Goal: Task Accomplishment & Management: Manage account settings

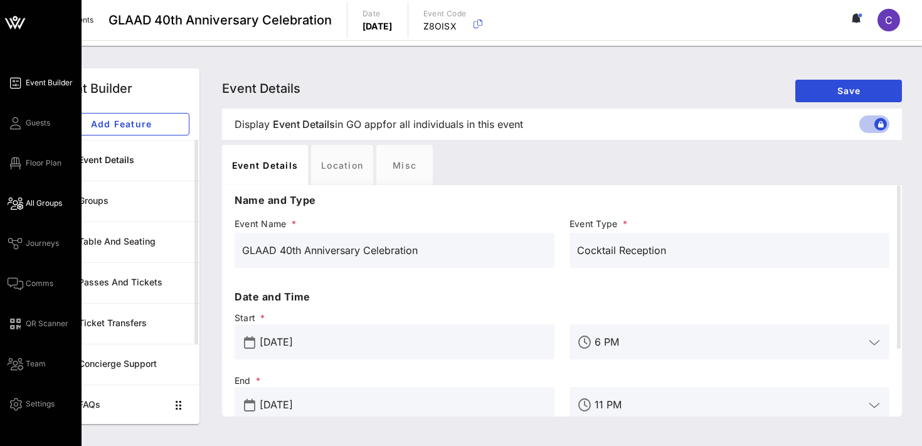
click at [47, 209] on link "All Groups" at bounding box center [35, 203] width 55 height 15
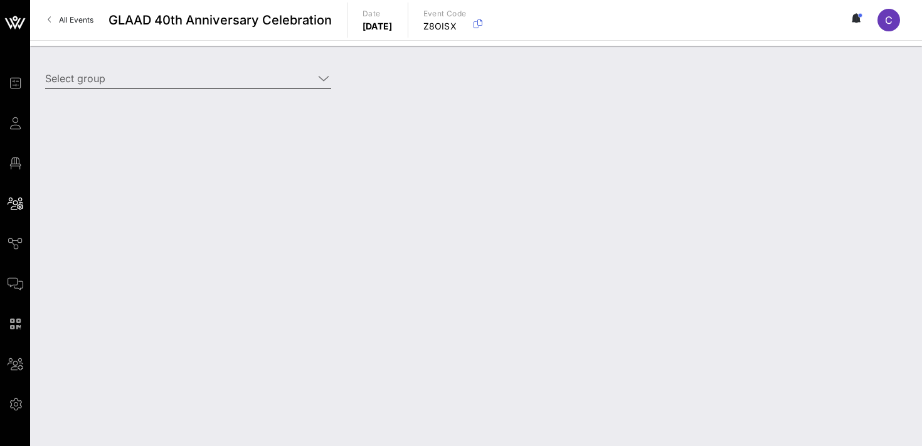
click at [175, 83] on input "Select group" at bounding box center [179, 78] width 268 height 20
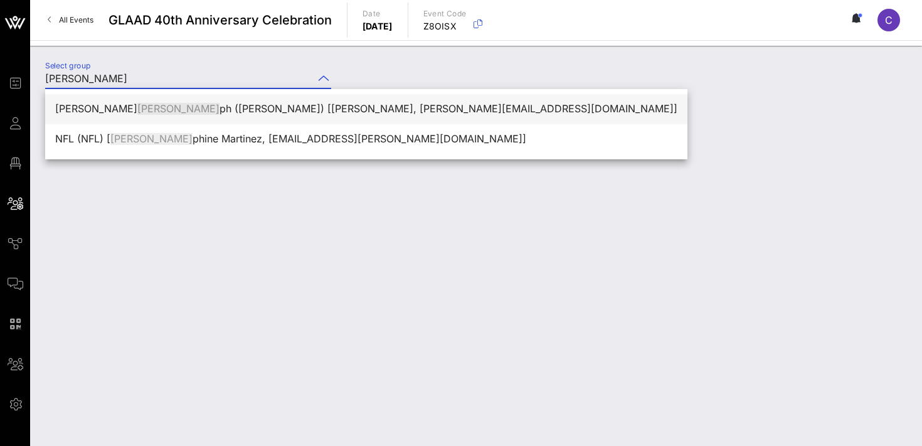
click at [243, 112] on div "Bennitta Jose ph (B Joseph) [Bennitta Joseph, bennitta@employeejustice.com]" at bounding box center [366, 109] width 622 height 12
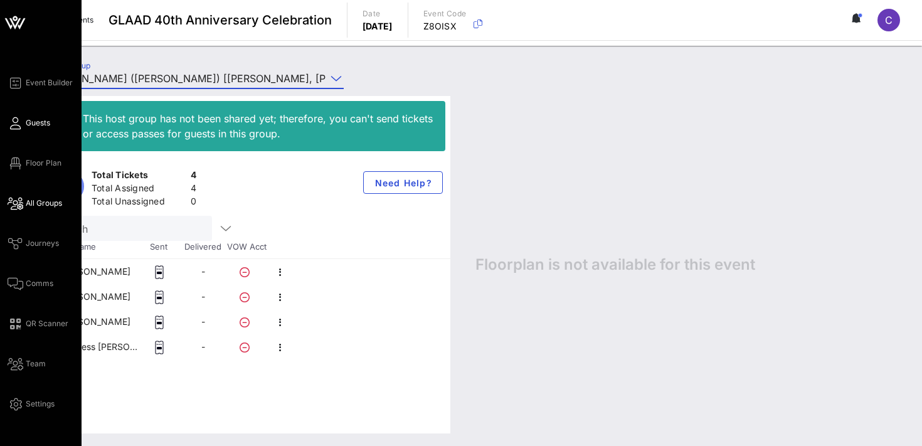
type input "Bennitta Joseph (B Joseph) [Bennitta Joseph, bennitta@employeejustice.com]"
click at [40, 130] on link "Guests" at bounding box center [29, 122] width 43 height 15
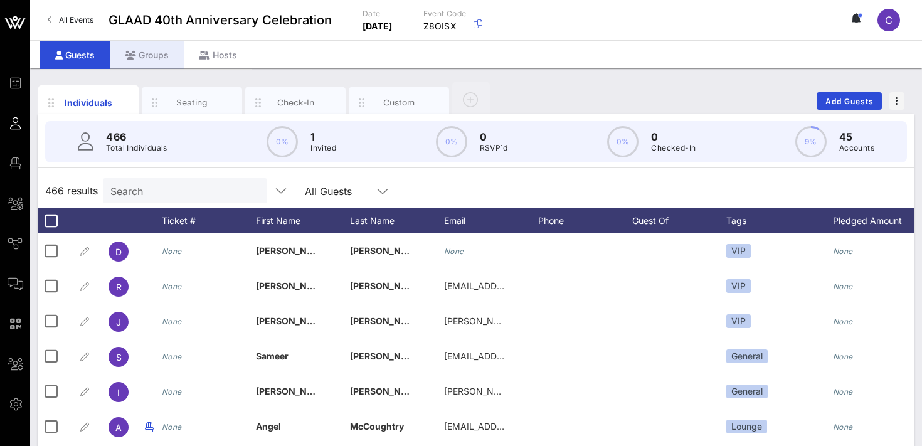
click at [157, 63] on div "Groups" at bounding box center [147, 55] width 74 height 28
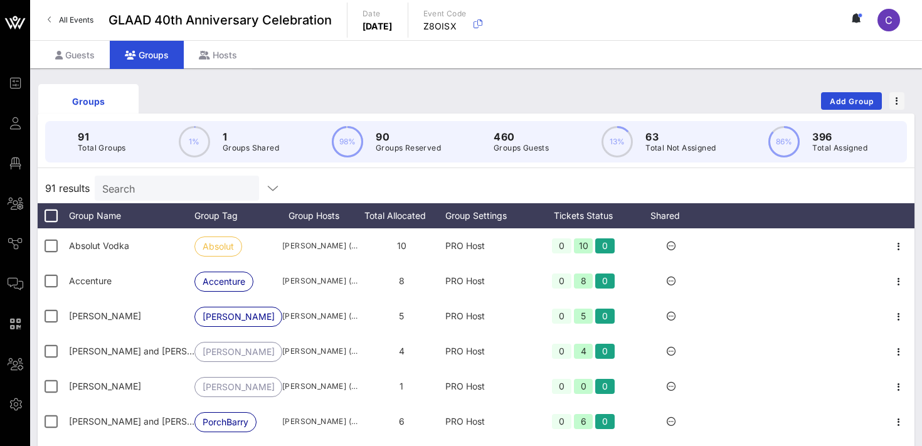
click at [157, 190] on input "Search" at bounding box center [175, 188] width 147 height 16
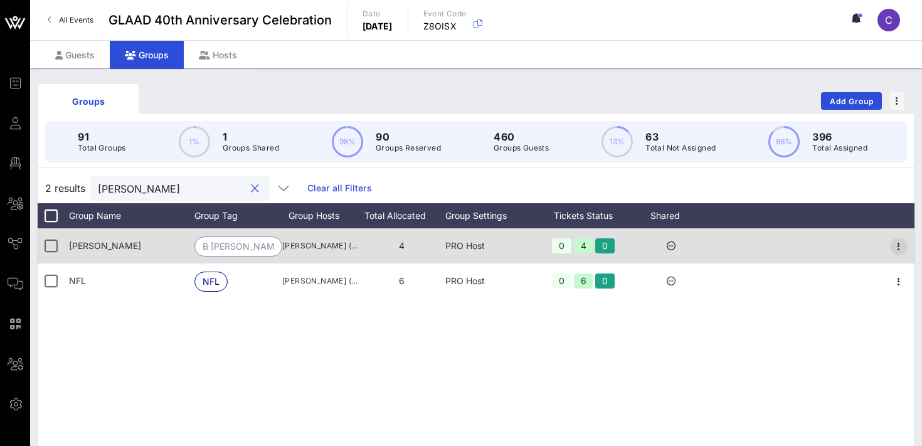
type input "josep"
click at [901, 250] on icon "button" at bounding box center [898, 246] width 15 height 15
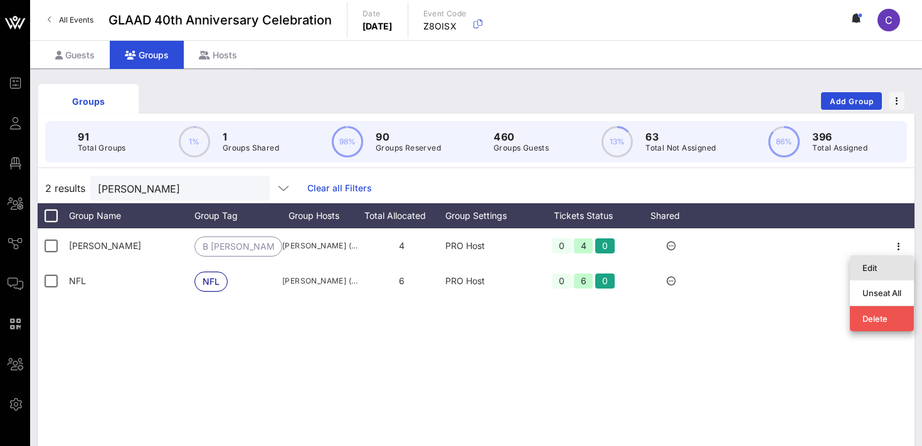
click at [877, 269] on div "Edit" at bounding box center [881, 268] width 39 height 10
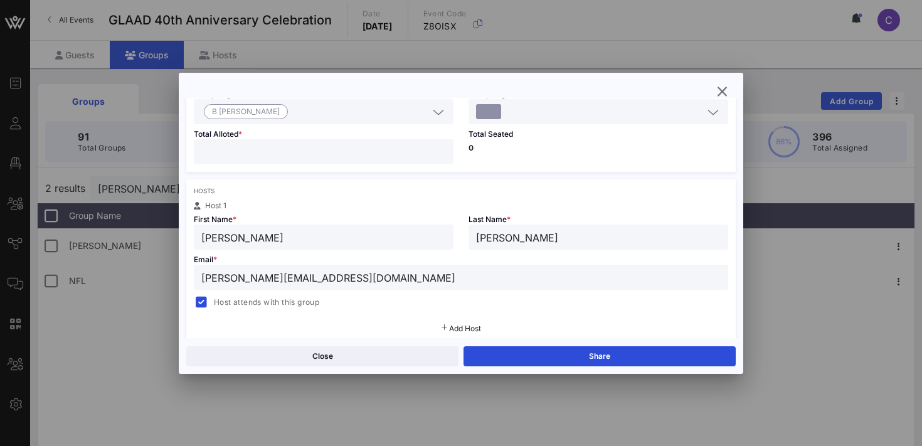
scroll to position [128, 0]
click at [368, 276] on input "bennitta@employeejustice.com" at bounding box center [460, 275] width 519 height 16
paste input "[PERSON_NAME]"
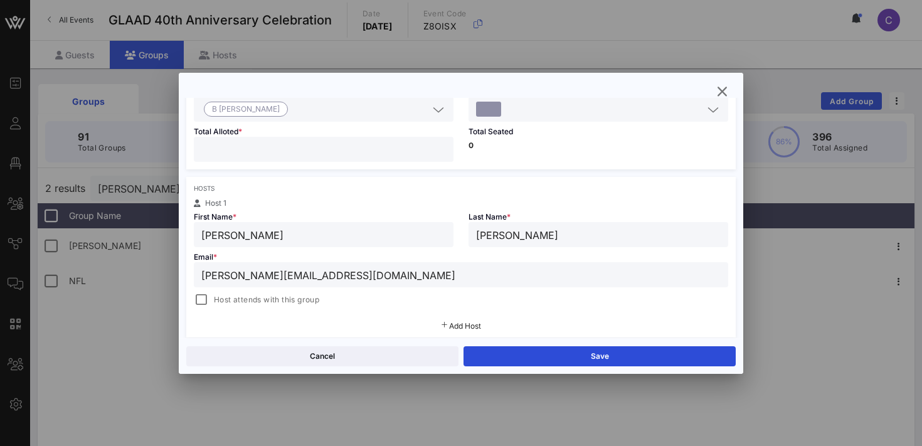
type input "Keli@employeejustice.com"
click at [292, 235] on input "[PERSON_NAME]" at bounding box center [323, 234] width 245 height 16
type input "[PERSON_NAME]"
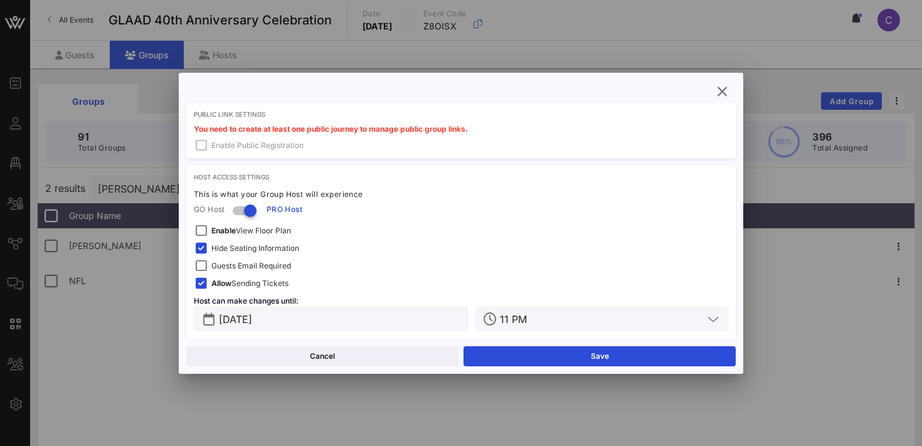
scroll to position [372, 0]
type input "[PERSON_NAME]"
click at [341, 322] on input "Oct 09, 2025" at bounding box center [340, 317] width 242 height 16
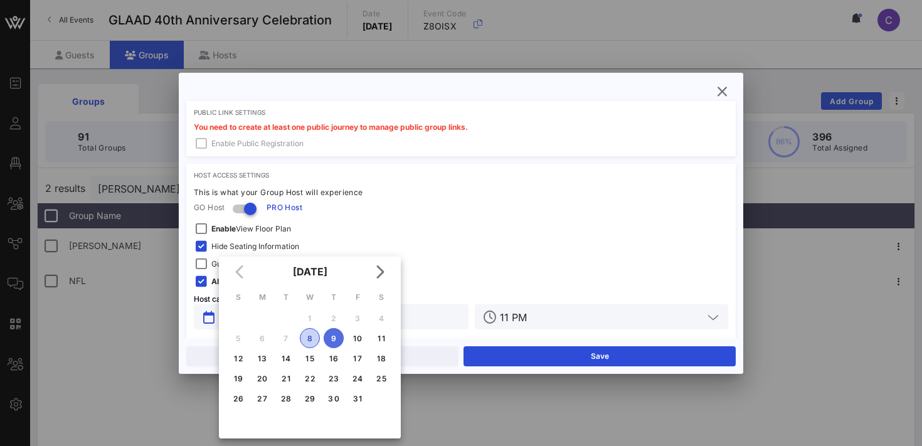
click at [307, 341] on div "8" at bounding box center [309, 338] width 19 height 9
type input "[DATE]"
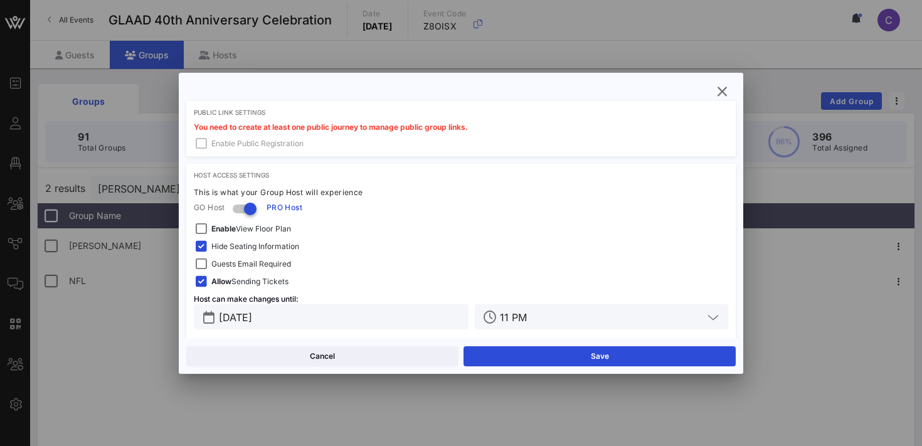
click at [559, 316] on input "11 PM" at bounding box center [601, 317] width 203 height 16
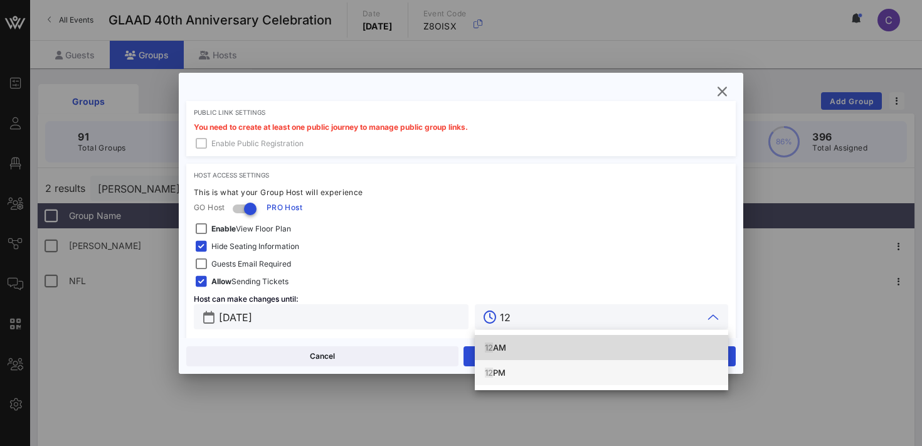
click at [494, 374] on div "12 PM" at bounding box center [601, 373] width 233 height 10
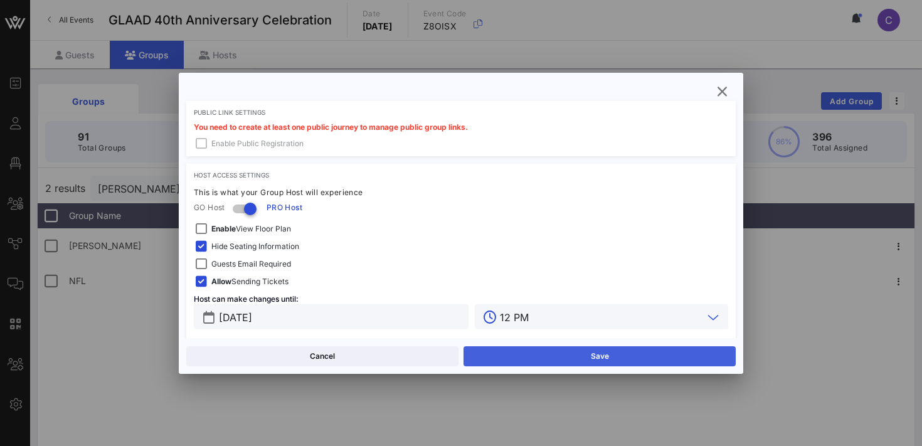
type input "12 PM"
click at [514, 358] on button "Save" at bounding box center [600, 356] width 272 height 20
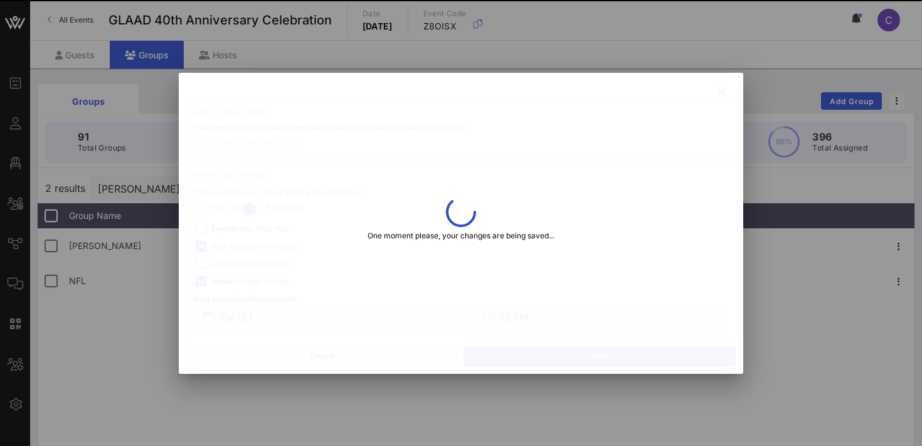
type input "[PERSON_NAME][EMAIL_ADDRESS][DOMAIN_NAME]"
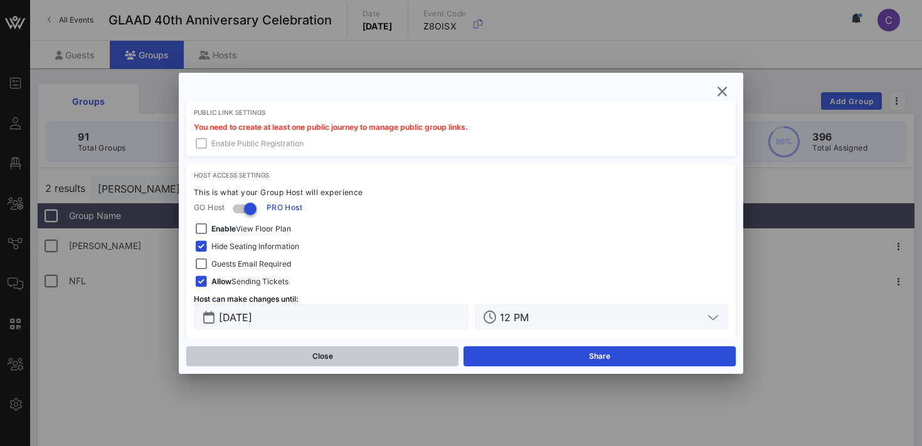
click at [363, 355] on button "Close" at bounding box center [322, 356] width 272 height 20
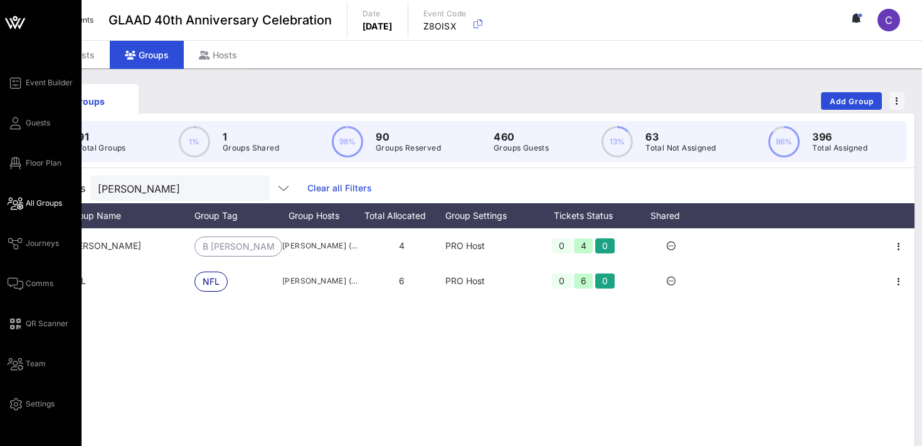
click at [38, 205] on span "All Groups" at bounding box center [44, 203] width 36 height 11
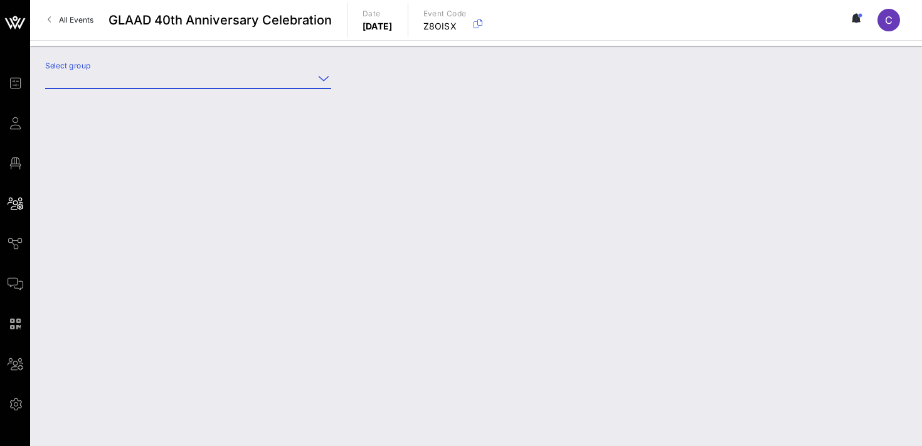
click at [178, 78] on input "Select group" at bounding box center [179, 78] width 268 height 20
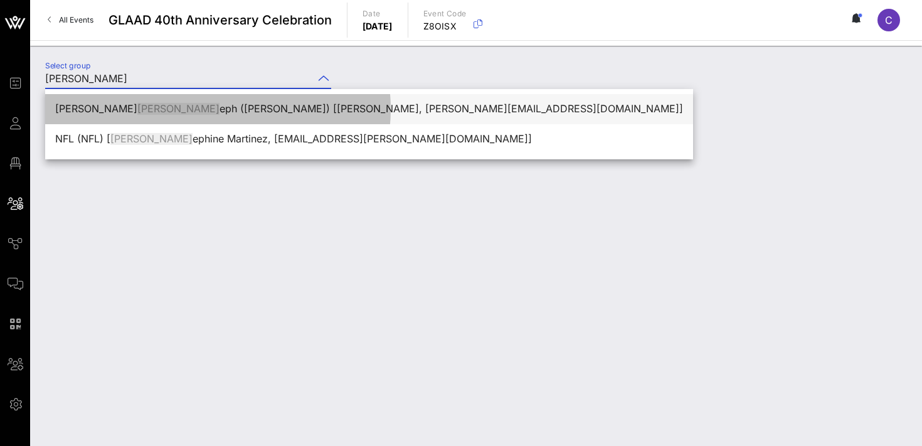
click at [241, 104] on div "[PERSON_NAME] [PERSON_NAME] eph ([PERSON_NAME]) [[PERSON_NAME], [PERSON_NAME][E…" at bounding box center [369, 109] width 628 height 12
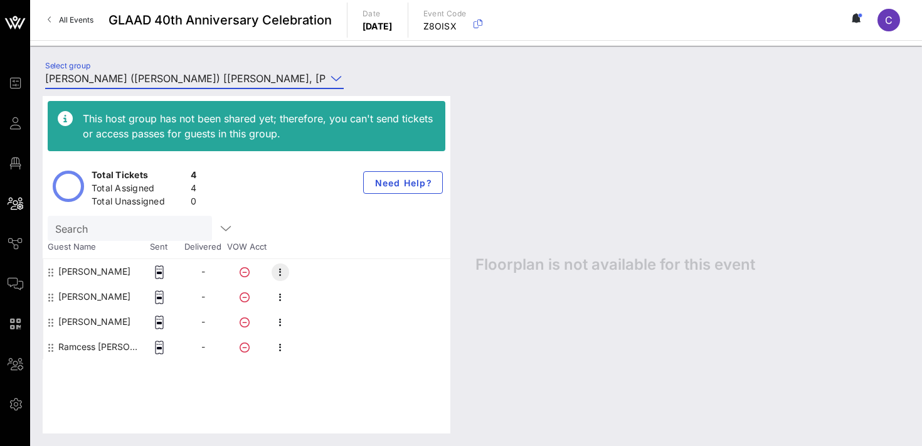
type input "[PERSON_NAME] ([PERSON_NAME]) [[PERSON_NAME], [PERSON_NAME][EMAIL_ADDRESS][DOMA…"
click at [284, 270] on icon "button" at bounding box center [280, 272] width 15 height 15
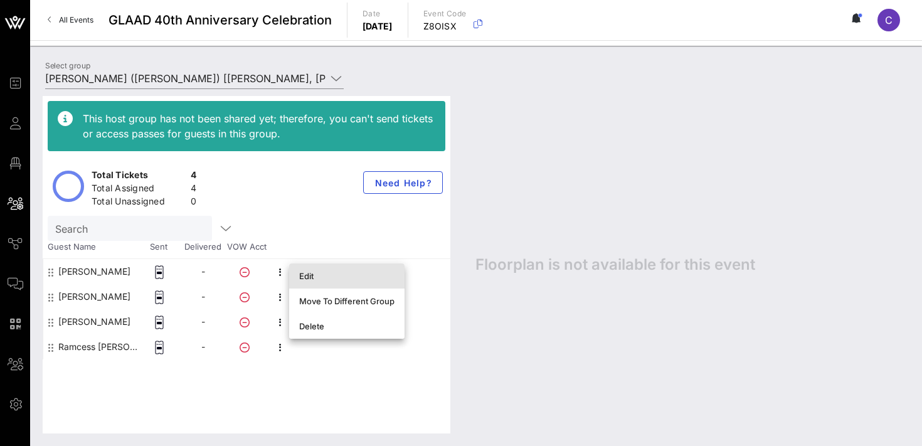
click at [300, 275] on div "Edit" at bounding box center [346, 276] width 95 height 10
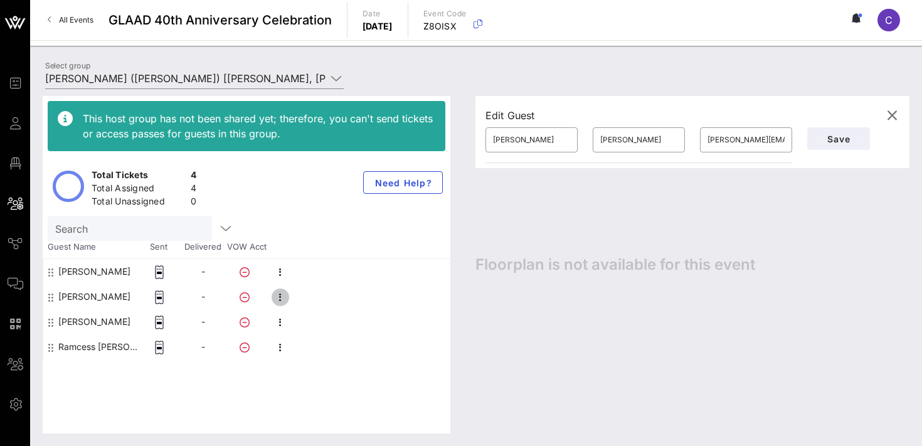
click at [280, 297] on icon "button" at bounding box center [280, 297] width 15 height 15
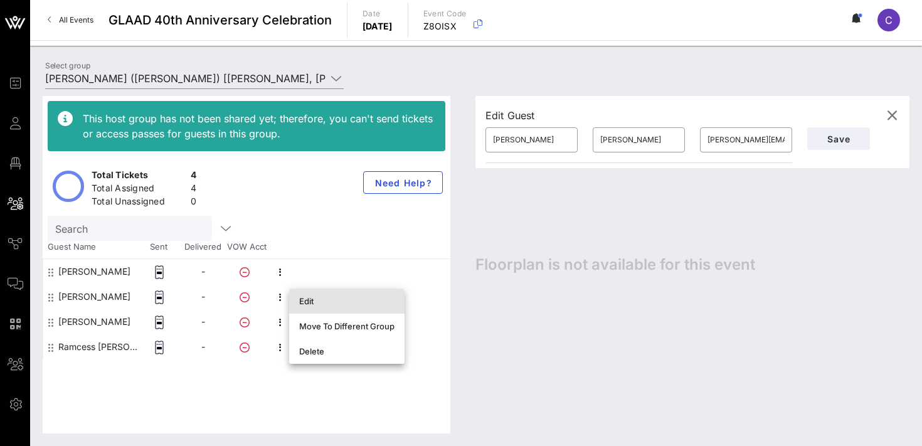
click at [301, 302] on div "Edit" at bounding box center [346, 301] width 95 height 10
type input "Caitlin"
type input "Duffy"
type input "caitlin@employeejustice.com"
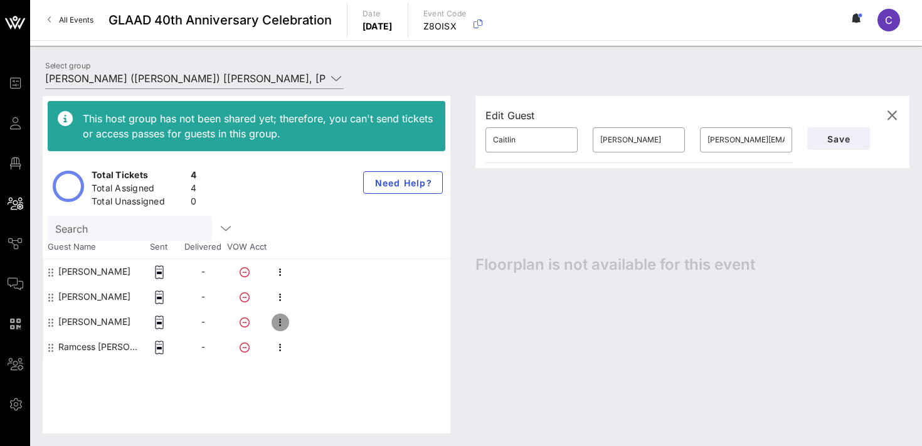
click at [278, 324] on icon "button" at bounding box center [280, 322] width 15 height 15
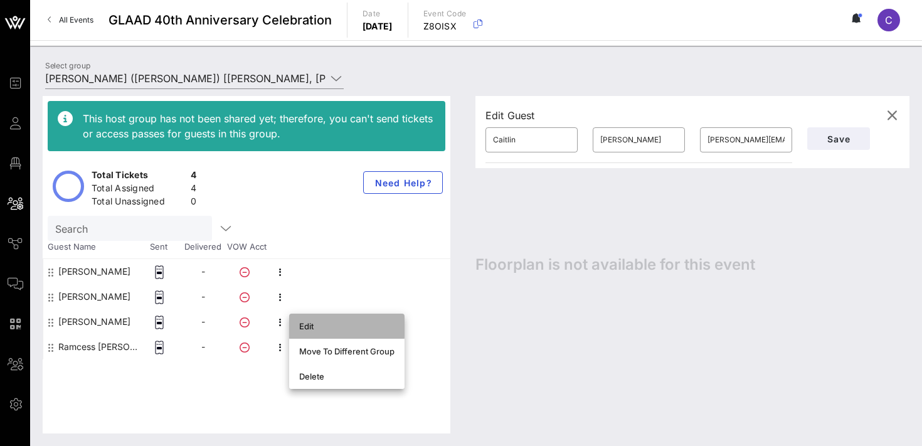
click at [302, 324] on div "Edit" at bounding box center [346, 326] width 95 height 10
type input "Jon"
type input "Norinsberg"
type input "jon@norinsberglaw.com"
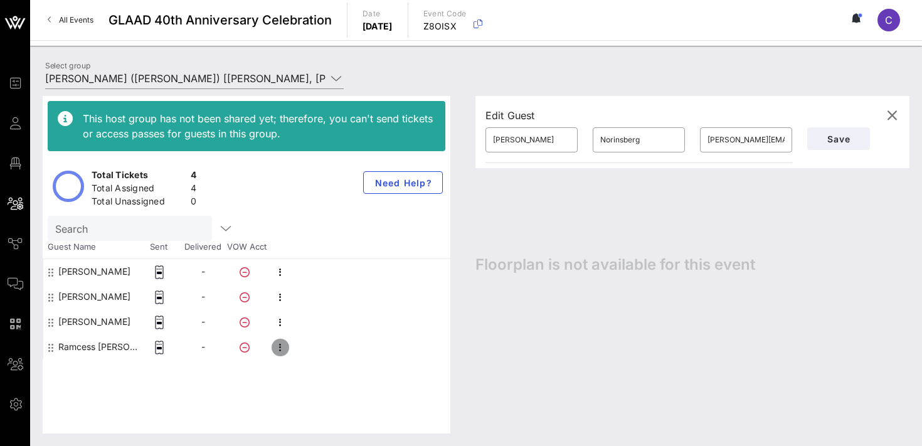
click at [279, 344] on icon "button" at bounding box center [280, 347] width 15 height 15
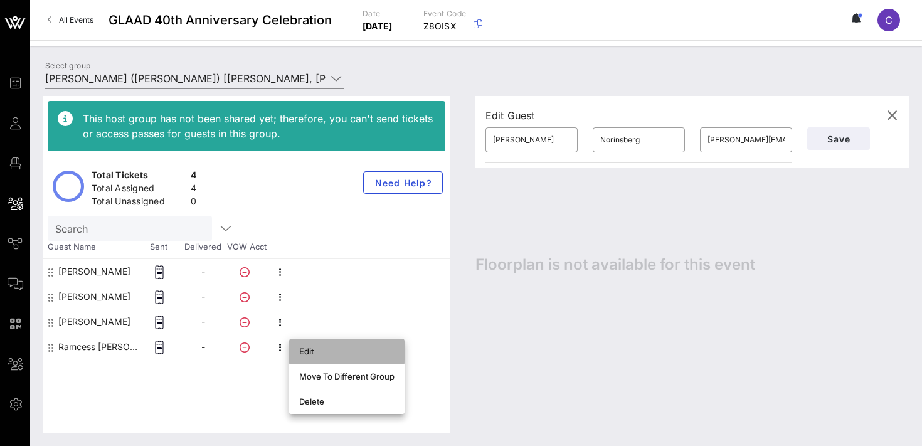
click at [310, 344] on div "Edit" at bounding box center [346, 351] width 95 height 20
type input "Ramcess"
type input "[PERSON_NAME]"
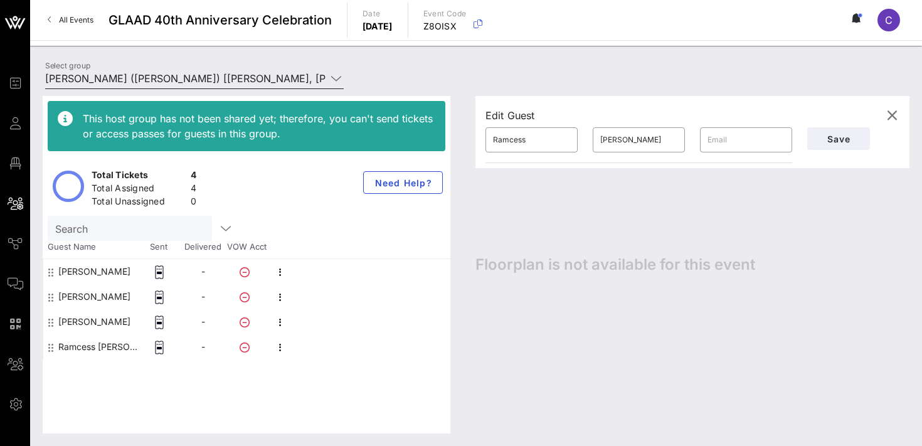
click at [205, 75] on input "[PERSON_NAME] ([PERSON_NAME]) [[PERSON_NAME], [PERSON_NAME][EMAIL_ADDRESS][DOMA…" at bounding box center [185, 78] width 281 height 20
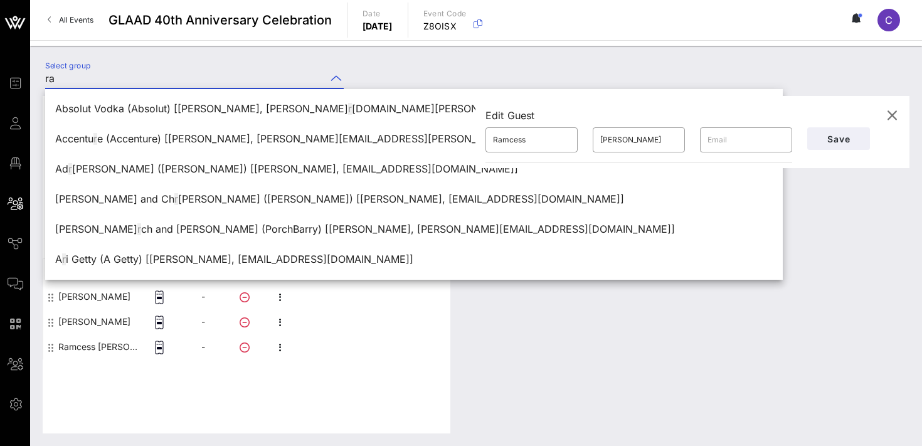
type input "r"
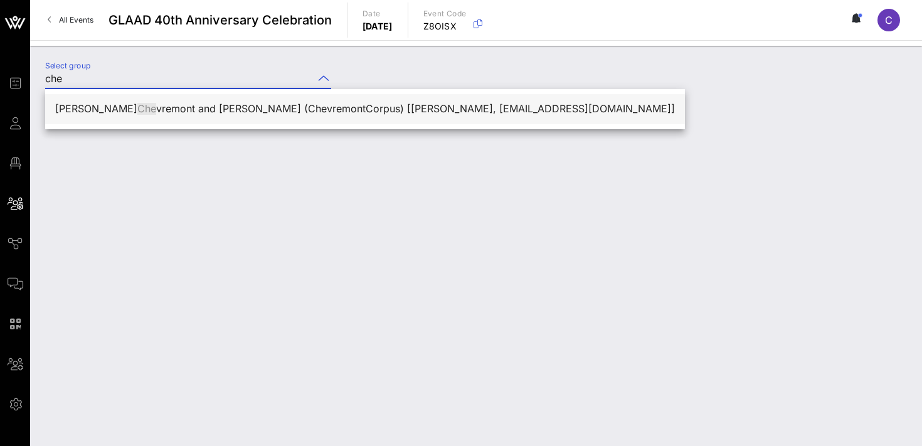
click at [137, 110] on span "Che" at bounding box center [146, 108] width 19 height 13
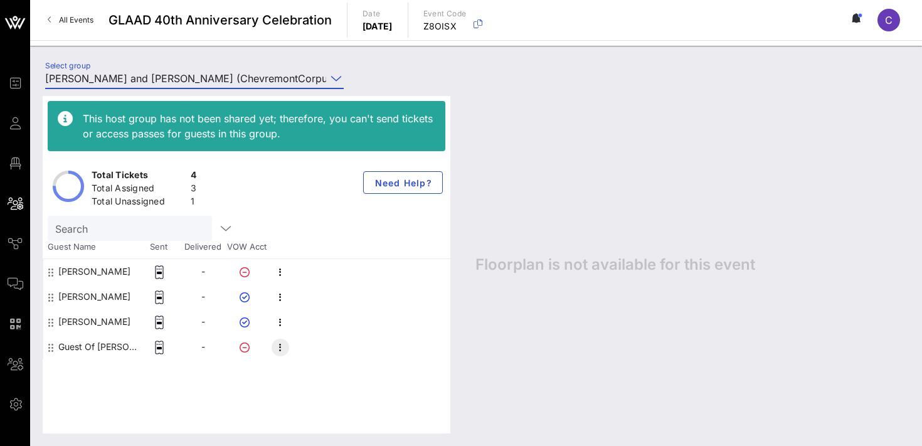
type input "Racquel Chevremont and Mel Corpus (ChevremontCorpus) [Racquel Chevremont, chevr…"
click at [277, 348] on icon "button" at bounding box center [280, 347] width 15 height 15
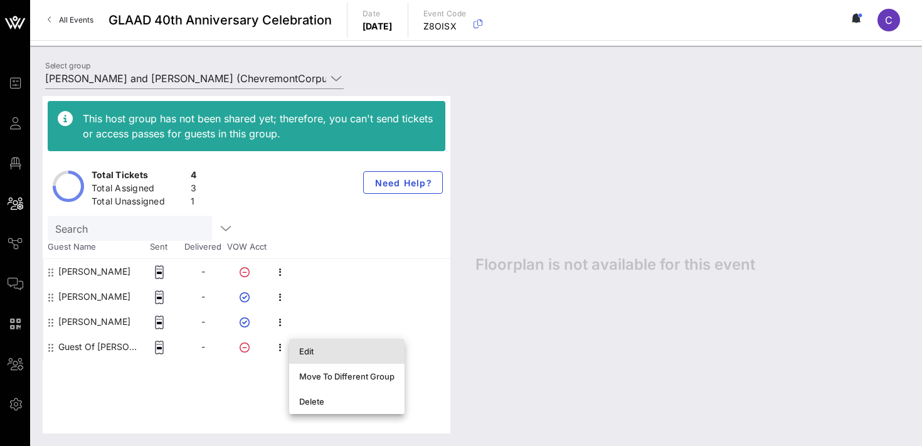
click at [314, 347] on div "Edit" at bounding box center [346, 351] width 95 height 10
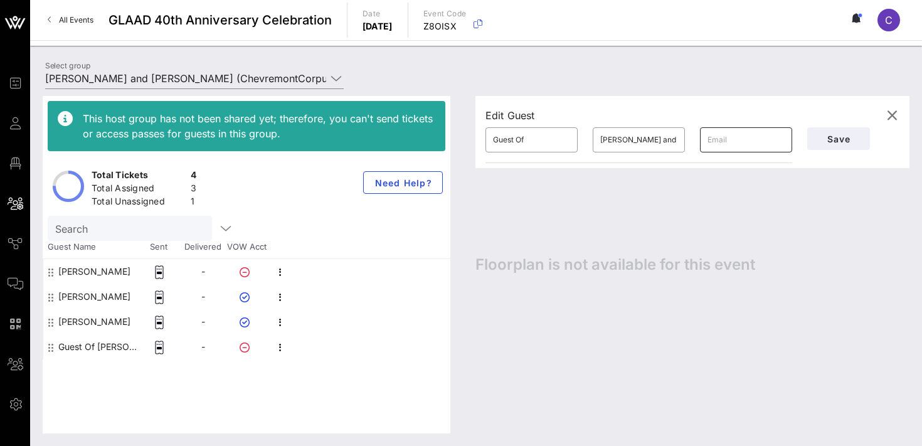
click at [728, 134] on input "text" at bounding box center [746, 140] width 77 height 20
paste input "brandonn@misterstregis.com"
type input "[PERSON_NAME][EMAIL_ADDRESS][DOMAIN_NAME]"
click at [543, 142] on input "Guest Of" at bounding box center [531, 140] width 77 height 20
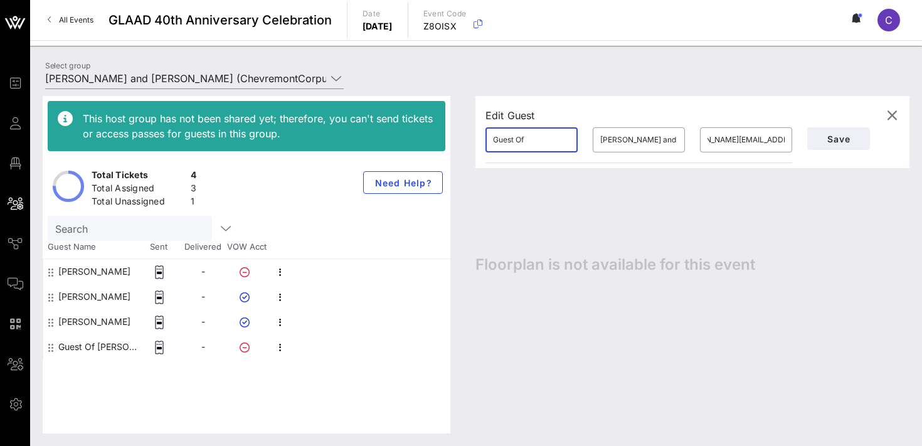
scroll to position [0, 0]
click at [543, 142] on input "Guest Of" at bounding box center [531, 140] width 77 height 20
type input "[PERSON_NAME]"
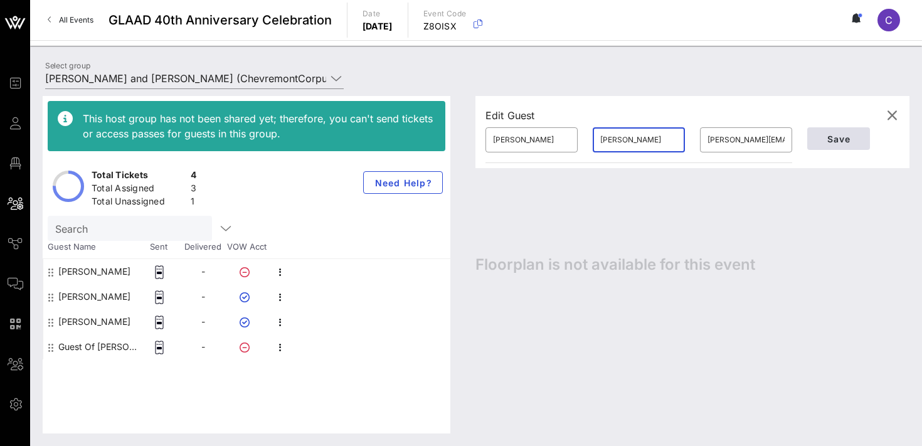
type input "[PERSON_NAME]"
click at [845, 134] on span "Save" at bounding box center [838, 139] width 43 height 11
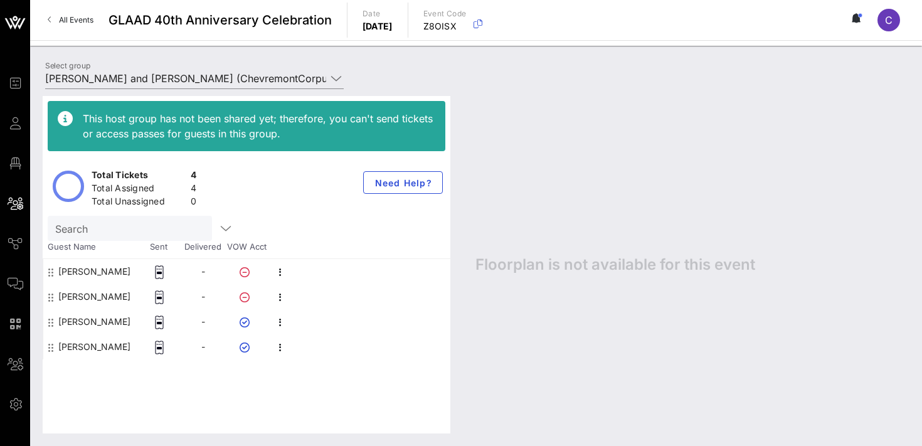
click at [164, 85] on div "This host group has not been shared yet; therefore, you can't send tickets or a…" at bounding box center [476, 264] width 892 height 363
click at [165, 81] on input "Racquel Chevremont and Mel Corpus (ChevremontCorpus) [Racquel Chevremont, chevr…" at bounding box center [185, 78] width 281 height 20
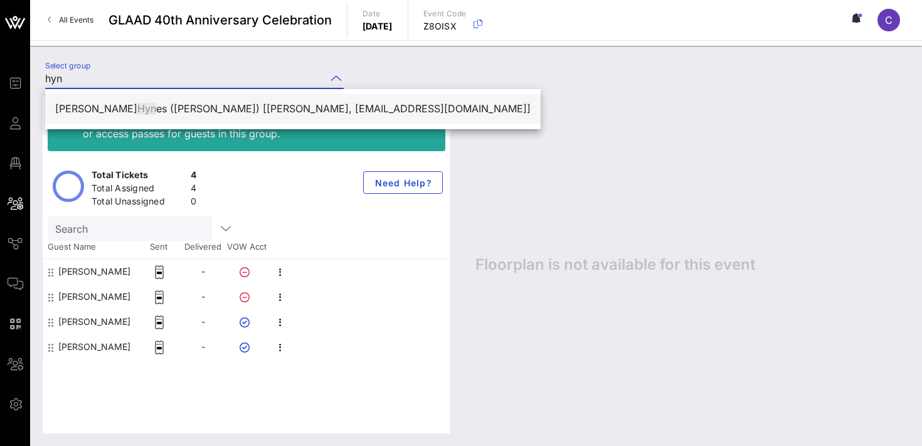
click at [155, 110] on div "Loren Hyn es (Hynes) [Loren Hynes, lorenrhynes@gmail.com]" at bounding box center [292, 109] width 475 height 12
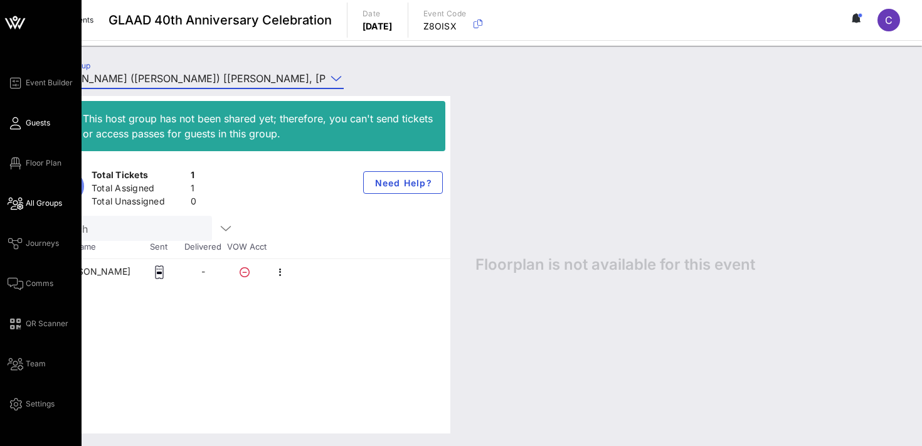
type input "Loren Hynes (Hynes) [Loren Hynes, lorenrhynes@gmail.com]"
click at [40, 125] on span "Guests" at bounding box center [38, 122] width 24 height 11
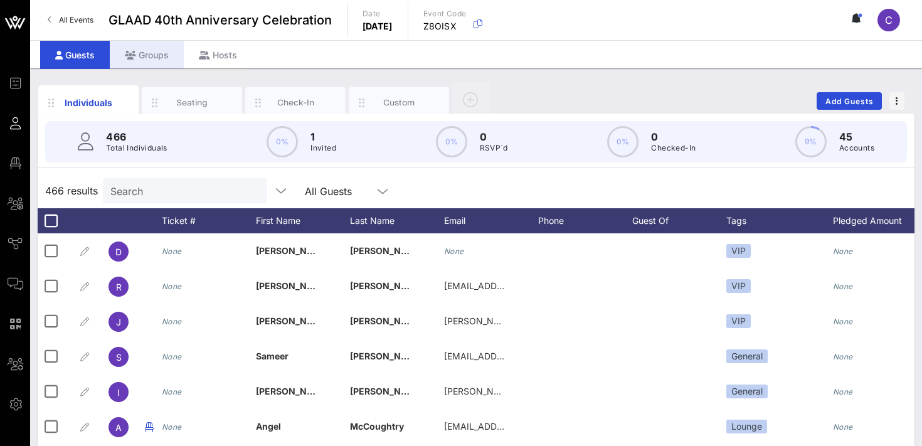
click at [151, 58] on div "Groups" at bounding box center [147, 55] width 74 height 28
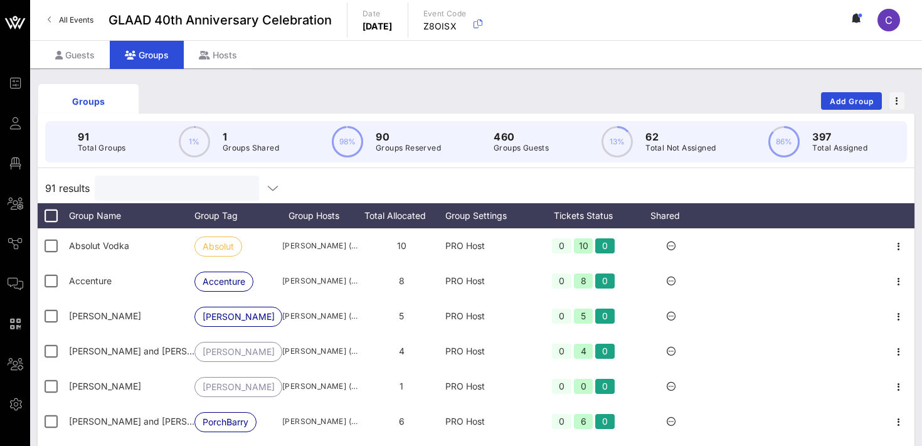
click at [166, 193] on input "text" at bounding box center [175, 188] width 147 height 16
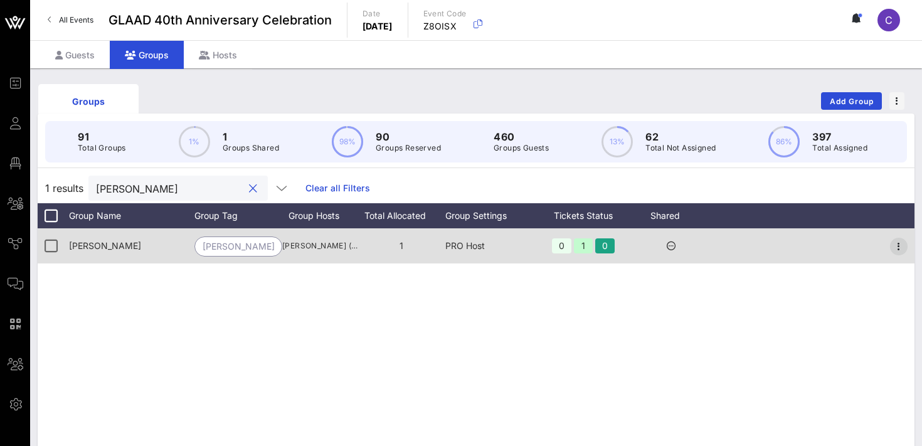
type input "hynes"
click at [896, 247] on icon "button" at bounding box center [898, 246] width 15 height 15
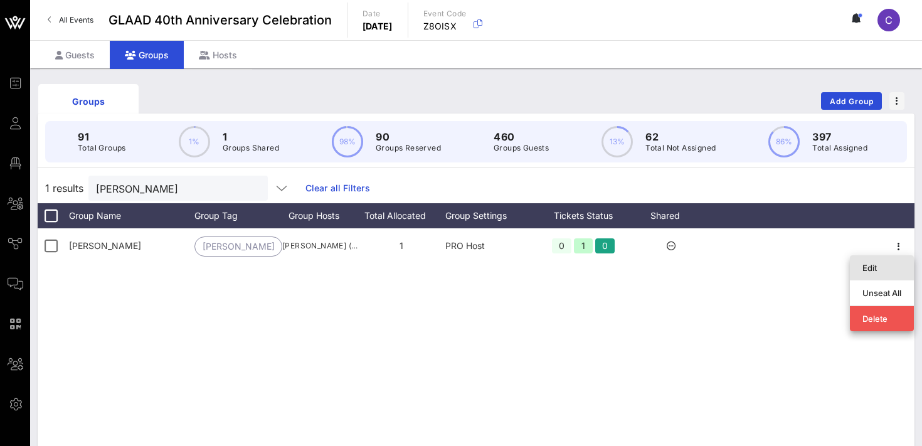
click at [881, 266] on div "Edit" at bounding box center [881, 268] width 39 height 10
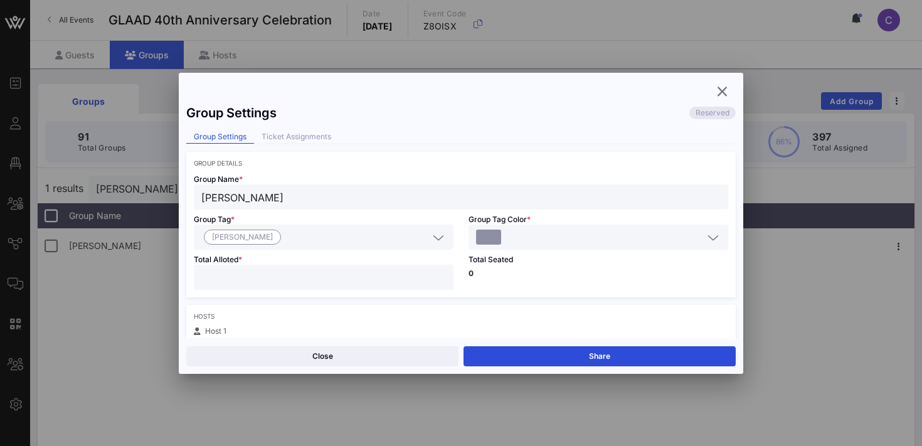
type input "*"
click at [442, 272] on input "*" at bounding box center [323, 277] width 245 height 16
click at [511, 353] on button "Save" at bounding box center [600, 356] width 272 height 20
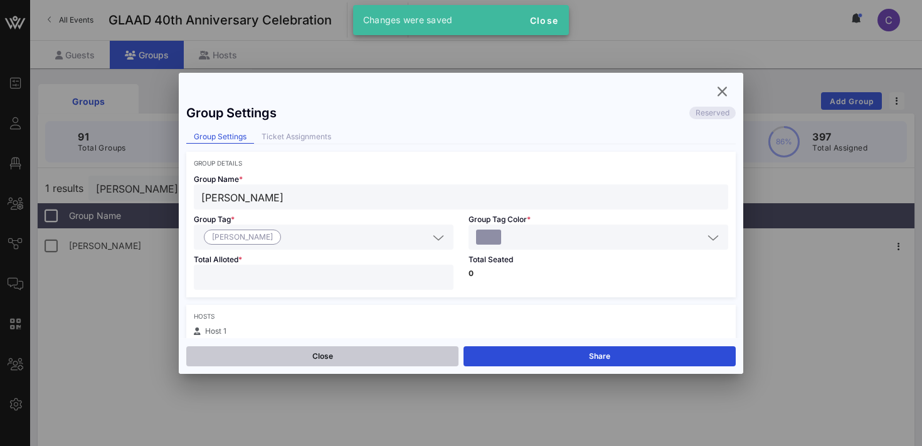
click at [350, 358] on button "Close" at bounding box center [322, 356] width 272 height 20
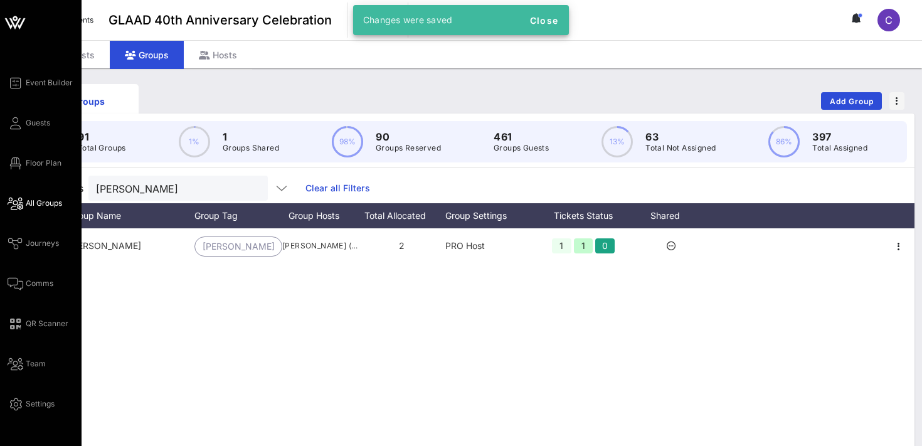
click at [40, 204] on span "All Groups" at bounding box center [44, 203] width 36 height 11
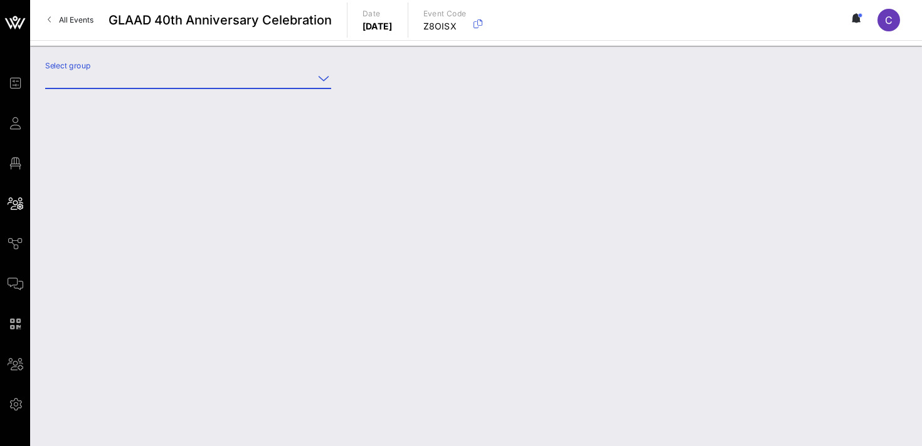
click at [174, 77] on input "Select group" at bounding box center [179, 78] width 268 height 20
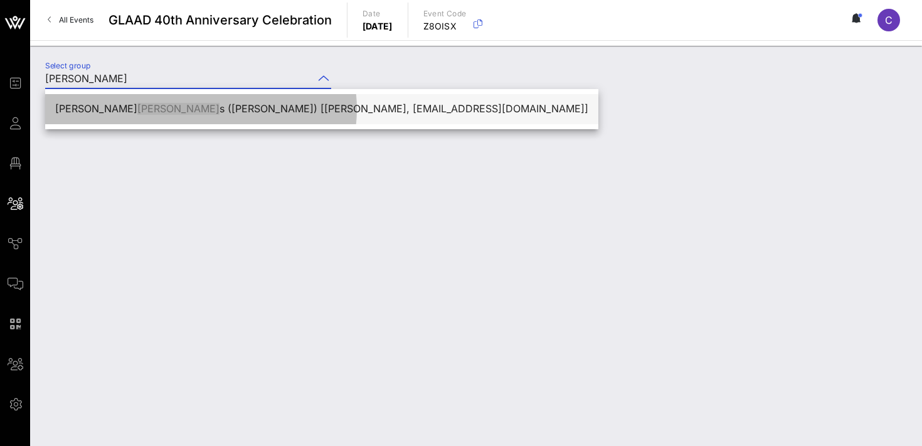
click at [176, 104] on div "Loren Hyne s (Hynes) [Loren Hynes, lorenrhynes@gmail.com]" at bounding box center [321, 109] width 533 height 12
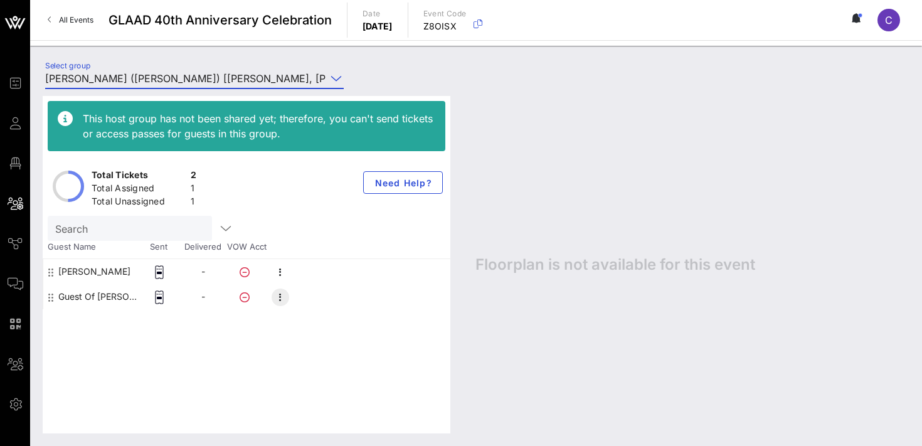
type input "Loren Hynes (Hynes) [Loren Hynes, lorenrhynes@gmail.com]"
click at [283, 299] on icon "button" at bounding box center [280, 297] width 15 height 15
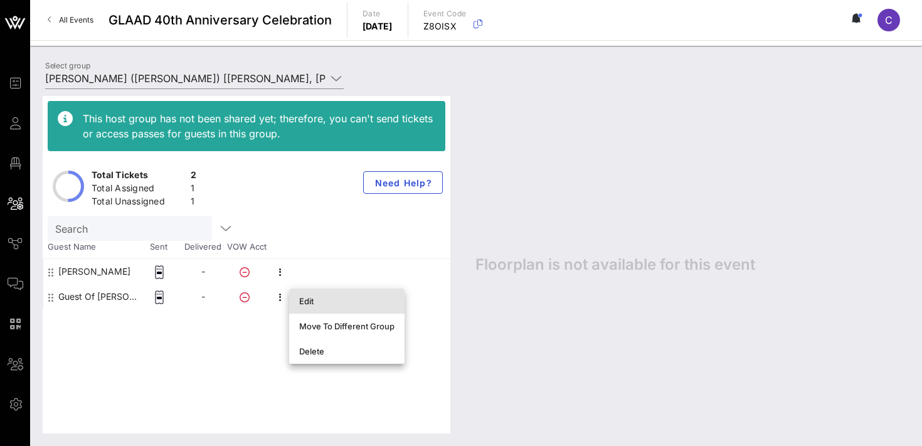
click at [307, 301] on div "Edit" at bounding box center [346, 301] width 95 height 10
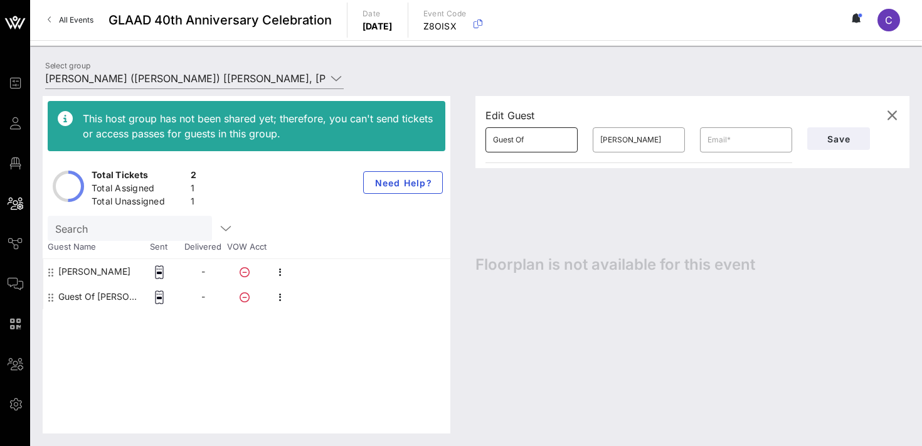
click at [528, 142] on input "Guest Of" at bounding box center [531, 140] width 77 height 20
paste input "Vanessa Blaber"
type input "[PERSON_NAME]"
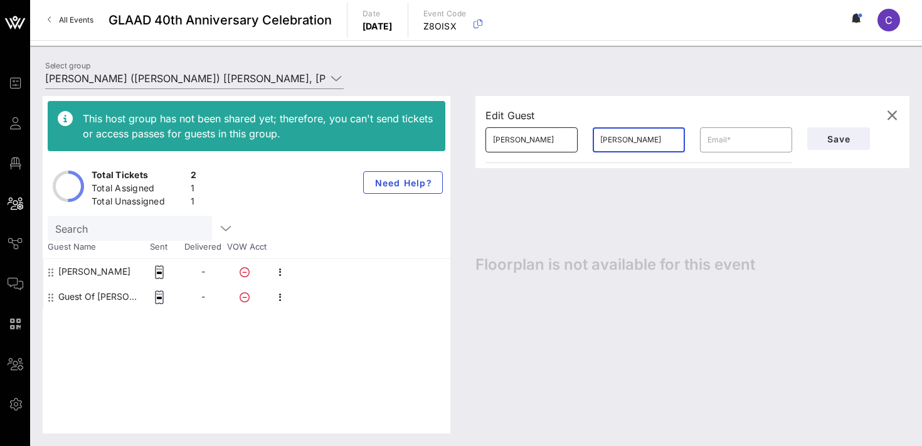
paste input "Vanessa Blaber"
type input "Blaber"
click at [826, 141] on span "Save" at bounding box center [838, 139] width 43 height 11
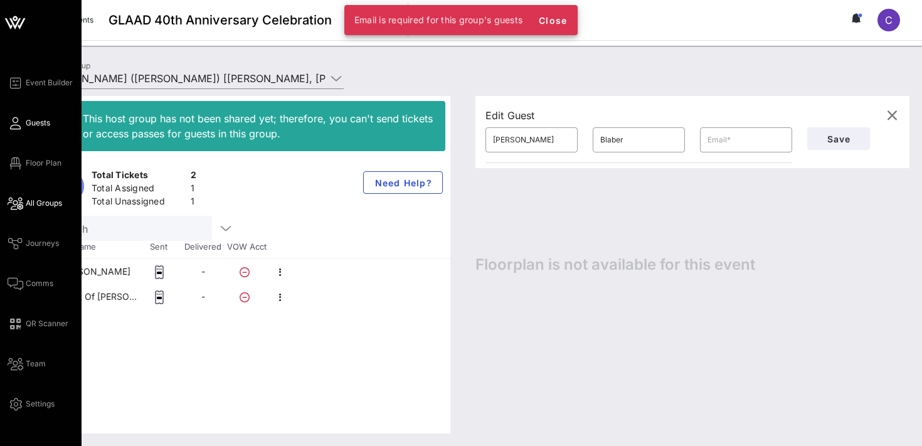
click at [26, 126] on span "Guests" at bounding box center [38, 122] width 24 height 11
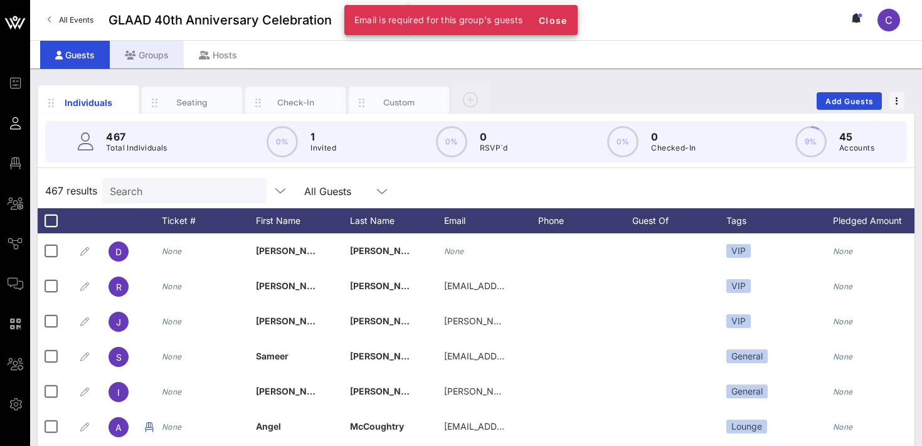
click at [161, 56] on div "Groups" at bounding box center [147, 55] width 74 height 28
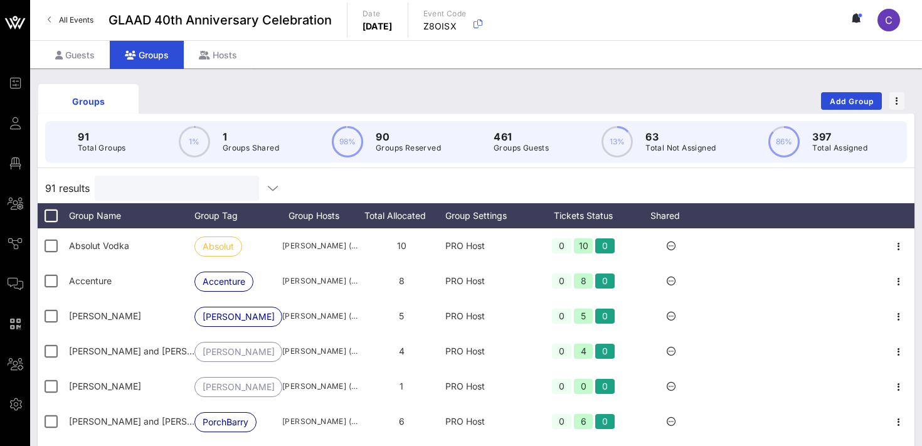
click at [168, 194] on input "text" at bounding box center [175, 188] width 147 height 16
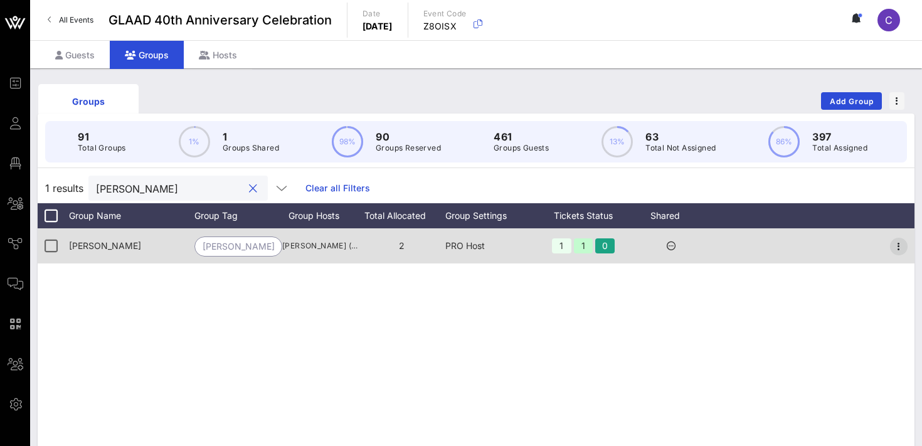
type input "hyne"
click at [899, 244] on icon "button" at bounding box center [898, 246] width 15 height 15
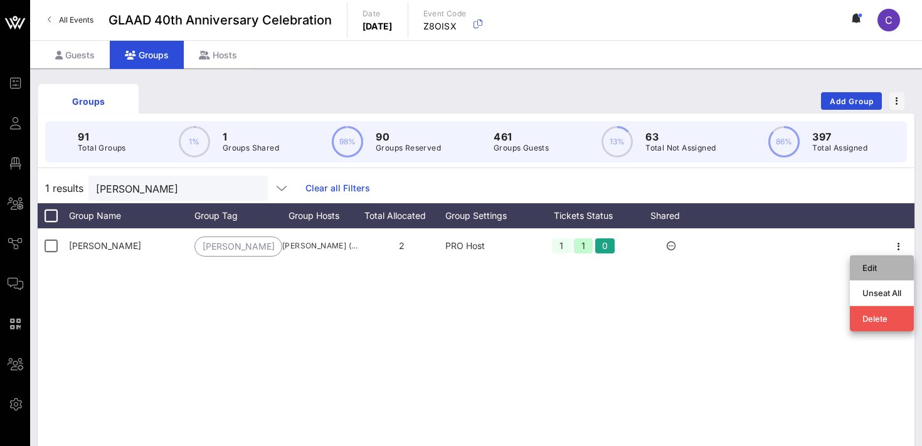
click at [859, 276] on div "Edit" at bounding box center [882, 267] width 64 height 25
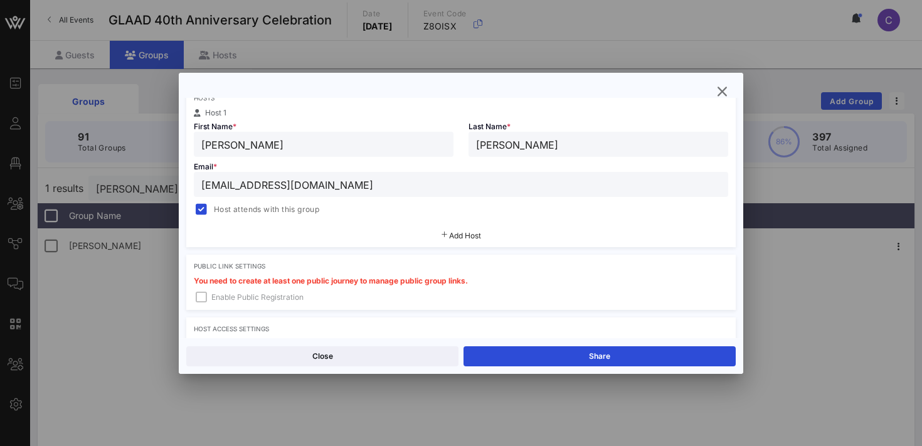
scroll to position [383, 0]
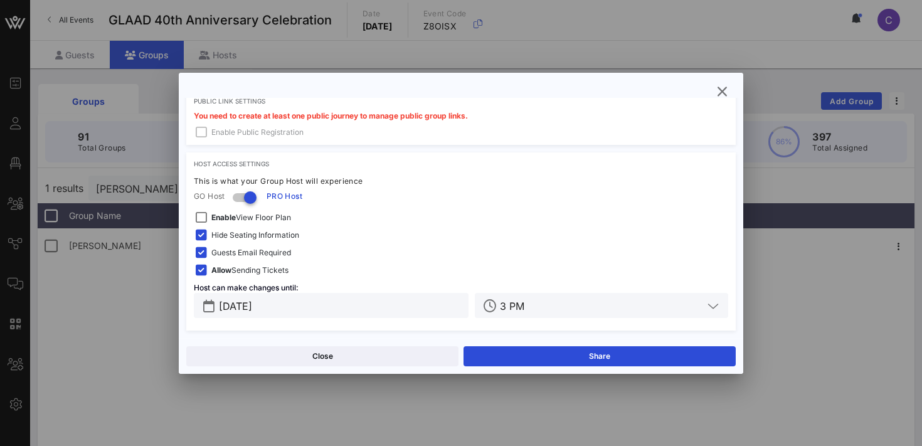
click at [238, 253] on span "Guests Email Required" at bounding box center [251, 253] width 80 height 13
click at [289, 299] on input "Oct 03, 2025" at bounding box center [340, 305] width 242 height 16
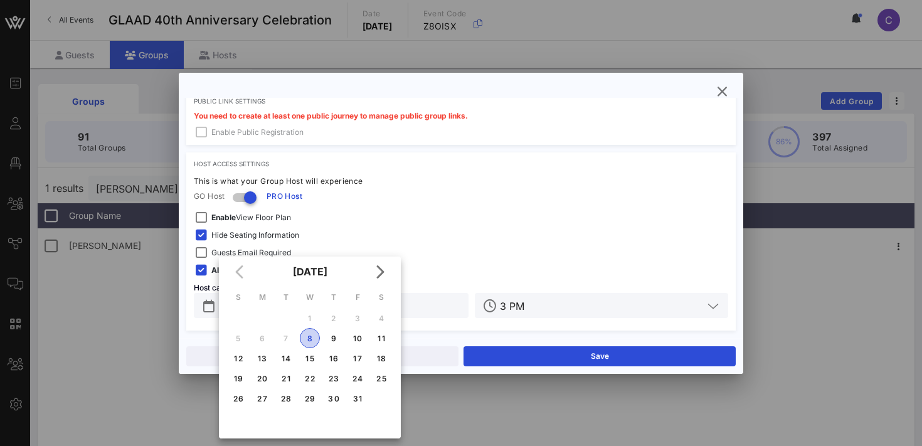
click at [307, 339] on div "8" at bounding box center [309, 338] width 19 height 9
type input "[DATE]"
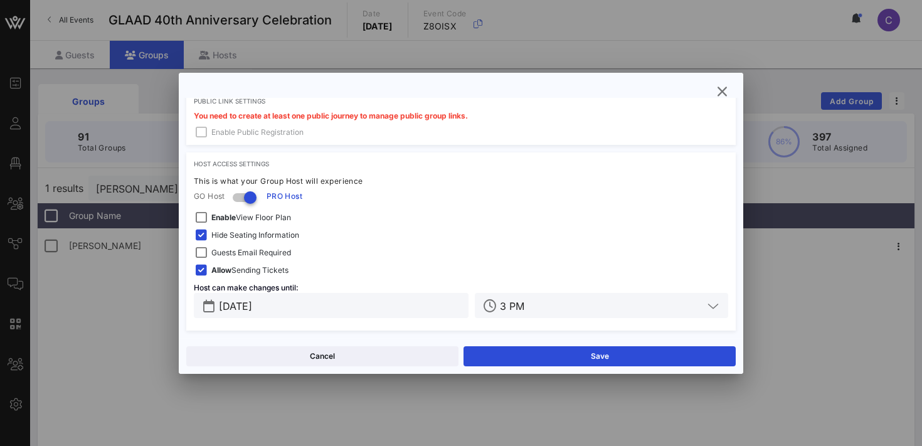
click at [554, 306] on input "3 PM" at bounding box center [601, 305] width 203 height 16
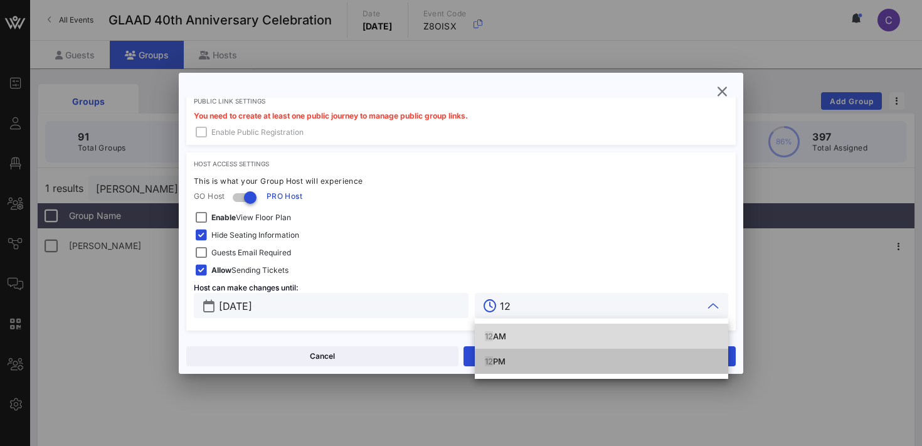
click at [509, 362] on div "12 PM" at bounding box center [601, 361] width 233 height 10
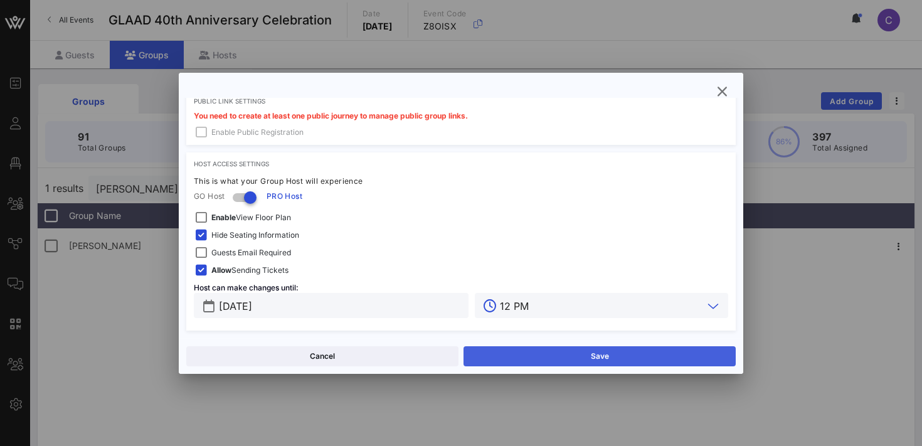
type input "12 PM"
click at [507, 360] on button "Save" at bounding box center [600, 356] width 272 height 20
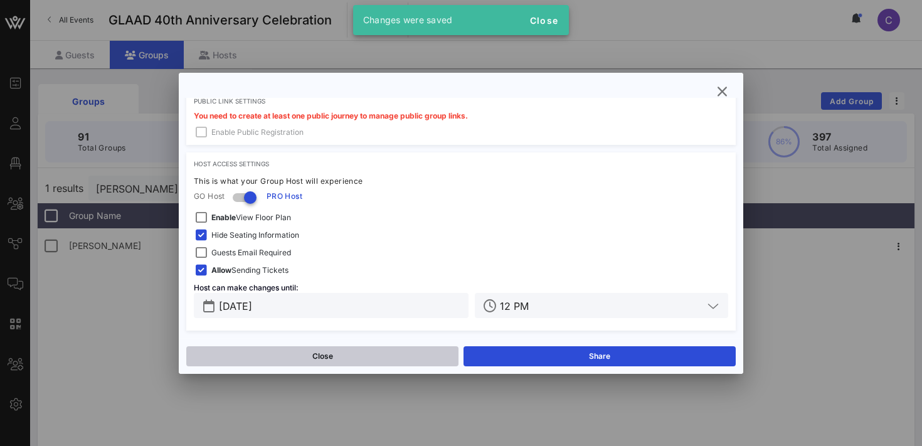
click at [385, 356] on button "Close" at bounding box center [322, 356] width 272 height 20
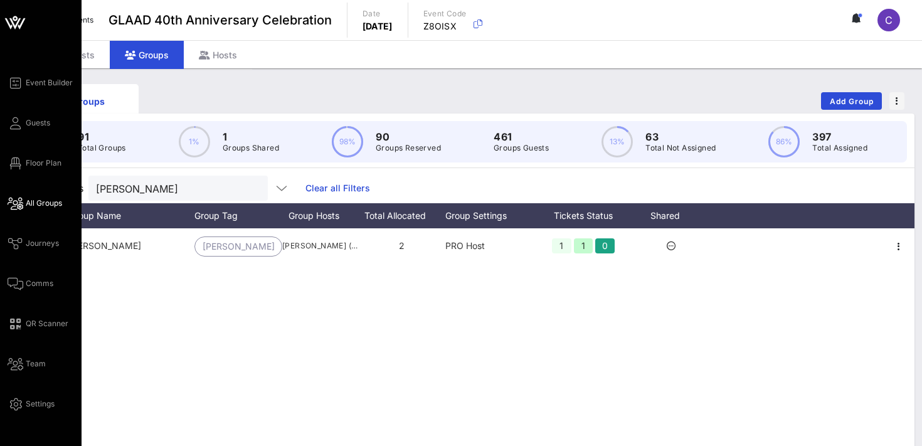
click at [43, 204] on span "All Groups" at bounding box center [44, 203] width 36 height 11
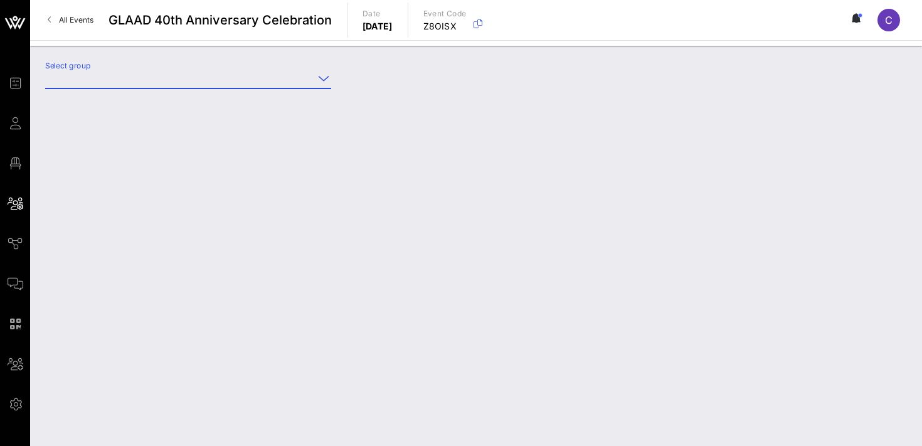
click at [142, 82] on input "Select group" at bounding box center [179, 78] width 268 height 20
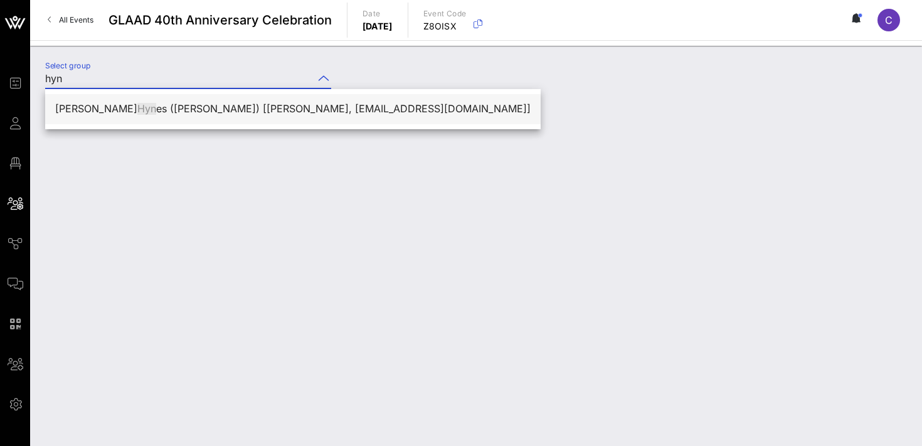
click at [115, 110] on div "Loren Hyn es (Hynes) [Loren Hynes, lorenrhynes@gmail.com]" at bounding box center [292, 109] width 475 height 12
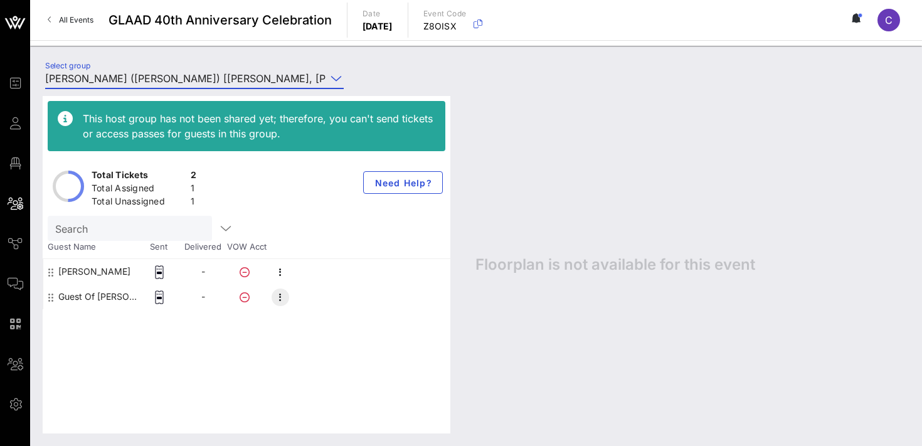
type input "Loren Hynes (Hynes) [Loren Hynes, lorenrhynes@gmail.com]"
click at [282, 298] on icon "button" at bounding box center [280, 297] width 15 height 15
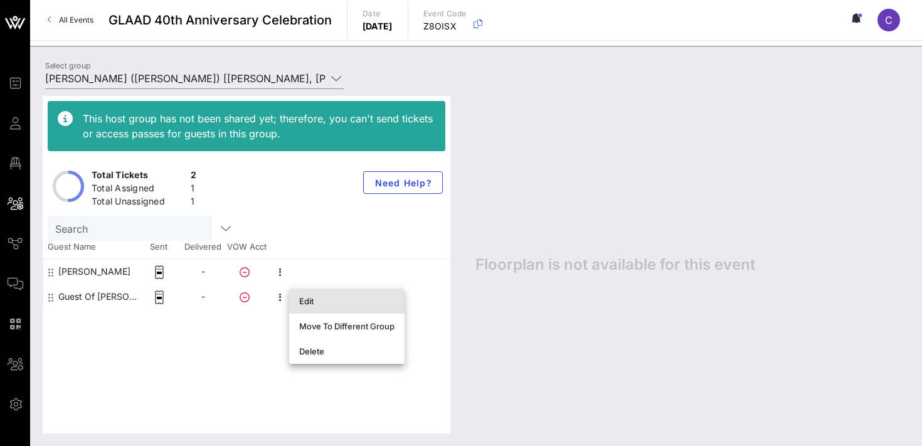
click at [314, 298] on div "Edit" at bounding box center [346, 301] width 95 height 10
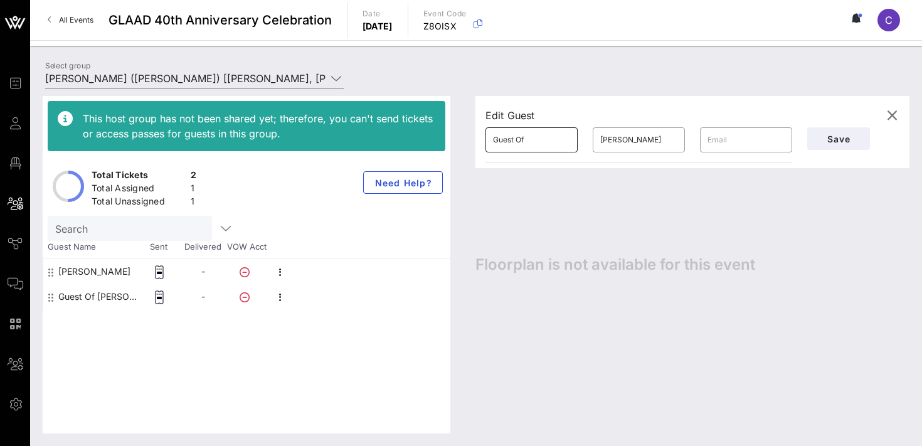
click at [541, 140] on input "Guest Of" at bounding box center [531, 140] width 77 height 20
paste input "Vanessa Blaber"
type input "[PERSON_NAME]"
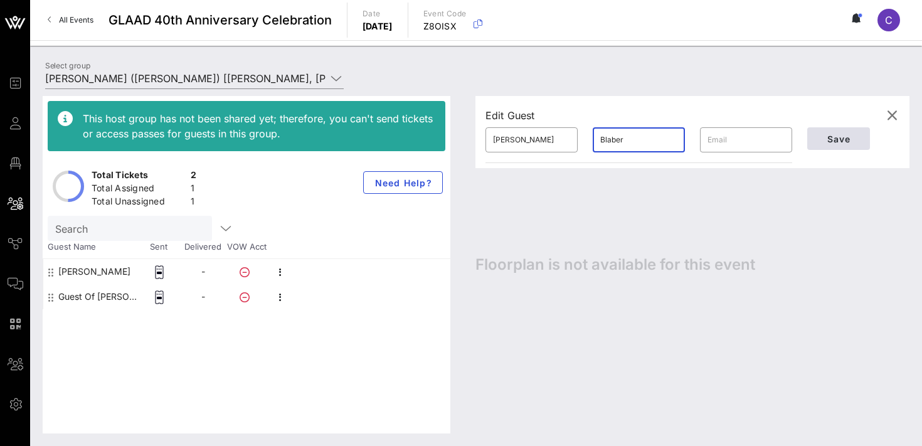
type input "Blaber"
click at [838, 134] on span "Save" at bounding box center [838, 139] width 43 height 11
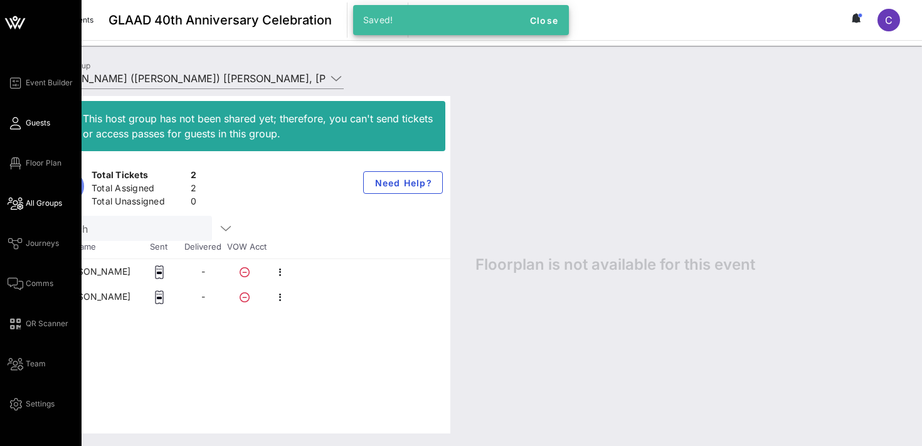
click at [36, 122] on span "Guests" at bounding box center [38, 122] width 24 height 11
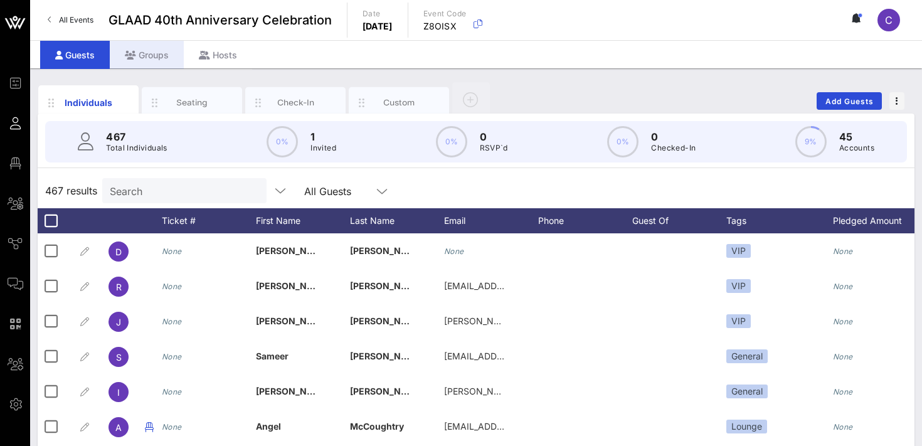
click at [141, 56] on div "Groups" at bounding box center [147, 55] width 74 height 28
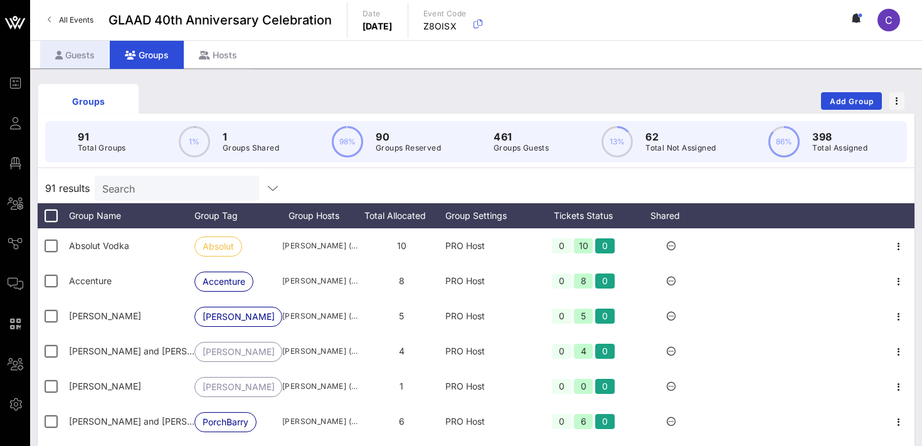
click at [75, 51] on div "Guests" at bounding box center [75, 55] width 70 height 28
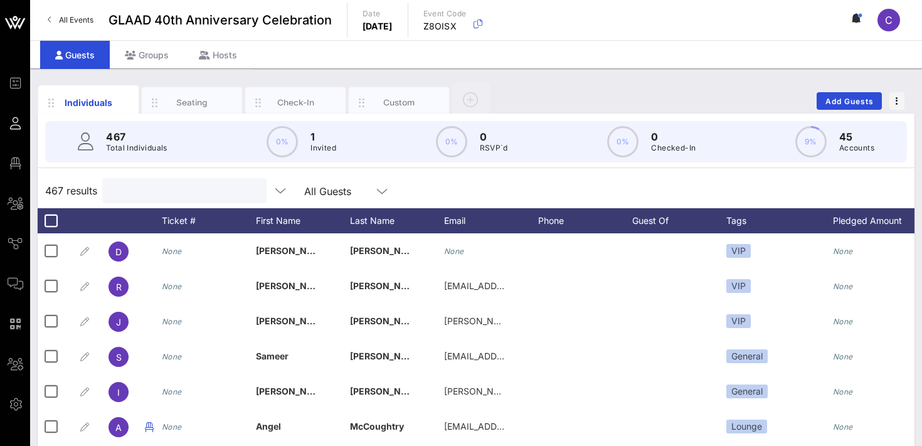
click at [177, 189] on input "text" at bounding box center [183, 191] width 147 height 16
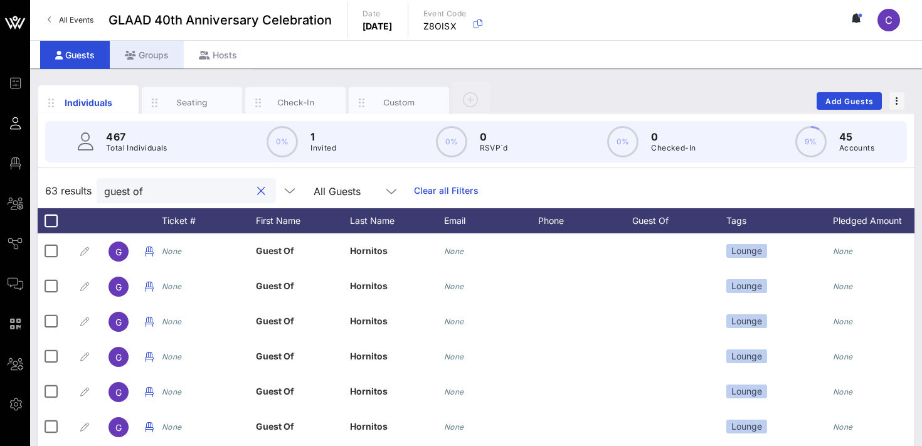
type input "guest of"
click at [146, 56] on div "Groups" at bounding box center [147, 55] width 74 height 28
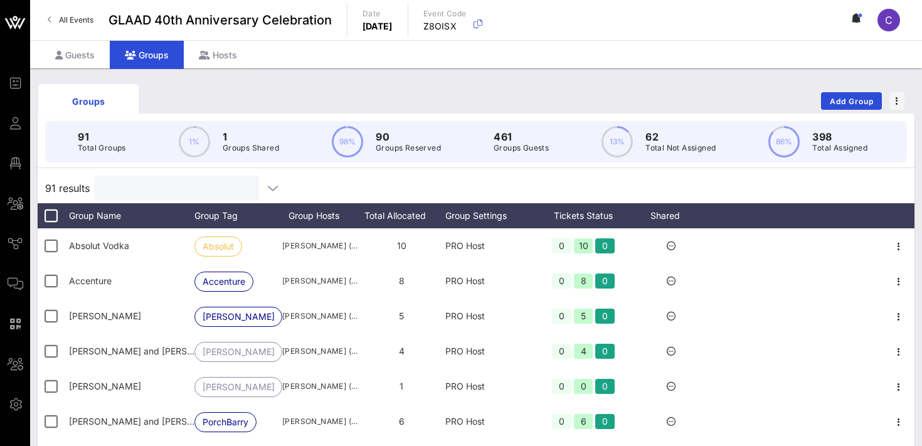
click at [155, 183] on input "text" at bounding box center [175, 188] width 147 height 16
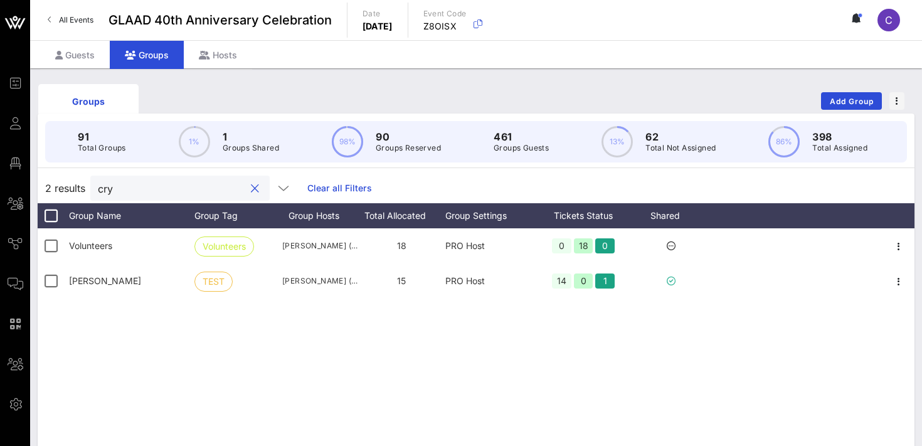
type input "cry"
click at [189, 92] on div "Groups Add Group" at bounding box center [476, 101] width 877 height 40
click at [251, 186] on button "clear icon" at bounding box center [255, 189] width 8 height 13
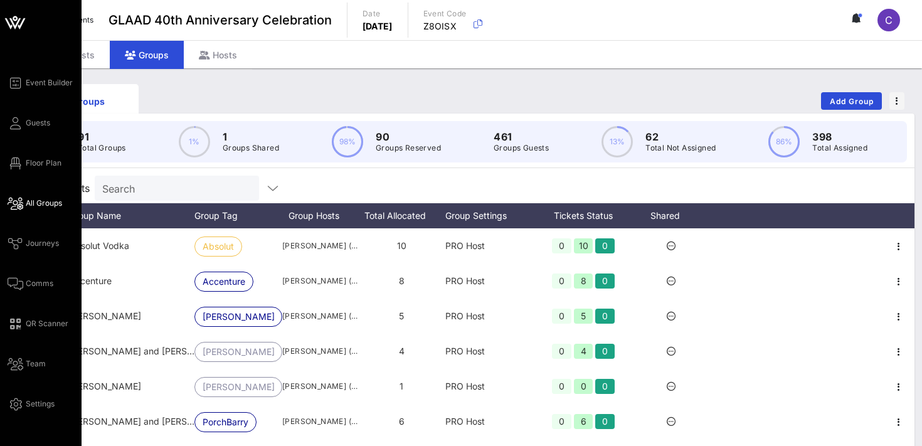
click at [33, 203] on span "All Groups" at bounding box center [44, 203] width 36 height 11
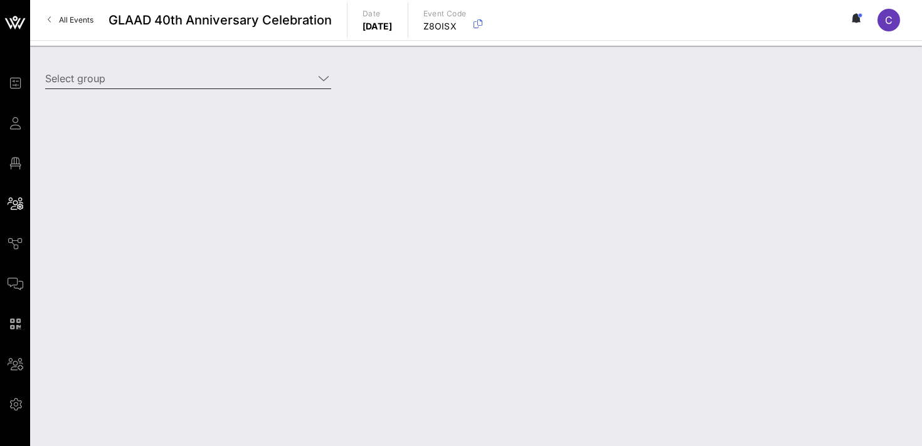
click at [157, 81] on input "Select group" at bounding box center [179, 78] width 268 height 20
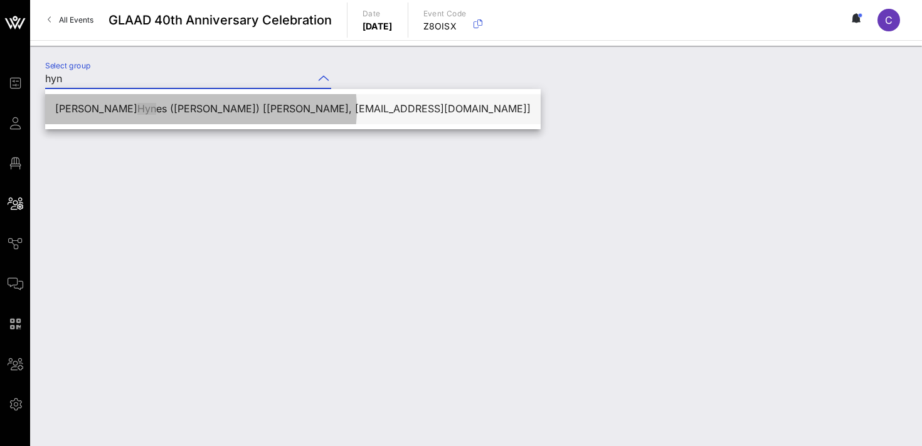
click at [189, 107] on div "Loren Hyn es (Hynes) [Loren Hynes, lorenrhynes@gmail.com]" at bounding box center [292, 109] width 475 height 12
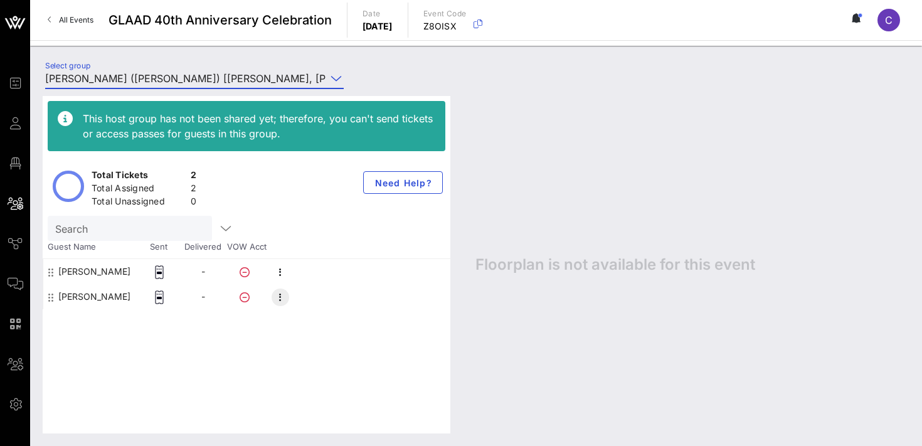
type input "Loren Hynes (Hynes) [Loren Hynes, lorenrhynes@gmail.com]"
click at [279, 299] on icon "button" at bounding box center [280, 297] width 15 height 15
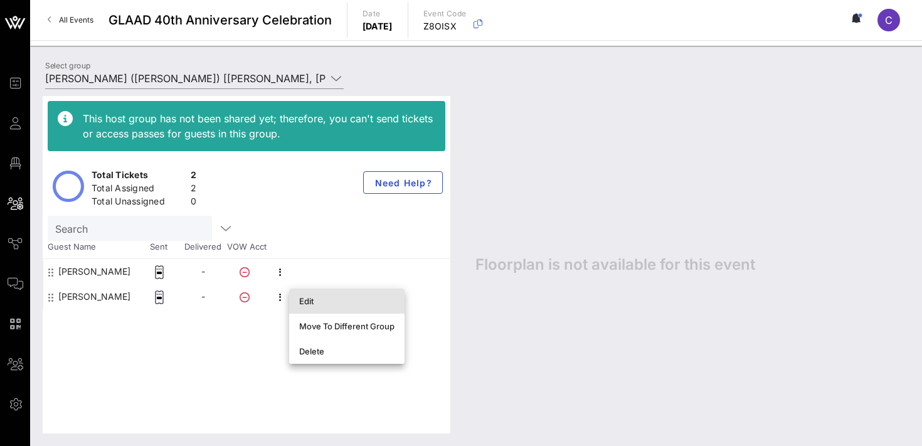
click at [307, 299] on div "Edit" at bounding box center [346, 301] width 95 height 10
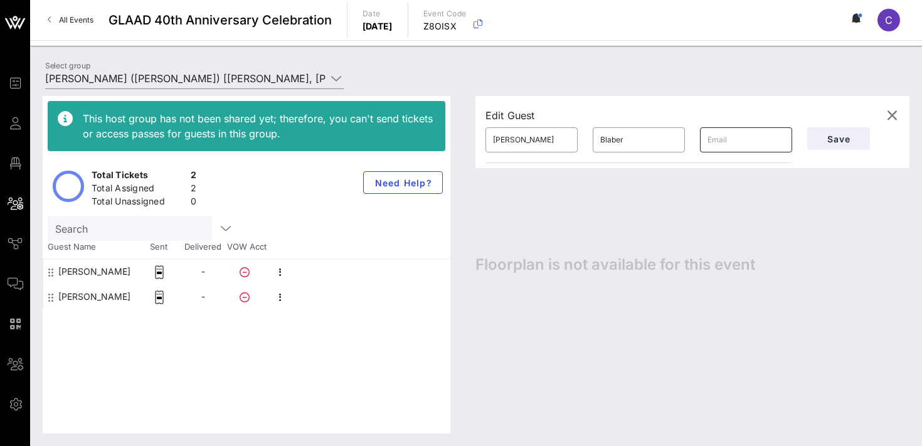
click at [731, 140] on input "text" at bounding box center [746, 140] width 77 height 20
paste input "Vjblaber@gmail.com"
type input "Vjblaber@gmail.com"
click at [829, 140] on span "Save" at bounding box center [838, 139] width 43 height 11
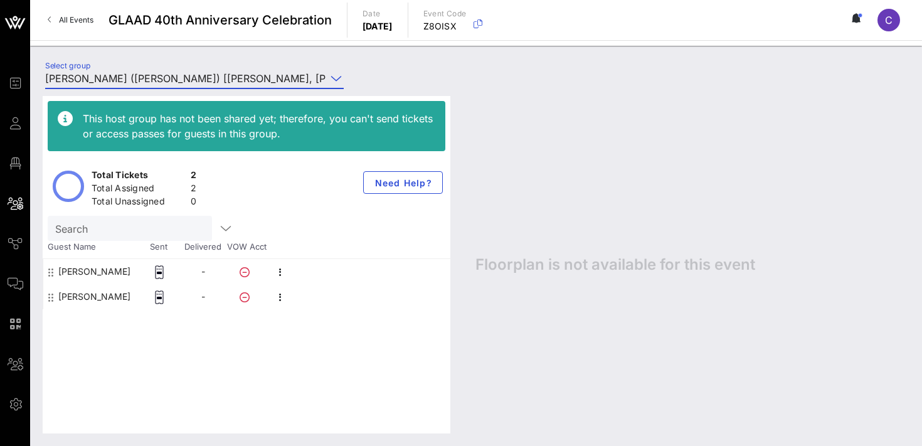
click at [116, 77] on input "Loren Hynes (Hynes) [Loren Hynes, lorenrhynes@gmail.com]" at bounding box center [185, 78] width 281 height 20
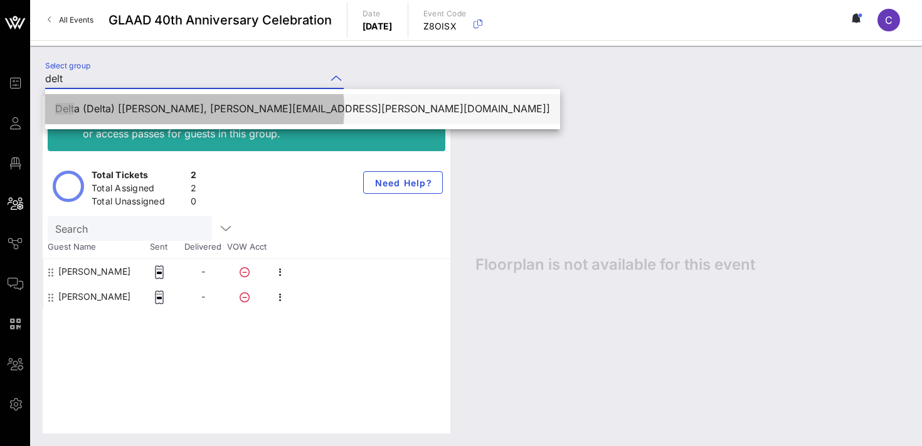
click at [147, 109] on div "Delt a (Delta) [Tanya Morgan, tanya.morgan@delta.com]" at bounding box center [302, 109] width 495 height 12
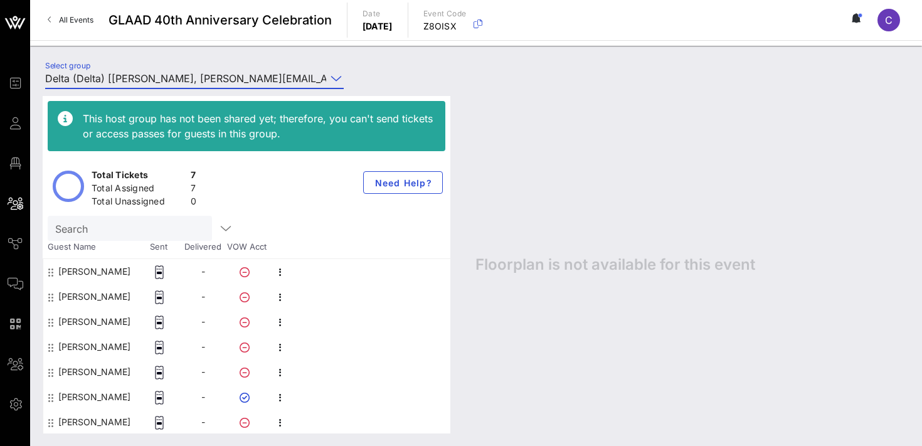
scroll to position [1, 0]
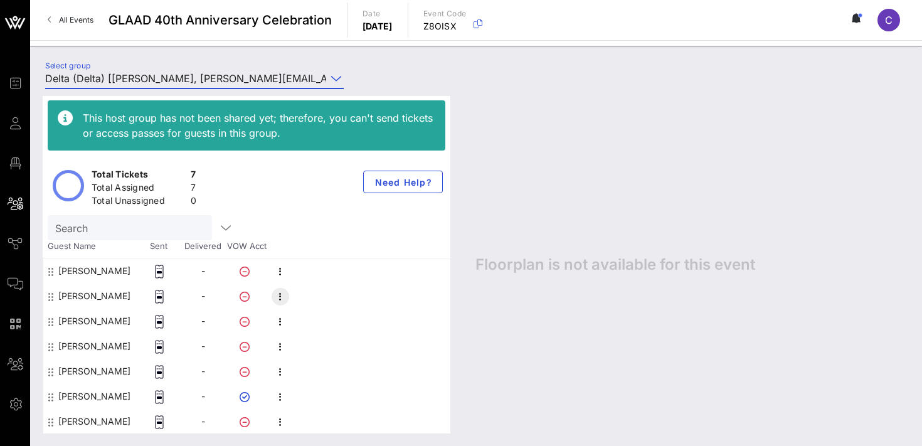
type input "Delta (Delta) [[PERSON_NAME], [PERSON_NAME][EMAIL_ADDRESS][PERSON_NAME][DOMAIN_…"
click at [284, 292] on icon "button" at bounding box center [280, 296] width 15 height 15
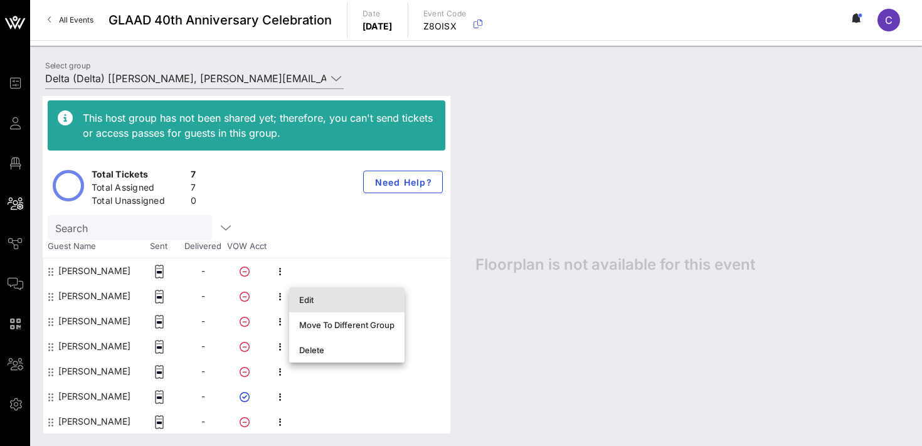
click at [307, 297] on div "Edit" at bounding box center [346, 300] width 95 height 10
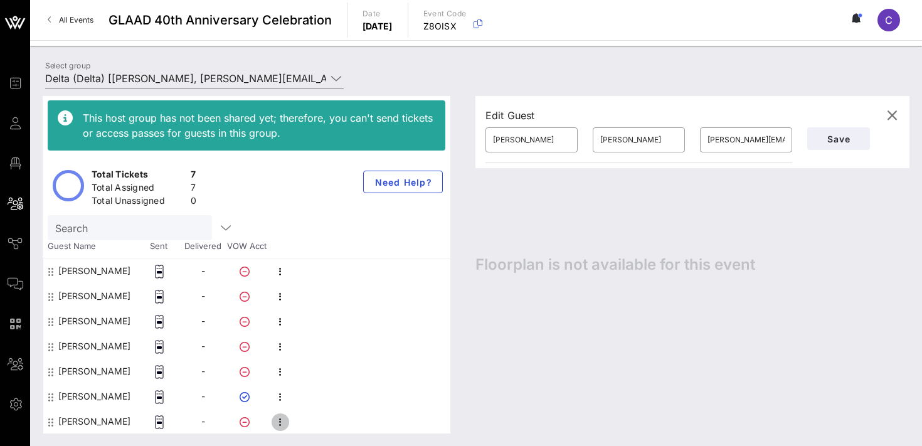
click at [284, 420] on icon "button" at bounding box center [280, 422] width 15 height 15
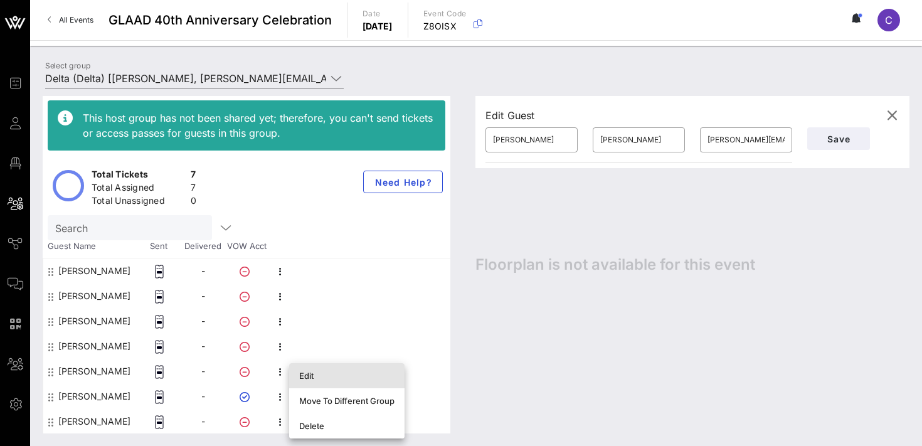
click at [322, 378] on div "Edit" at bounding box center [346, 376] width 95 height 10
type input "Yamid"
type input "Pulido"
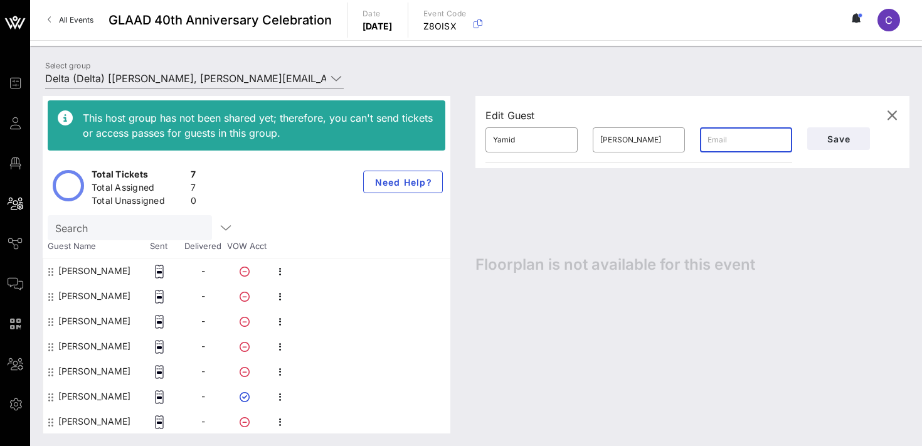
click at [731, 139] on input "text" at bounding box center [746, 140] width 77 height 20
paste input "[EMAIL_ADDRESS][DOMAIN_NAME]"
type input "[EMAIL_ADDRESS][DOMAIN_NAME]"
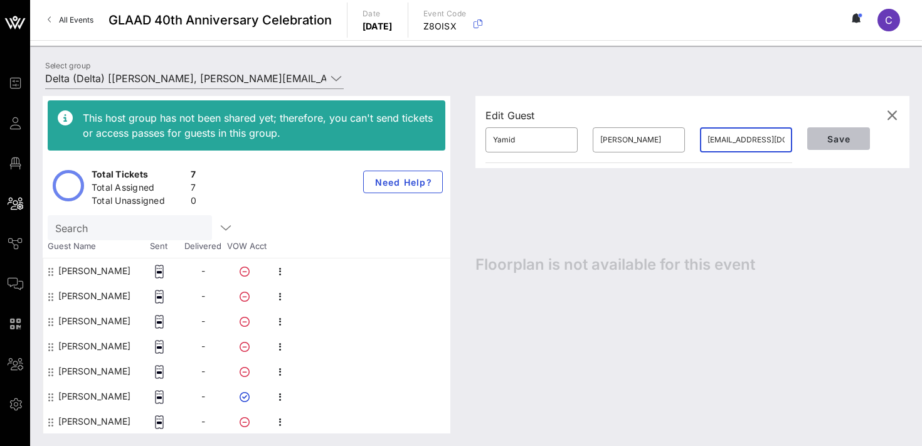
click at [839, 130] on button "Save" at bounding box center [838, 138] width 63 height 23
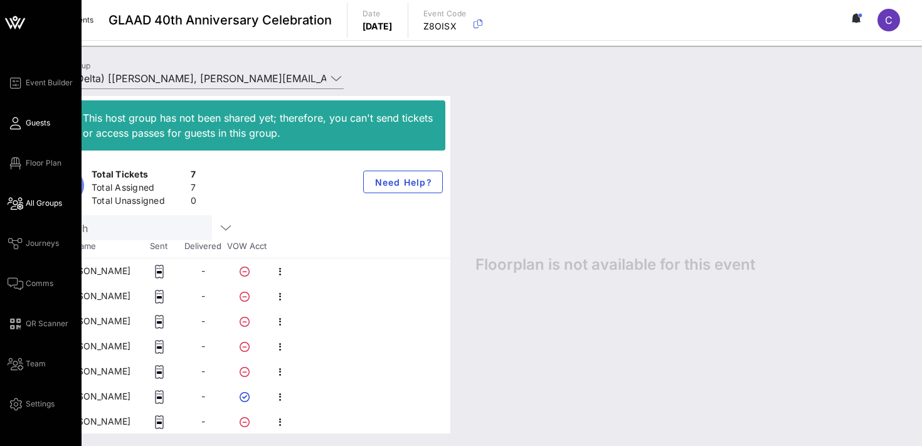
click at [34, 118] on span "Guests" at bounding box center [38, 122] width 24 height 11
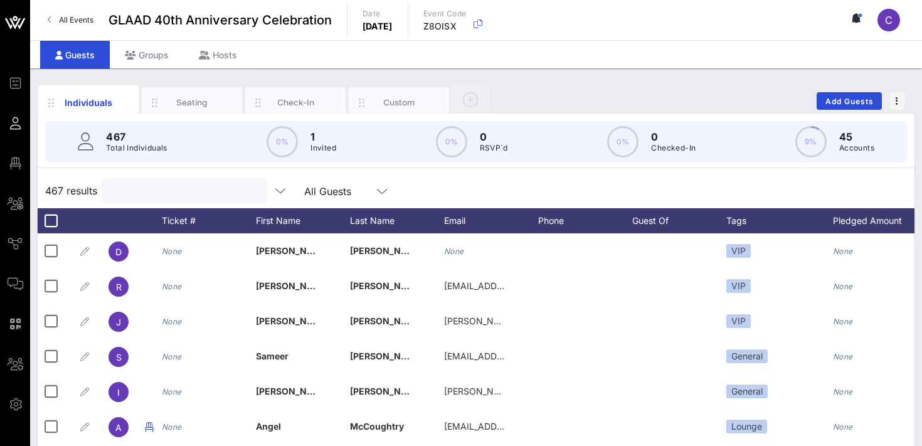
click at [167, 193] on input "text" at bounding box center [183, 191] width 147 height 16
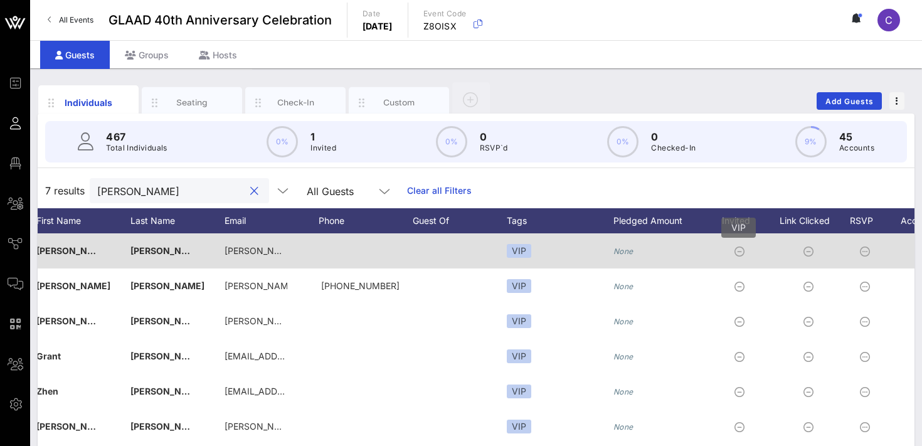
scroll to position [0, 295]
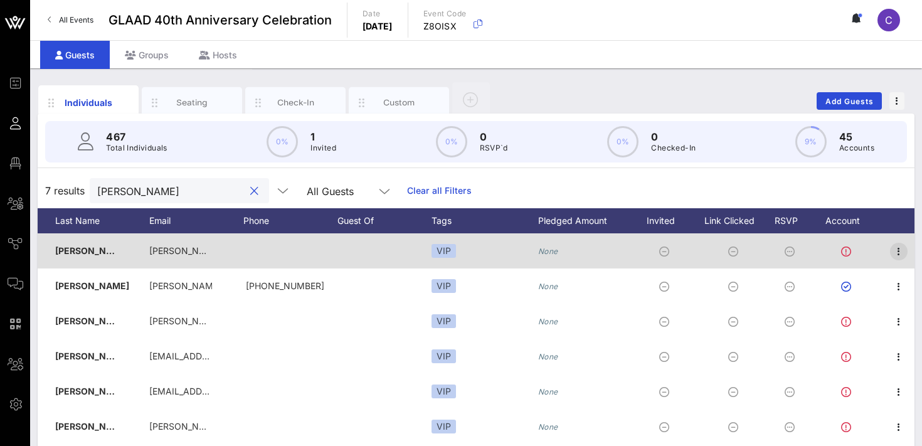
type input "martin"
click at [898, 251] on icon "button" at bounding box center [898, 251] width 15 height 15
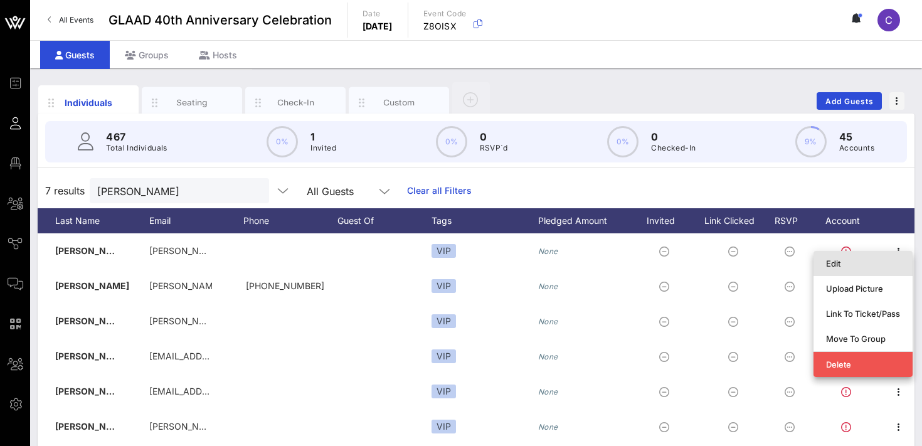
click at [866, 255] on div "Edit" at bounding box center [863, 263] width 74 height 20
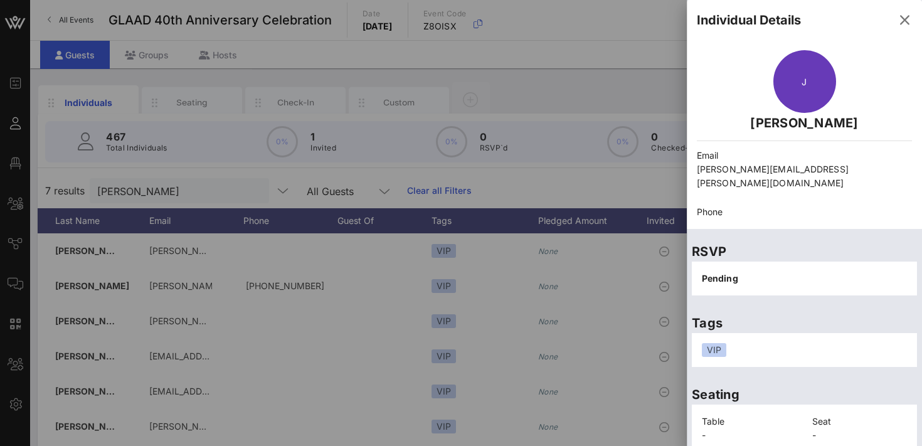
scroll to position [75, 0]
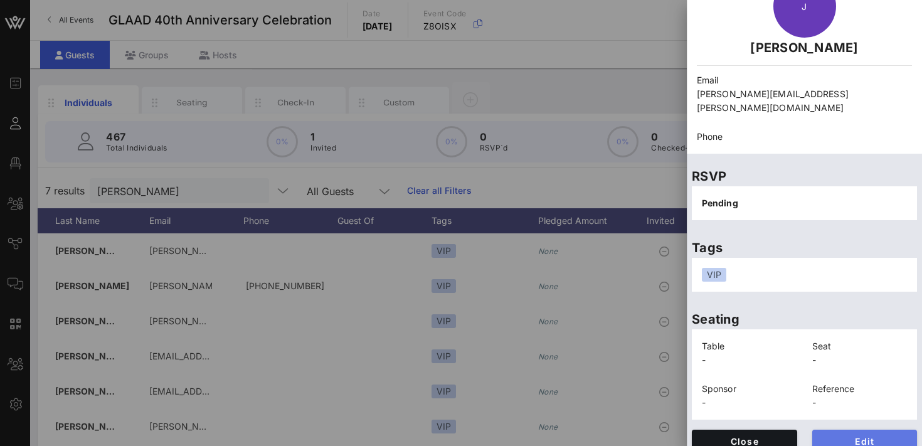
click at [840, 436] on span "Edit" at bounding box center [864, 441] width 85 height 11
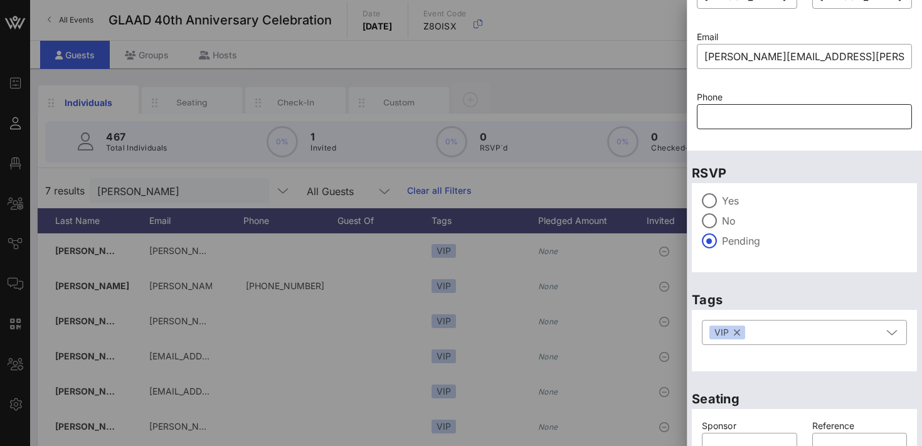
click at [751, 110] on input "text" at bounding box center [804, 117] width 200 height 20
paste input "[PHONE_NUMBER]"
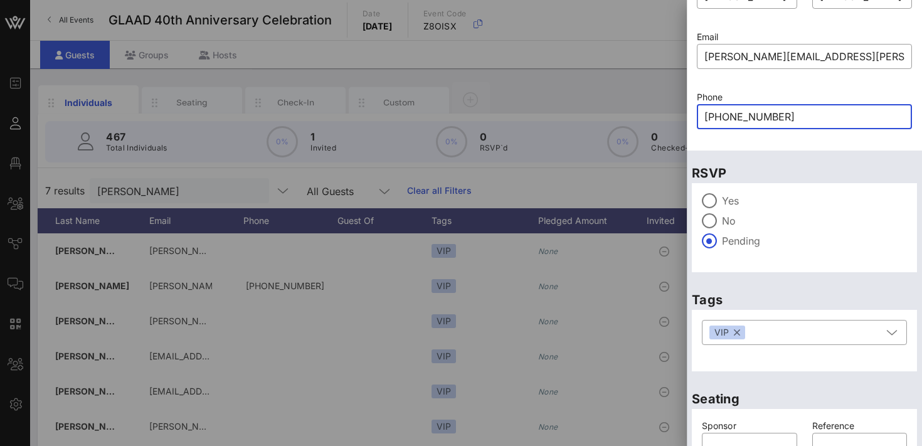
scroll to position [154, 0]
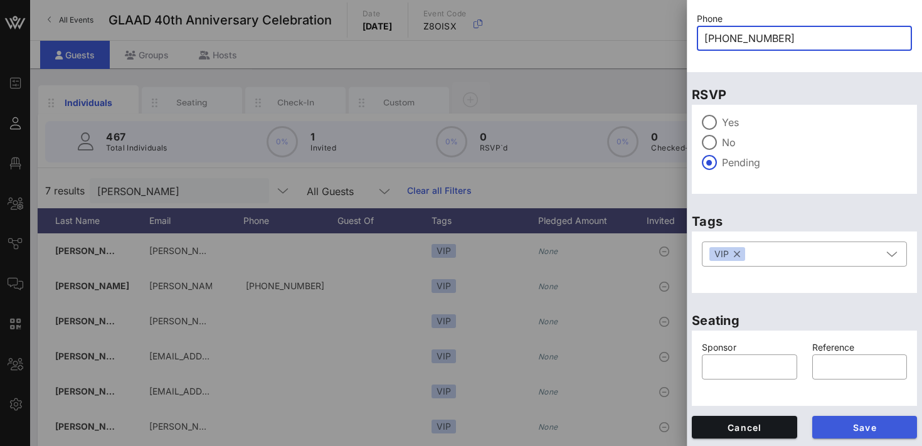
type input "312-545-8624"
click at [852, 425] on span "Save" at bounding box center [864, 427] width 85 height 11
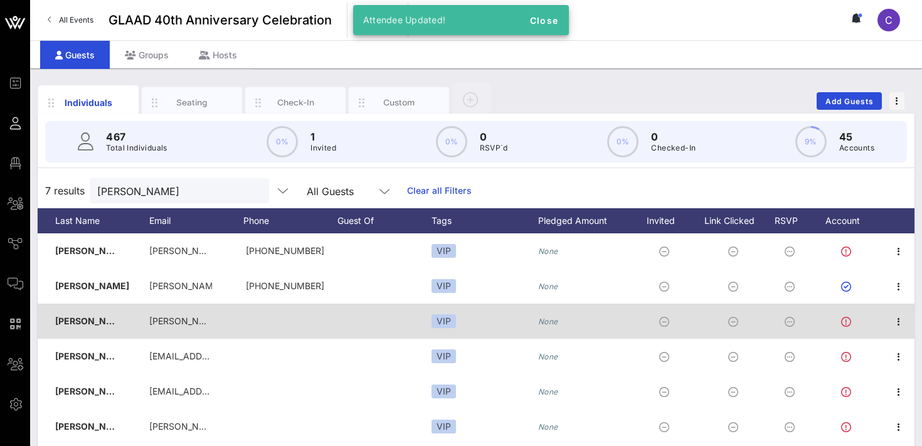
scroll to position [0, 0]
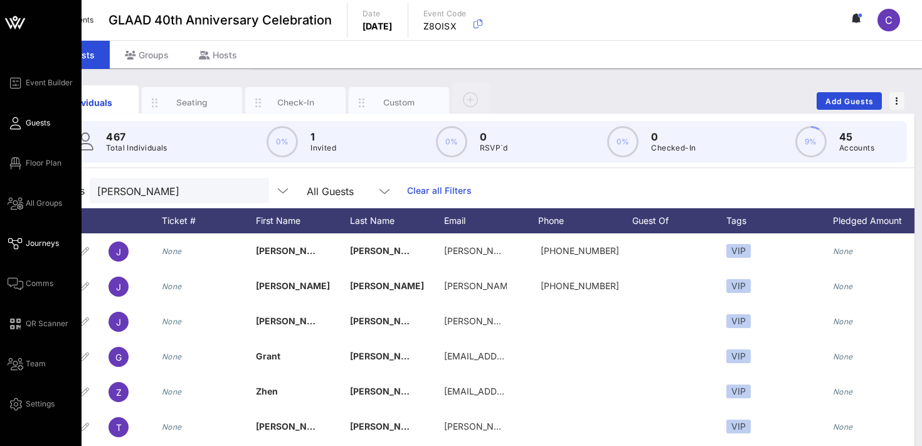
click at [45, 244] on span "Journeys" at bounding box center [42, 243] width 33 height 11
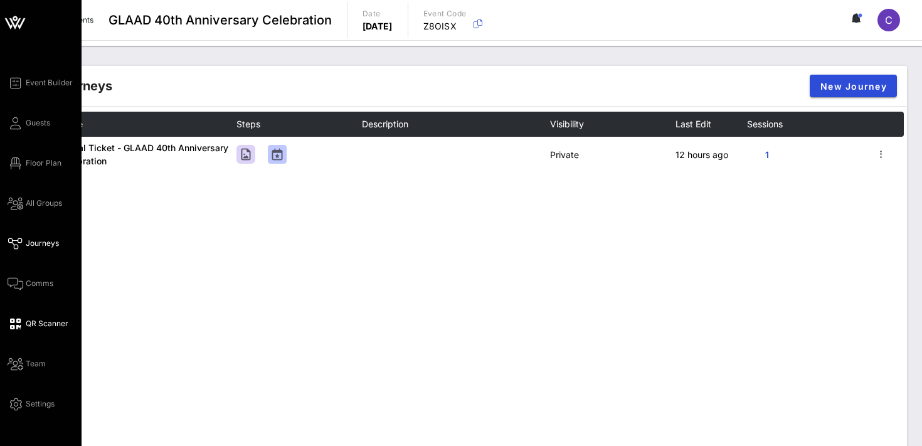
click at [50, 324] on span "QR Scanner" at bounding box center [47, 323] width 43 height 11
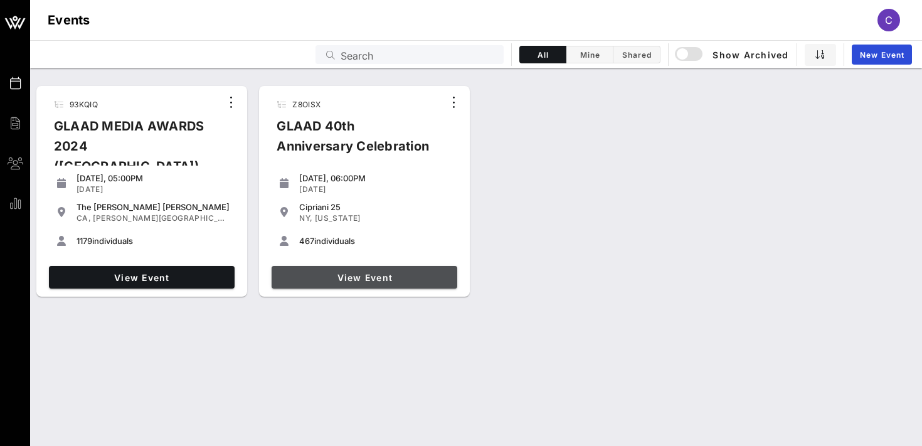
click at [316, 272] on span "View Event" at bounding box center [365, 277] width 176 height 11
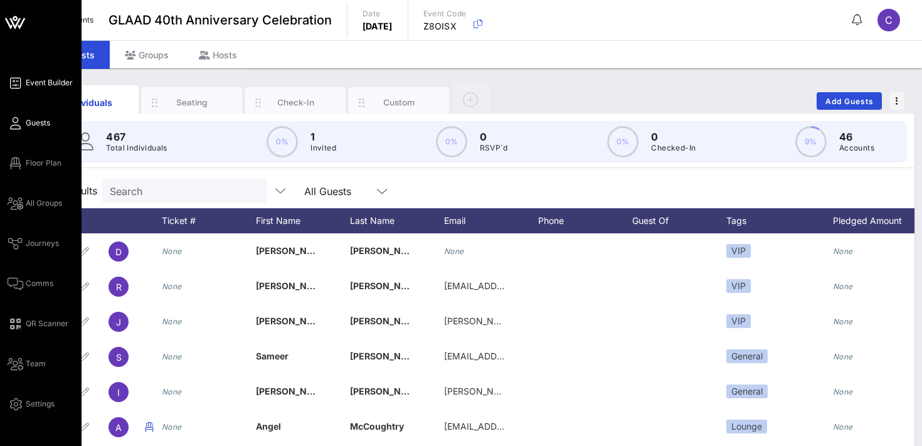
click at [48, 84] on span "Event Builder" at bounding box center [49, 82] width 47 height 11
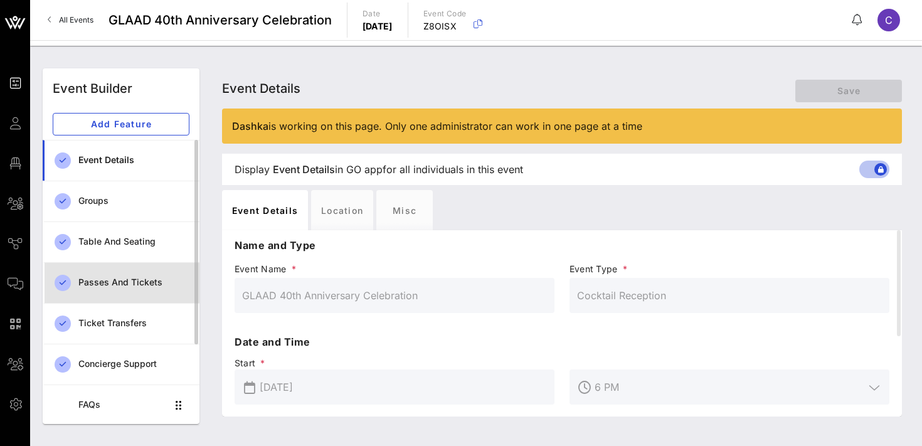
click at [141, 283] on div "Passes and Tickets" at bounding box center [133, 282] width 111 height 11
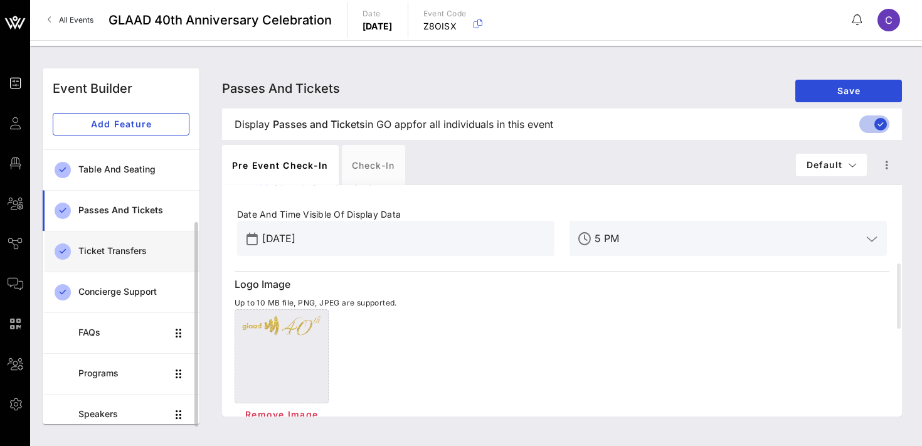
scroll to position [119, 0]
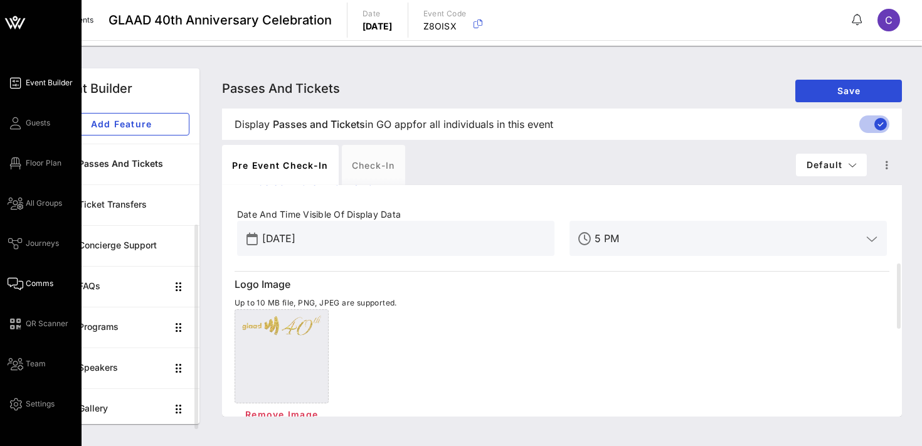
click at [36, 287] on span "Comms" at bounding box center [40, 283] width 28 height 11
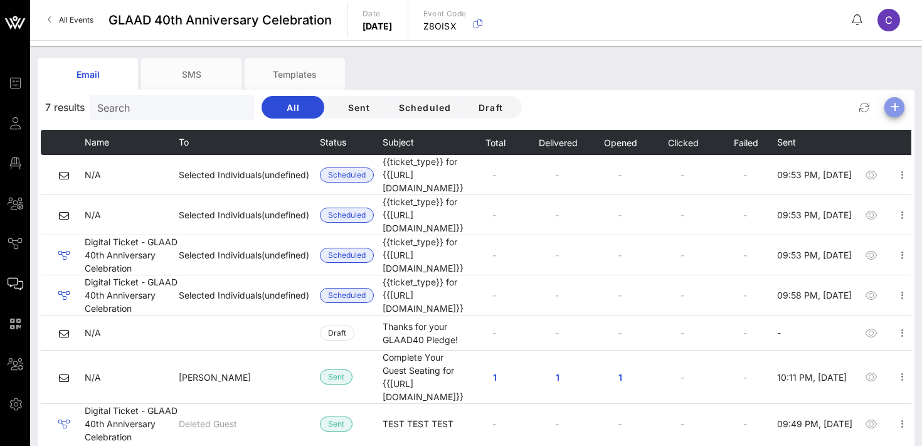
click at [897, 105] on icon "button" at bounding box center [894, 107] width 15 height 15
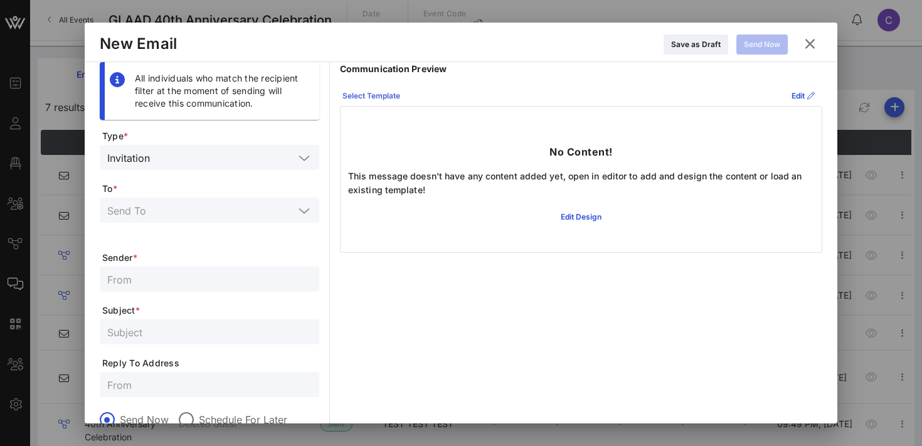
click at [362, 94] on div "Select Template" at bounding box center [371, 96] width 58 height 13
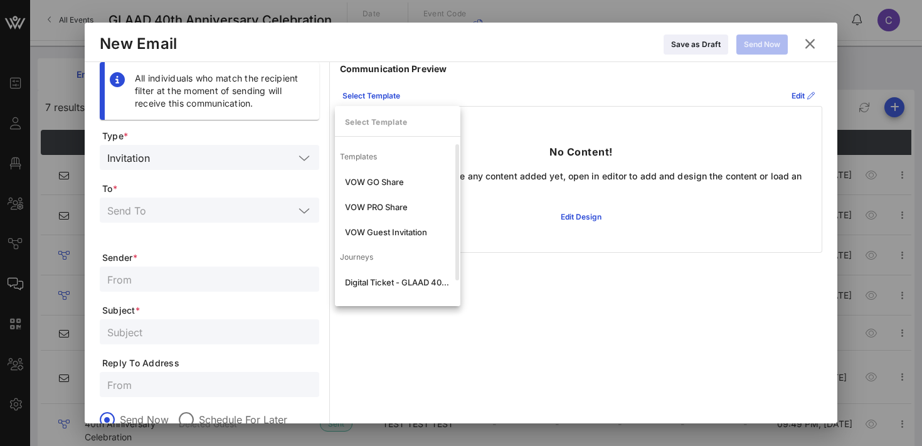
click at [464, 90] on div "Select Template Edit" at bounding box center [581, 96] width 482 height 20
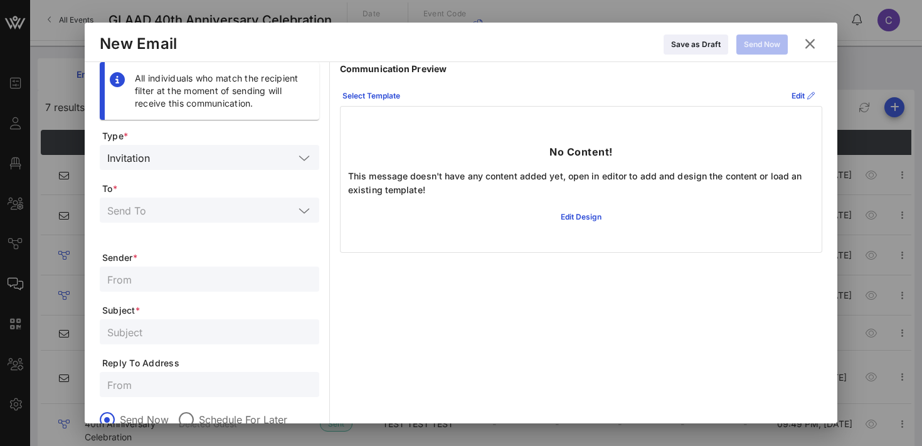
click at [237, 211] on input "text" at bounding box center [200, 210] width 187 height 16
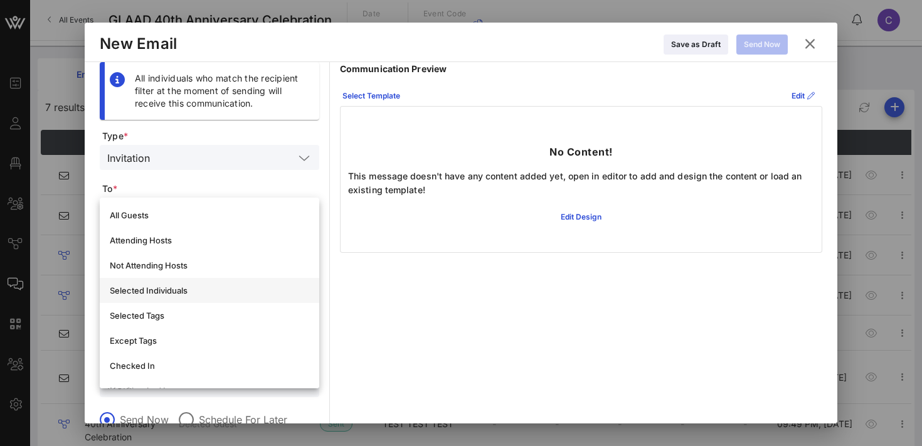
click at [197, 287] on div "Selected Individuals" at bounding box center [209, 290] width 199 height 10
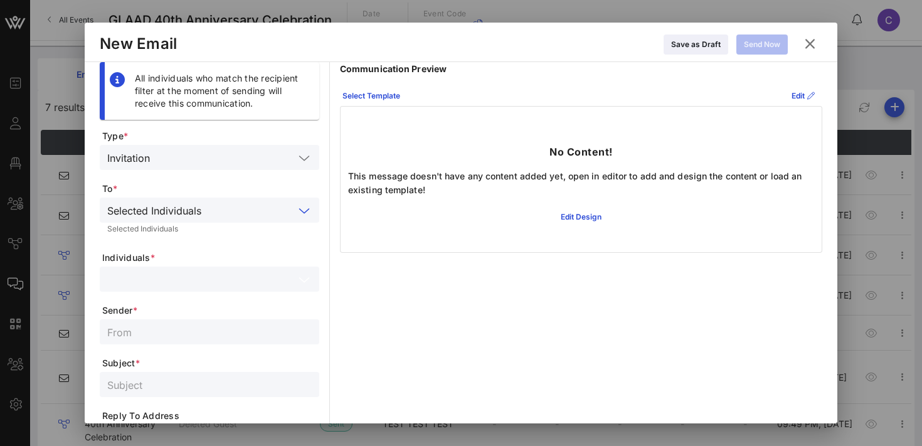
click at [184, 281] on input "text" at bounding box center [200, 279] width 187 height 16
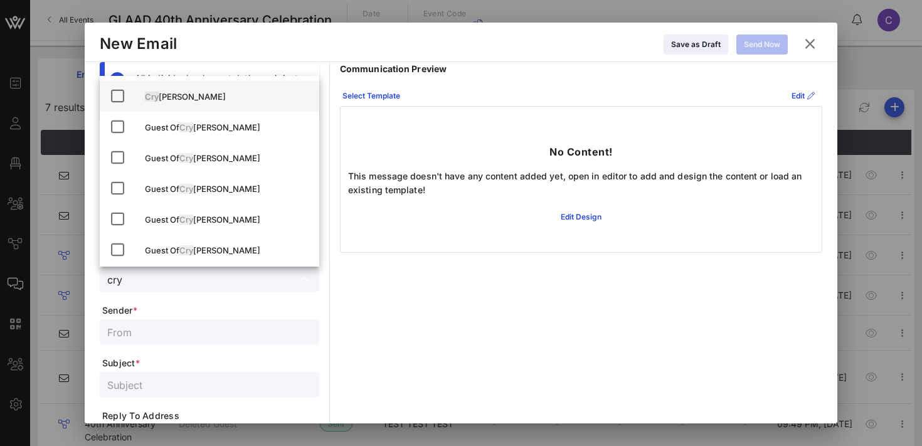
click at [118, 94] on icon at bounding box center [117, 95] width 15 height 15
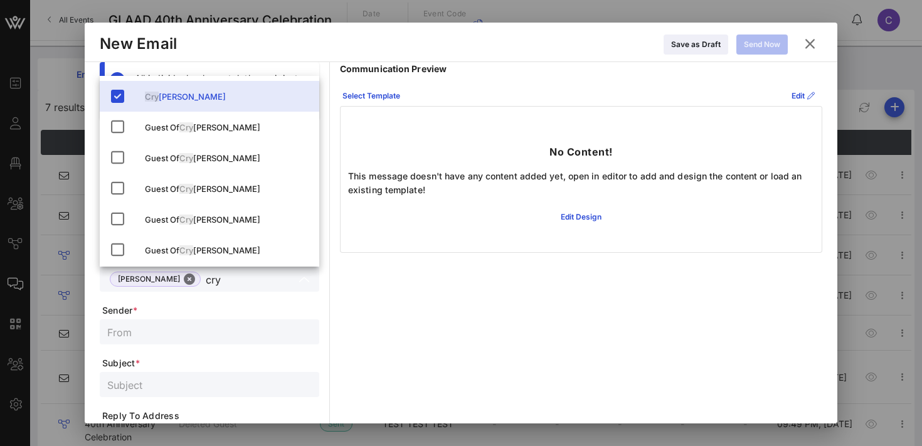
type input "cry"
click at [322, 290] on div "All individuals who match the recipient filter at the moment of sending will re…" at bounding box center [461, 331] width 723 height 538
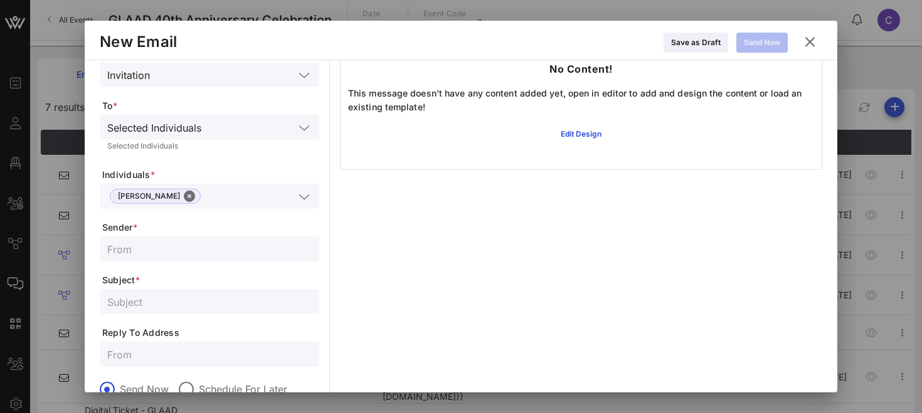
scroll to position [83, 0]
click at [181, 248] on input "text" at bounding box center [209, 247] width 204 height 16
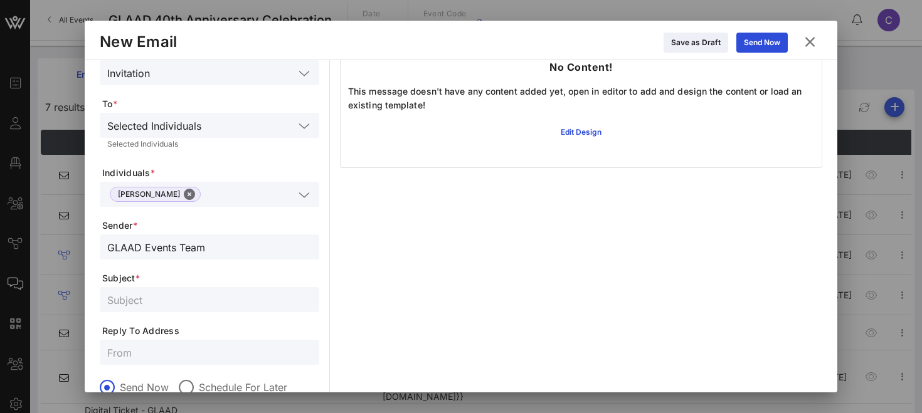
type input "GLAAD Events Team"
click at [129, 299] on input "text" at bounding box center [209, 300] width 204 height 16
type input "Digital Tickets For"
click at [810, 40] on icon at bounding box center [810, 42] width 18 height 16
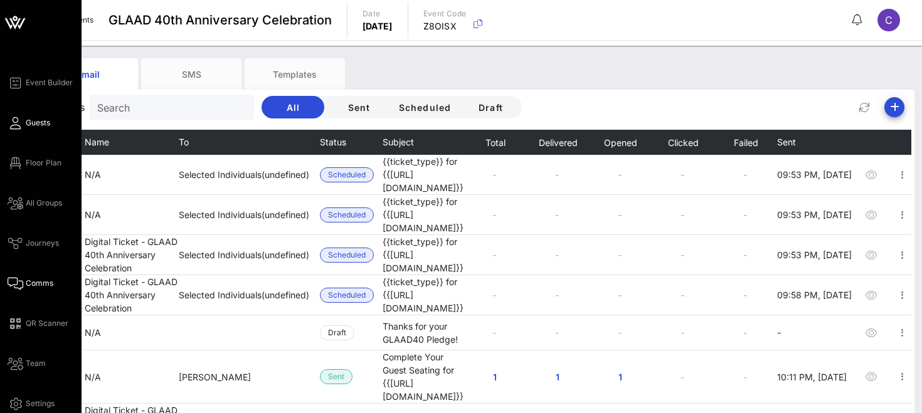
click at [36, 122] on span "Guests" at bounding box center [38, 122] width 24 height 11
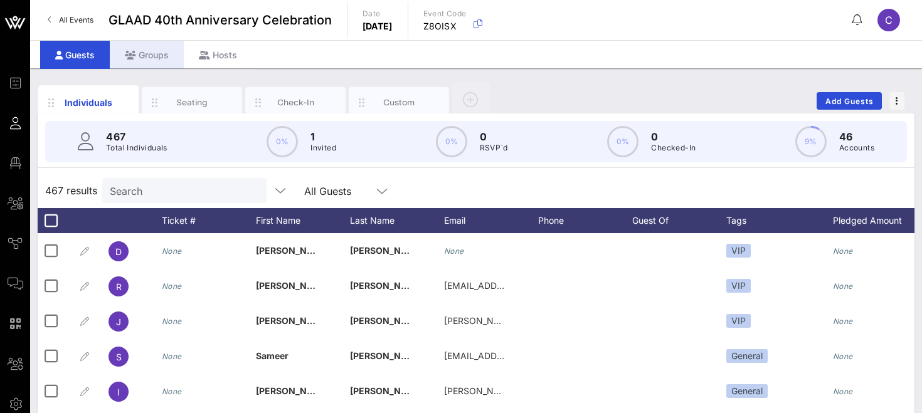
click at [164, 50] on div "Groups" at bounding box center [147, 55] width 74 height 28
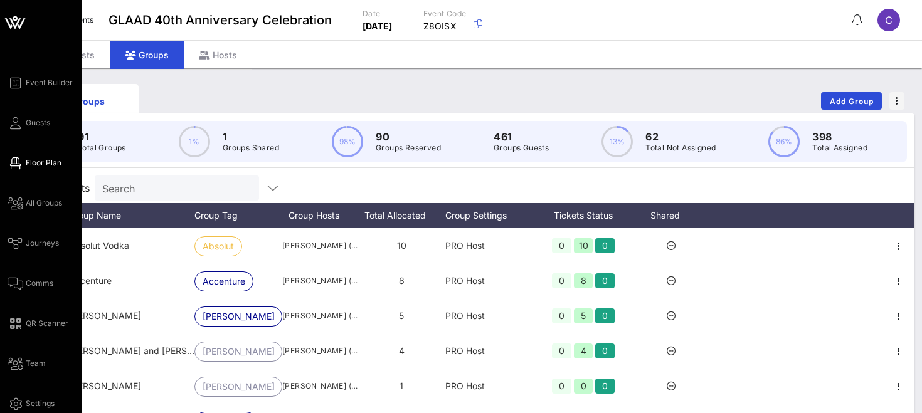
click at [51, 166] on span "Floor Plan" at bounding box center [44, 162] width 36 height 11
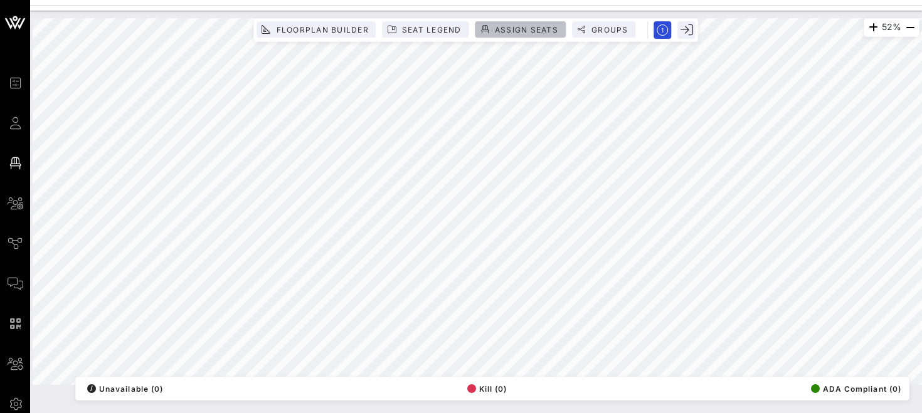
click at [532, 31] on span "Assign Seats" at bounding box center [526, 29] width 64 height 9
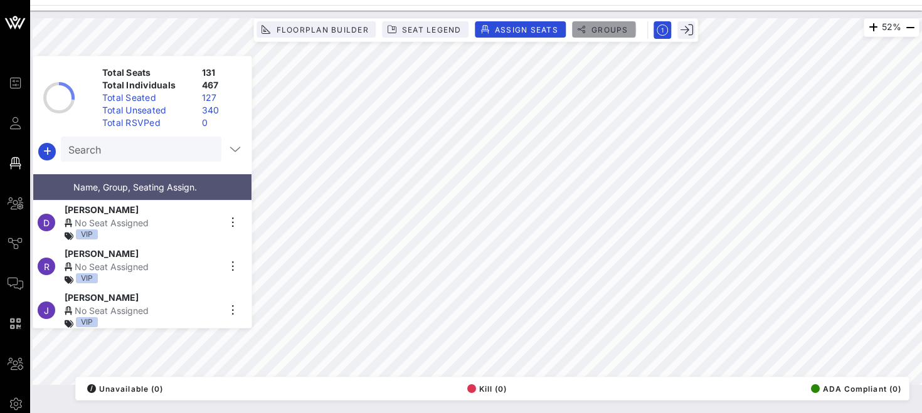
click at [589, 28] on span "Groups" at bounding box center [604, 29] width 49 height 9
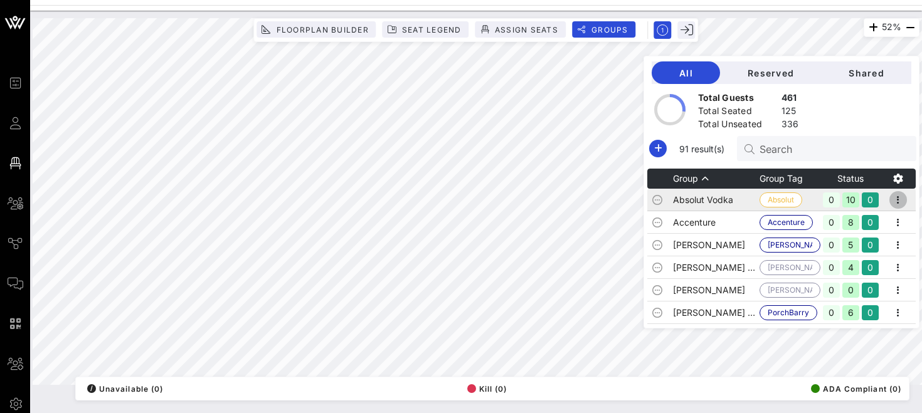
click at [902, 199] on icon "button" at bounding box center [898, 200] width 15 height 15
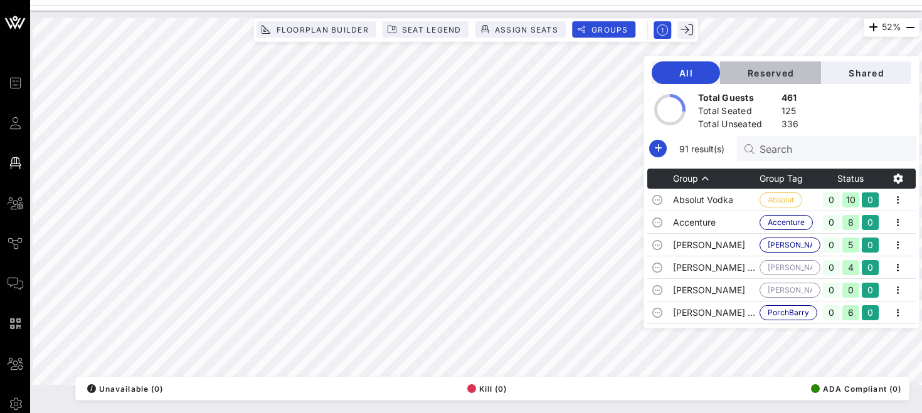
click at [795, 75] on span "Reserved" at bounding box center [770, 73] width 81 height 11
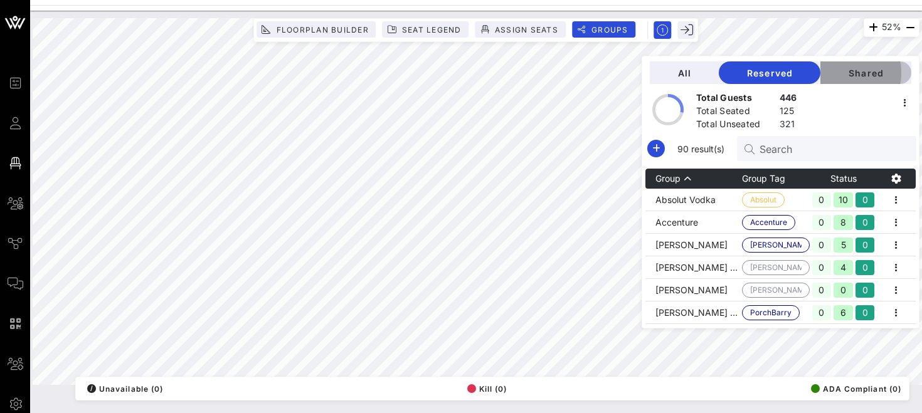
click at [864, 75] on span "Shared" at bounding box center [865, 73] width 71 height 11
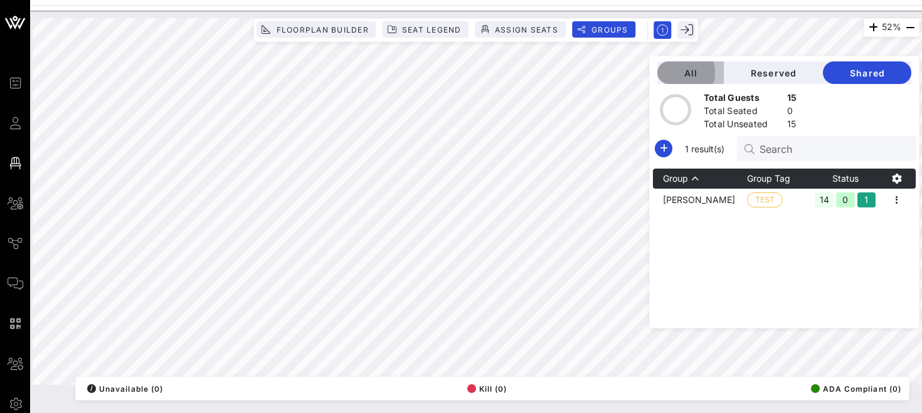
click at [714, 75] on span "All" at bounding box center [690, 73] width 46 height 11
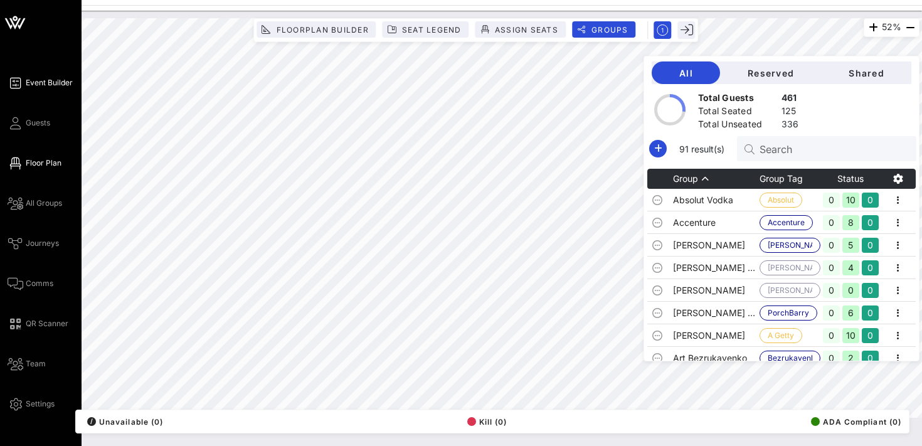
click at [43, 80] on span "Event Builder" at bounding box center [49, 82] width 47 height 11
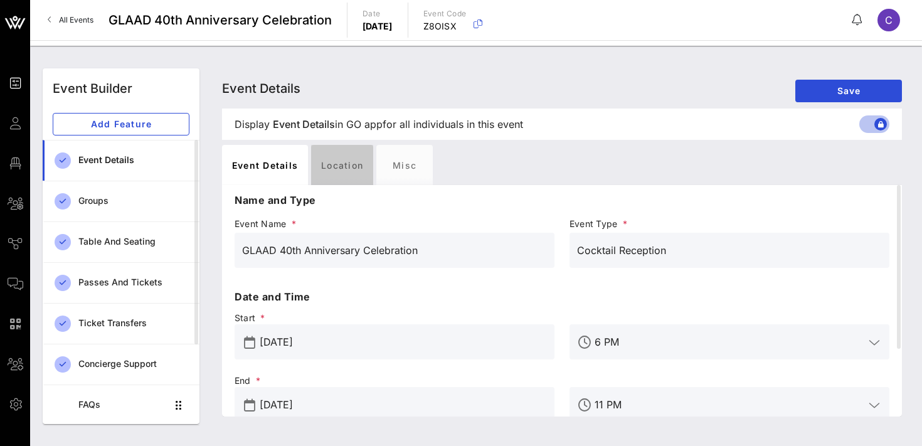
click at [346, 165] on div "Location" at bounding box center [342, 165] width 62 height 40
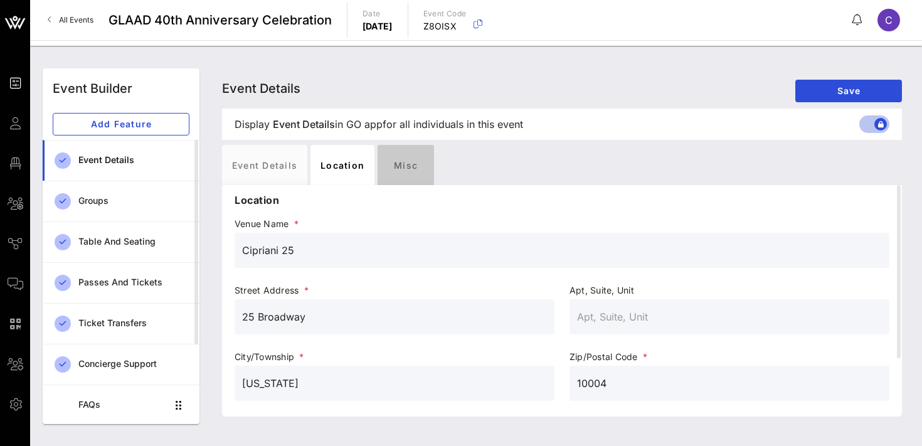
click at [412, 159] on div "Misc" at bounding box center [406, 165] width 56 height 40
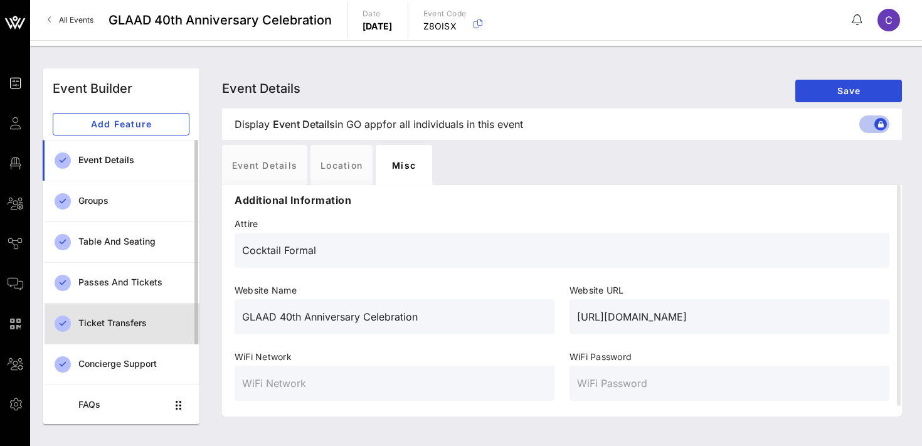
click at [119, 324] on div "Ticket Transfers" at bounding box center [133, 323] width 111 height 11
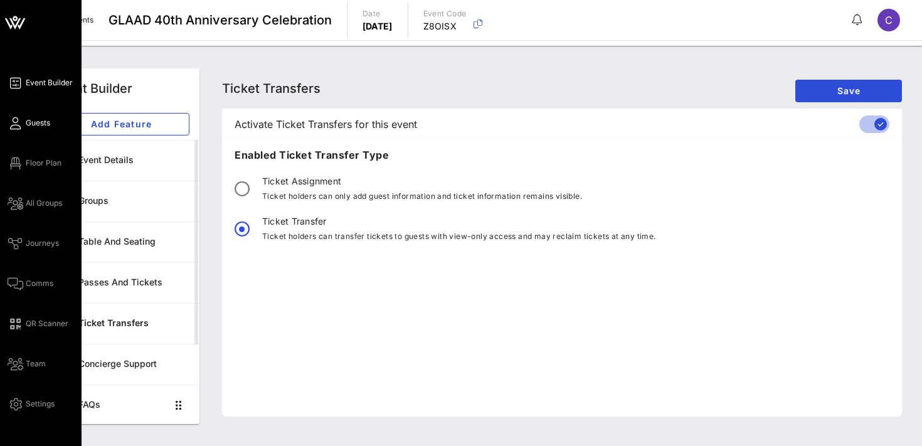
click at [30, 123] on span "Guests" at bounding box center [38, 122] width 24 height 11
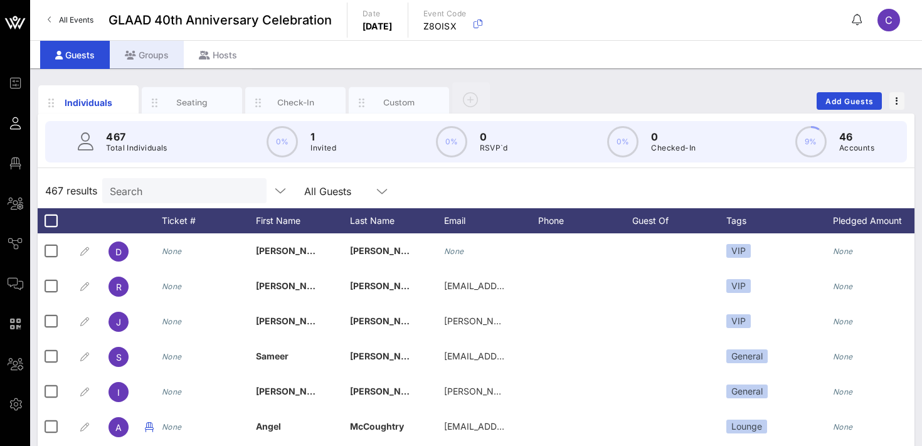
click at [152, 54] on div "Groups" at bounding box center [147, 55] width 74 height 28
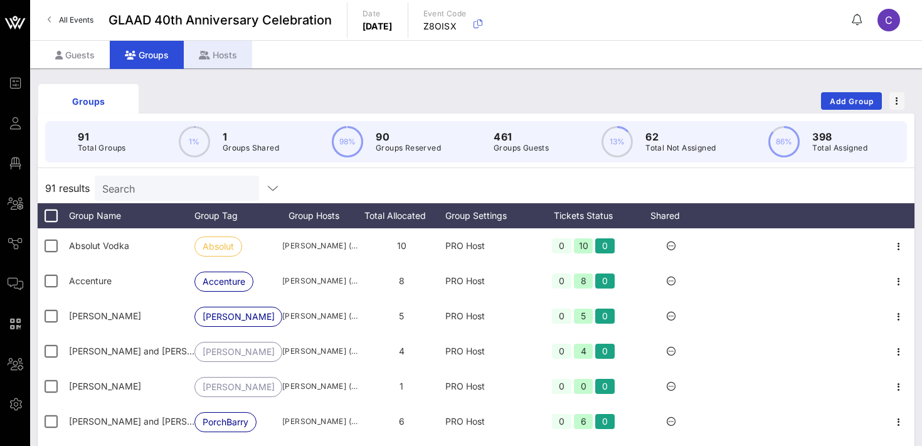
click at [219, 51] on div "Hosts" at bounding box center [218, 55] width 68 height 28
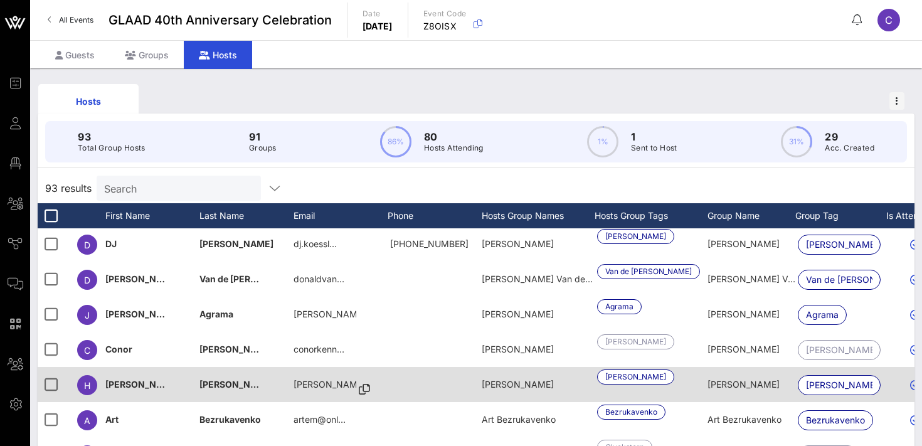
scroll to position [2157, 0]
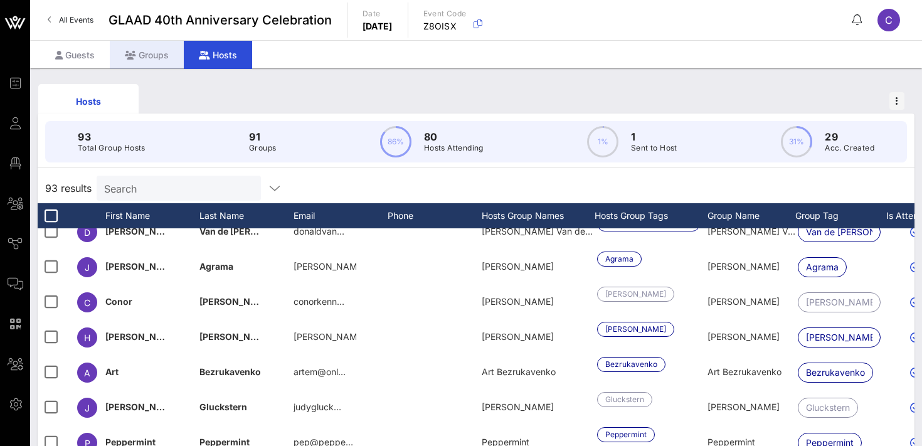
click at [149, 51] on div "Groups" at bounding box center [147, 55] width 74 height 28
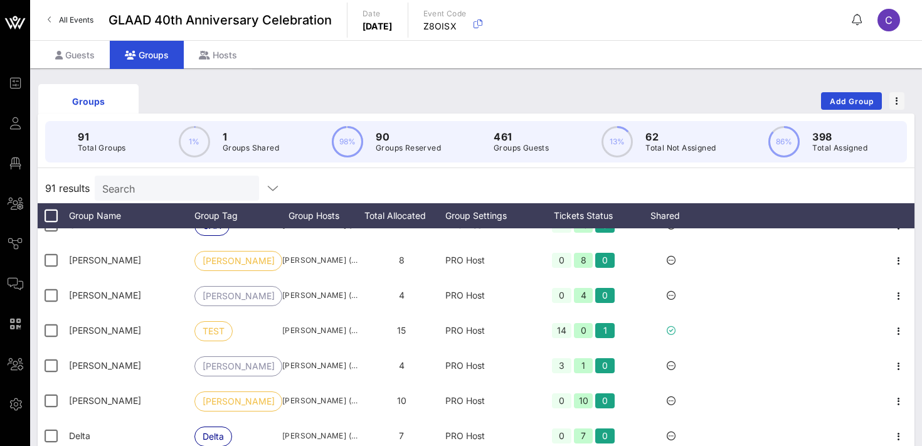
scroll to position [402, 0]
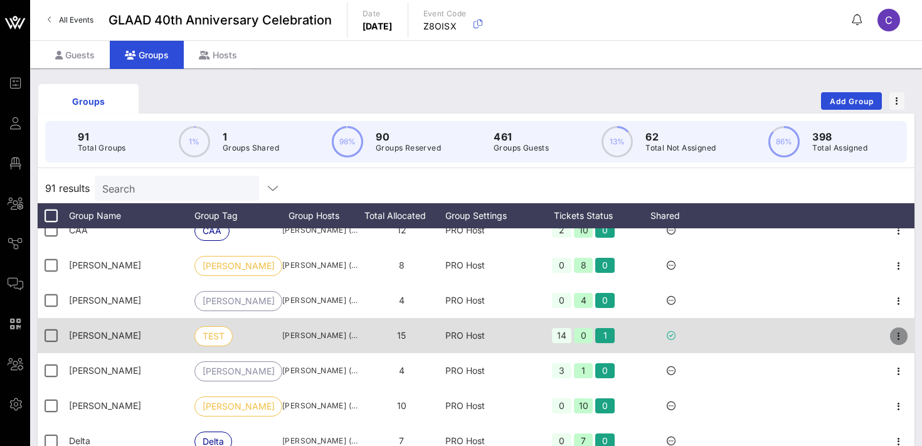
click at [902, 335] on icon "button" at bounding box center [898, 336] width 15 height 15
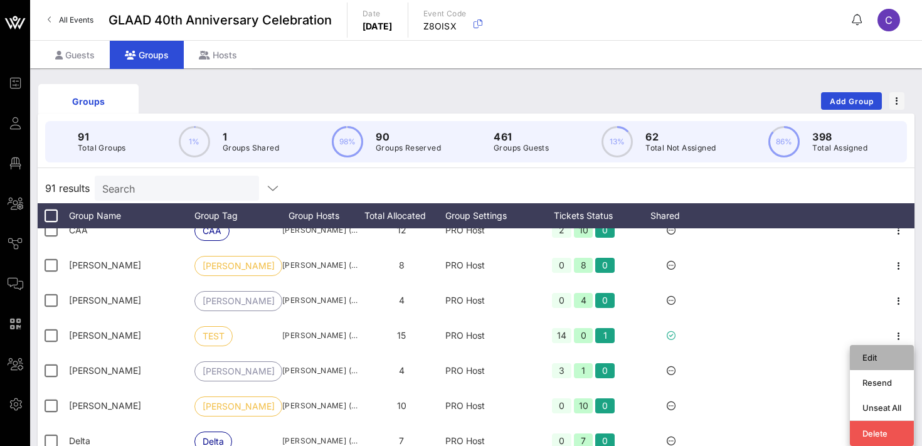
click at [874, 358] on div "Edit" at bounding box center [881, 358] width 39 height 10
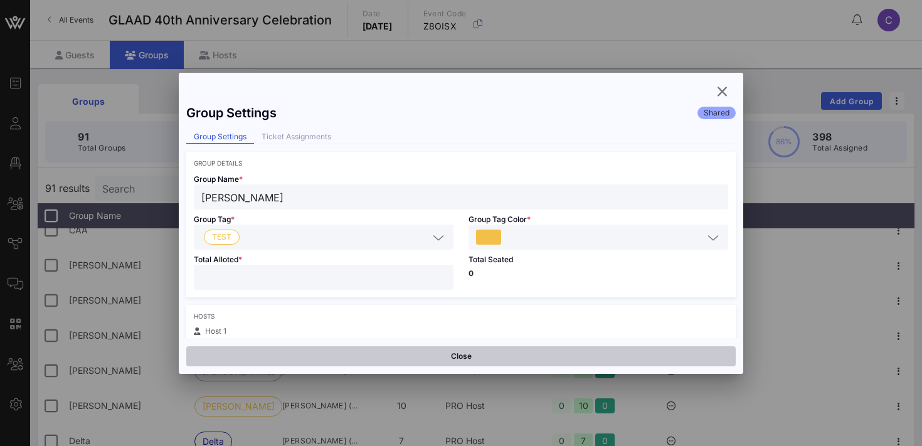
click at [578, 359] on button "Close" at bounding box center [460, 356] width 549 height 20
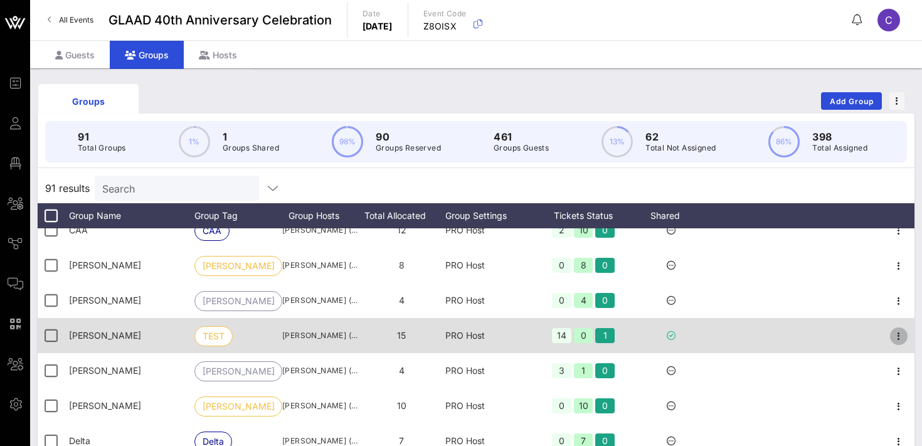
click at [901, 337] on icon "button" at bounding box center [898, 336] width 15 height 15
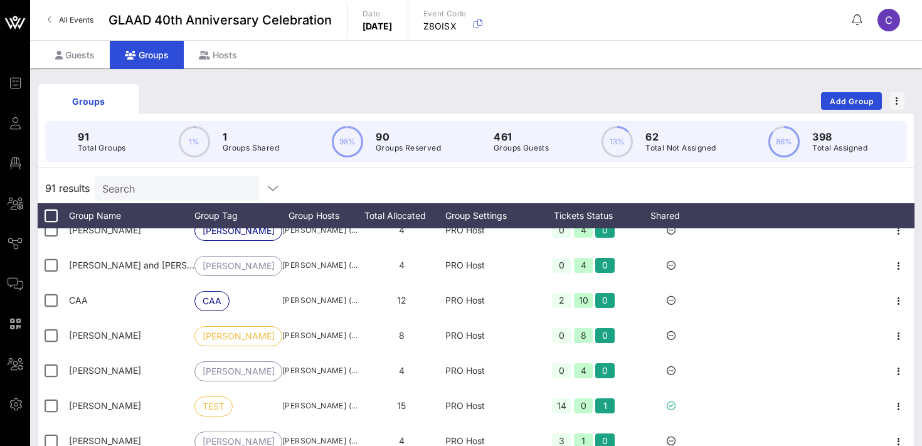
scroll to position [336, 0]
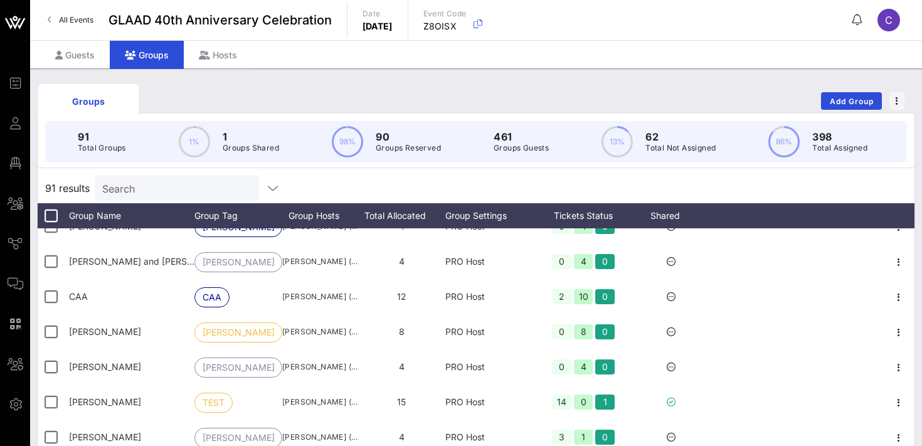
click at [141, 178] on div "Search" at bounding box center [175, 188] width 147 height 25
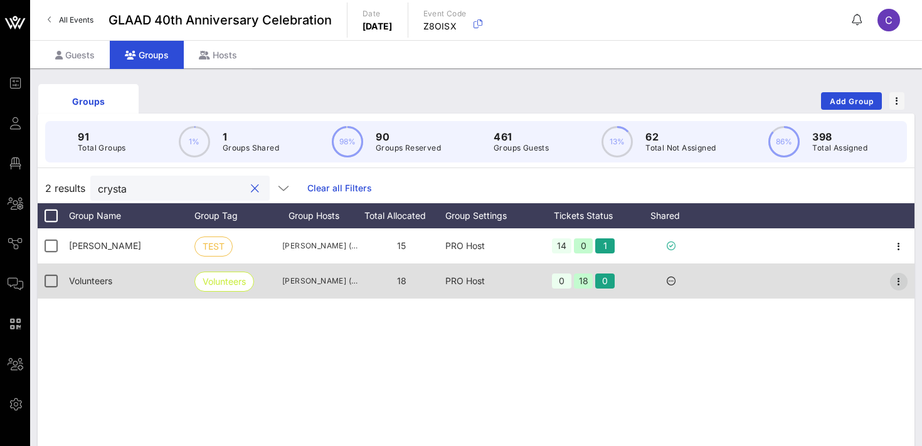
type input "crysta"
click at [901, 277] on icon "button" at bounding box center [898, 281] width 15 height 15
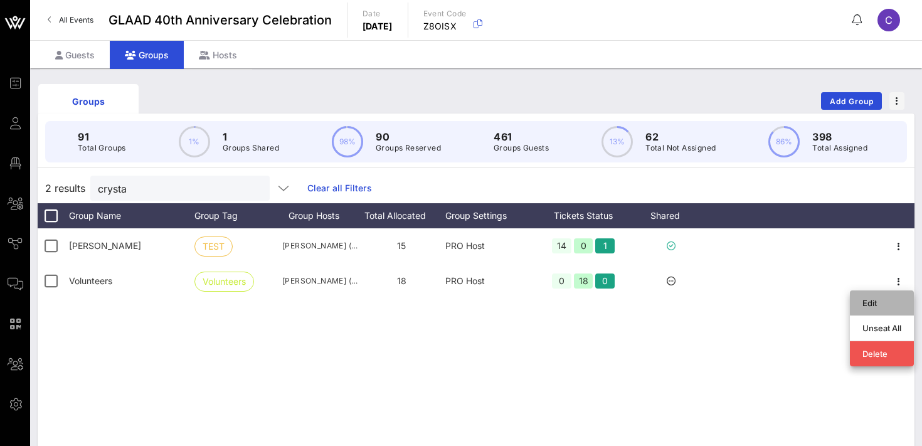
click at [876, 298] on div "Edit" at bounding box center [881, 303] width 39 height 10
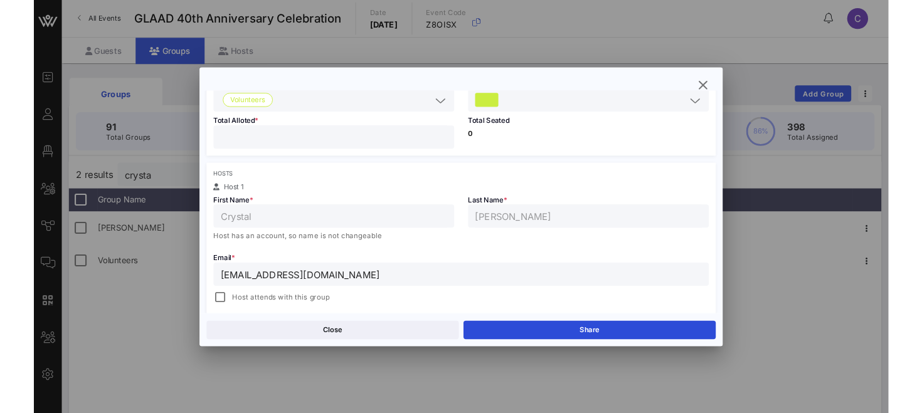
scroll to position [137, 0]
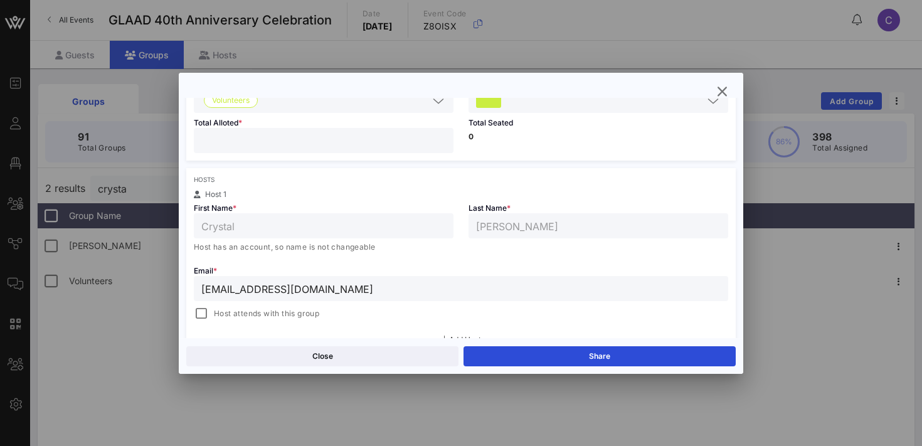
click at [339, 290] on input "[EMAIL_ADDRESS][DOMAIN_NAME]" at bounding box center [460, 288] width 519 height 16
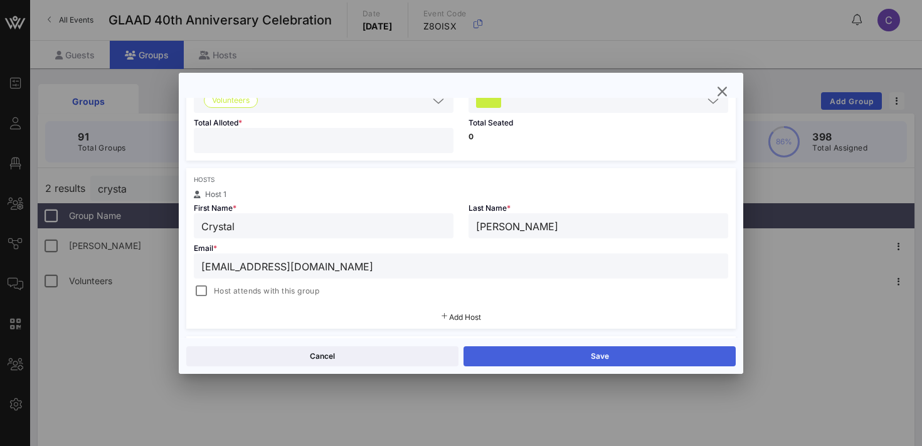
type input "[EMAIL_ADDRESS][DOMAIN_NAME]"
click at [526, 360] on button "Save" at bounding box center [600, 356] width 272 height 20
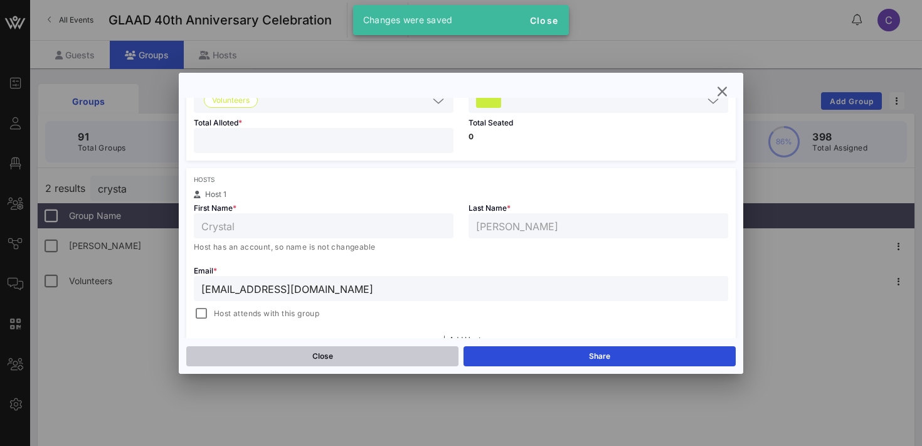
click at [371, 351] on button "Close" at bounding box center [322, 356] width 272 height 20
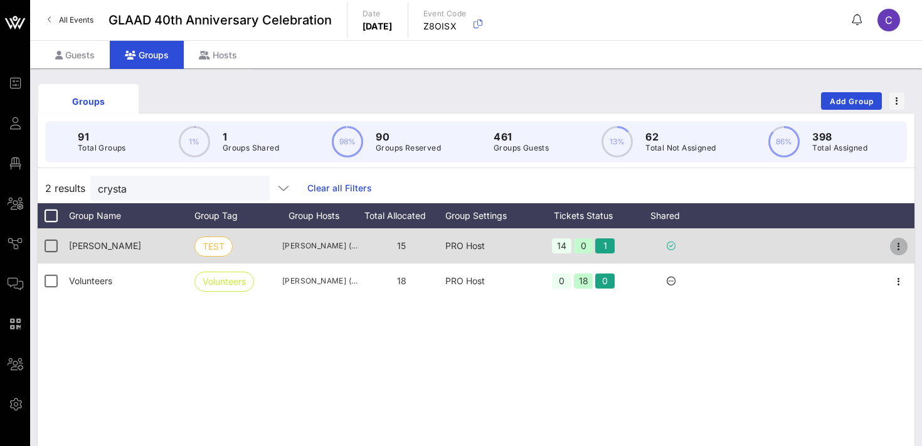
click at [903, 247] on icon "button" at bounding box center [898, 246] width 15 height 15
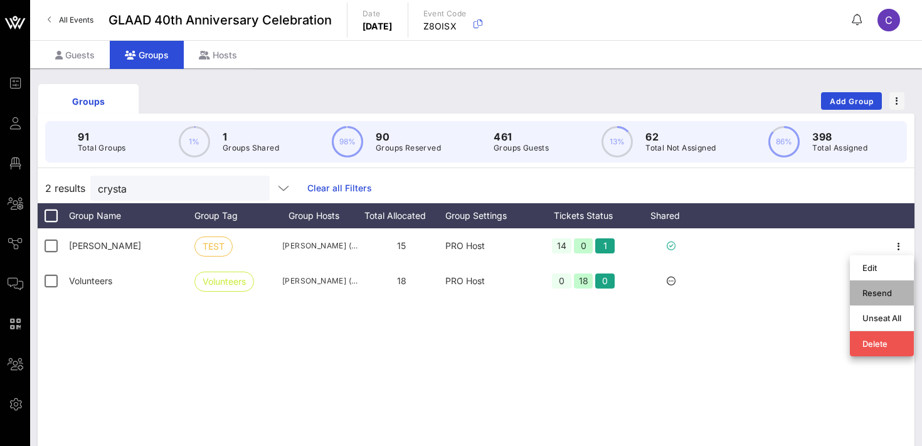
click at [875, 295] on div "Resend" at bounding box center [881, 293] width 39 height 10
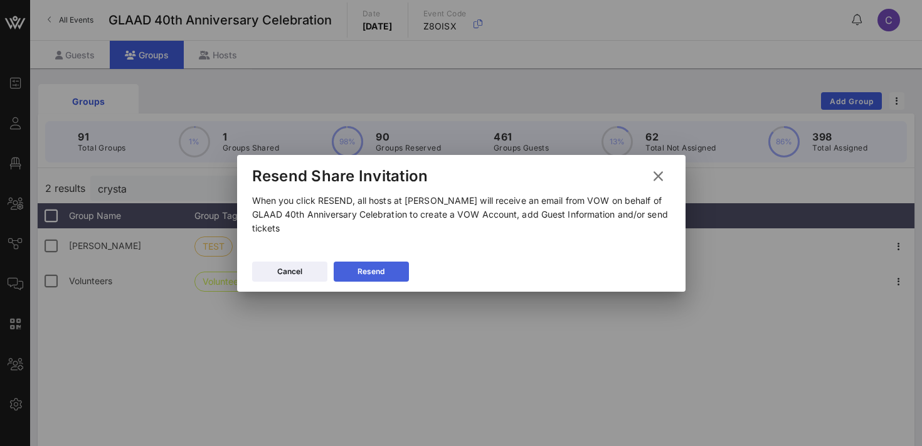
click at [391, 273] on button "Resend" at bounding box center [371, 272] width 75 height 20
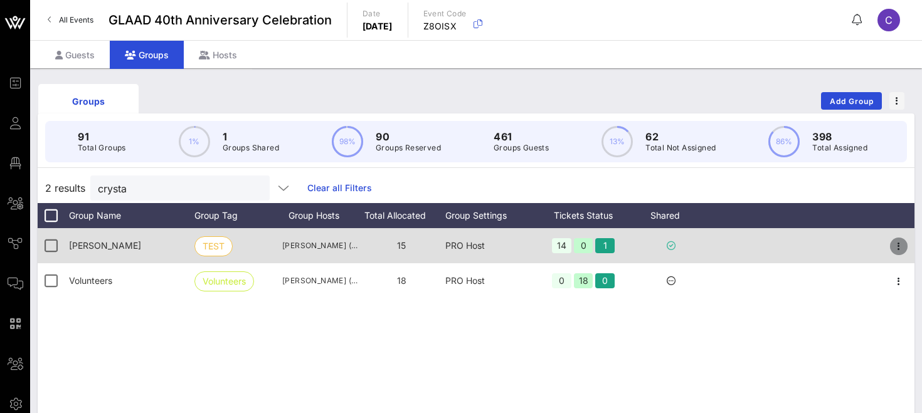
click at [896, 245] on icon "button" at bounding box center [898, 246] width 15 height 15
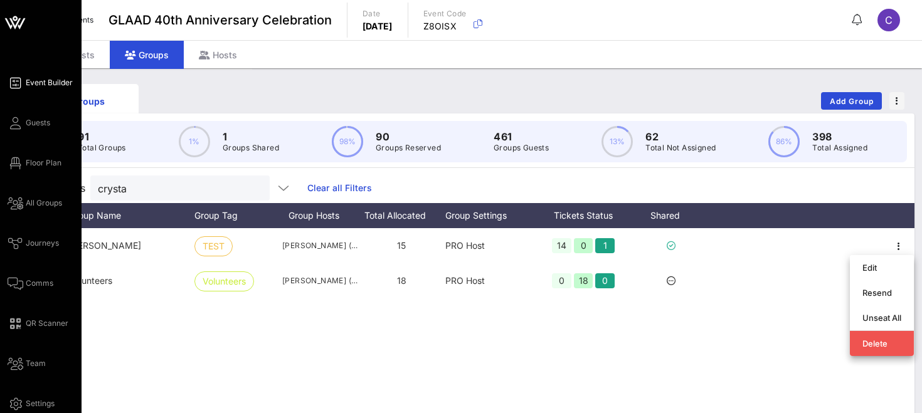
click at [43, 80] on span "Event Builder" at bounding box center [49, 82] width 47 height 11
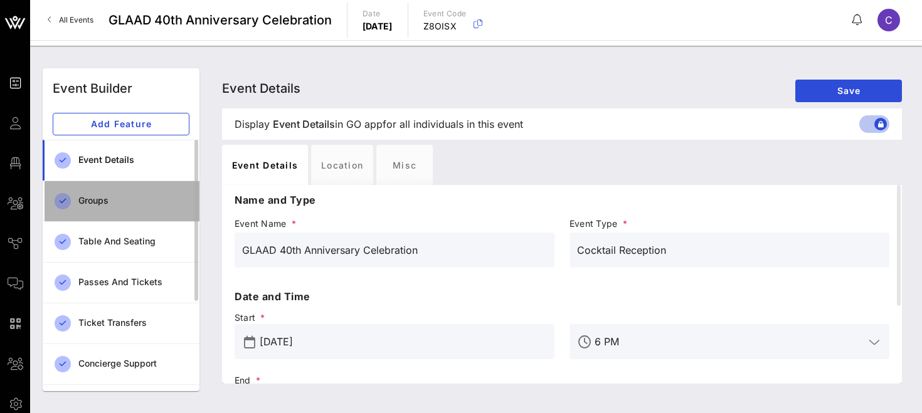
click at [87, 203] on div "Groups" at bounding box center [133, 201] width 111 height 11
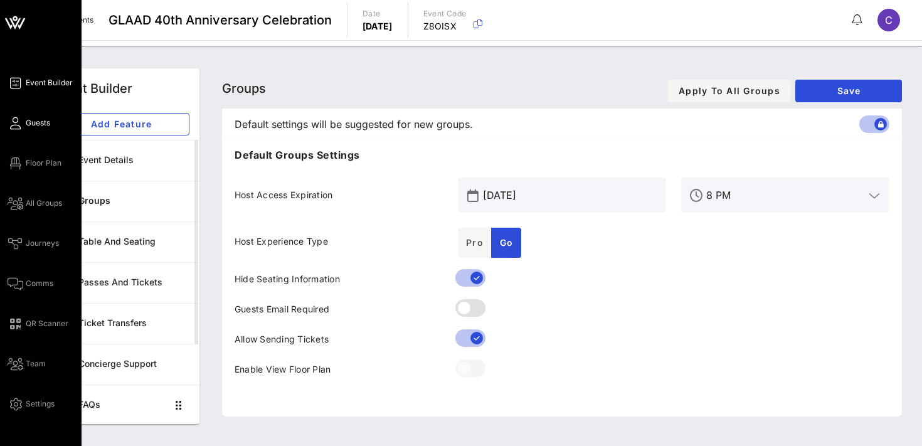
click at [31, 126] on span "Guests" at bounding box center [38, 122] width 24 height 11
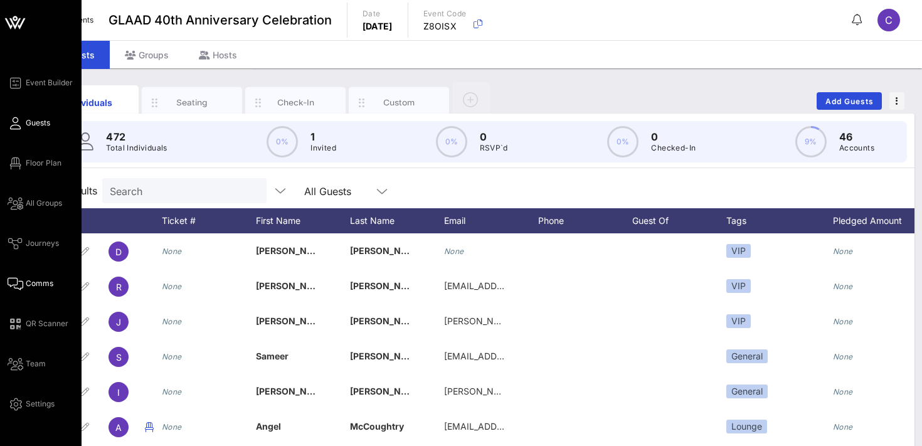
click at [40, 283] on span "Comms" at bounding box center [40, 283] width 28 height 11
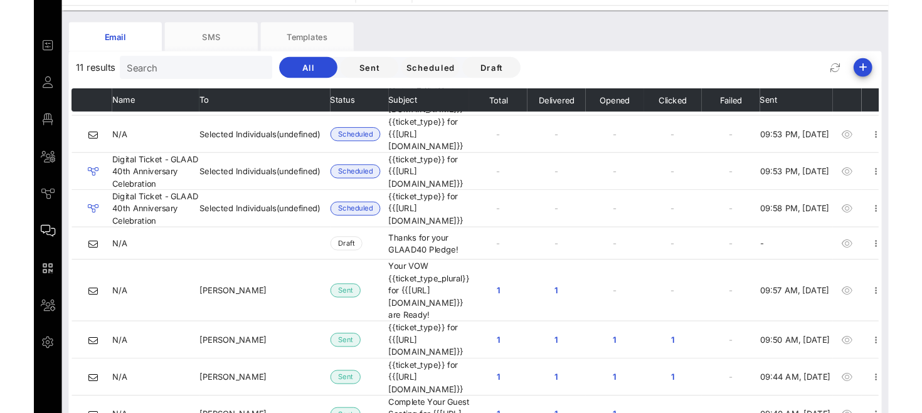
scroll to position [38, 0]
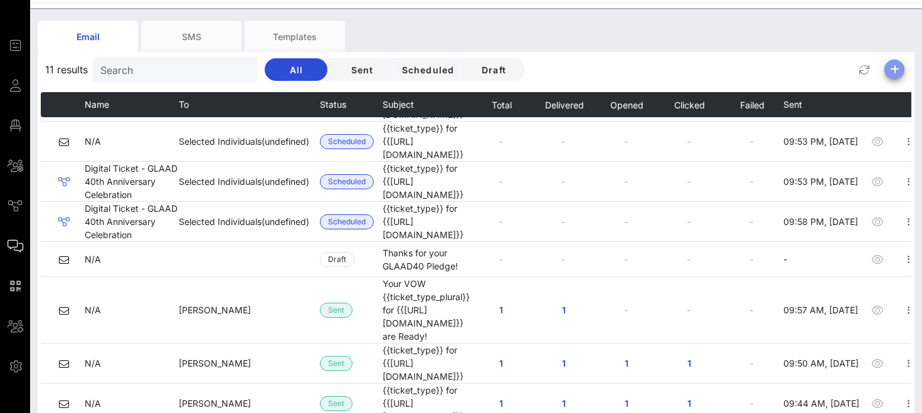
click at [893, 68] on icon "button" at bounding box center [894, 69] width 15 height 15
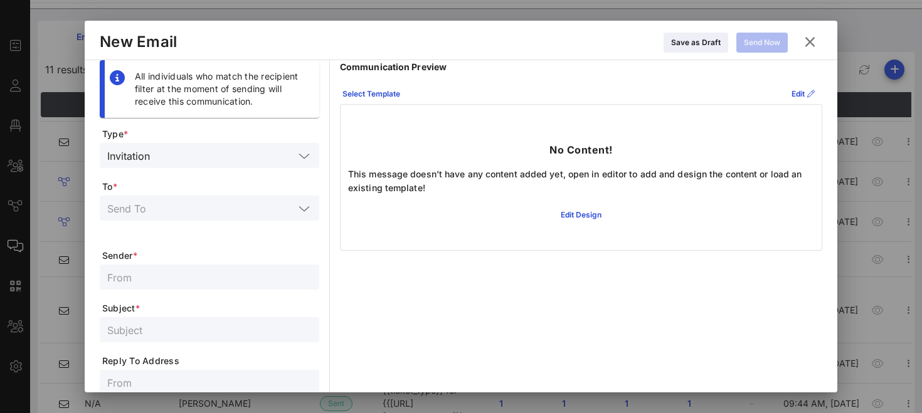
click at [201, 210] on input "text" at bounding box center [200, 208] width 187 height 16
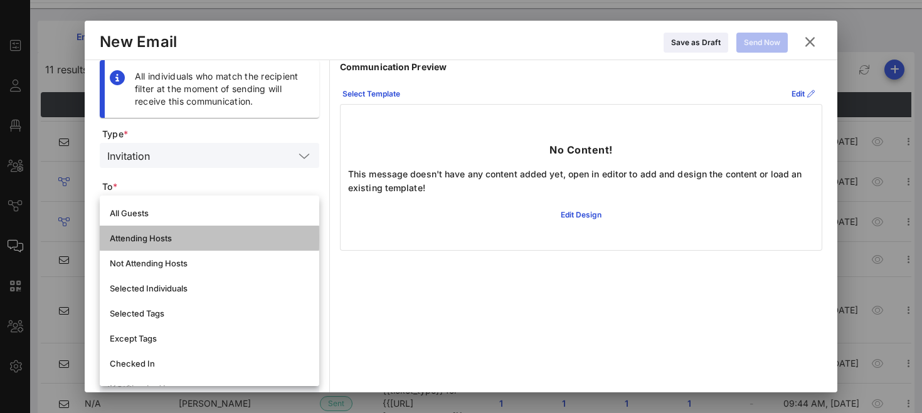
click at [189, 235] on div "Attending Hosts" at bounding box center [209, 238] width 199 height 10
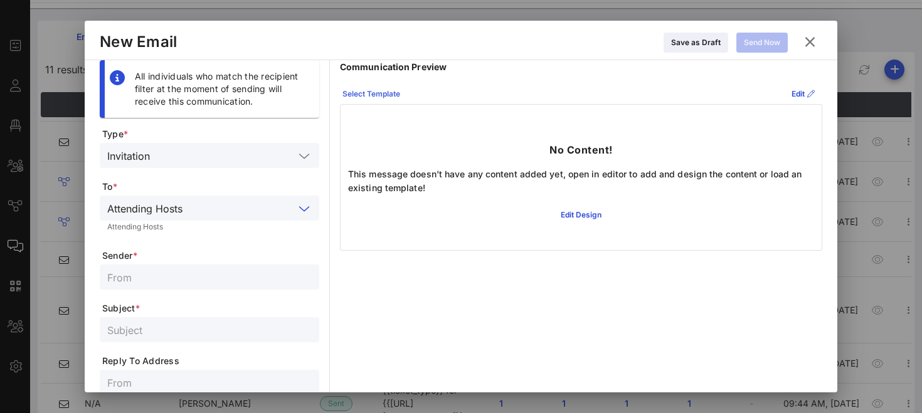
click at [364, 92] on div "Select Template" at bounding box center [371, 94] width 58 height 13
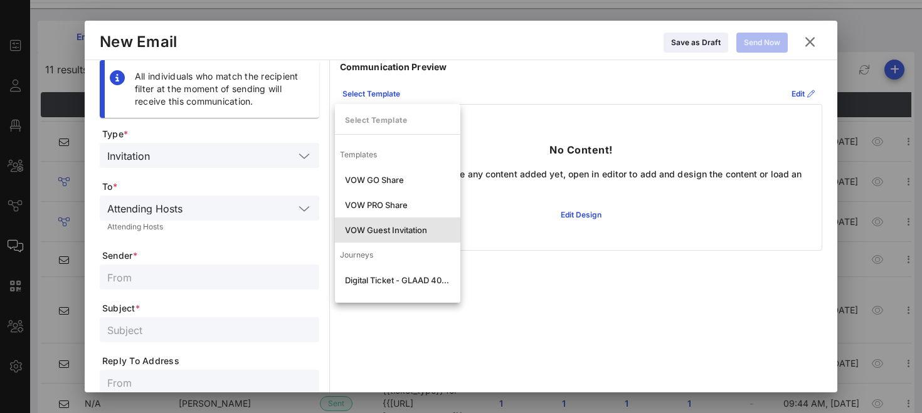
click at [397, 231] on div "VOW Guest Invitation" at bounding box center [397, 230] width 105 height 10
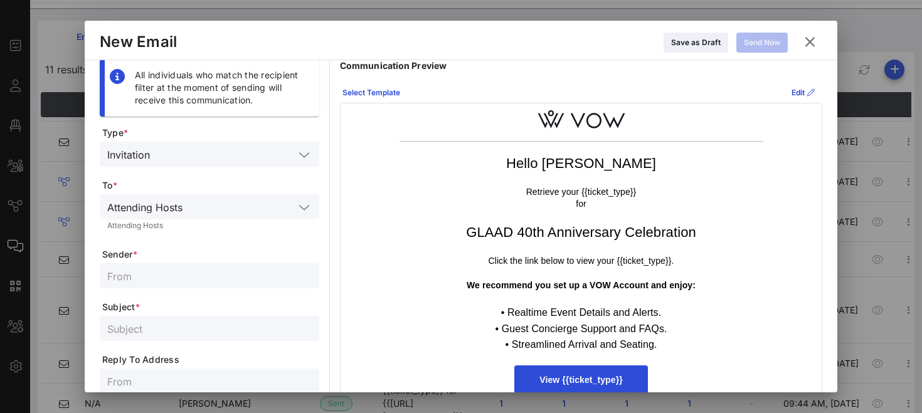
scroll to position [0, 0]
click at [235, 154] on input "text" at bounding box center [224, 155] width 139 height 16
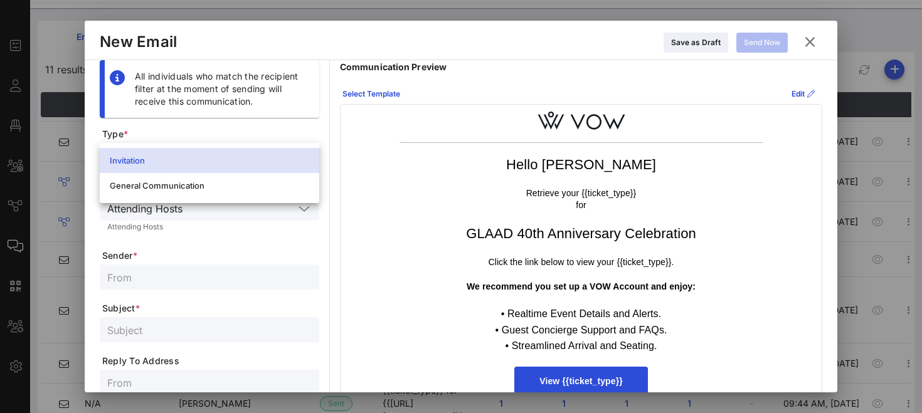
click at [235, 154] on div "Invitation" at bounding box center [209, 161] width 199 height 20
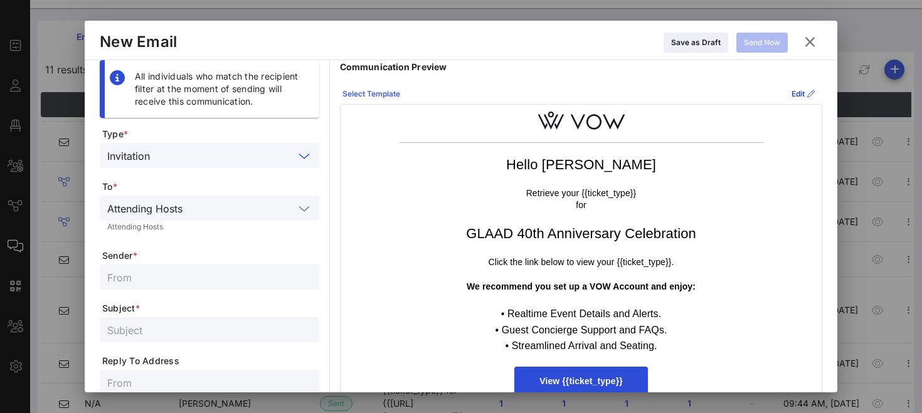
click at [369, 96] on icon at bounding box center [370, 94] width 9 height 8
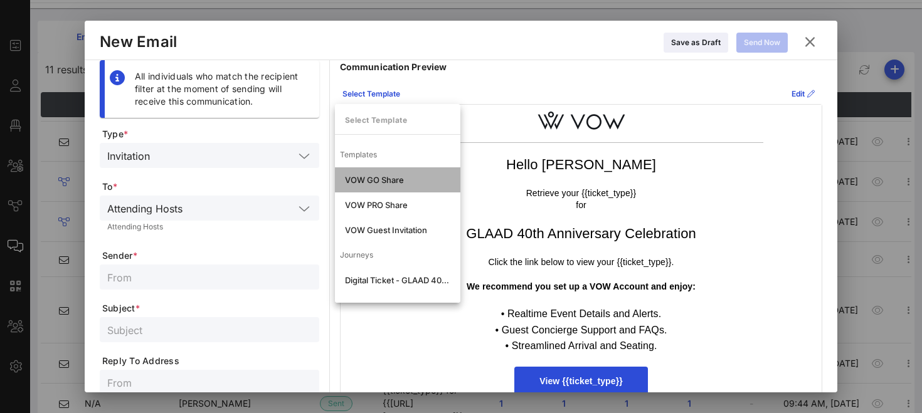
click at [393, 179] on div "VOW GO Share" at bounding box center [397, 180] width 105 height 10
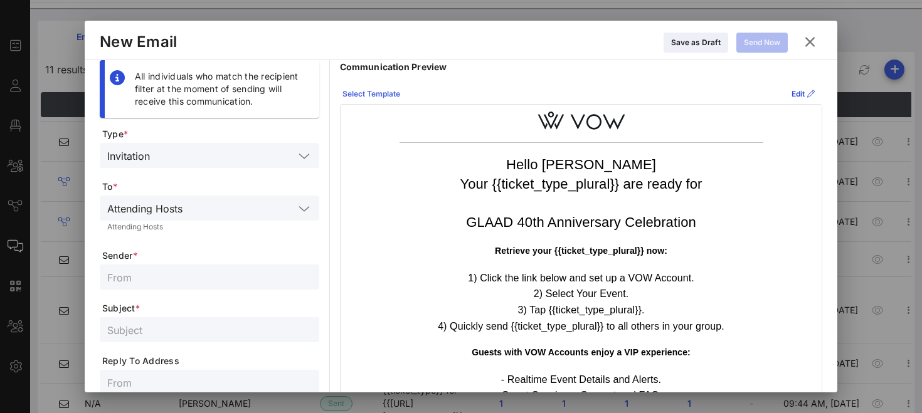
click at [363, 92] on div "Select Template" at bounding box center [371, 94] width 58 height 13
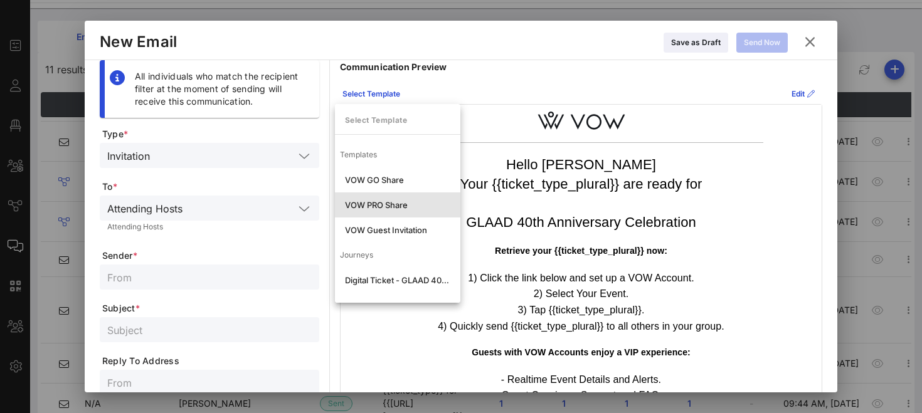
click at [381, 206] on div "VOW PRO Share" at bounding box center [397, 205] width 105 height 10
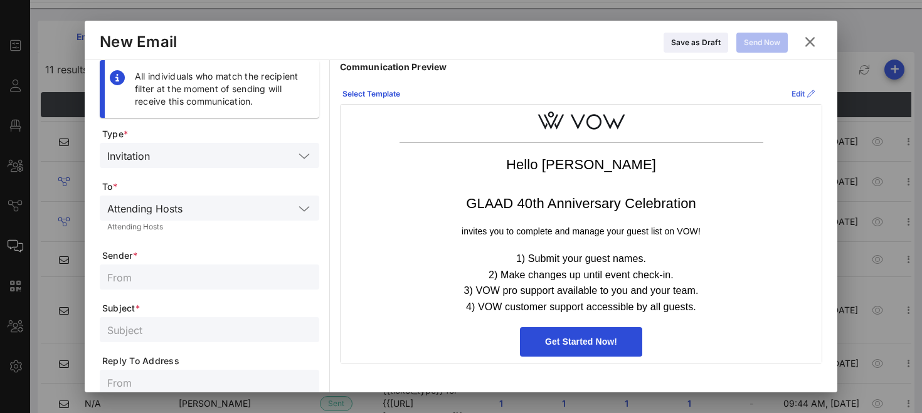
click at [798, 93] on icon at bounding box center [802, 94] width 9 height 8
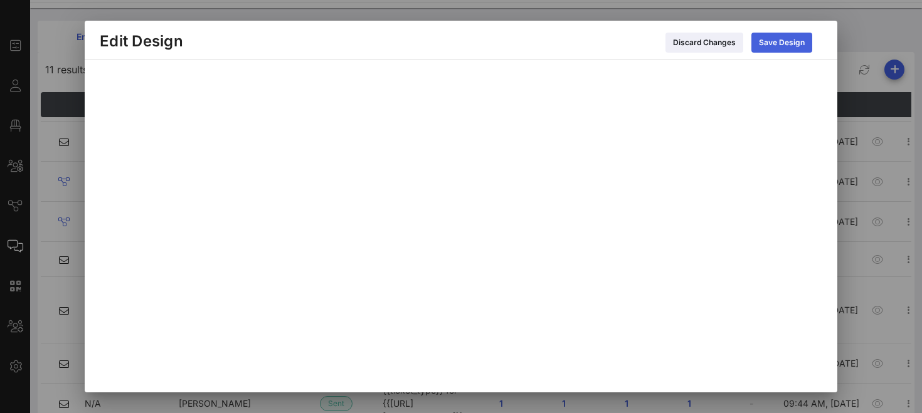
click at [766, 48] on div "Save Design" at bounding box center [782, 42] width 46 height 13
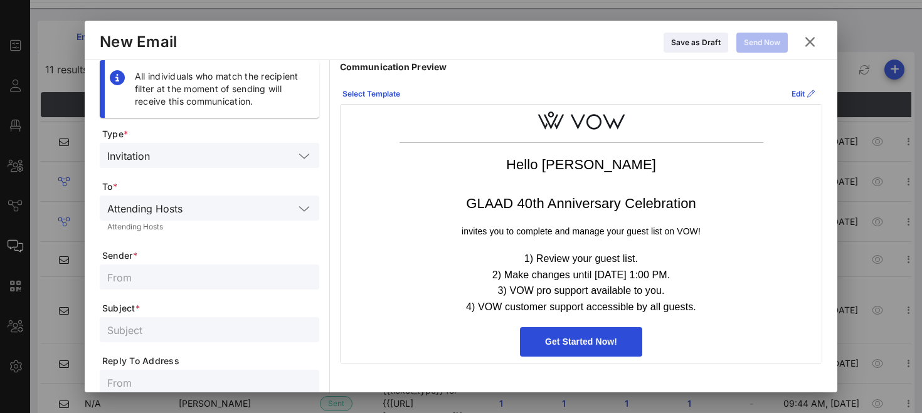
click at [141, 282] on input "text" at bounding box center [209, 277] width 204 height 16
type input "GLAAD Events Team"
click at [156, 332] on input "text" at bounding box center [209, 330] width 204 height 16
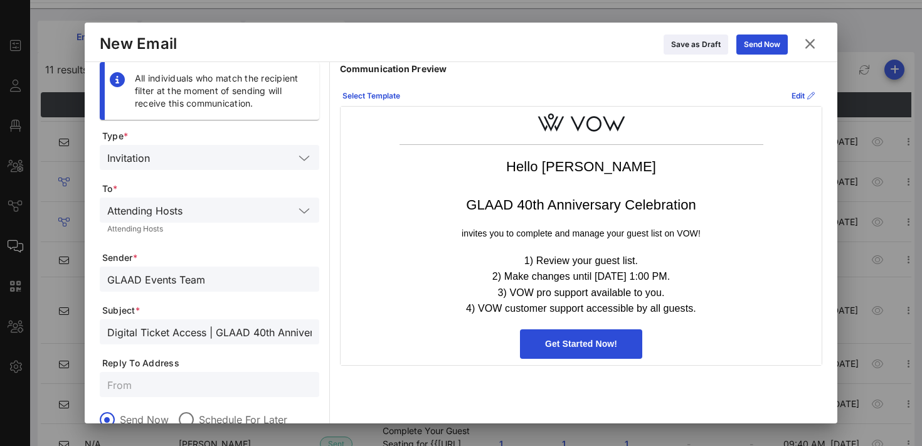
click at [301, 336] on input "Digital Ticket Access | GLAAD 40th Anniversary" at bounding box center [209, 332] width 204 height 16
type input "Digital Ticket Access | GLAAD 40th Anniversary Celebration"
click at [200, 391] on input "text" at bounding box center [209, 384] width 204 height 16
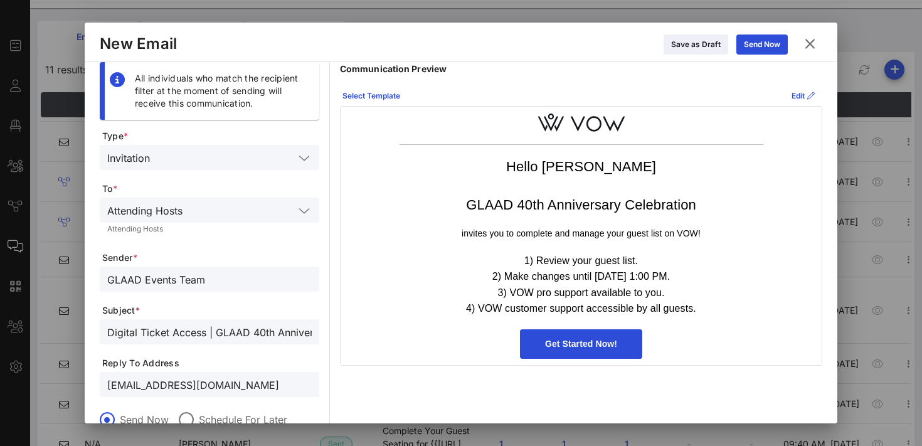
type input "[EMAIL_ADDRESS][DOMAIN_NAME]"
click at [796, 95] on div "Edit" at bounding box center [803, 96] width 23 height 13
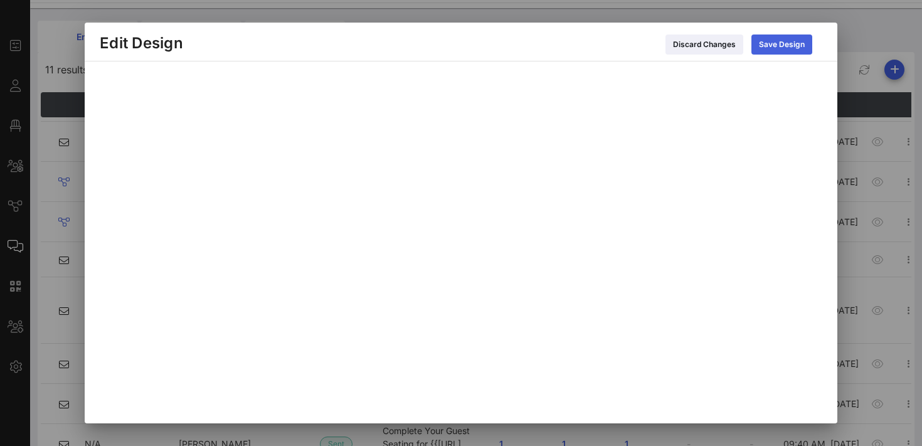
click at [775, 42] on div "Save Design" at bounding box center [782, 44] width 46 height 13
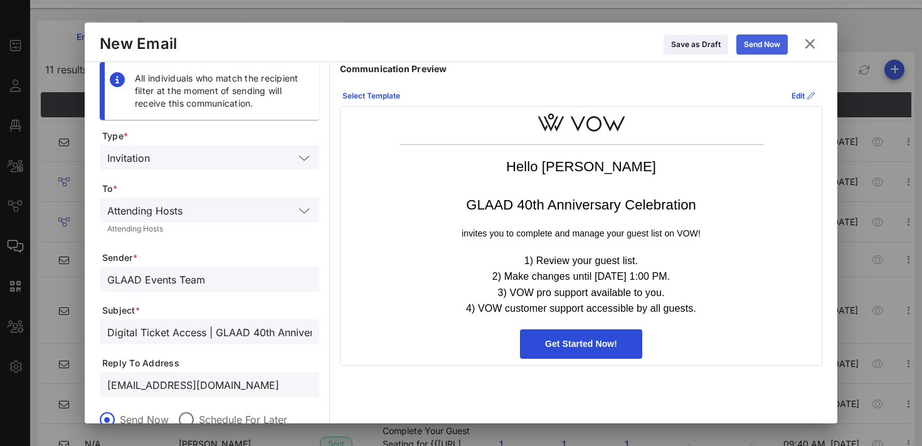
click at [758, 42] on icon at bounding box center [761, 45] width 11 height 10
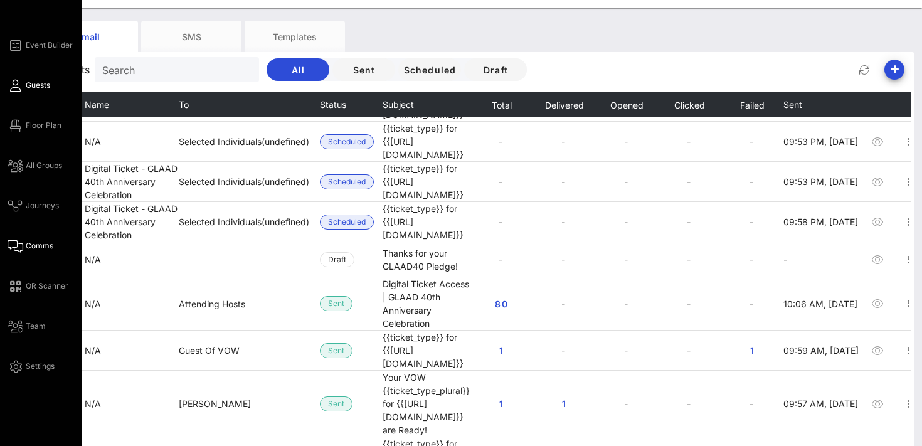
click at [30, 87] on span "Guests" at bounding box center [38, 85] width 24 height 11
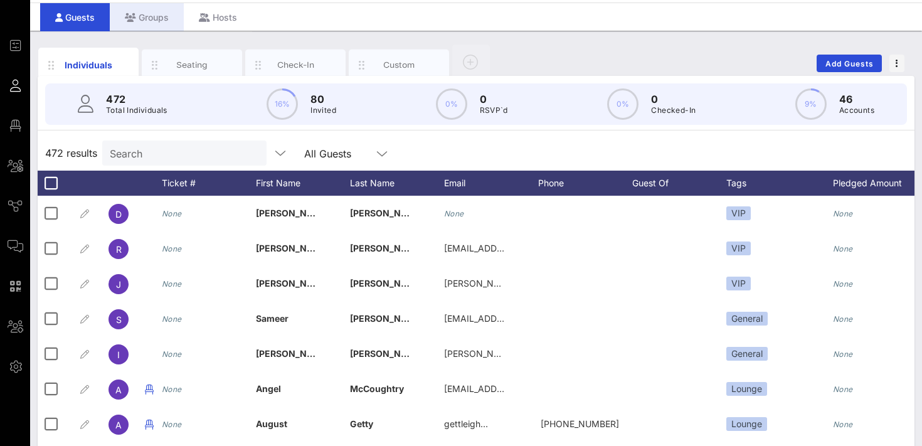
click at [170, 13] on div "Groups" at bounding box center [147, 17] width 74 height 28
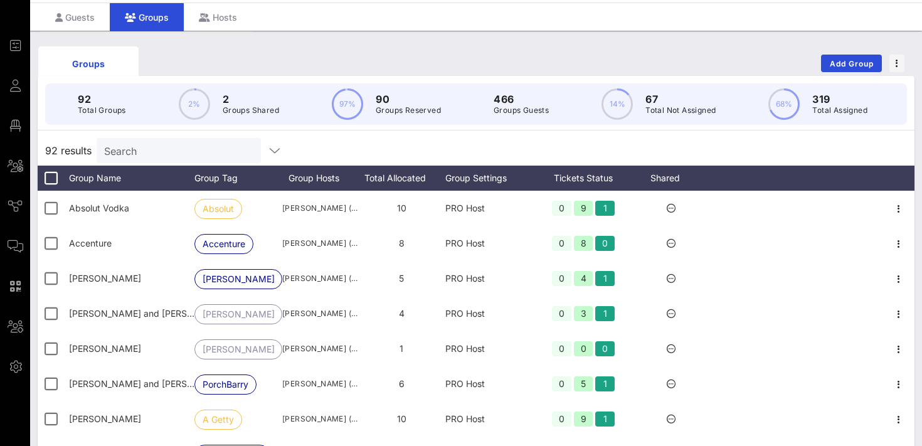
click at [156, 157] on input "Search" at bounding box center [177, 150] width 147 height 16
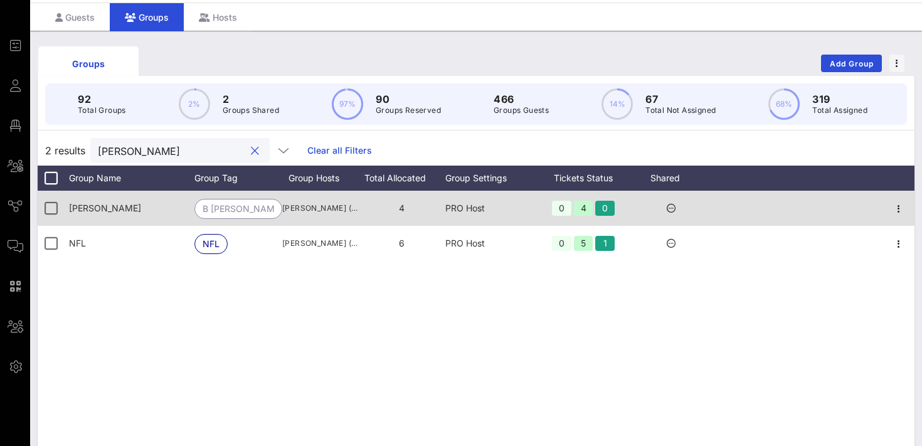
type input "jos"
click at [899, 208] on icon "button" at bounding box center [898, 208] width 15 height 15
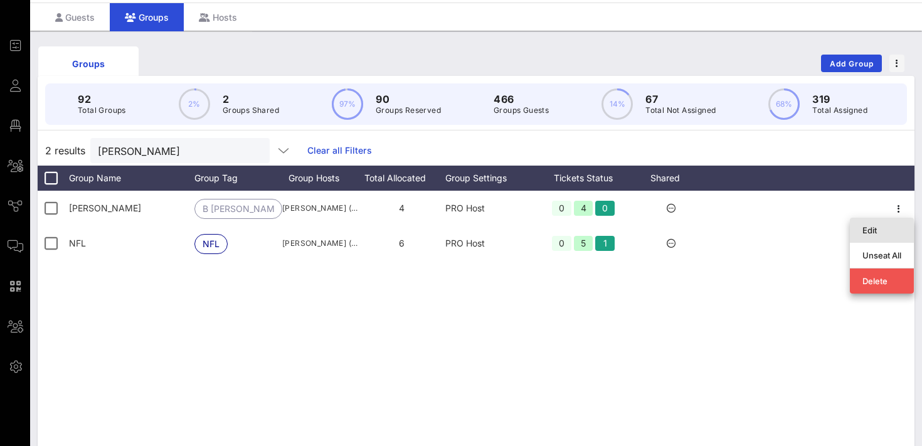
click at [875, 238] on div "Edit" at bounding box center [881, 230] width 39 height 20
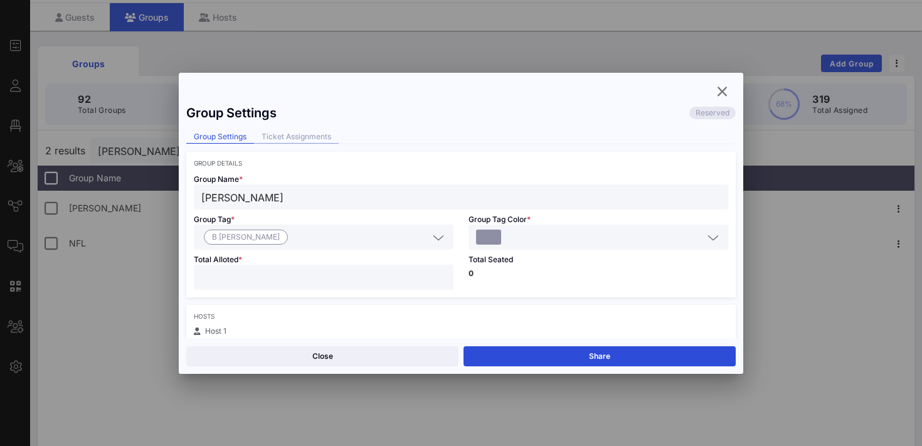
click at [312, 134] on div "Ticket Assignments" at bounding box center [296, 136] width 85 height 13
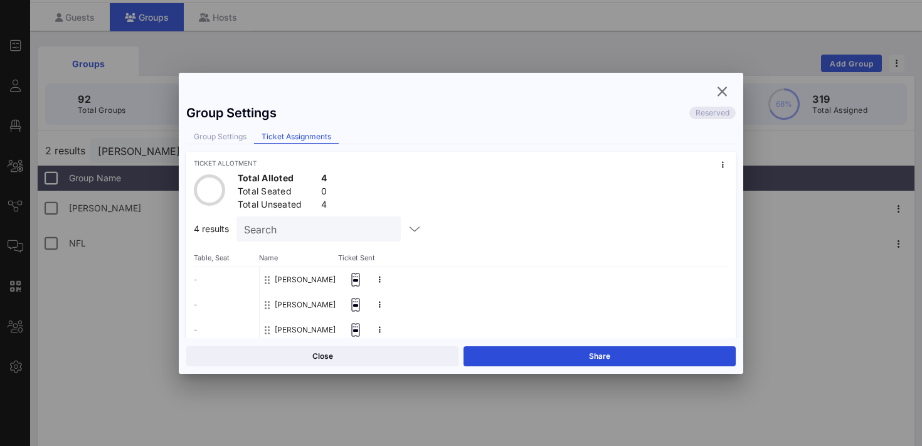
scroll to position [57, 0]
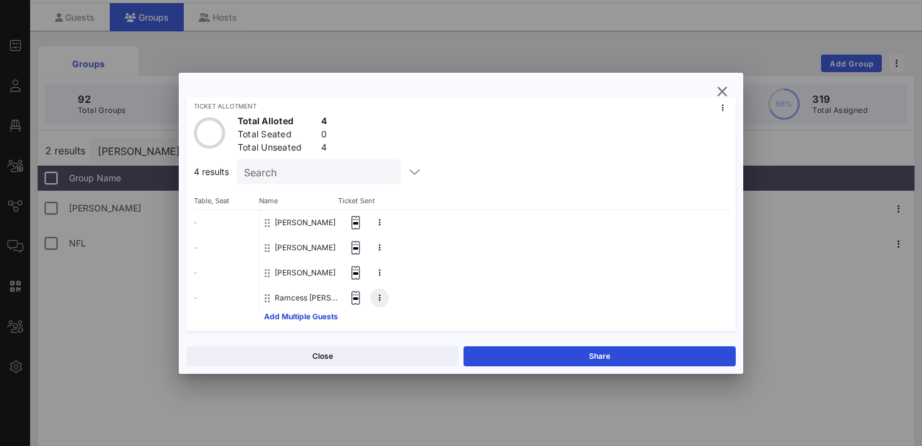
click at [377, 300] on button at bounding box center [379, 298] width 19 height 19
click at [411, 299] on div "Remove" at bounding box center [415, 301] width 32 height 10
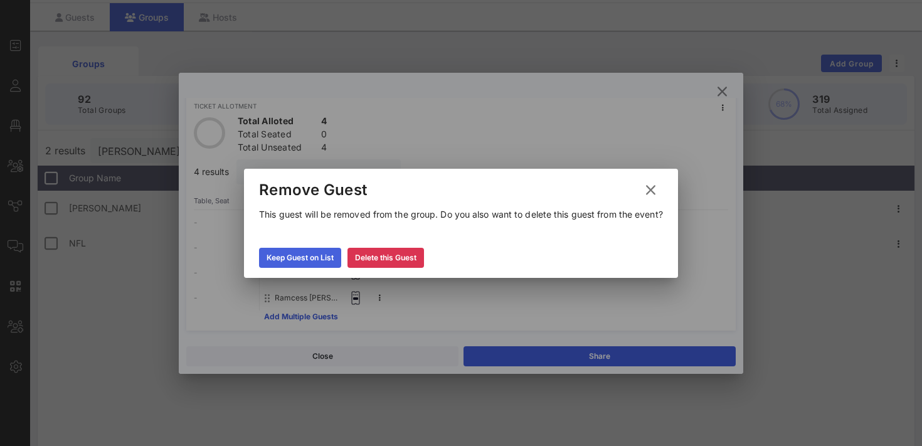
click at [303, 258] on button "Keep Guest on List" at bounding box center [300, 258] width 82 height 20
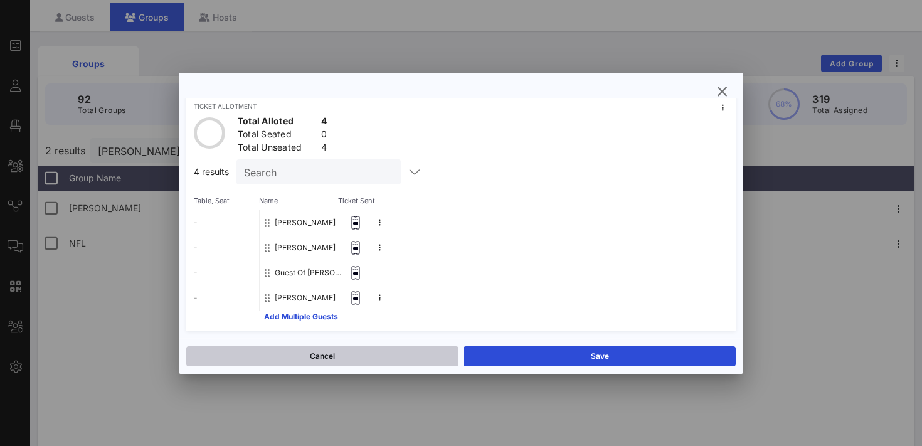
click at [352, 362] on button "Cancel" at bounding box center [322, 356] width 272 height 20
click at [347, 359] on button "Close" at bounding box center [322, 356] width 272 height 20
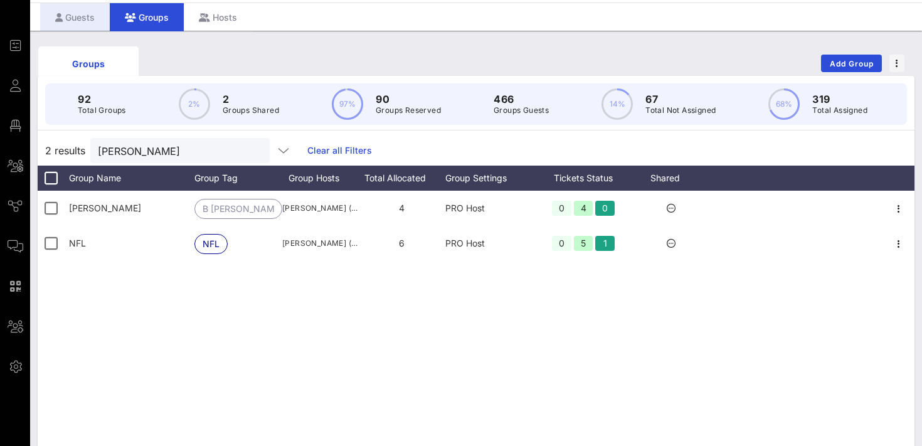
click at [79, 15] on div "Guests" at bounding box center [75, 17] width 70 height 28
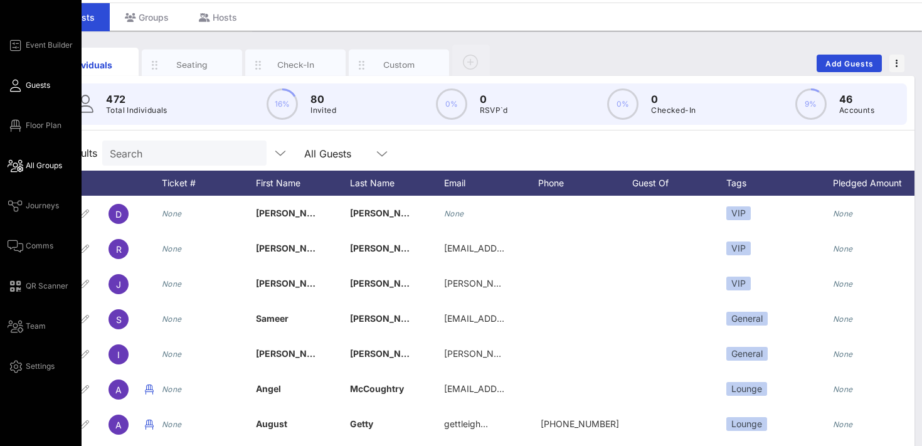
click at [51, 168] on span "All Groups" at bounding box center [44, 165] width 36 height 11
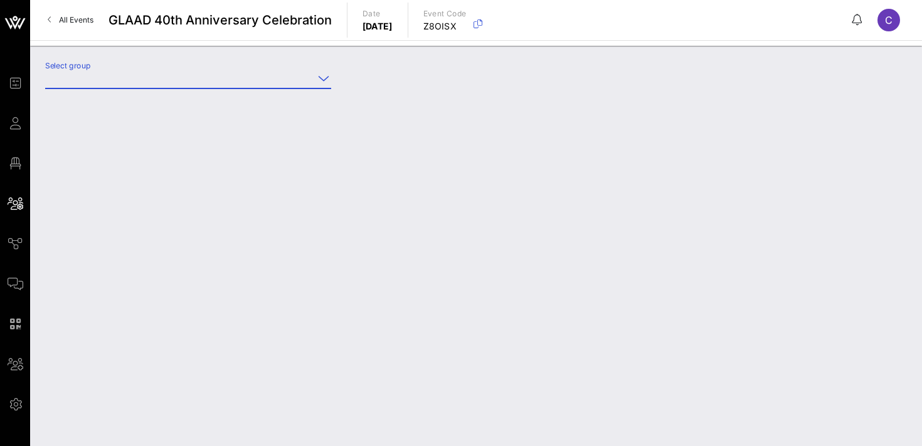
click at [137, 86] on input "Select group" at bounding box center [179, 78] width 268 height 20
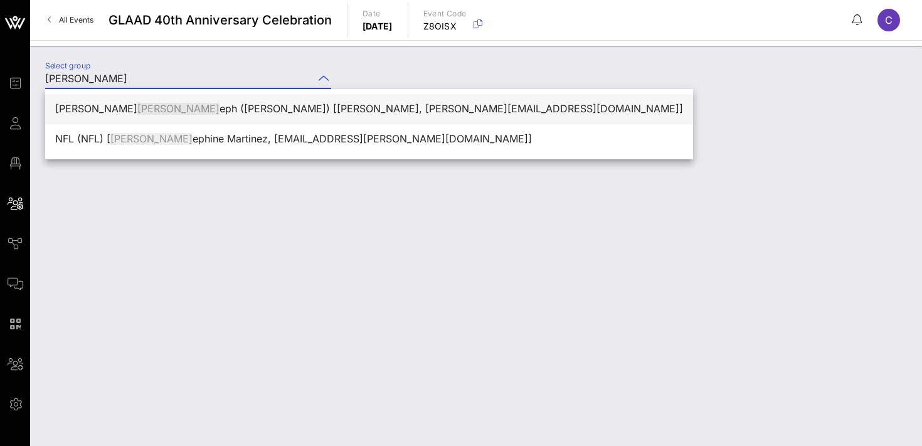
click at [194, 111] on div "Bennitta Jos eph (B Joseph) [Keli O'Neill, keli@employeejustice.com]" at bounding box center [369, 109] width 628 height 12
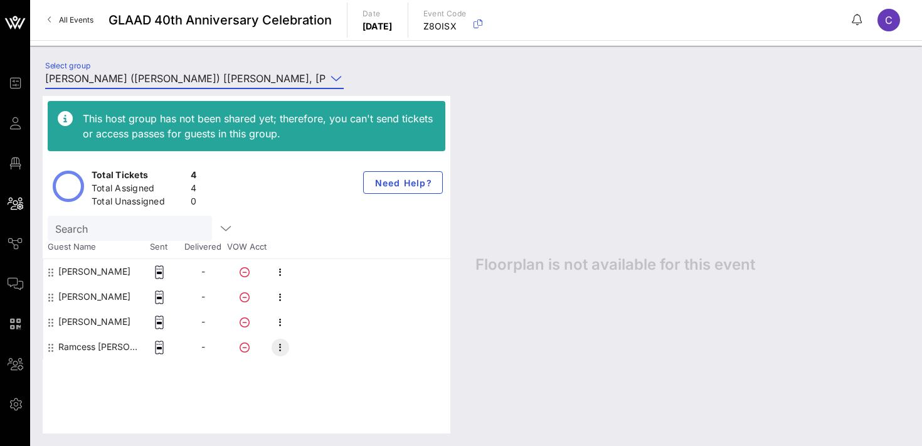
type input "[PERSON_NAME] ([PERSON_NAME]) [[PERSON_NAME], [PERSON_NAME][EMAIL_ADDRESS][DOMA…"
click at [277, 346] on icon "button" at bounding box center [280, 347] width 15 height 15
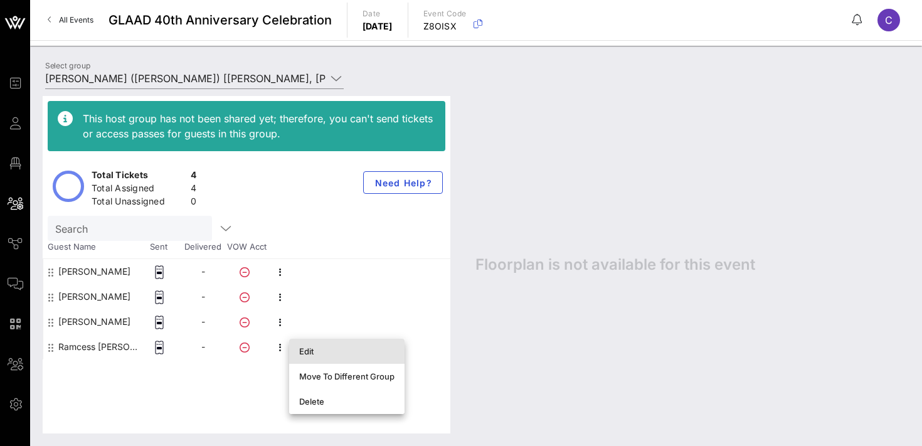
click at [311, 351] on div "Edit" at bounding box center [346, 351] width 95 height 10
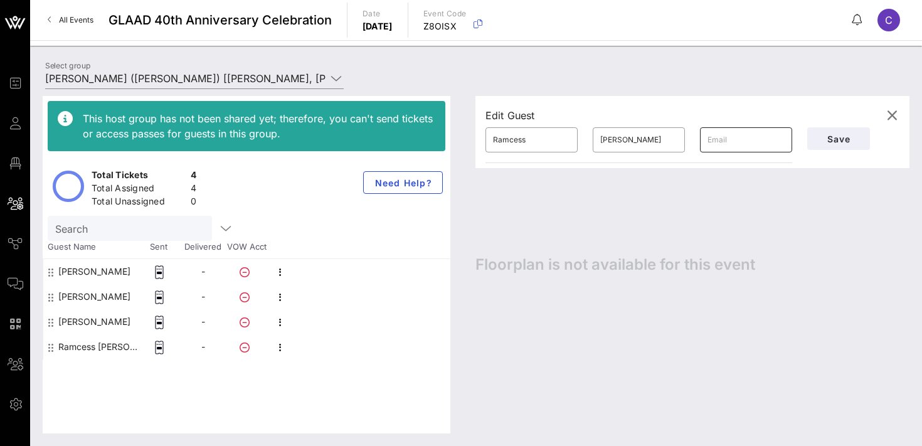
click at [724, 142] on input "text" at bounding box center [746, 140] width 77 height 20
paste input "[EMAIL_ADDRESS][DOMAIN_NAME]"
type input "[EMAIL_ADDRESS][DOMAIN_NAME]"
click at [833, 134] on span "Save" at bounding box center [838, 139] width 43 height 11
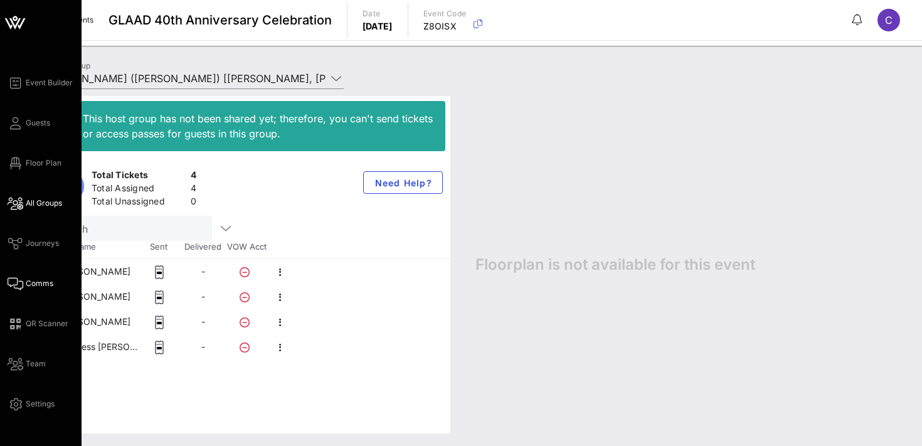
click at [46, 282] on span "Comms" at bounding box center [40, 283] width 28 height 11
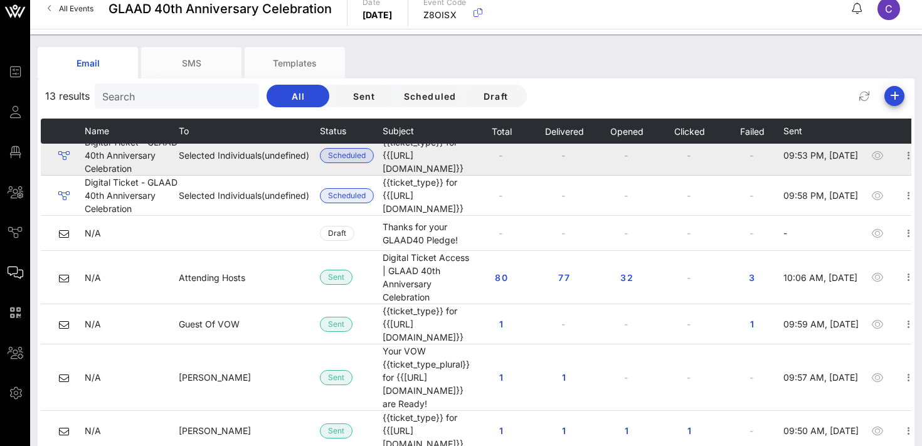
scroll to position [98, 0]
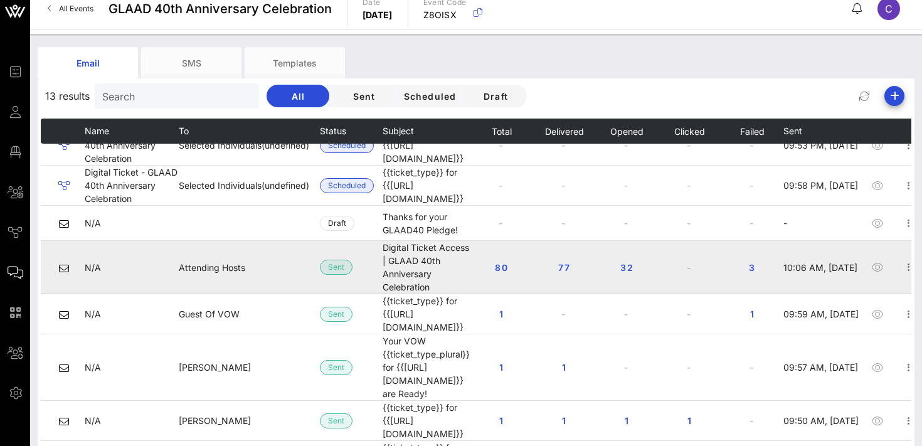
click at [264, 262] on td "Attending Hosts" at bounding box center [249, 267] width 141 height 53
click at [756, 262] on span "3" at bounding box center [752, 267] width 20 height 11
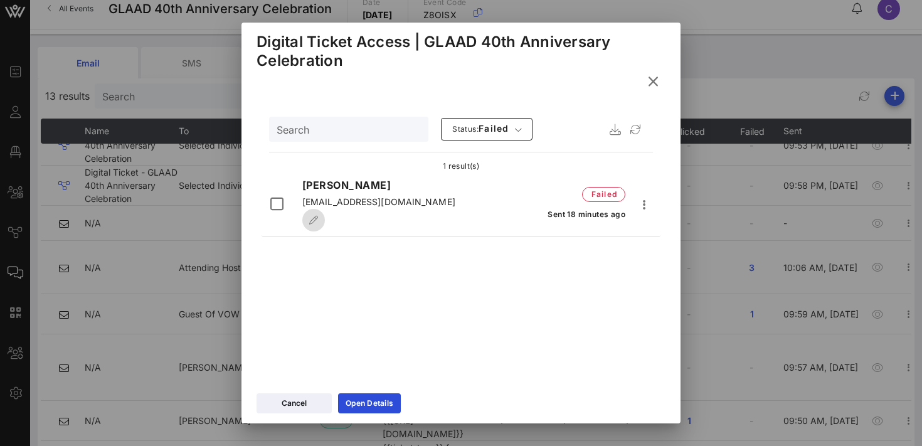
click at [319, 216] on icon "button" at bounding box center [314, 220] width 10 height 9
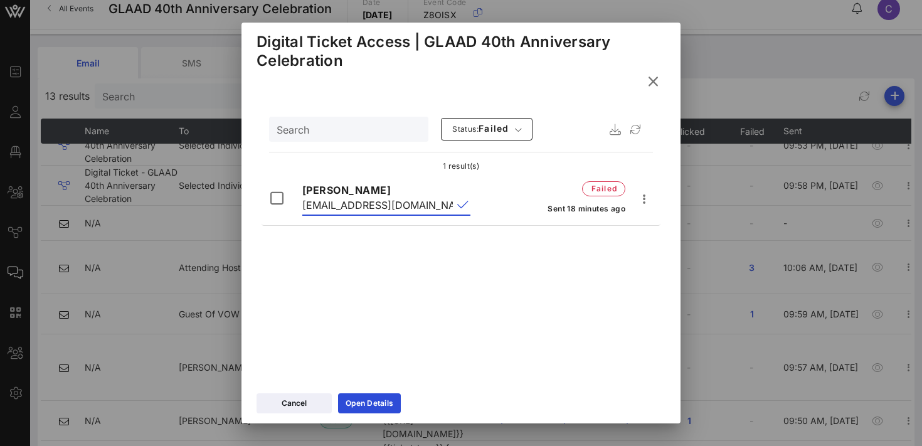
click at [410, 208] on input "noemail@gmail.com" at bounding box center [377, 205] width 151 height 20
paste input "emilytischsussman@gmail.com"
type input "emilytischsussman@gmail.com"
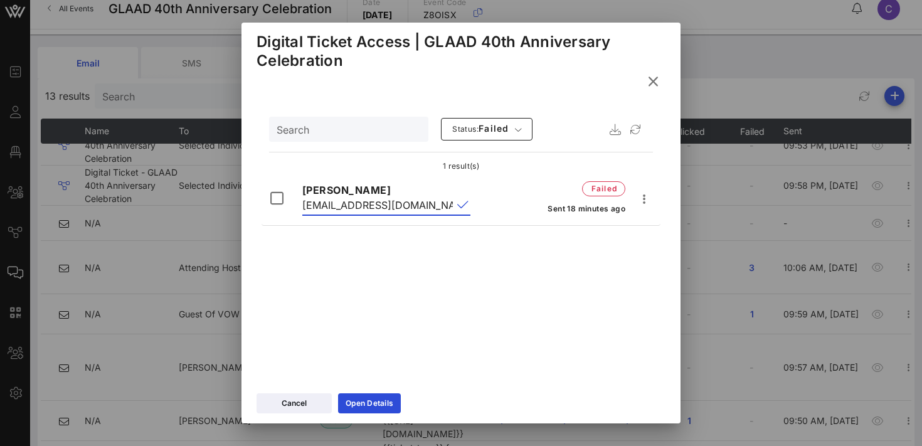
scroll to position [0, 1]
click at [461, 203] on button "append icon" at bounding box center [462, 205] width 11 height 13
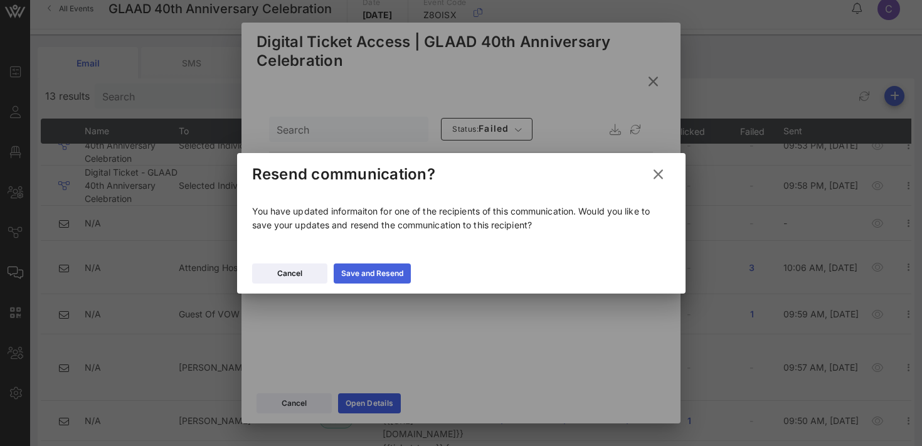
click at [369, 273] on icon at bounding box center [371, 273] width 9 height 8
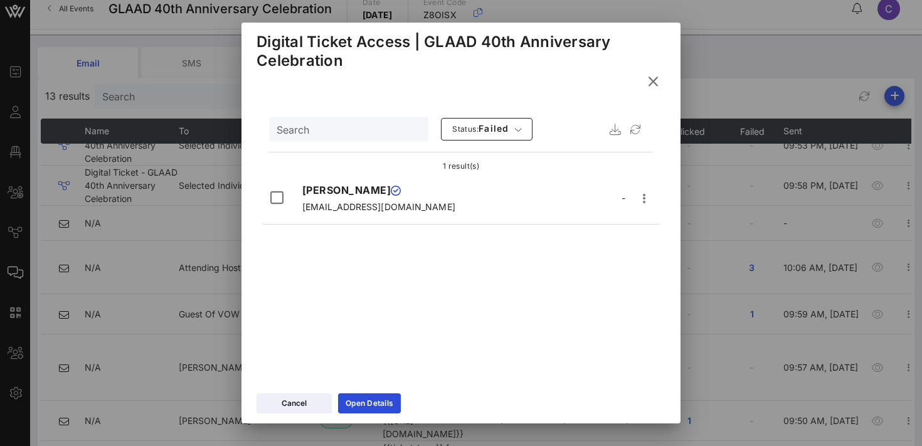
click at [650, 82] on icon at bounding box center [653, 81] width 23 height 23
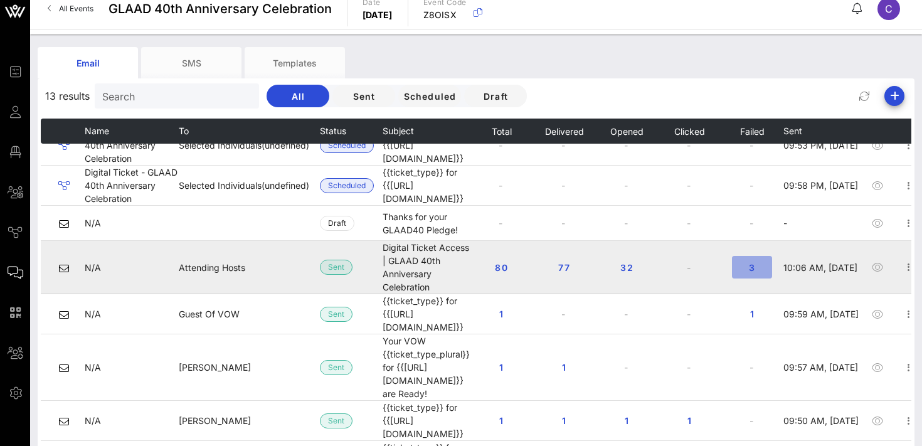
click at [761, 262] on span "3" at bounding box center [752, 267] width 20 height 11
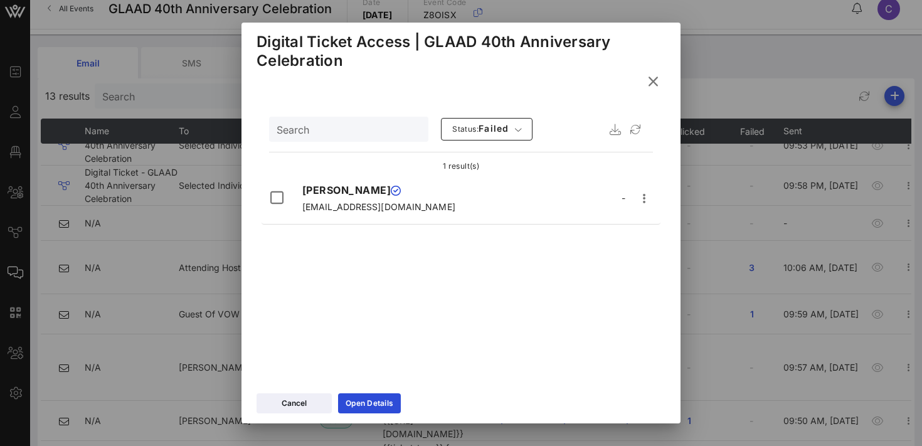
click at [654, 82] on icon at bounding box center [653, 82] width 19 height 18
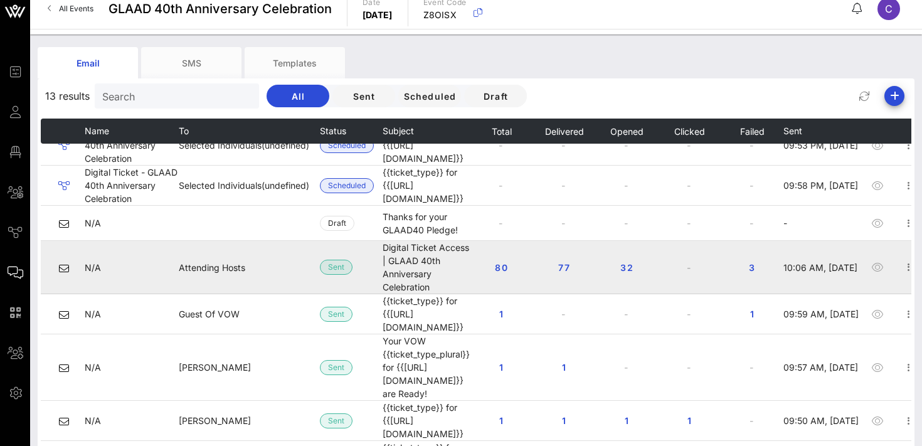
click at [255, 263] on td "Attending Hosts" at bounding box center [249, 267] width 141 height 53
click at [61, 263] on icon at bounding box center [64, 268] width 10 height 10
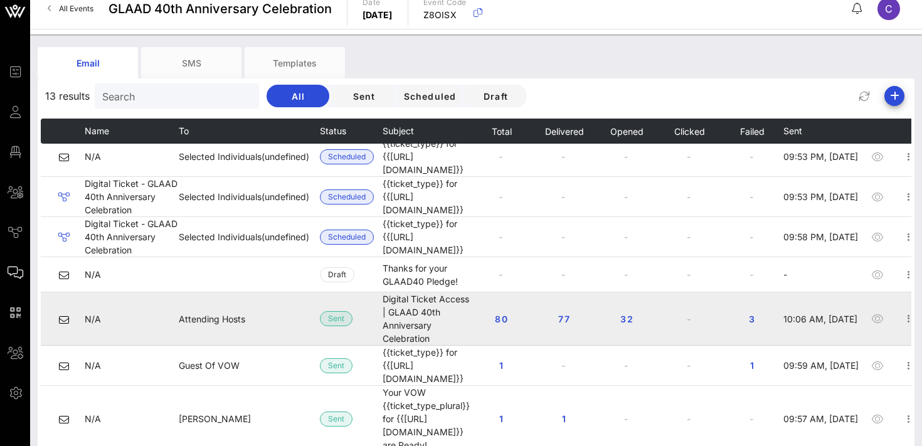
scroll to position [45, 0]
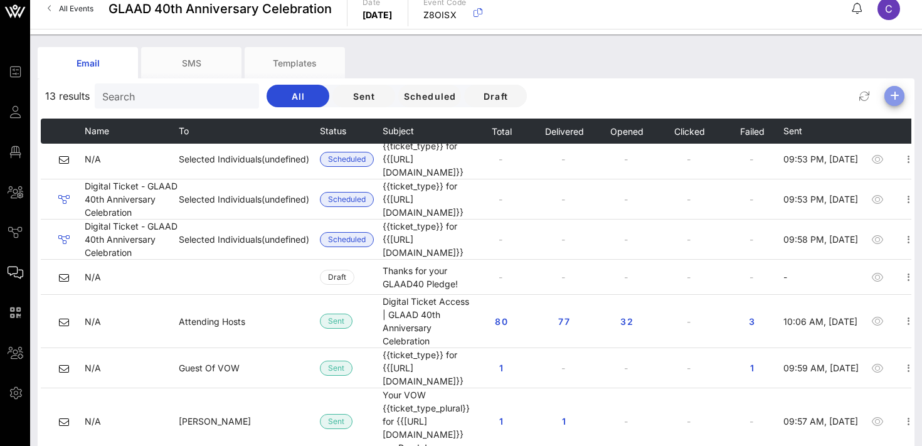
click at [899, 96] on icon "button" at bounding box center [894, 95] width 15 height 15
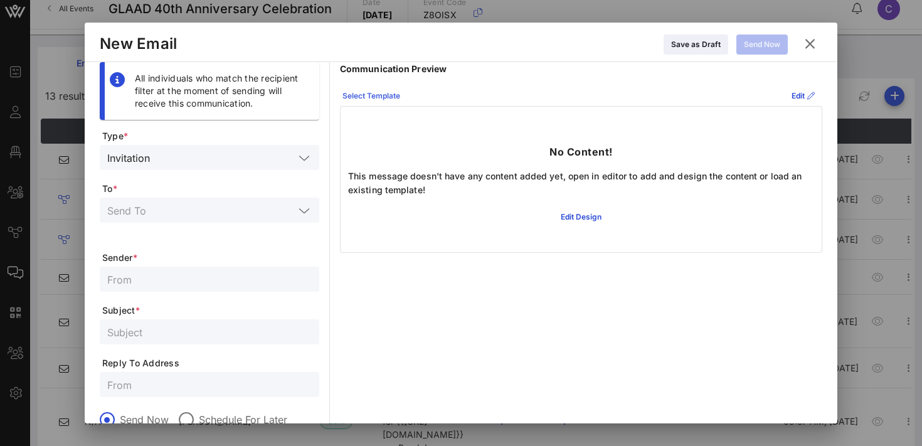
click at [391, 92] on div "Select Template" at bounding box center [371, 96] width 58 height 13
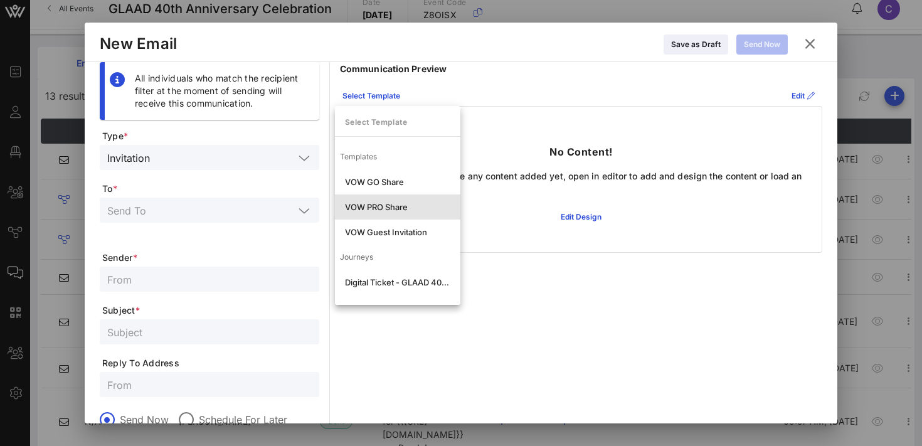
click at [388, 204] on div "VOW PRO Share" at bounding box center [397, 207] width 105 height 10
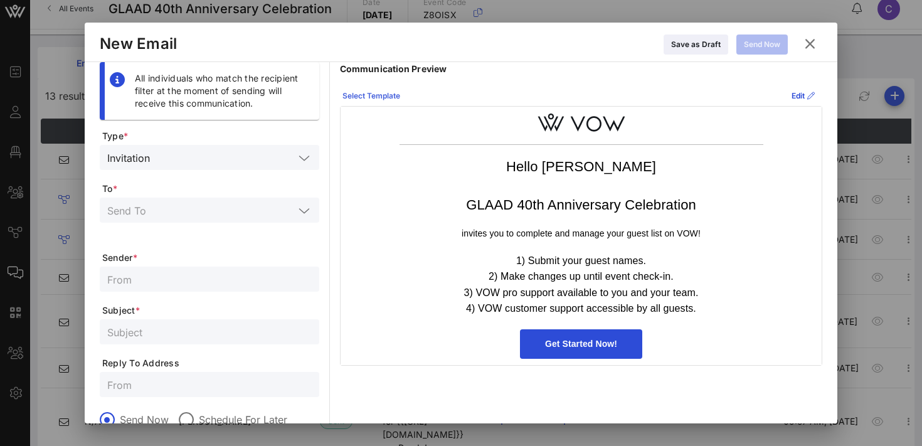
click at [382, 96] on div "Select Template" at bounding box center [371, 96] width 58 height 13
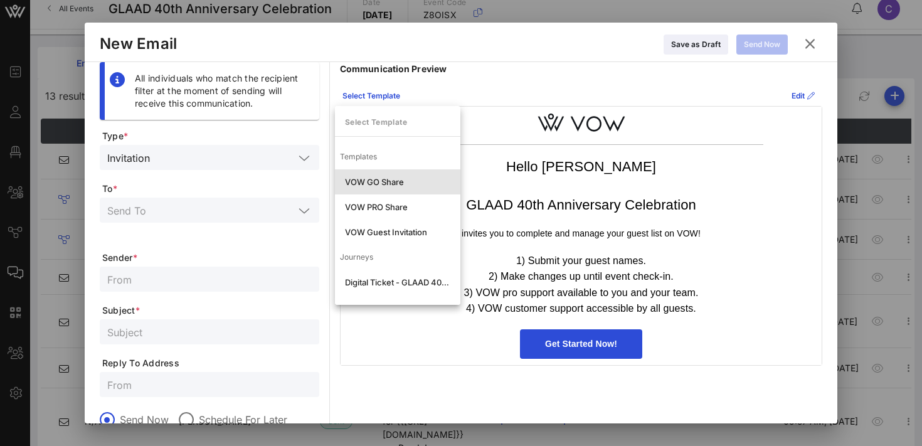
click at [388, 181] on div "VOW GO Share" at bounding box center [397, 182] width 105 height 10
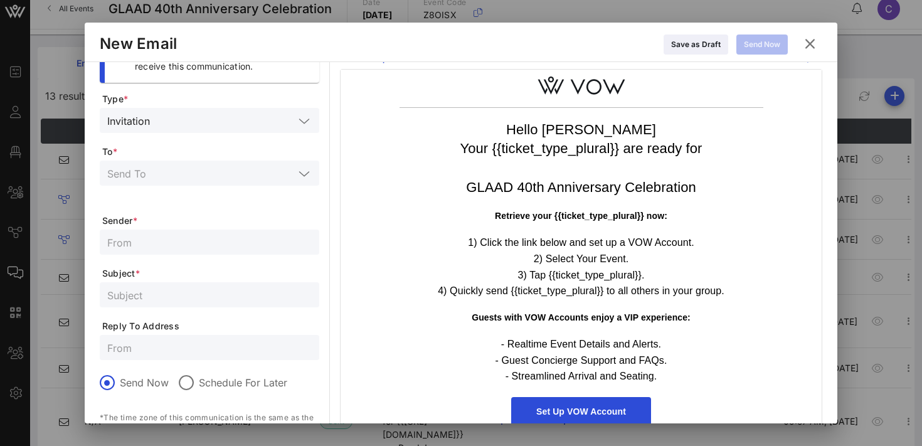
scroll to position [0, 0]
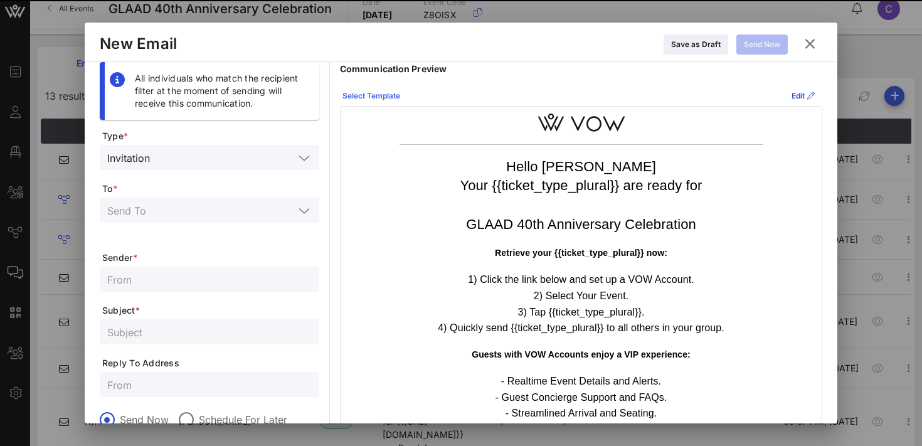
click at [374, 95] on icon at bounding box center [371, 96] width 9 height 8
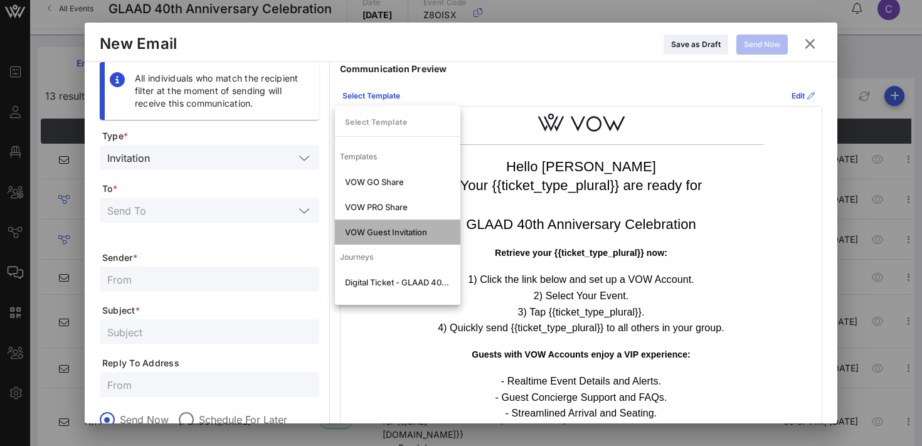
click at [406, 235] on div "VOW Guest Invitation" at bounding box center [397, 232] width 105 height 10
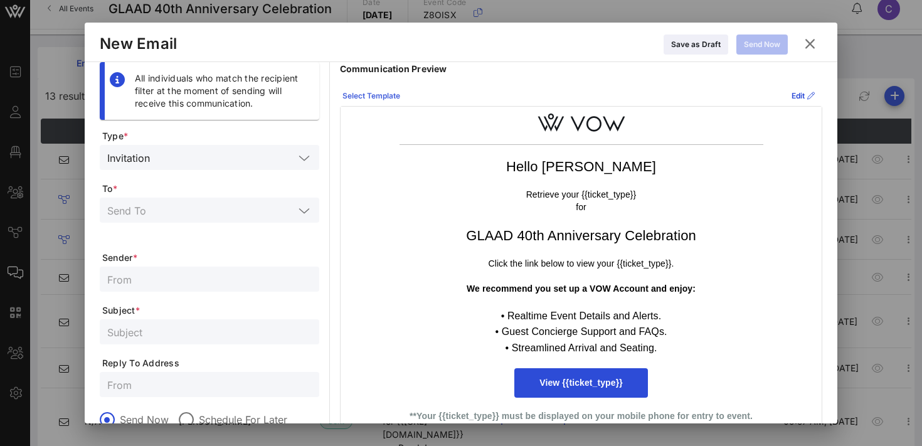
click at [371, 96] on icon at bounding box center [371, 96] width 9 height 8
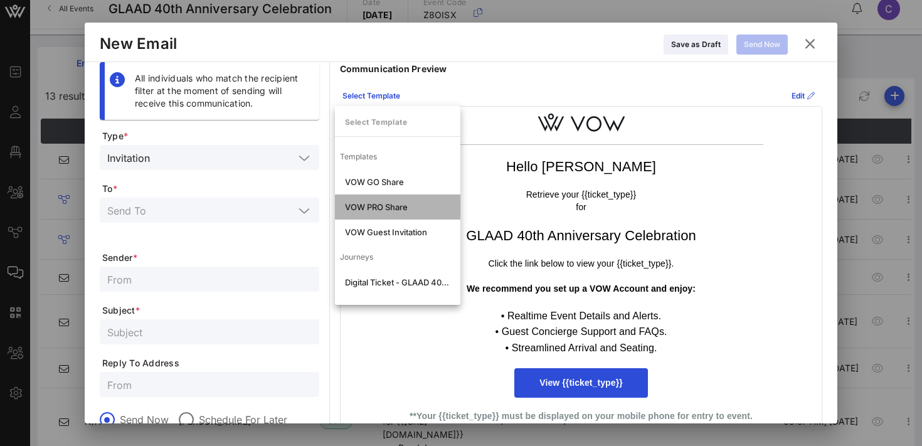
click at [398, 209] on div "VOW PRO Share" at bounding box center [397, 207] width 105 height 10
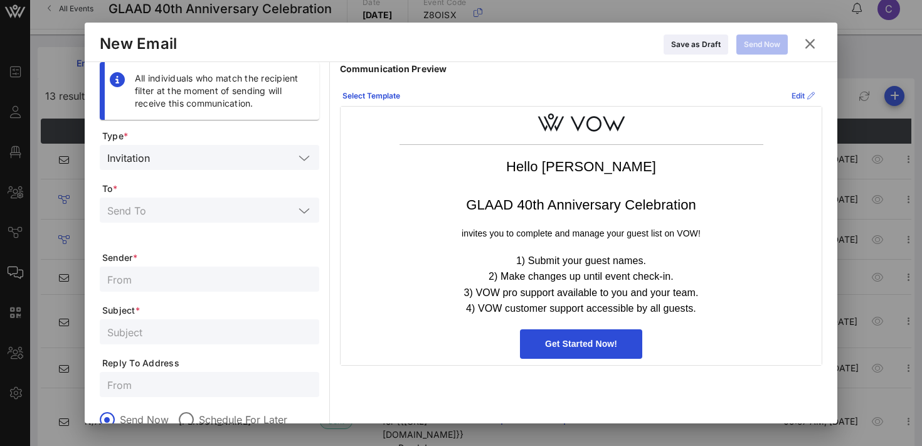
click at [814, 94] on icon at bounding box center [811, 96] width 8 height 8
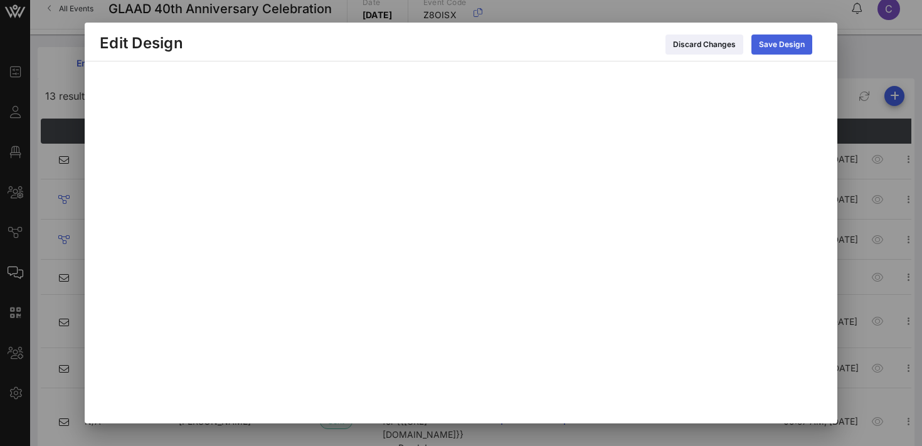
click at [793, 42] on div "Save Design" at bounding box center [782, 44] width 46 height 13
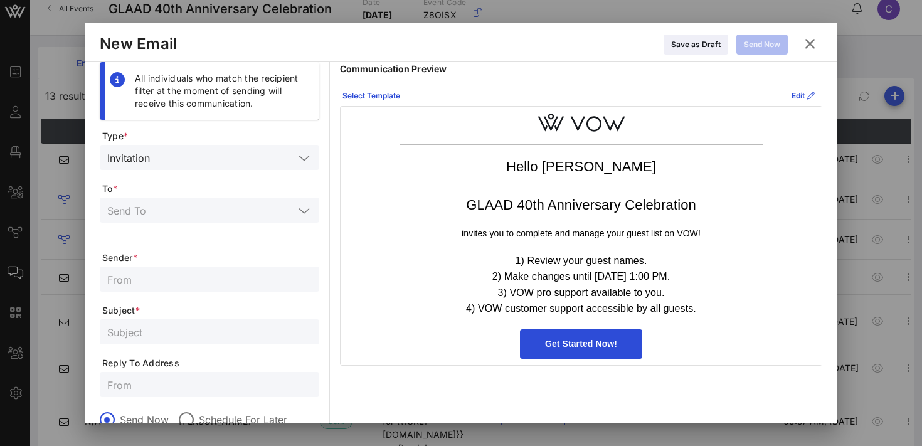
click at [681, 86] on div "Select Template Edit" at bounding box center [581, 96] width 482 height 20
click at [580, 341] on span "Get Started Now!" at bounding box center [581, 344] width 72 height 10
click at [703, 43] on div "Save as Draft" at bounding box center [696, 44] width 50 height 13
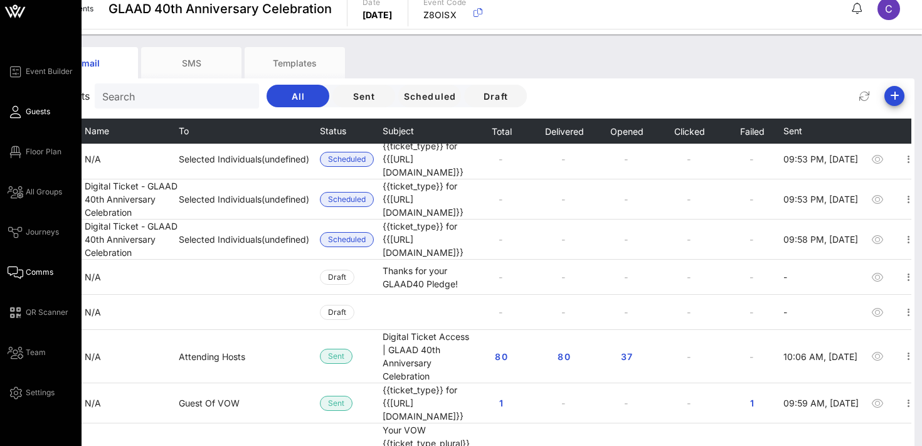
click at [34, 118] on link "Guests" at bounding box center [29, 111] width 43 height 15
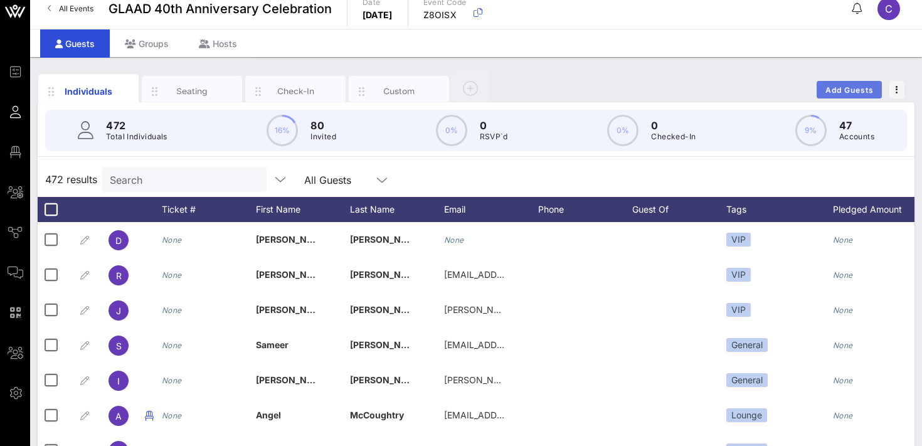
click at [847, 90] on span "Add Guests" at bounding box center [850, 89] width 50 height 9
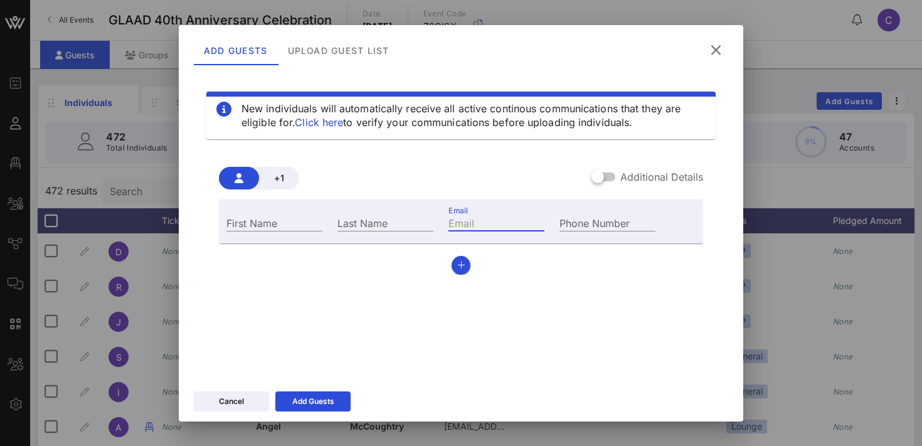
click at [491, 220] on input "Email" at bounding box center [496, 223] width 96 height 16
paste input "manojnyc@gmail.com"
type input "manojnyc@gmail.com"
click at [257, 218] on div "First Name" at bounding box center [274, 223] width 96 height 16
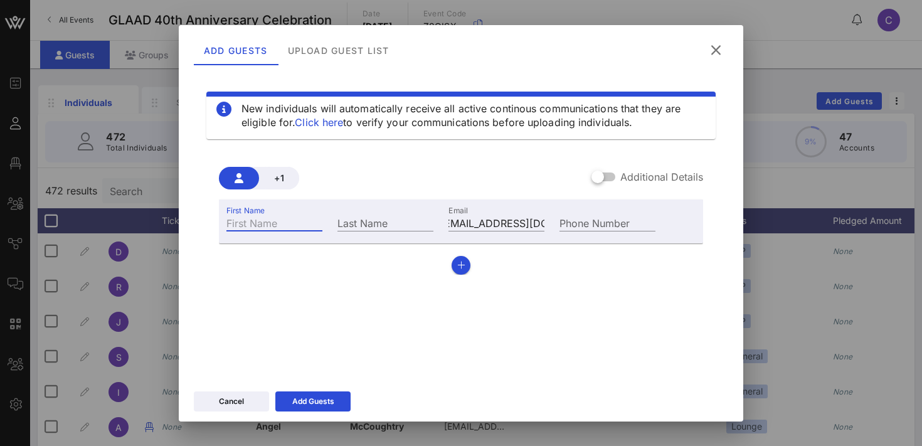
scroll to position [0, 0]
type input "N"
type input "Manoj"
click at [355, 224] on input "Last Name" at bounding box center [385, 223] width 96 height 16
type input "Nair"
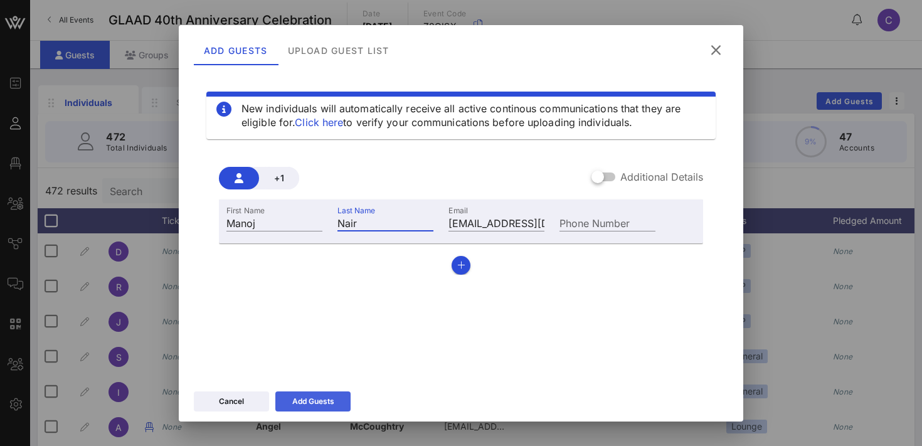
click at [302, 398] on div "Add Guests" at bounding box center [313, 401] width 42 height 13
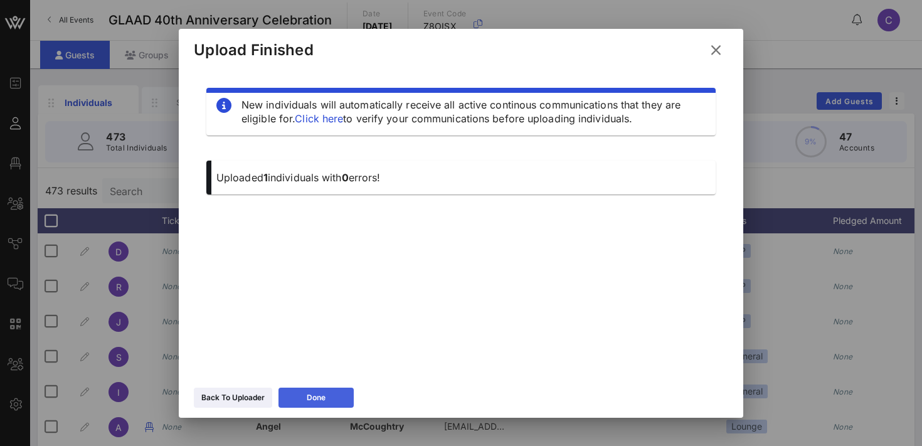
click at [302, 395] on button "Done" at bounding box center [315, 398] width 75 height 20
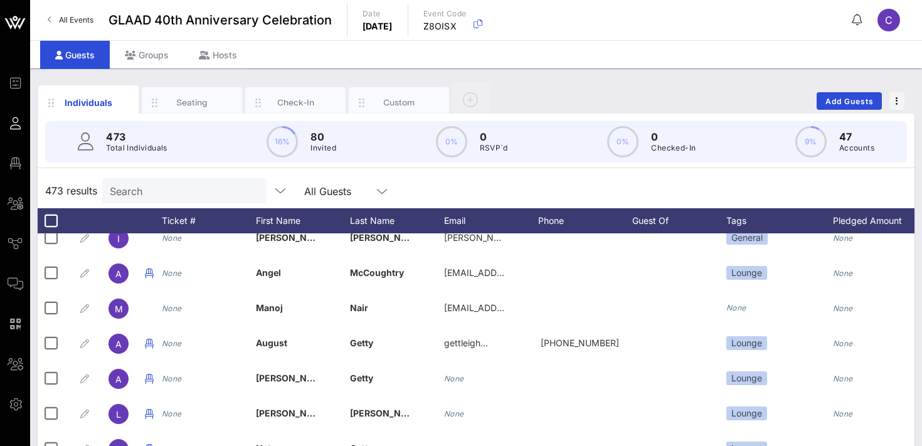
scroll to position [155, 0]
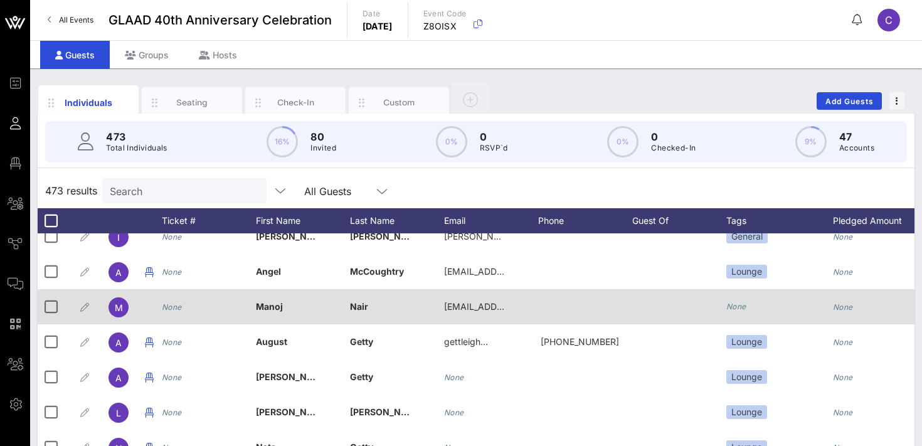
click at [740, 303] on icon "None" at bounding box center [736, 306] width 20 height 9
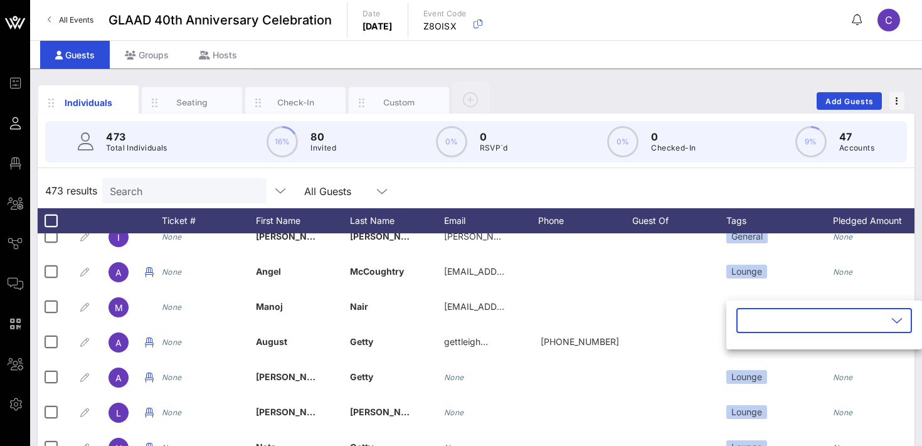
click at [745, 319] on input "text" at bounding box center [815, 320] width 143 height 20
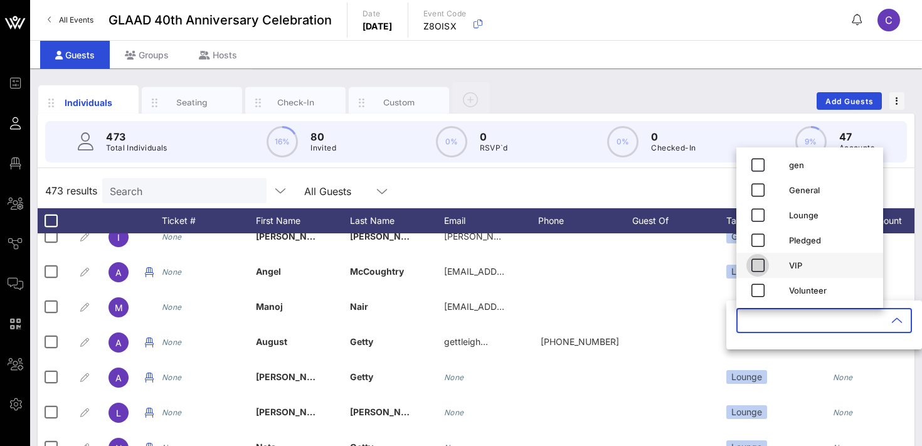
click at [760, 262] on icon "button" at bounding box center [757, 265] width 15 height 15
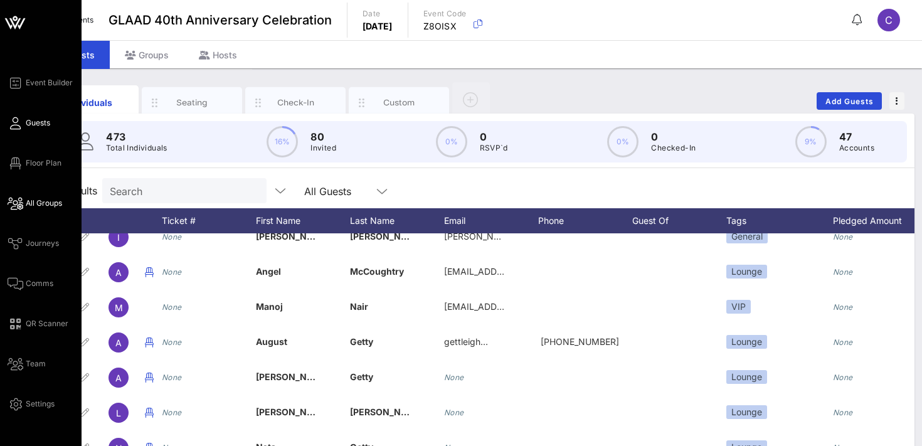
click at [32, 201] on span "All Groups" at bounding box center [44, 203] width 36 height 11
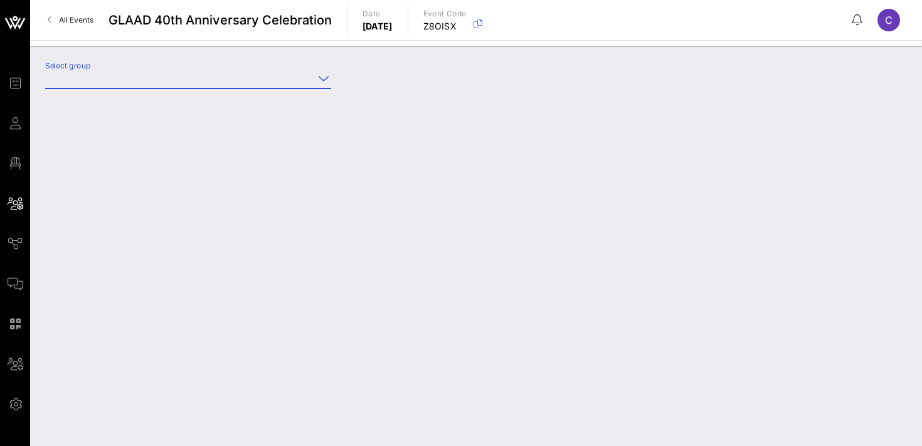
click at [174, 75] on input "Select group" at bounding box center [179, 78] width 268 height 20
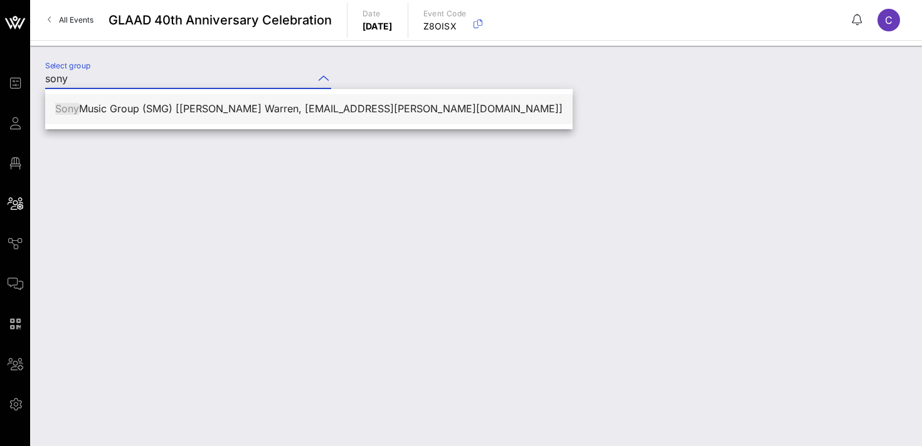
click at [174, 110] on div "Sony Music Group (SMG) [Tiffany R. Warren, tiffany.warren@sonymusic.com]" at bounding box center [308, 109] width 507 height 12
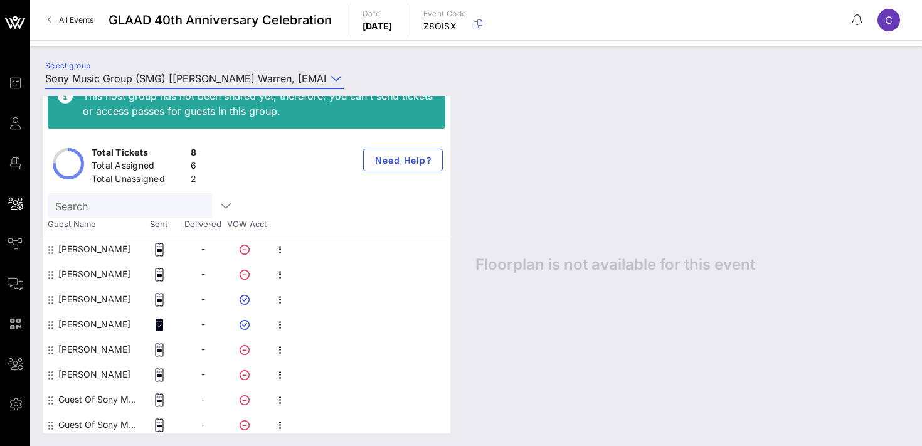
scroll to position [26, 0]
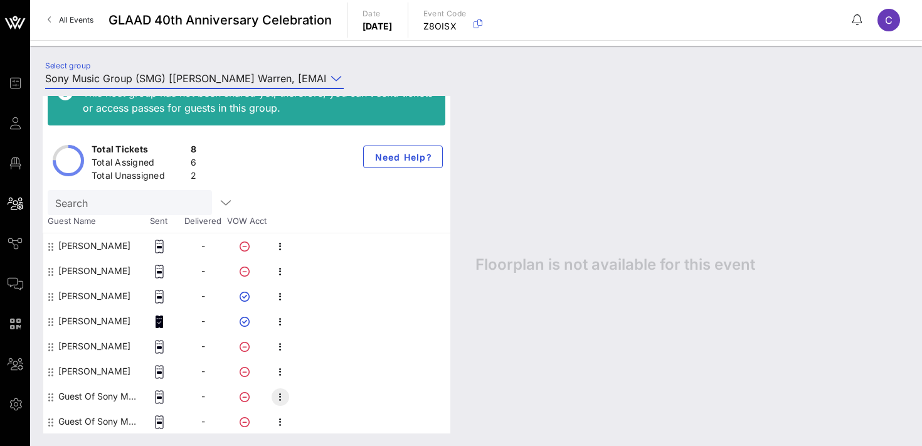
type input "Sony Music Group (SMG) [Tiffany R. Warren, tiffany.warren@sonymusic.com]"
click at [281, 400] on icon "button" at bounding box center [280, 397] width 15 height 15
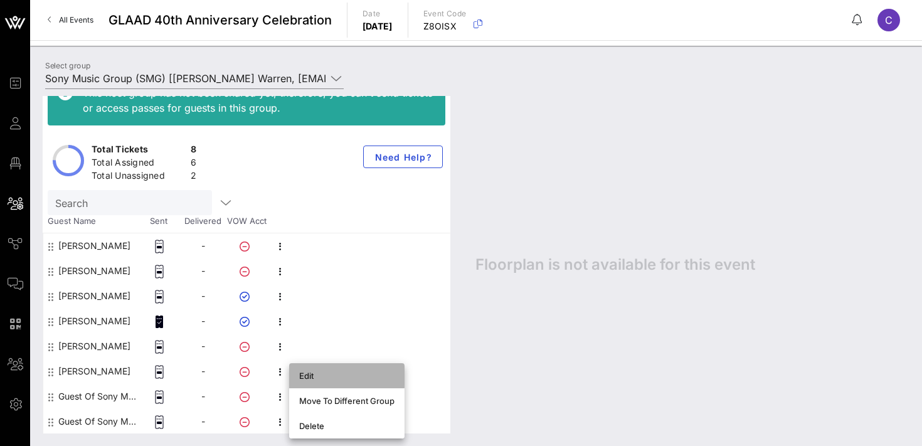
click at [319, 374] on div "Edit" at bounding box center [346, 376] width 95 height 10
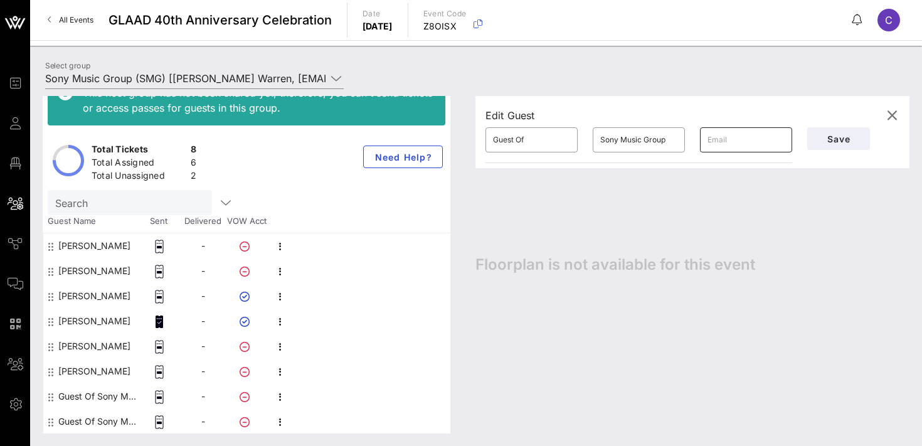
click at [743, 137] on input "text" at bounding box center [746, 140] width 77 height 20
paste input "info@moisesramirez.com"
type input "info@moisesramirez.com"
click at [539, 137] on input "Guest Of" at bounding box center [531, 140] width 77 height 20
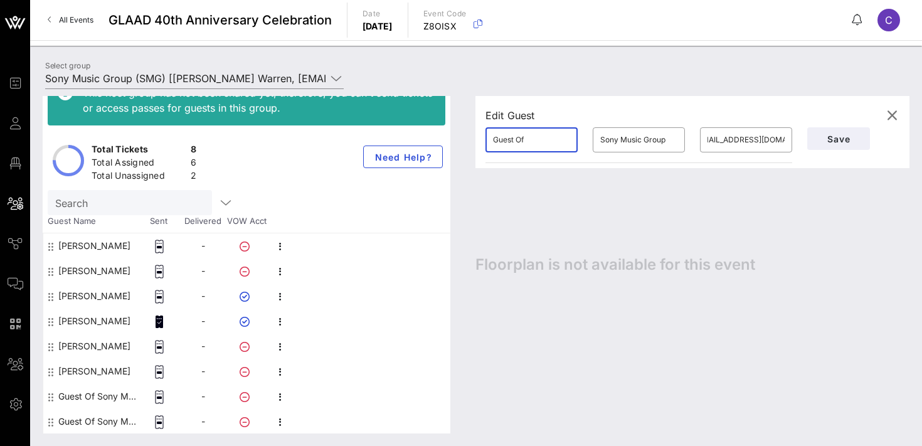
scroll to position [0, 0]
click at [539, 137] on input "Guest Of" at bounding box center [531, 140] width 77 height 20
type input "Moises"
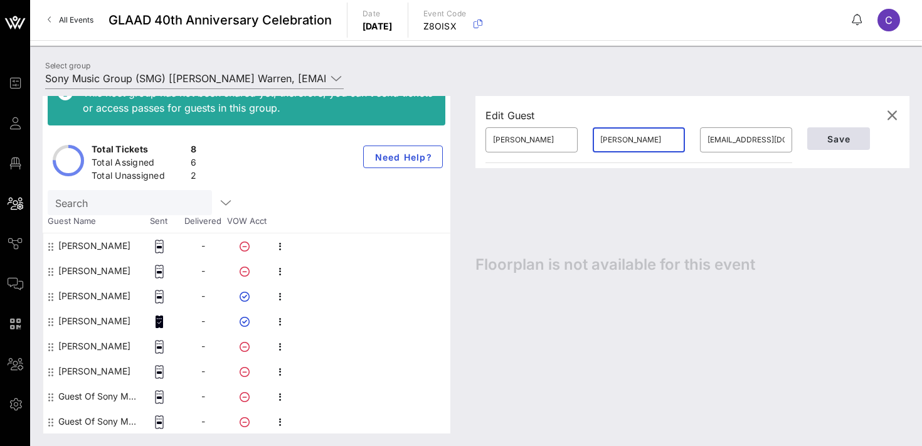
type input "Ramirez"
click at [839, 139] on span "Save" at bounding box center [838, 139] width 43 height 11
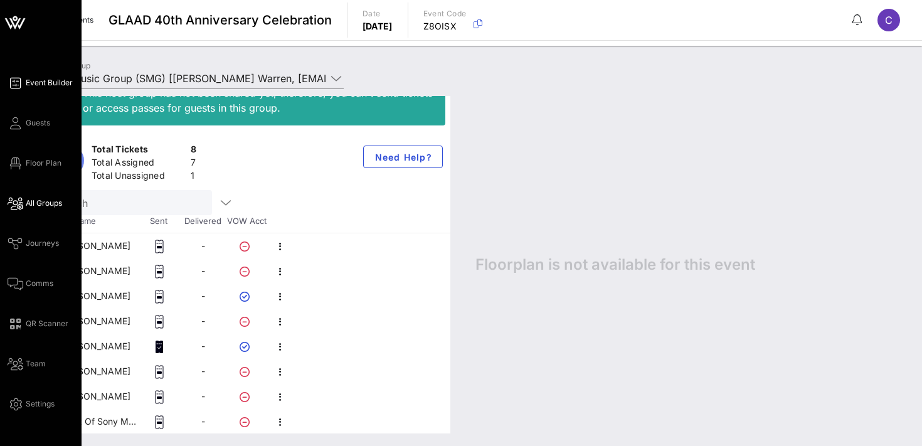
click at [30, 83] on span "Event Builder" at bounding box center [49, 82] width 47 height 11
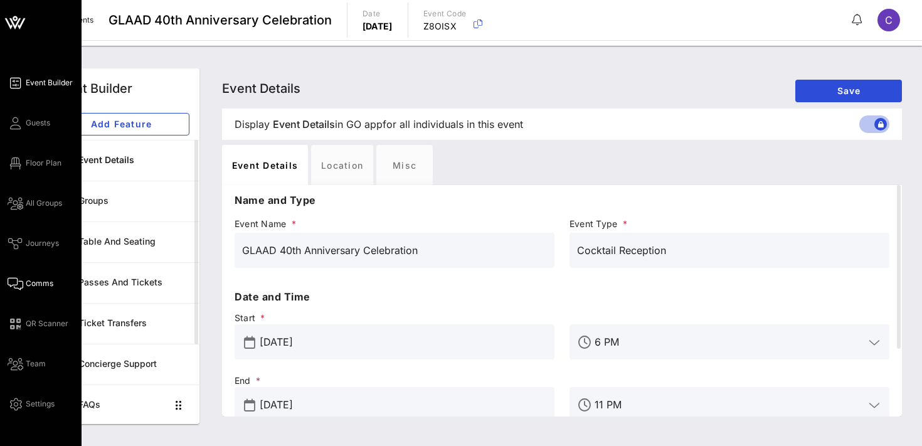
click at [43, 284] on span "Comms" at bounding box center [40, 283] width 28 height 11
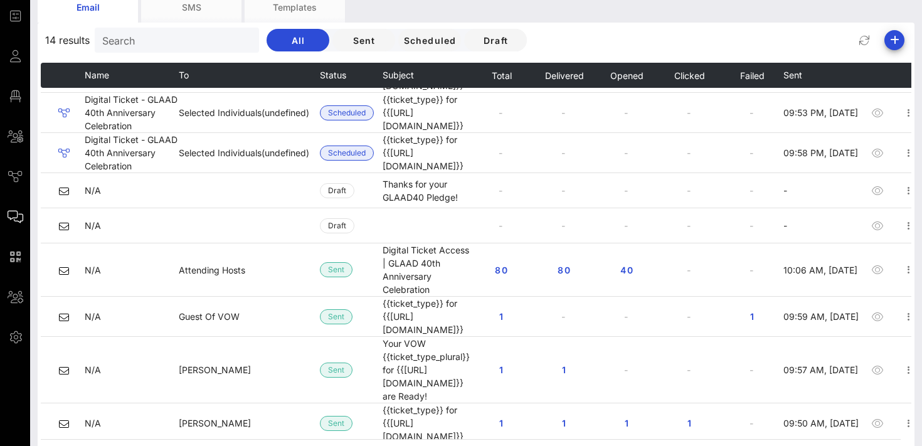
scroll to position [74, 0]
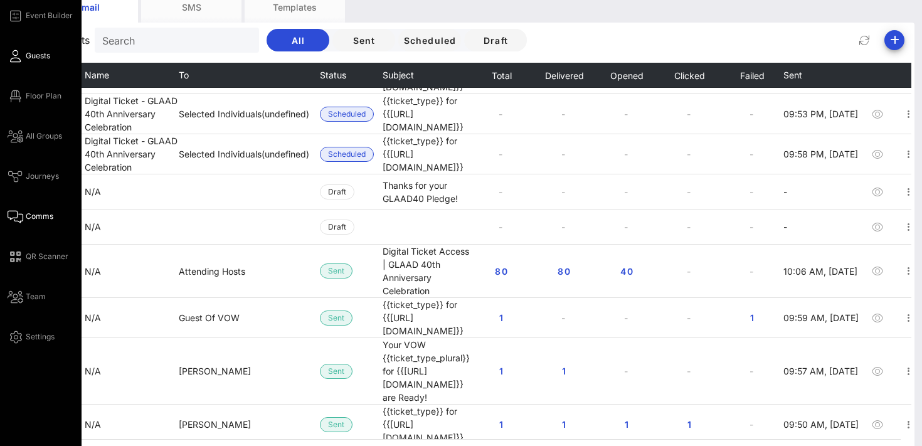
click at [14, 62] on link "Guests" at bounding box center [29, 55] width 43 height 15
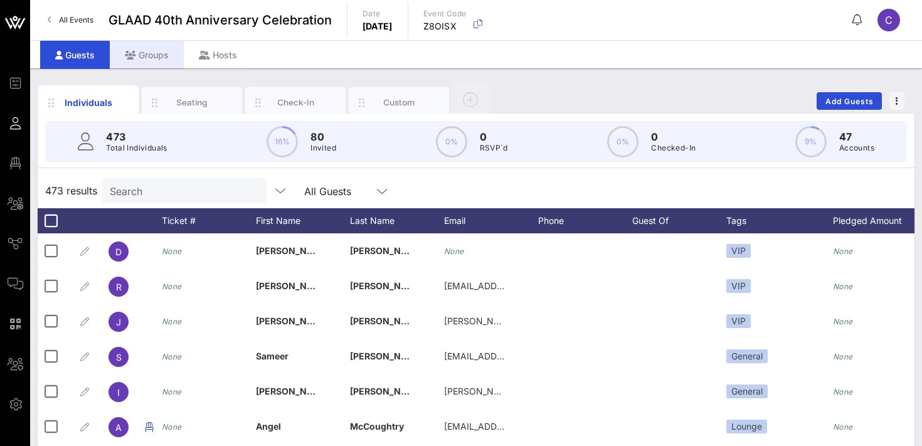
click at [151, 51] on div "Groups" at bounding box center [147, 55] width 74 height 28
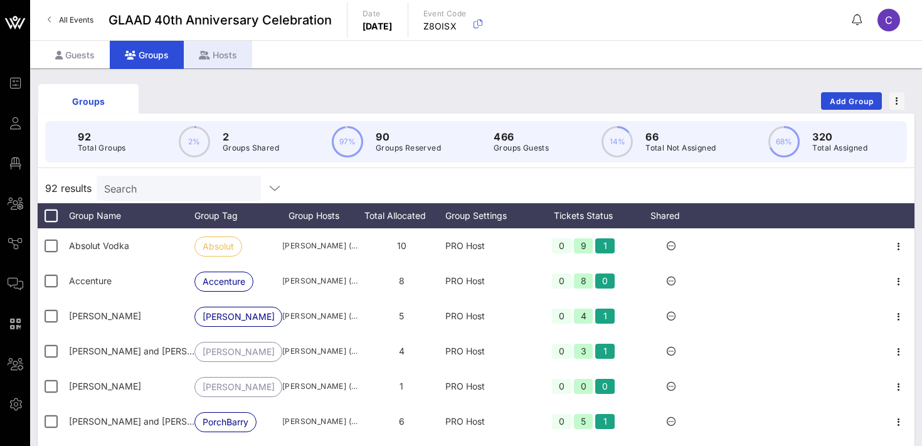
click at [215, 52] on div "Hosts" at bounding box center [218, 55] width 68 height 28
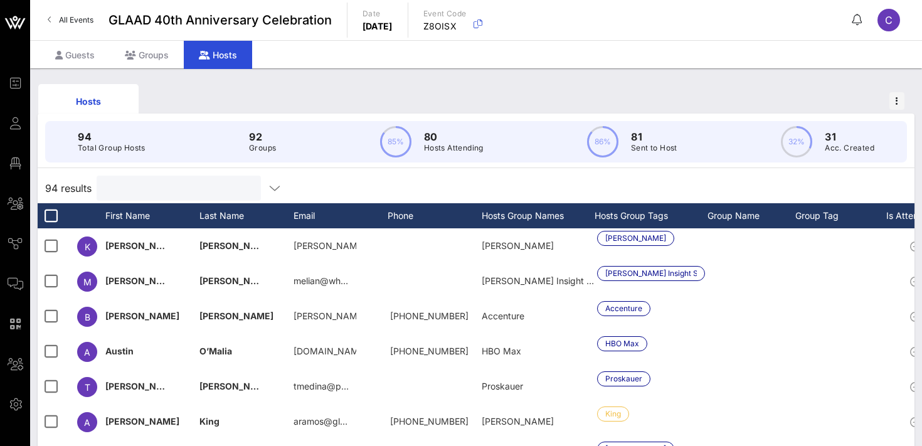
click at [174, 188] on input "text" at bounding box center [177, 188] width 147 height 16
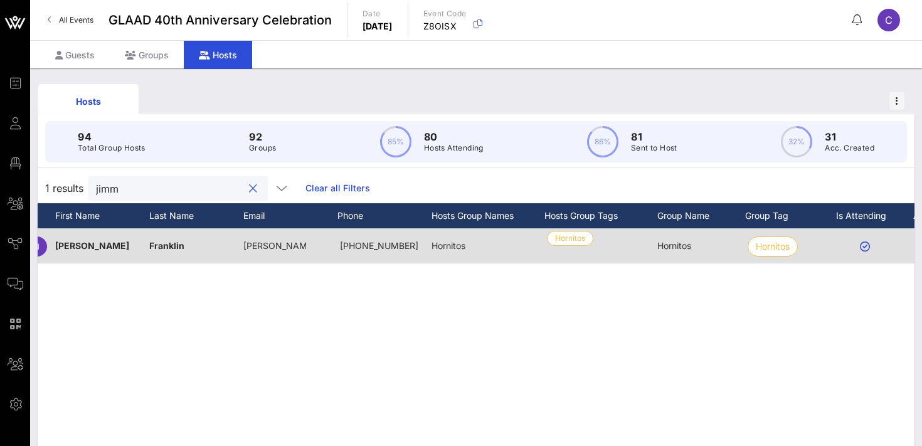
scroll to position [0, 138]
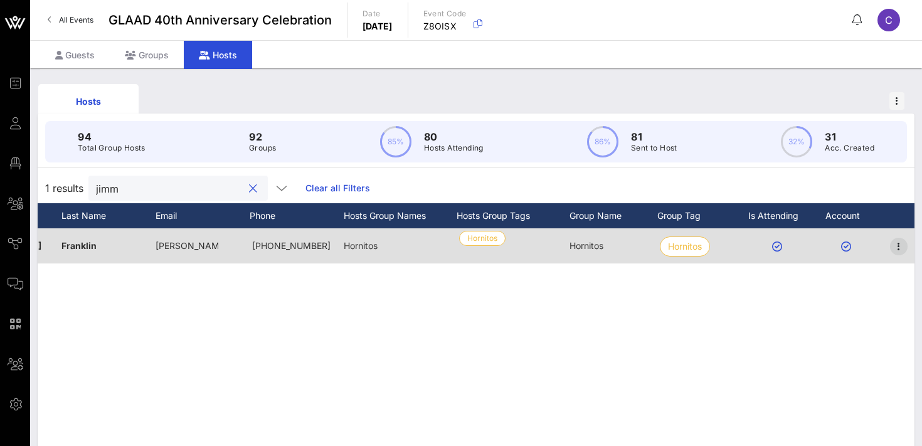
type input "jimm"
click at [902, 247] on icon "button" at bounding box center [898, 246] width 15 height 15
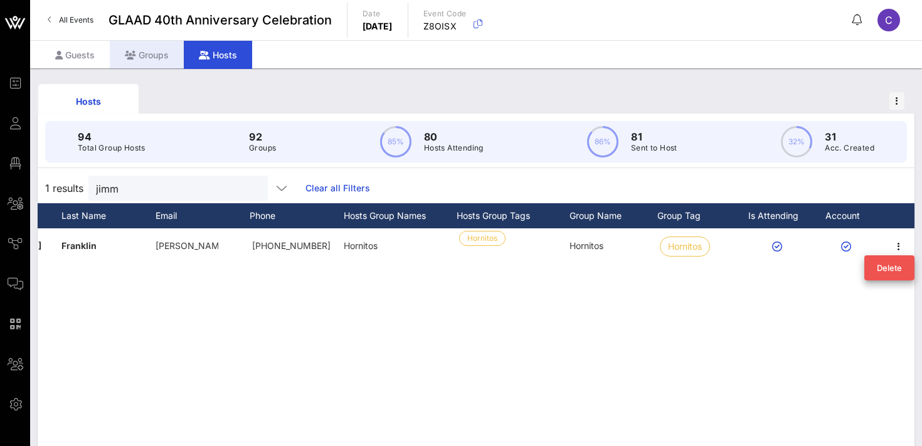
click at [146, 53] on div "Groups" at bounding box center [147, 55] width 74 height 28
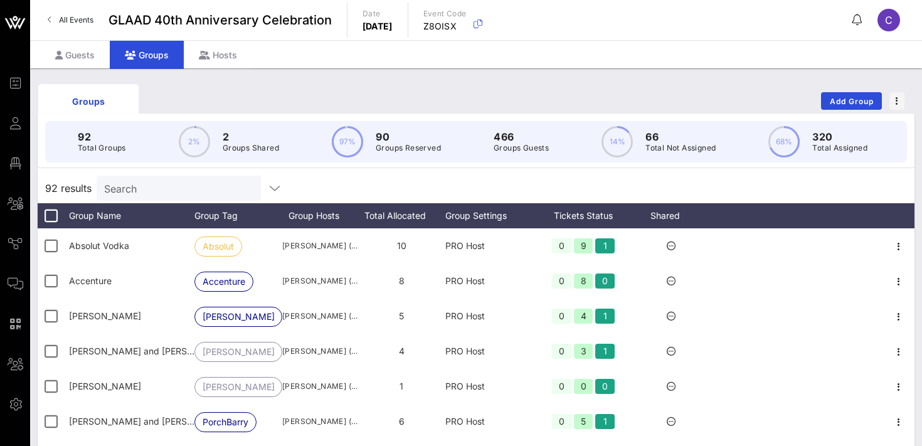
click at [158, 189] on input "Search" at bounding box center [177, 188] width 147 height 16
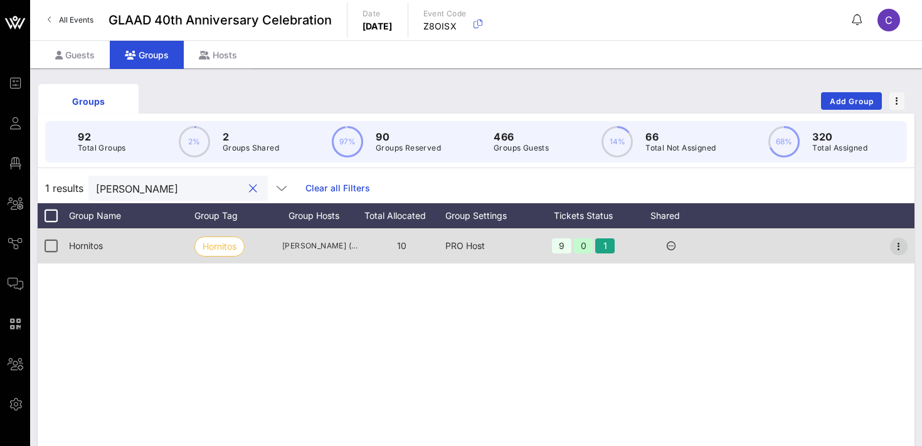
type input "jimmy"
click at [897, 245] on icon "button" at bounding box center [898, 246] width 15 height 15
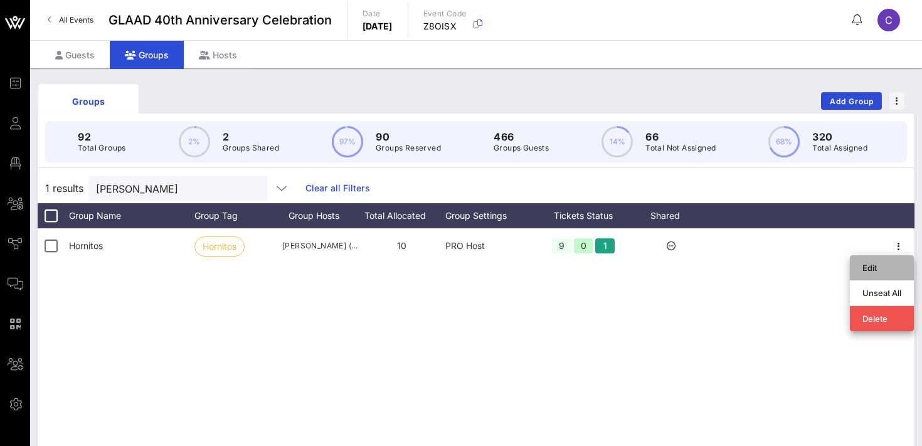
click at [875, 270] on div "Edit" at bounding box center [881, 268] width 39 height 10
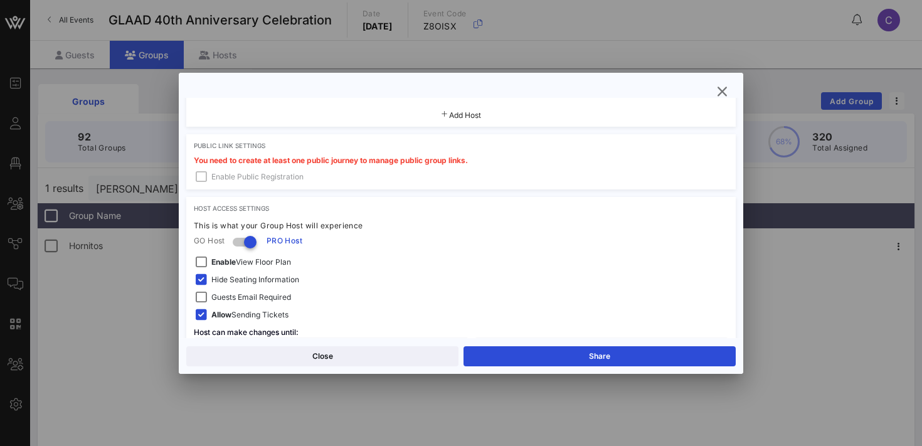
scroll to position [363, 0]
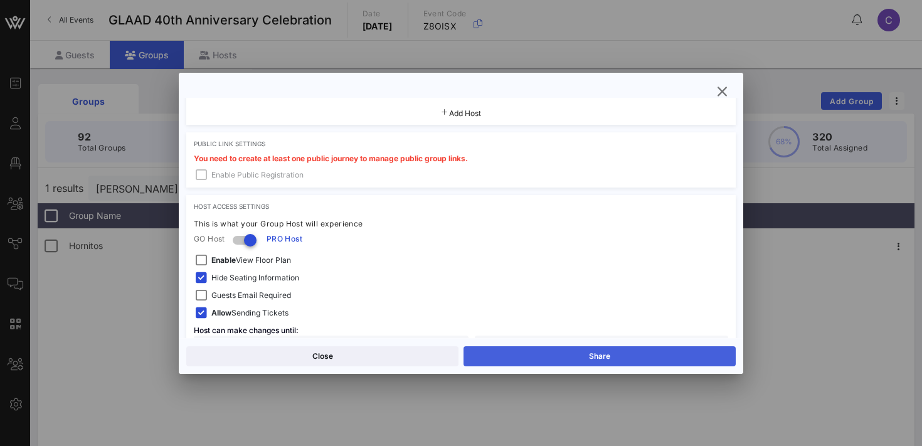
click at [610, 358] on button "Share" at bounding box center [600, 356] width 272 height 20
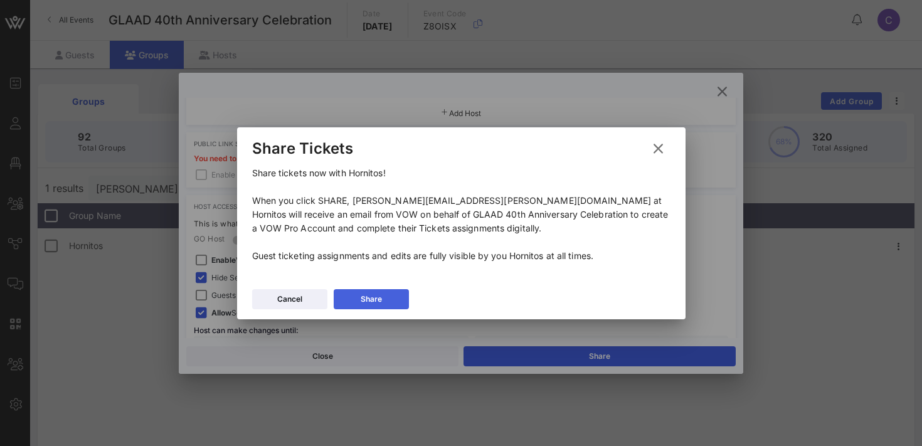
click at [366, 295] on div "Share" at bounding box center [371, 299] width 21 height 13
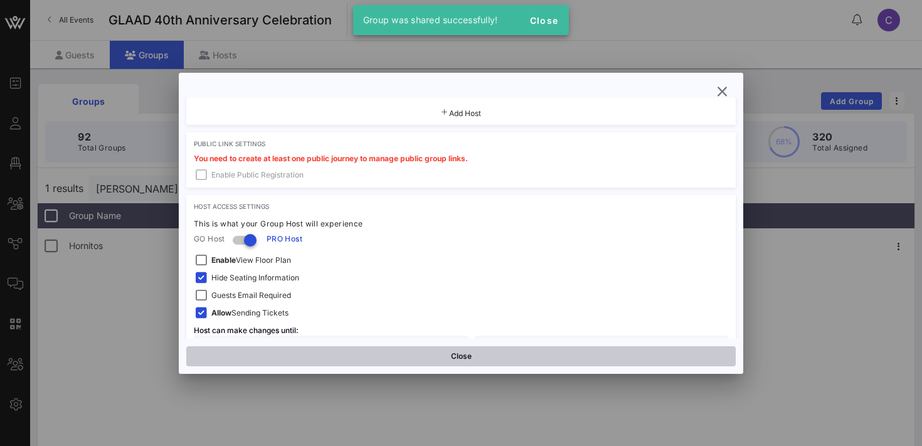
click at [394, 356] on button "Close" at bounding box center [460, 356] width 549 height 20
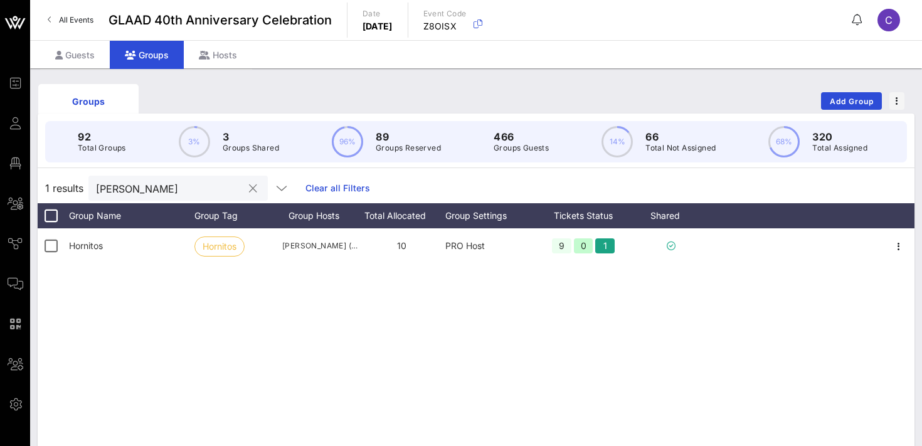
click at [249, 189] on button "clear icon" at bounding box center [253, 189] width 8 height 13
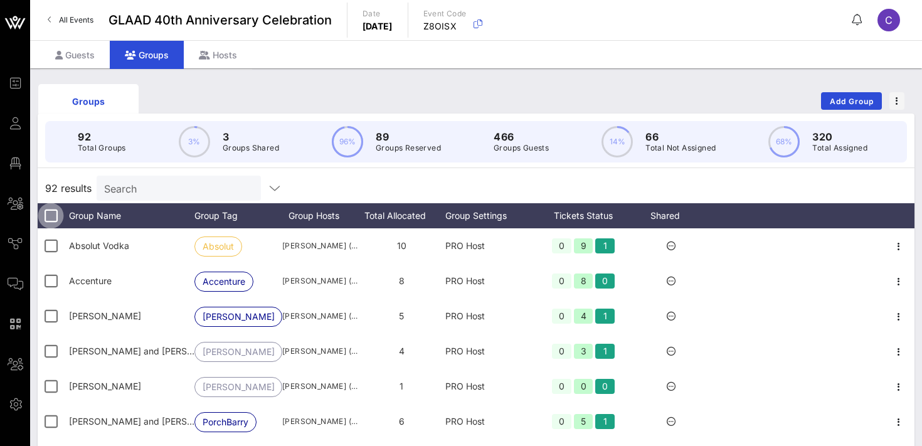
click at [51, 214] on div at bounding box center [50, 215] width 21 height 21
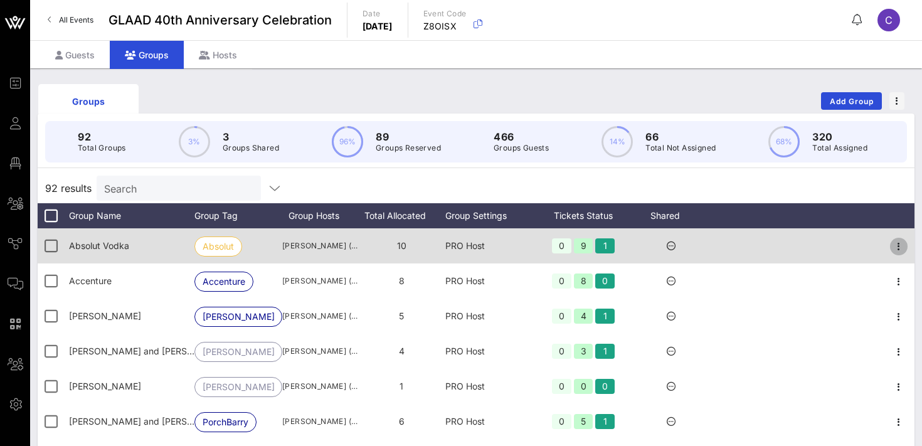
click at [899, 247] on icon "button" at bounding box center [898, 246] width 15 height 15
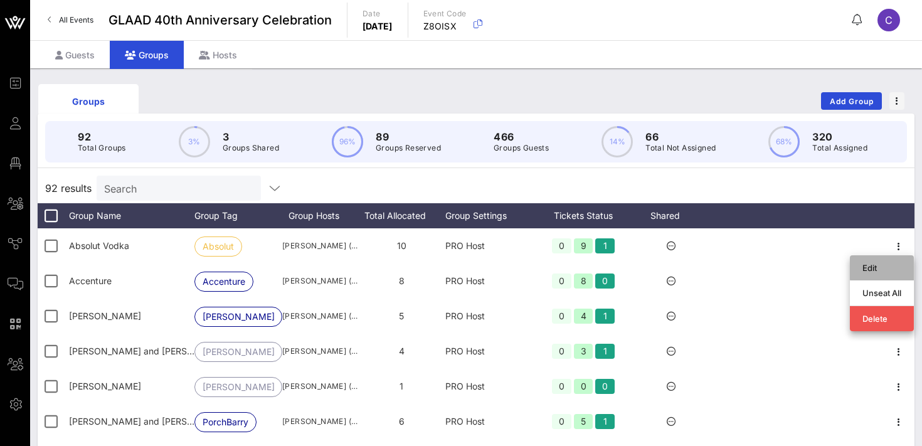
click at [869, 267] on div "Edit" at bounding box center [881, 268] width 39 height 10
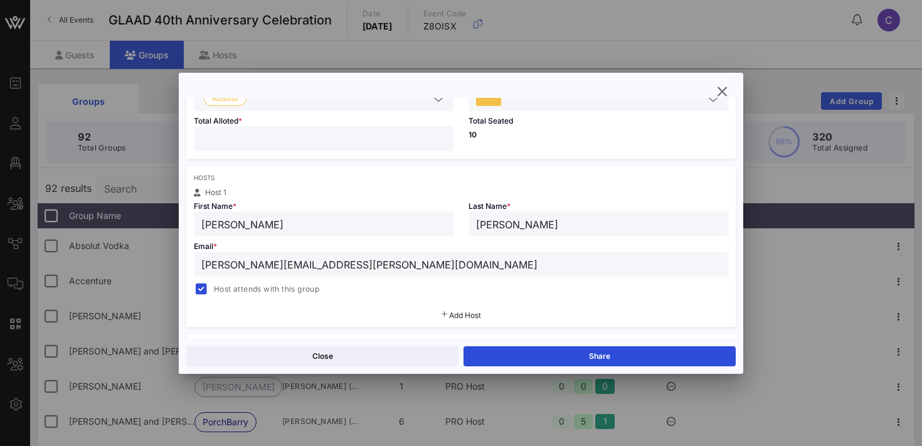
scroll to position [148, 0]
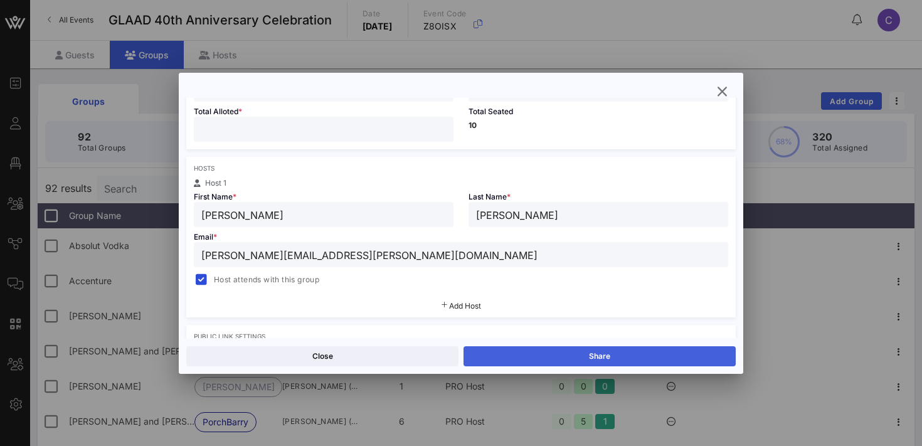
click at [578, 359] on button "Share" at bounding box center [600, 356] width 272 height 20
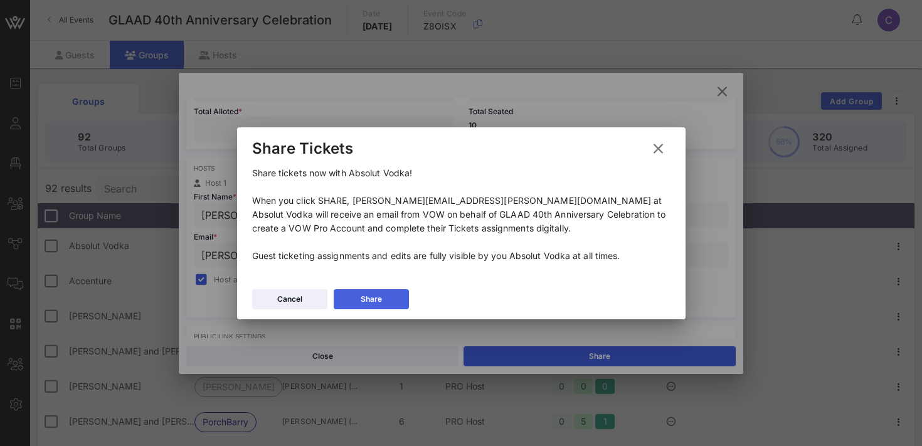
click at [365, 295] on div "Share" at bounding box center [371, 299] width 21 height 13
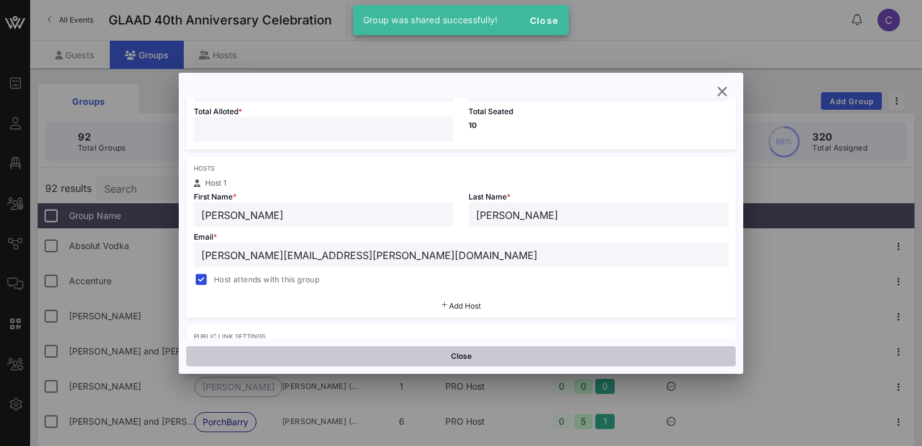
click at [402, 354] on button "Close" at bounding box center [460, 356] width 549 height 20
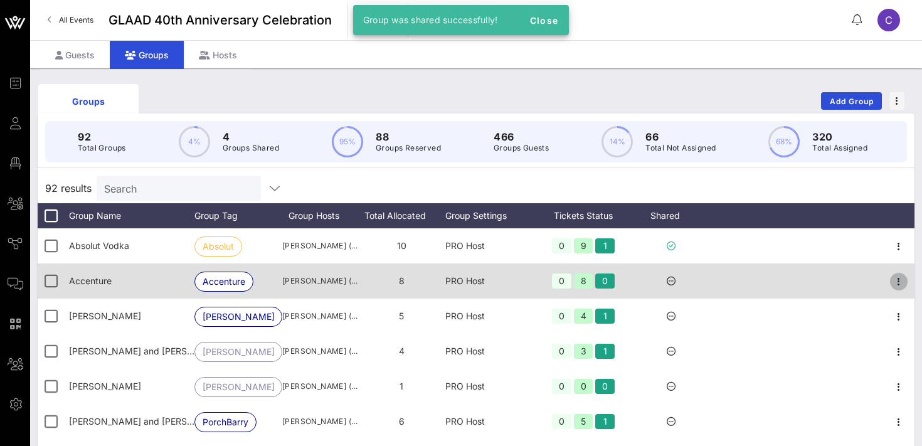
click at [899, 282] on icon "button" at bounding box center [898, 281] width 15 height 15
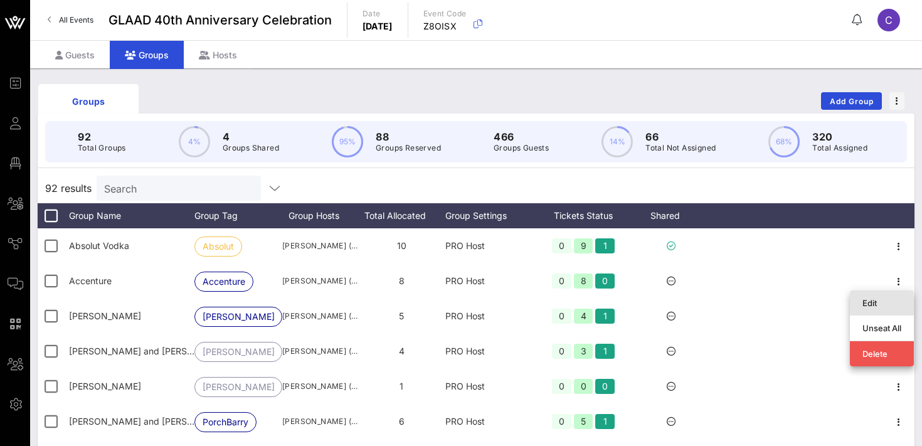
click at [867, 294] on div "Edit" at bounding box center [881, 303] width 39 height 20
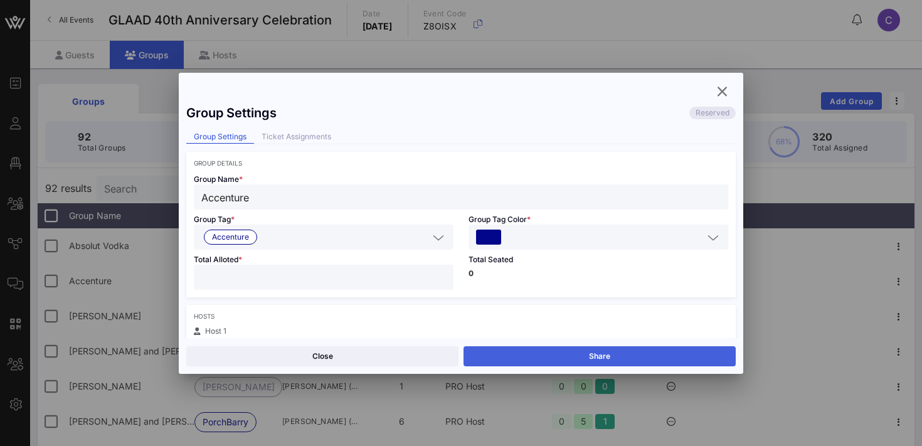
click at [576, 351] on button "Share" at bounding box center [600, 356] width 272 height 20
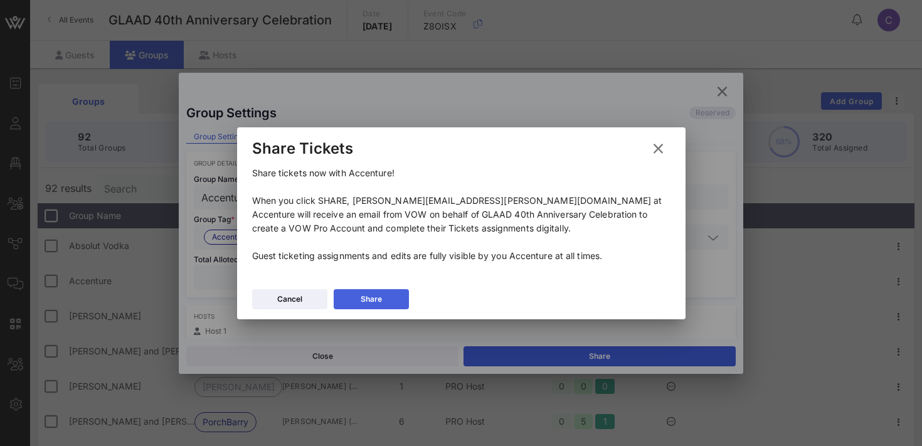
click at [384, 296] on button "Share" at bounding box center [371, 299] width 75 height 20
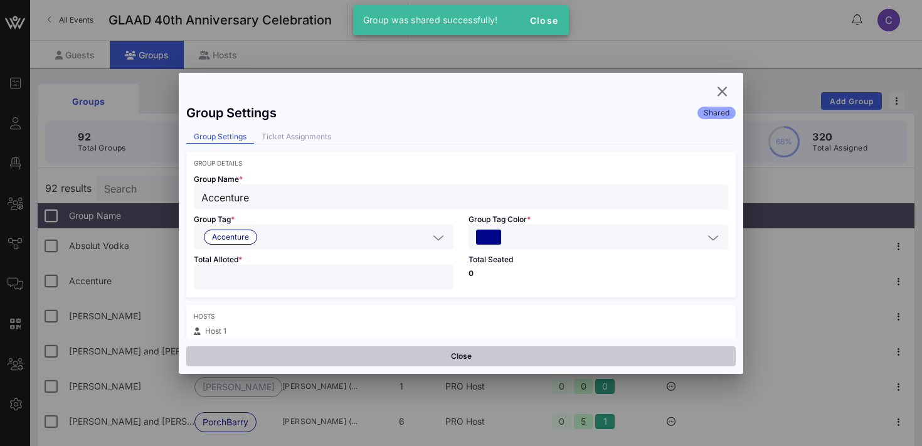
click at [374, 354] on button "Close" at bounding box center [460, 356] width 549 height 20
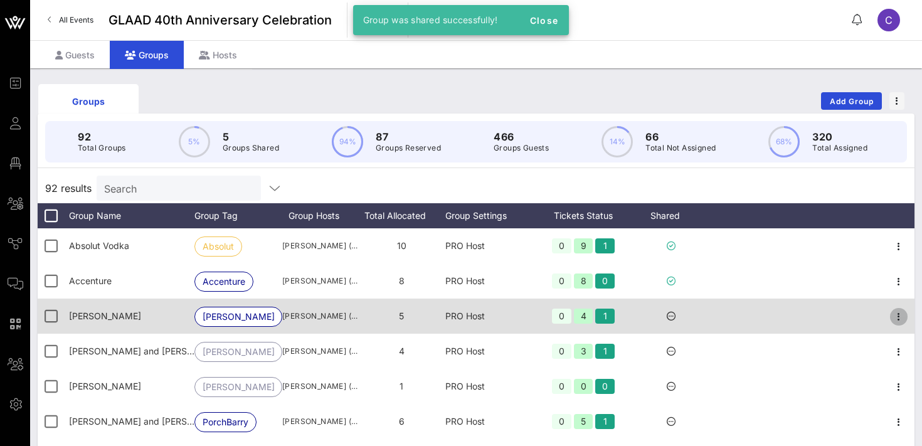
click at [899, 317] on icon "button" at bounding box center [898, 316] width 15 height 15
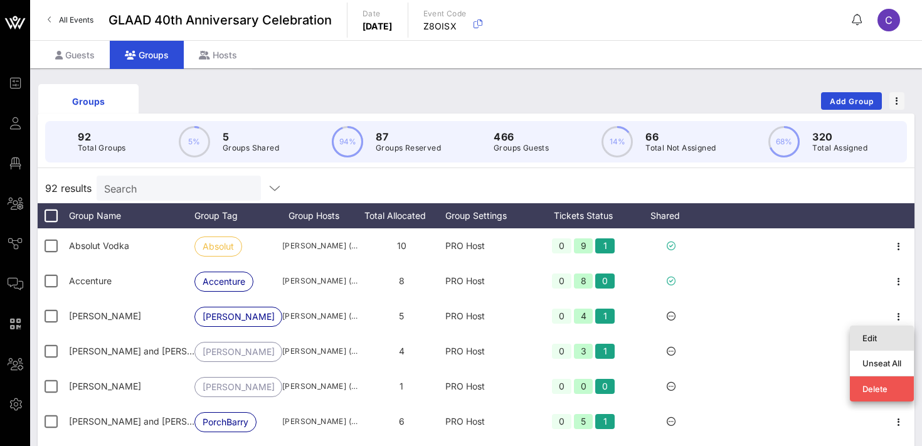
click at [871, 337] on div "Edit" at bounding box center [881, 338] width 39 height 10
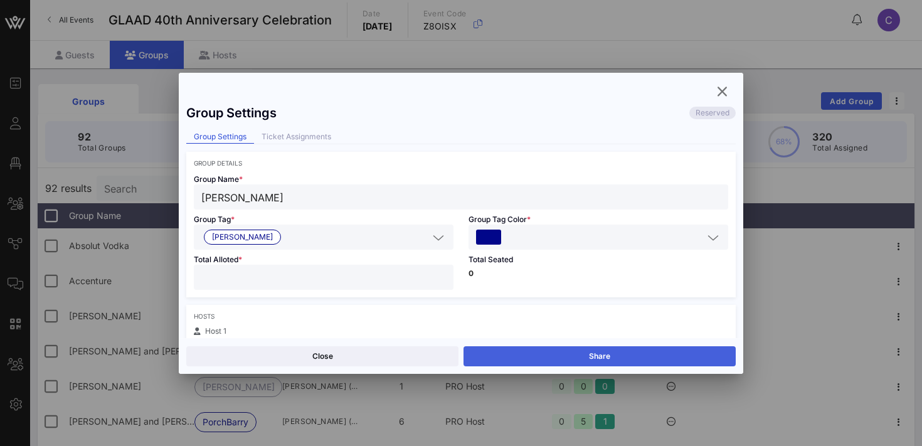
click at [593, 353] on button "Share" at bounding box center [600, 356] width 272 height 20
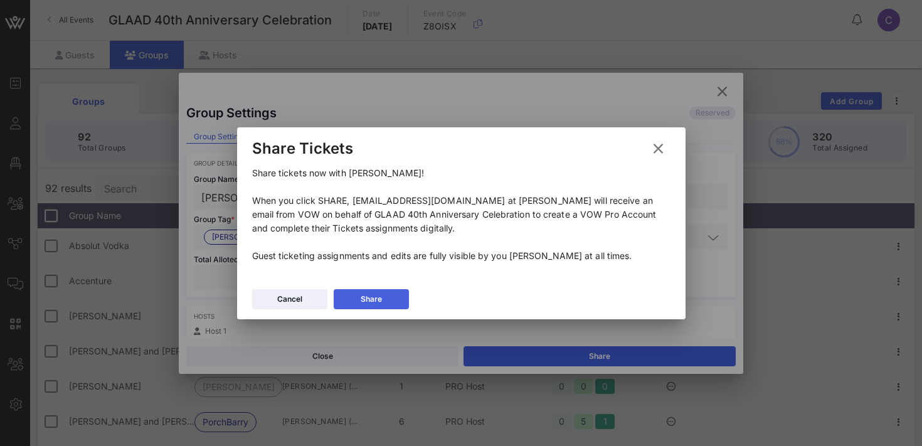
click at [359, 303] on button "Share" at bounding box center [371, 299] width 75 height 20
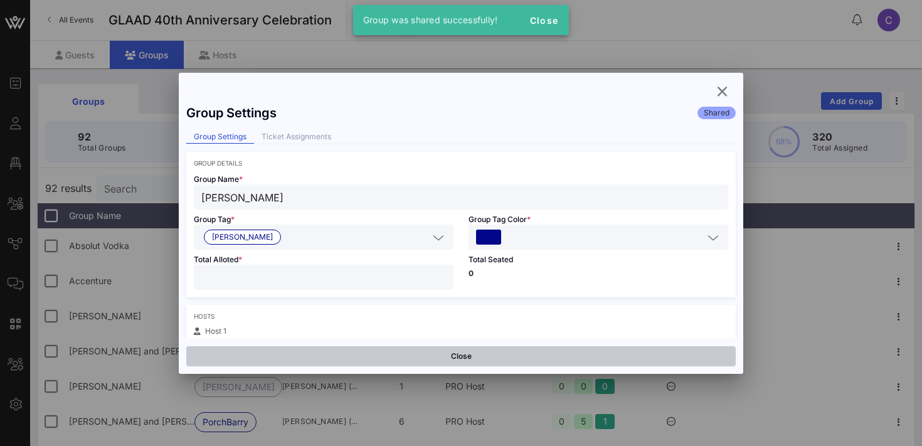
click at [401, 352] on button "Close" at bounding box center [460, 356] width 549 height 20
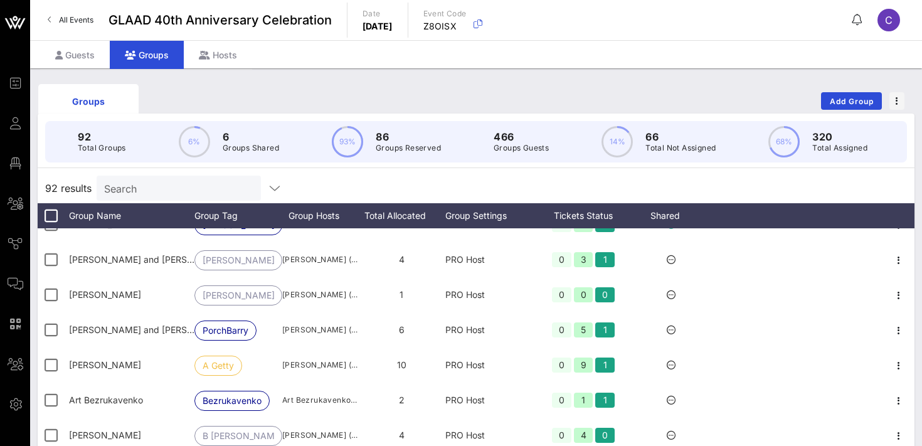
scroll to position [96, 0]
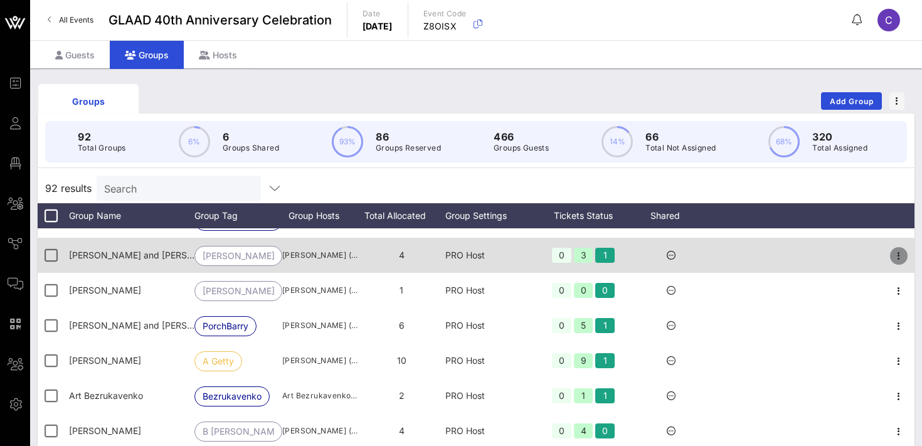
click at [897, 255] on icon "button" at bounding box center [898, 255] width 15 height 15
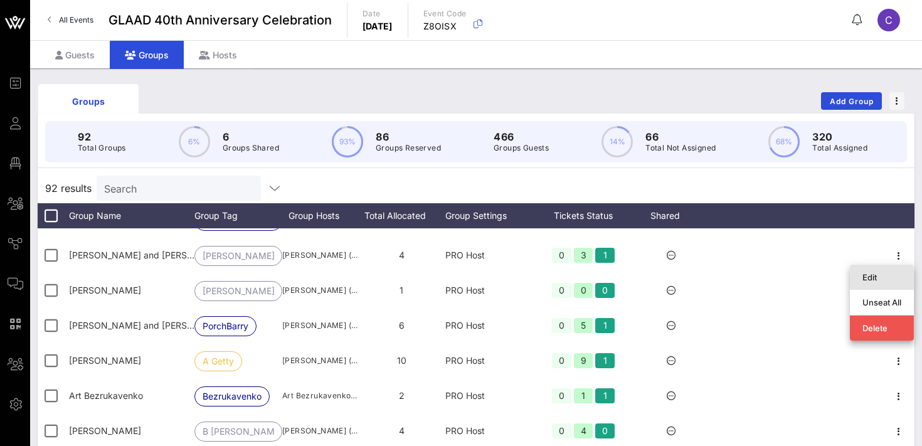
click at [870, 273] on div "Edit" at bounding box center [881, 277] width 39 height 10
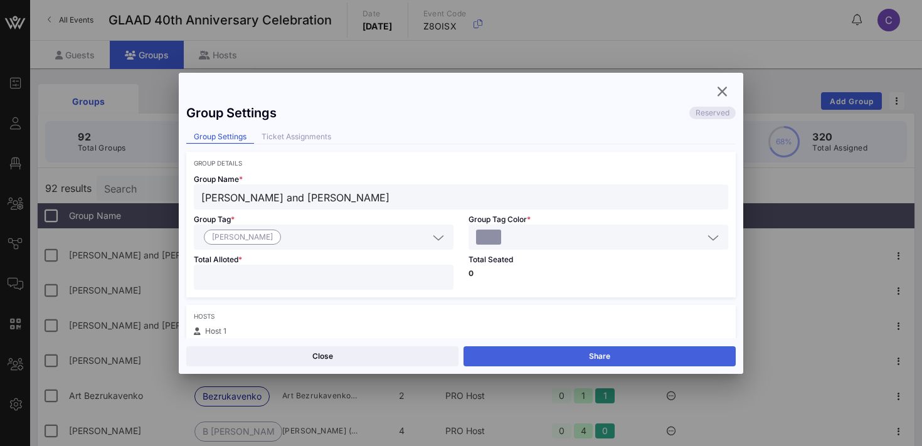
click at [619, 358] on button "Share" at bounding box center [600, 356] width 272 height 20
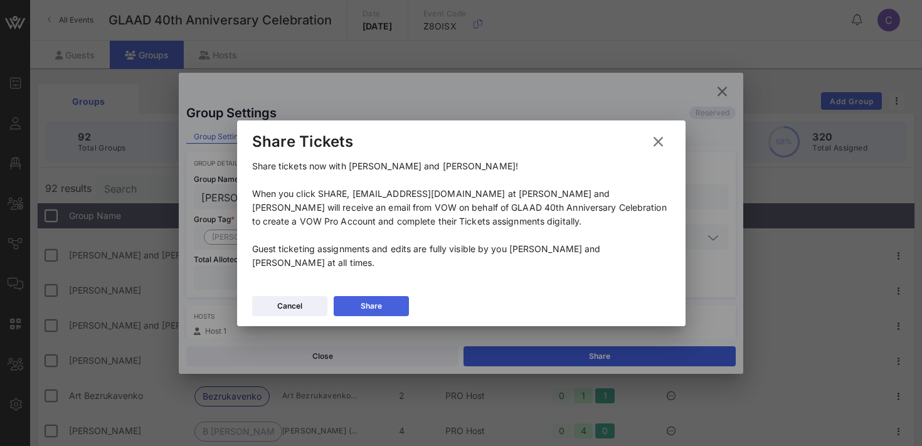
click at [374, 302] on button "Share" at bounding box center [371, 306] width 75 height 20
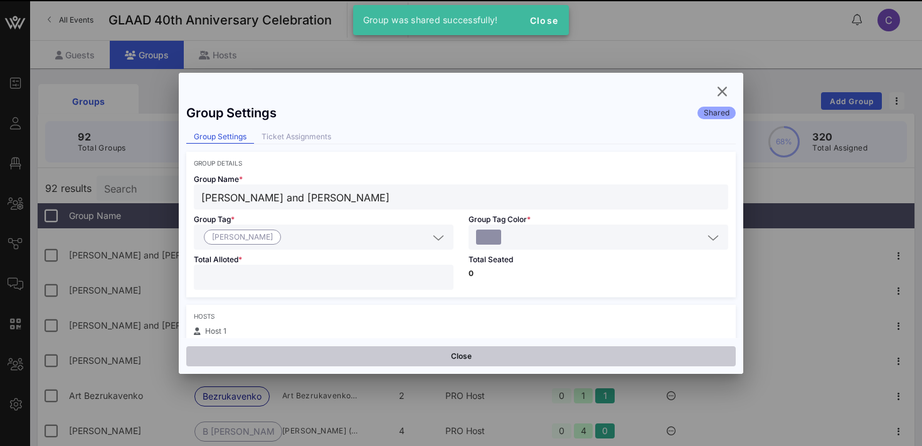
click at [384, 352] on button "Close" at bounding box center [460, 356] width 549 height 20
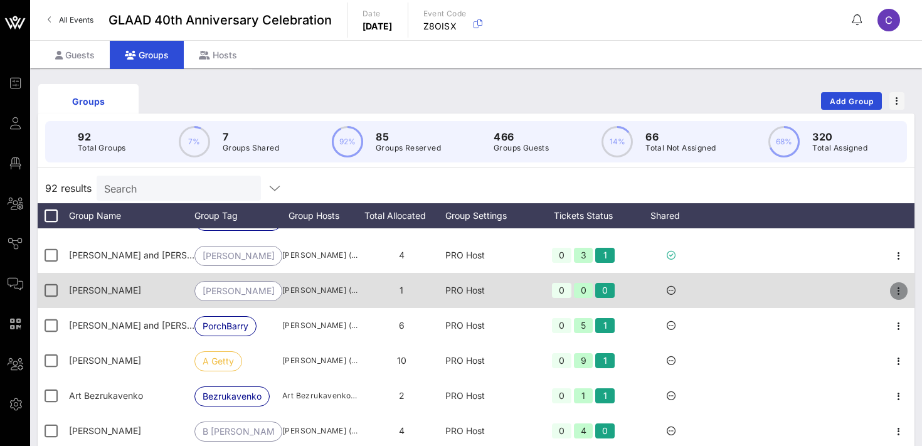
click at [901, 289] on icon "button" at bounding box center [898, 291] width 15 height 15
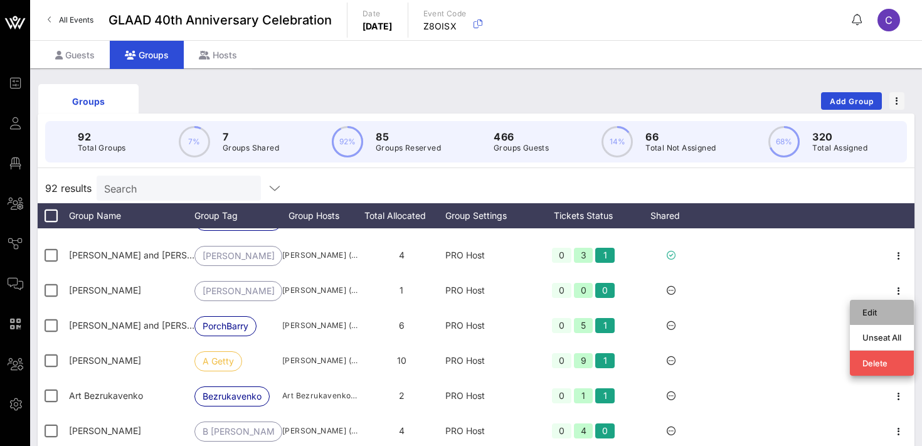
click at [874, 309] on div "Edit" at bounding box center [881, 312] width 39 height 10
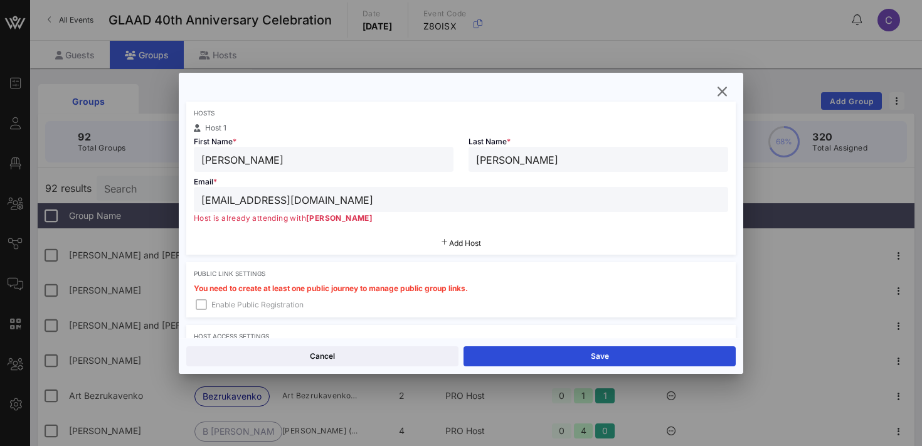
scroll to position [212, 0]
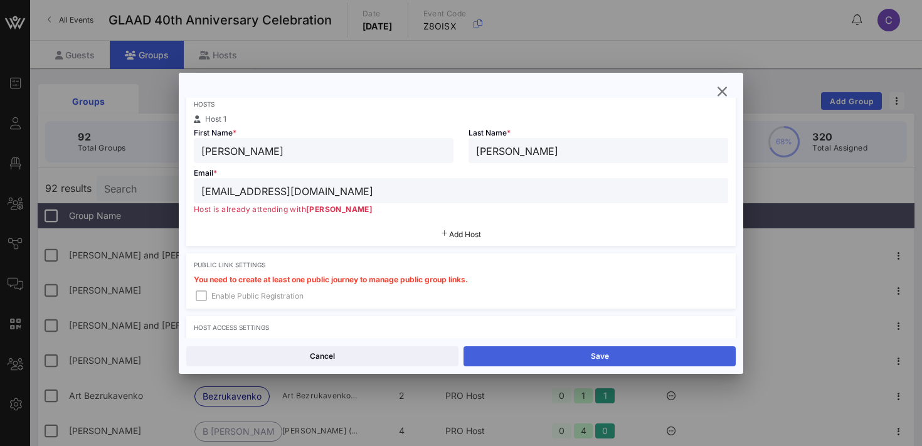
click at [565, 354] on button "Save" at bounding box center [600, 356] width 272 height 20
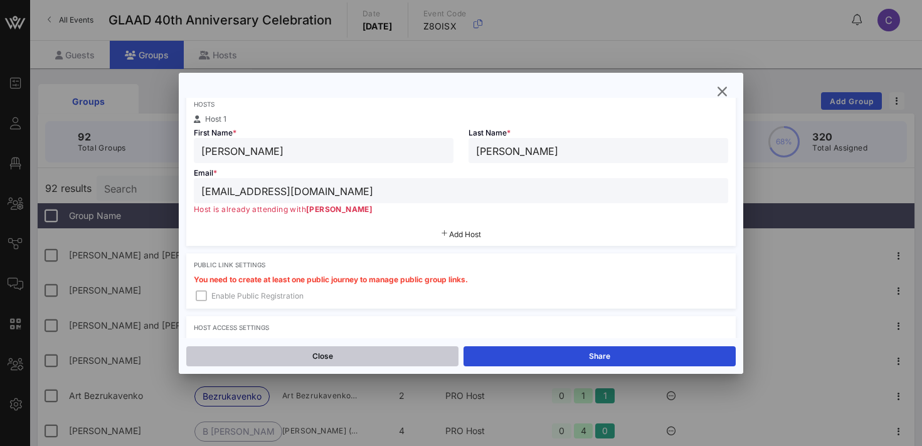
click at [408, 359] on button "Close" at bounding box center [322, 356] width 272 height 20
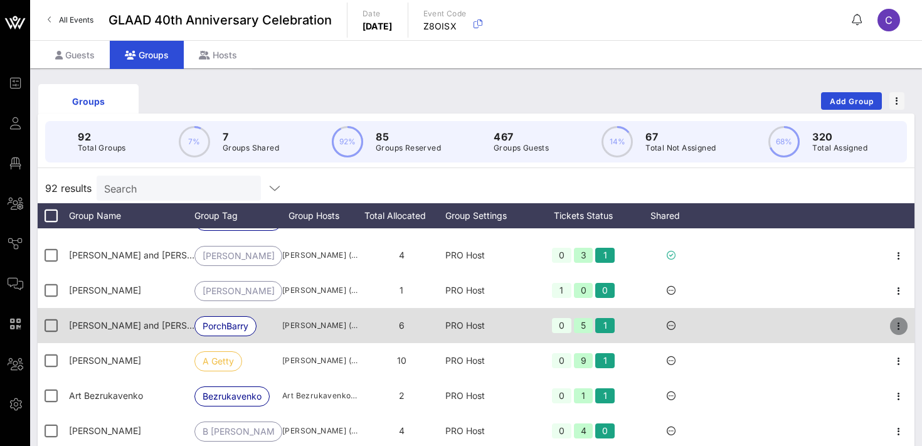
click at [904, 328] on icon "button" at bounding box center [898, 326] width 15 height 15
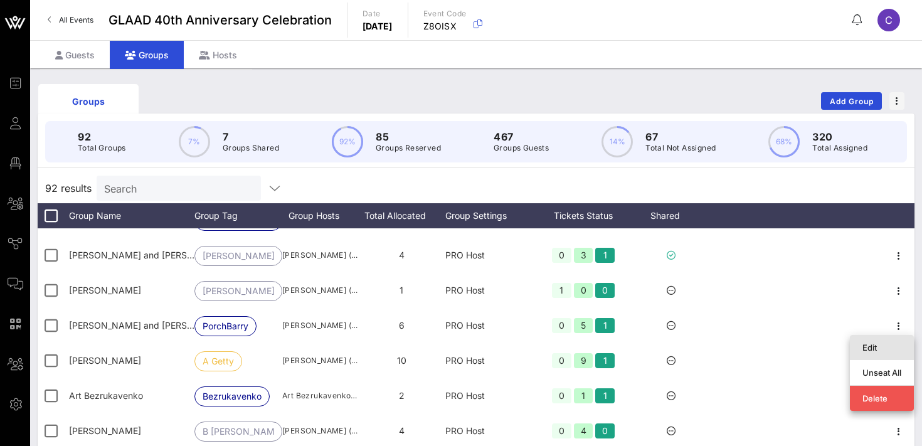
click at [866, 348] on div "Edit" at bounding box center [881, 347] width 39 height 10
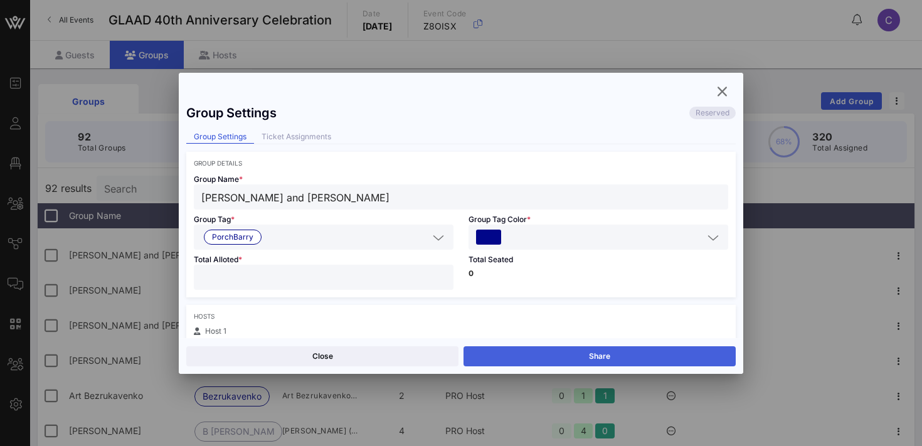
click at [622, 354] on button "Share" at bounding box center [600, 356] width 272 height 20
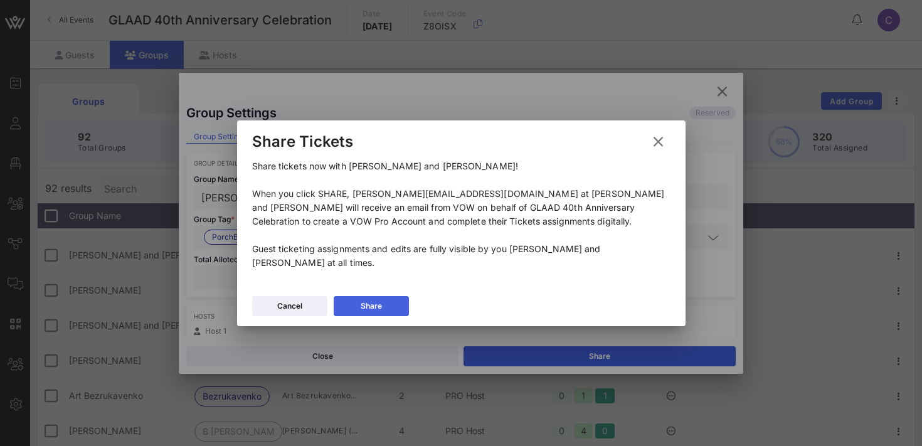
click at [357, 305] on button "Share" at bounding box center [371, 306] width 75 height 20
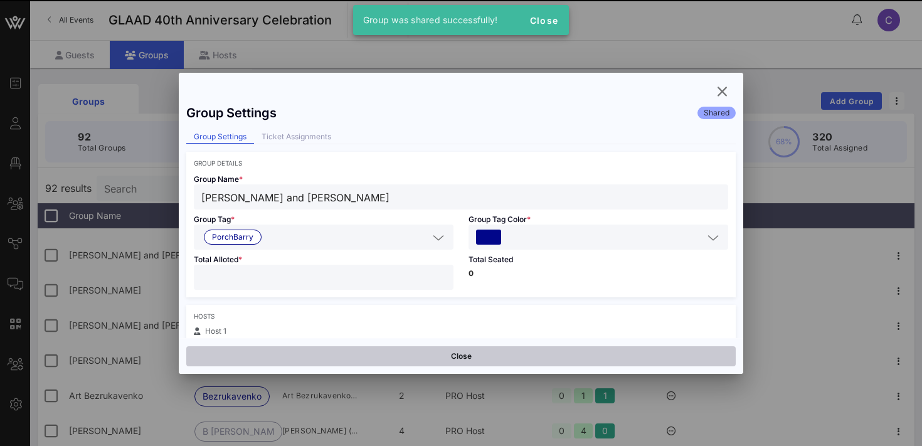
click at [432, 354] on button "Close" at bounding box center [460, 356] width 549 height 20
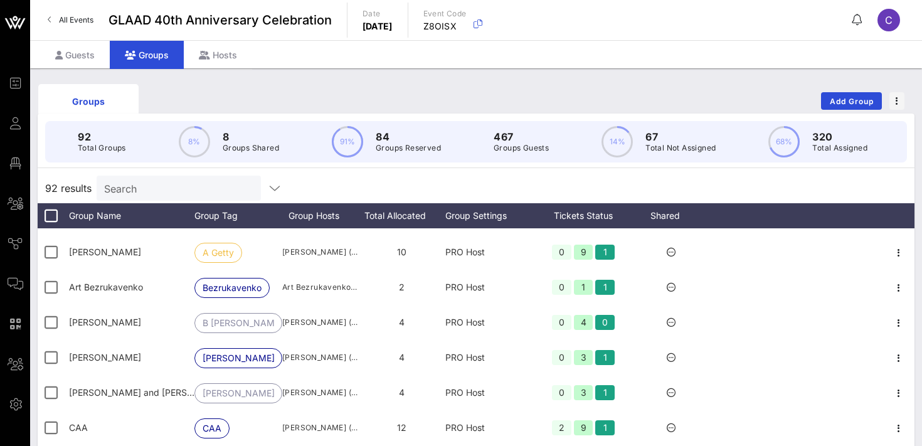
scroll to position [205, 0]
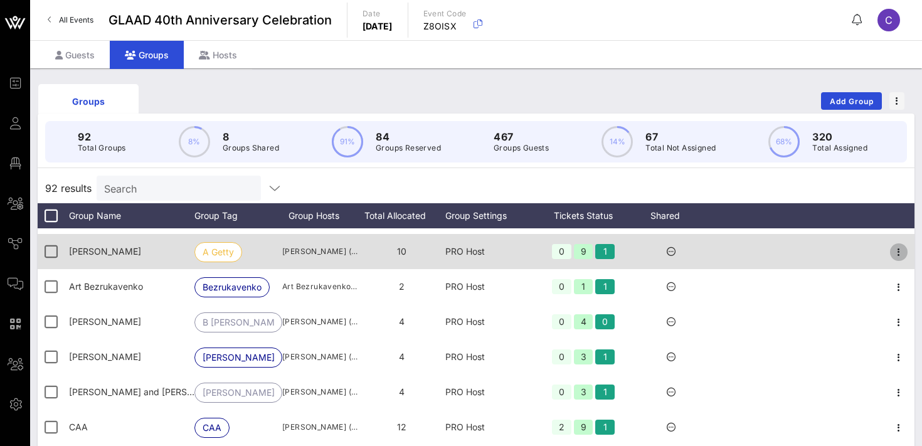
click at [900, 250] on icon "button" at bounding box center [898, 252] width 15 height 15
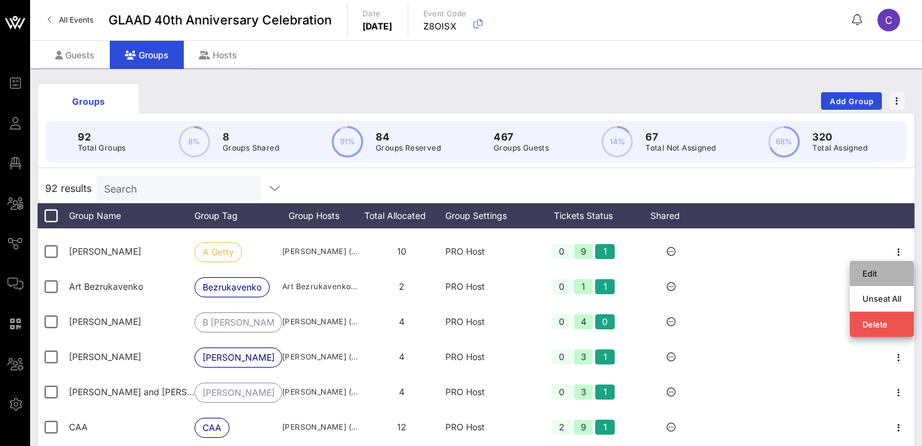
click at [869, 275] on div "Edit" at bounding box center [881, 273] width 39 height 10
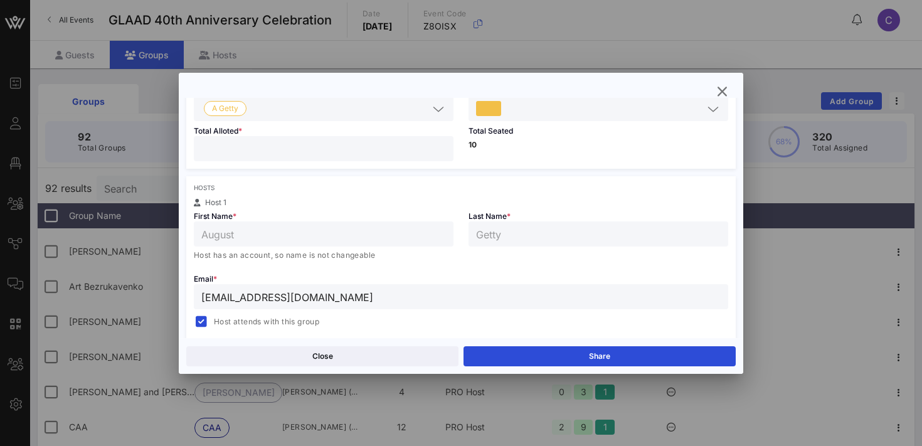
scroll to position [134, 0]
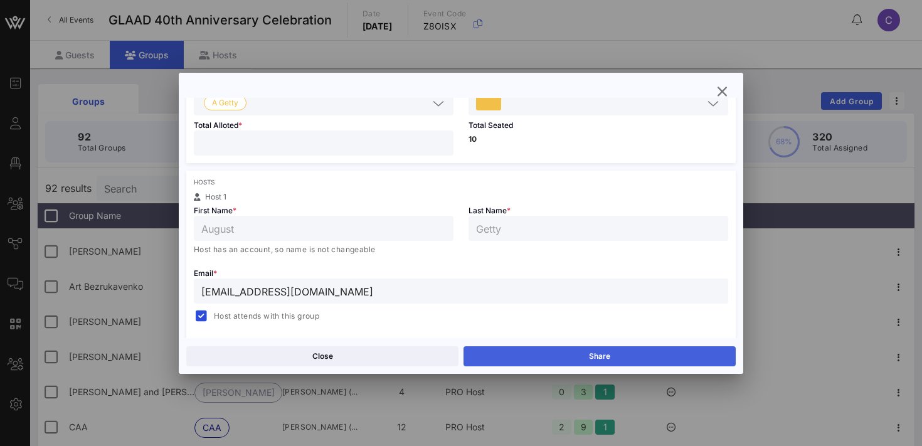
click at [516, 356] on button "Share" at bounding box center [600, 356] width 272 height 20
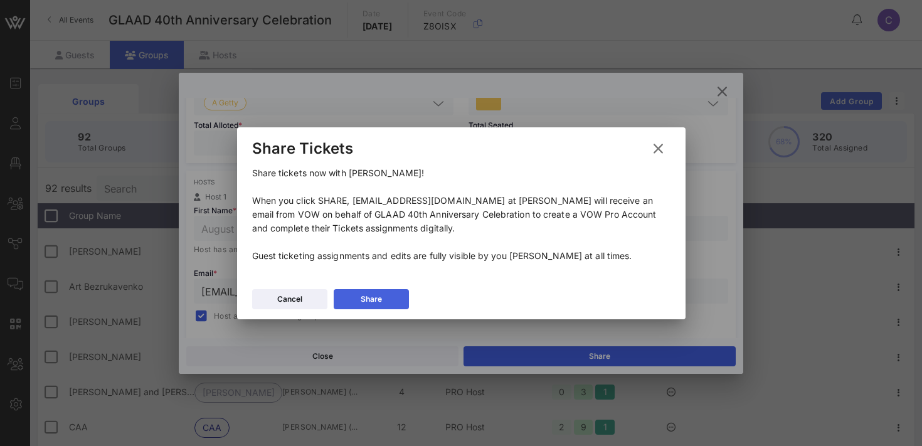
click at [378, 300] on div "Share" at bounding box center [371, 299] width 21 height 13
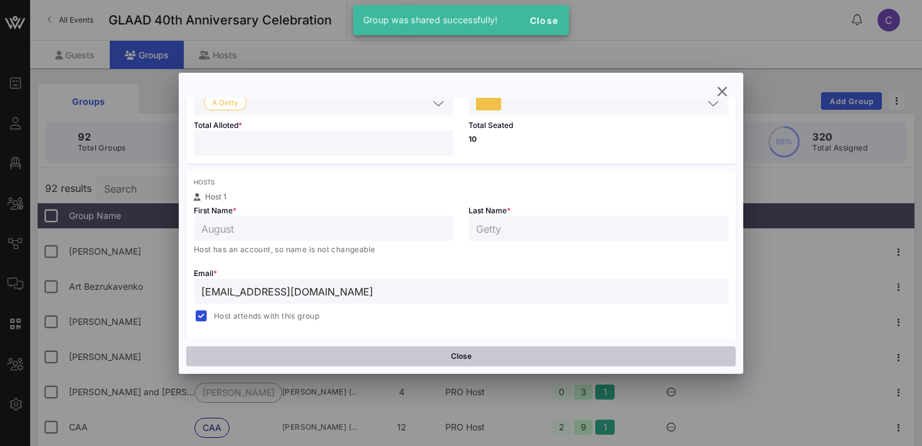
click at [373, 354] on button "Close" at bounding box center [460, 356] width 549 height 20
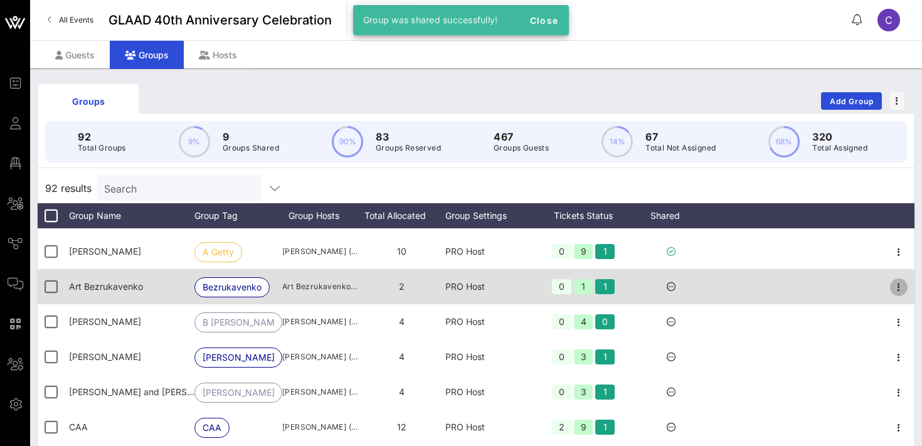
click at [900, 287] on icon "button" at bounding box center [898, 287] width 15 height 15
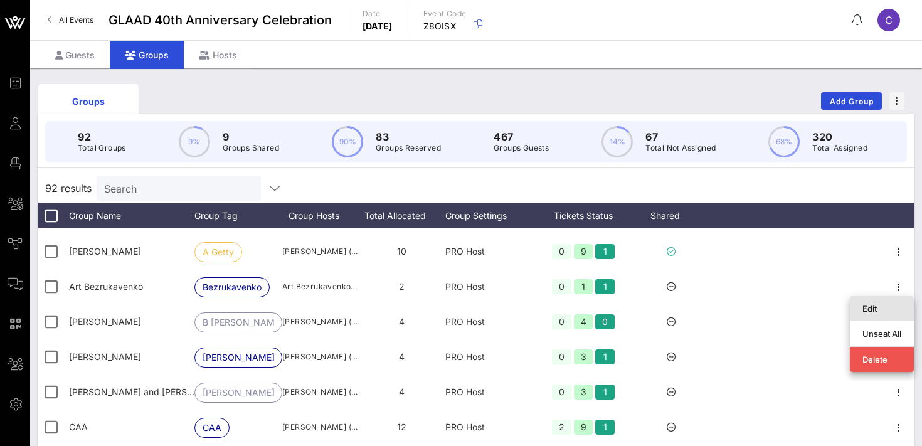
click at [882, 307] on div "Edit" at bounding box center [881, 309] width 39 height 10
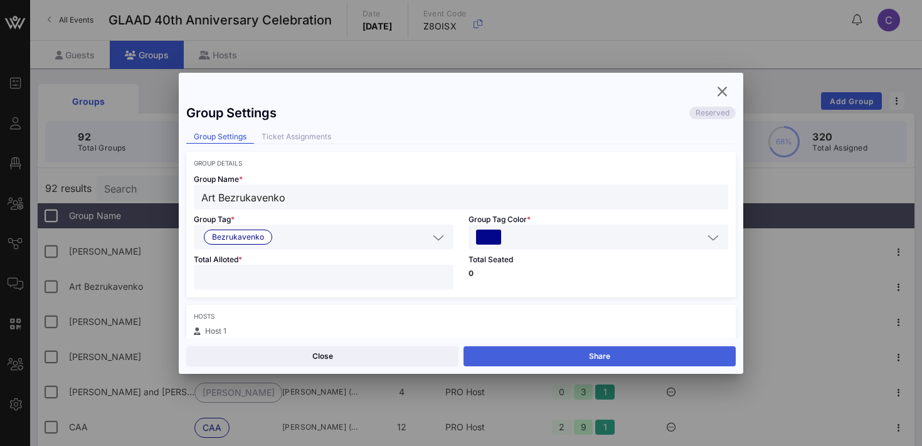
click at [610, 354] on button "Share" at bounding box center [600, 356] width 272 height 20
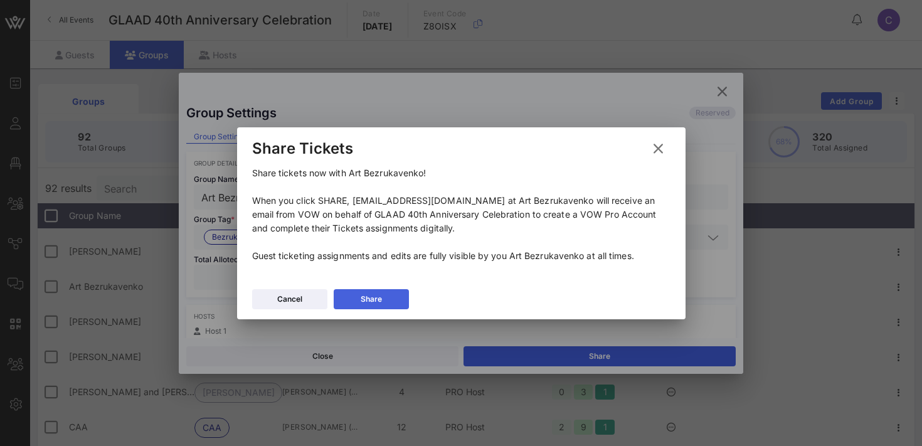
click at [372, 300] on icon at bounding box center [370, 299] width 9 height 8
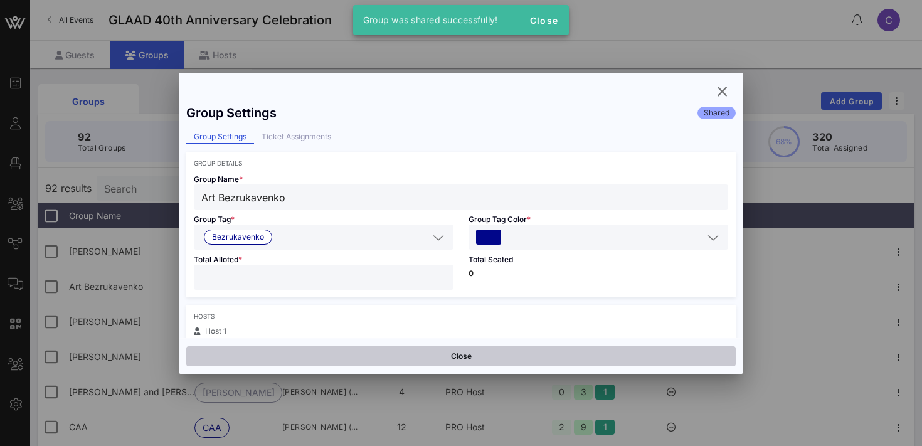
click at [382, 354] on button "Close" at bounding box center [460, 356] width 549 height 20
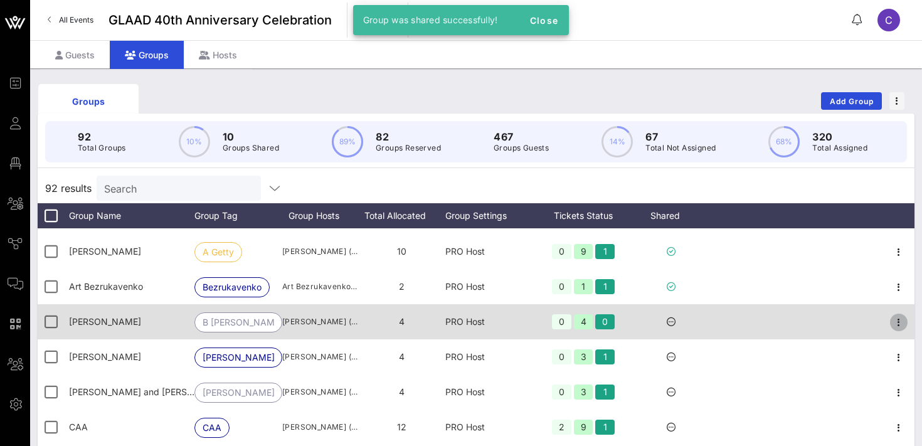
click at [899, 325] on icon "button" at bounding box center [898, 322] width 15 height 15
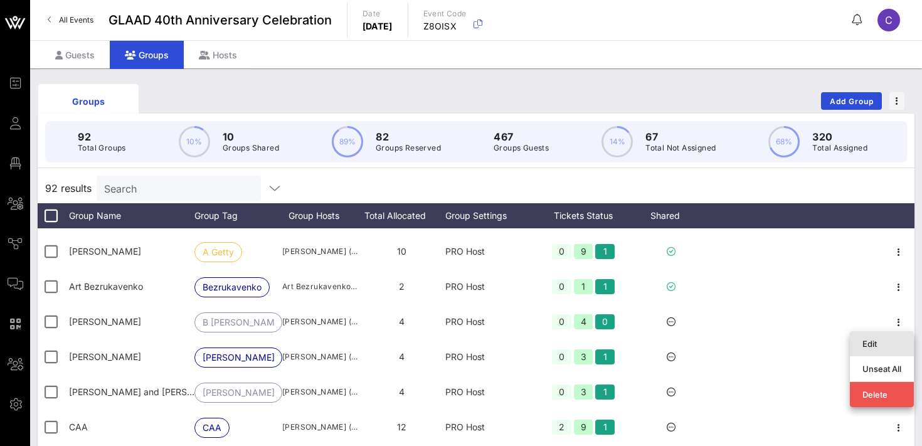
click at [883, 339] on div "Edit" at bounding box center [881, 344] width 39 height 10
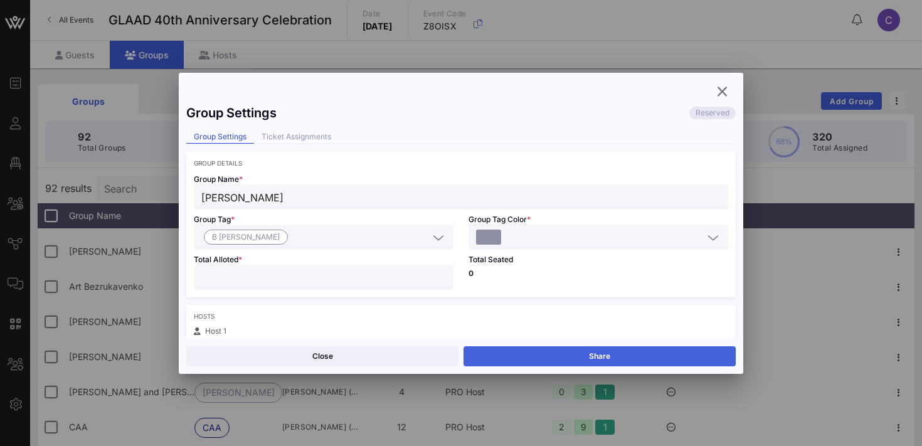
click at [628, 354] on button "Share" at bounding box center [600, 356] width 272 height 20
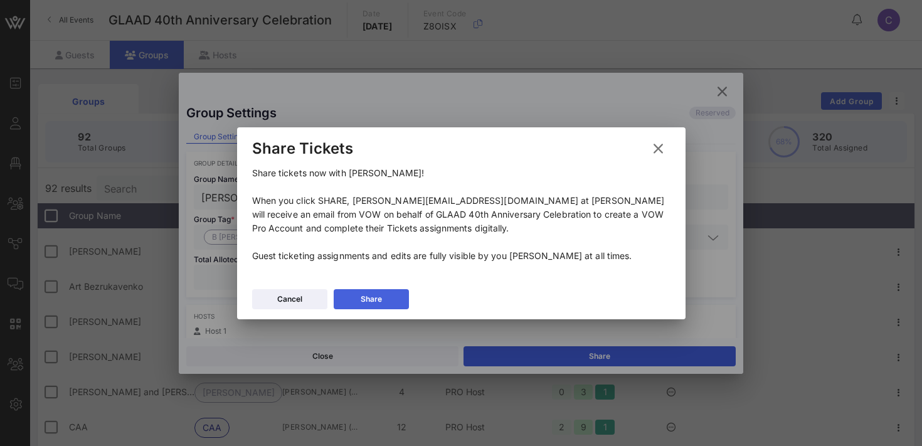
click at [355, 301] on button "Share" at bounding box center [371, 299] width 75 height 20
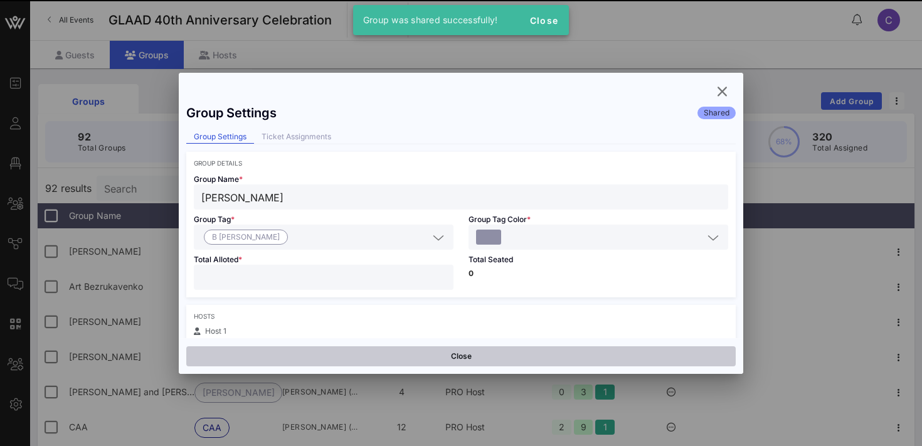
click at [375, 359] on button "Close" at bounding box center [460, 356] width 549 height 20
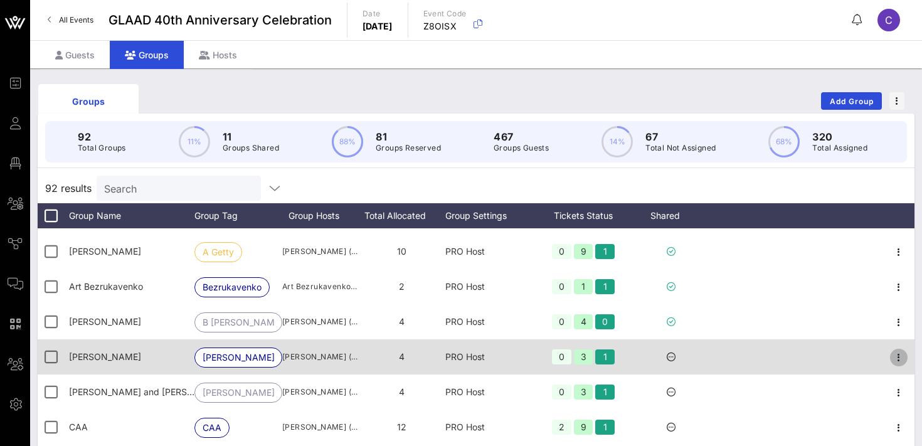
click at [898, 356] on icon "button" at bounding box center [898, 357] width 15 height 15
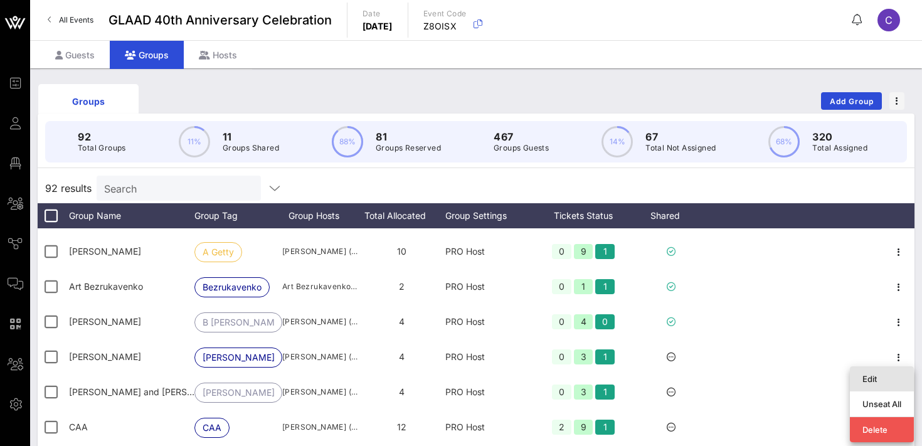
click at [874, 374] on div "Edit" at bounding box center [881, 379] width 39 height 10
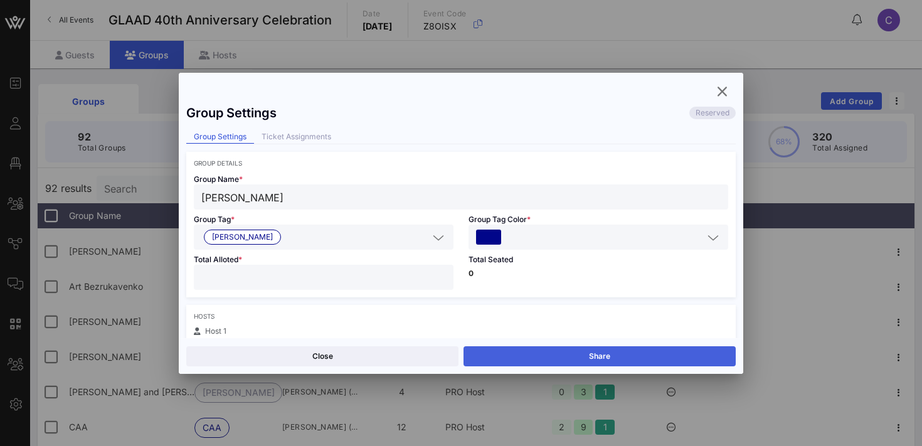
click at [642, 354] on button "Share" at bounding box center [600, 356] width 272 height 20
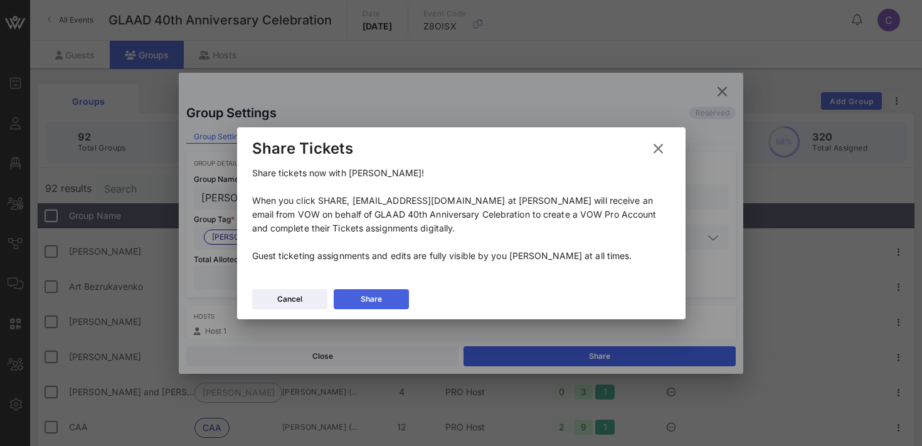
click at [366, 300] on button "Share" at bounding box center [371, 299] width 75 height 20
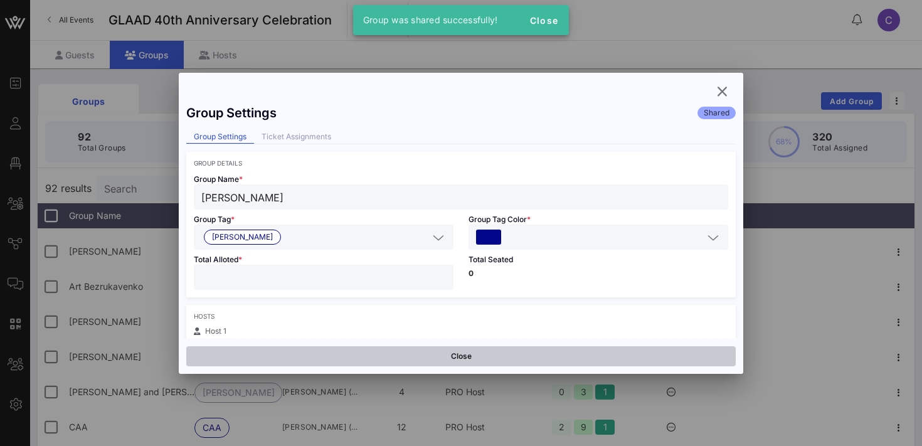
click at [442, 361] on button "Close" at bounding box center [460, 356] width 549 height 20
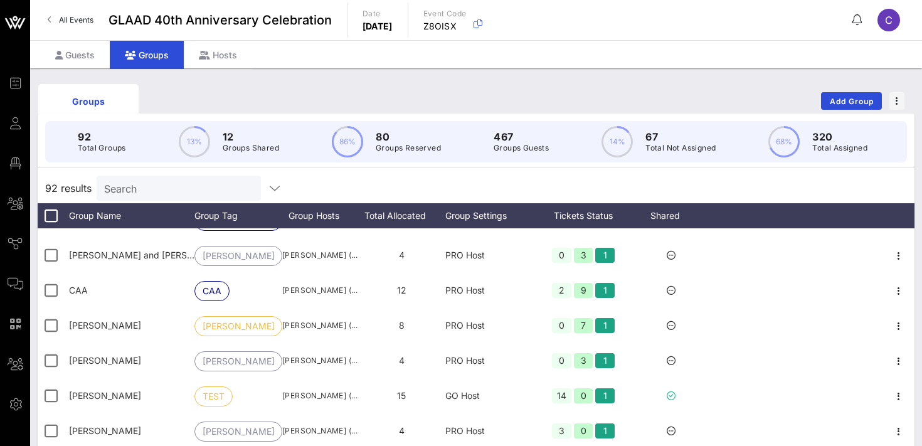
scroll to position [345, 0]
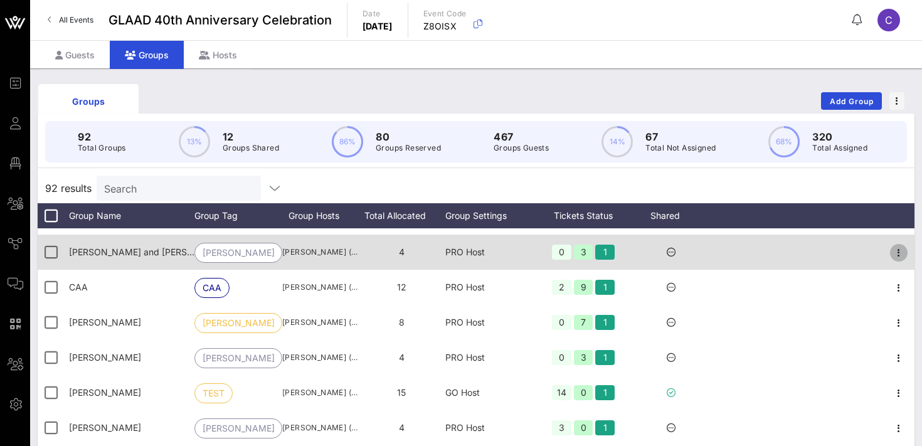
click at [898, 248] on icon "button" at bounding box center [898, 252] width 15 height 15
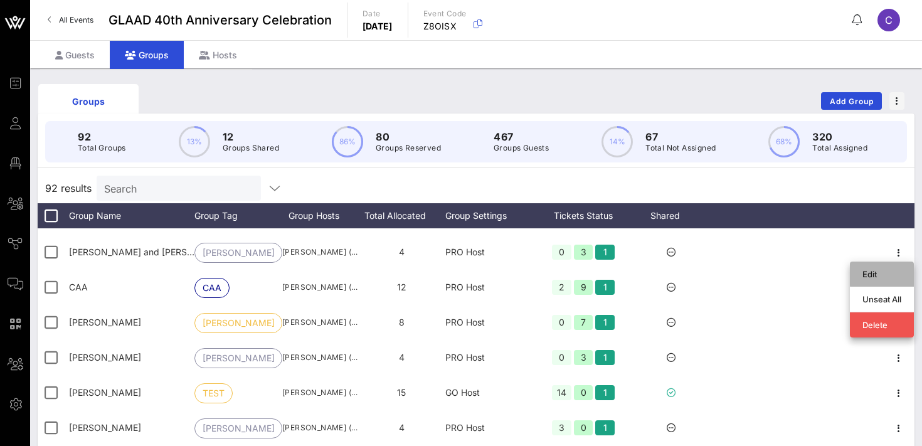
click at [877, 274] on div "Edit" at bounding box center [881, 274] width 39 height 10
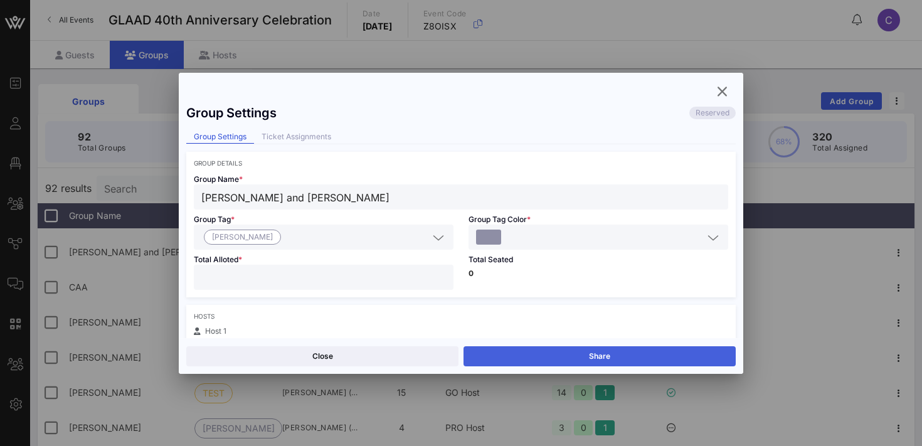
click at [598, 359] on button "Share" at bounding box center [600, 356] width 272 height 20
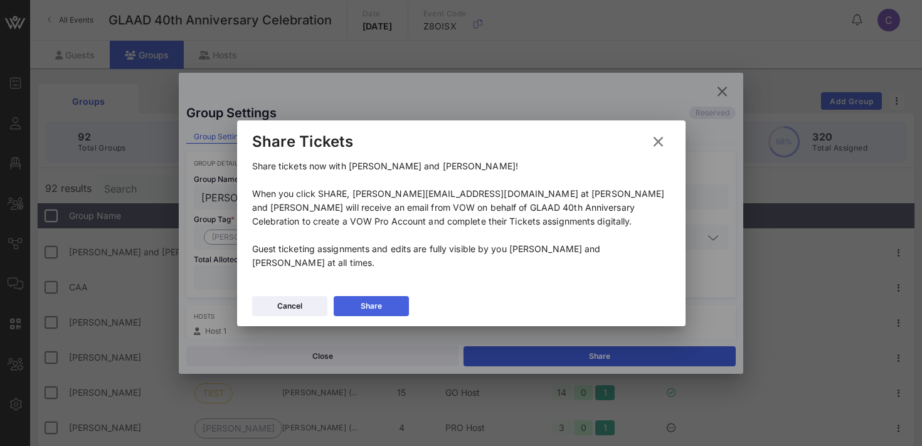
click at [358, 307] on button "Share" at bounding box center [371, 306] width 75 height 20
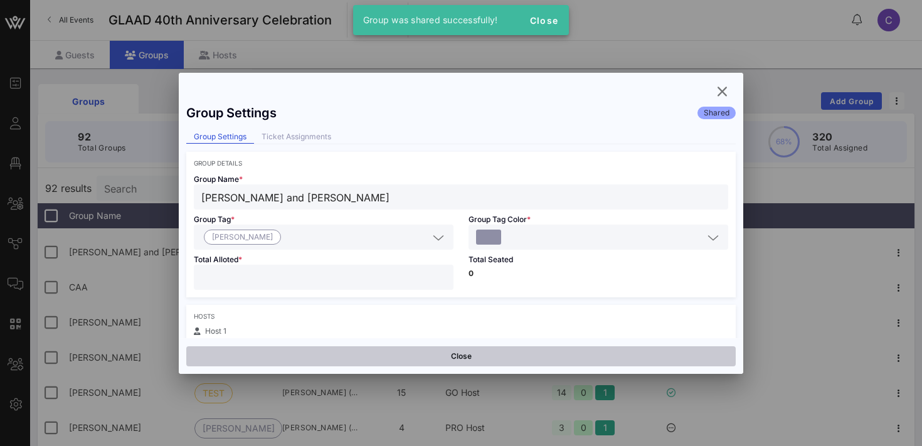
click at [390, 353] on button "Close" at bounding box center [460, 356] width 549 height 20
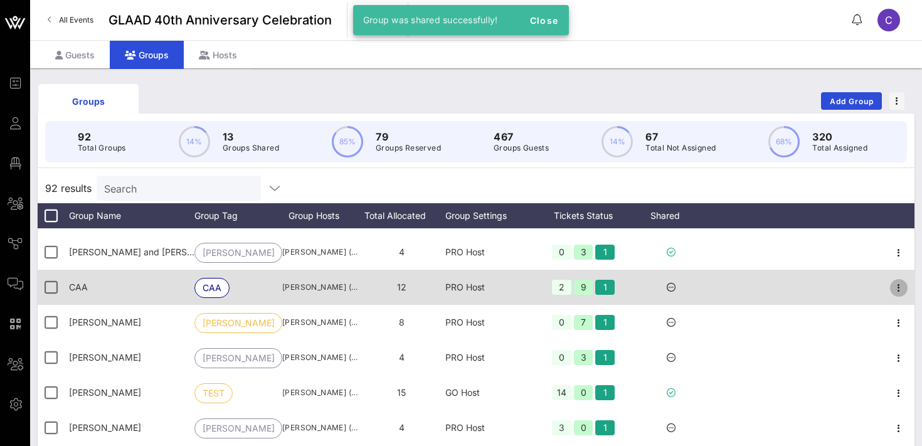
click at [899, 289] on icon "button" at bounding box center [898, 287] width 15 height 15
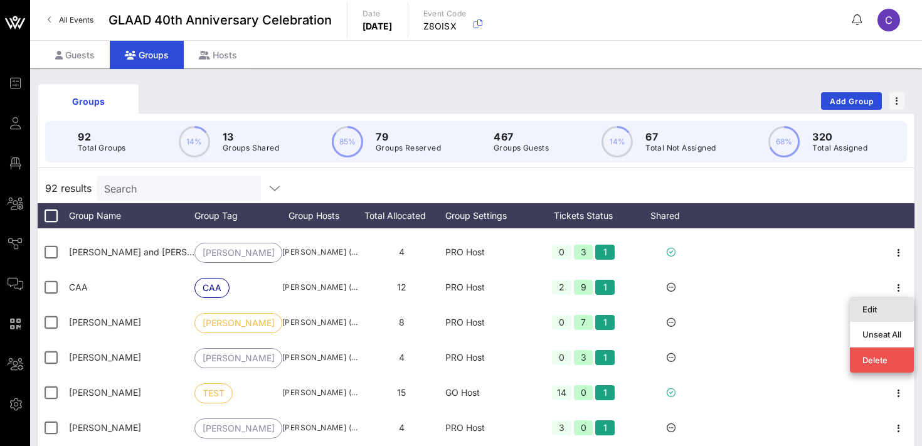
click at [875, 307] on div "Edit" at bounding box center [881, 309] width 39 height 10
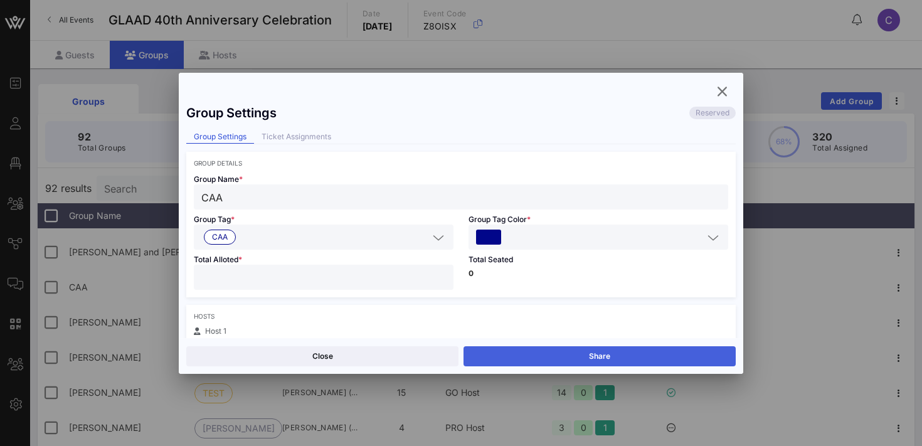
click at [617, 359] on button "Share" at bounding box center [600, 356] width 272 height 20
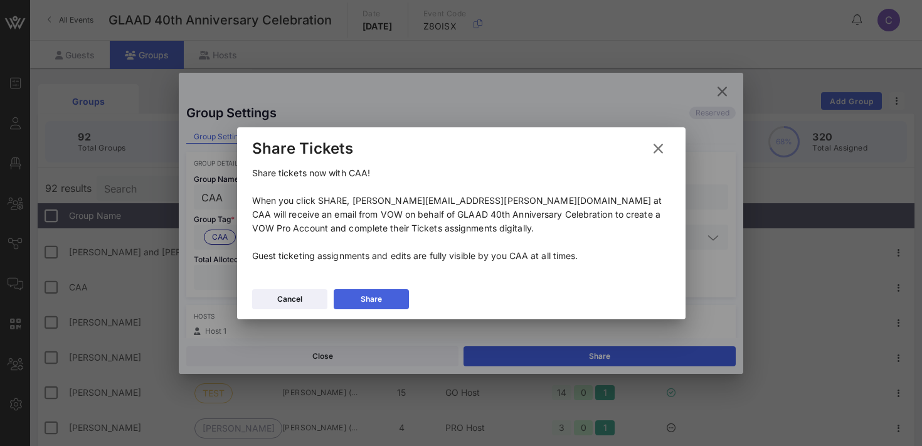
click at [363, 295] on div "Share" at bounding box center [371, 299] width 21 height 13
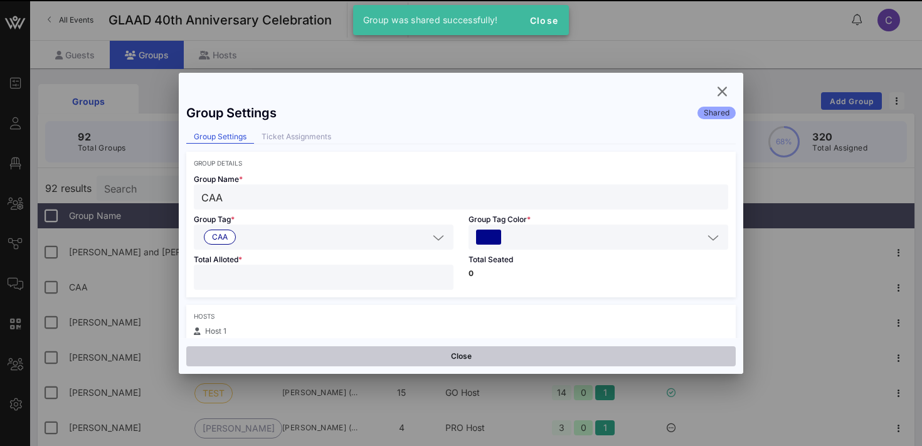
click at [349, 361] on button "Close" at bounding box center [460, 356] width 549 height 20
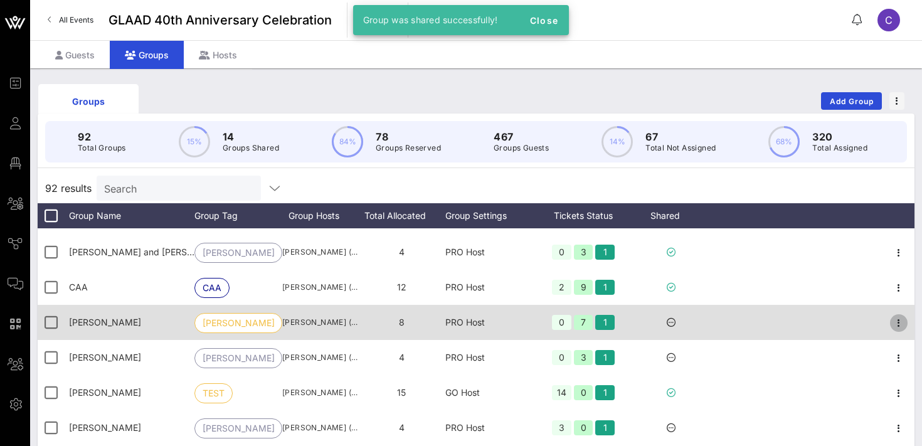
click at [897, 328] on icon "button" at bounding box center [898, 323] width 15 height 15
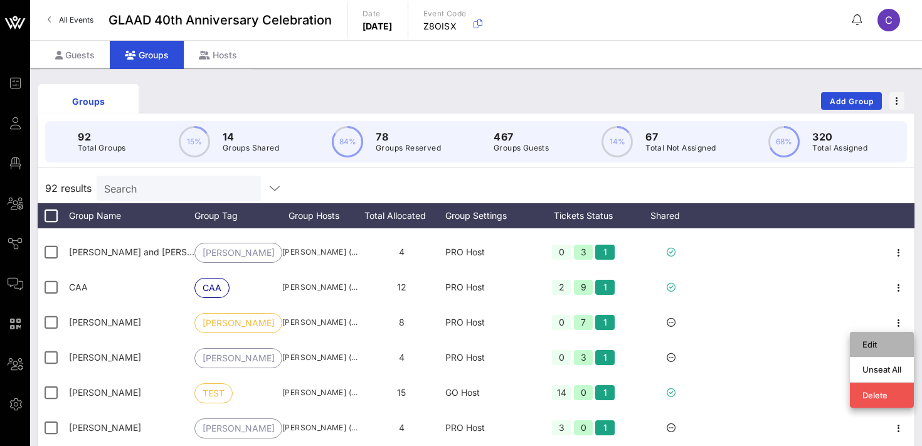
click at [872, 347] on div "Edit" at bounding box center [881, 344] width 39 height 10
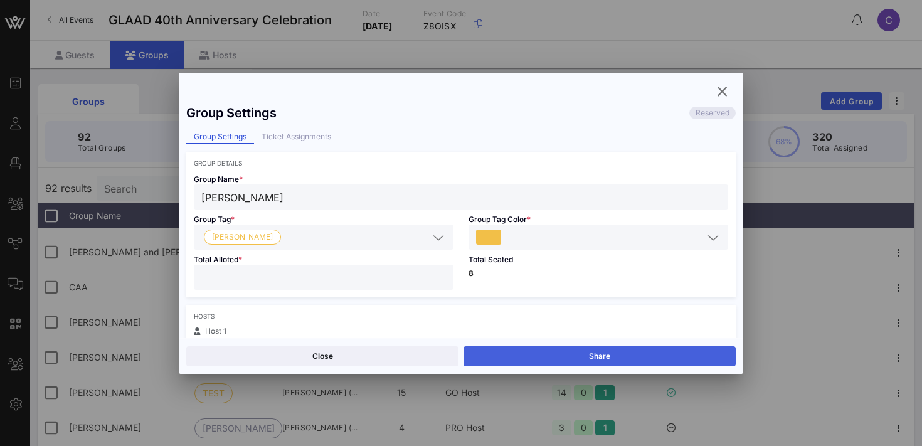
click at [643, 358] on button "Share" at bounding box center [600, 356] width 272 height 20
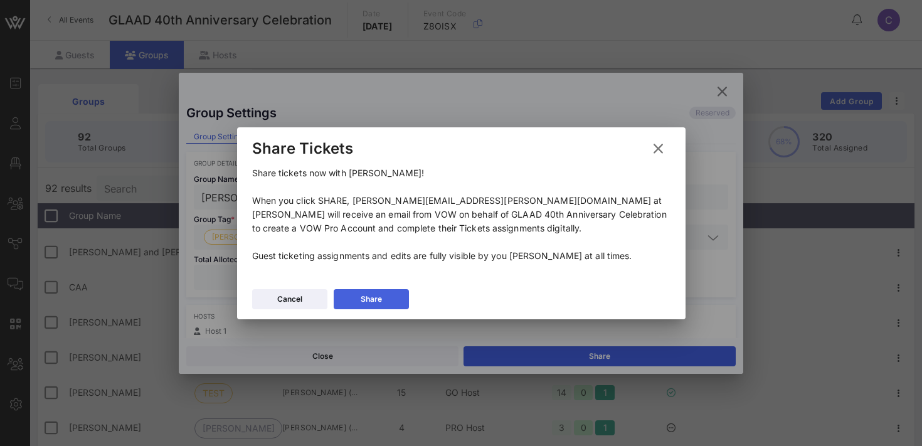
click at [383, 300] on button "Share" at bounding box center [371, 299] width 75 height 20
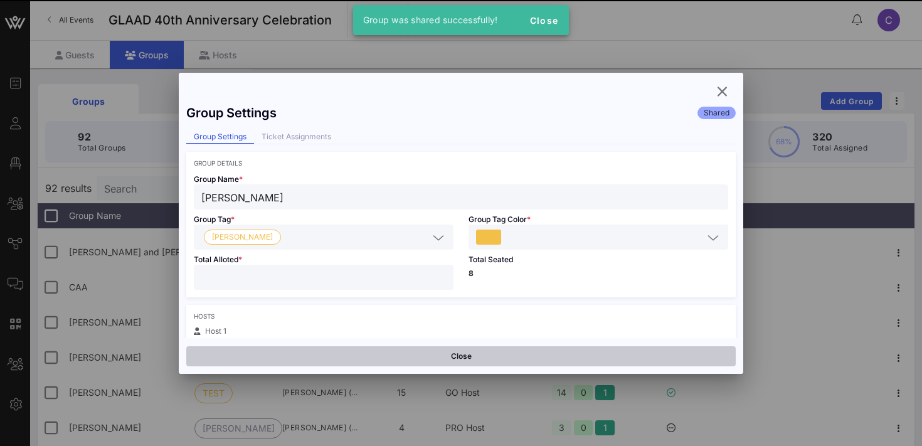
click at [391, 353] on button "Close" at bounding box center [460, 356] width 549 height 20
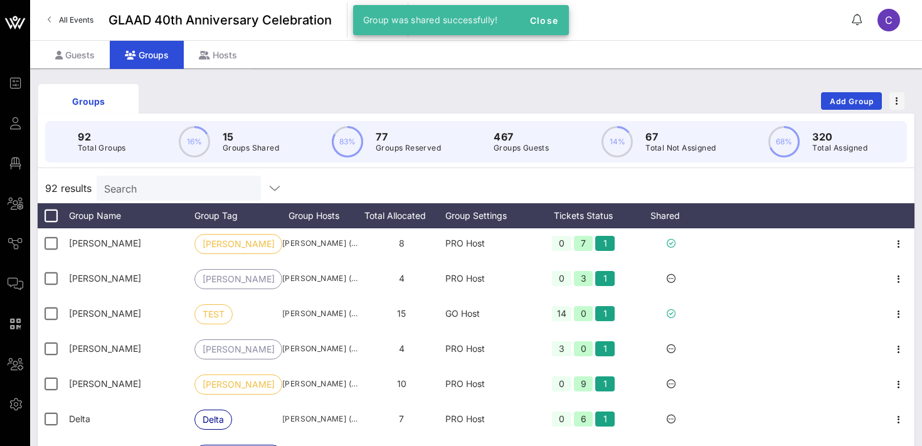
scroll to position [428, 0]
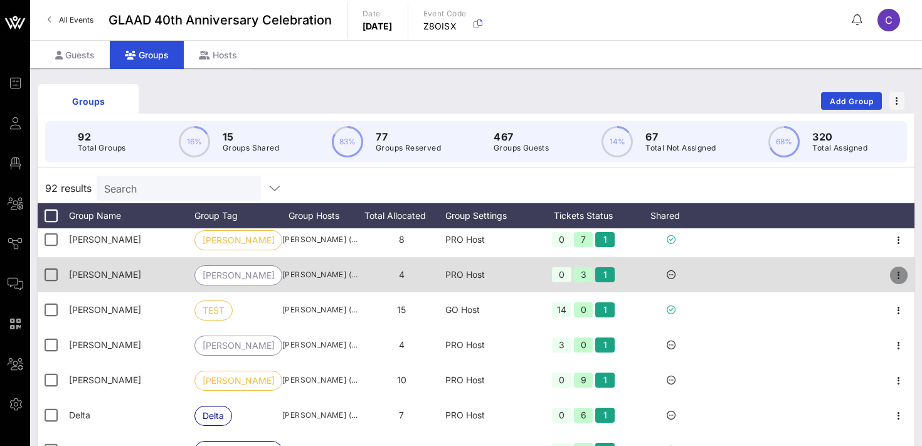
click at [896, 278] on icon "button" at bounding box center [898, 275] width 15 height 15
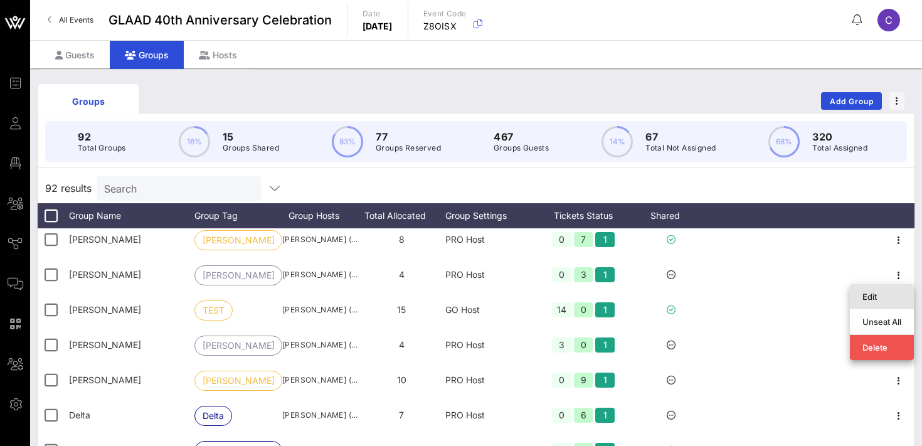
click at [873, 297] on div "Edit" at bounding box center [881, 297] width 39 height 10
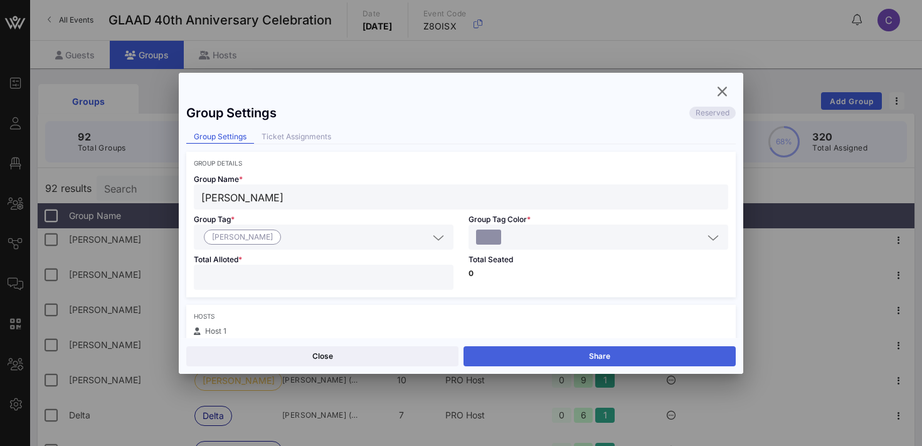
click at [650, 358] on button "Share" at bounding box center [600, 356] width 272 height 20
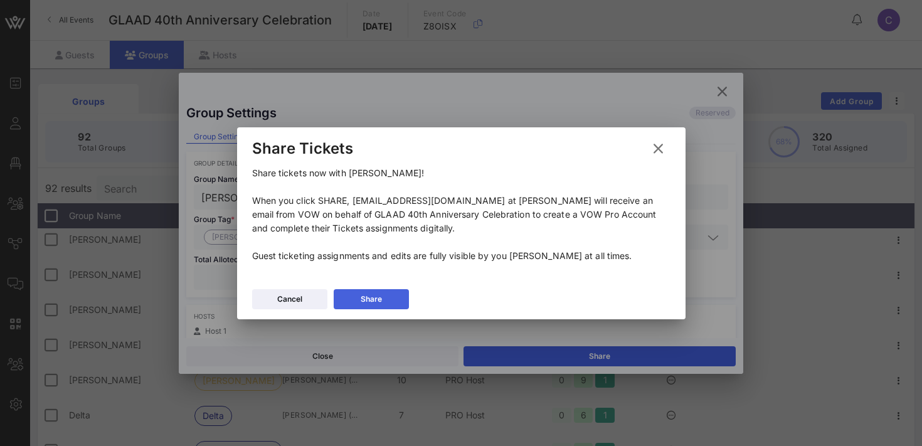
click at [373, 296] on icon at bounding box center [370, 299] width 9 height 8
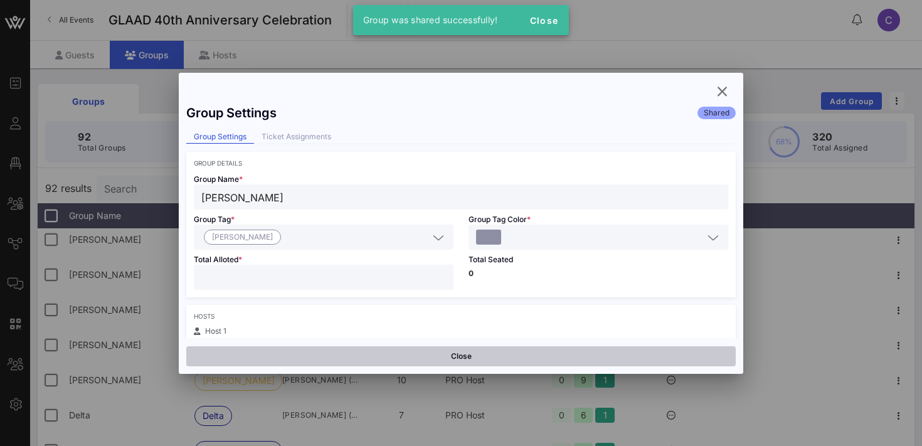
click at [363, 357] on button "Close" at bounding box center [460, 356] width 549 height 20
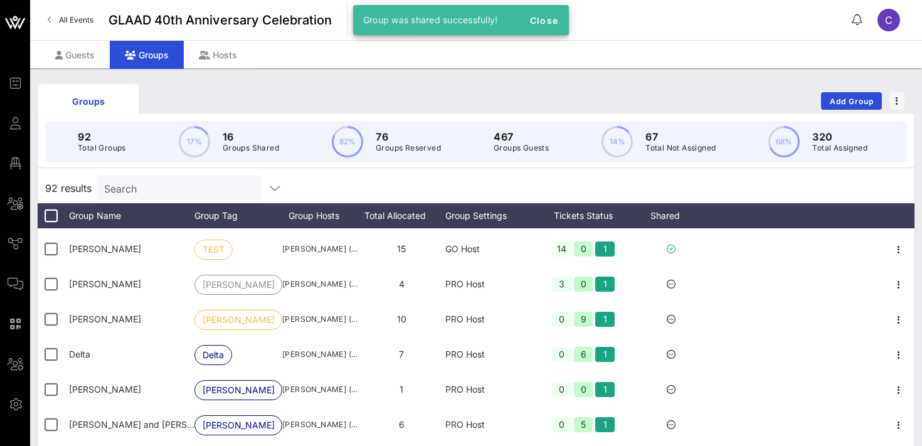
scroll to position [499, 0]
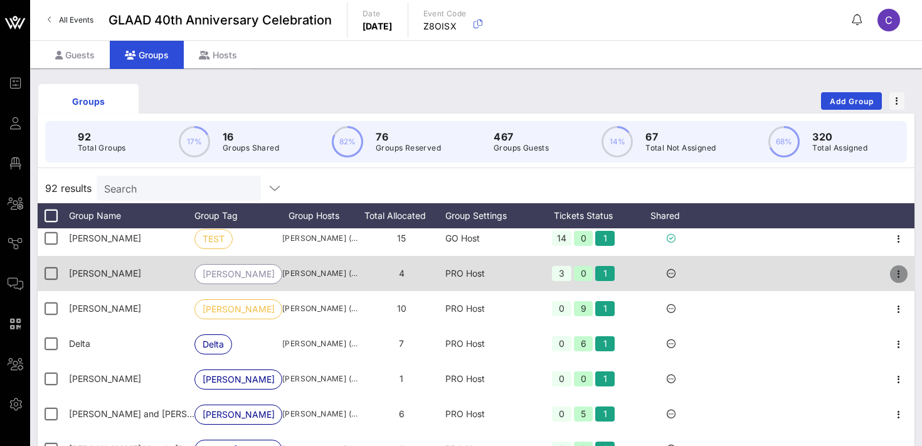
click at [901, 271] on icon "button" at bounding box center [898, 274] width 15 height 15
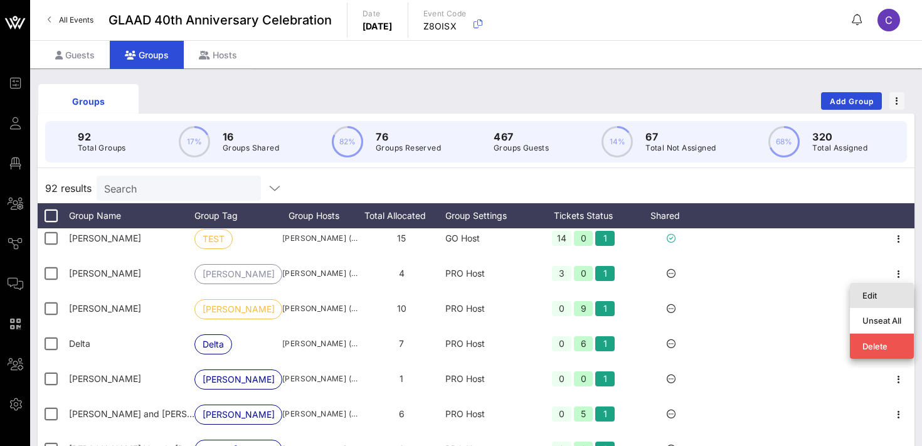
click at [869, 294] on div "Edit" at bounding box center [881, 295] width 39 height 10
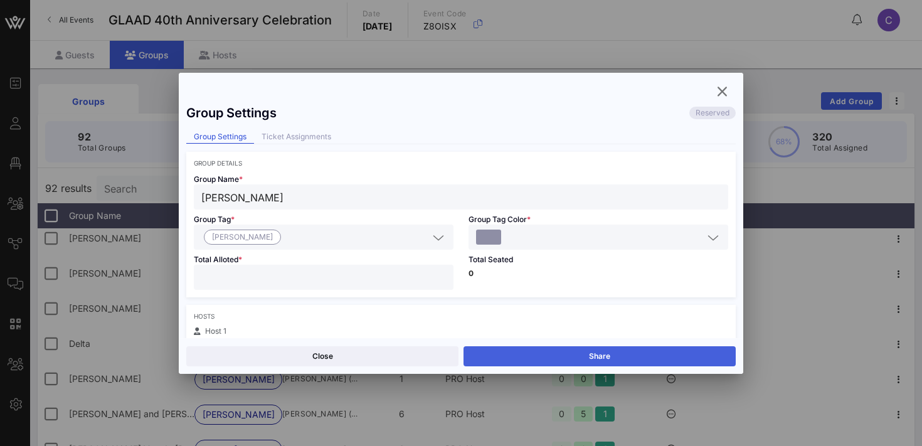
click at [652, 353] on button "Share" at bounding box center [600, 356] width 272 height 20
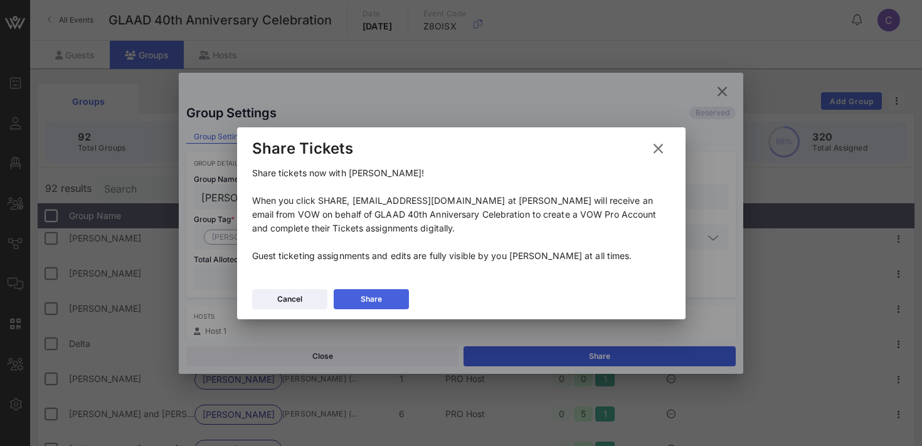
click at [367, 292] on button "Share" at bounding box center [371, 299] width 75 height 20
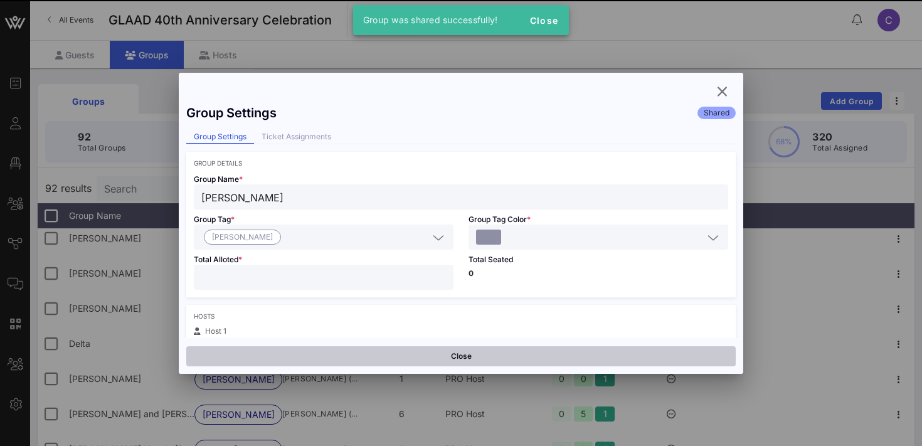
click at [413, 351] on button "Close" at bounding box center [460, 356] width 549 height 20
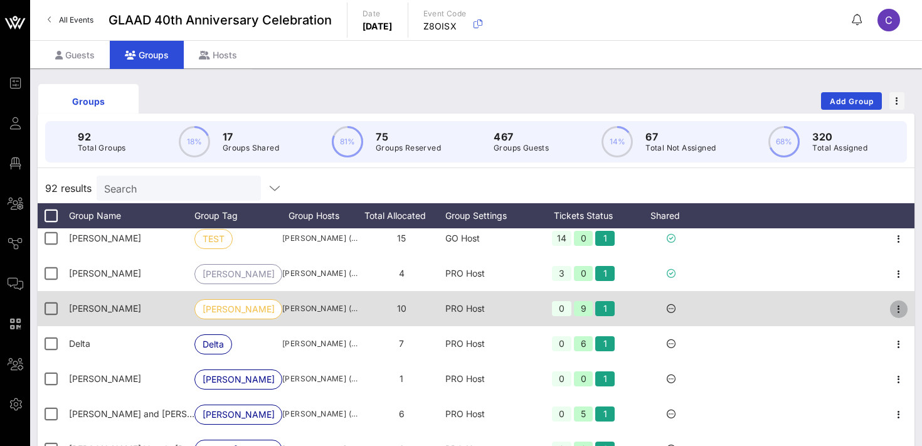
click at [906, 314] on span "button" at bounding box center [899, 309] width 18 height 15
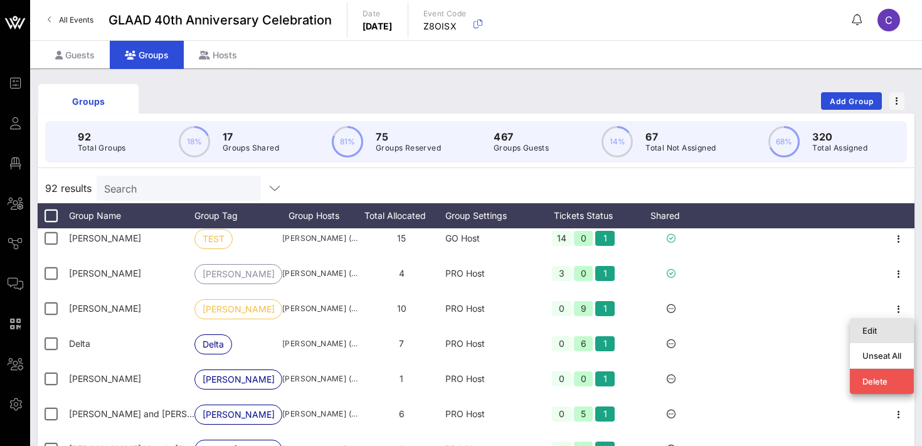
click at [864, 330] on div "Edit" at bounding box center [881, 331] width 39 height 10
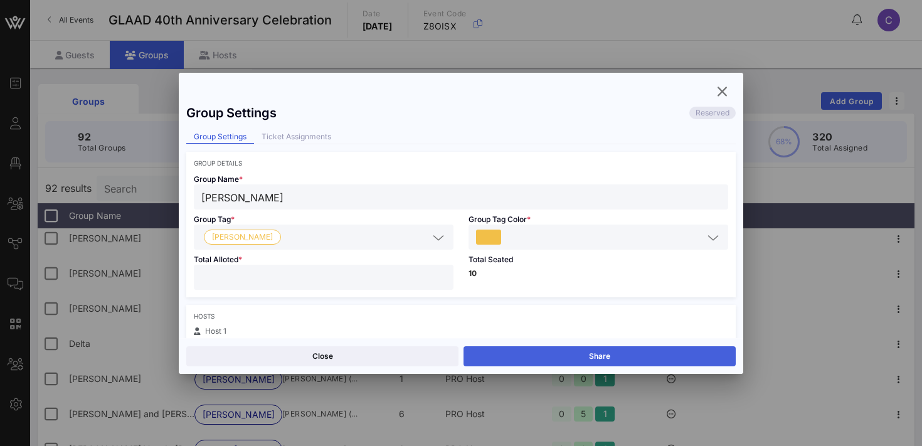
click at [630, 356] on button "Share" at bounding box center [600, 356] width 272 height 20
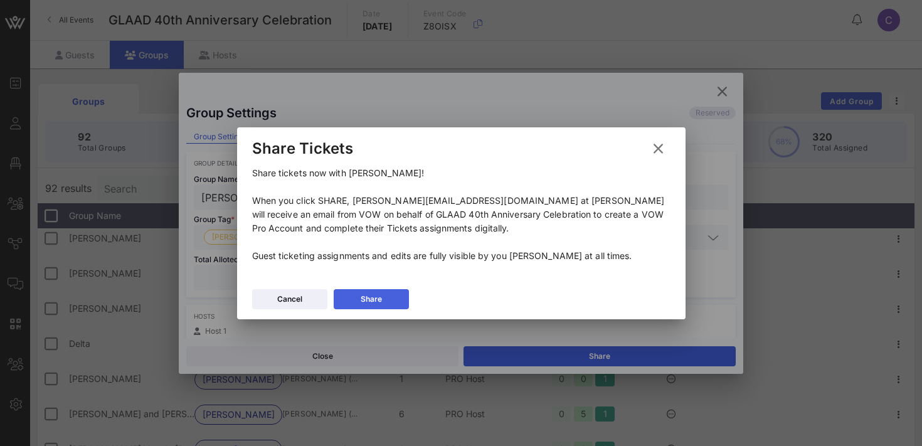
click at [371, 304] on div "Share" at bounding box center [371, 299] width 21 height 13
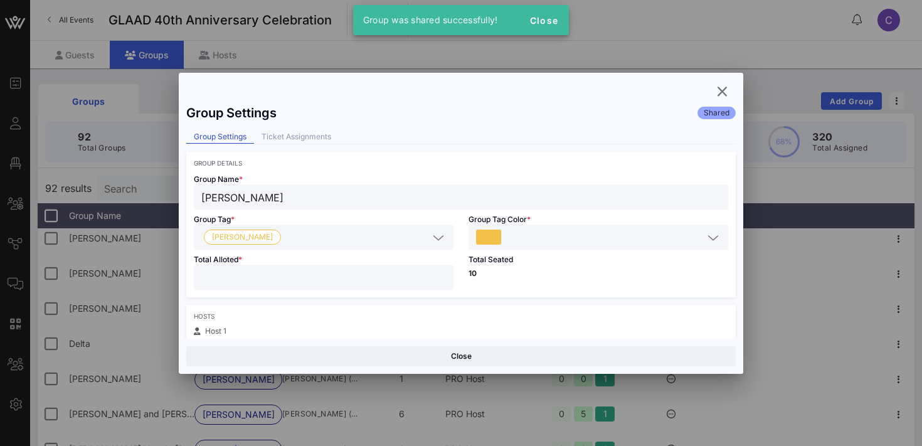
click at [363, 354] on button "Close" at bounding box center [460, 356] width 549 height 20
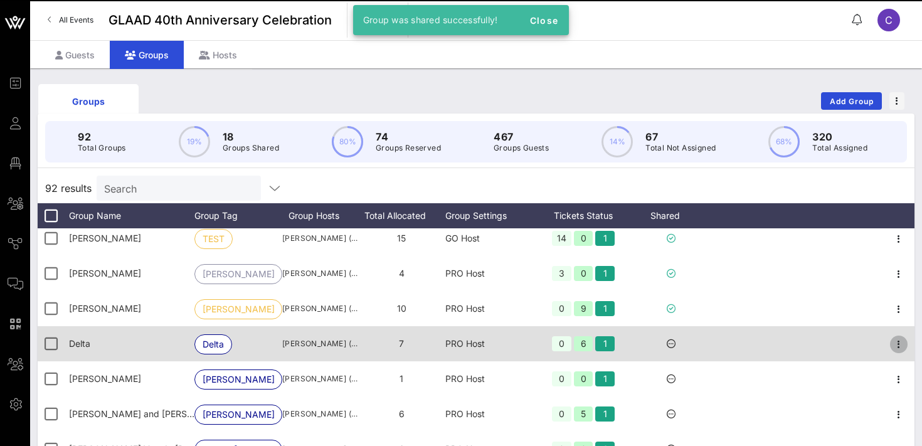
click at [902, 345] on icon "button" at bounding box center [898, 344] width 15 height 15
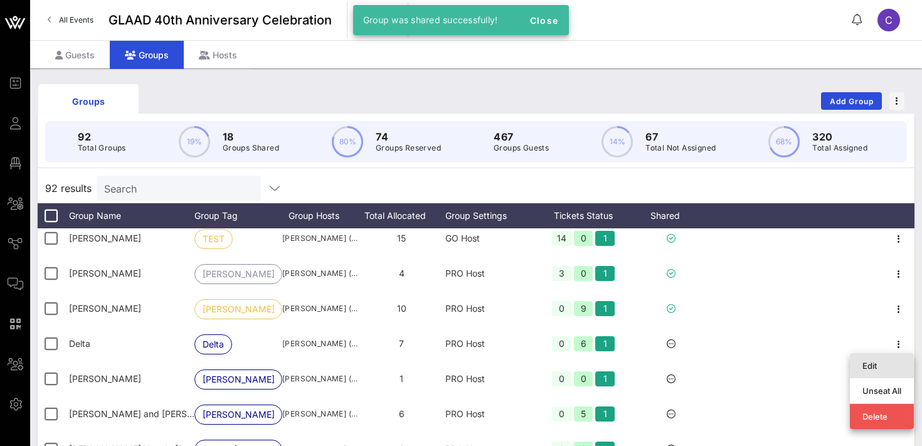
click at [869, 366] on div "Edit" at bounding box center [881, 366] width 39 height 10
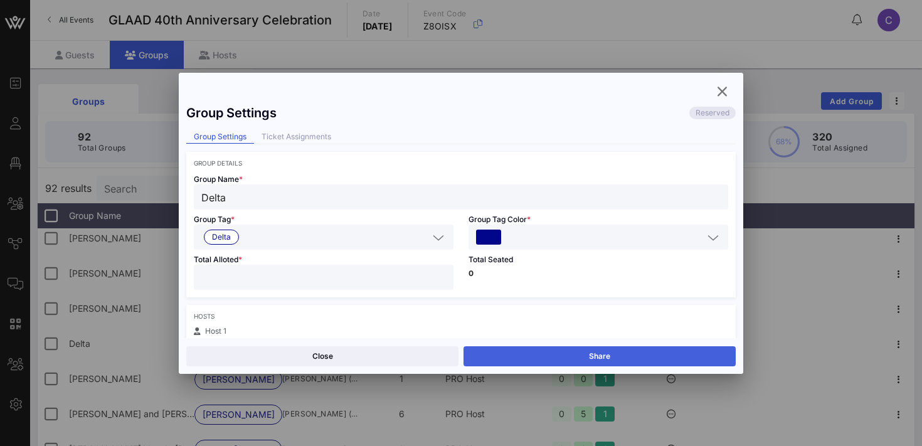
click at [645, 349] on button "Share" at bounding box center [600, 356] width 272 height 20
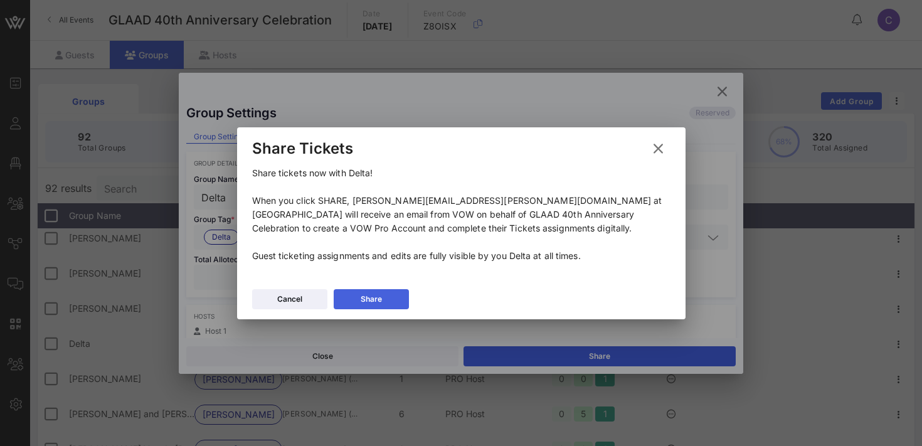
click at [379, 295] on div "Share" at bounding box center [371, 299] width 21 height 13
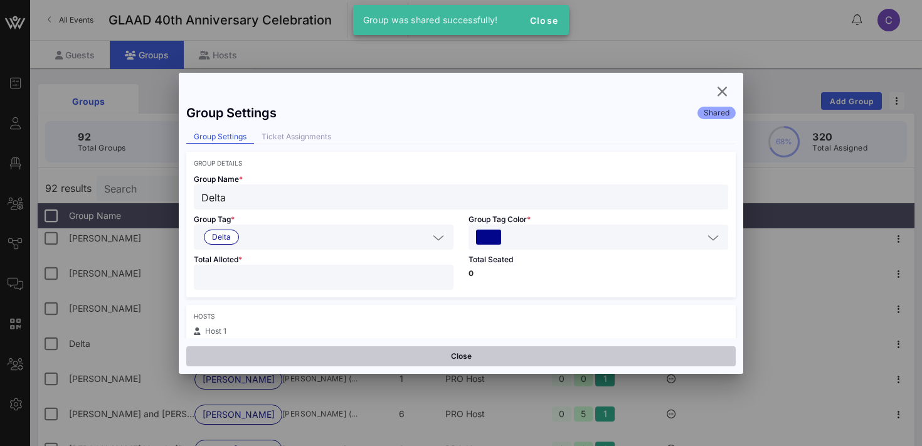
click at [377, 352] on button "Close" at bounding box center [460, 356] width 549 height 20
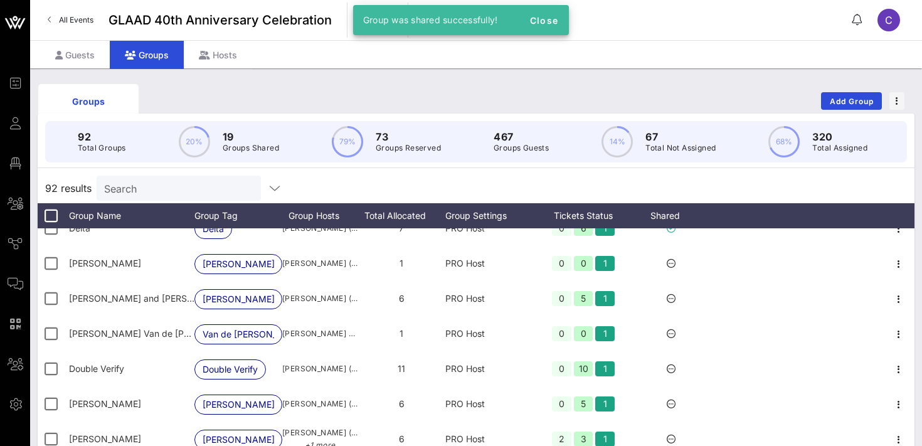
scroll to position [615, 0]
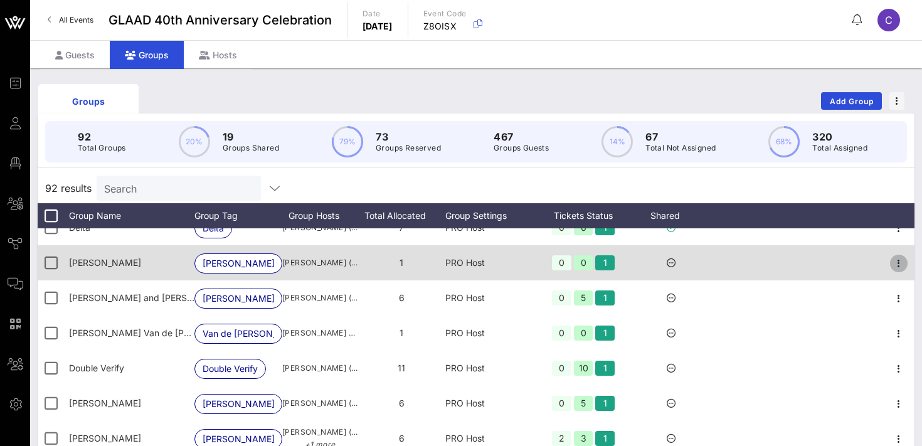
click at [898, 263] on icon "button" at bounding box center [898, 263] width 15 height 15
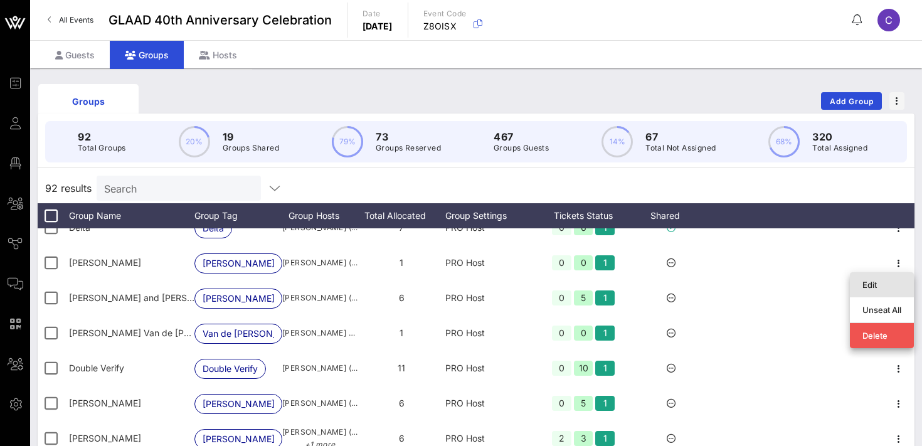
click at [882, 283] on div "Edit" at bounding box center [881, 285] width 39 height 10
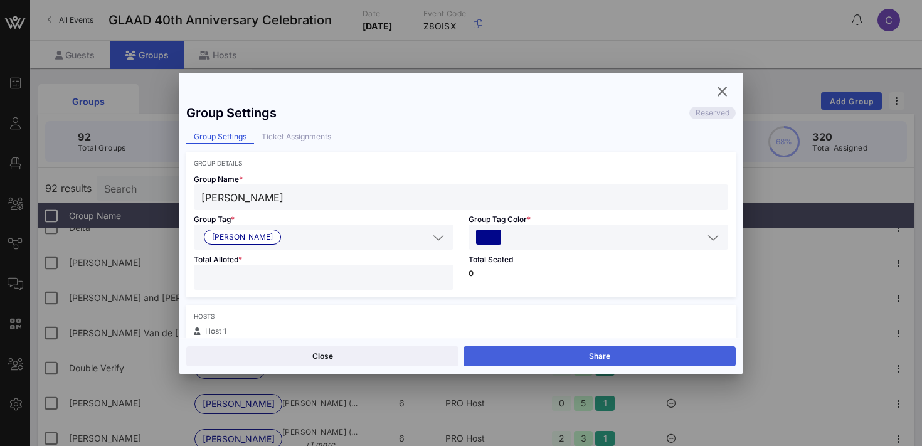
click at [652, 354] on button "Share" at bounding box center [600, 356] width 272 height 20
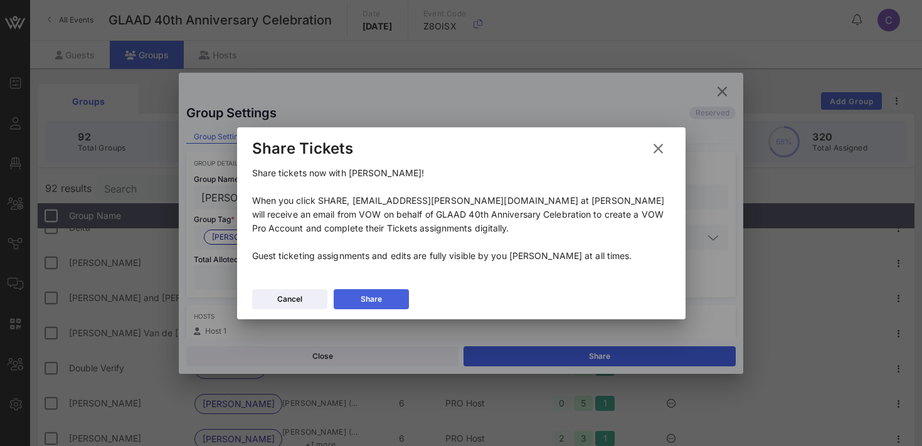
click at [386, 300] on button "Share" at bounding box center [371, 299] width 75 height 20
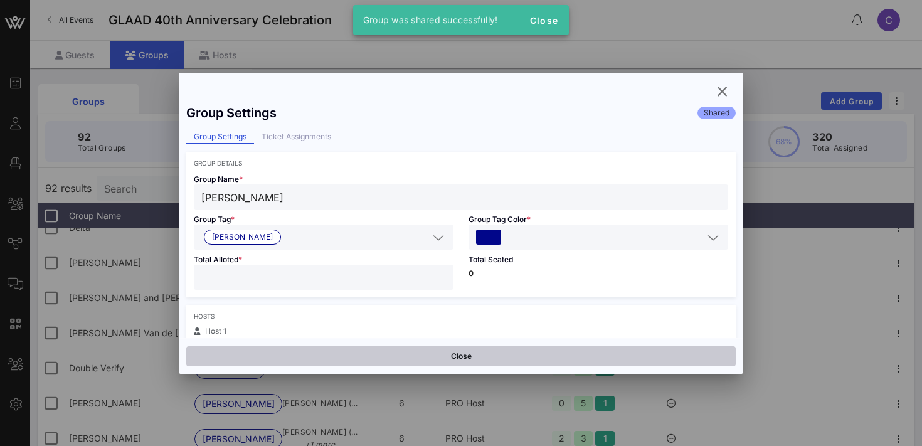
click at [362, 359] on button "Close" at bounding box center [460, 356] width 549 height 20
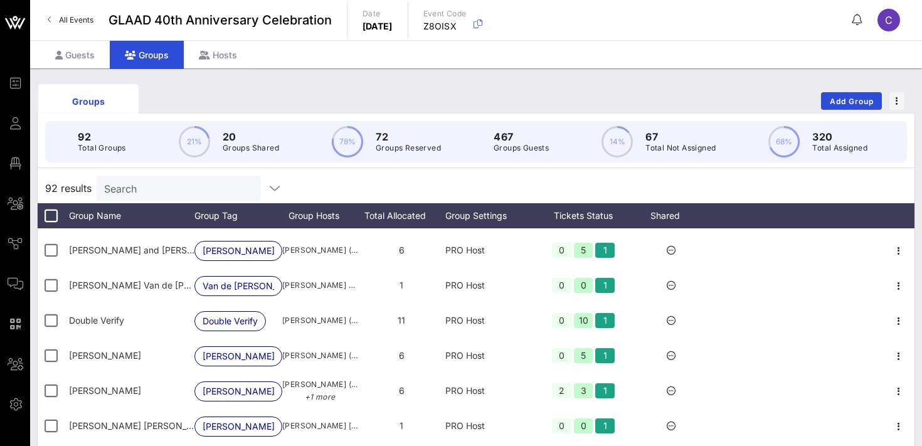
scroll to position [669, 0]
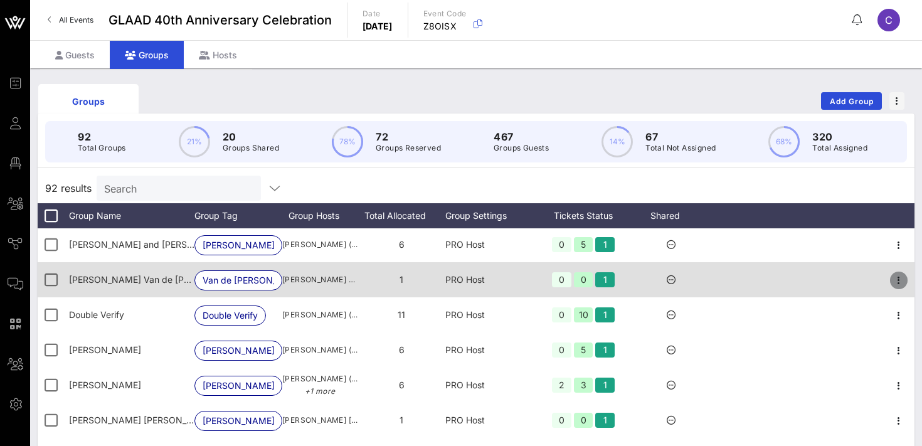
click at [899, 285] on icon "button" at bounding box center [898, 280] width 15 height 15
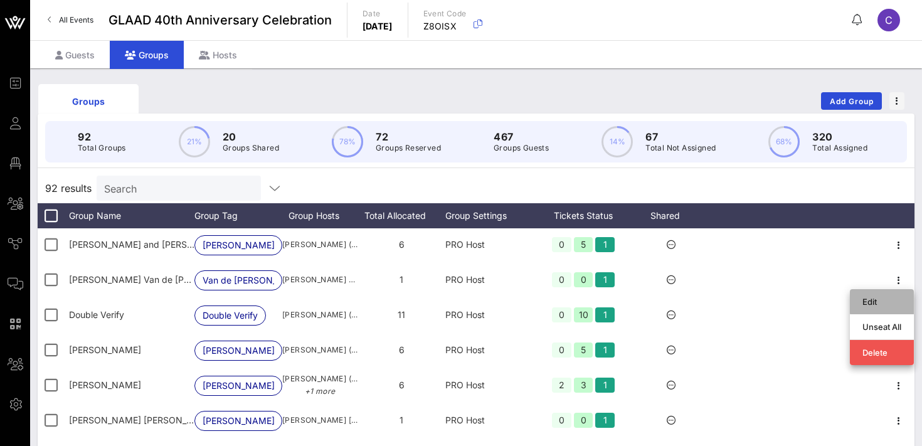
click at [876, 299] on div "Edit" at bounding box center [881, 302] width 39 height 10
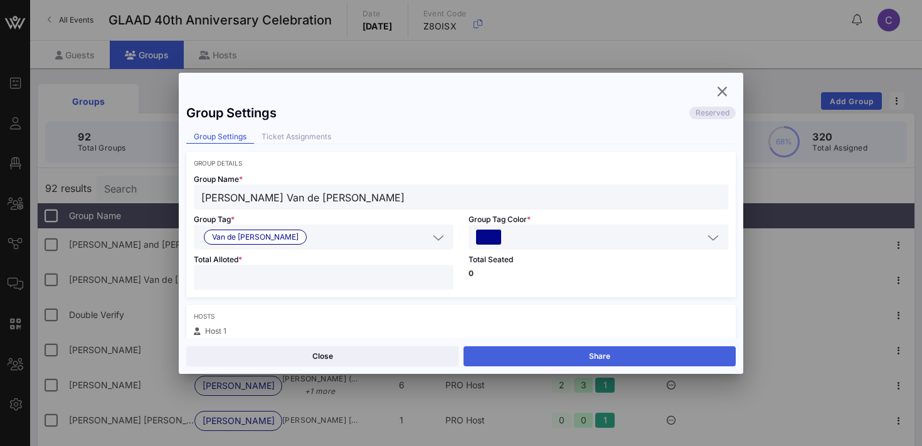
click at [612, 354] on button "Share" at bounding box center [600, 356] width 272 height 20
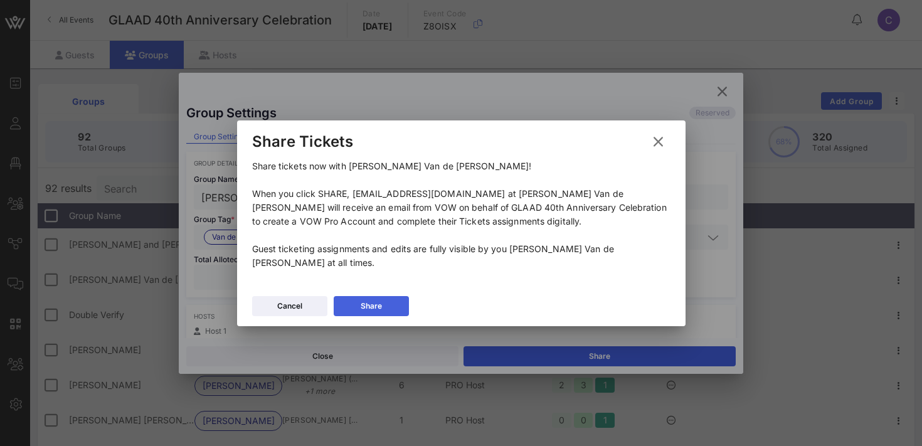
click at [366, 304] on div "Share" at bounding box center [371, 306] width 21 height 13
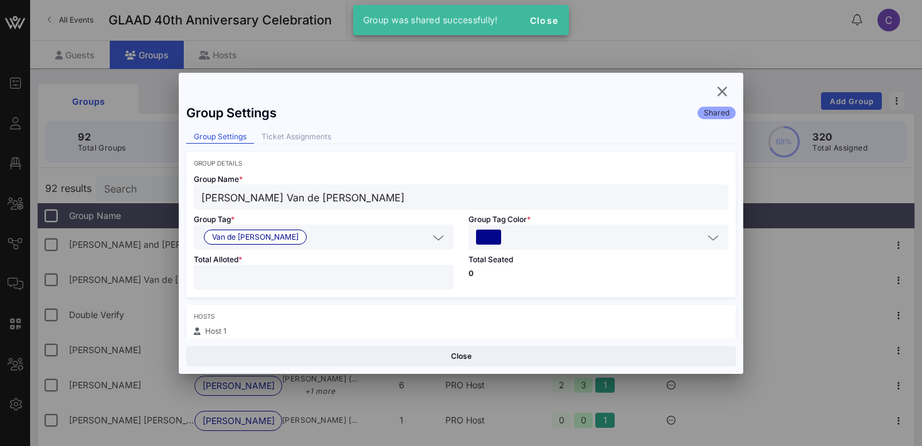
click at [344, 357] on button "Close" at bounding box center [460, 356] width 549 height 20
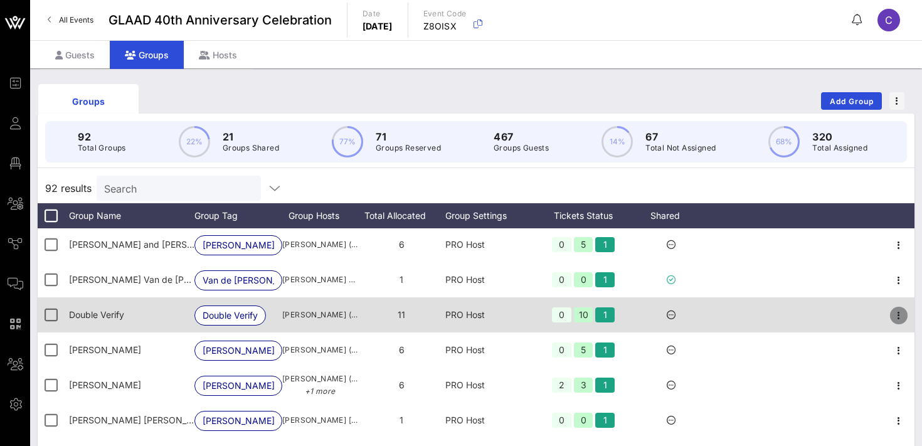
click at [899, 321] on icon "button" at bounding box center [898, 315] width 15 height 15
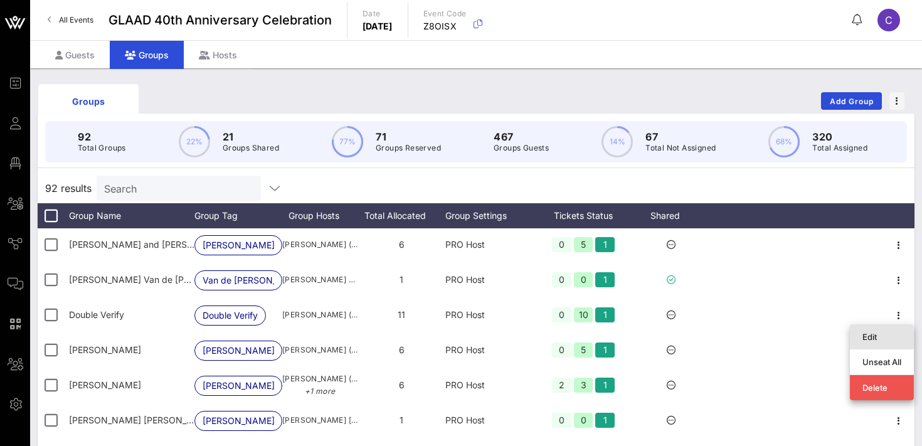
click at [887, 337] on div "Edit" at bounding box center [881, 337] width 39 height 10
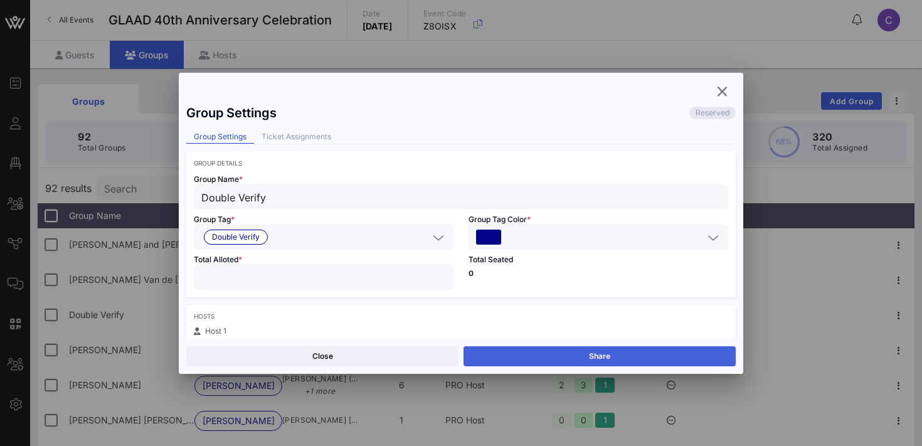
click at [589, 354] on button "Share" at bounding box center [600, 356] width 272 height 20
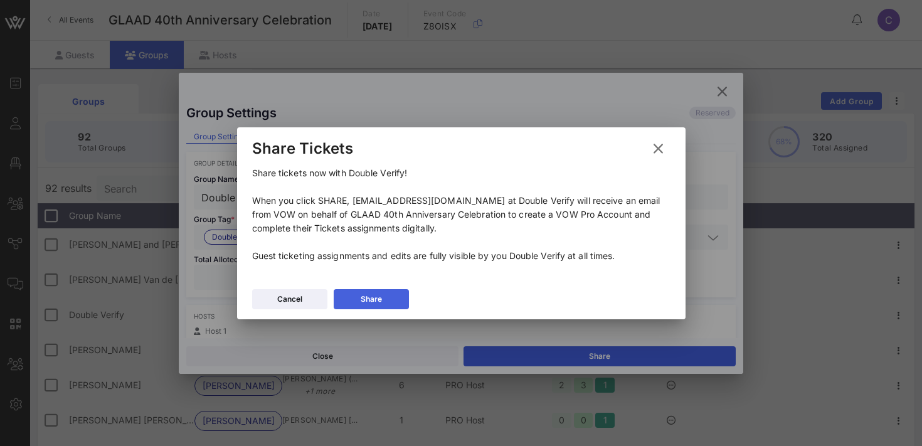
click at [388, 297] on button "Share" at bounding box center [371, 299] width 75 height 20
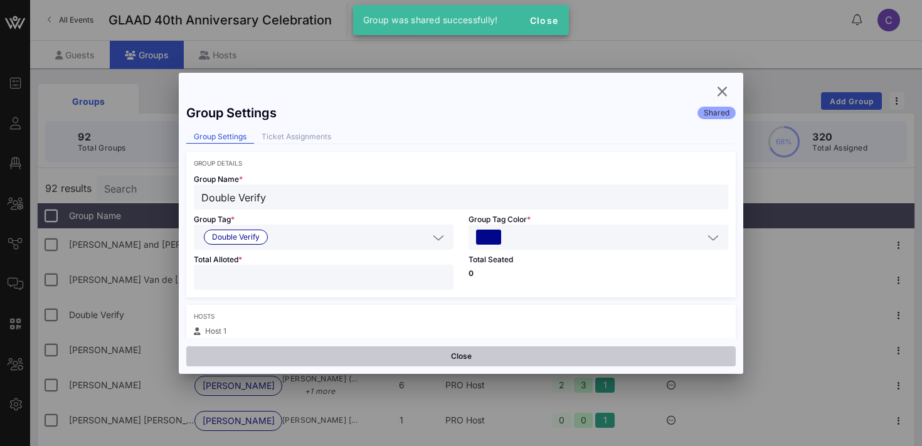
click at [384, 356] on button "Close" at bounding box center [460, 356] width 549 height 20
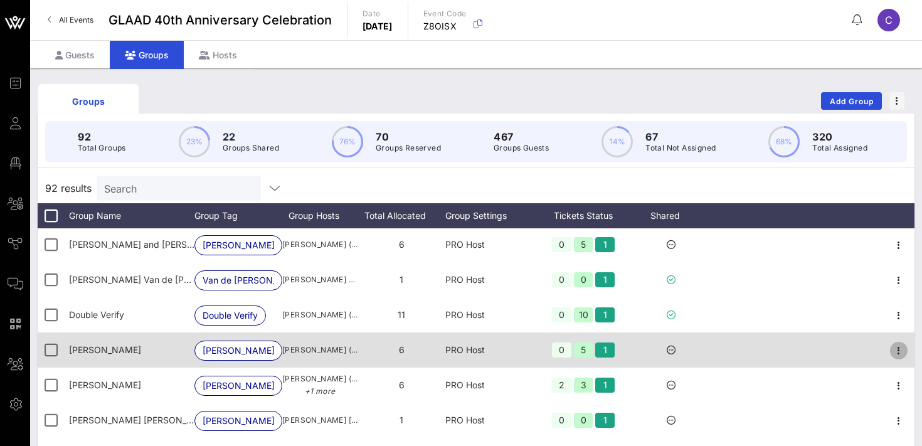
click at [901, 353] on icon "button" at bounding box center [898, 350] width 15 height 15
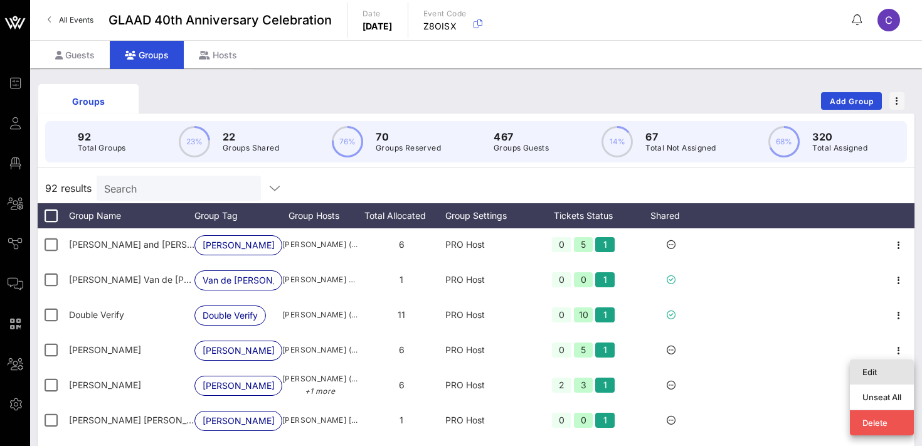
click at [874, 371] on div "Edit" at bounding box center [881, 372] width 39 height 10
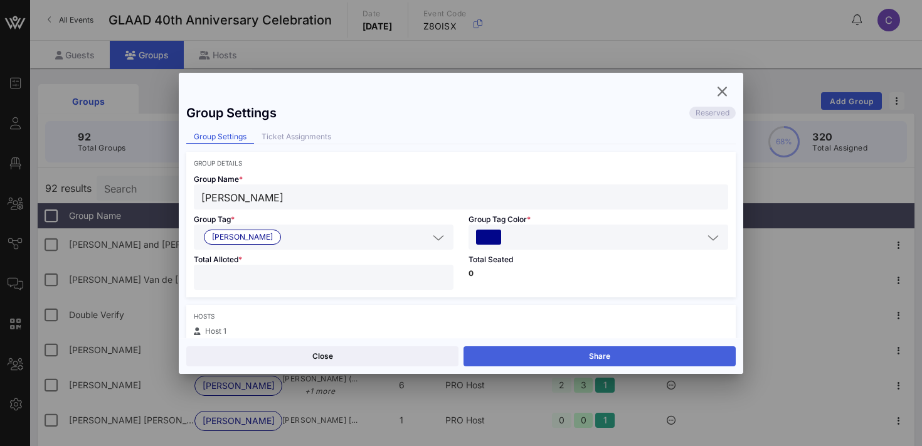
click at [669, 354] on button "Share" at bounding box center [600, 356] width 272 height 20
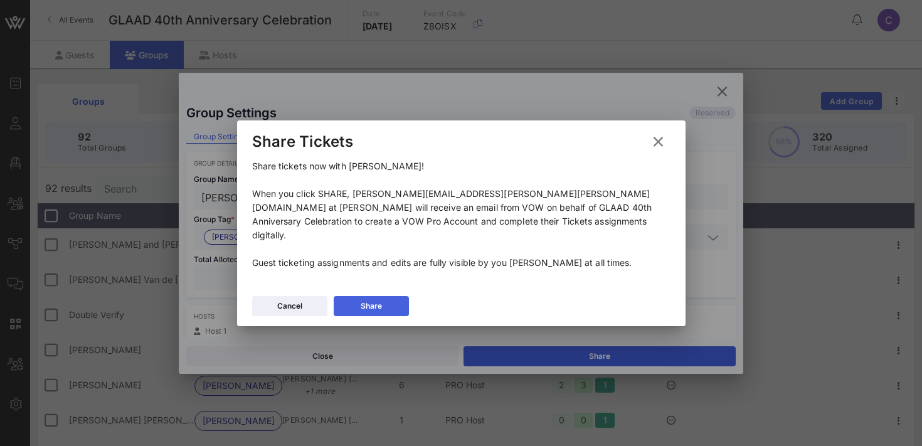
click at [372, 302] on icon at bounding box center [371, 306] width 9 height 8
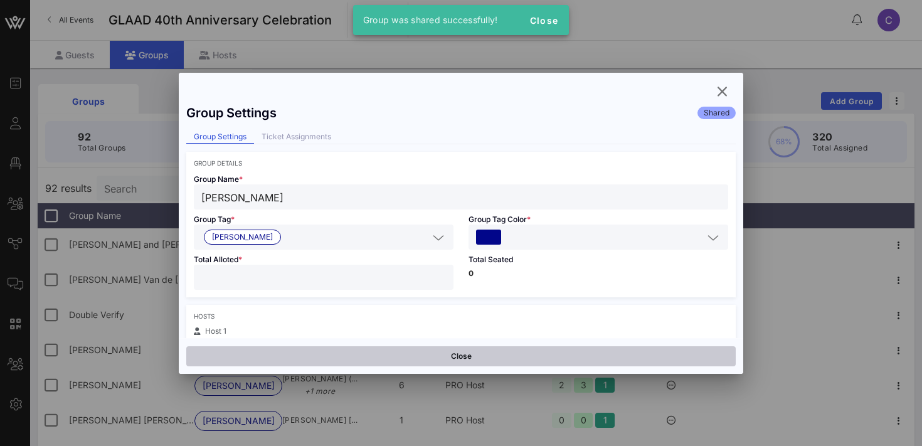
click at [366, 356] on button "Close" at bounding box center [460, 356] width 549 height 20
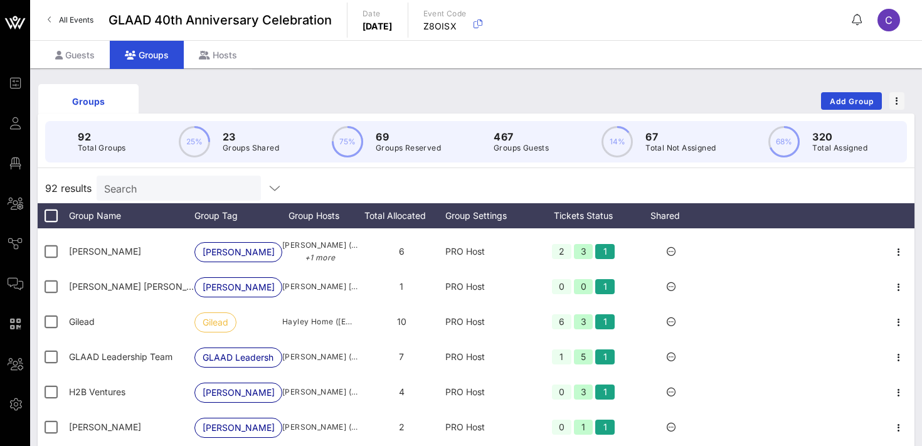
scroll to position [802, 0]
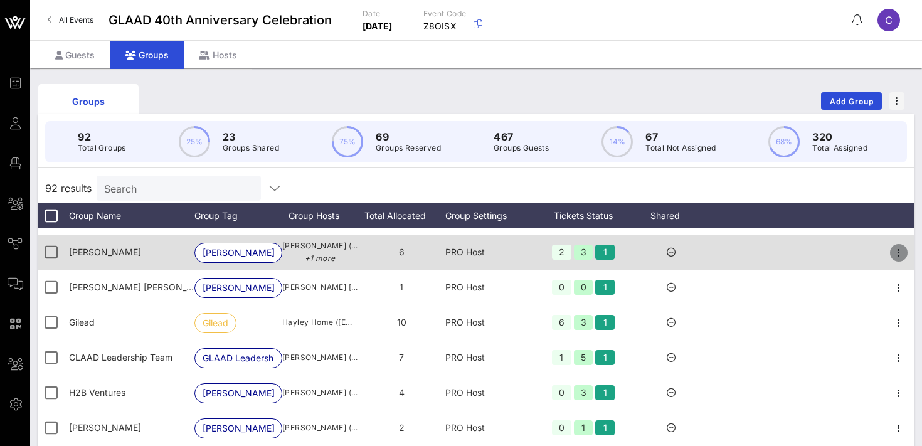
click at [898, 250] on icon "button" at bounding box center [898, 252] width 15 height 15
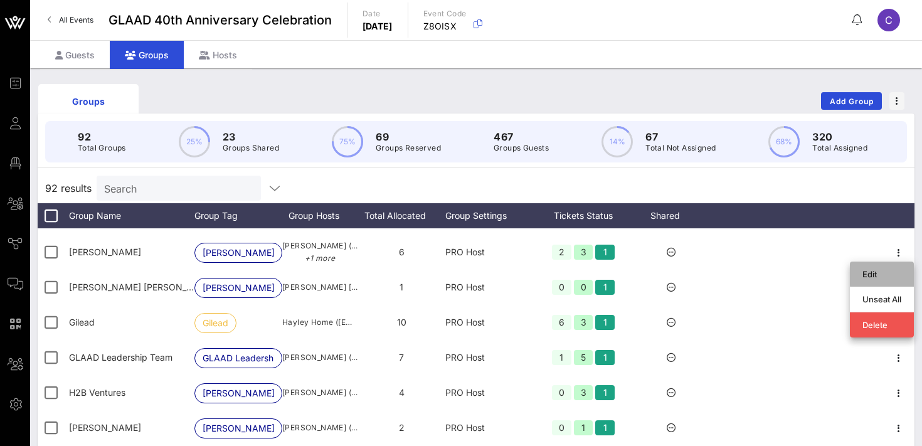
click at [874, 275] on div "Edit" at bounding box center [881, 274] width 39 height 10
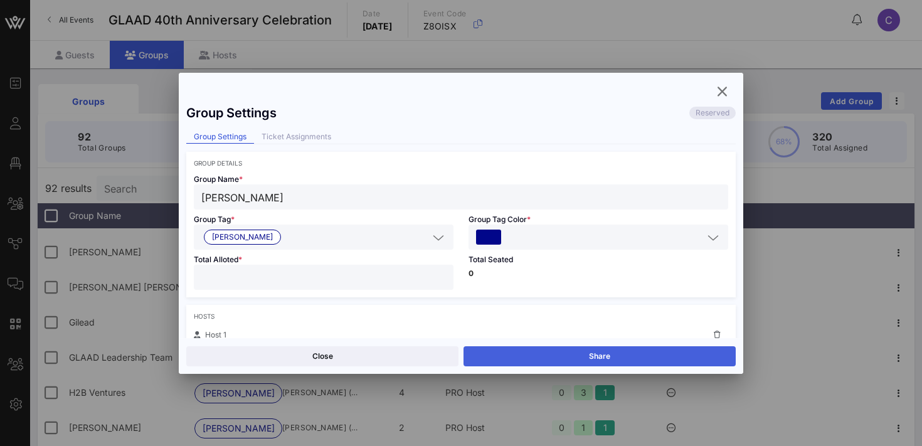
click at [539, 353] on button "Share" at bounding box center [600, 356] width 272 height 20
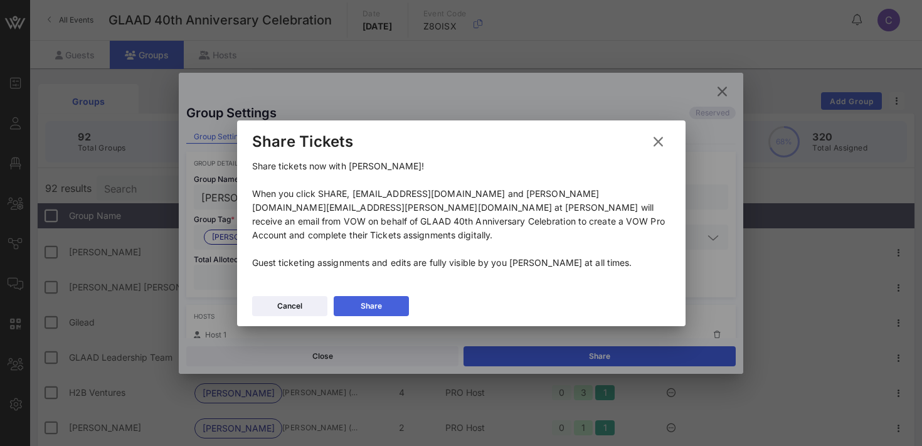
click at [383, 301] on button "Share" at bounding box center [371, 306] width 75 height 20
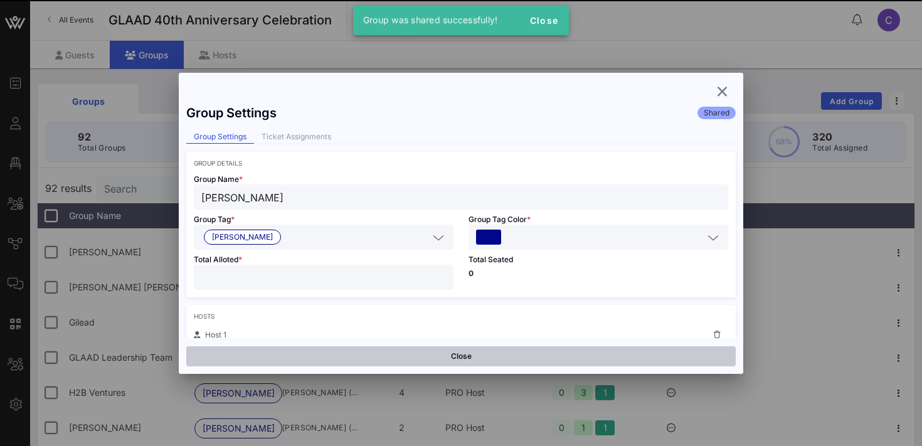
click at [371, 361] on button "Close" at bounding box center [460, 356] width 549 height 20
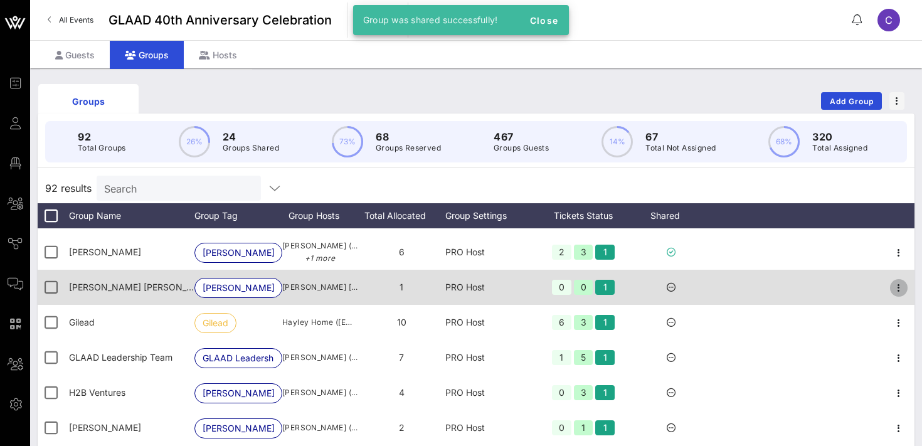
click at [896, 290] on icon "button" at bounding box center [898, 287] width 15 height 15
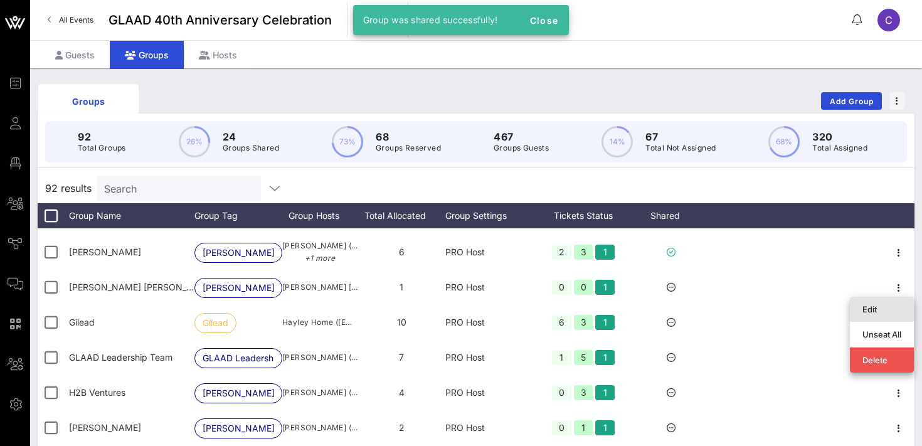
click at [874, 307] on div "Edit" at bounding box center [881, 309] width 39 height 10
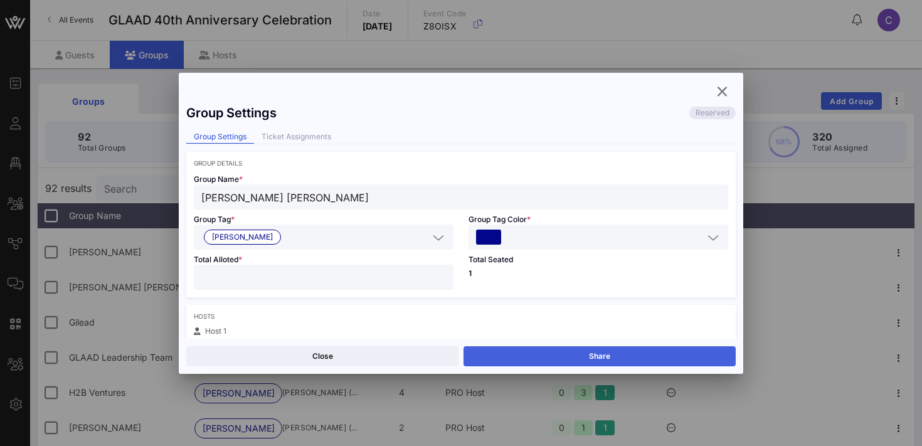
click at [568, 357] on button "Share" at bounding box center [600, 356] width 272 height 20
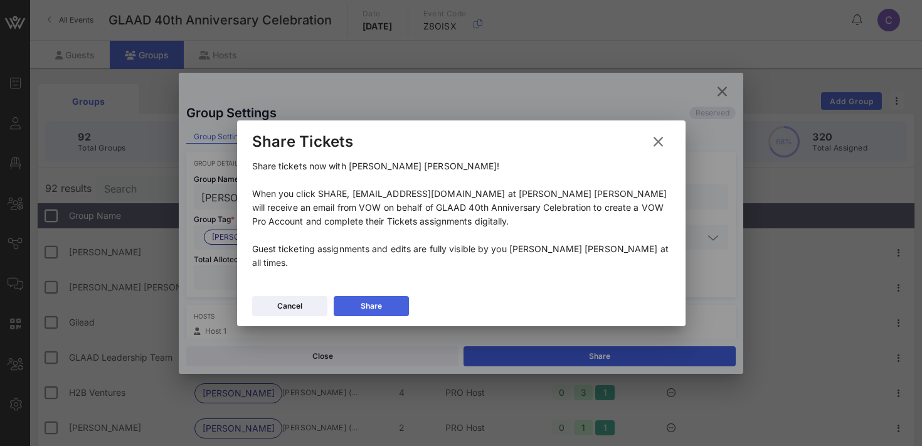
click at [351, 304] on button "Share" at bounding box center [371, 306] width 75 height 20
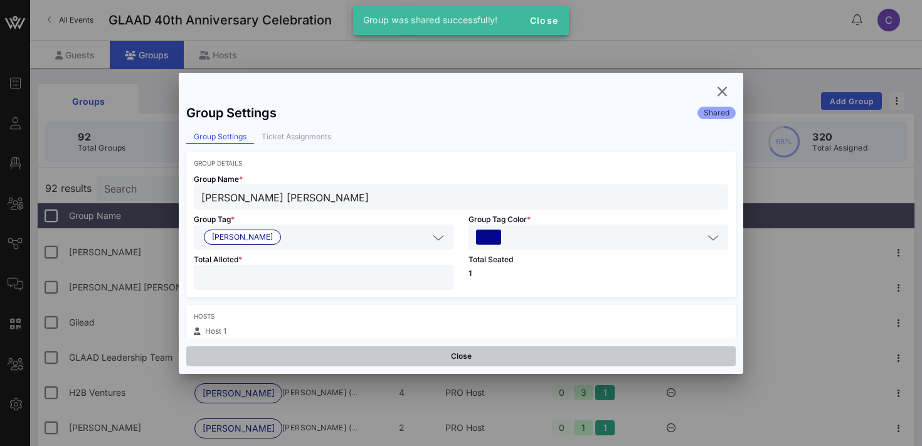
click at [371, 354] on button "Close" at bounding box center [460, 356] width 549 height 20
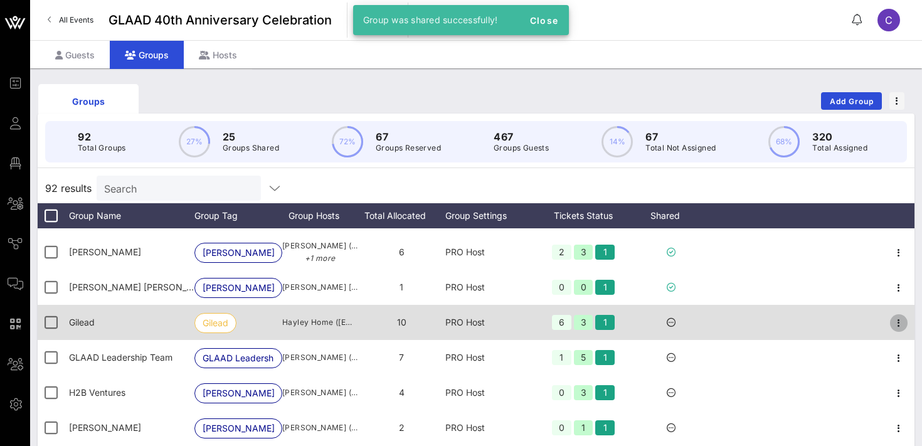
click at [901, 317] on icon "button" at bounding box center [898, 323] width 15 height 15
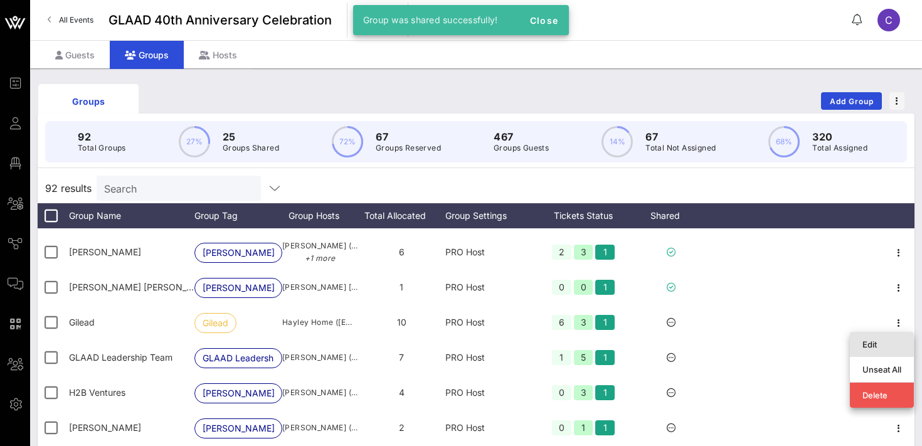
click at [874, 344] on div "Edit" at bounding box center [881, 344] width 39 height 10
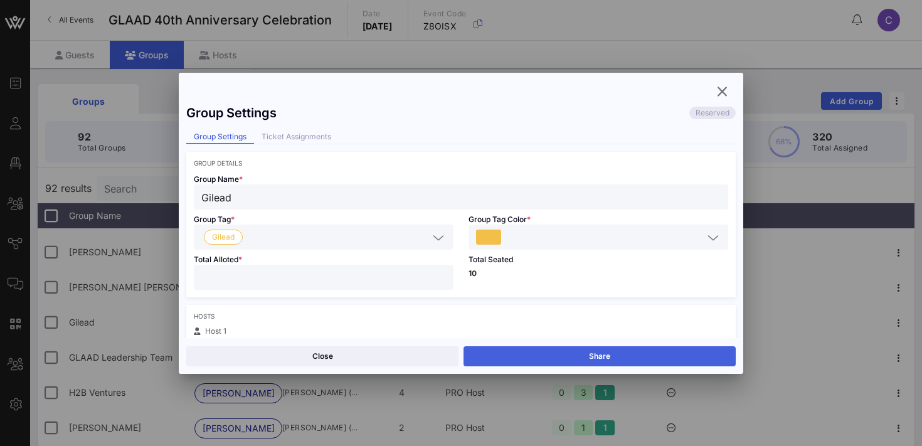
click at [600, 353] on button "Share" at bounding box center [600, 356] width 272 height 20
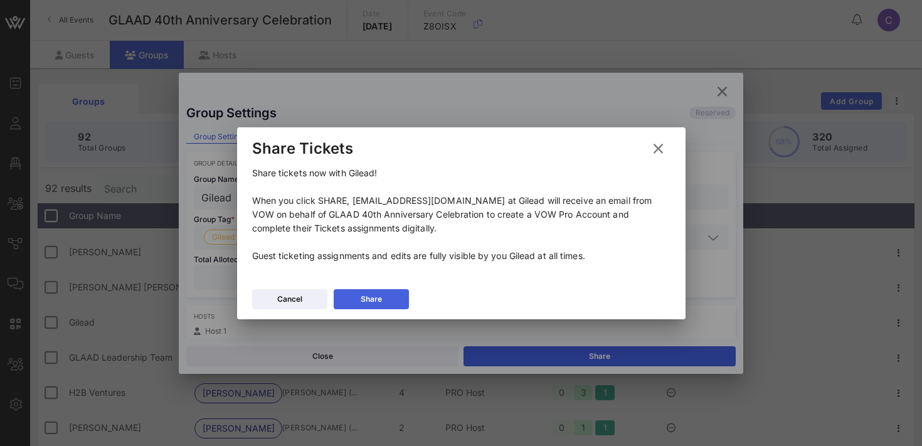
click at [351, 300] on button "Share" at bounding box center [371, 299] width 75 height 20
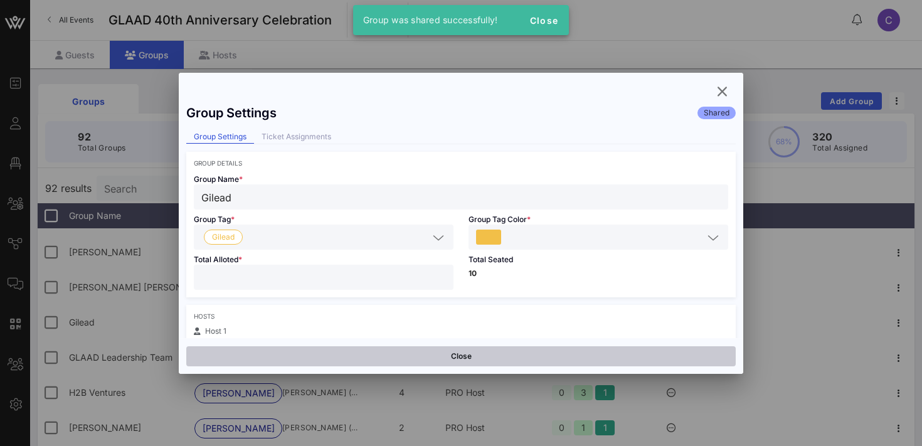
click at [364, 351] on button "Close" at bounding box center [460, 356] width 549 height 20
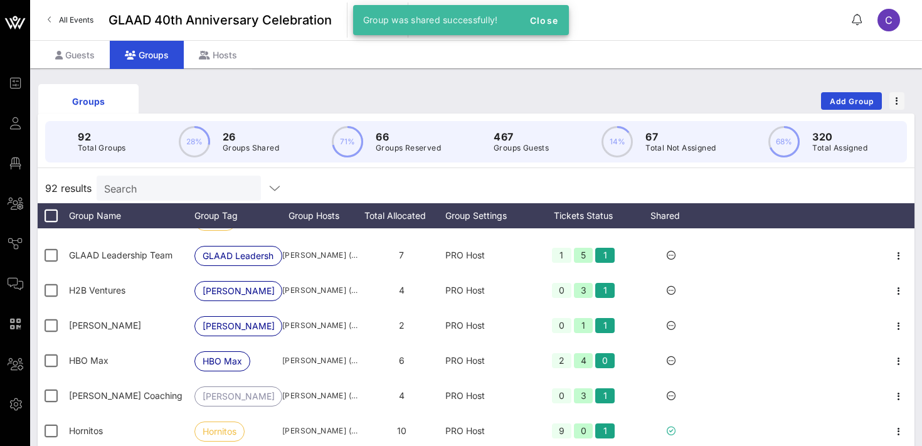
scroll to position [909, 0]
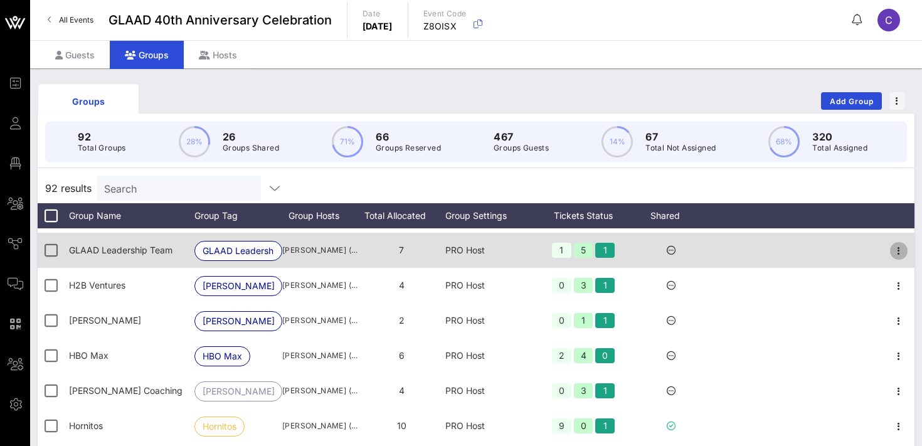
click at [898, 250] on icon "button" at bounding box center [898, 250] width 15 height 15
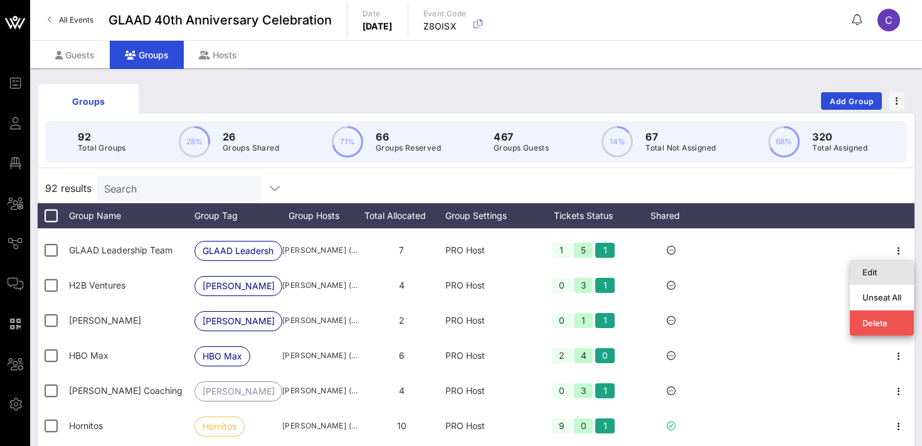
click at [875, 270] on div "Edit" at bounding box center [881, 272] width 39 height 10
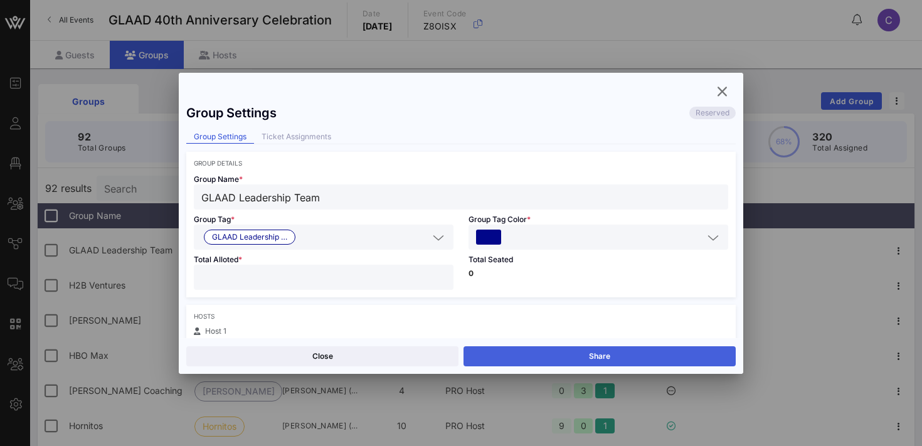
click at [605, 353] on button "Share" at bounding box center [600, 356] width 272 height 20
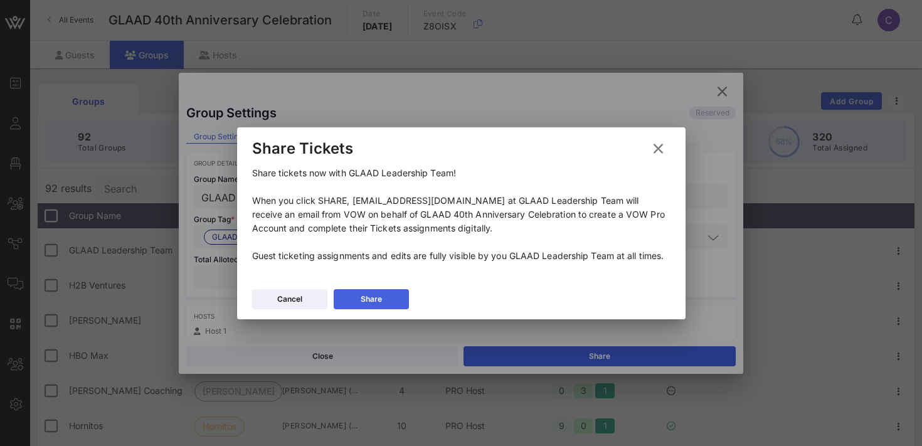
click at [361, 298] on div "Share" at bounding box center [371, 299] width 21 height 13
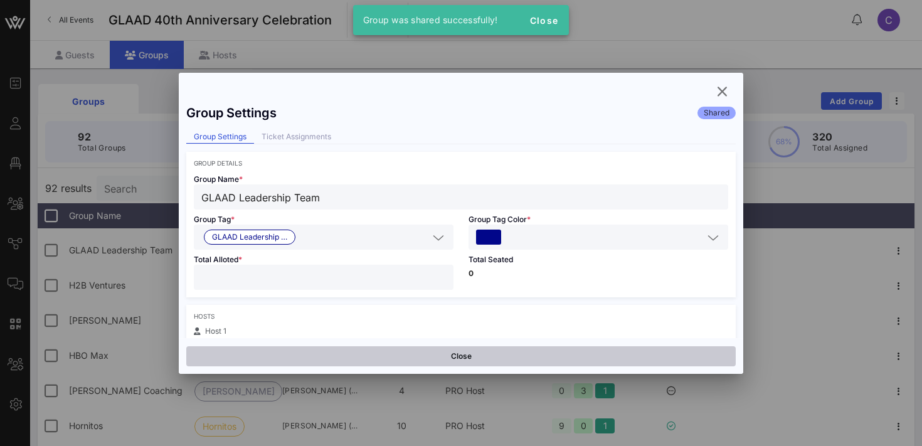
click at [354, 352] on button "Close" at bounding box center [460, 356] width 549 height 20
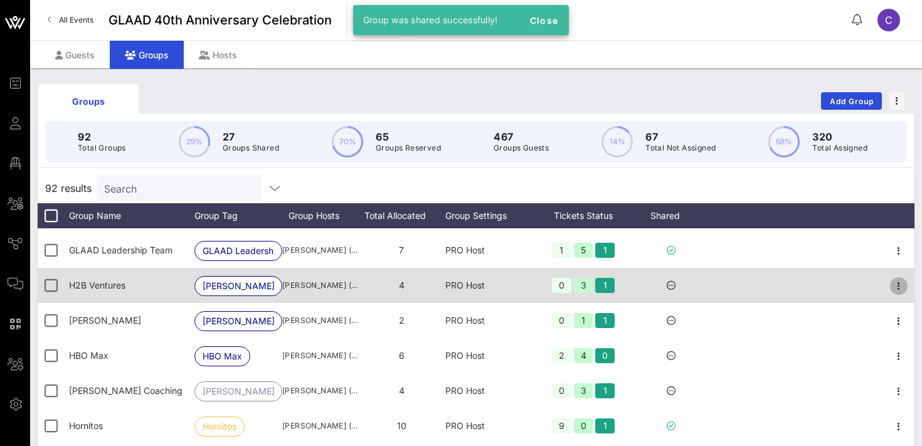
click at [898, 288] on icon "button" at bounding box center [898, 285] width 15 height 15
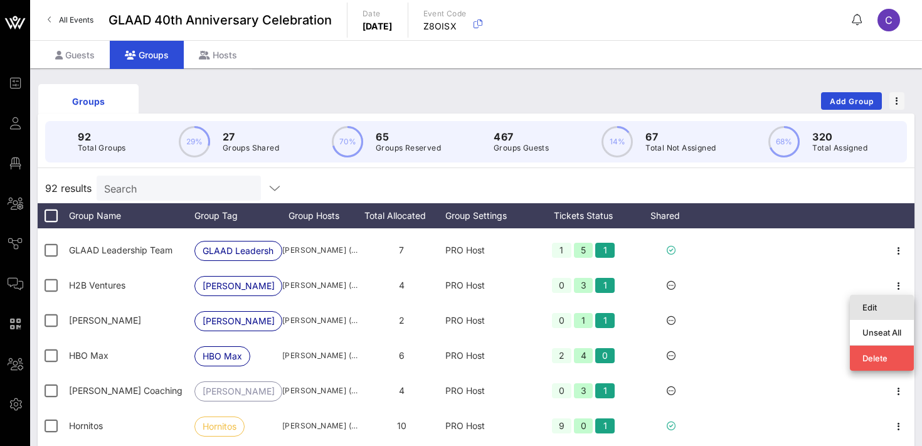
click at [883, 306] on div "Edit" at bounding box center [881, 307] width 39 height 10
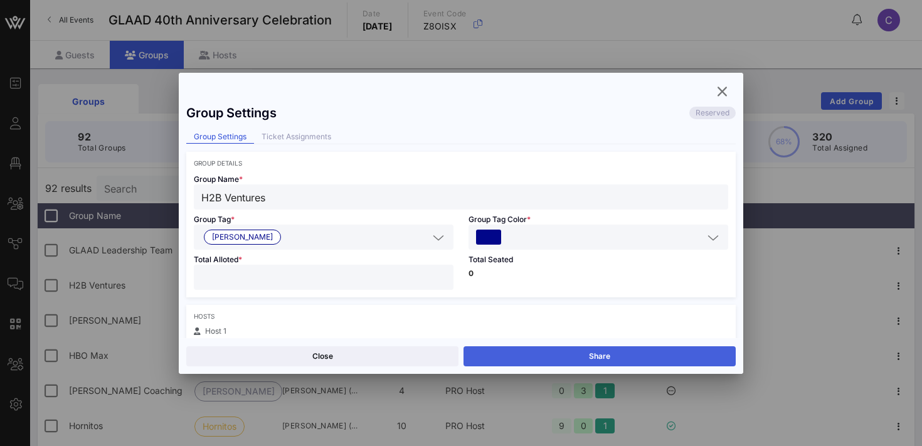
click at [616, 353] on button "Share" at bounding box center [600, 356] width 272 height 20
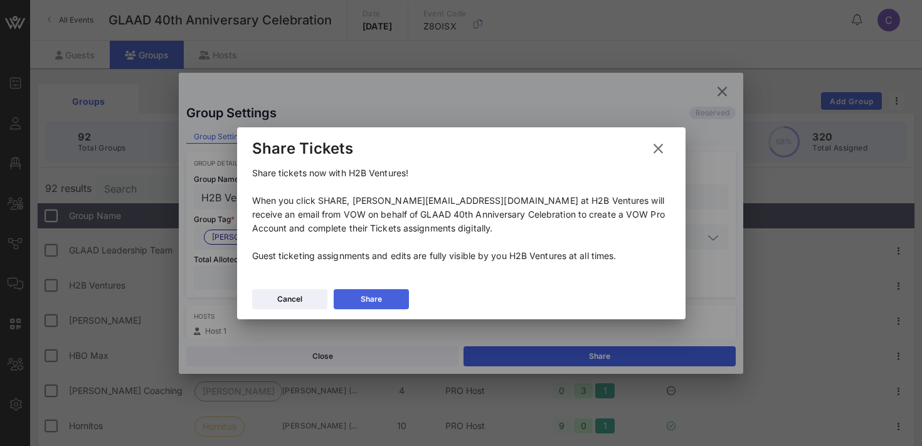
click at [358, 302] on button "Share" at bounding box center [371, 299] width 75 height 20
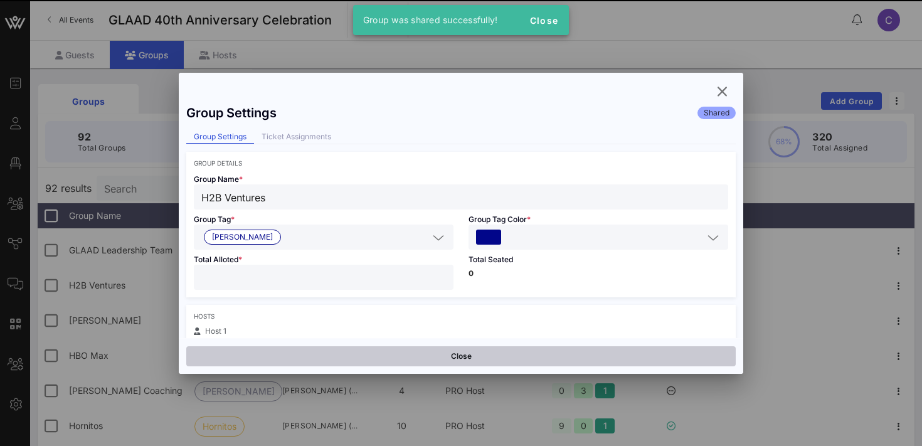
click at [361, 359] on button "Close" at bounding box center [460, 356] width 549 height 20
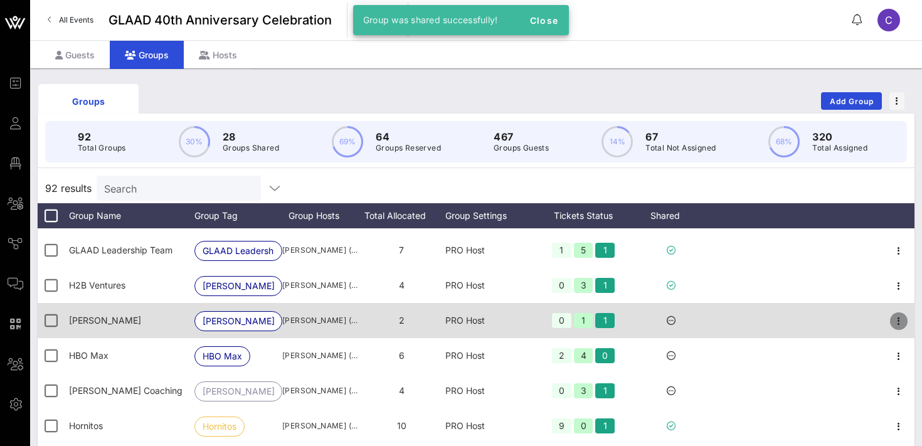
click at [900, 324] on icon "button" at bounding box center [898, 321] width 15 height 15
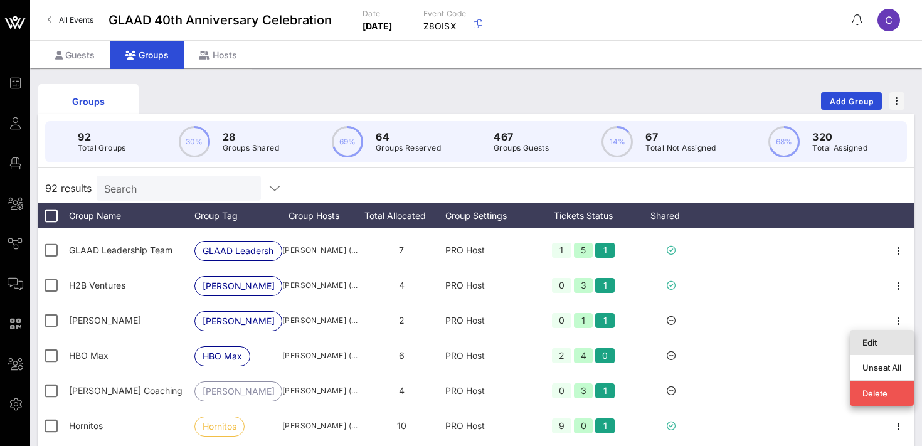
click at [876, 341] on div "Edit" at bounding box center [881, 342] width 39 height 10
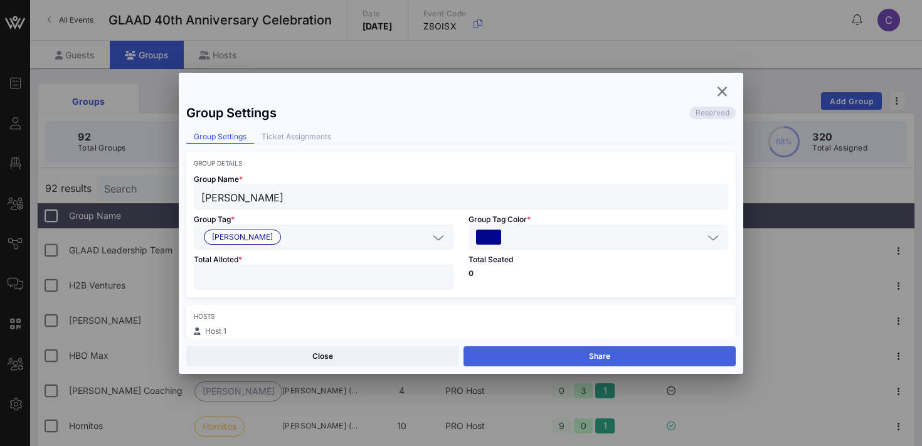
click at [606, 353] on button "Share" at bounding box center [600, 356] width 272 height 20
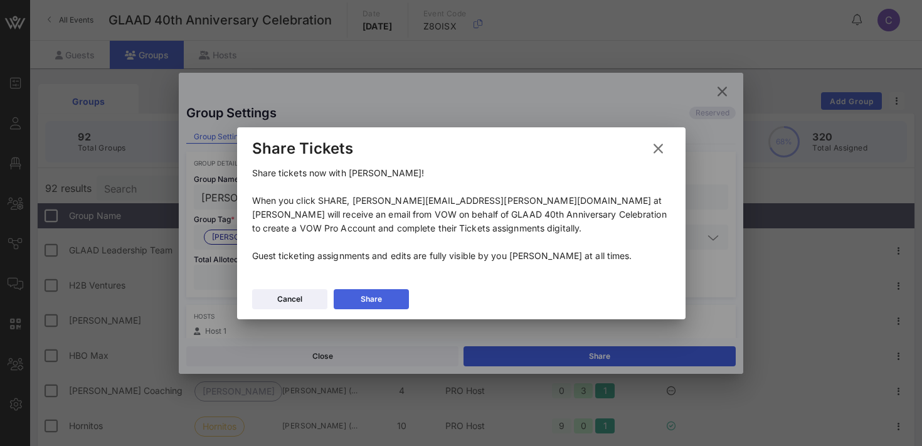
click at [390, 292] on button "Share" at bounding box center [371, 299] width 75 height 20
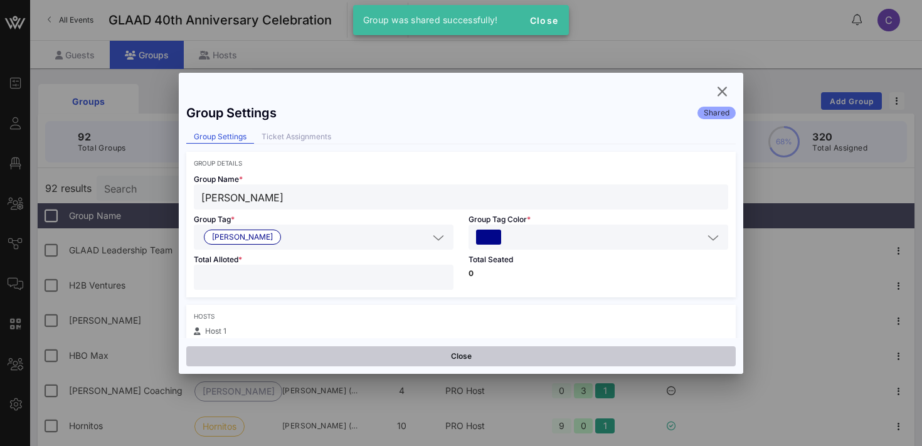
click at [364, 354] on button "Close" at bounding box center [460, 356] width 549 height 20
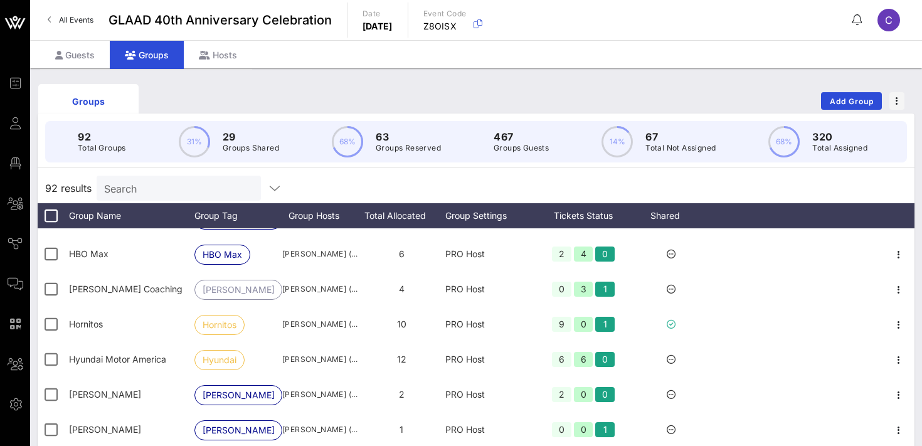
scroll to position [1014, 0]
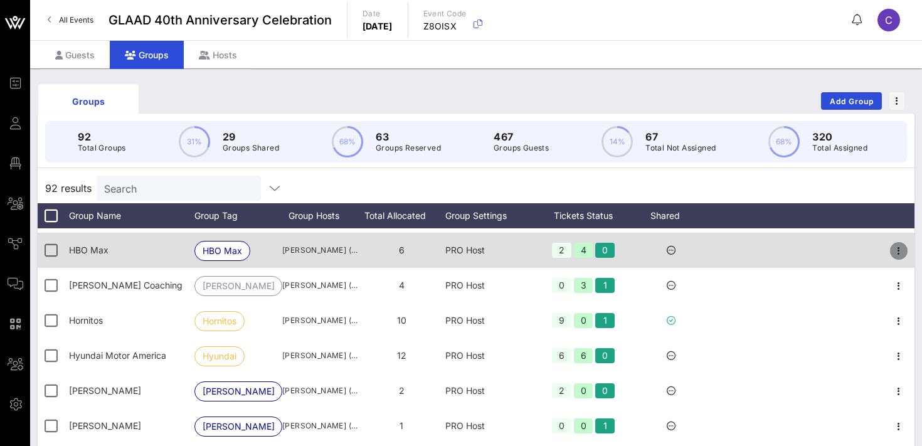
click at [904, 250] on icon "button" at bounding box center [898, 250] width 15 height 15
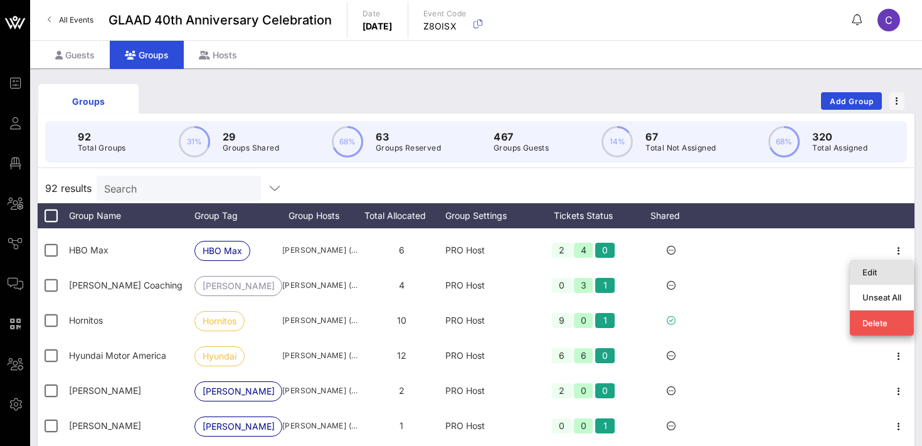
click at [879, 270] on div "Edit" at bounding box center [881, 272] width 39 height 10
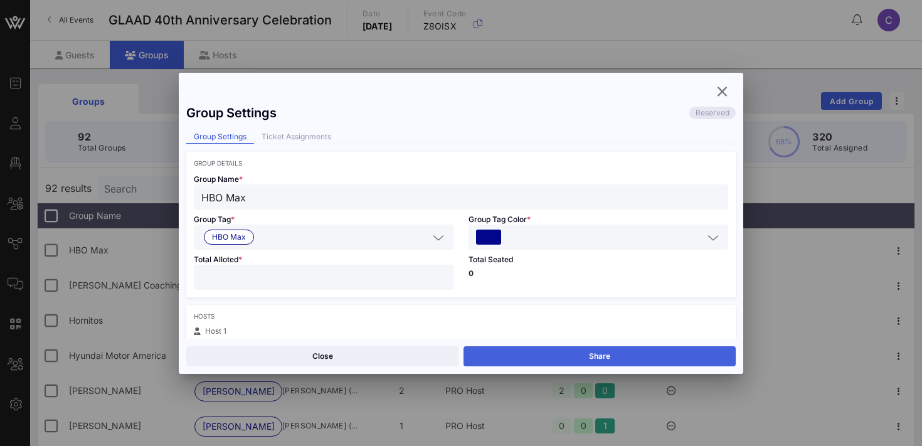
click at [658, 354] on button "Share" at bounding box center [600, 356] width 272 height 20
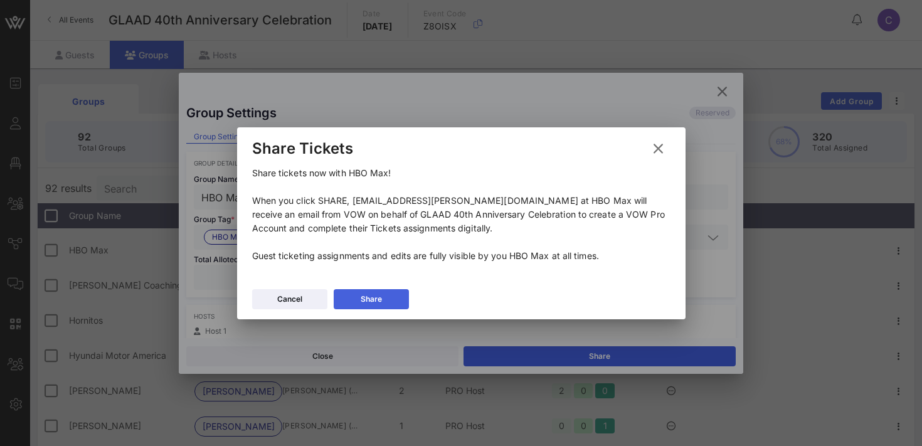
click at [373, 300] on icon at bounding box center [370, 299] width 9 height 8
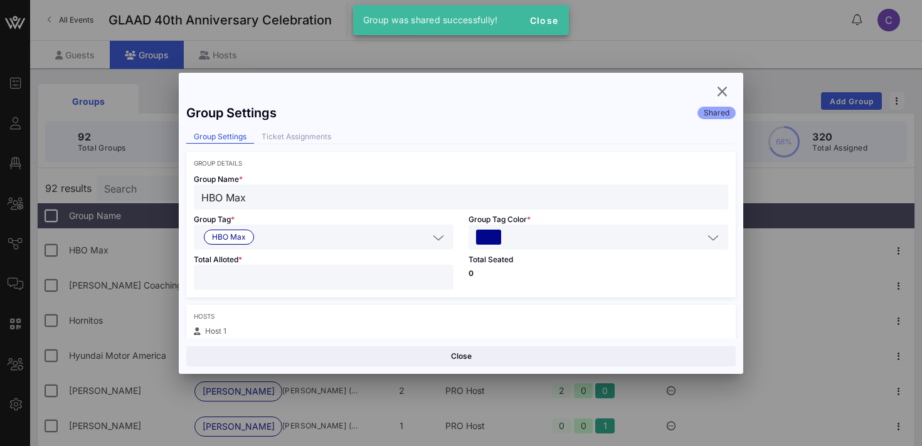
click at [371, 358] on button "Close" at bounding box center [460, 356] width 549 height 20
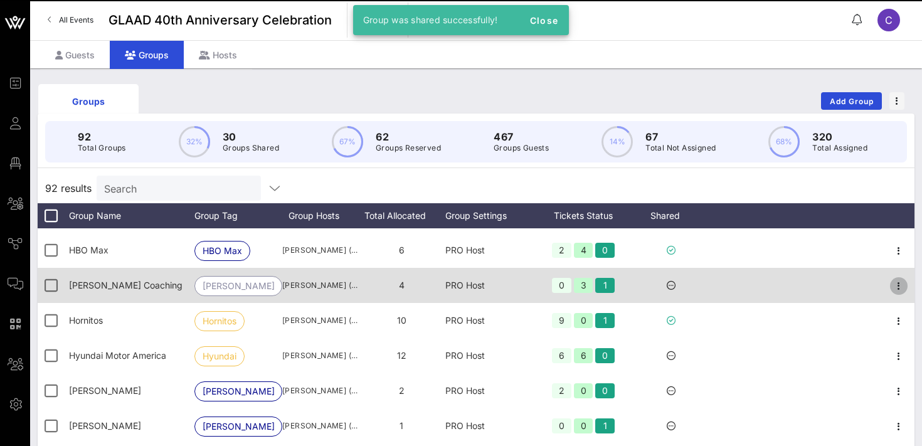
click at [900, 285] on icon "button" at bounding box center [898, 285] width 15 height 15
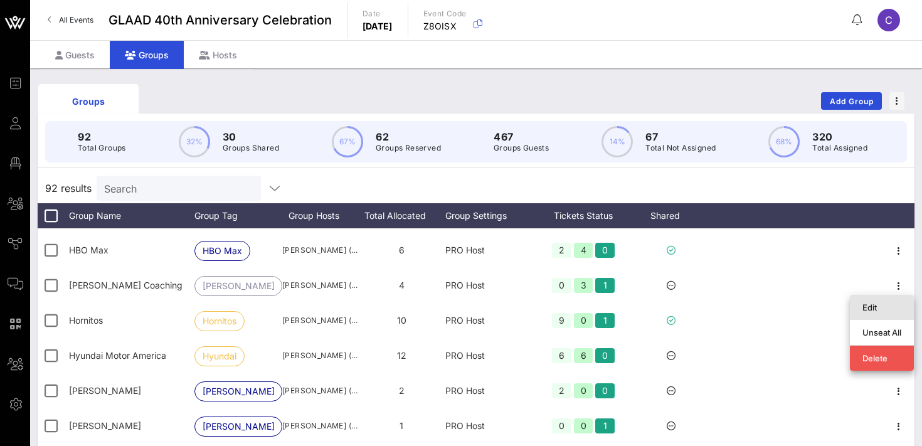
click at [873, 303] on div "Edit" at bounding box center [881, 307] width 39 height 10
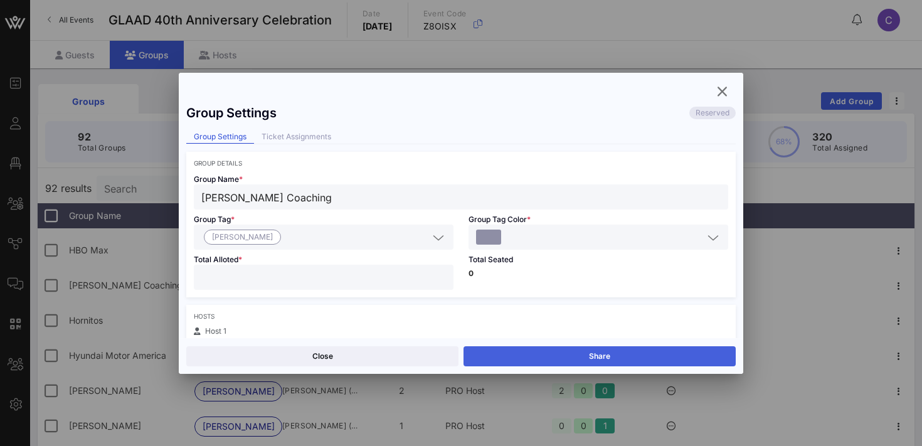
click at [588, 351] on button "Share" at bounding box center [600, 356] width 272 height 20
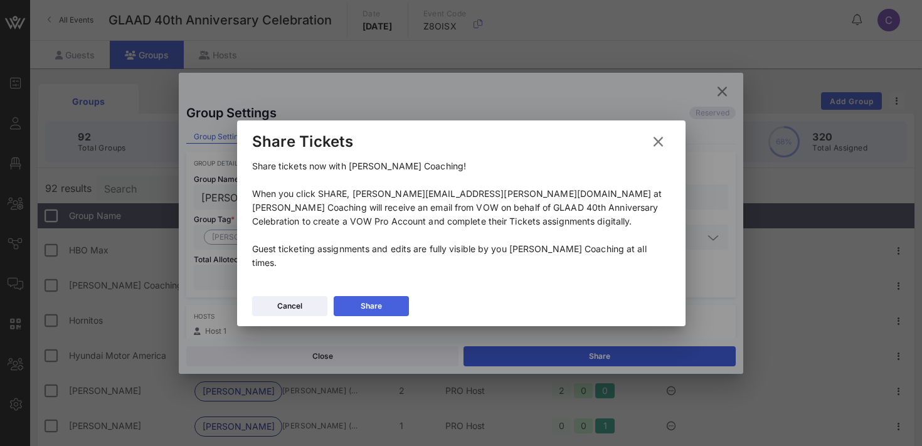
click at [394, 299] on button "Share" at bounding box center [371, 306] width 75 height 20
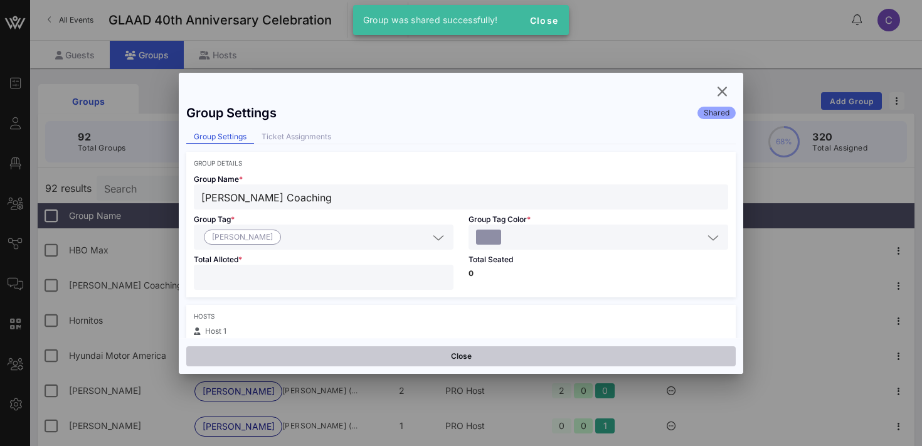
click at [384, 361] on button "Close" at bounding box center [460, 356] width 549 height 20
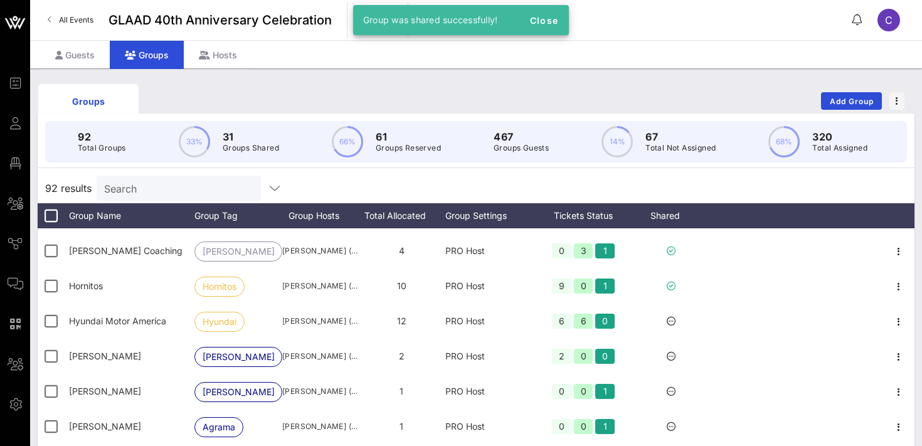
scroll to position [1046, 0]
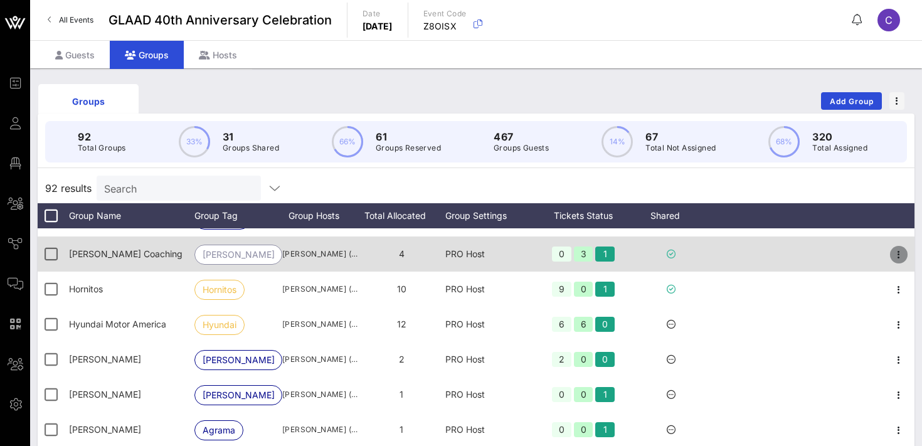
click at [896, 257] on icon "button" at bounding box center [898, 254] width 15 height 15
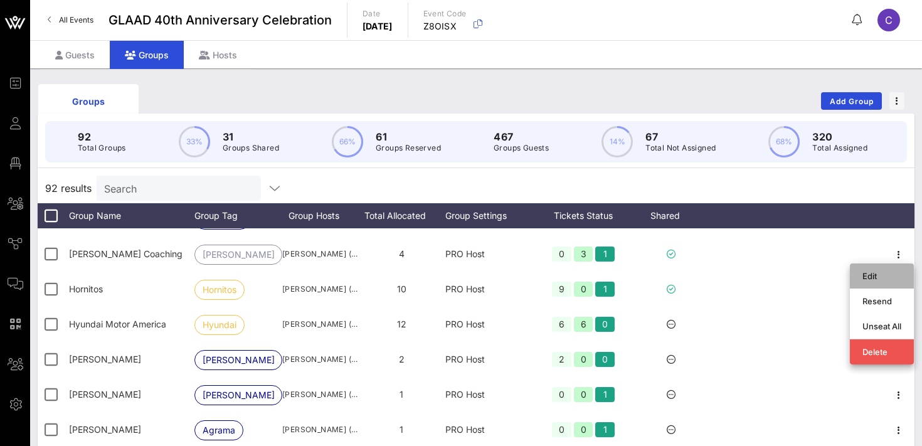
click at [874, 273] on div "Edit" at bounding box center [881, 276] width 39 height 10
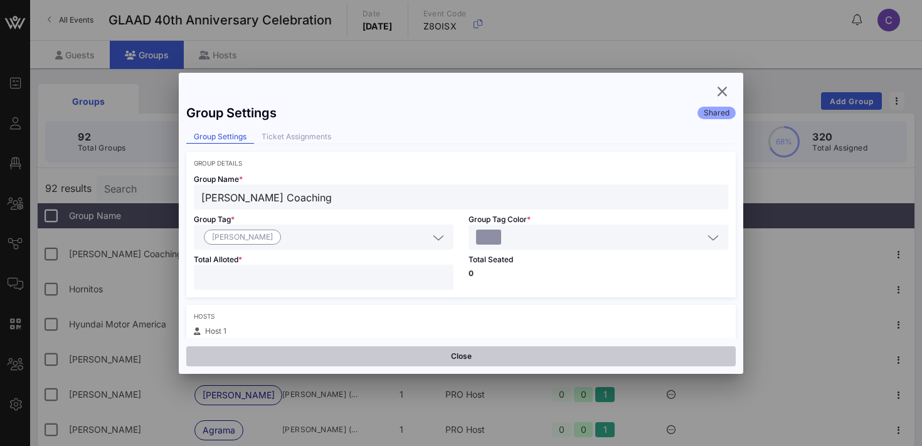
click at [549, 359] on button "Close" at bounding box center [460, 356] width 549 height 20
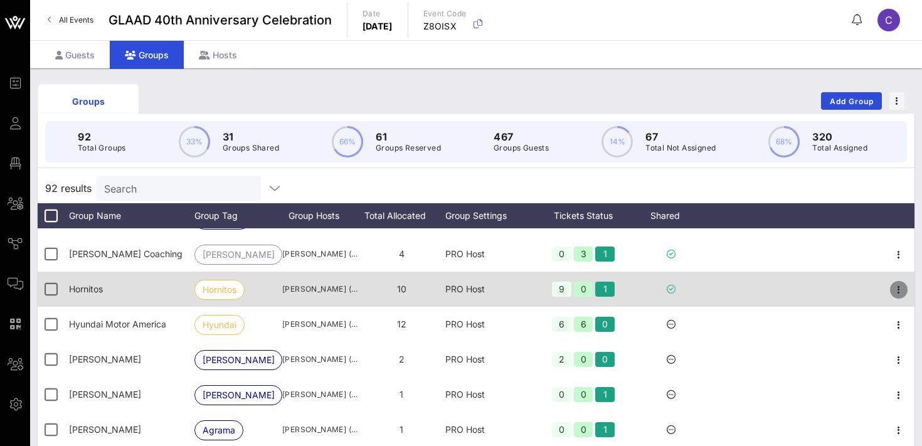
click at [901, 289] on icon "button" at bounding box center [898, 289] width 15 height 15
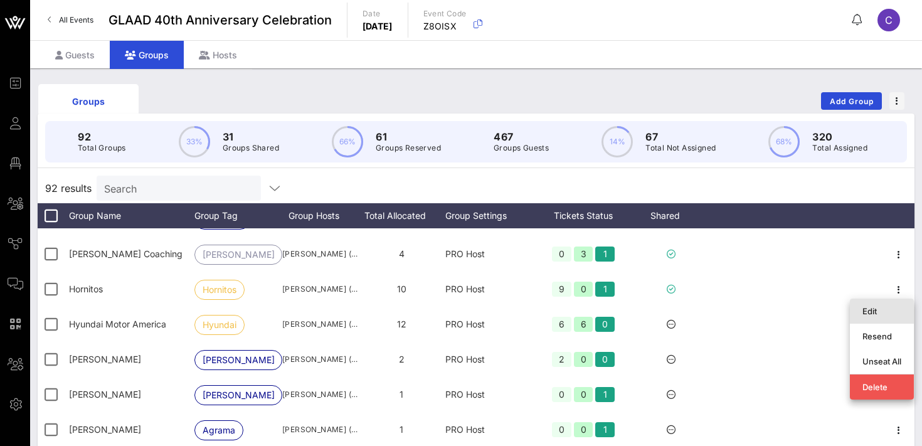
click at [862, 304] on div "Edit" at bounding box center [881, 311] width 39 height 20
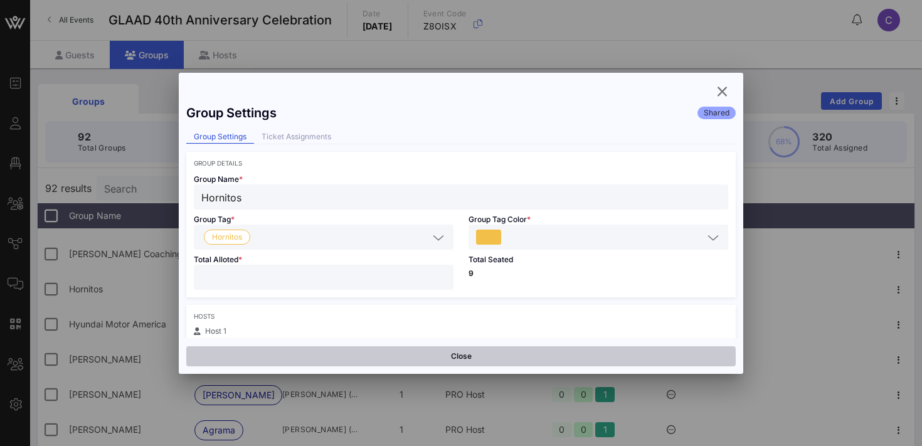
click at [582, 354] on button "Close" at bounding box center [460, 356] width 549 height 20
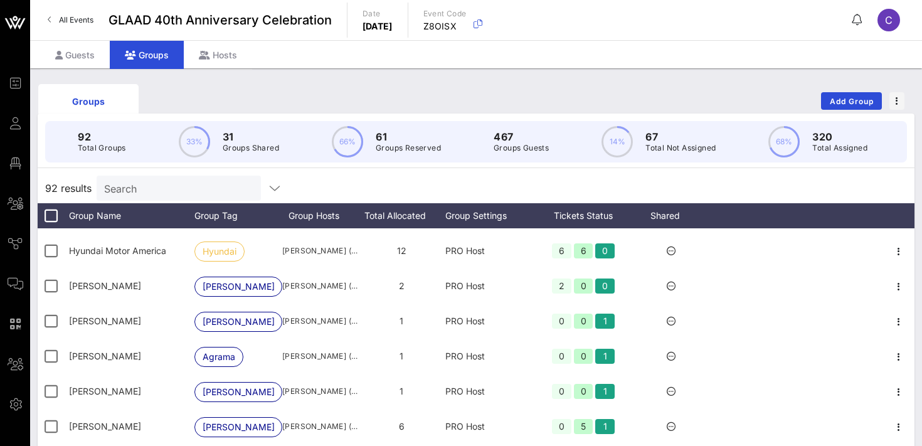
scroll to position [1122, 0]
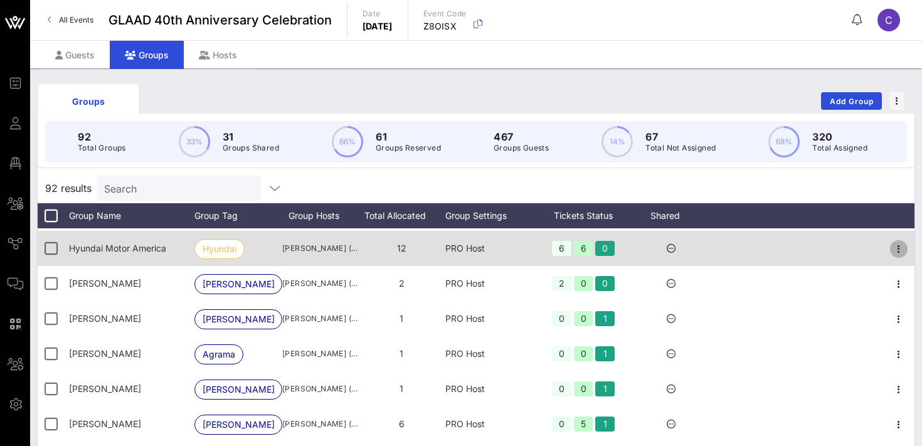
click at [901, 247] on icon "button" at bounding box center [898, 248] width 15 height 15
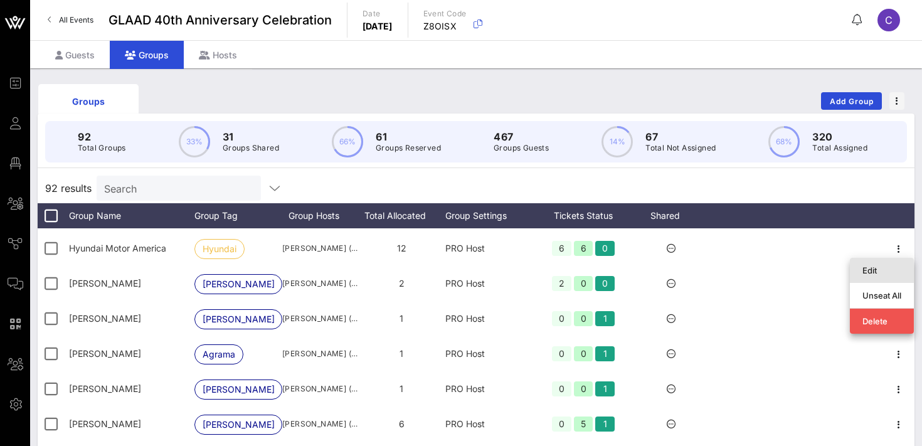
click at [871, 273] on div "Edit" at bounding box center [881, 270] width 39 height 10
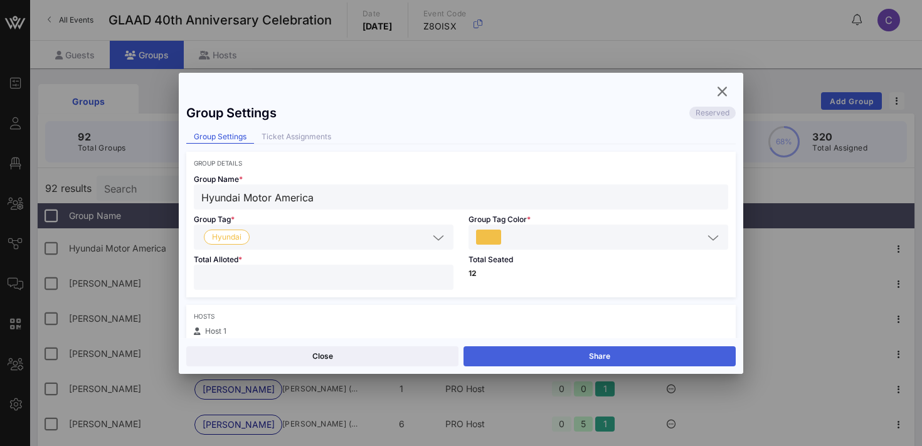
click at [578, 356] on button "Share" at bounding box center [600, 356] width 272 height 20
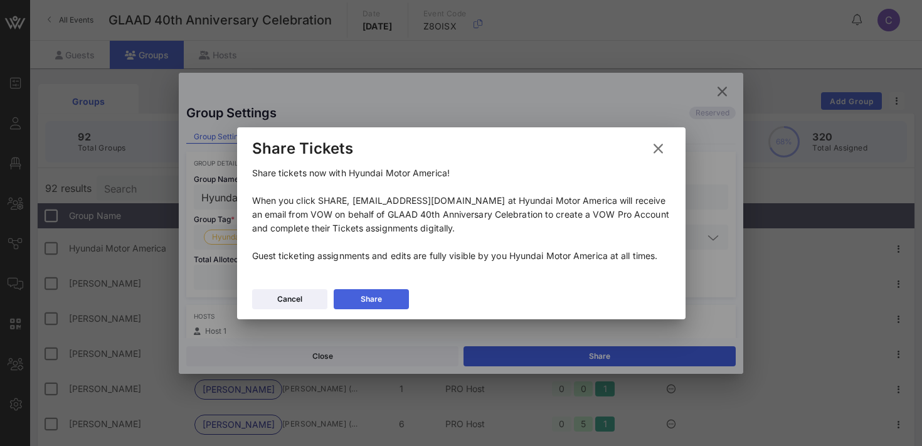
click at [364, 304] on div "Share" at bounding box center [371, 299] width 21 height 13
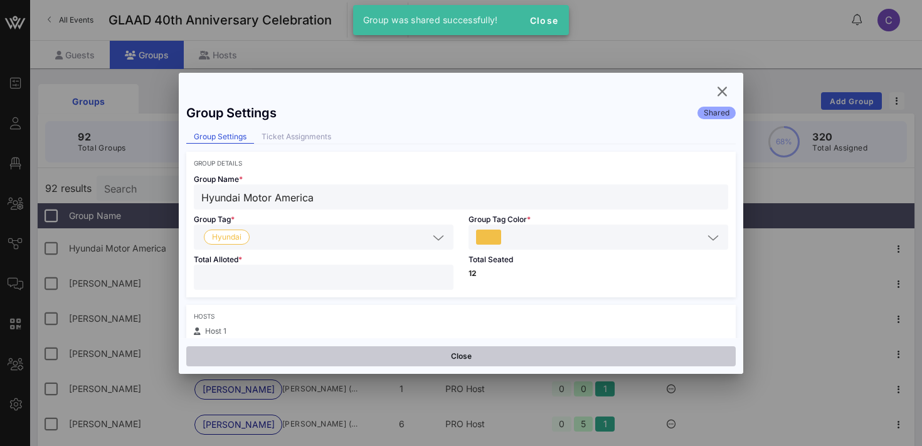
click at [352, 358] on button "Close" at bounding box center [460, 356] width 549 height 20
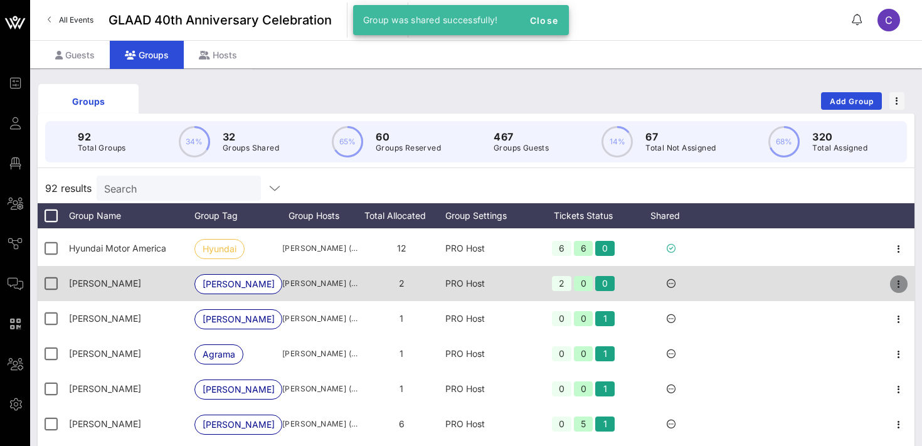
click at [894, 286] on icon "button" at bounding box center [898, 284] width 15 height 15
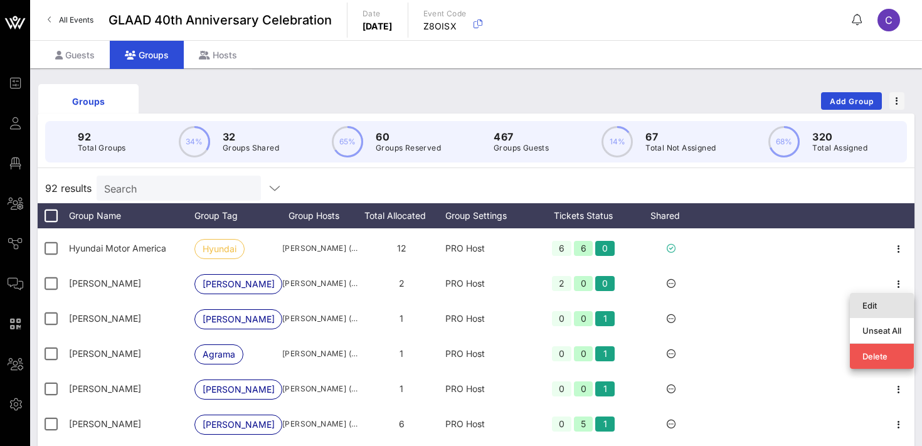
click at [872, 304] on div "Edit" at bounding box center [881, 305] width 39 height 10
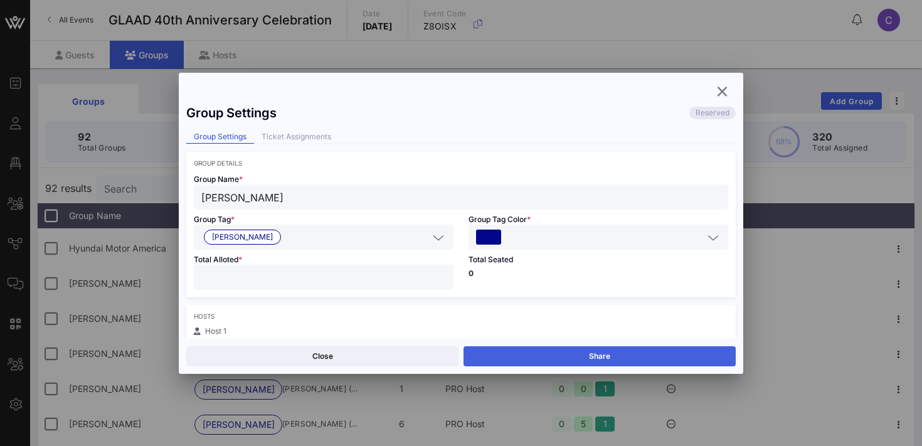
click at [599, 354] on button "Share" at bounding box center [600, 356] width 272 height 20
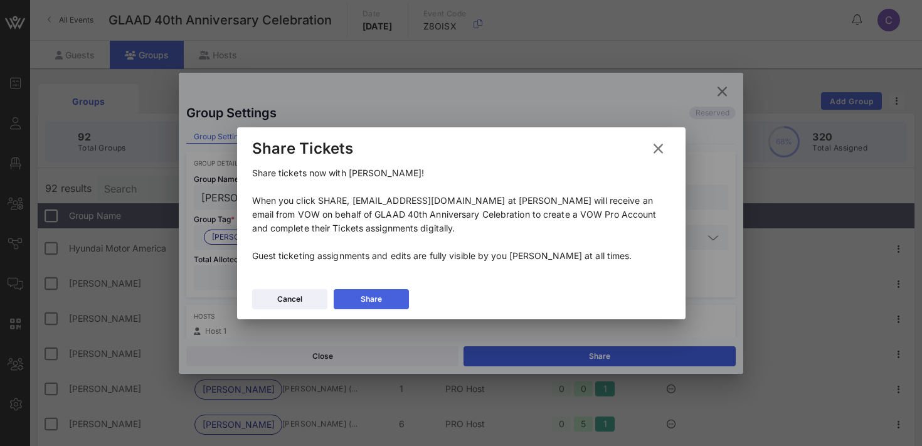
click at [364, 297] on div "Share" at bounding box center [371, 299] width 21 height 13
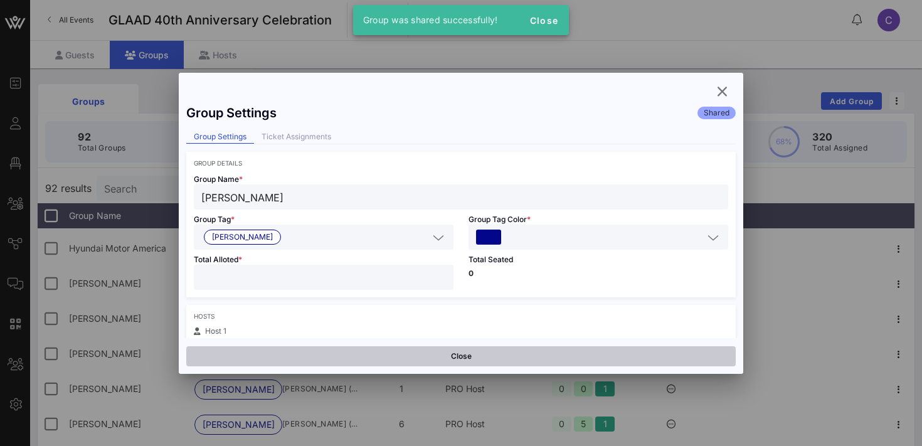
click at [382, 353] on button "Close" at bounding box center [460, 356] width 549 height 20
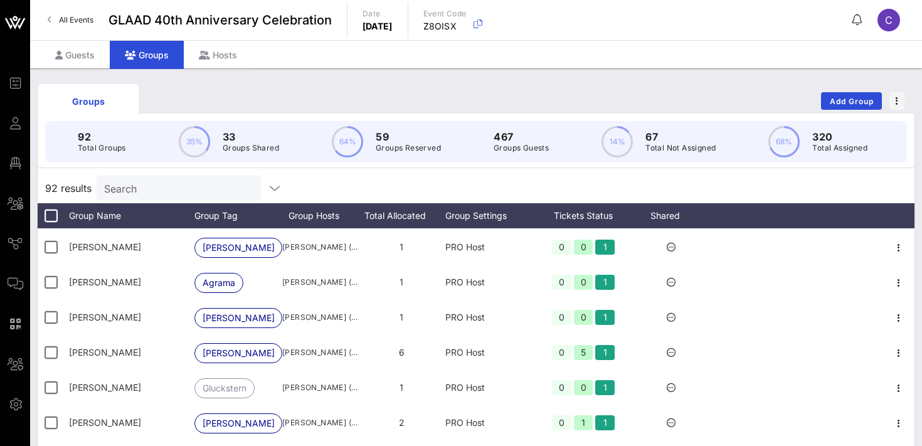
scroll to position [1197, 0]
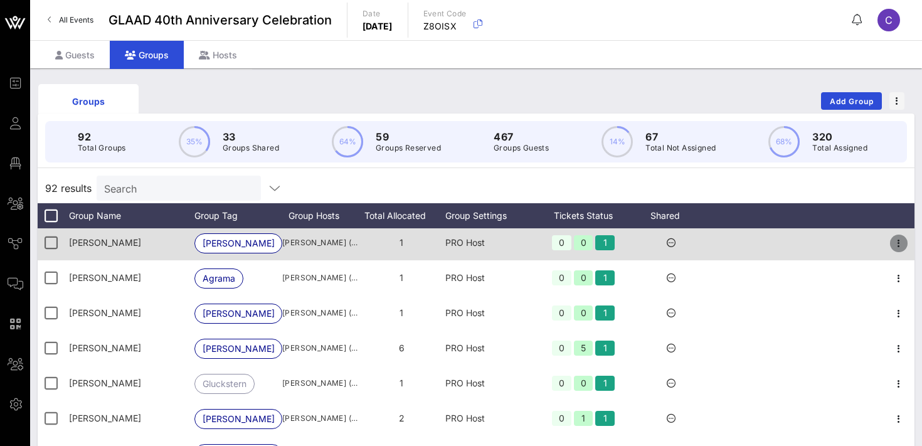
click at [901, 243] on icon "button" at bounding box center [898, 243] width 15 height 15
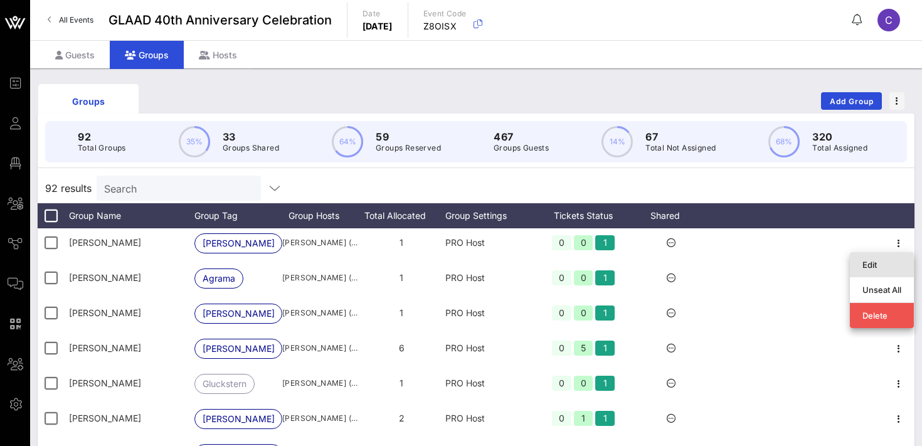
click at [877, 263] on div "Edit" at bounding box center [881, 265] width 39 height 10
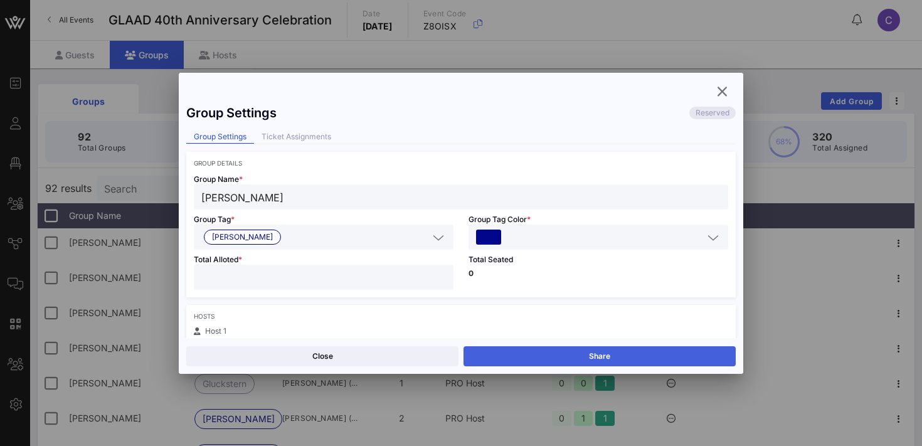
click at [598, 349] on button "Share" at bounding box center [600, 356] width 272 height 20
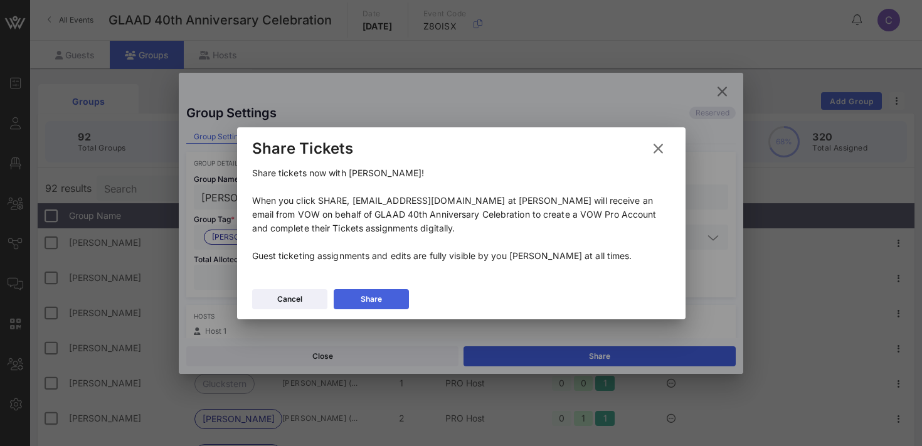
click at [377, 297] on div "Share" at bounding box center [371, 299] width 21 height 13
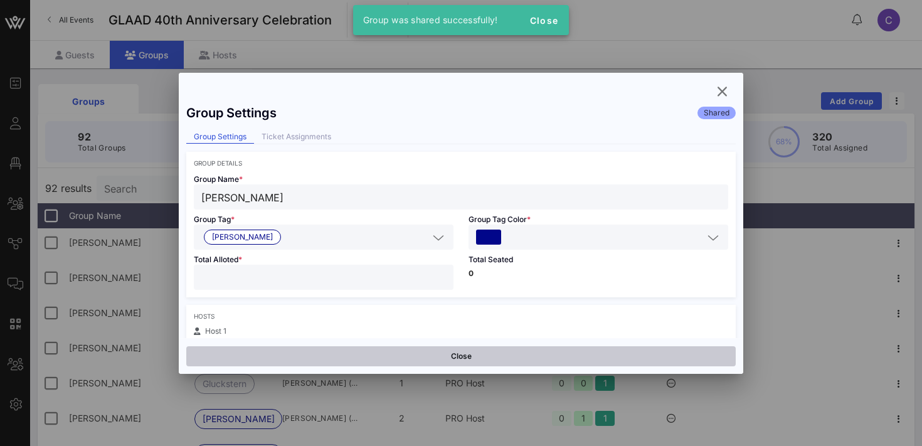
click at [356, 353] on button "Close" at bounding box center [460, 356] width 549 height 20
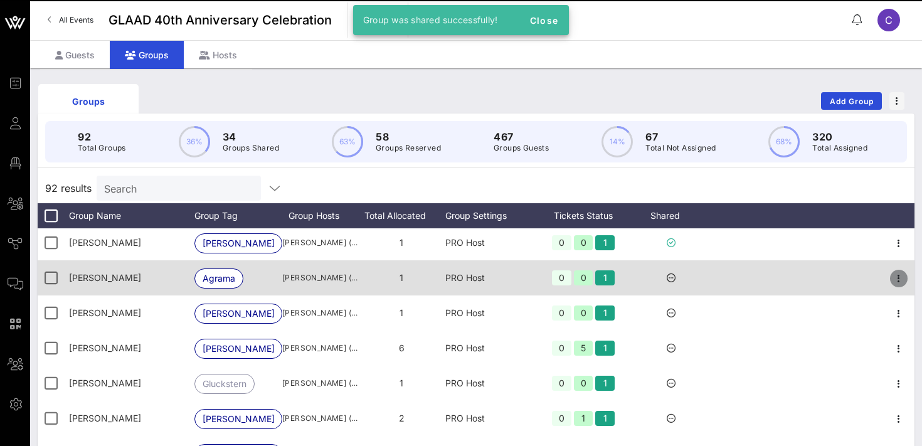
click at [899, 278] on icon "button" at bounding box center [898, 278] width 15 height 15
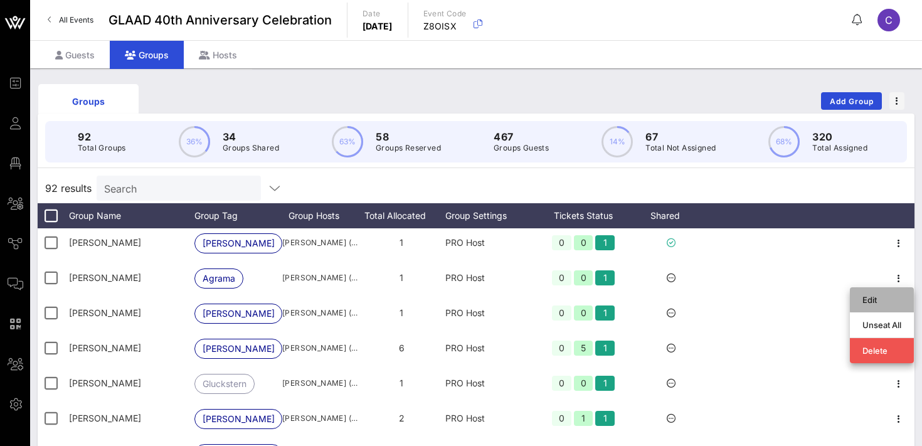
click at [872, 296] on div "Edit" at bounding box center [881, 300] width 39 height 10
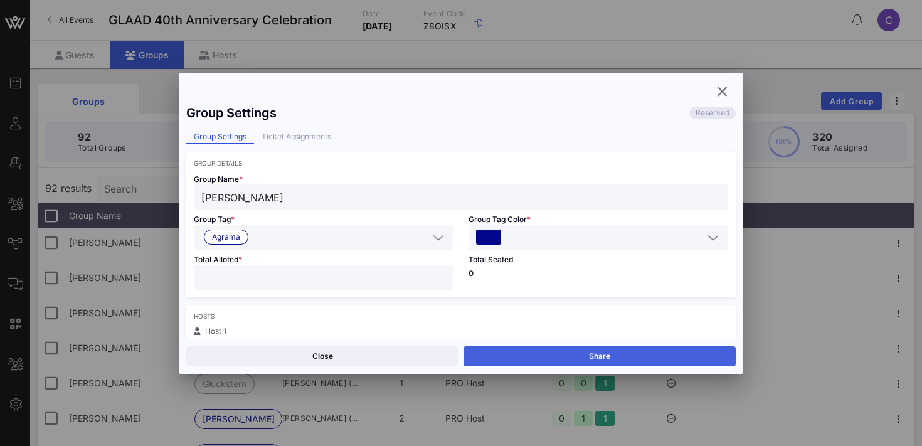
click at [615, 356] on button "Share" at bounding box center [600, 356] width 272 height 20
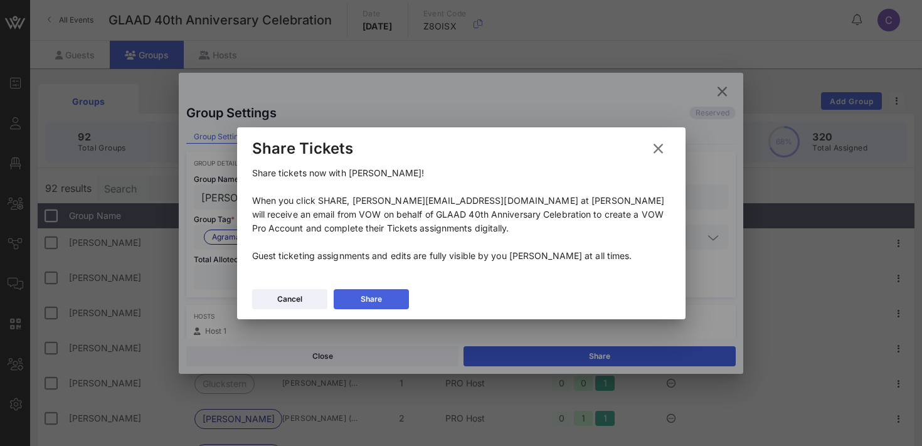
click at [344, 299] on button "Share" at bounding box center [371, 299] width 75 height 20
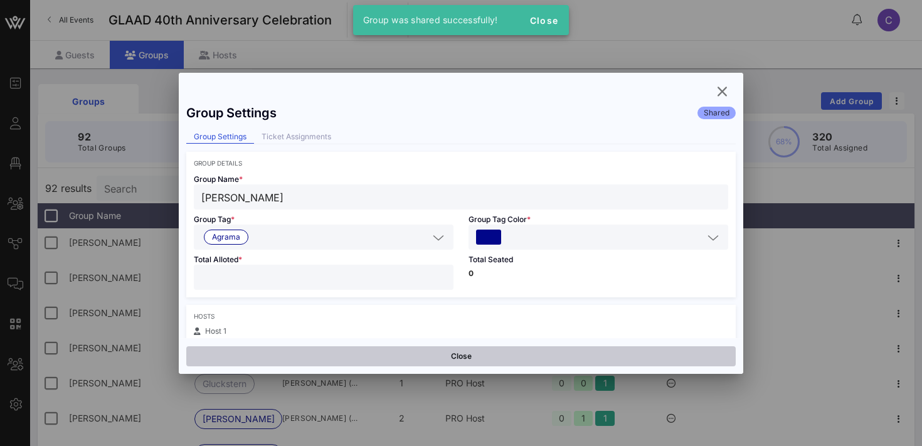
click at [324, 351] on button "Close" at bounding box center [460, 356] width 549 height 20
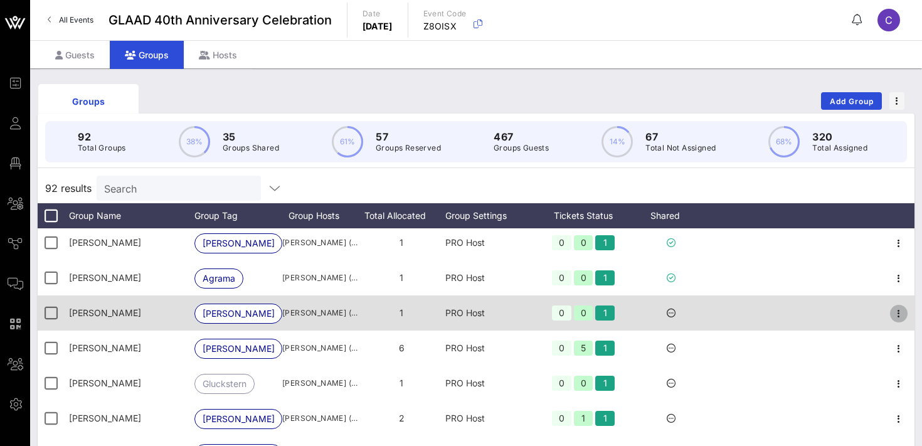
click at [897, 316] on icon "button" at bounding box center [898, 313] width 15 height 15
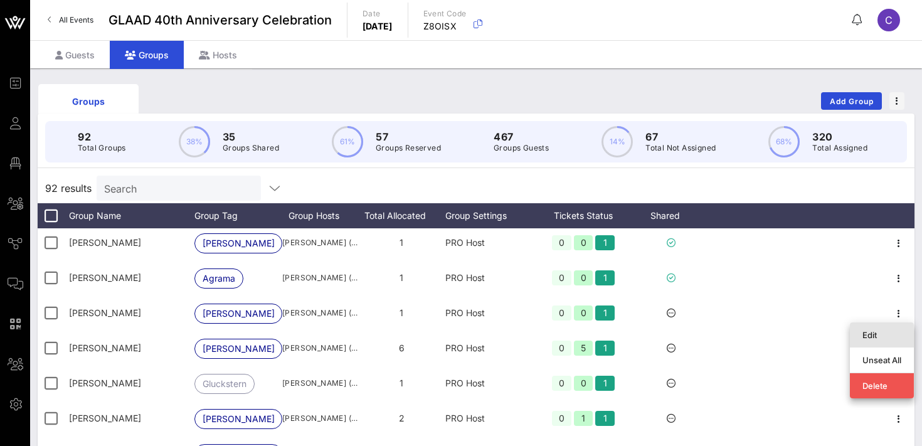
click at [867, 332] on div "Edit" at bounding box center [881, 335] width 39 height 10
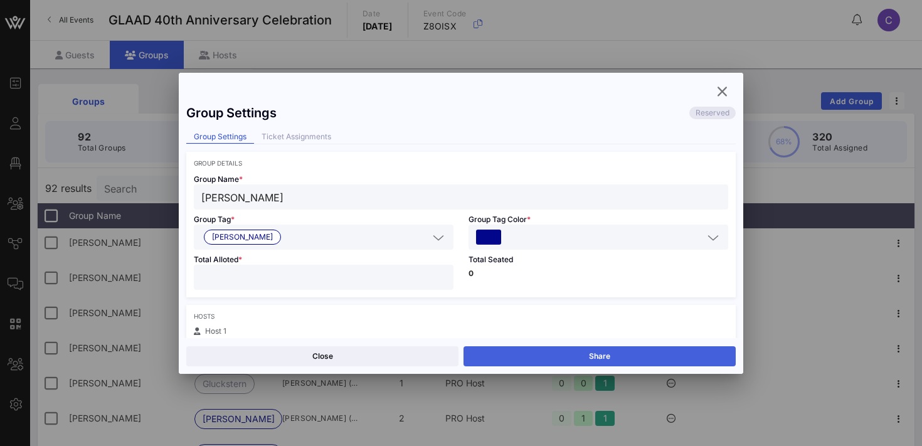
click at [596, 351] on button "Share" at bounding box center [600, 356] width 272 height 20
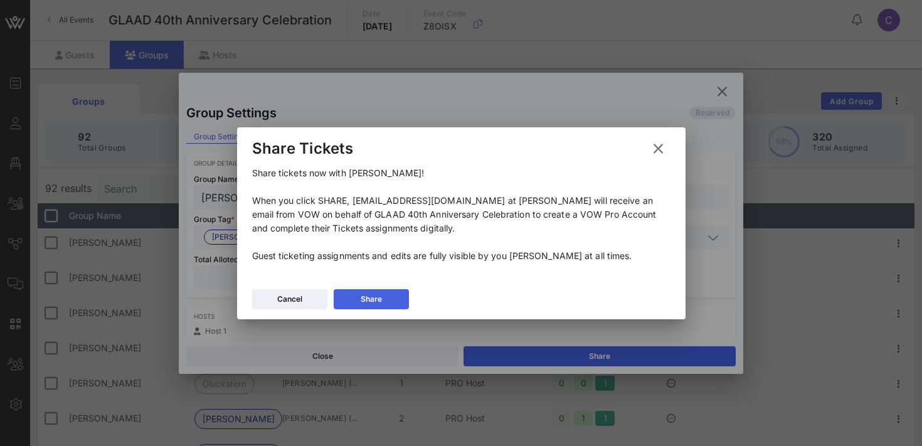
click at [389, 299] on button "Share" at bounding box center [371, 299] width 75 height 20
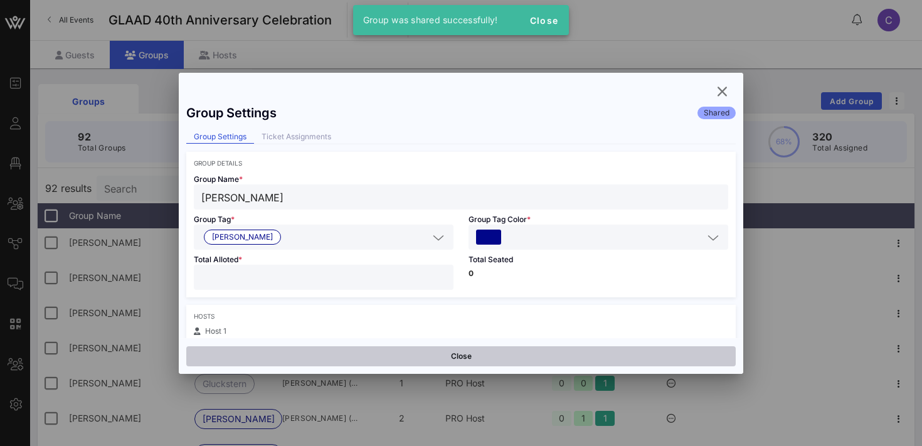
click at [386, 358] on button "Close" at bounding box center [460, 356] width 549 height 20
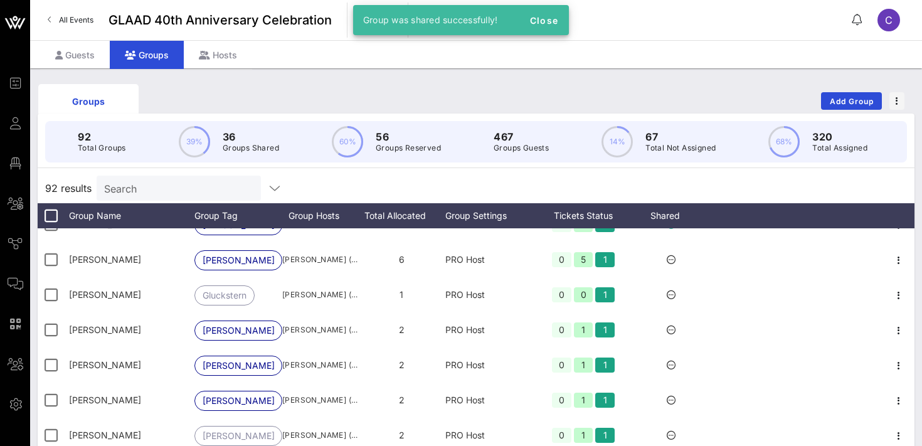
scroll to position [1291, 0]
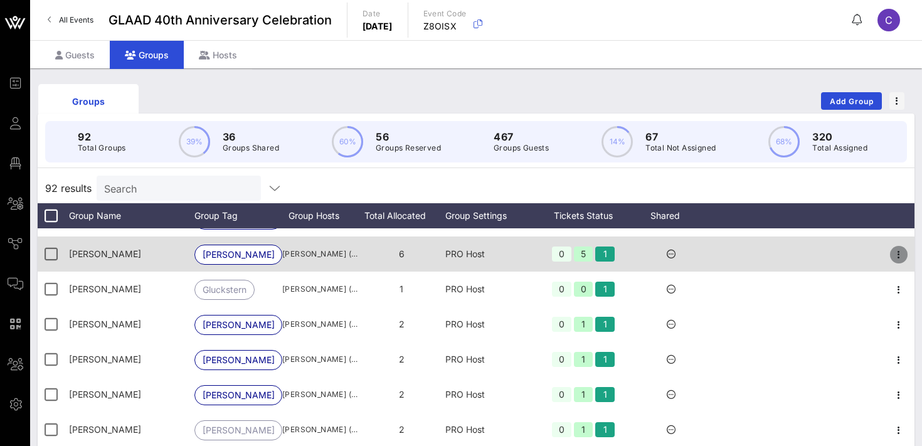
click at [895, 259] on icon "button" at bounding box center [898, 254] width 15 height 15
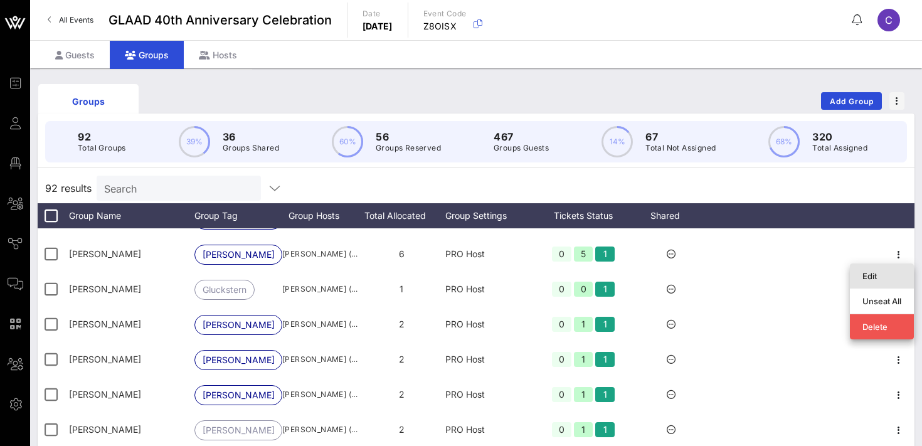
click at [869, 278] on div "Edit" at bounding box center [881, 276] width 39 height 10
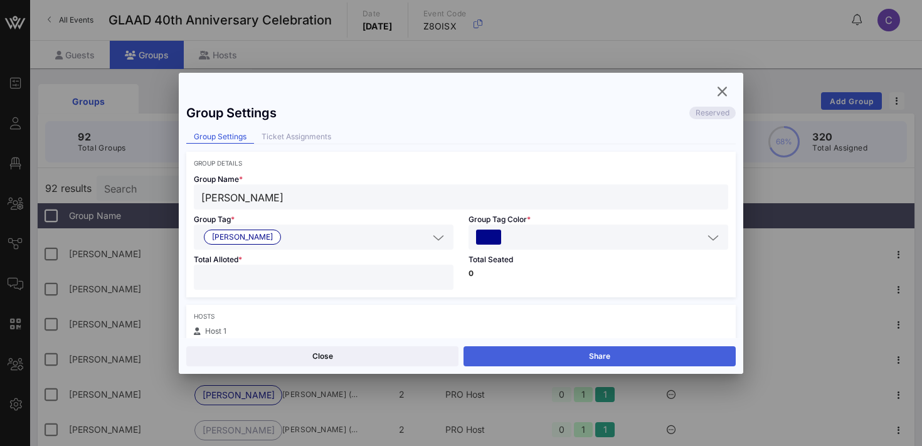
click at [561, 354] on button "Share" at bounding box center [600, 356] width 272 height 20
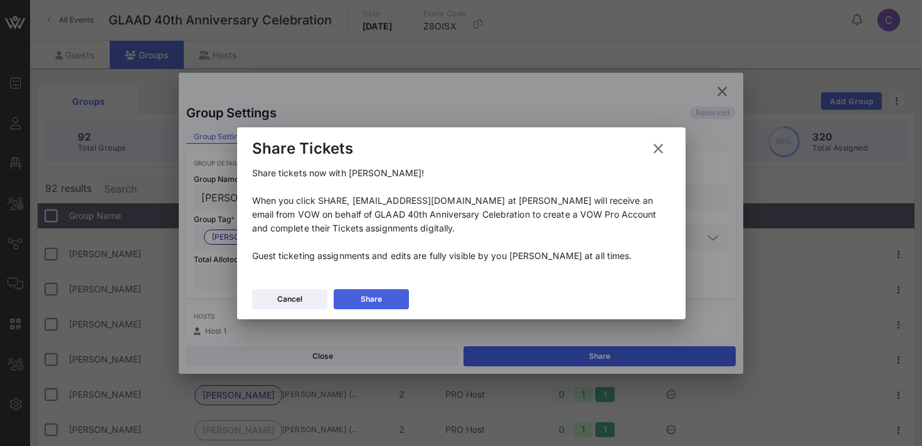
click at [385, 297] on button "Share" at bounding box center [371, 299] width 75 height 20
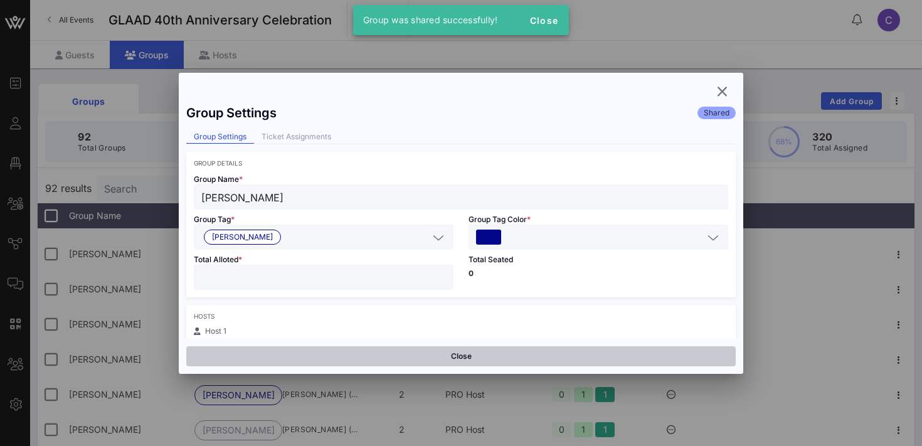
click at [375, 359] on button "Close" at bounding box center [460, 356] width 549 height 20
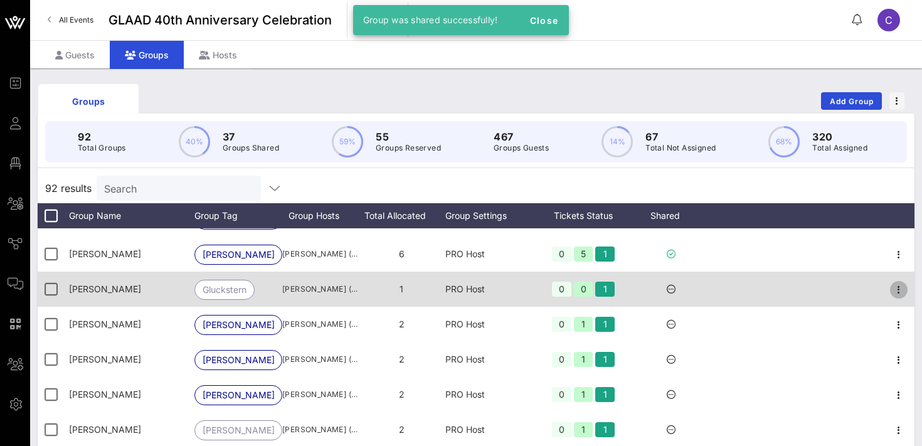
click at [901, 290] on icon "button" at bounding box center [898, 289] width 15 height 15
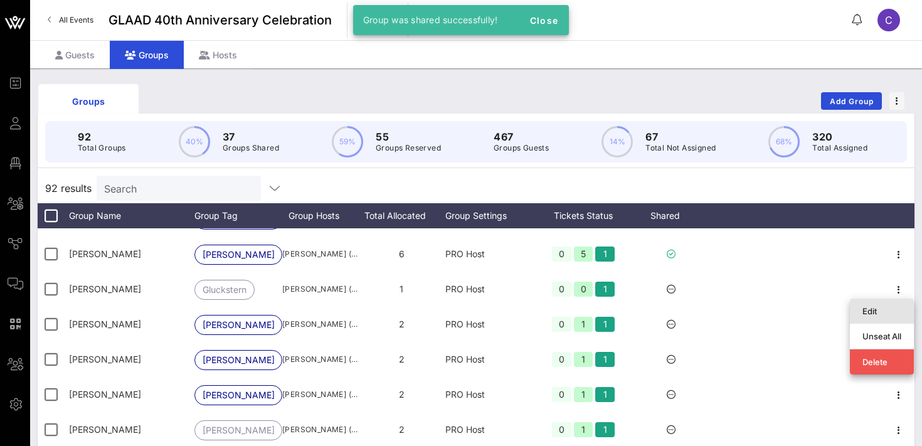
click at [874, 312] on div "Edit" at bounding box center [881, 311] width 39 height 10
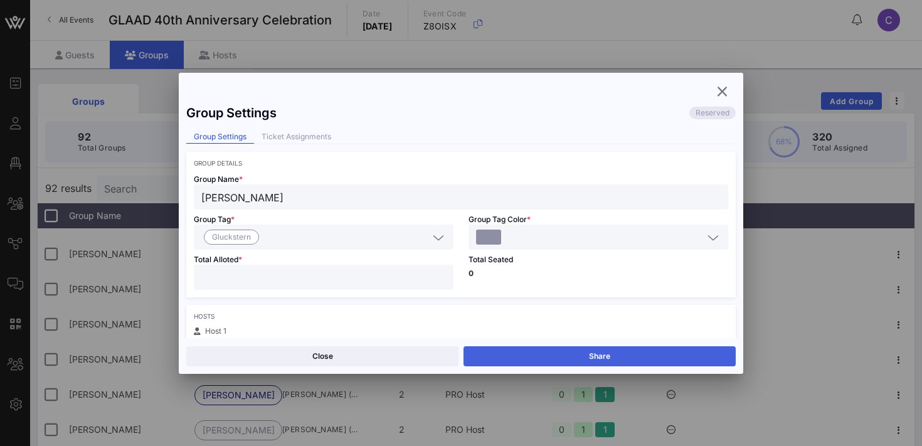
click at [666, 354] on button "Share" at bounding box center [600, 356] width 272 height 20
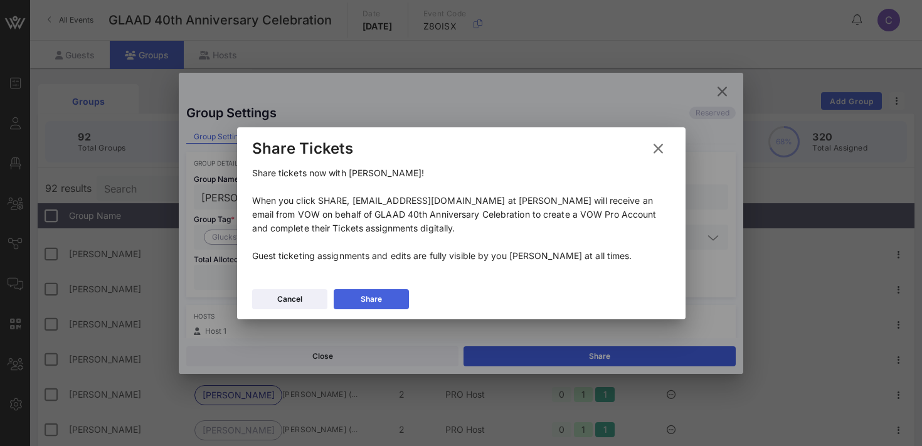
click at [371, 299] on icon at bounding box center [371, 299] width 10 height 11
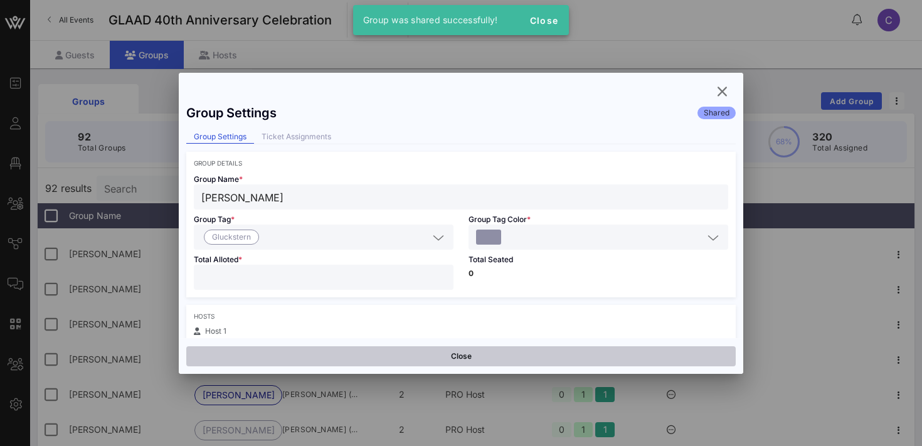
click at [375, 359] on button "Close" at bounding box center [460, 356] width 549 height 20
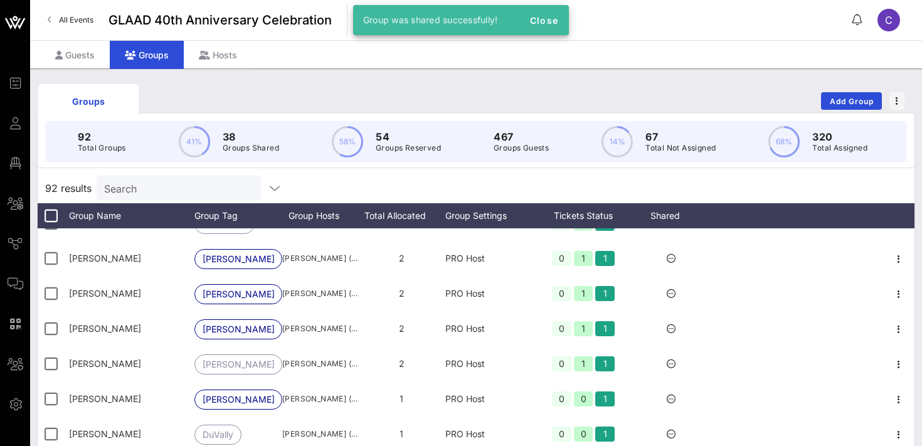
scroll to position [1362, 0]
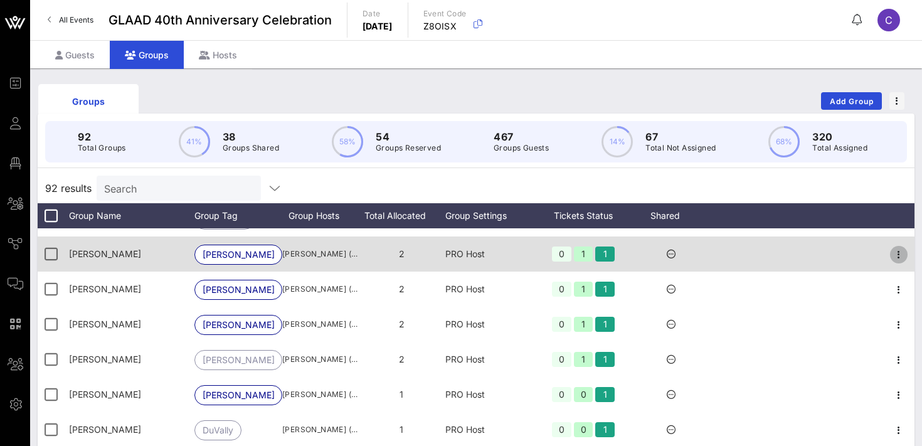
click at [900, 254] on icon "button" at bounding box center [898, 254] width 15 height 15
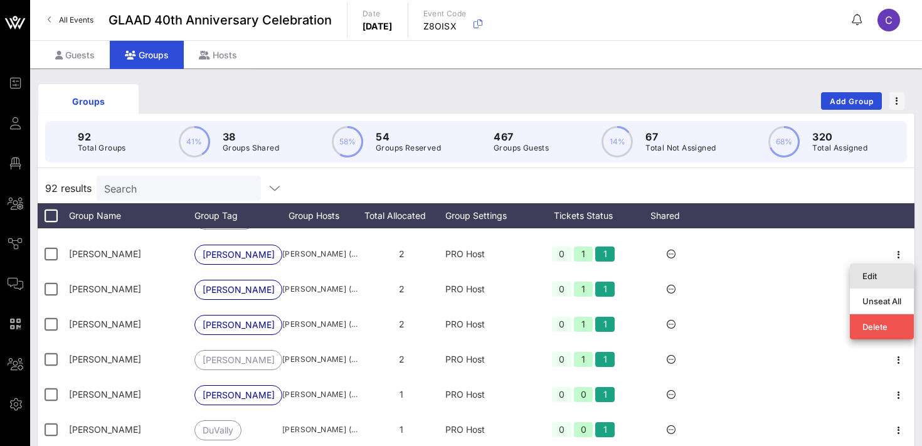
click at [879, 275] on div "Edit" at bounding box center [881, 276] width 39 height 10
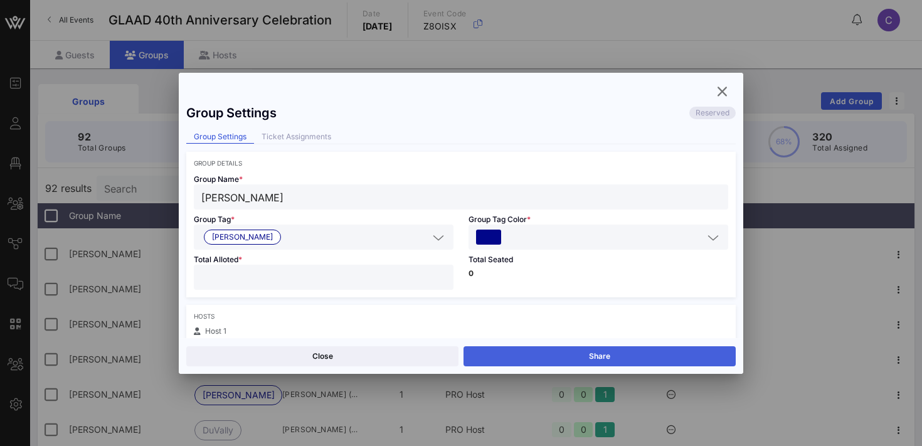
click at [626, 358] on button "Share" at bounding box center [600, 356] width 272 height 20
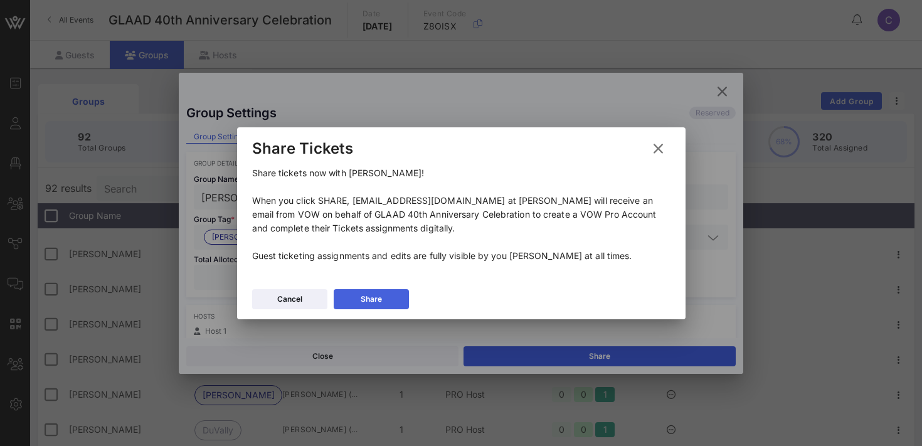
click at [373, 302] on icon at bounding box center [371, 299] width 11 height 11
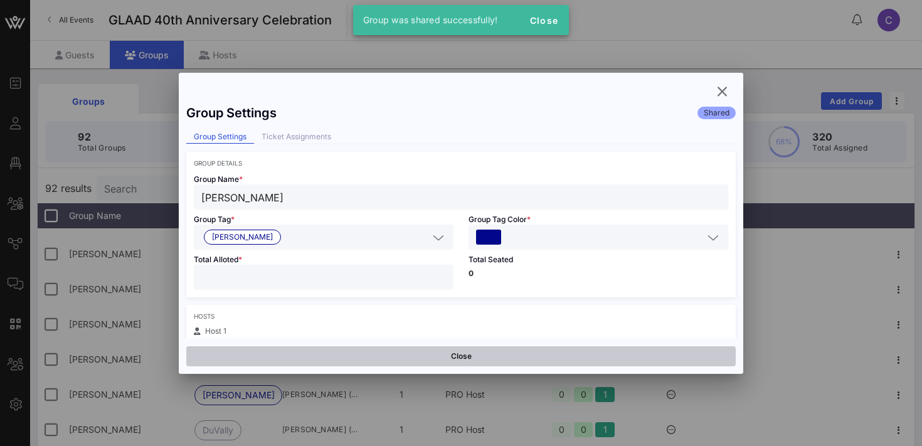
click at [346, 353] on button "Close" at bounding box center [460, 356] width 549 height 20
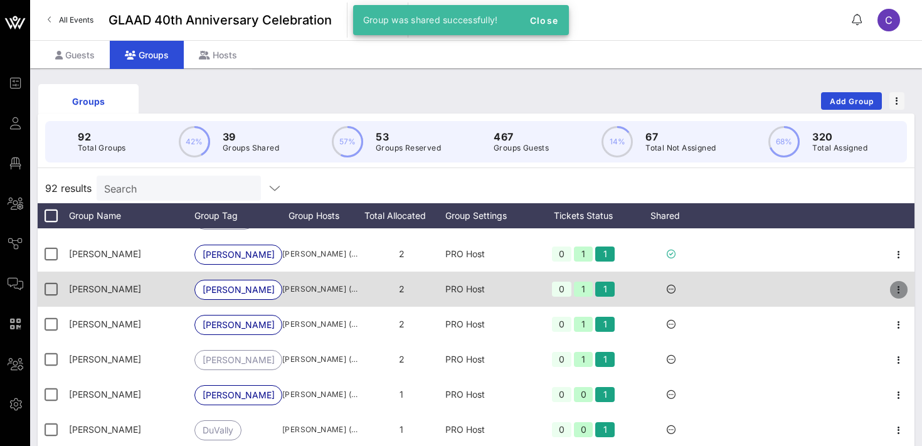
click at [901, 285] on icon "button" at bounding box center [898, 289] width 15 height 15
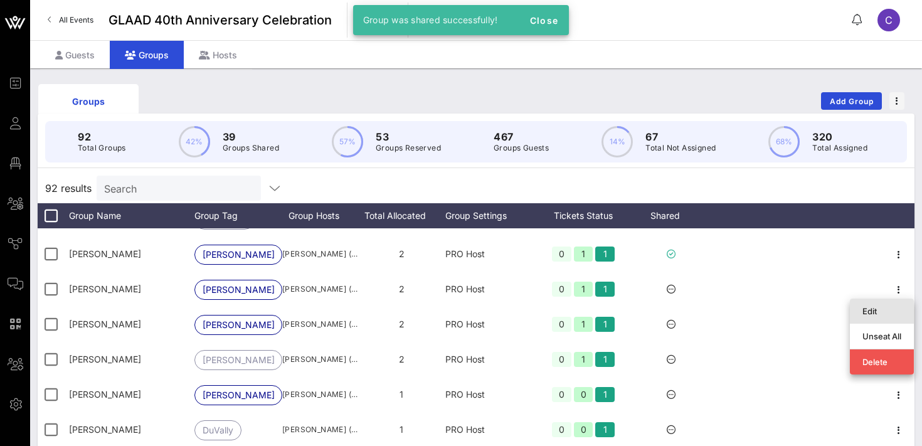
click at [874, 314] on div "Edit" at bounding box center [881, 311] width 39 height 10
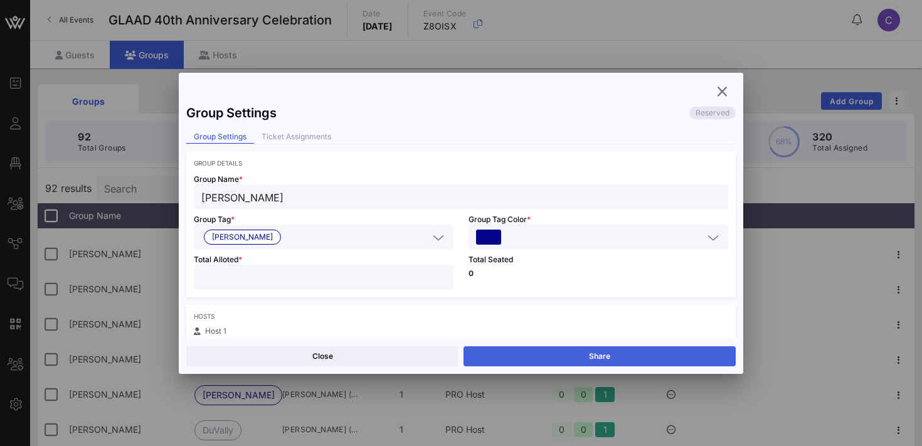
click at [670, 357] on button "Share" at bounding box center [600, 356] width 272 height 20
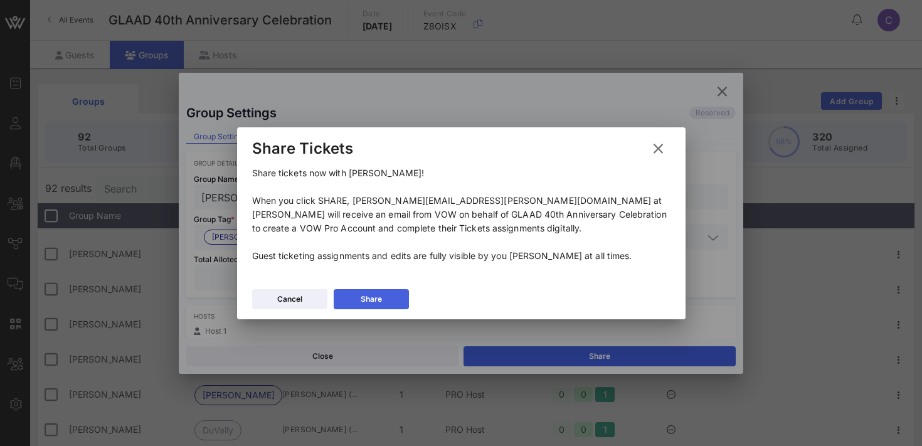
click at [361, 301] on div "Share" at bounding box center [371, 299] width 21 height 13
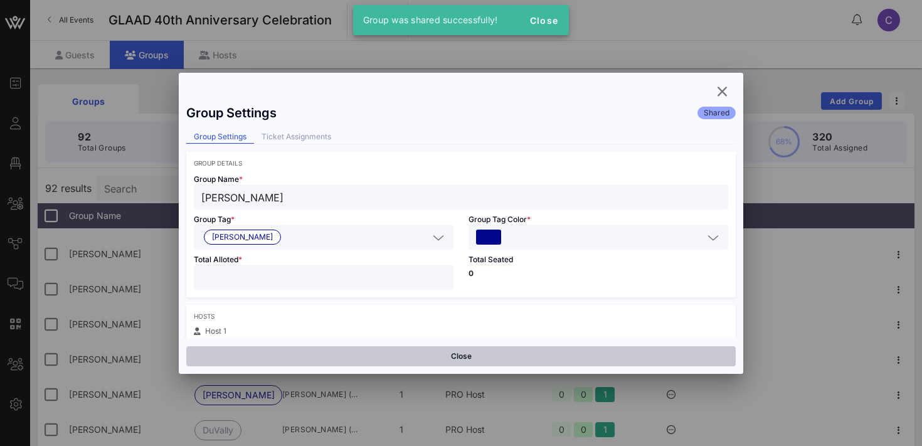
click at [331, 356] on button "Close" at bounding box center [460, 356] width 549 height 20
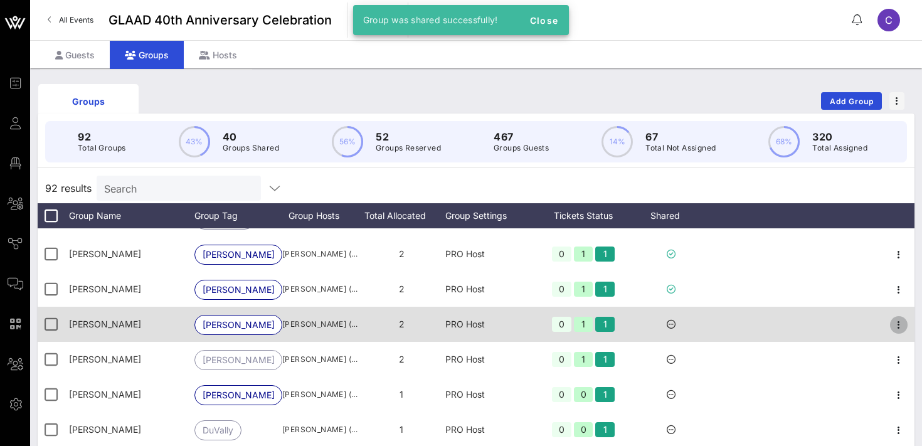
click at [898, 322] on icon "button" at bounding box center [898, 324] width 15 height 15
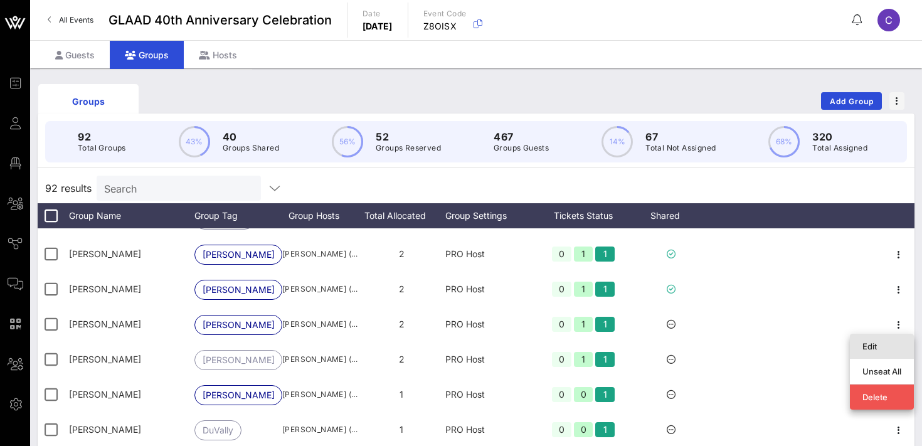
click at [888, 344] on div "Edit" at bounding box center [881, 346] width 39 height 10
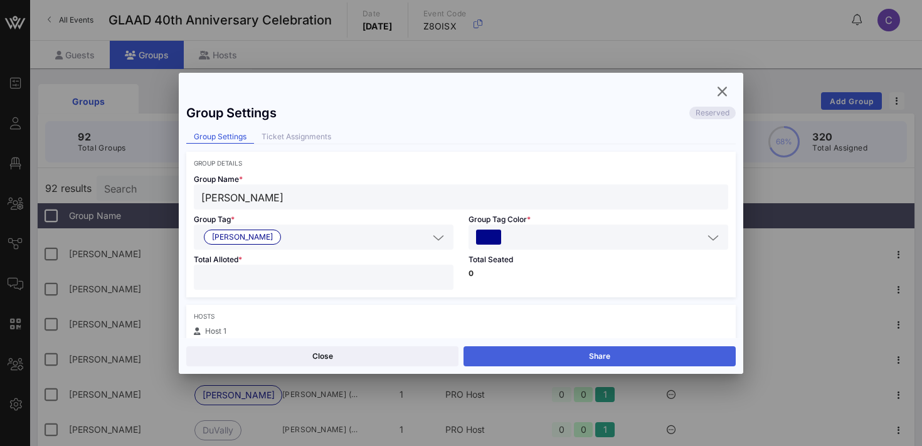
click at [630, 356] on button "Share" at bounding box center [600, 356] width 272 height 20
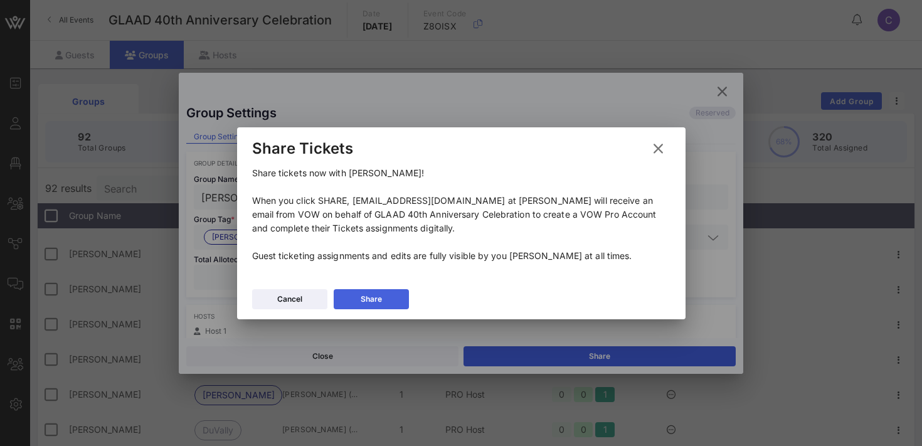
click at [373, 300] on icon at bounding box center [371, 298] width 10 height 9
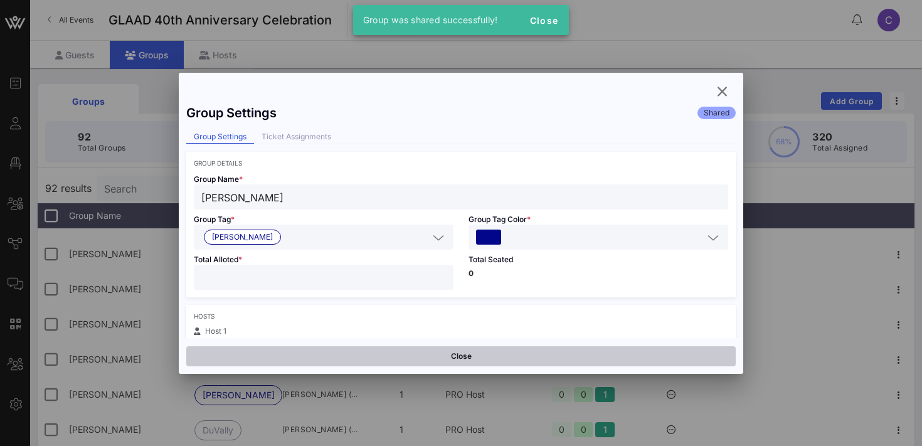
click at [359, 356] on button "Close" at bounding box center [460, 356] width 549 height 20
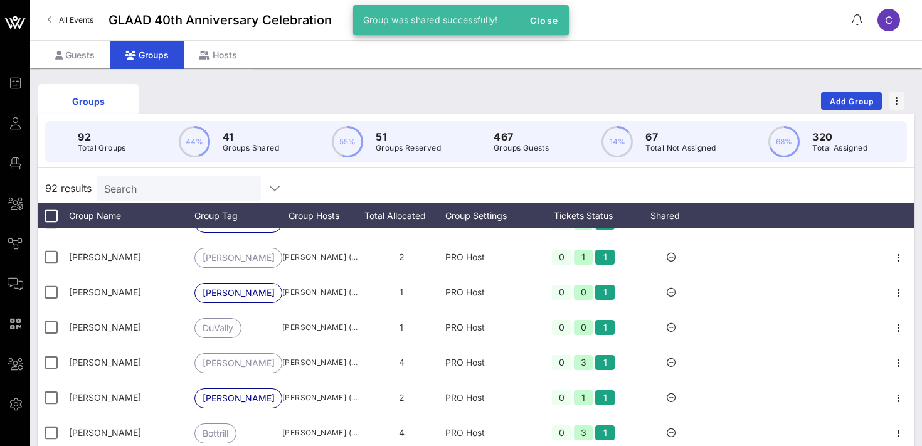
scroll to position [1469, 0]
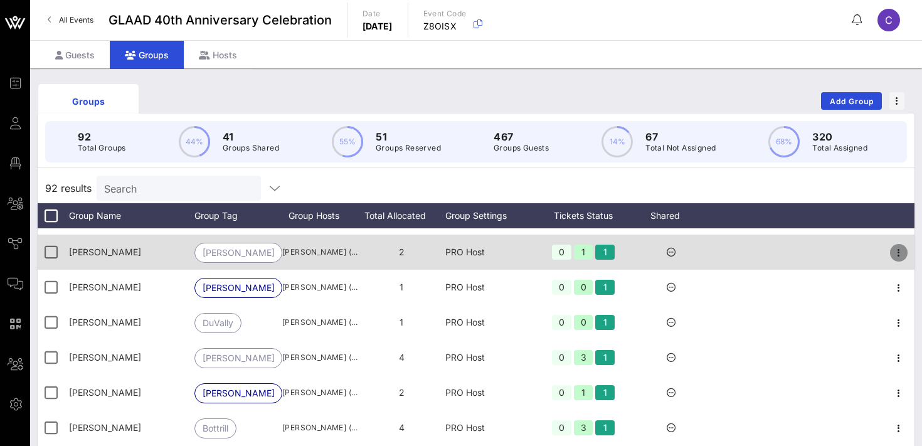
click at [901, 250] on icon "button" at bounding box center [898, 252] width 15 height 15
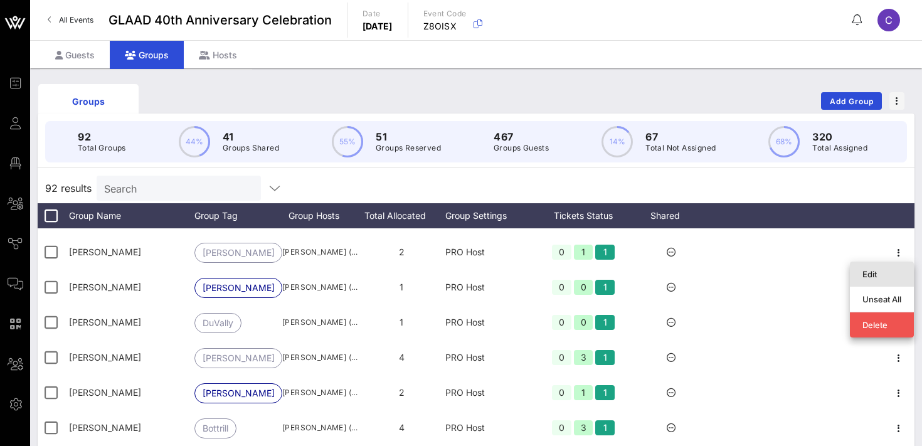
click at [868, 276] on div "Edit" at bounding box center [881, 274] width 39 height 10
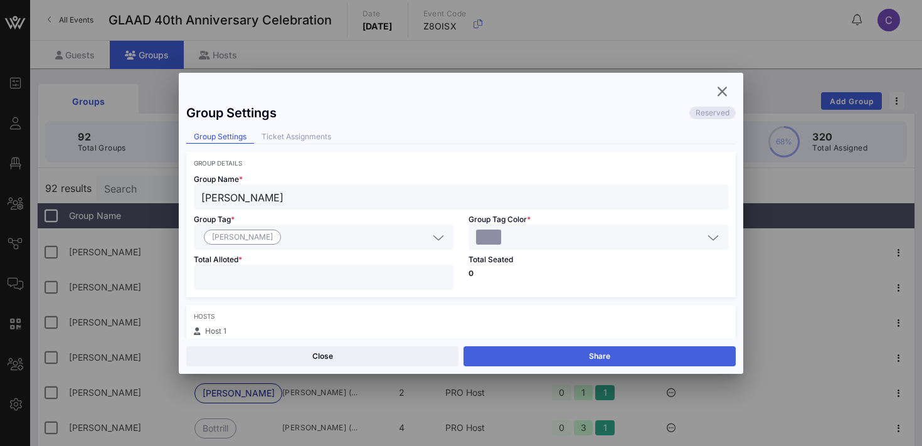
click at [610, 347] on button "Share" at bounding box center [600, 356] width 272 height 20
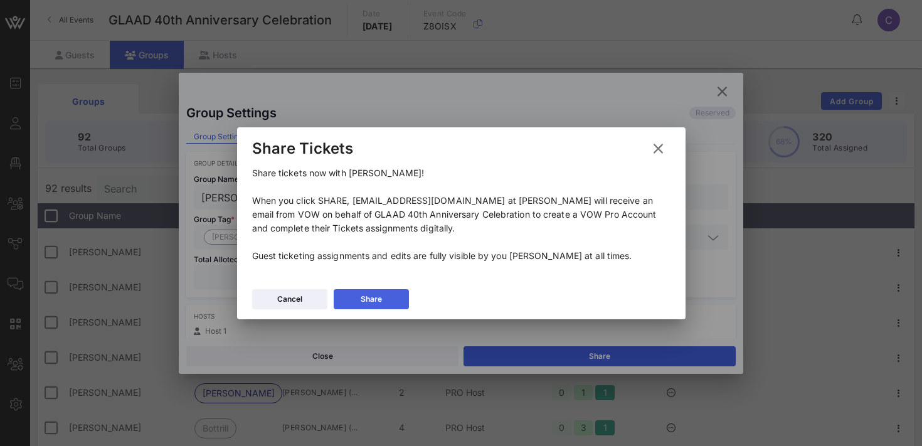
click at [388, 296] on button "Share" at bounding box center [371, 299] width 75 height 20
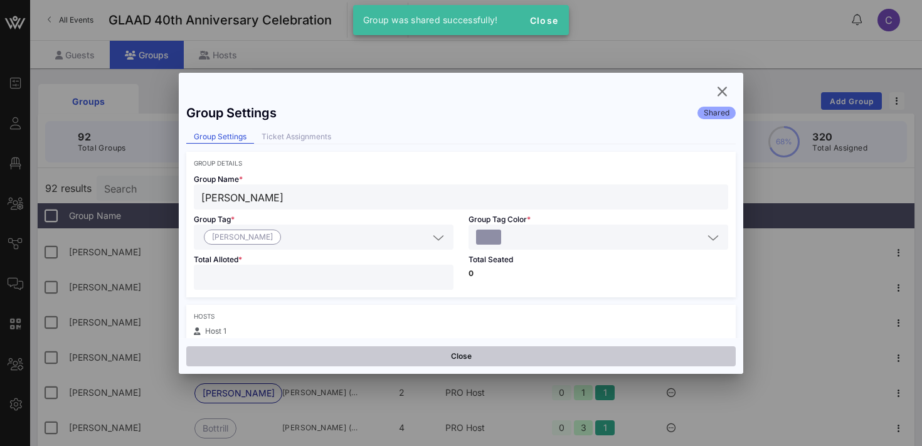
click at [369, 353] on button "Close" at bounding box center [460, 356] width 549 height 20
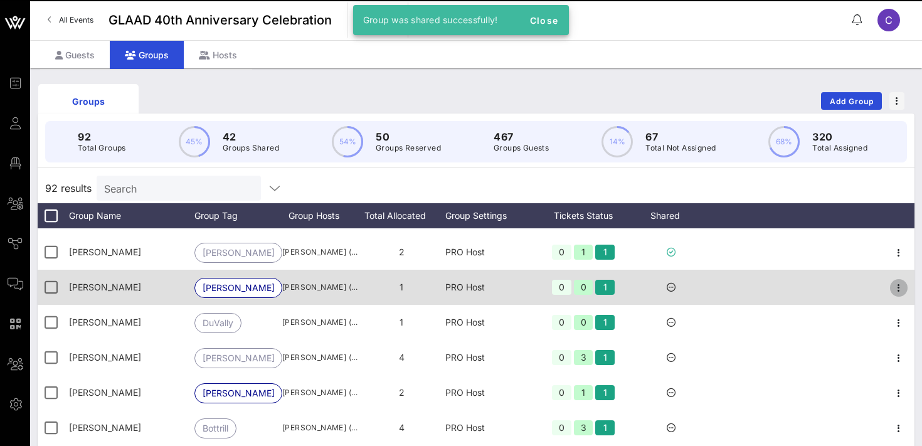
click at [901, 284] on icon "button" at bounding box center [898, 287] width 15 height 15
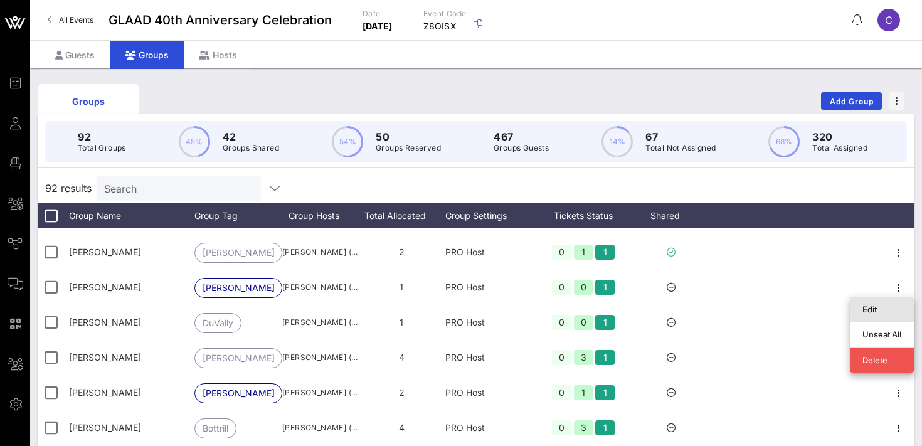
click at [871, 305] on div "Edit" at bounding box center [881, 309] width 39 height 10
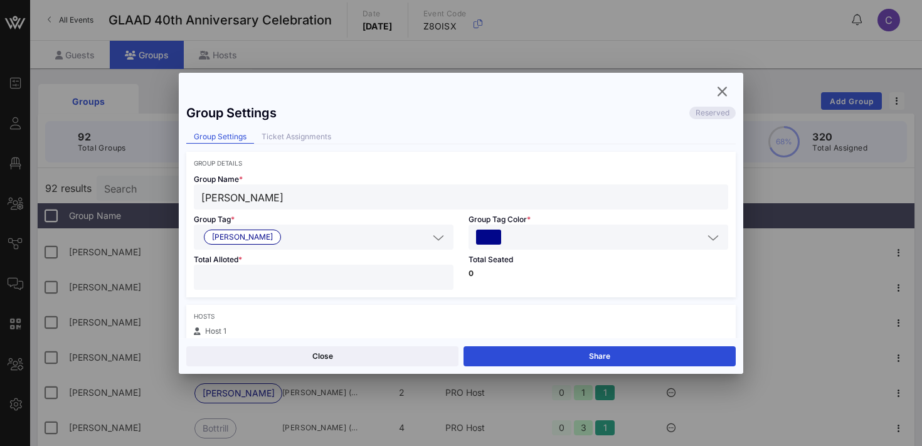
click at [637, 344] on div "Close Share" at bounding box center [461, 356] width 565 height 36
click at [614, 352] on button "Share" at bounding box center [600, 356] width 272 height 20
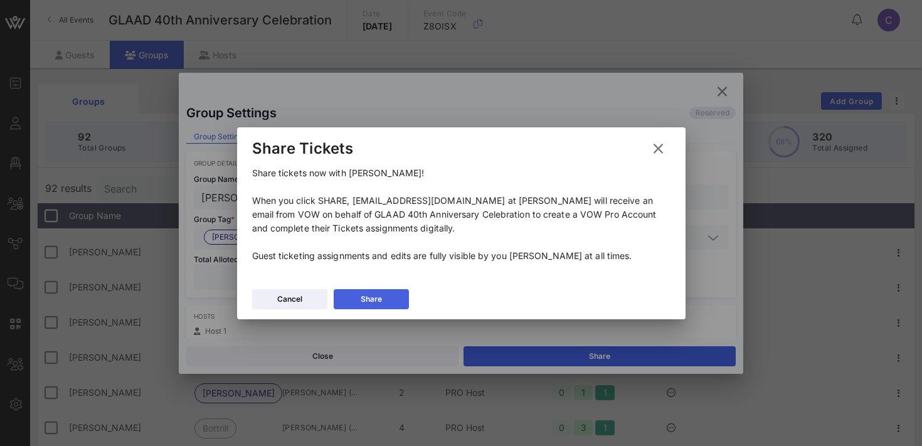
click at [375, 294] on div "Share" at bounding box center [371, 299] width 21 height 13
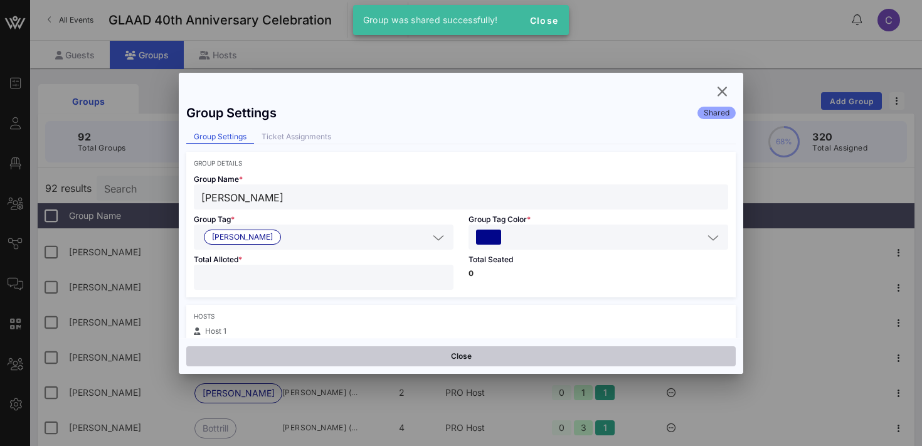
click at [353, 354] on button "Close" at bounding box center [460, 356] width 549 height 20
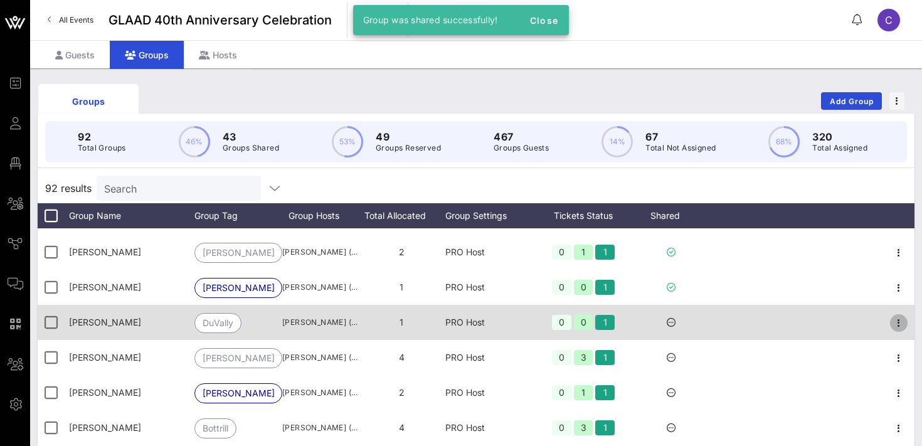
click at [900, 319] on icon "button" at bounding box center [898, 323] width 15 height 15
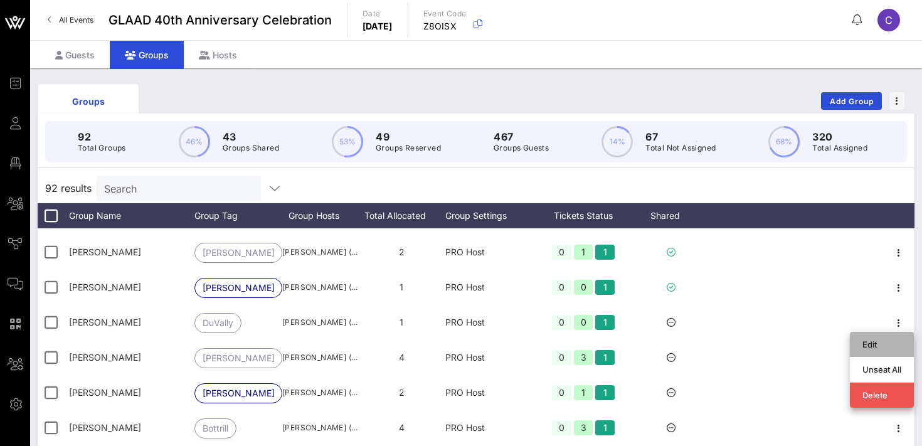
click at [862, 341] on div "Edit" at bounding box center [882, 344] width 64 height 25
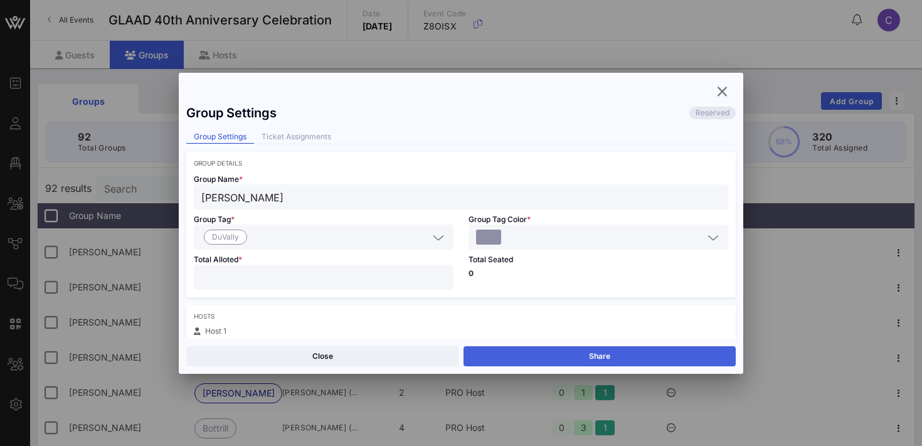
click at [651, 358] on button "Share" at bounding box center [600, 356] width 272 height 20
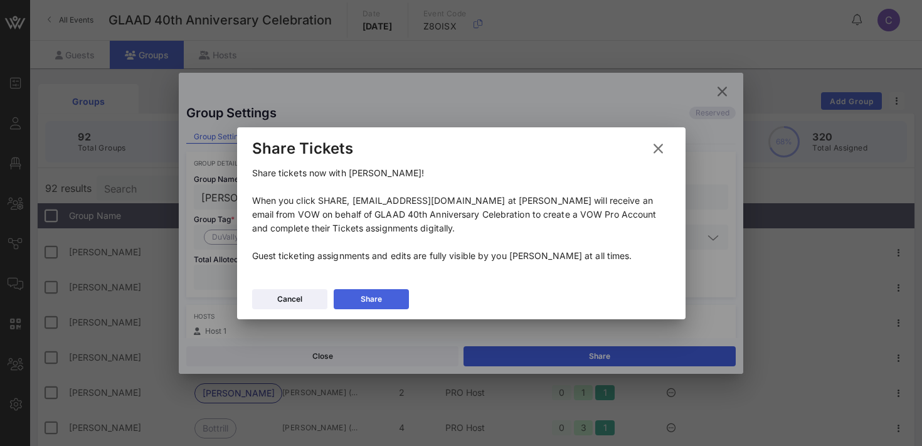
click at [366, 299] on icon at bounding box center [370, 299] width 9 height 8
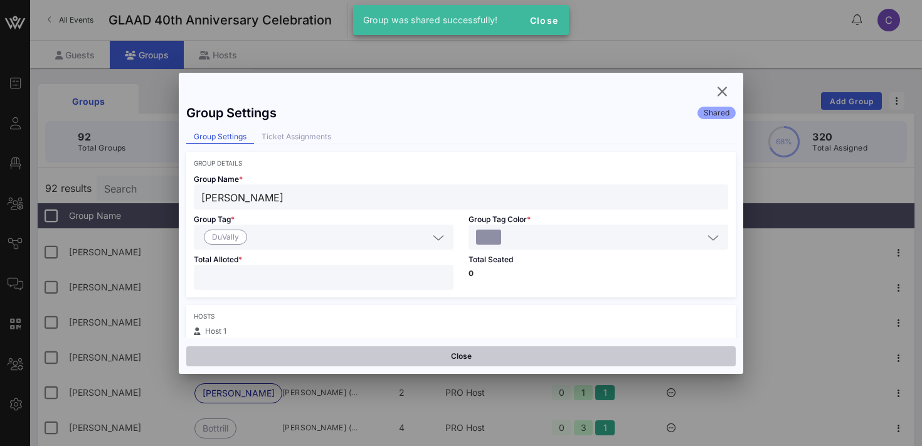
click at [366, 353] on button "Close" at bounding box center [460, 356] width 549 height 20
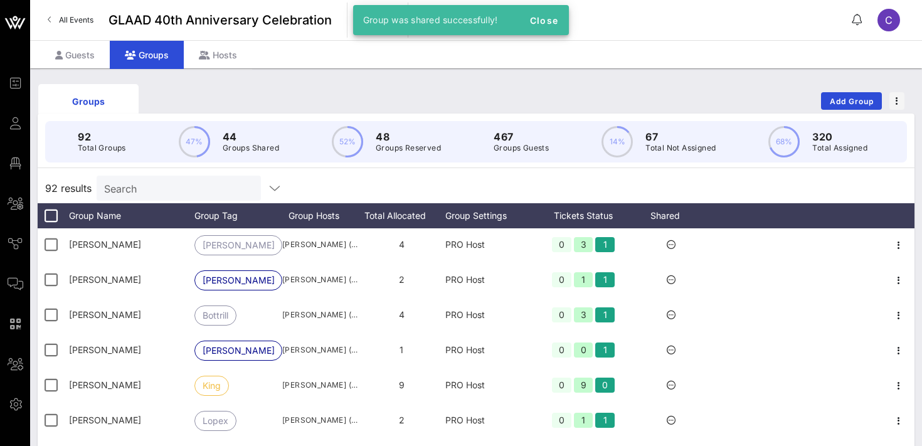
scroll to position [1586, 0]
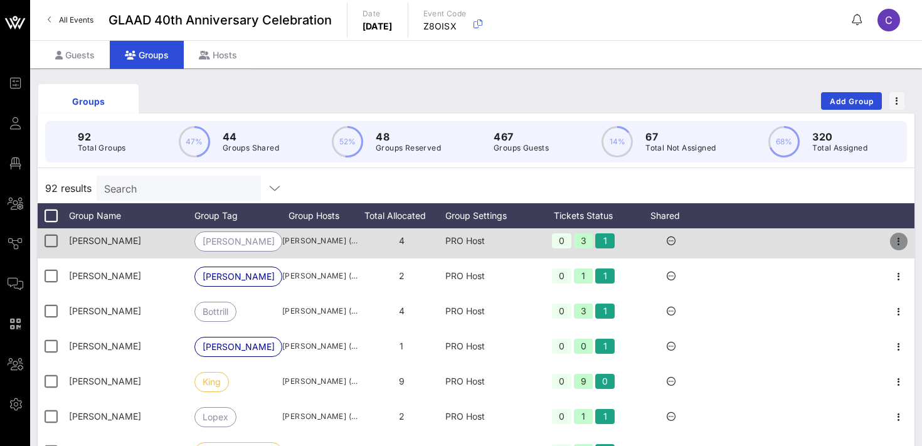
click at [896, 241] on icon "button" at bounding box center [898, 241] width 15 height 15
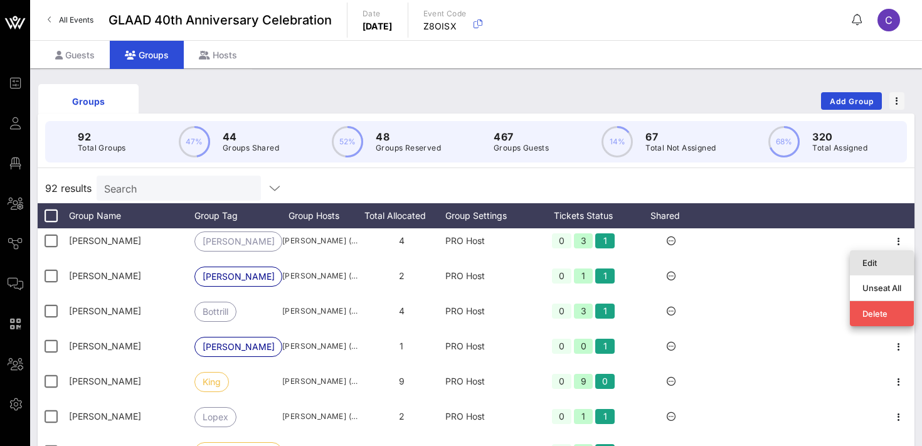
click at [866, 263] on div "Edit" at bounding box center [881, 263] width 39 height 10
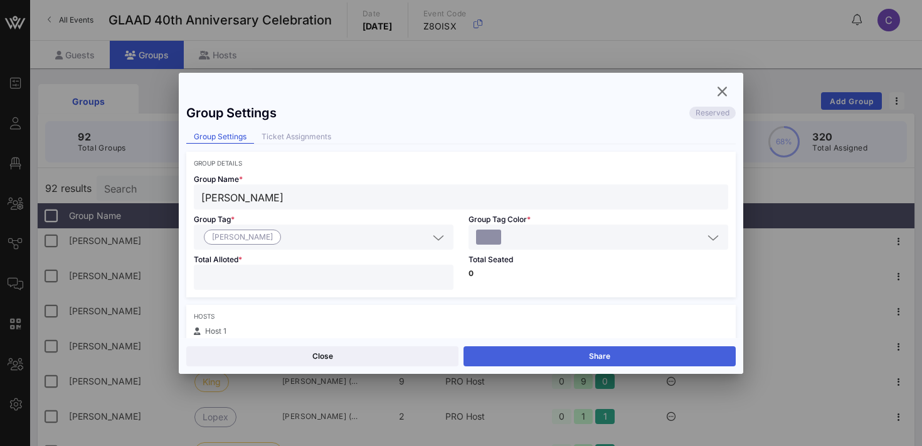
click at [580, 349] on button "Share" at bounding box center [600, 356] width 272 height 20
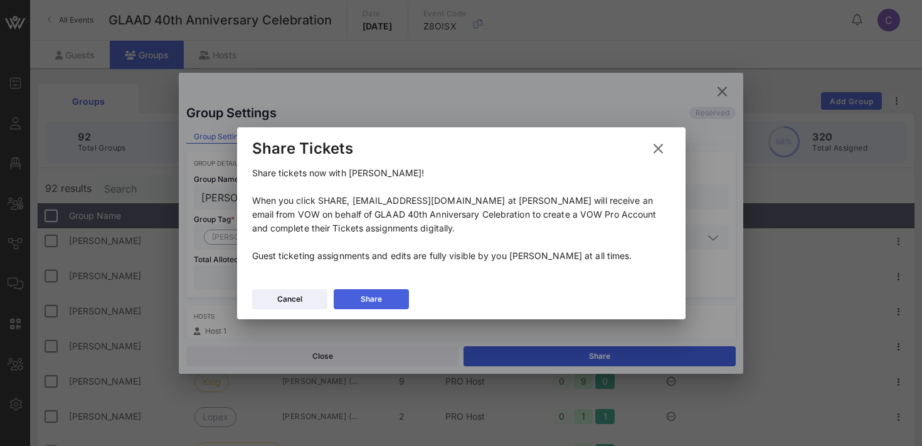
click at [382, 297] on button "Share" at bounding box center [371, 299] width 75 height 20
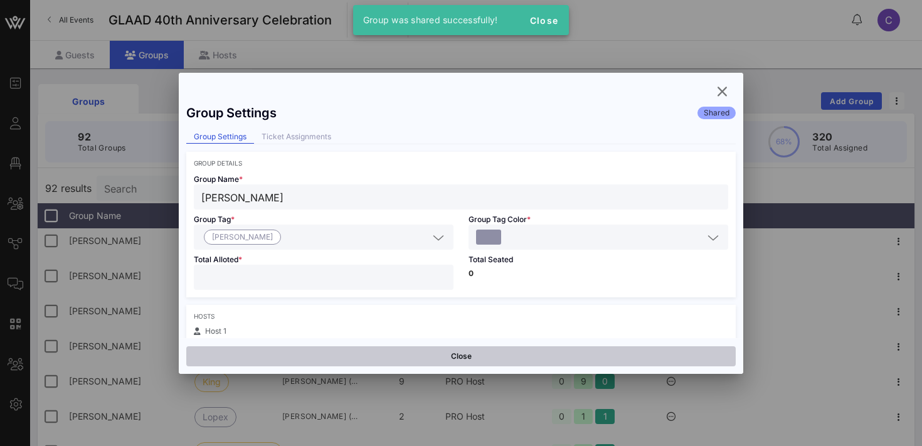
click at [379, 353] on button "Close" at bounding box center [460, 356] width 549 height 20
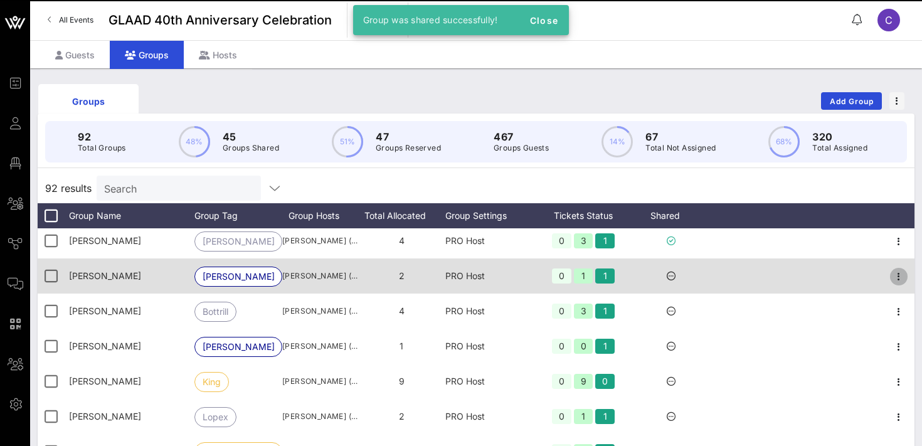
click at [896, 278] on icon "button" at bounding box center [898, 276] width 15 height 15
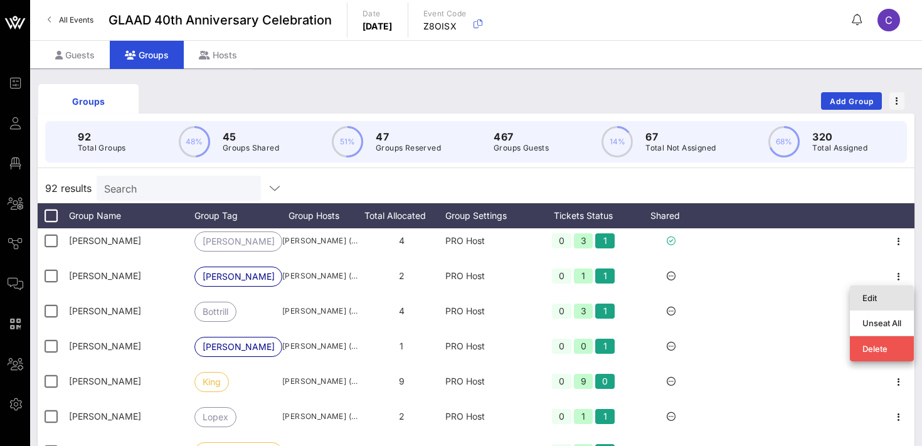
click at [865, 295] on div "Edit" at bounding box center [881, 298] width 39 height 10
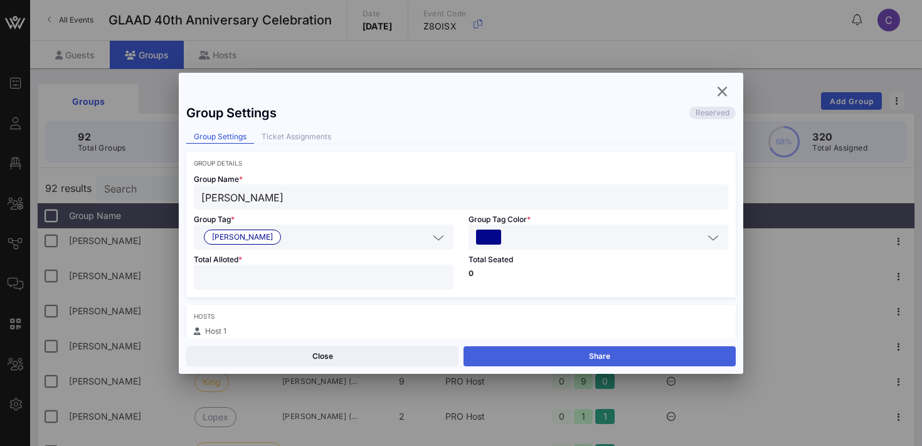
click at [568, 359] on button "Share" at bounding box center [600, 356] width 272 height 20
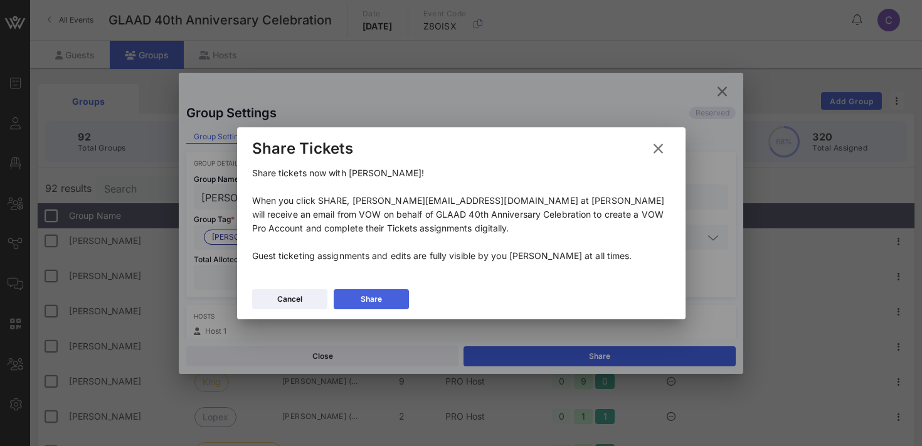
click at [368, 299] on icon at bounding box center [371, 298] width 10 height 9
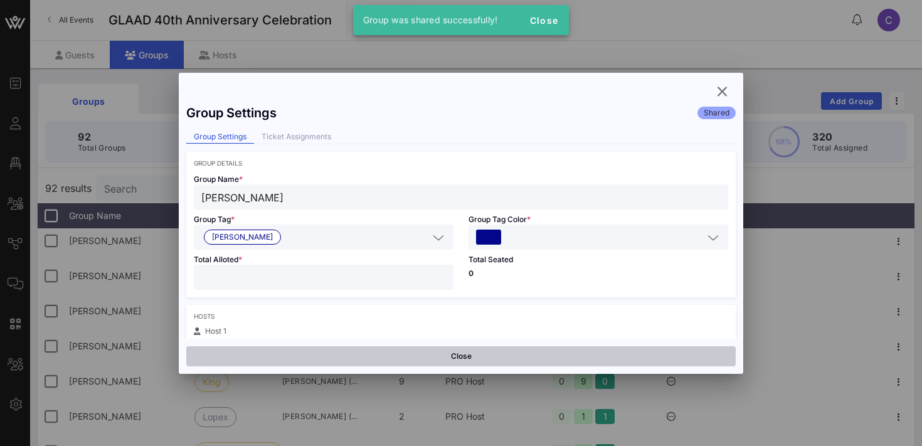
click at [364, 358] on button "Close" at bounding box center [460, 356] width 549 height 20
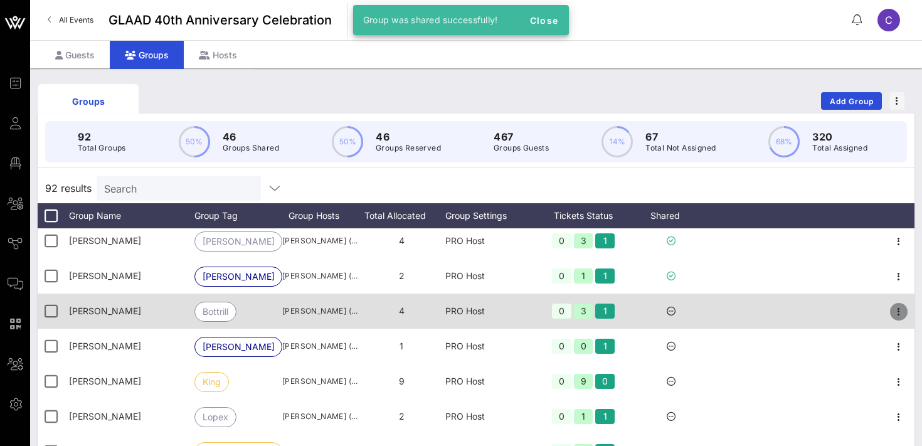
click at [901, 314] on icon "button" at bounding box center [898, 311] width 15 height 15
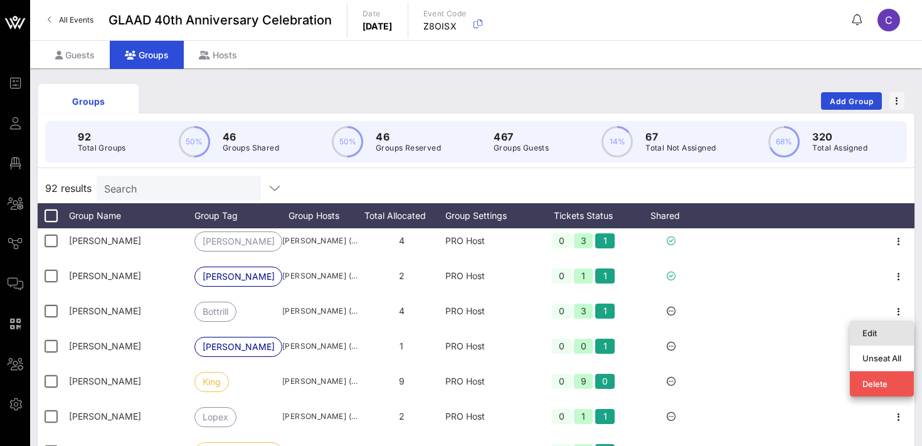
click at [872, 334] on div "Edit" at bounding box center [881, 333] width 39 height 10
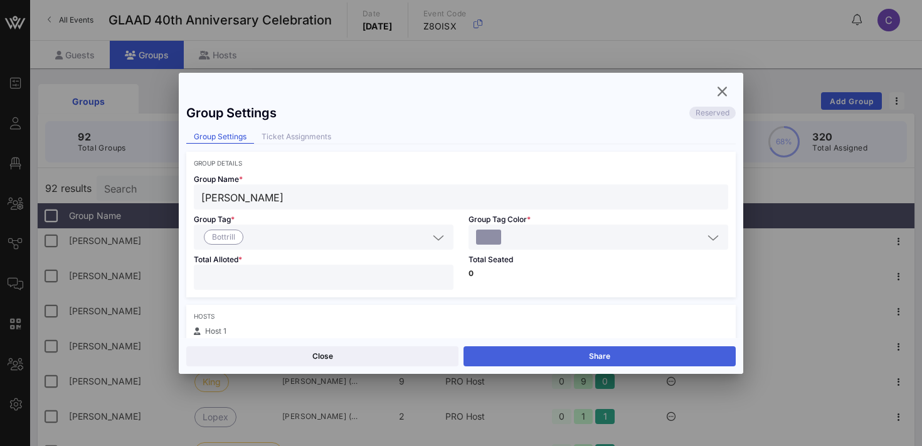
click at [600, 351] on button "Share" at bounding box center [600, 356] width 272 height 20
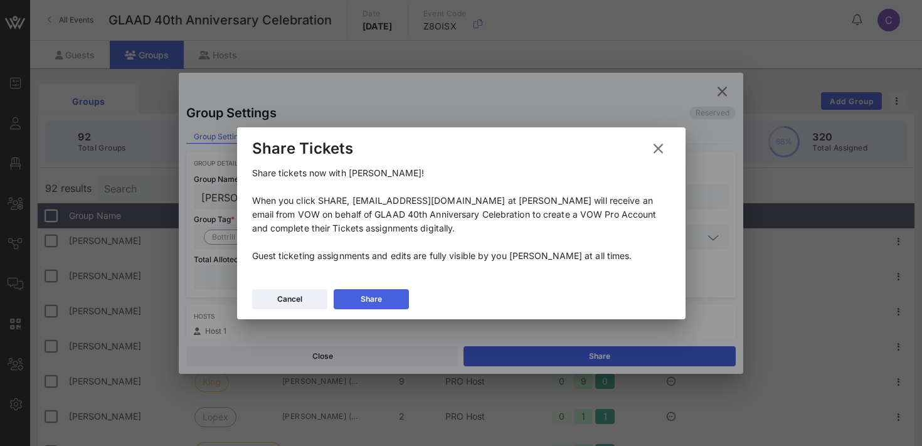
click at [363, 296] on div "Share" at bounding box center [371, 299] width 21 height 13
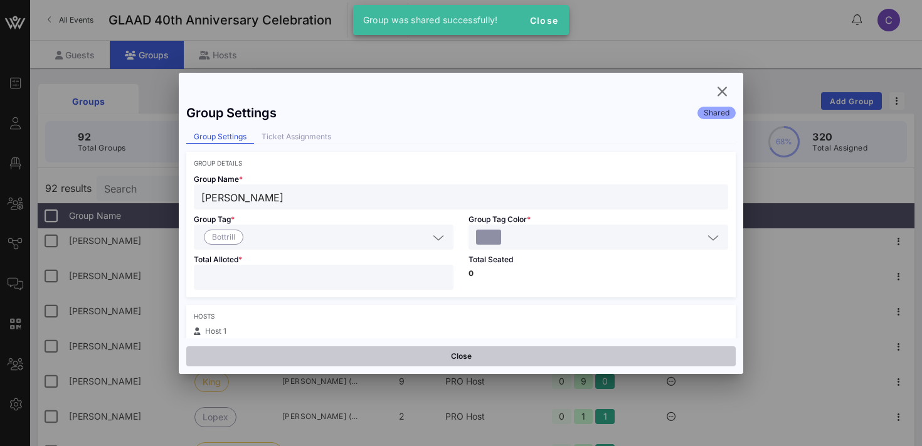
click at [361, 354] on button "Close" at bounding box center [460, 356] width 549 height 20
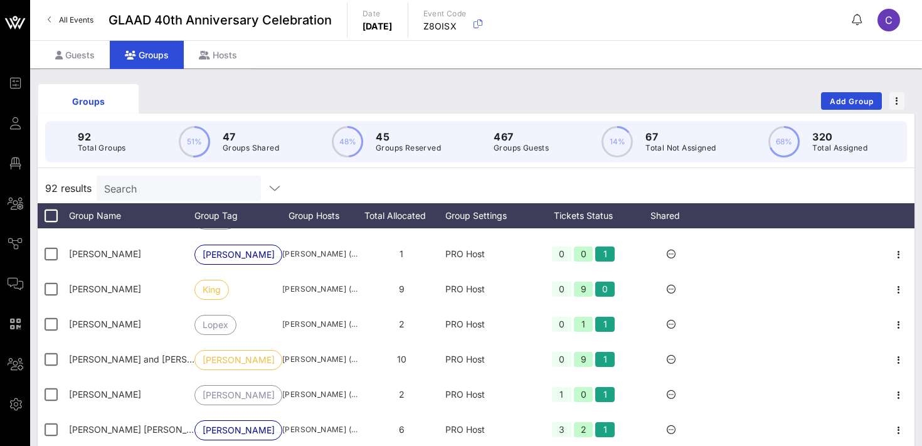
scroll to position [1679, 0]
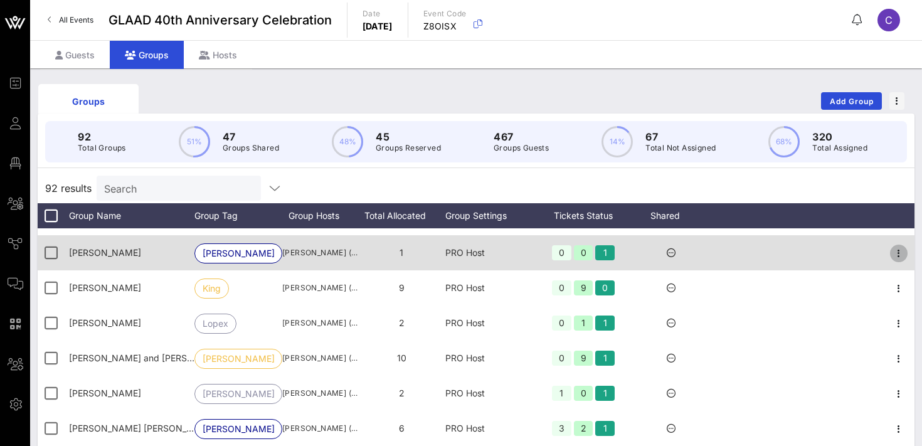
click at [898, 258] on icon "button" at bounding box center [898, 253] width 15 height 15
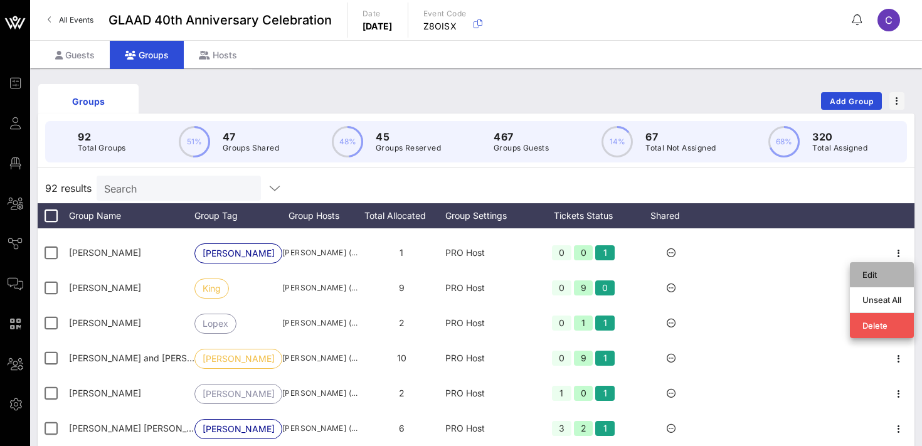
click at [866, 281] on div "Edit" at bounding box center [881, 275] width 39 height 20
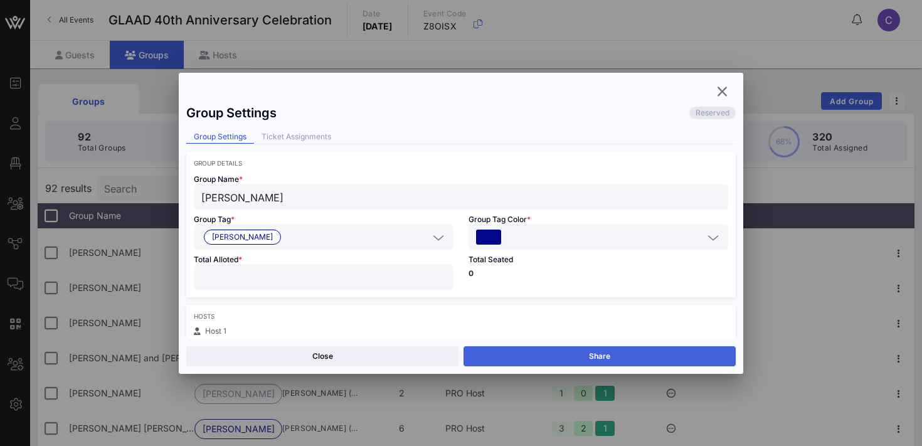
click at [611, 359] on button "Share" at bounding box center [600, 356] width 272 height 20
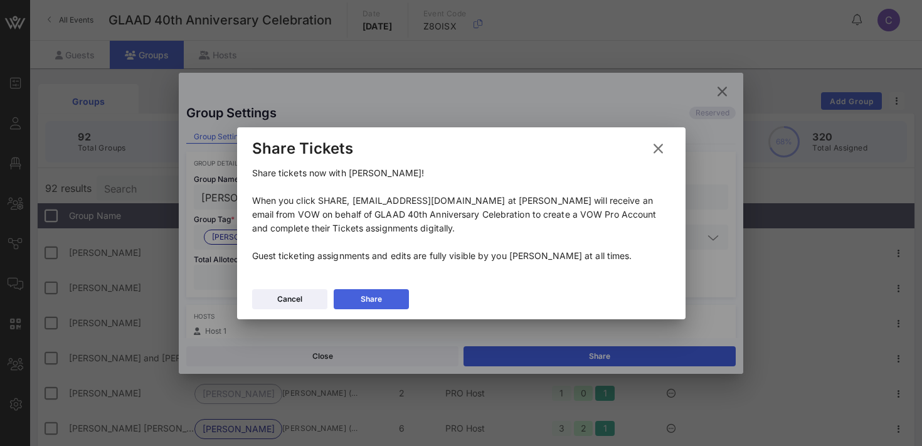
click at [349, 304] on button "Share" at bounding box center [371, 299] width 75 height 20
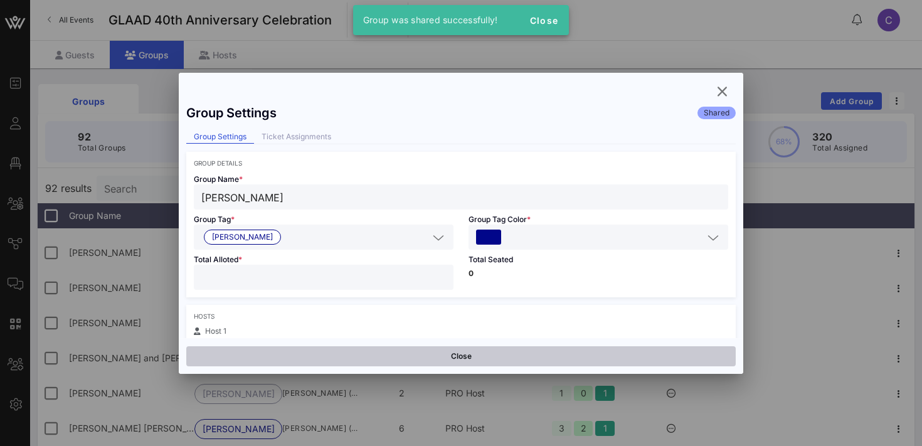
click at [336, 353] on button "Close" at bounding box center [460, 356] width 549 height 20
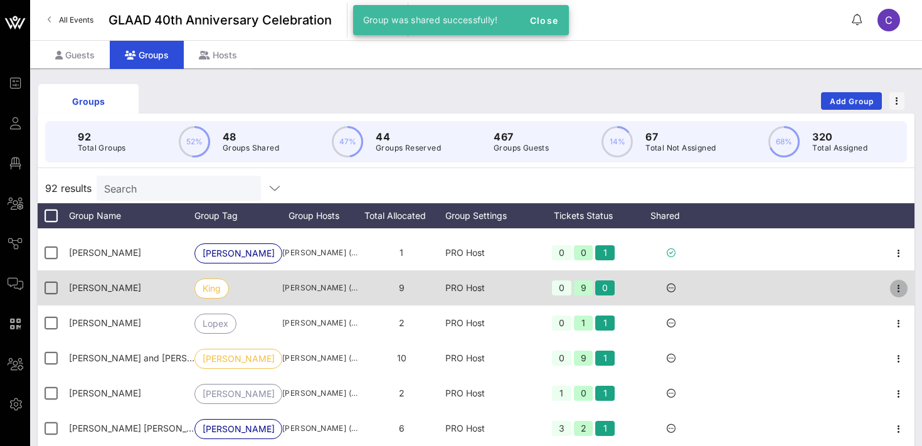
click at [901, 289] on icon "button" at bounding box center [898, 288] width 15 height 15
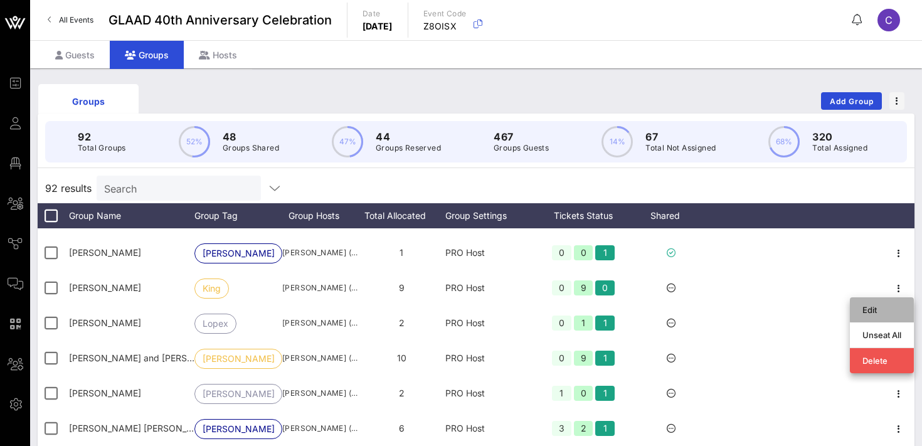
click at [872, 309] on div "Edit" at bounding box center [881, 310] width 39 height 10
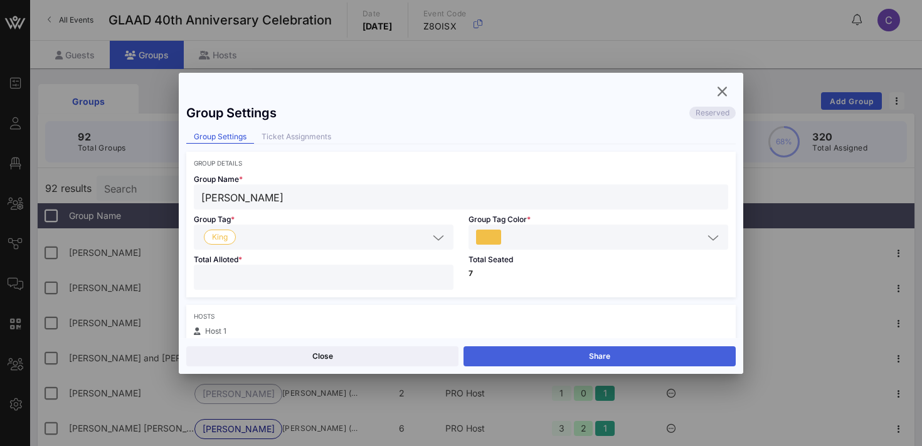
click at [608, 351] on button "Share" at bounding box center [600, 356] width 272 height 20
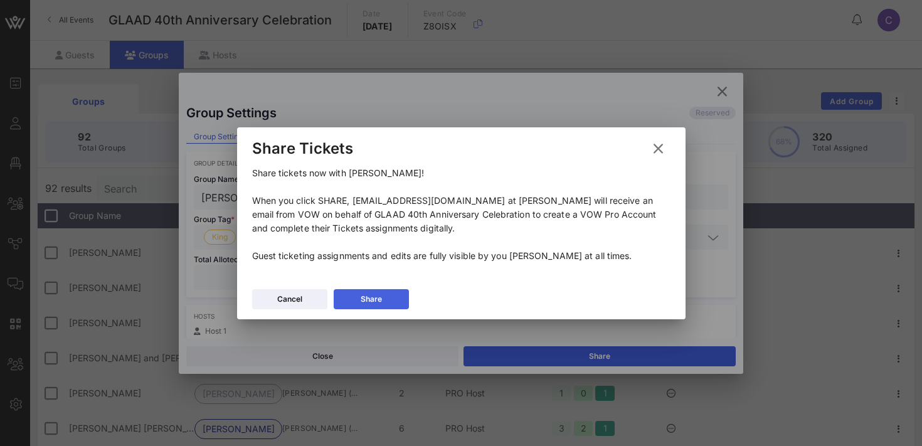
click at [356, 307] on button "Share" at bounding box center [371, 299] width 75 height 20
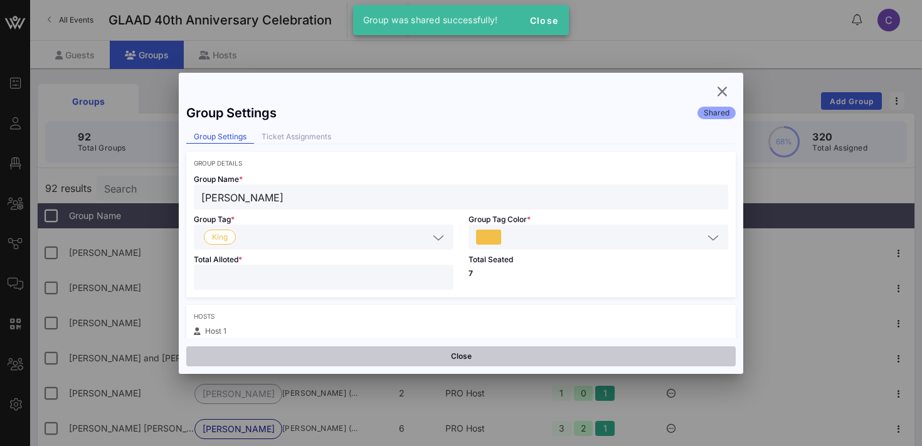
click at [366, 350] on button "Close" at bounding box center [460, 356] width 549 height 20
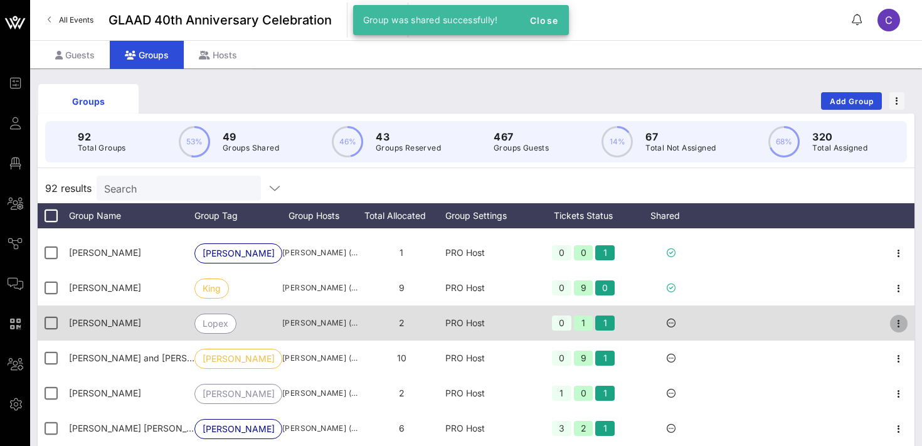
click at [898, 323] on icon "button" at bounding box center [898, 323] width 15 height 15
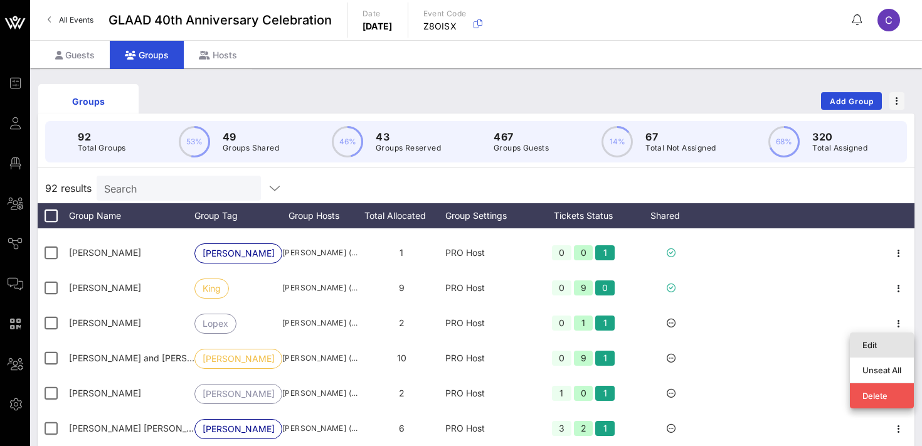
click at [859, 346] on div "Edit" at bounding box center [882, 344] width 64 height 25
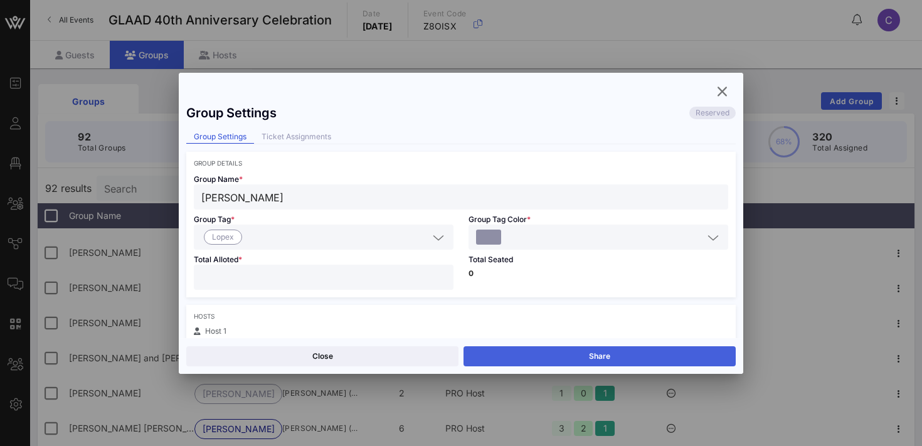
click at [639, 356] on button "Share" at bounding box center [600, 356] width 272 height 20
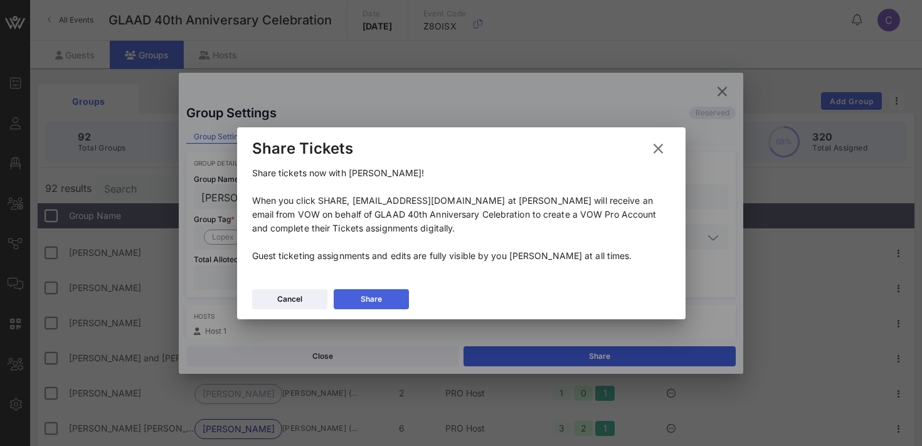
click at [352, 297] on button "Share" at bounding box center [371, 299] width 75 height 20
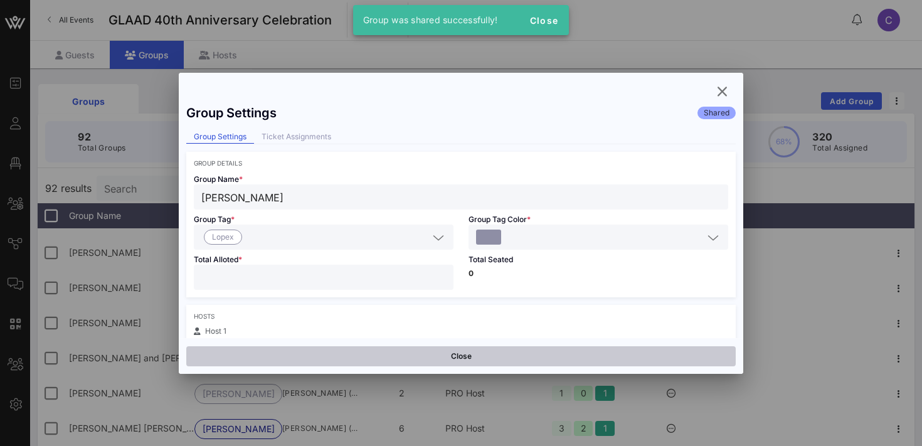
click at [350, 359] on button "Close" at bounding box center [460, 356] width 549 height 20
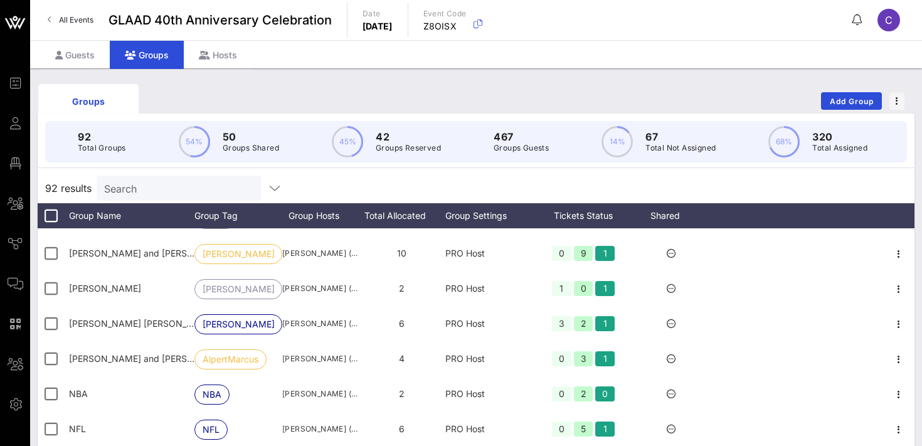
scroll to position [1785, 0]
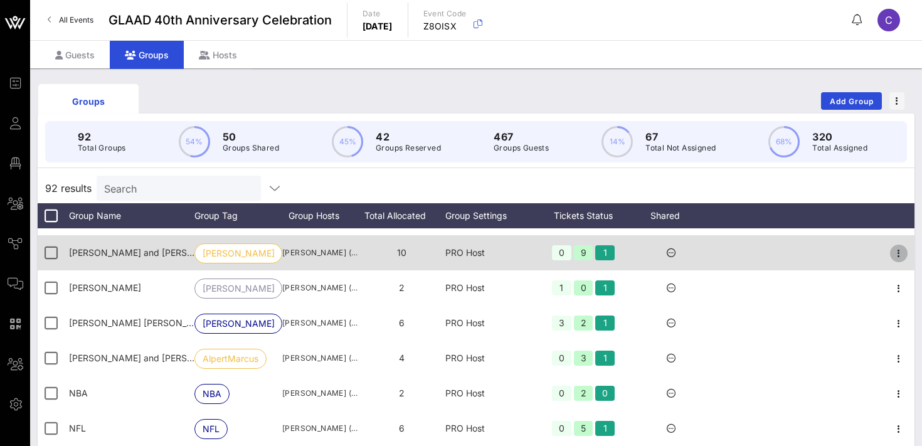
click at [902, 251] on icon "button" at bounding box center [898, 253] width 15 height 15
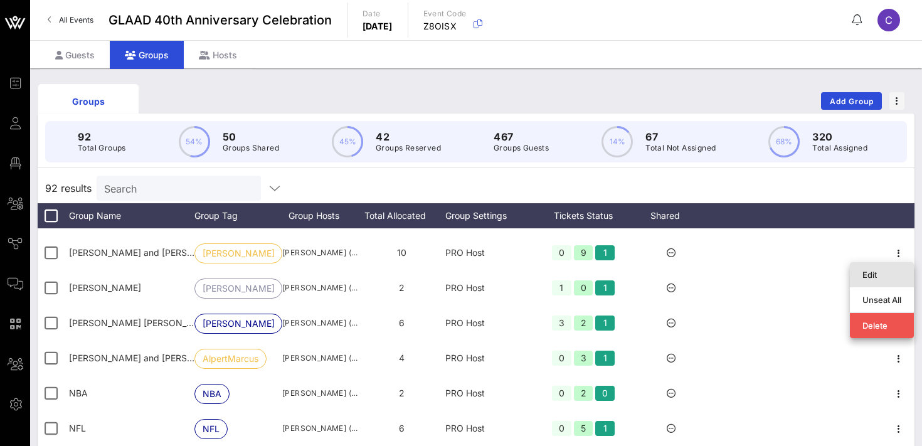
click at [888, 273] on div "Edit" at bounding box center [881, 275] width 39 height 10
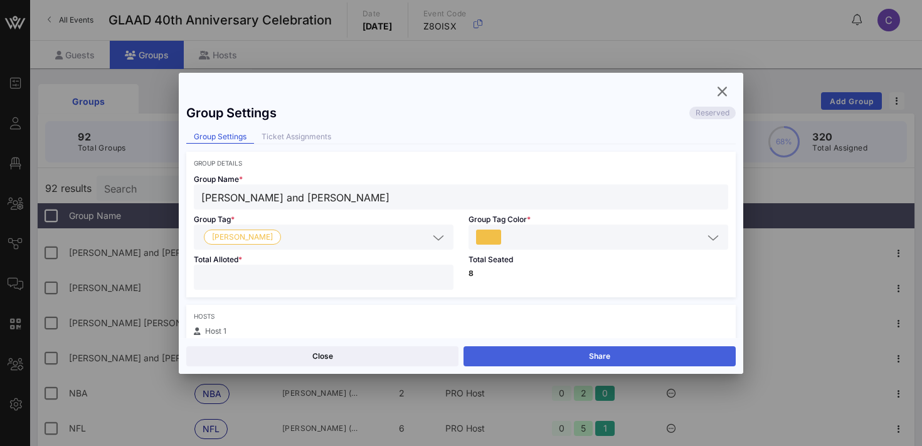
click at [533, 351] on button "Share" at bounding box center [600, 356] width 272 height 20
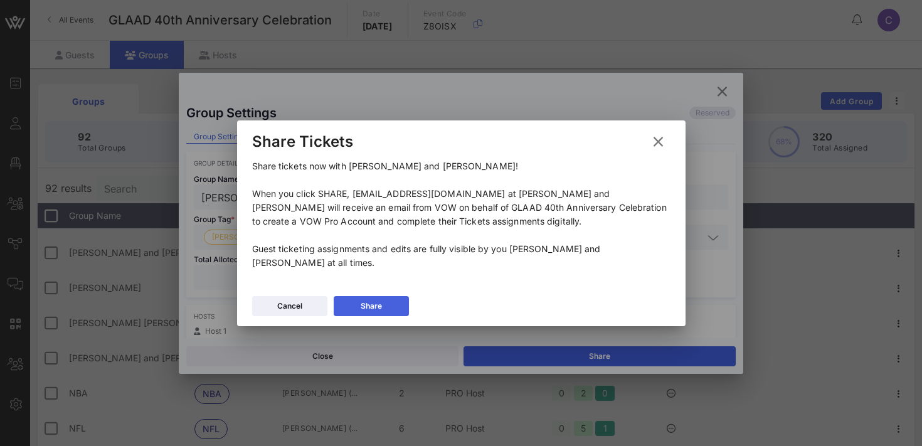
click at [380, 304] on div "Share" at bounding box center [371, 306] width 21 height 13
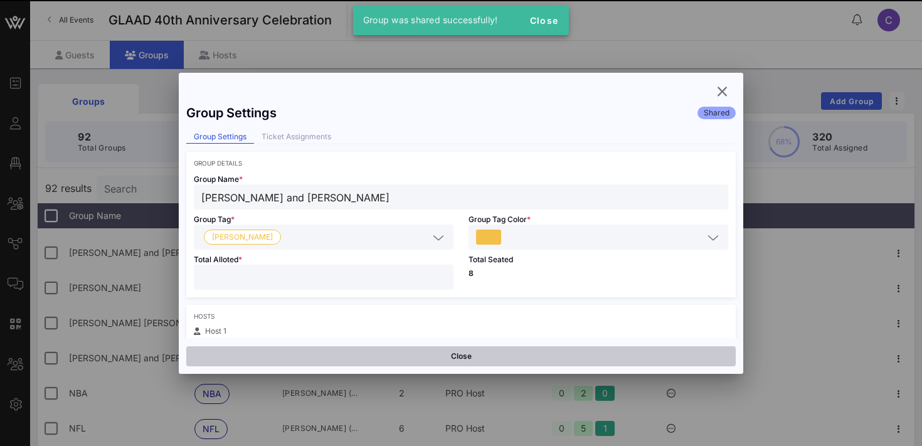
click at [620, 357] on button "Close" at bounding box center [460, 356] width 549 height 20
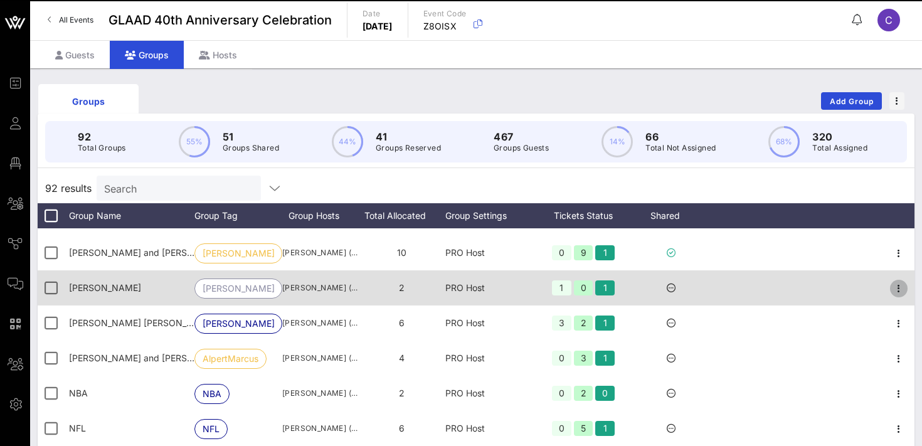
click at [896, 290] on icon "button" at bounding box center [898, 288] width 15 height 15
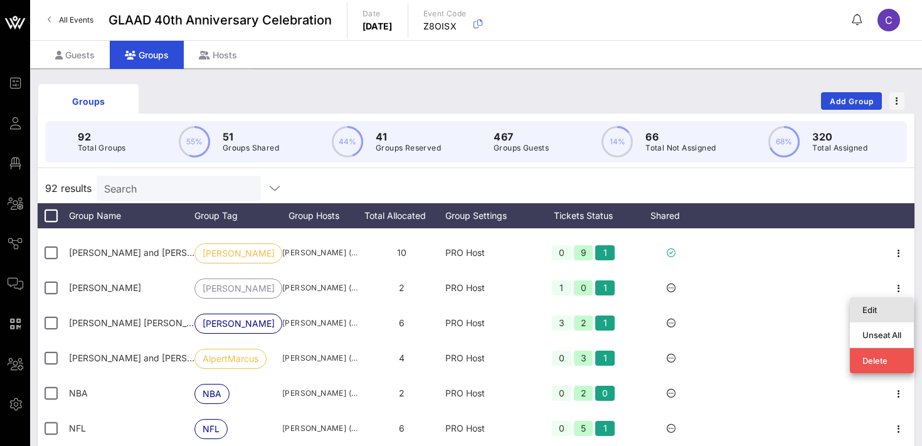
click at [886, 305] on div "Edit" at bounding box center [881, 310] width 39 height 10
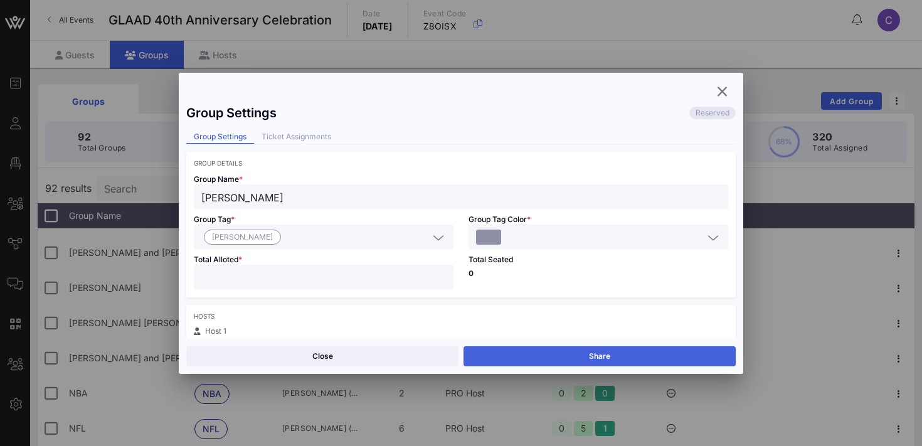
click at [647, 354] on button "Share" at bounding box center [600, 356] width 272 height 20
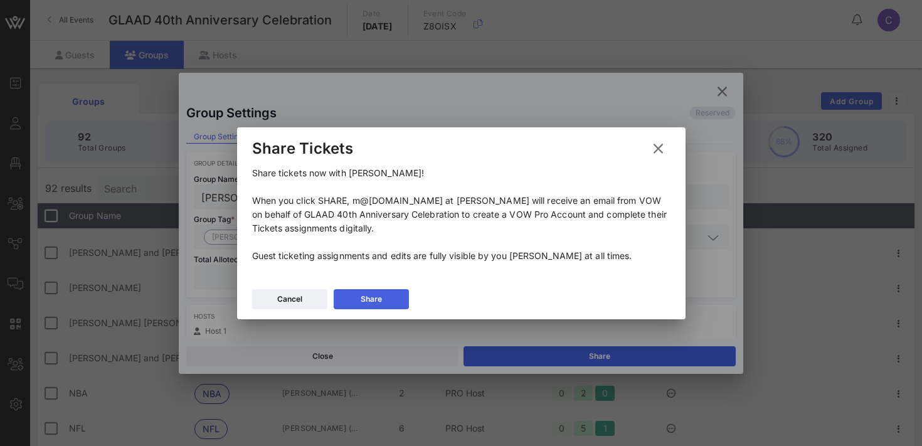
click at [356, 295] on button "Share" at bounding box center [371, 299] width 75 height 20
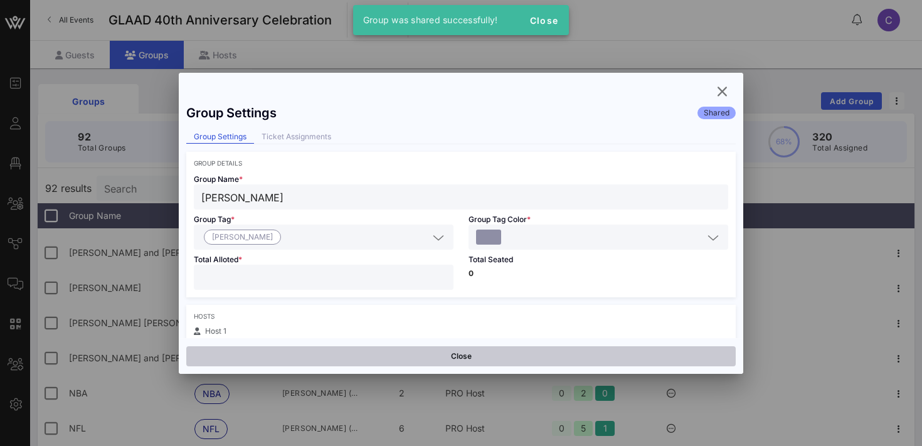
click at [347, 360] on button "Close" at bounding box center [460, 356] width 549 height 20
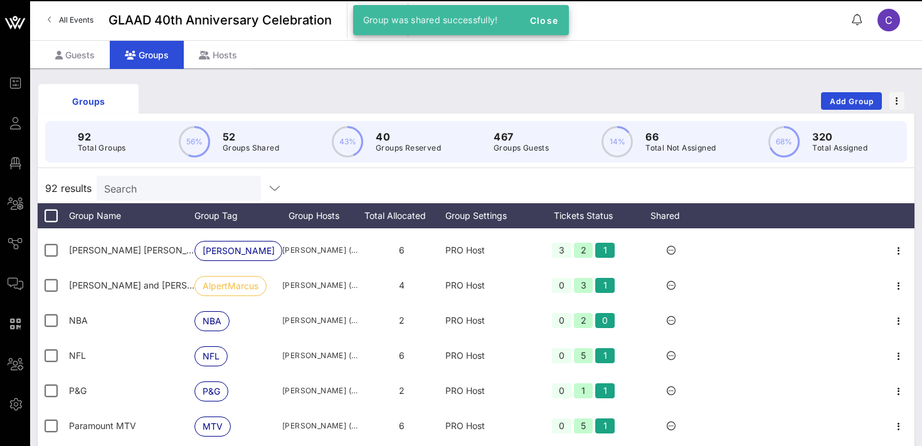
scroll to position [1858, 0]
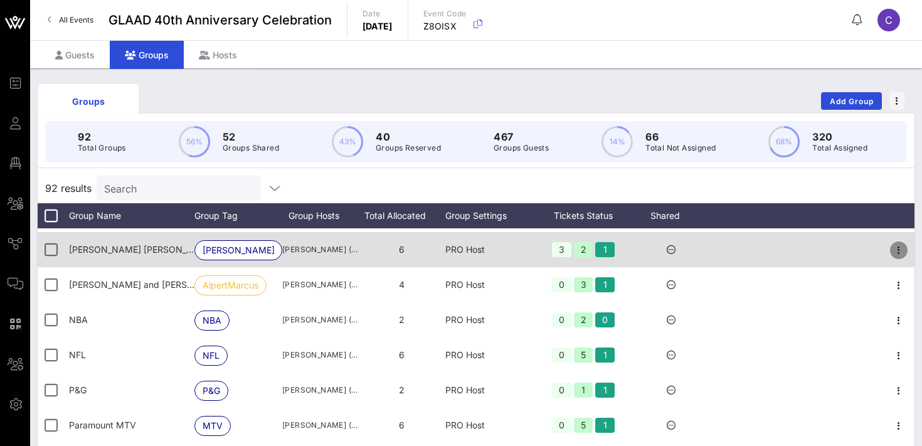
click at [899, 252] on icon "button" at bounding box center [898, 250] width 15 height 15
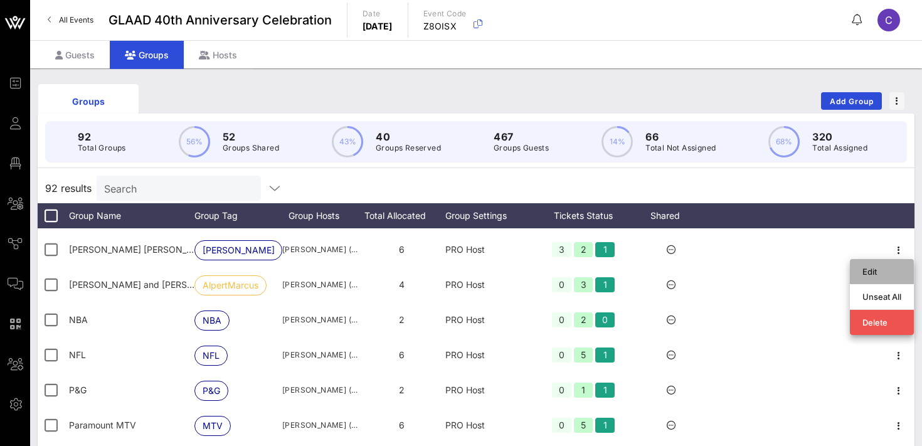
click at [881, 275] on div "Edit" at bounding box center [881, 272] width 39 height 10
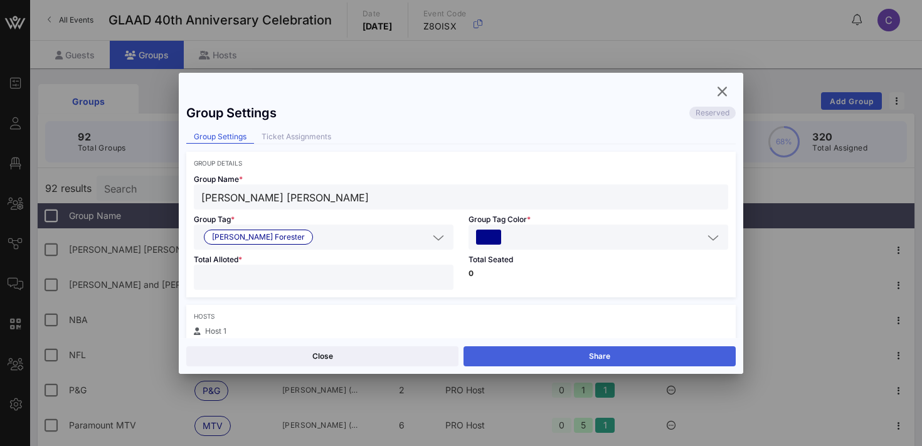
click at [627, 354] on button "Share" at bounding box center [600, 356] width 272 height 20
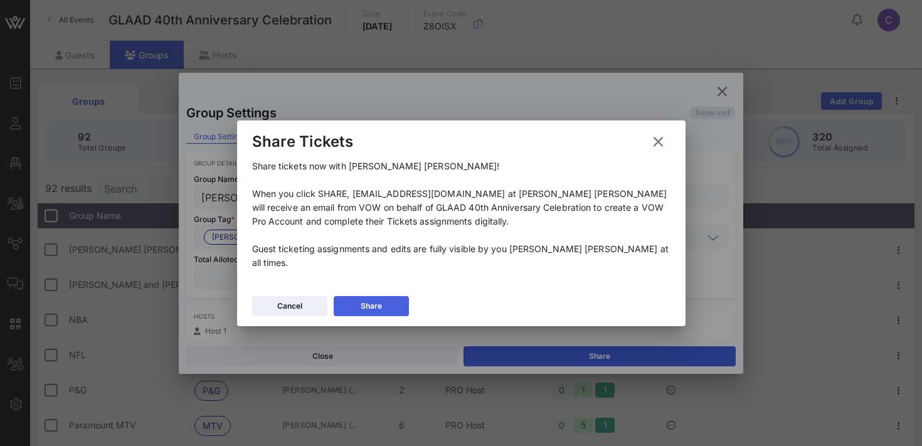
click at [376, 300] on div "Share" at bounding box center [371, 306] width 21 height 13
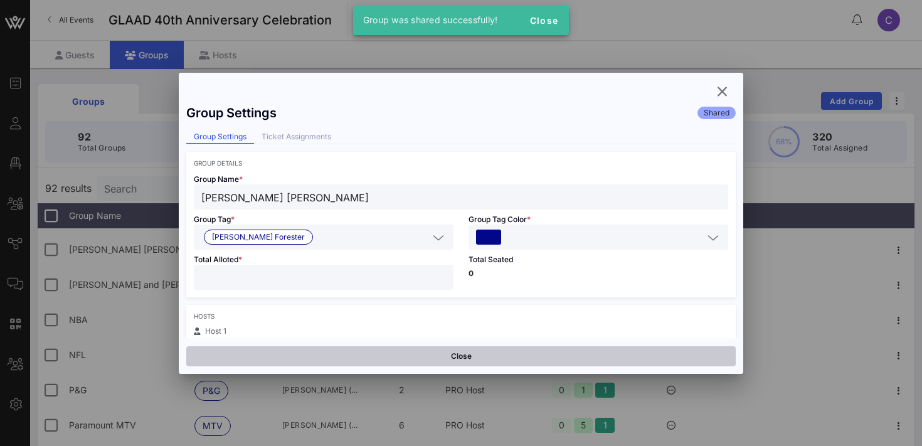
click at [376, 356] on button "Close" at bounding box center [460, 356] width 549 height 20
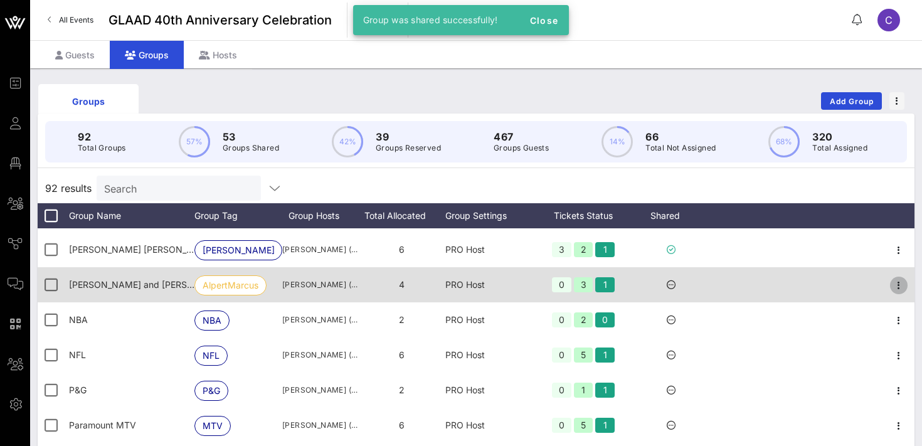
click at [899, 284] on icon "button" at bounding box center [898, 285] width 15 height 15
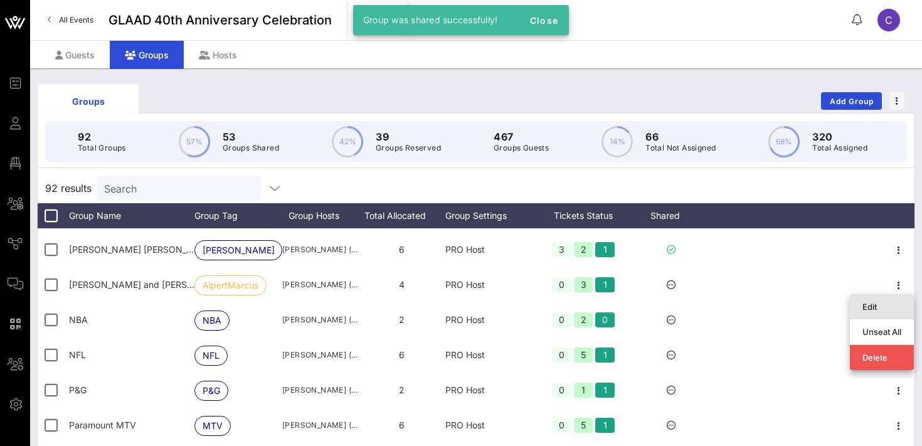
click at [889, 302] on div "Edit" at bounding box center [881, 307] width 39 height 10
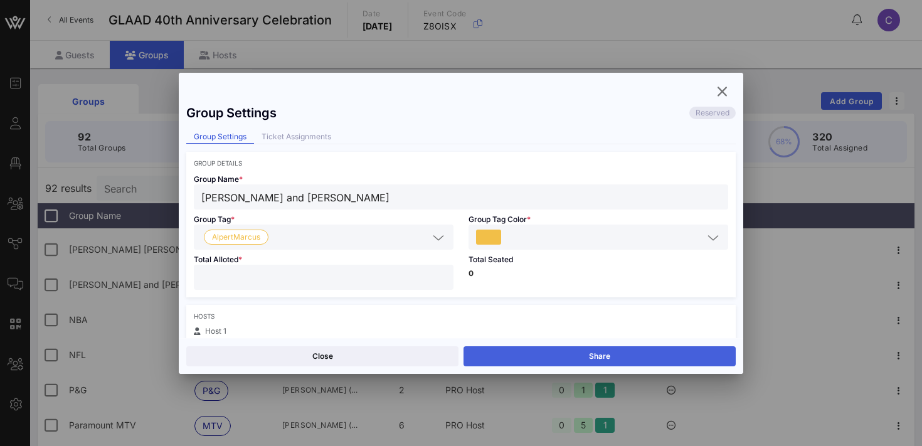
click at [649, 354] on button "Share" at bounding box center [600, 356] width 272 height 20
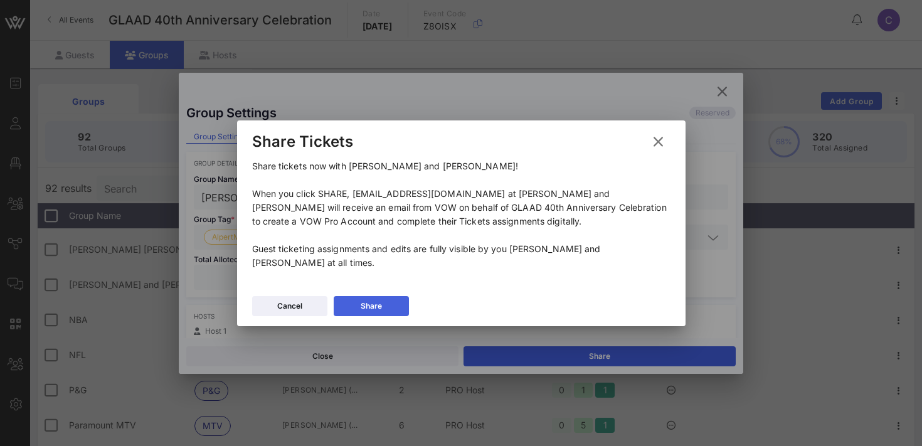
click at [364, 309] on div "Share" at bounding box center [371, 306] width 21 height 13
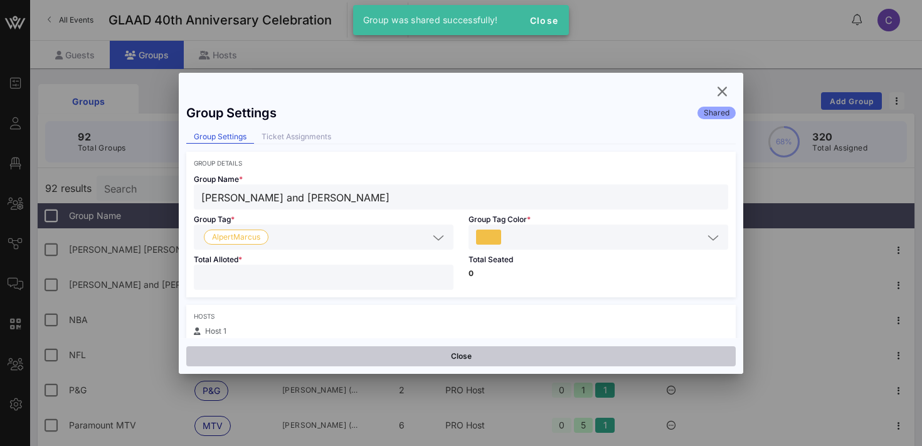
click at [356, 360] on button "Close" at bounding box center [460, 356] width 549 height 20
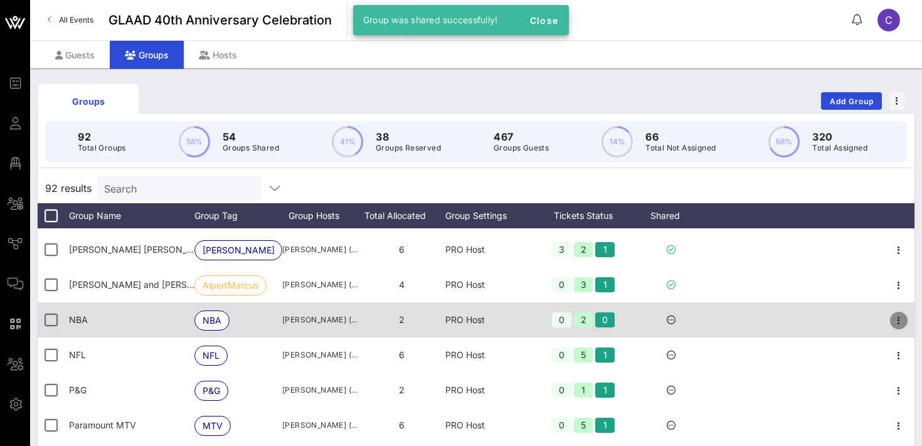
click at [896, 317] on icon "button" at bounding box center [898, 320] width 15 height 15
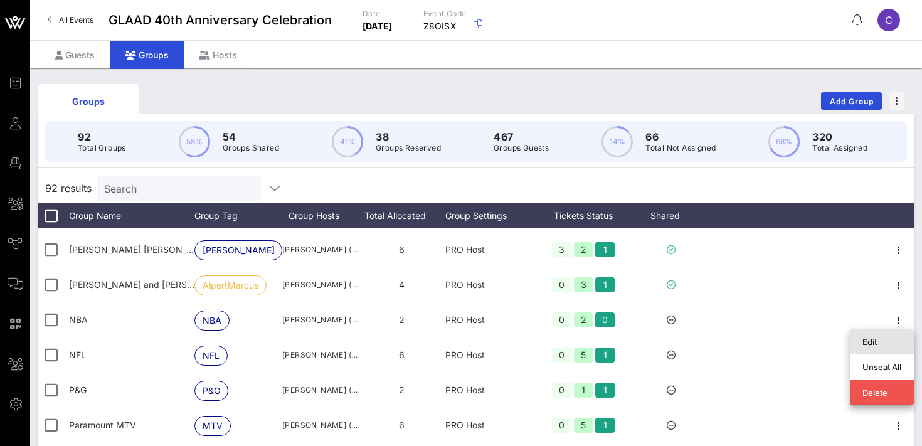
click at [888, 343] on div "Edit" at bounding box center [881, 342] width 39 height 10
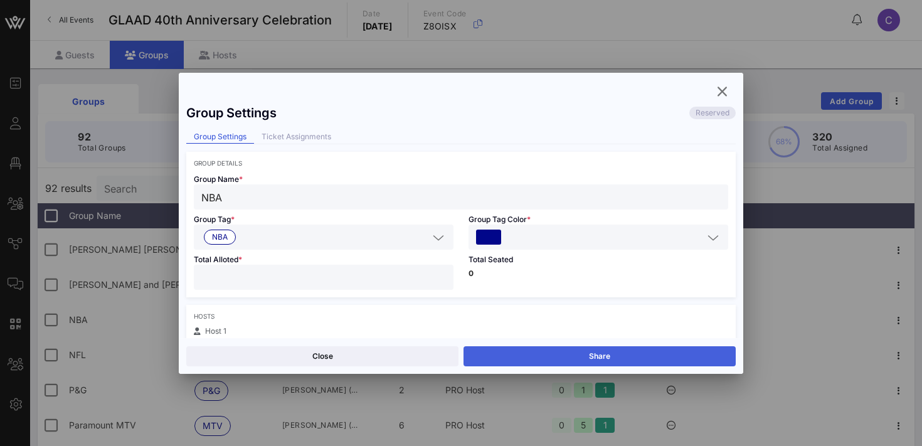
click at [636, 351] on button "Share" at bounding box center [600, 356] width 272 height 20
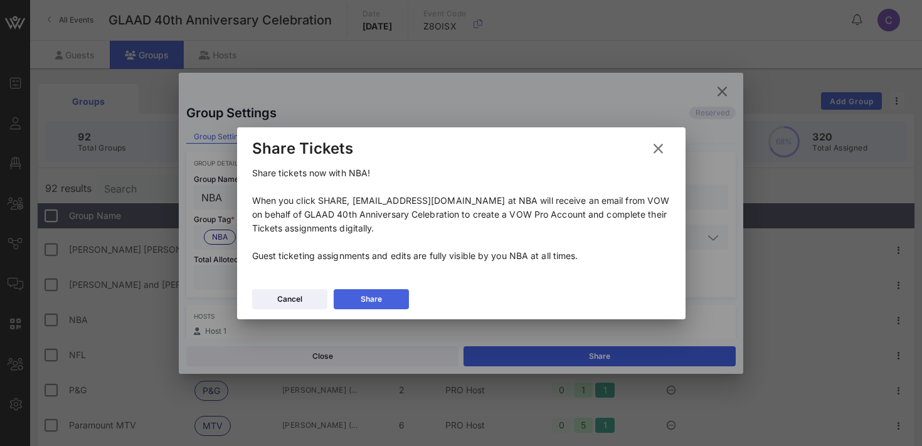
click at [356, 302] on button "Share" at bounding box center [371, 299] width 75 height 20
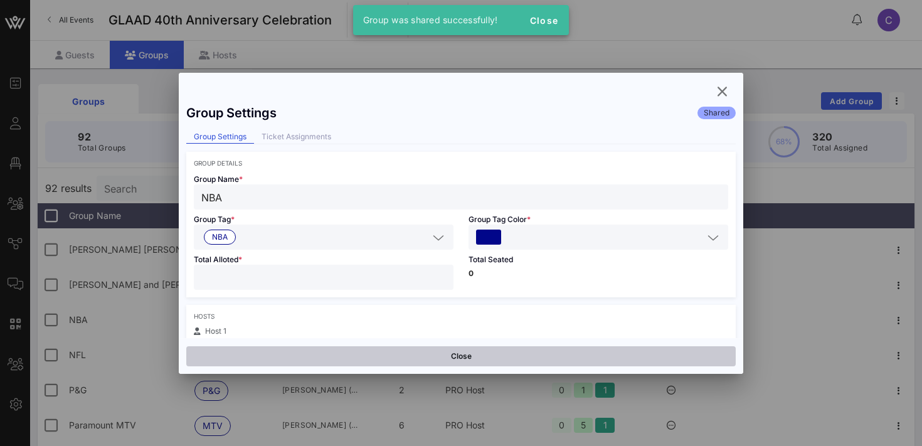
click at [352, 357] on button "Close" at bounding box center [460, 356] width 549 height 20
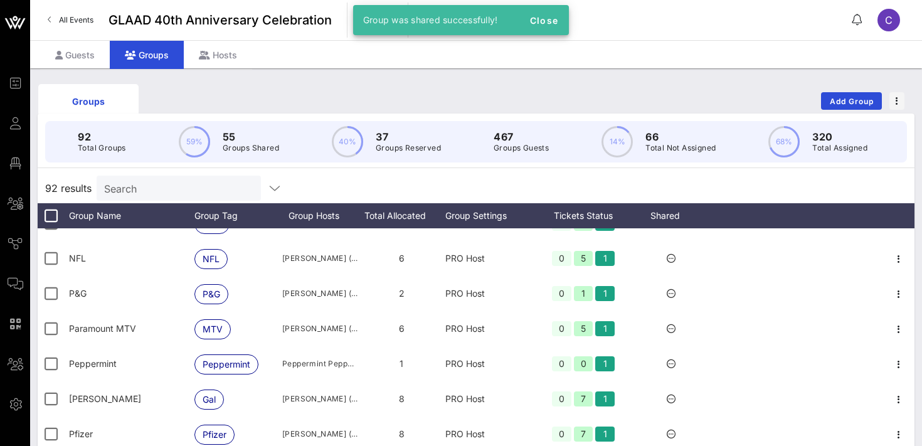
scroll to position [1962, 0]
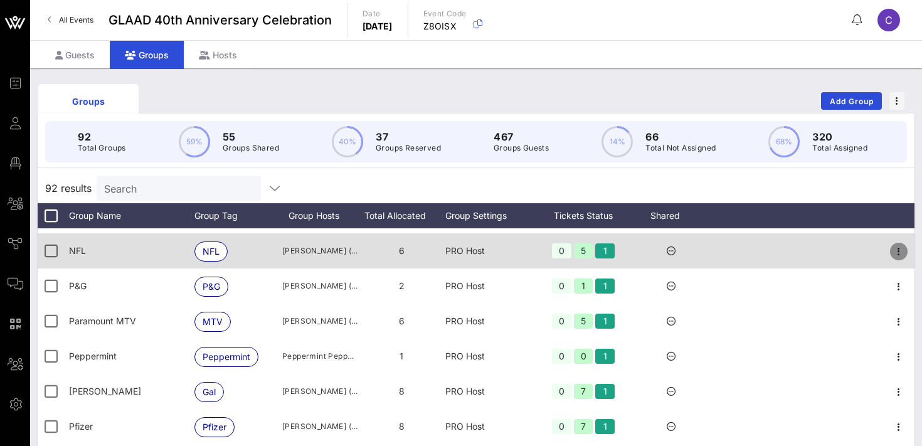
click at [901, 250] on icon "button" at bounding box center [898, 251] width 15 height 15
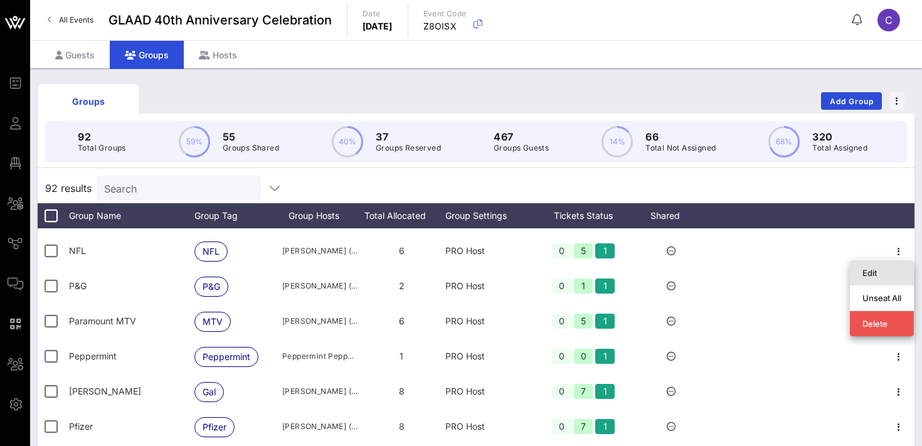
click at [887, 273] on div "Edit" at bounding box center [881, 273] width 39 height 10
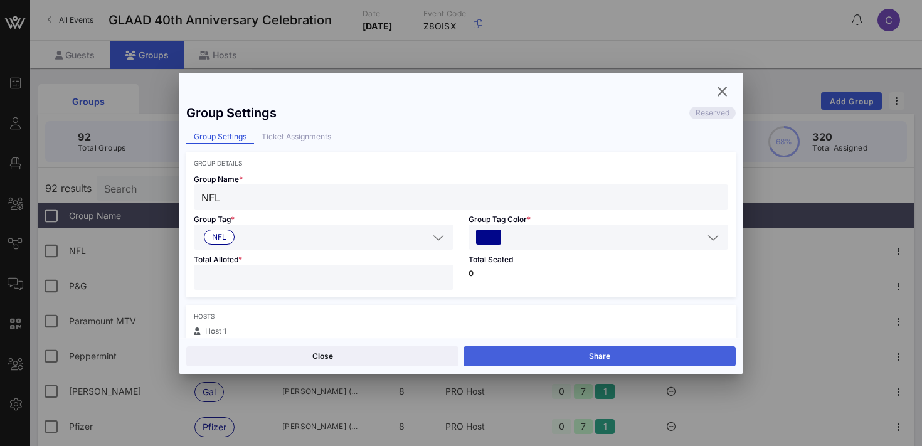
click at [667, 353] on button "Share" at bounding box center [600, 356] width 272 height 20
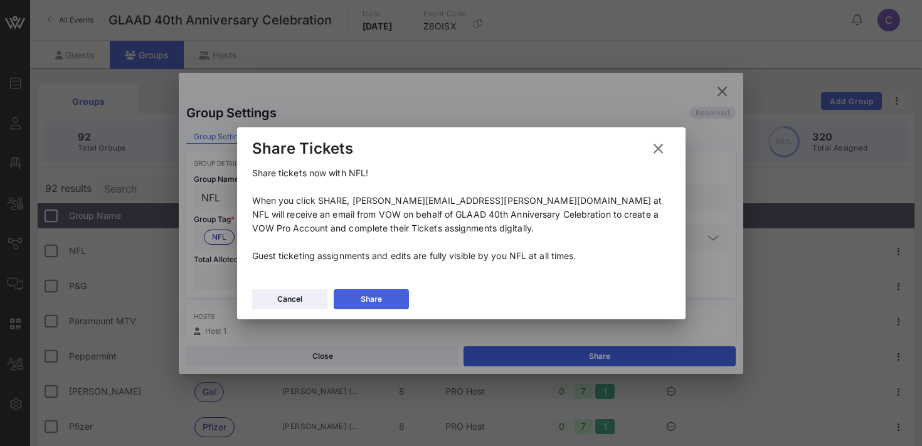
click at [383, 294] on button "Share" at bounding box center [371, 299] width 75 height 20
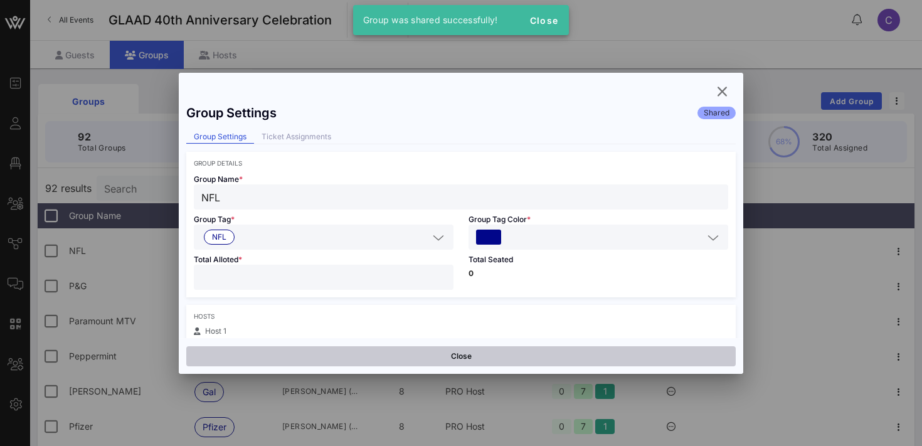
click at [388, 356] on button "Close" at bounding box center [460, 356] width 549 height 20
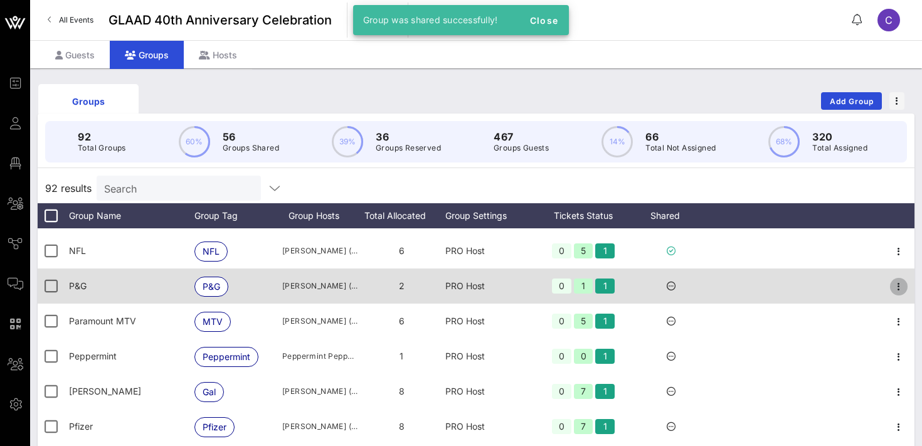
click at [899, 290] on icon "button" at bounding box center [898, 286] width 15 height 15
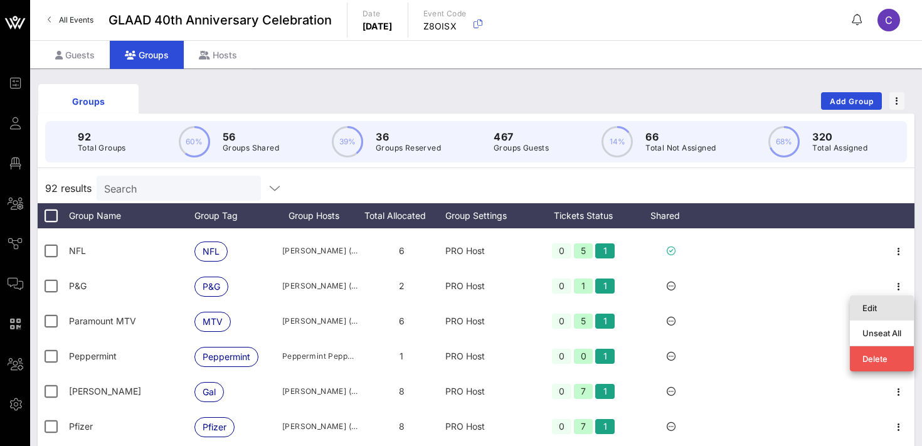
click at [867, 308] on div "Edit" at bounding box center [881, 308] width 39 height 10
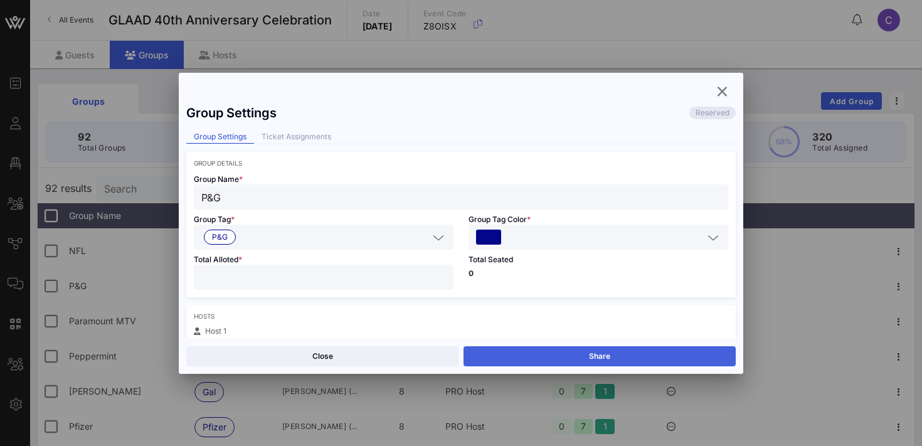
click at [690, 358] on button "Share" at bounding box center [600, 356] width 272 height 20
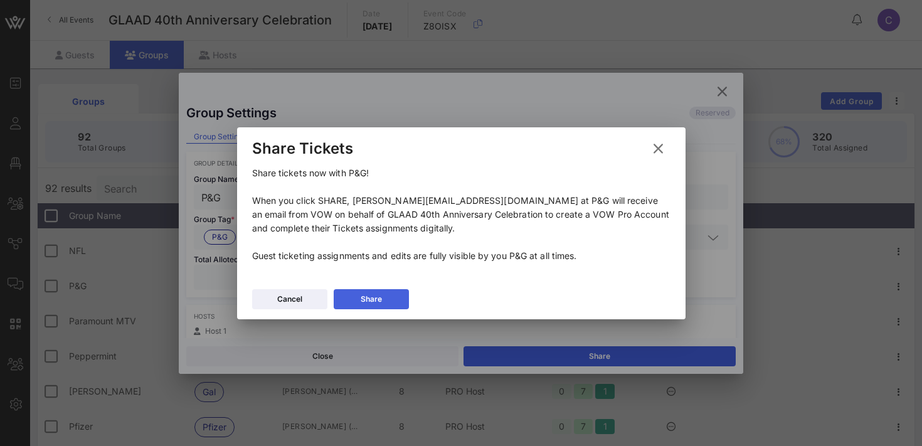
click at [389, 295] on button "Share" at bounding box center [371, 299] width 75 height 20
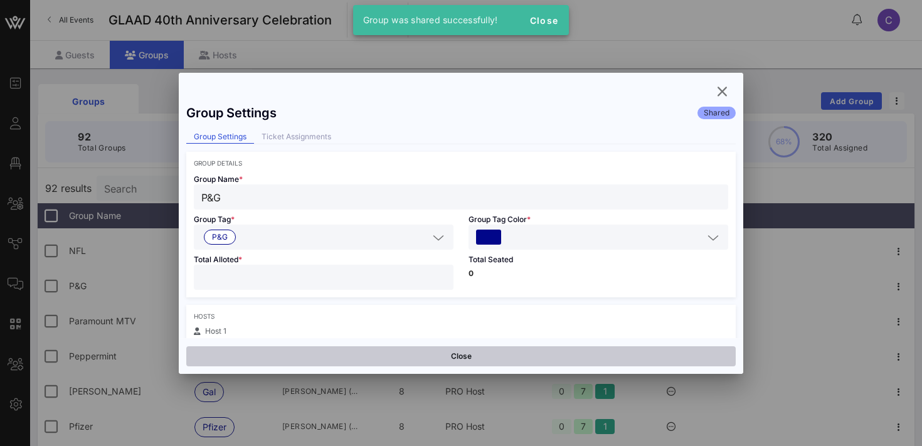
click at [376, 352] on button "Close" at bounding box center [460, 356] width 549 height 20
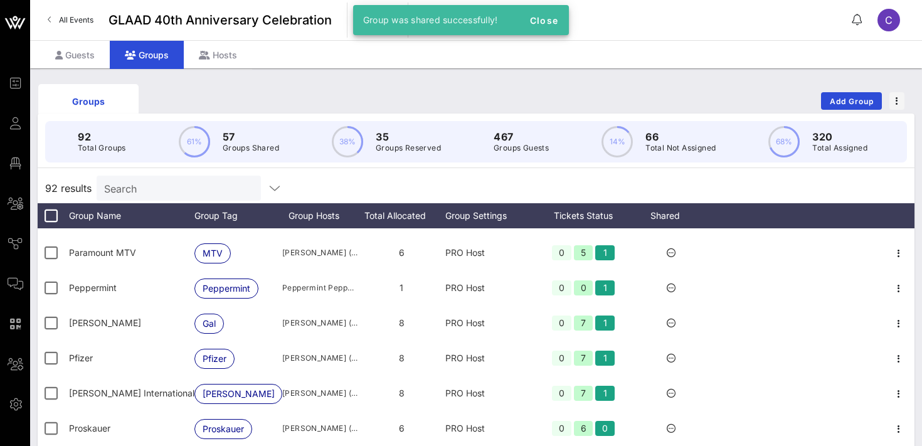
scroll to position [2036, 0]
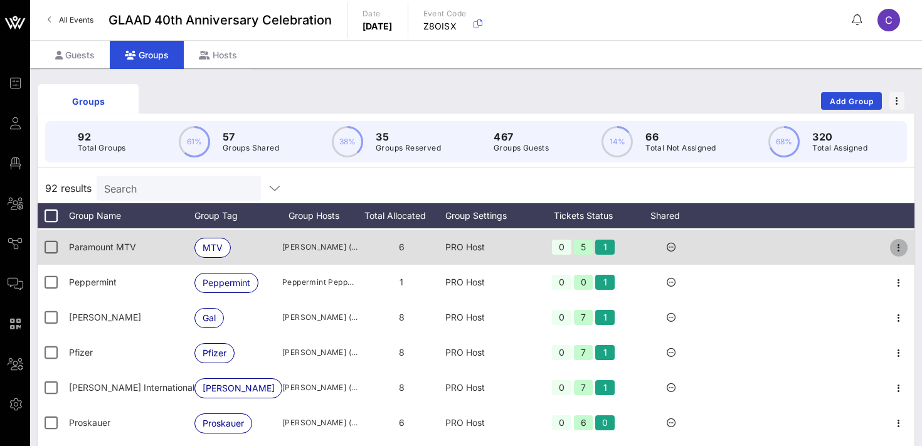
click at [898, 245] on icon "button" at bounding box center [898, 247] width 15 height 15
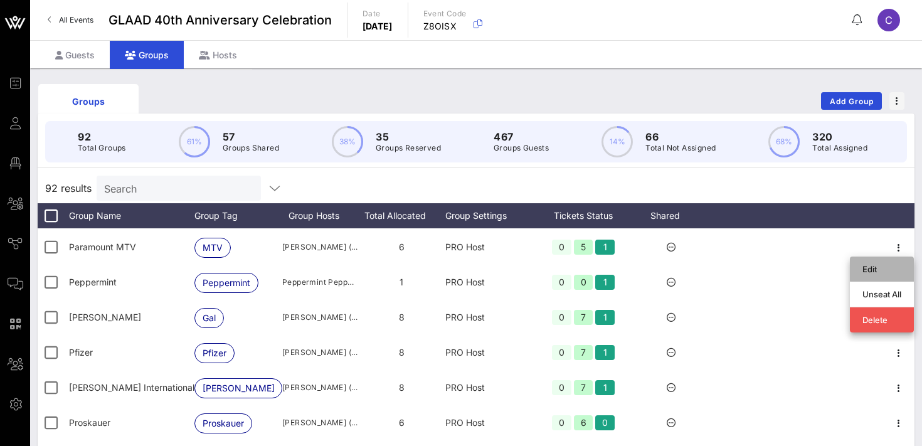
click at [863, 272] on div "Edit" at bounding box center [881, 269] width 39 height 10
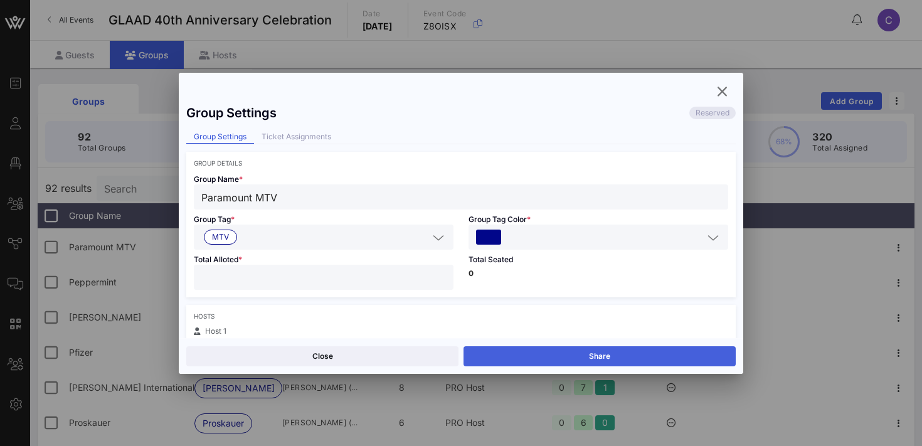
click at [553, 352] on button "Share" at bounding box center [600, 356] width 272 height 20
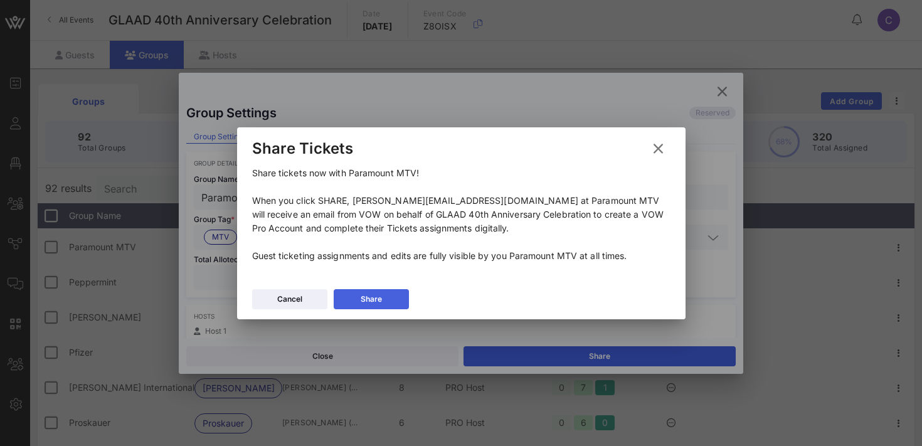
click at [390, 296] on button "Share" at bounding box center [371, 299] width 75 height 20
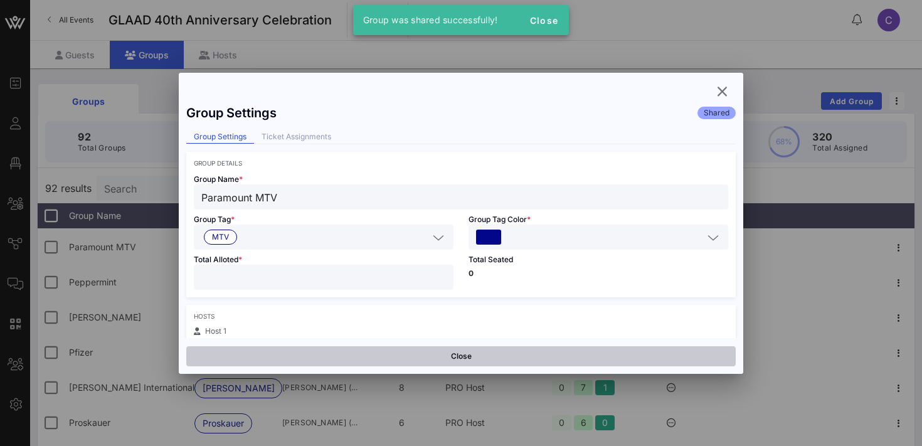
click at [393, 355] on button "Close" at bounding box center [460, 356] width 549 height 20
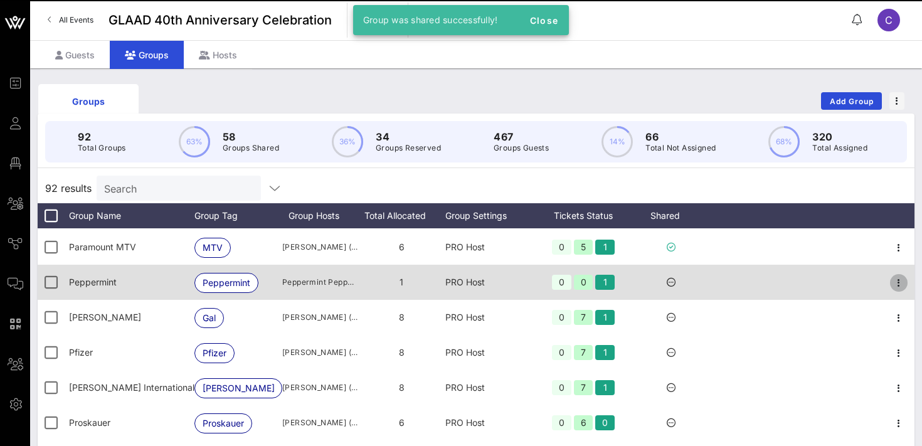
click at [899, 285] on icon "button" at bounding box center [898, 282] width 15 height 15
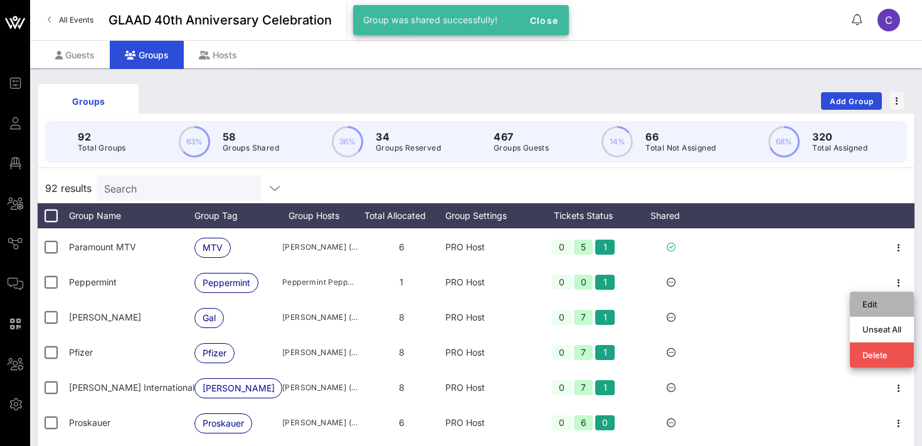
click at [891, 304] on div "Edit" at bounding box center [881, 304] width 39 height 10
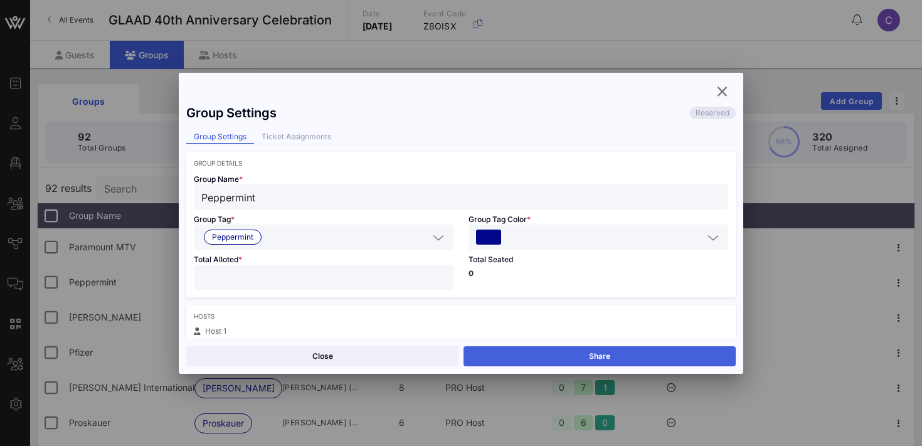
click at [534, 353] on button "Share" at bounding box center [600, 356] width 272 height 20
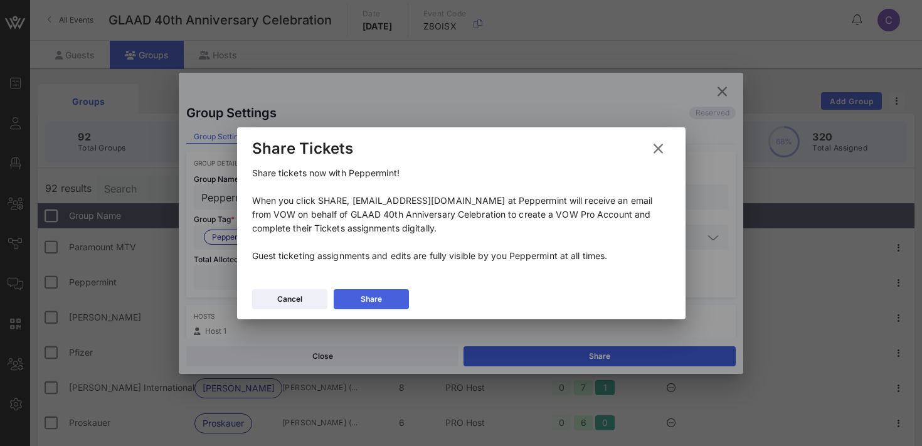
click at [376, 298] on div "Share" at bounding box center [371, 299] width 21 height 13
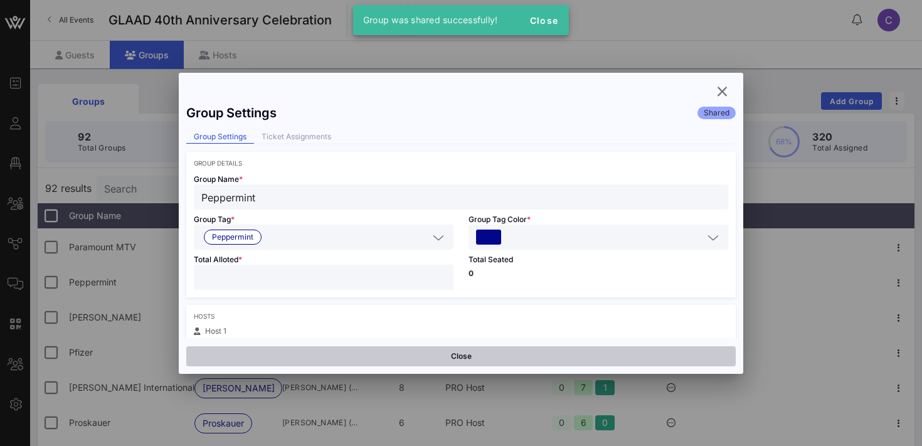
click at [362, 356] on button "Close" at bounding box center [460, 356] width 549 height 20
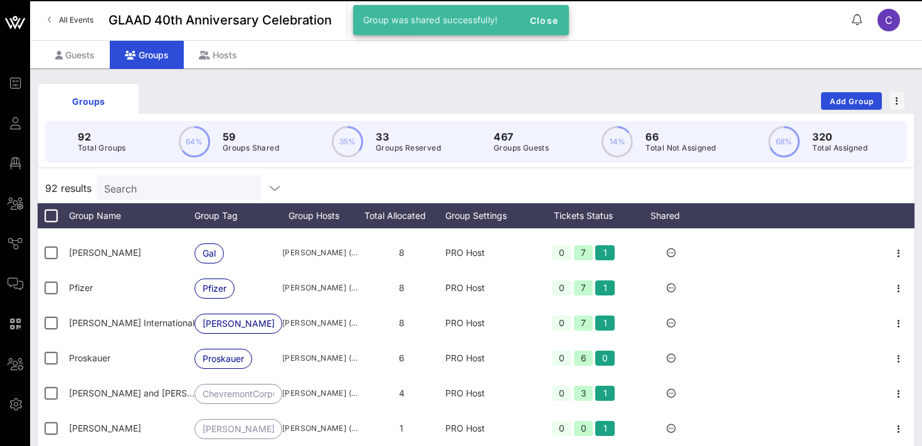
scroll to position [2104, 0]
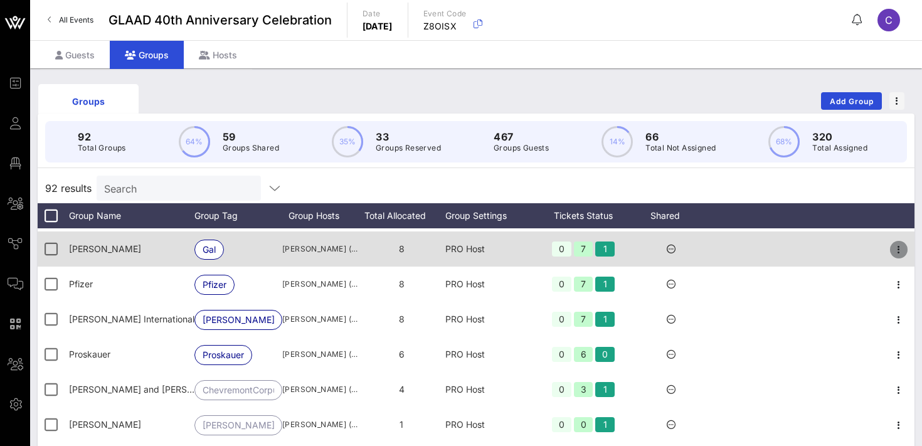
click at [899, 247] on icon "button" at bounding box center [898, 249] width 15 height 15
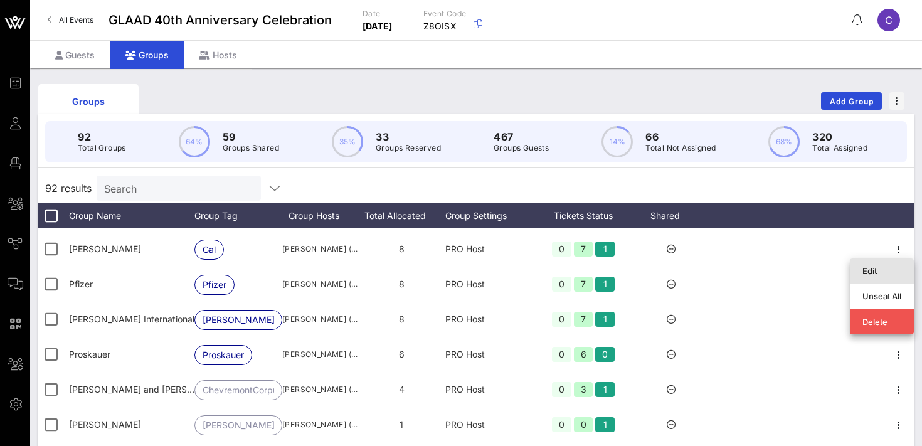
click at [883, 265] on div "Edit" at bounding box center [881, 271] width 39 height 20
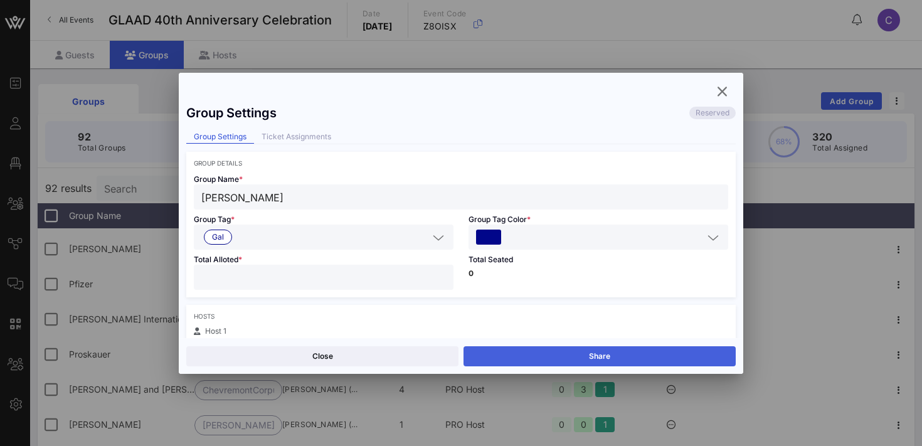
click at [550, 354] on button "Share" at bounding box center [600, 356] width 272 height 20
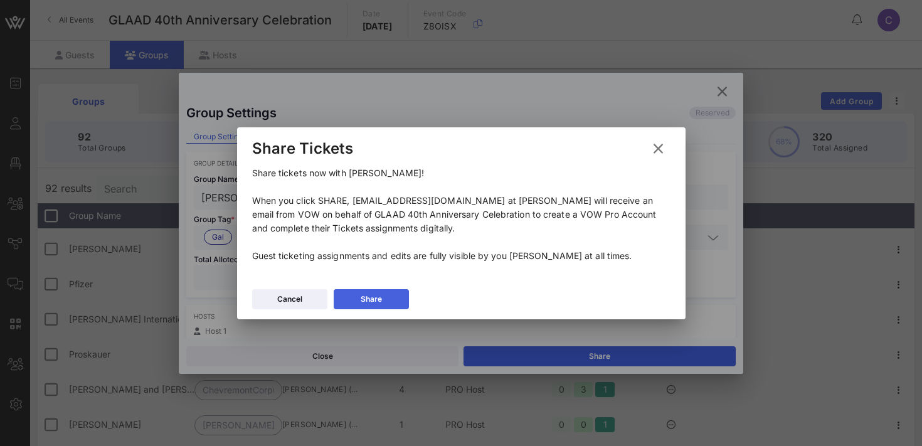
click at [371, 299] on icon at bounding box center [371, 298] width 10 height 9
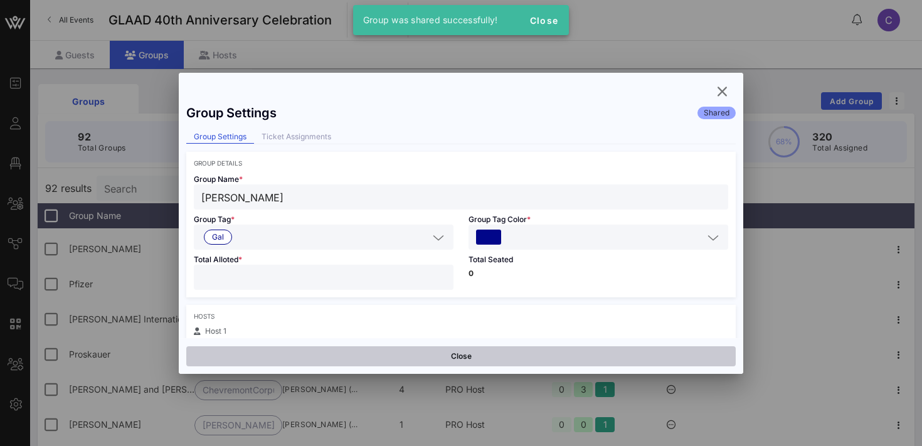
click at [364, 358] on button "Close" at bounding box center [460, 356] width 549 height 20
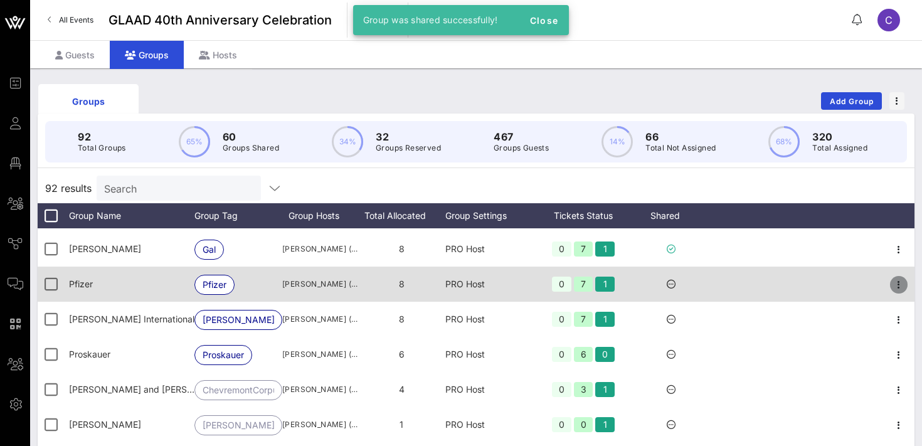
click at [904, 290] on icon "button" at bounding box center [898, 284] width 15 height 15
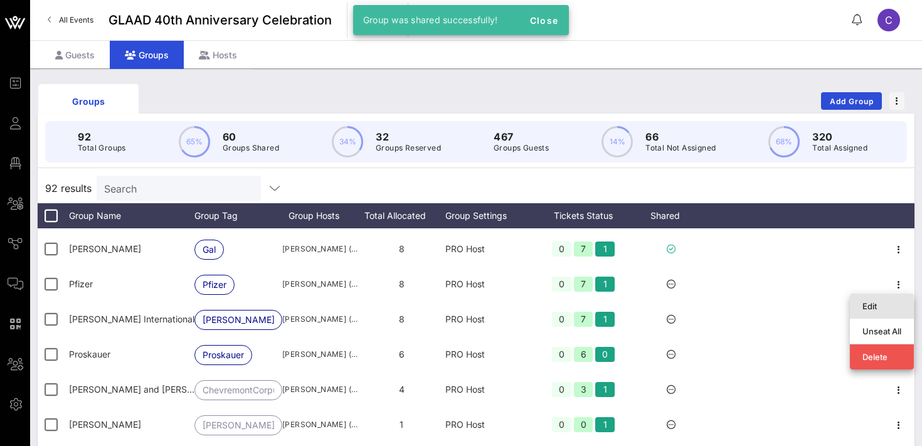
click at [884, 316] on div "Edit" at bounding box center [882, 306] width 64 height 25
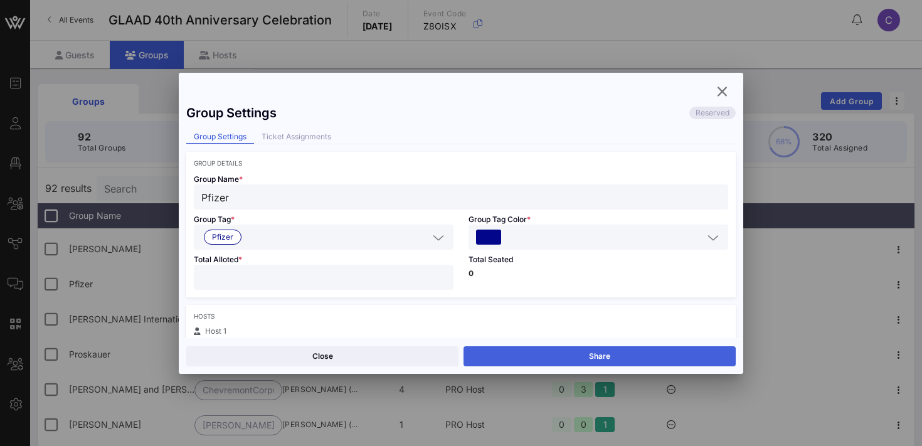
click at [648, 357] on button "Share" at bounding box center [600, 356] width 272 height 20
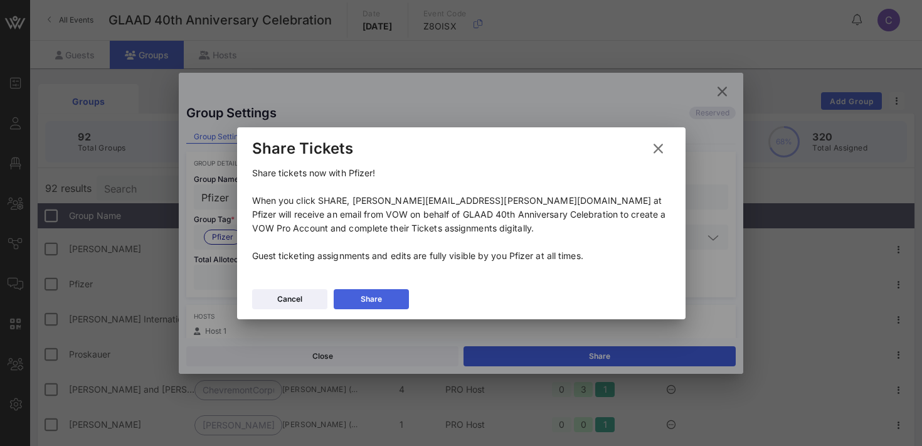
click at [372, 305] on button "Share" at bounding box center [371, 299] width 75 height 20
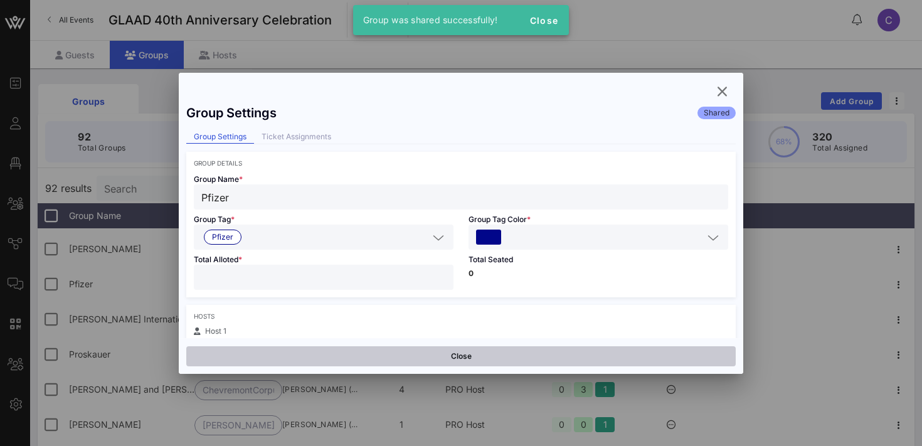
click at [367, 355] on button "Close" at bounding box center [460, 356] width 549 height 20
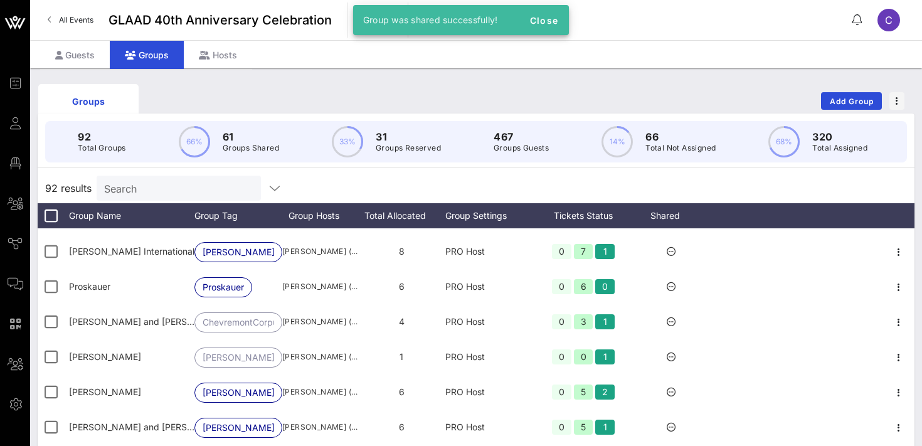
scroll to position [2175, 0]
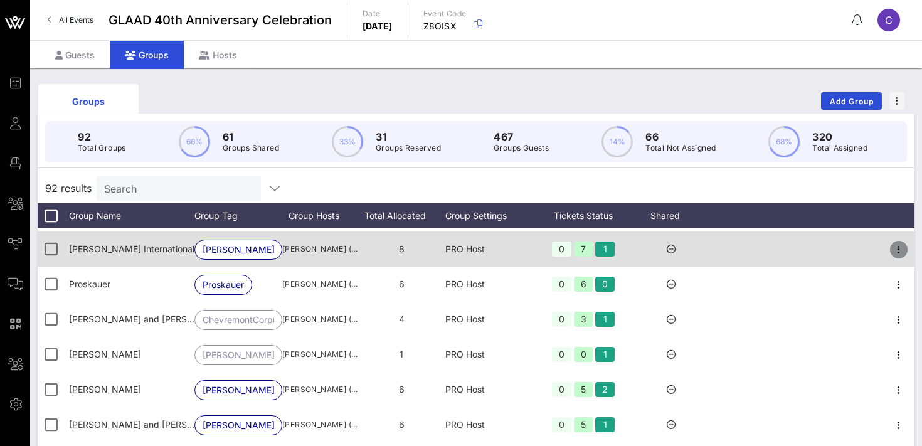
click at [896, 253] on icon "button" at bounding box center [898, 249] width 15 height 15
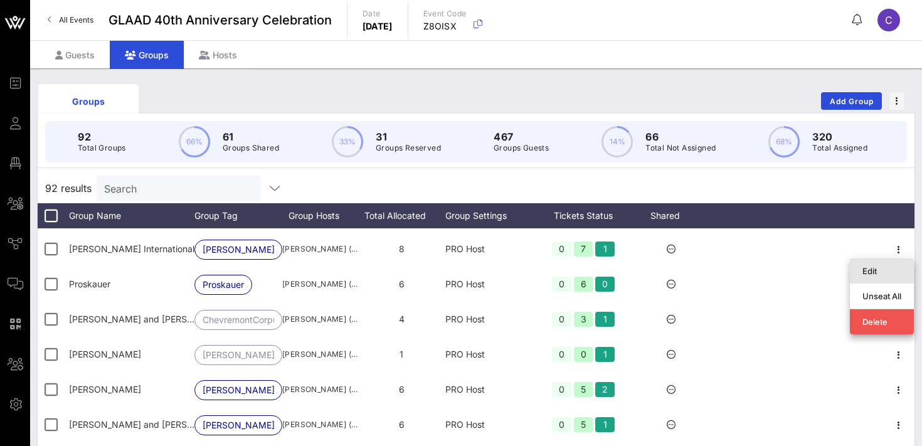
click at [883, 272] on div "Edit" at bounding box center [881, 271] width 39 height 10
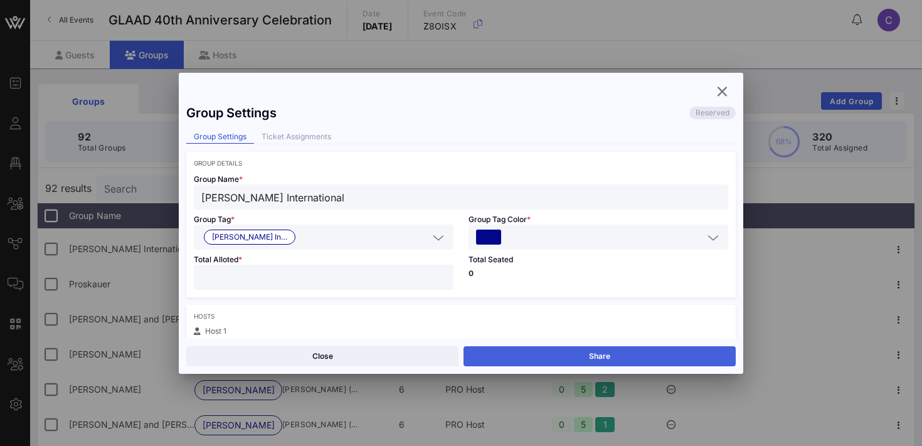
click at [573, 353] on button "Share" at bounding box center [600, 356] width 272 height 20
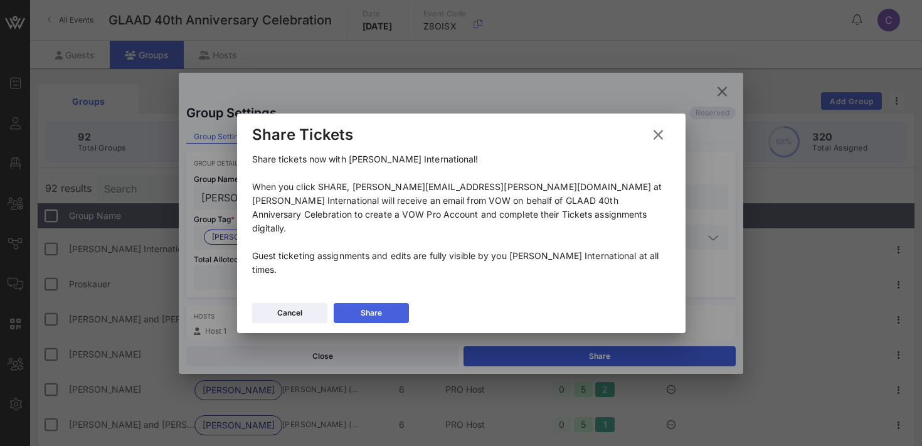
click at [372, 308] on icon at bounding box center [371, 312] width 11 height 9
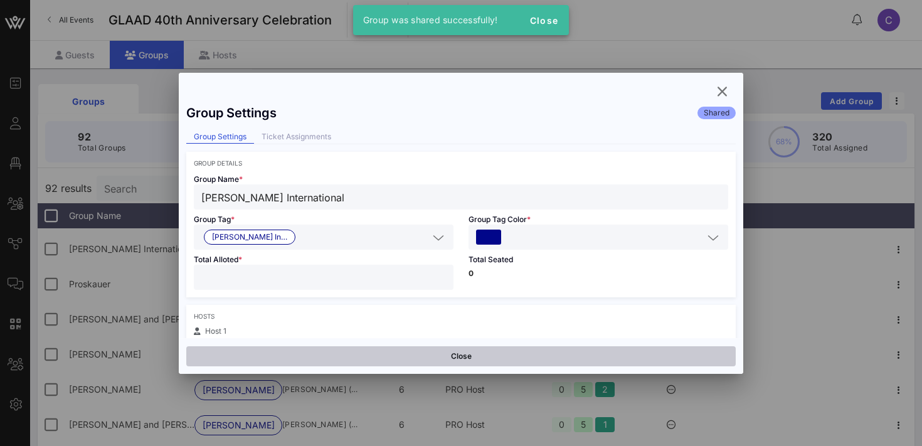
click at [610, 351] on button "Close" at bounding box center [460, 356] width 549 height 20
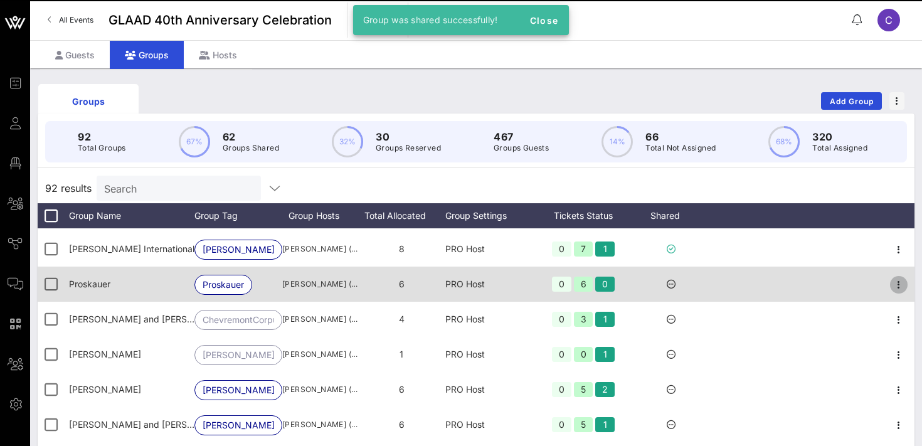
click at [899, 286] on icon "button" at bounding box center [898, 284] width 15 height 15
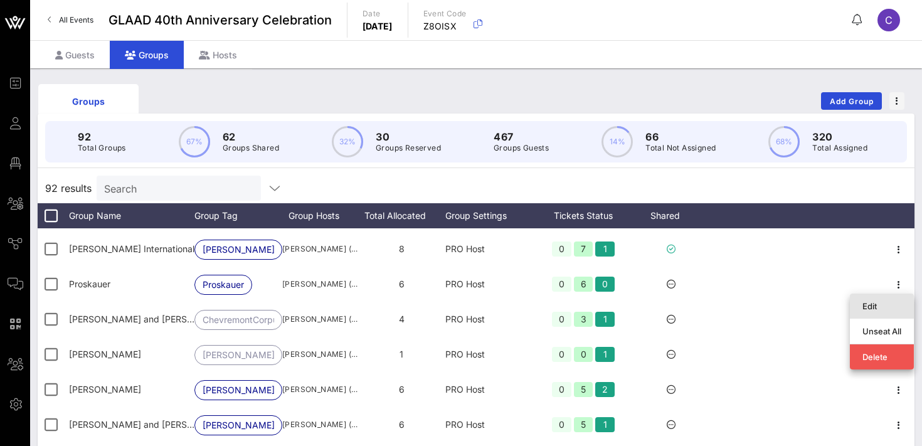
click at [879, 304] on div "Edit" at bounding box center [881, 306] width 39 height 10
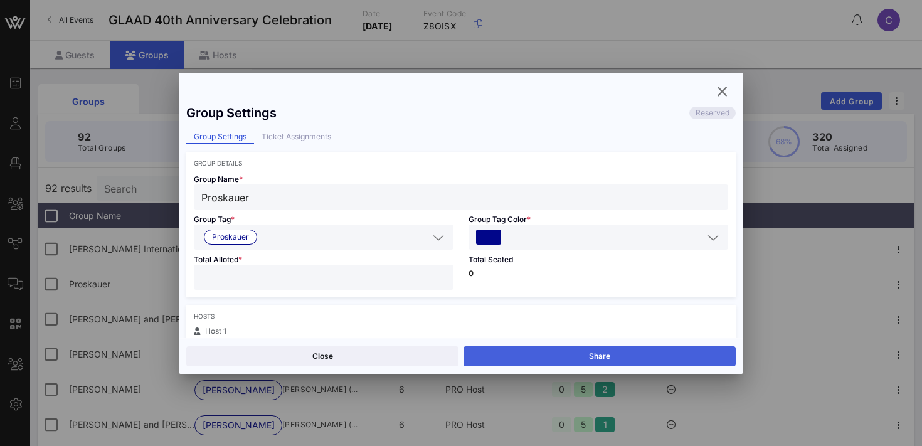
click at [636, 353] on button "Share" at bounding box center [600, 356] width 272 height 20
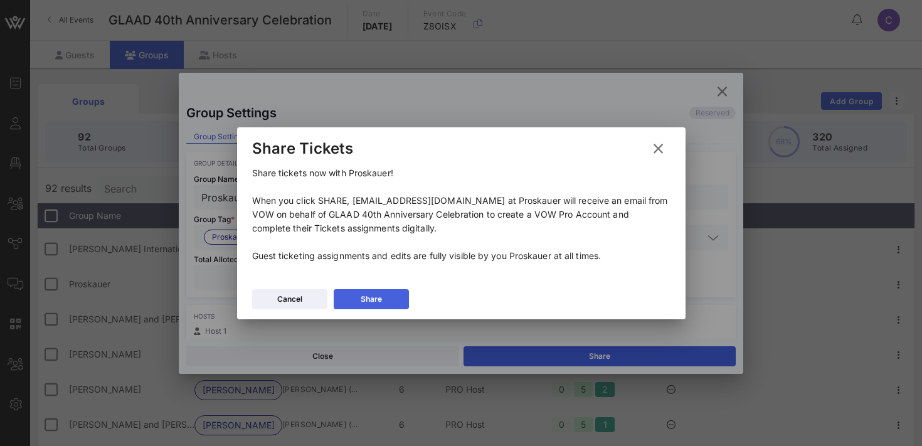
click at [388, 306] on button "Share" at bounding box center [371, 299] width 75 height 20
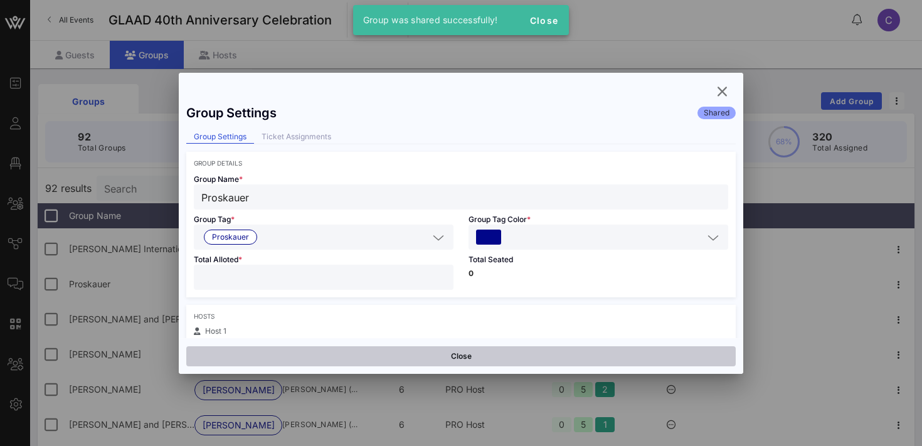
click at [385, 355] on button "Close" at bounding box center [460, 356] width 549 height 20
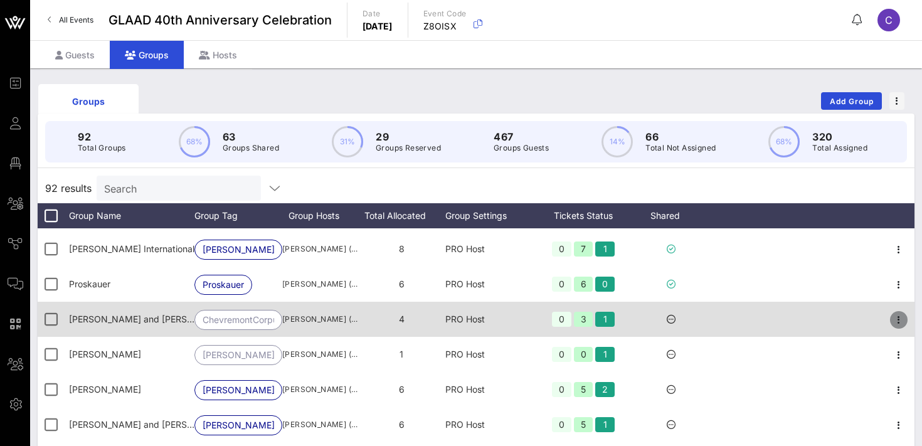
click at [898, 320] on icon "button" at bounding box center [898, 319] width 15 height 15
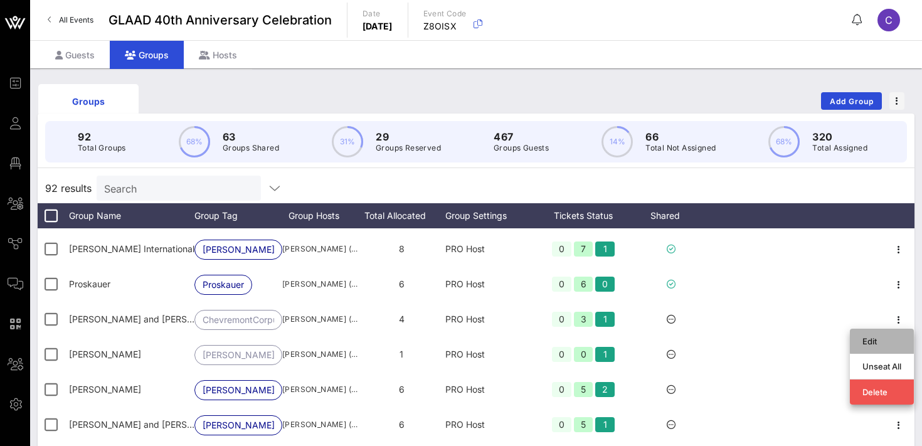
click at [871, 349] on div "Edit" at bounding box center [881, 341] width 39 height 20
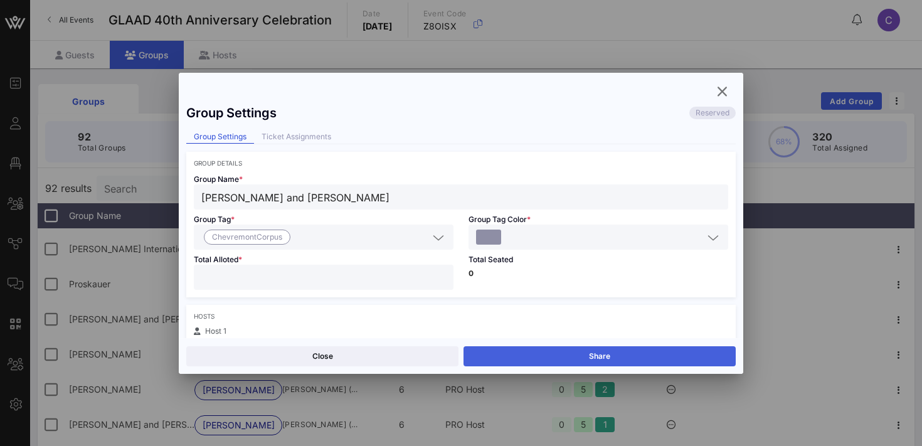
click at [608, 359] on button "Share" at bounding box center [600, 356] width 272 height 20
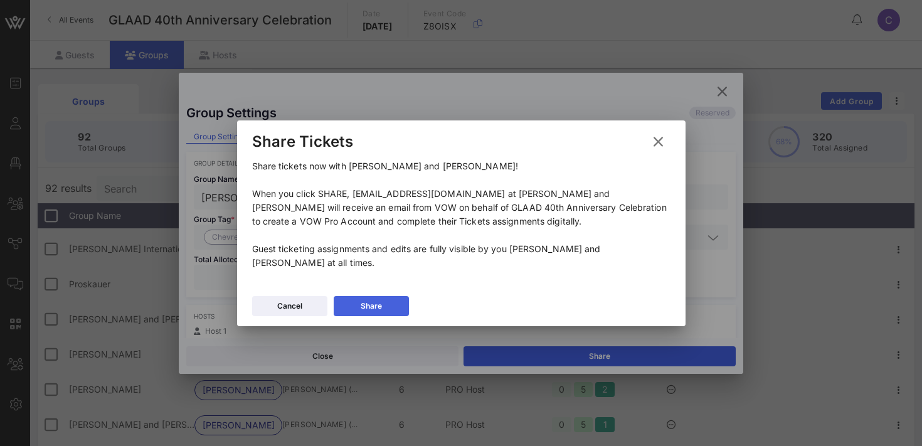
click at [379, 302] on div "Share" at bounding box center [371, 306] width 21 height 13
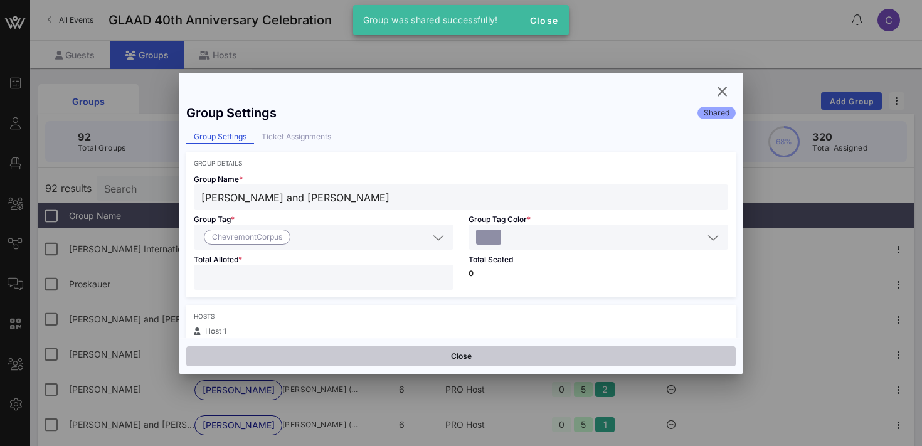
click at [365, 354] on button "Close" at bounding box center [460, 356] width 549 height 20
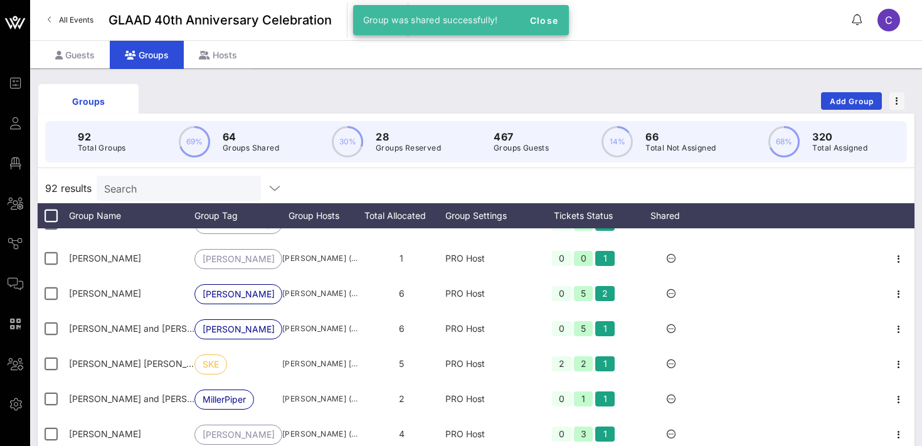
scroll to position [2274, 0]
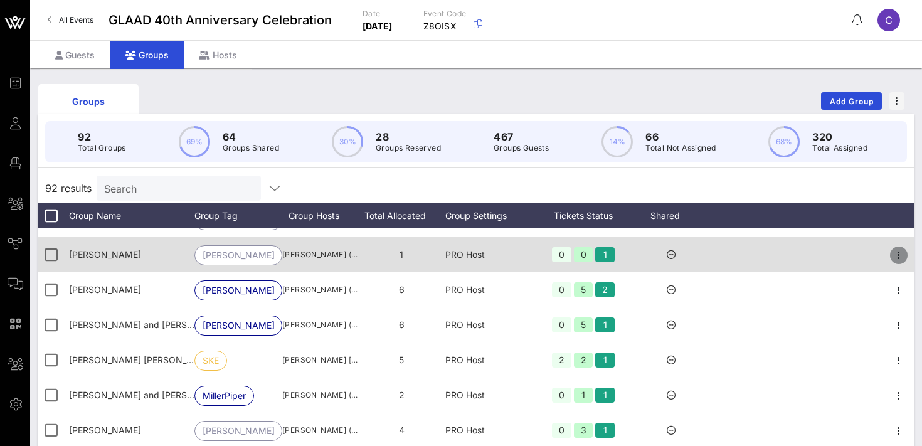
click at [896, 256] on icon "button" at bounding box center [898, 255] width 15 height 15
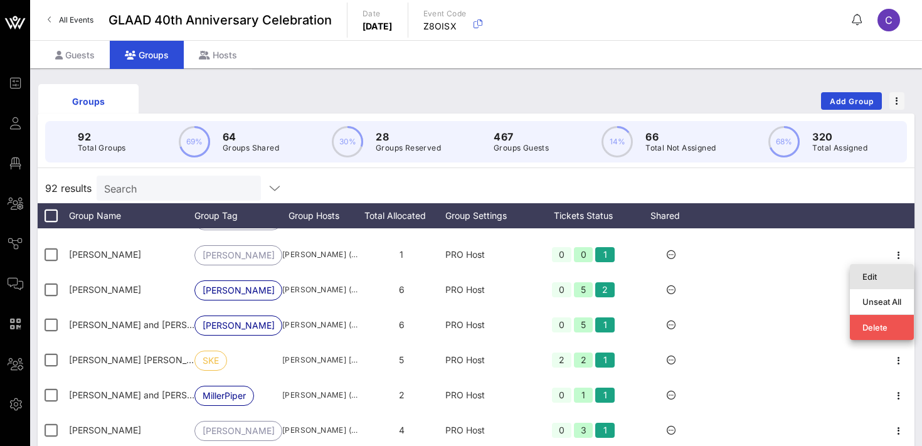
click at [858, 275] on div "Edit" at bounding box center [882, 276] width 64 height 25
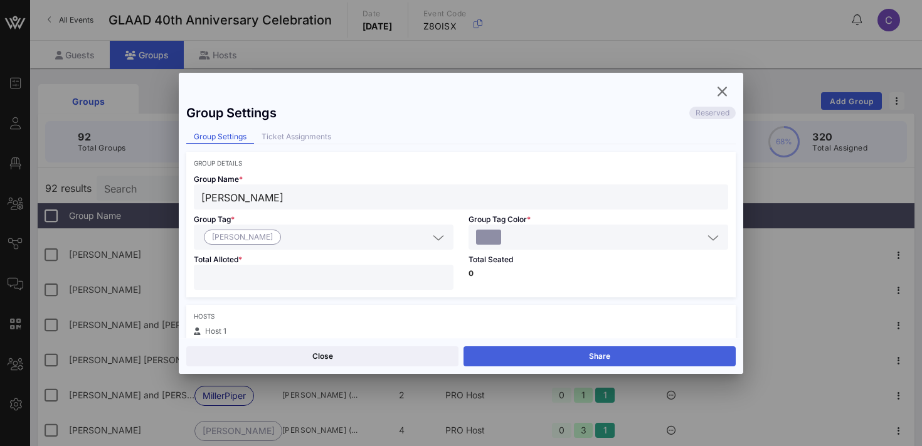
click at [630, 351] on button "Share" at bounding box center [600, 356] width 272 height 20
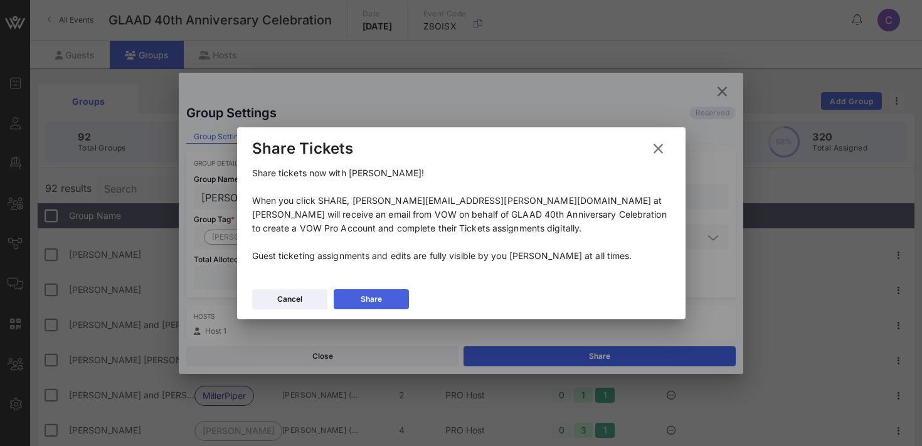
click at [359, 296] on button "Share" at bounding box center [371, 299] width 75 height 20
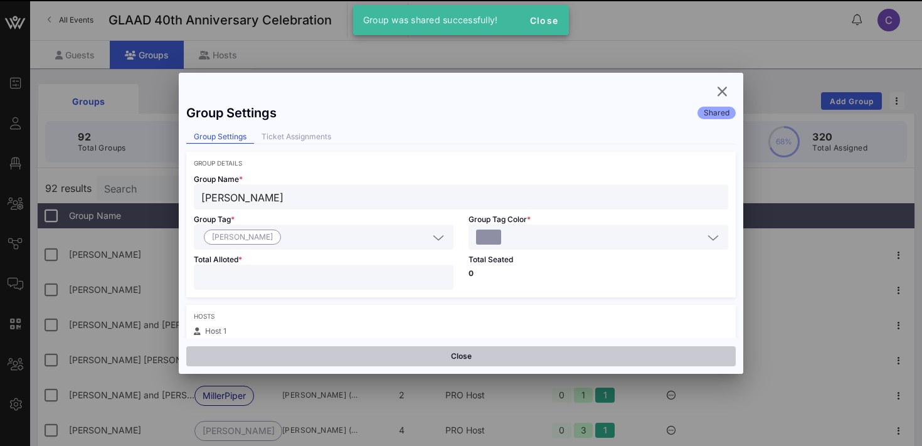
click at [408, 351] on button "Close" at bounding box center [460, 356] width 549 height 20
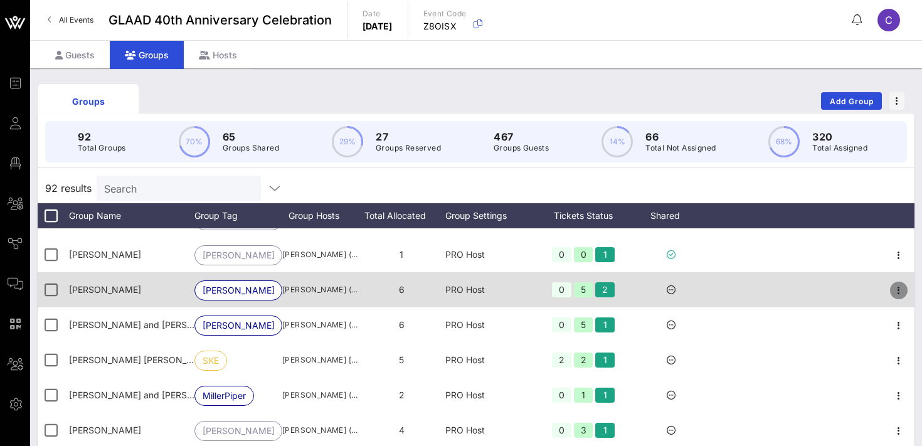
click at [899, 289] on icon "button" at bounding box center [898, 290] width 15 height 15
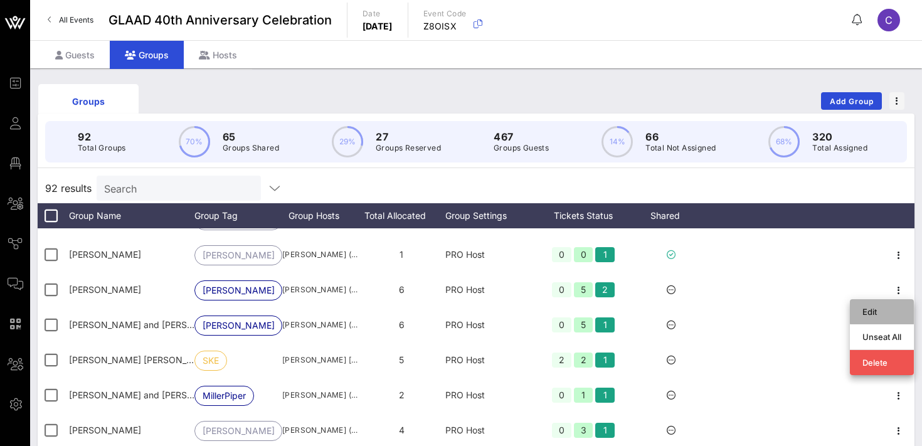
click at [874, 310] on div "Edit" at bounding box center [881, 312] width 39 height 10
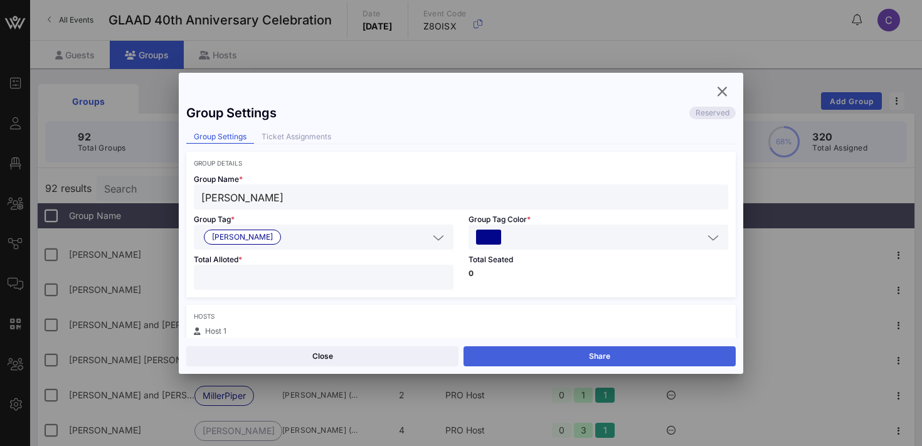
click at [622, 356] on button "Share" at bounding box center [600, 356] width 272 height 20
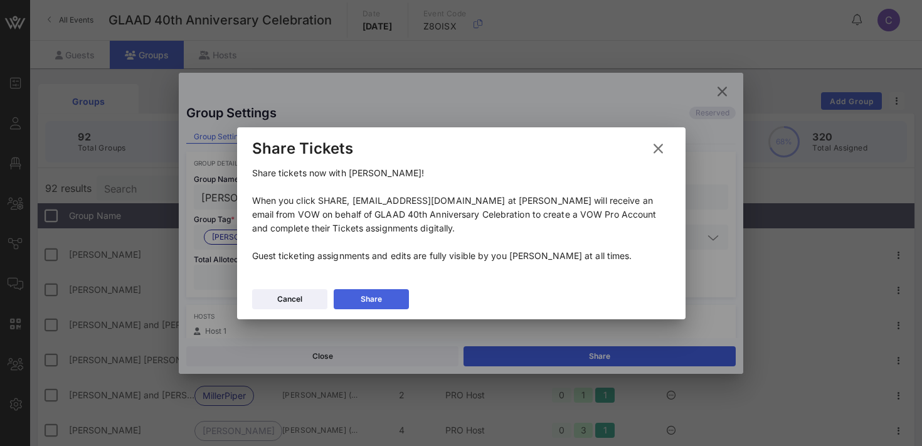
click at [384, 300] on button "Share" at bounding box center [371, 299] width 75 height 20
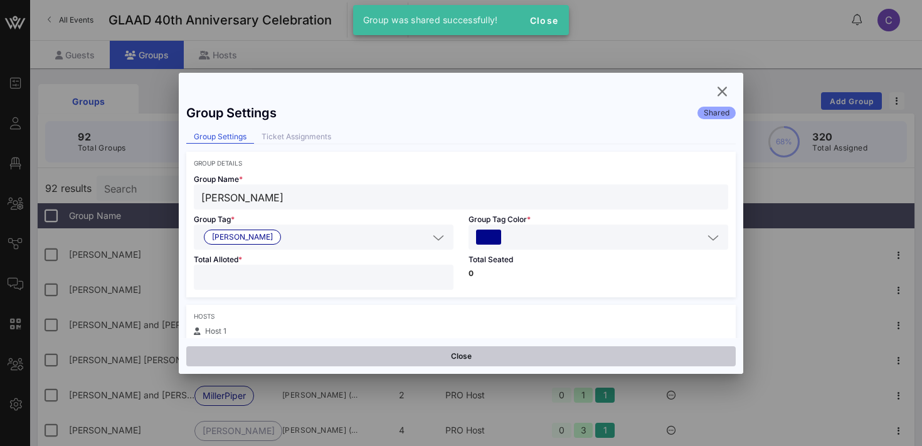
click at [361, 356] on button "Close" at bounding box center [460, 356] width 549 height 20
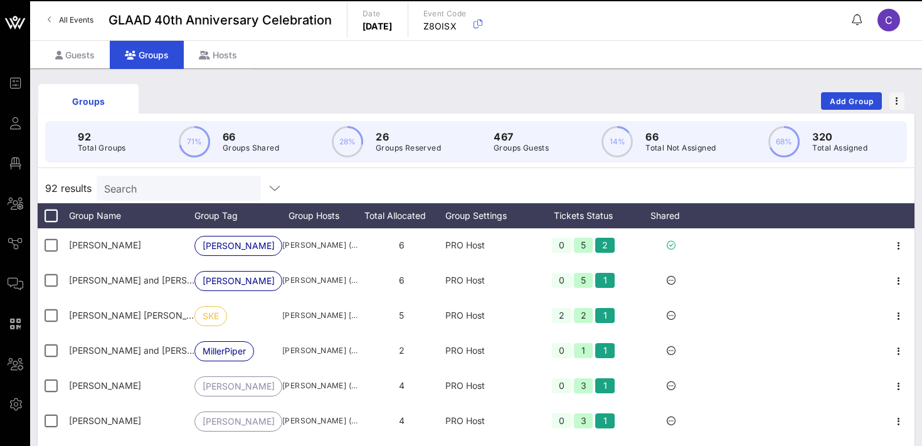
scroll to position [2325, 0]
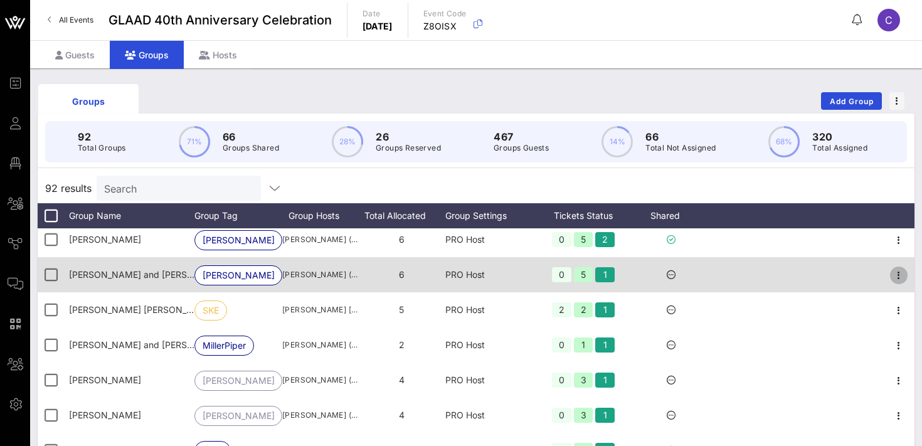
click at [898, 273] on icon "button" at bounding box center [898, 275] width 15 height 15
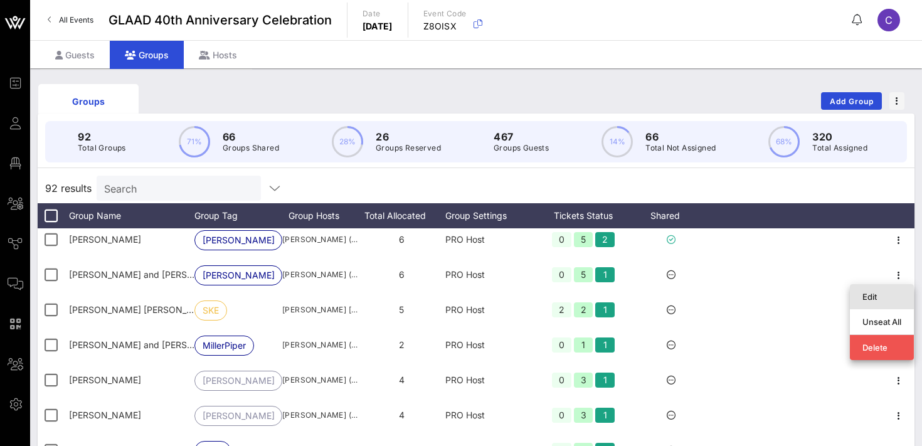
click at [888, 295] on div "Edit" at bounding box center [881, 297] width 39 height 10
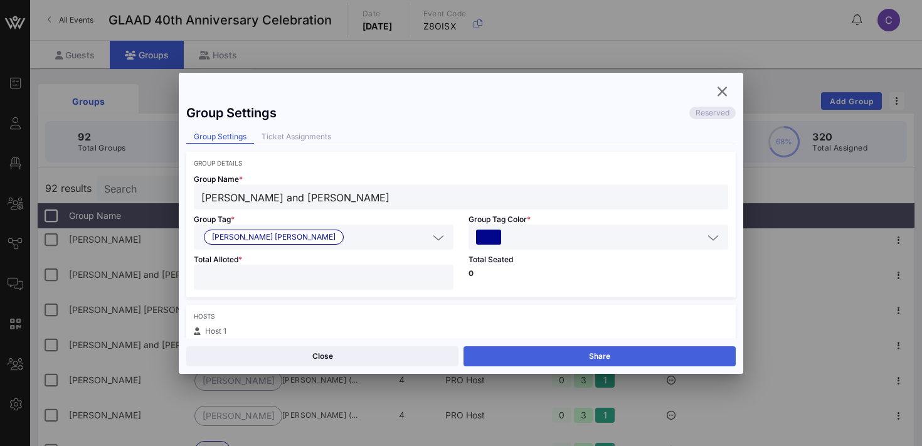
click at [531, 354] on button "Share" at bounding box center [600, 356] width 272 height 20
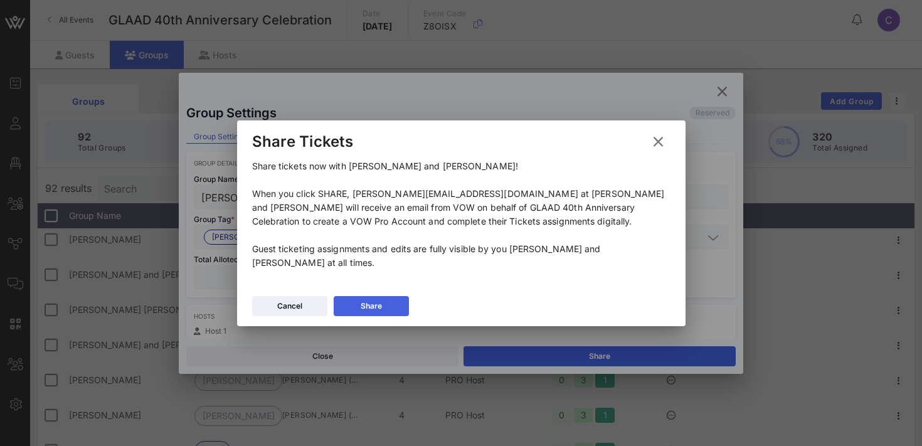
click at [376, 302] on div "Share" at bounding box center [371, 306] width 21 height 13
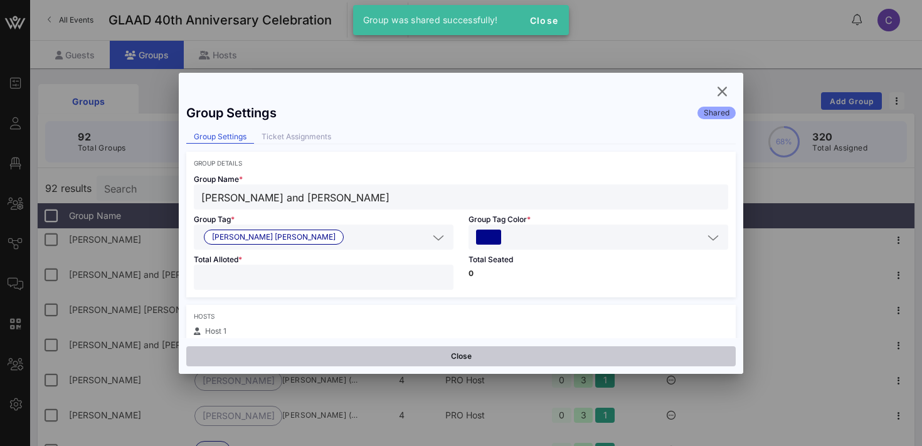
click at [378, 355] on button "Close" at bounding box center [460, 356] width 549 height 20
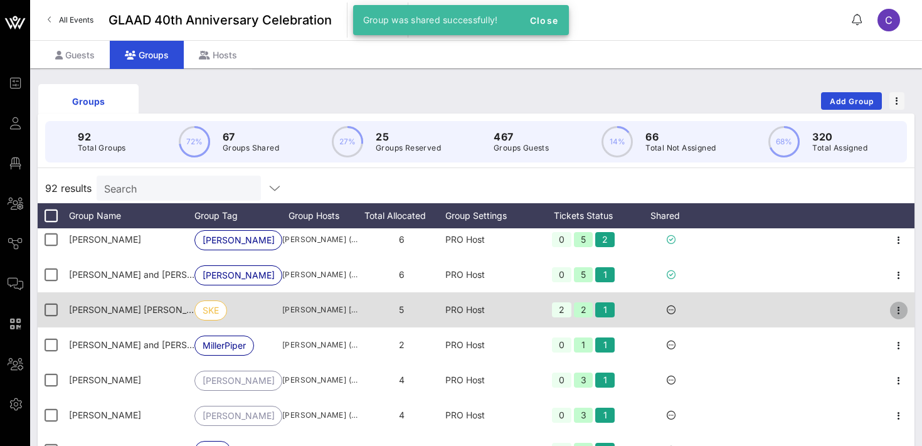
click at [902, 309] on icon "button" at bounding box center [898, 310] width 15 height 15
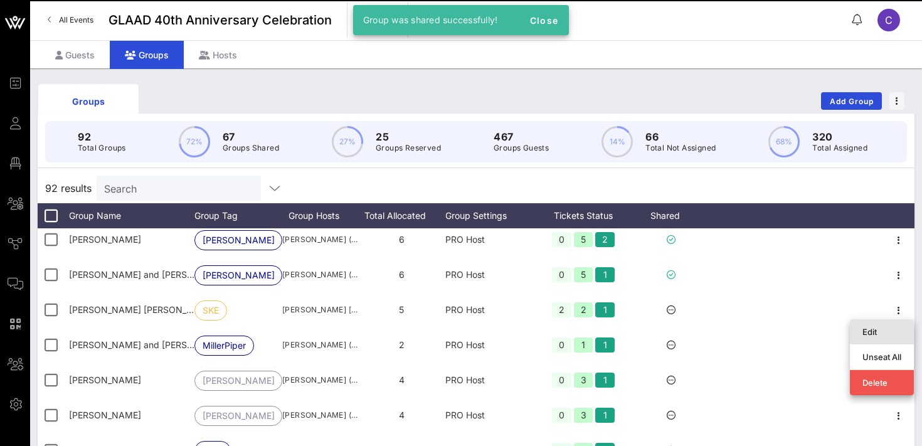
click at [880, 329] on div "Edit" at bounding box center [881, 332] width 39 height 10
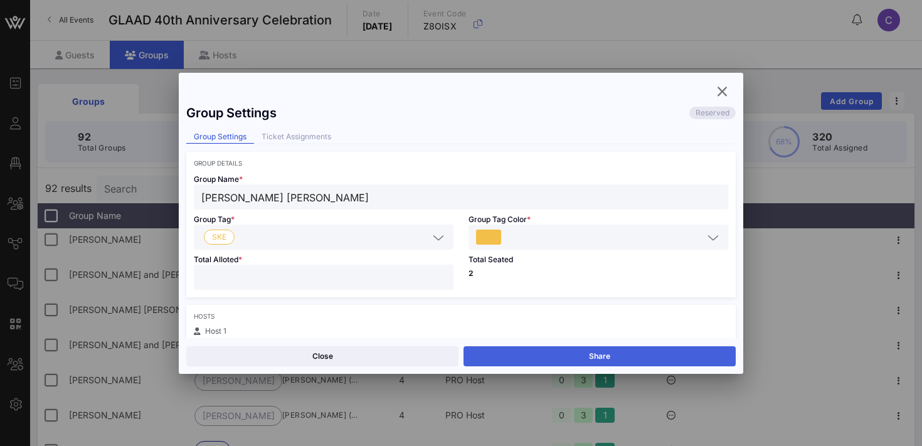
click at [675, 351] on button "Share" at bounding box center [600, 356] width 272 height 20
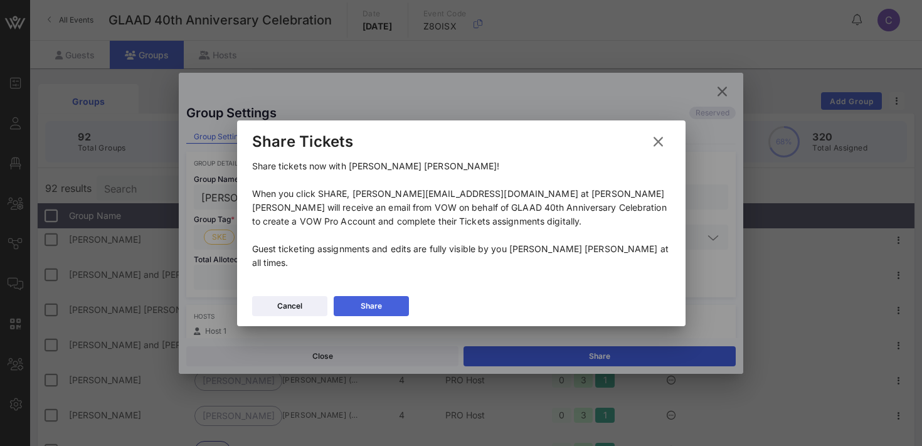
click at [366, 302] on icon at bounding box center [370, 306] width 9 height 8
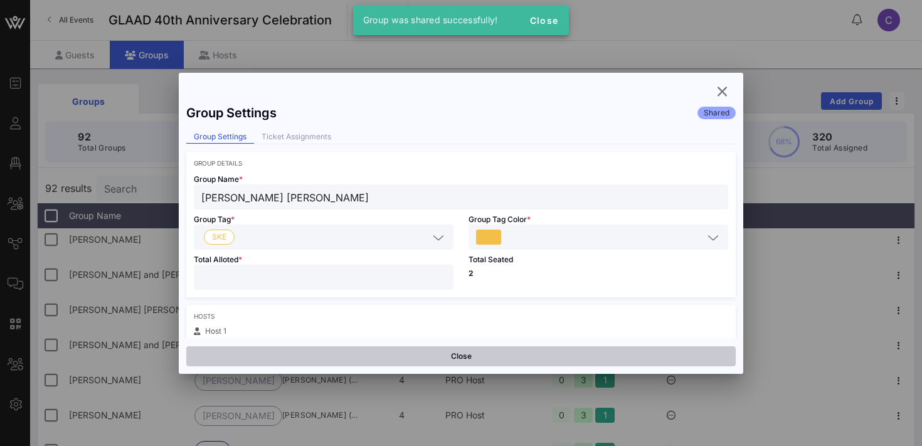
click at [380, 353] on button "Close" at bounding box center [460, 356] width 549 height 20
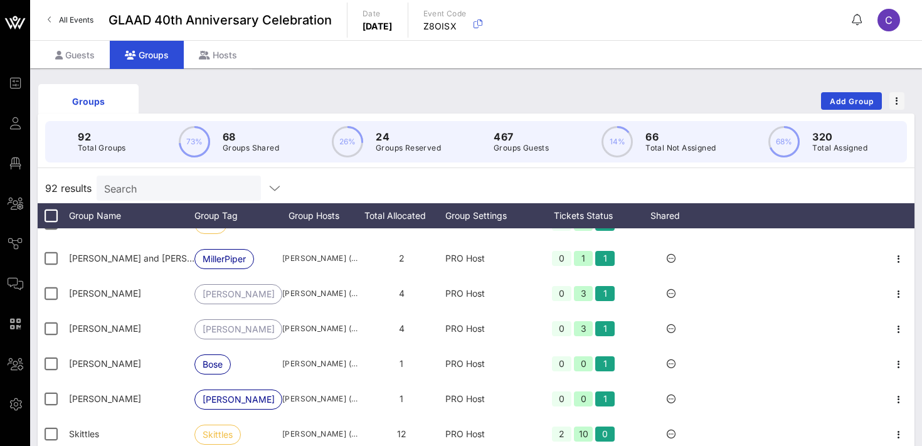
scroll to position [2414, 0]
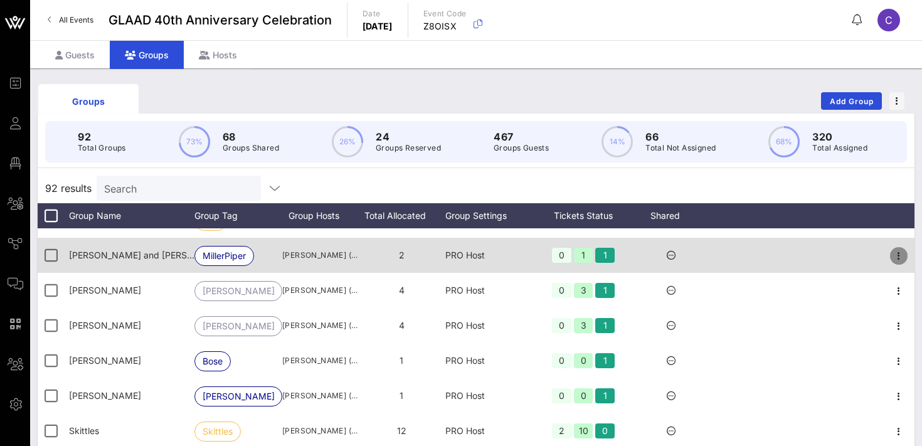
click at [901, 254] on icon "button" at bounding box center [898, 255] width 15 height 15
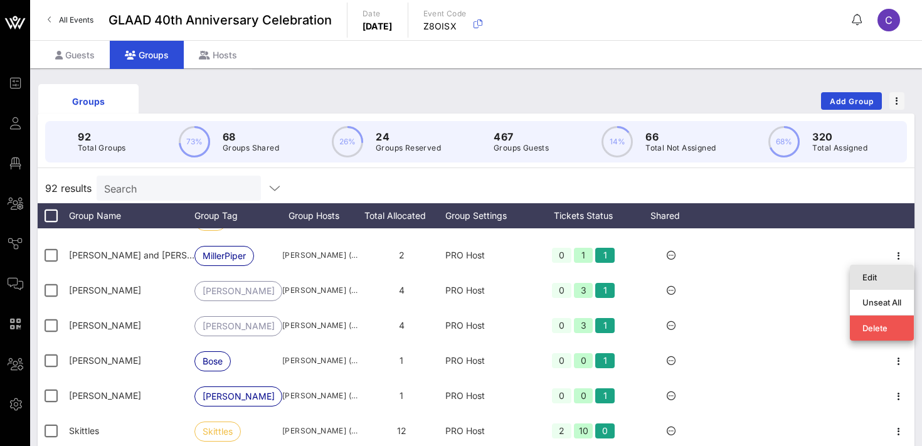
click at [867, 280] on div "Edit" at bounding box center [881, 277] width 39 height 10
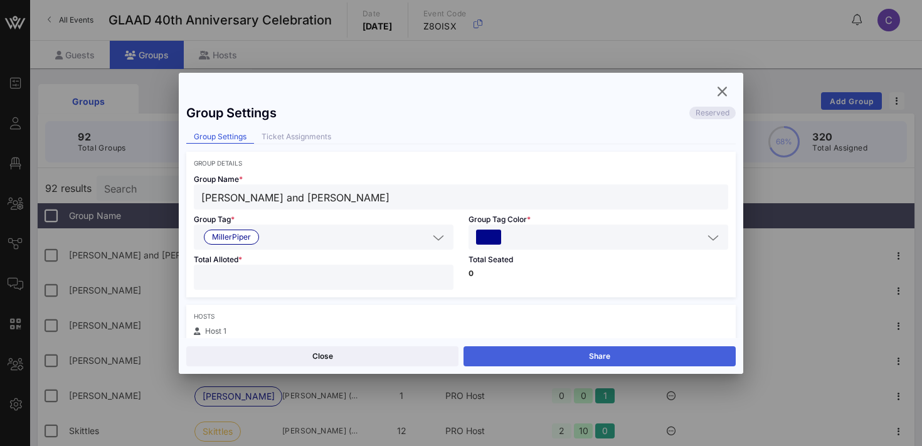
click at [626, 356] on button "Share" at bounding box center [600, 356] width 272 height 20
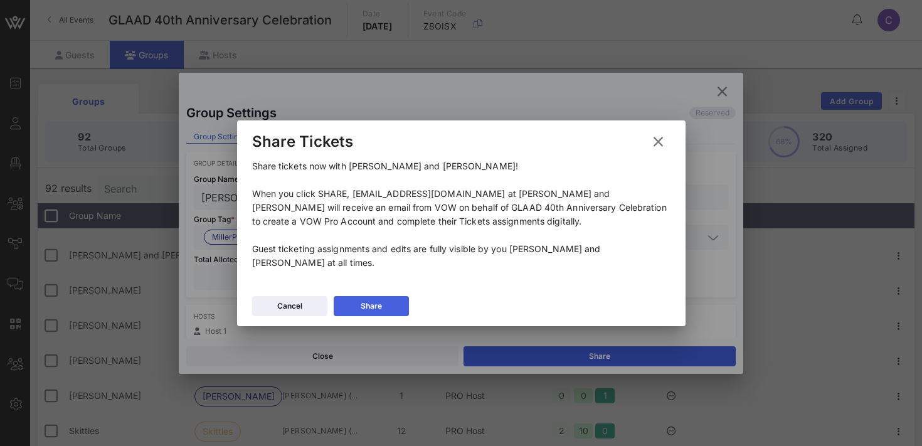
click at [370, 300] on div "Share" at bounding box center [371, 306] width 21 height 13
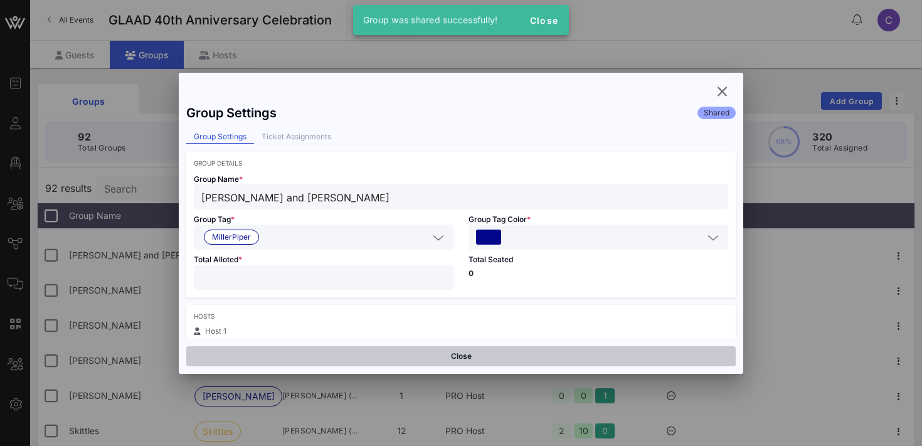
click at [371, 357] on button "Close" at bounding box center [460, 356] width 549 height 20
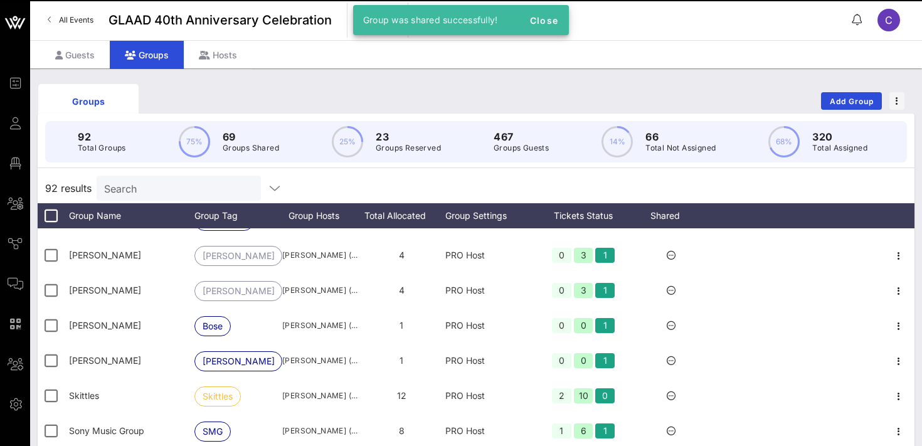
scroll to position [2460, 0]
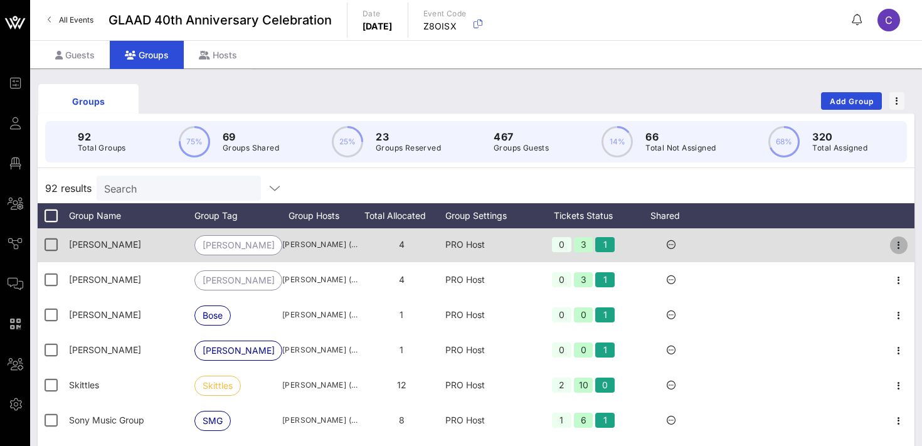
click at [897, 243] on icon "button" at bounding box center [898, 245] width 15 height 15
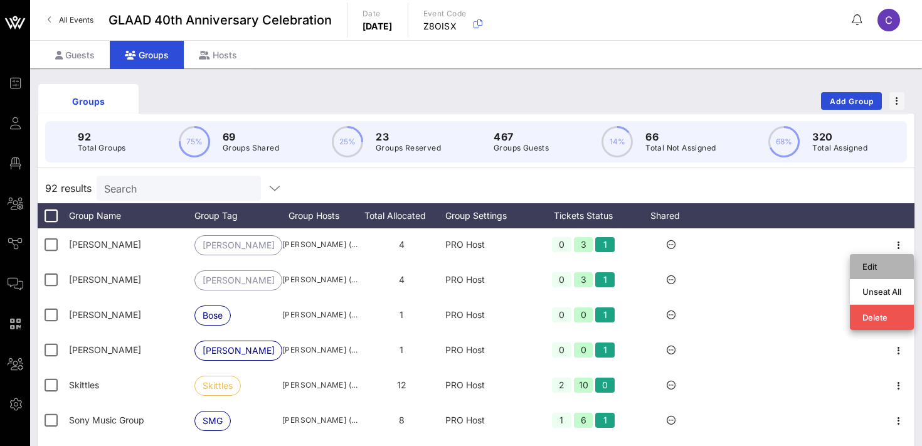
click at [882, 267] on div "Edit" at bounding box center [881, 267] width 39 height 10
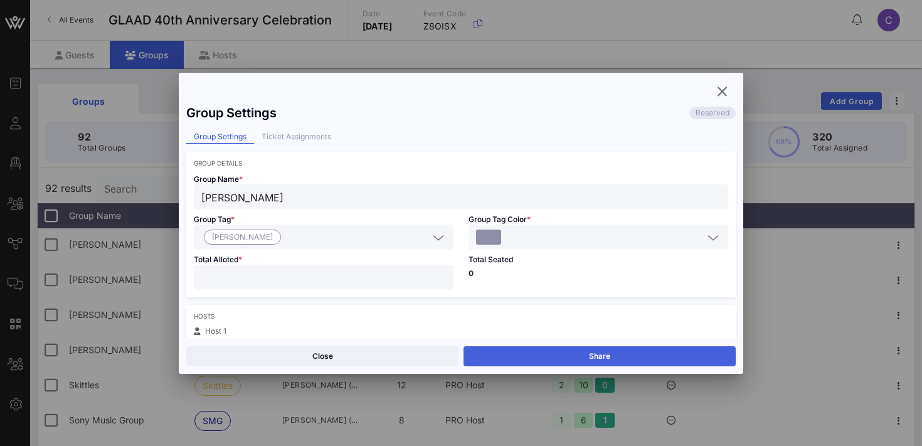
click at [639, 357] on button "Share" at bounding box center [600, 356] width 272 height 20
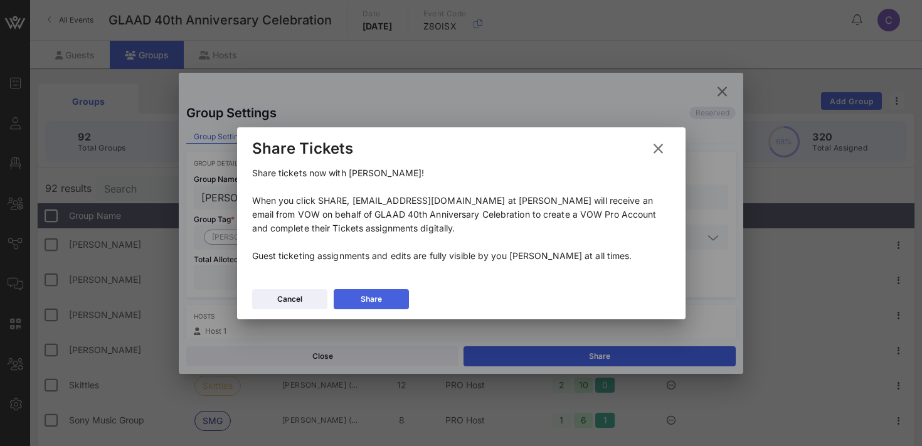
click at [353, 303] on button "Share" at bounding box center [371, 299] width 75 height 20
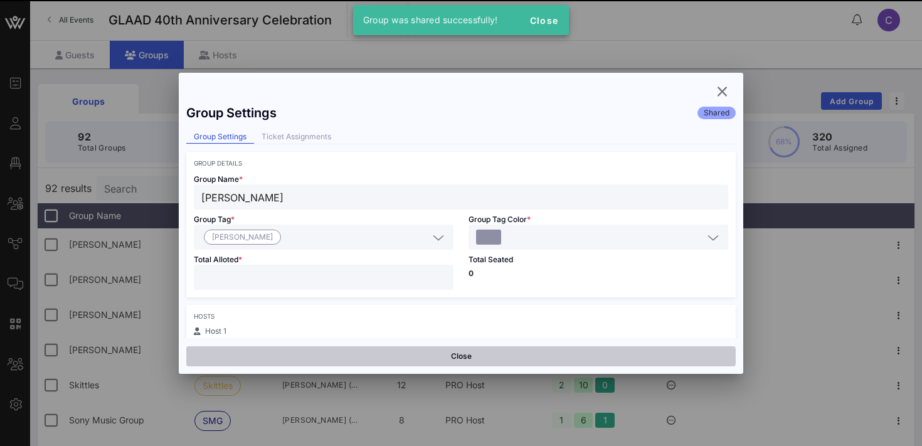
click at [348, 360] on button "Close" at bounding box center [460, 356] width 549 height 20
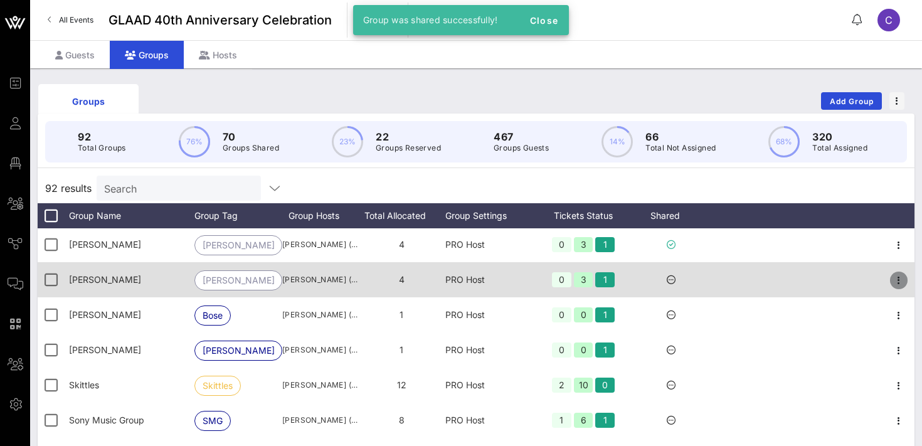
click at [900, 278] on icon "button" at bounding box center [898, 280] width 15 height 15
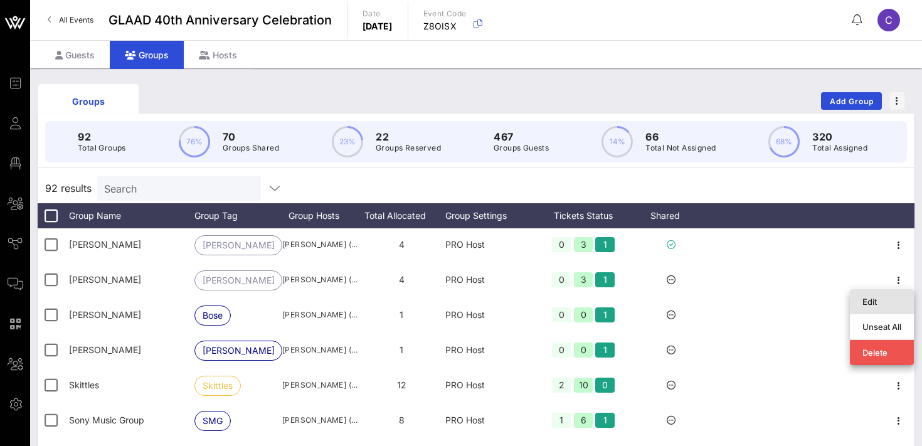
click at [884, 297] on div "Edit" at bounding box center [881, 302] width 39 height 10
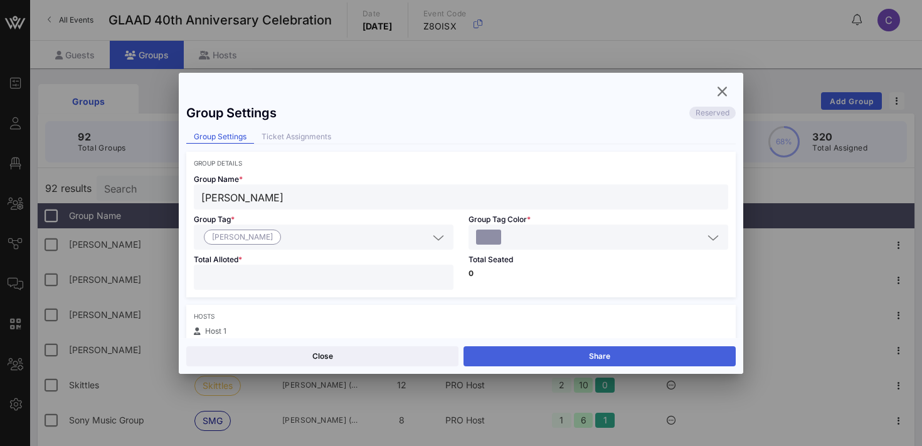
click at [641, 358] on button "Share" at bounding box center [600, 356] width 272 height 20
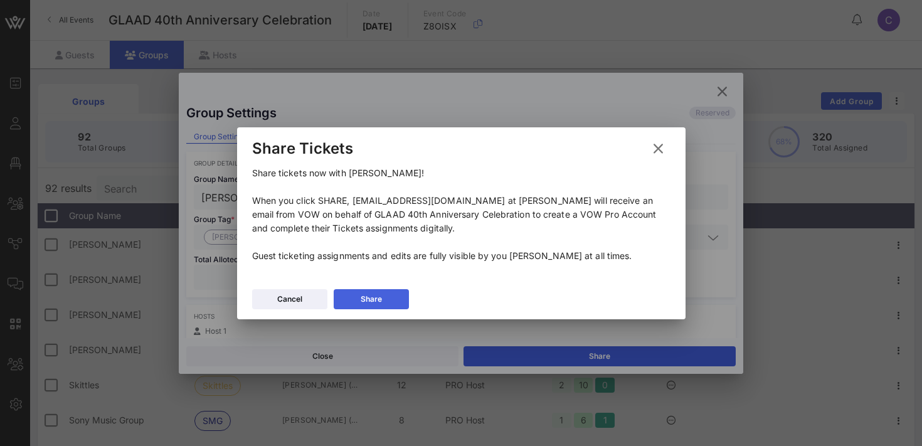
click at [386, 299] on button "Share" at bounding box center [371, 299] width 75 height 20
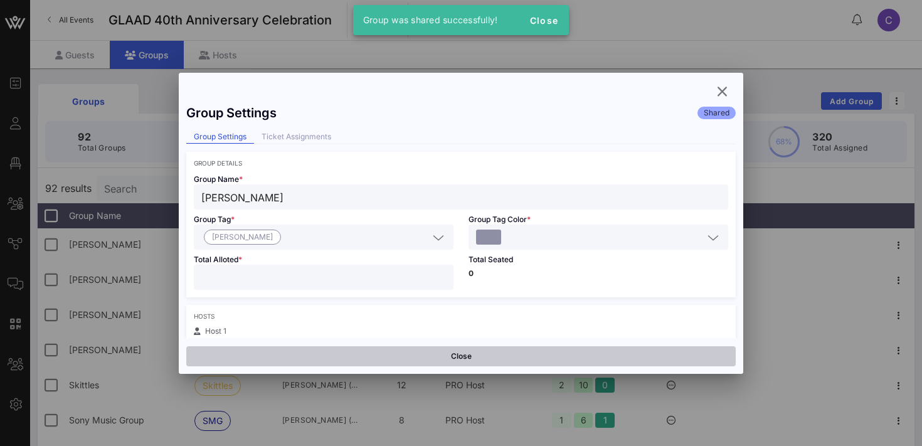
click at [408, 356] on button "Close" at bounding box center [460, 356] width 549 height 20
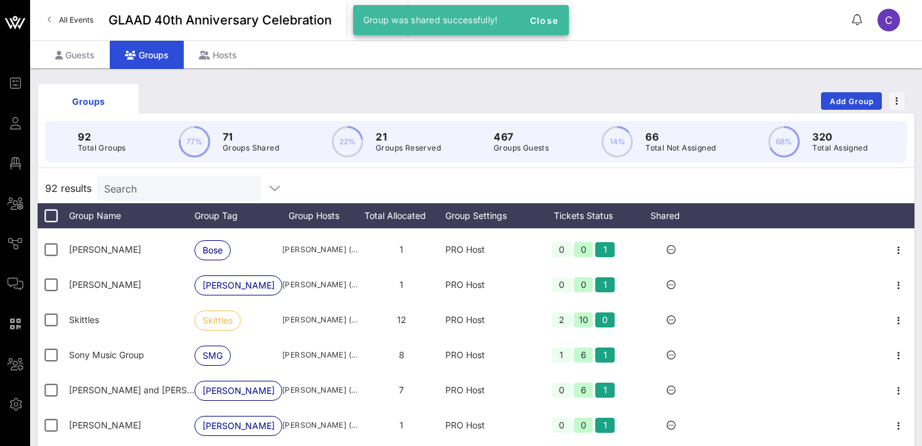
scroll to position [2532, 0]
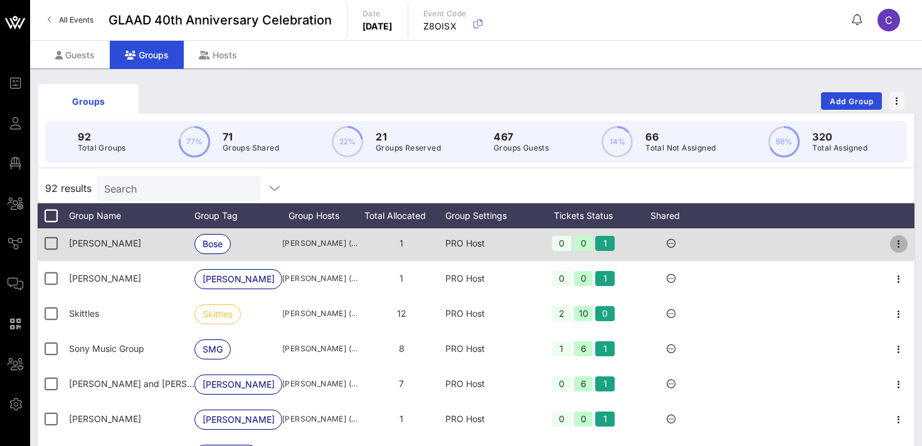
click at [898, 245] on icon "button" at bounding box center [898, 243] width 15 height 15
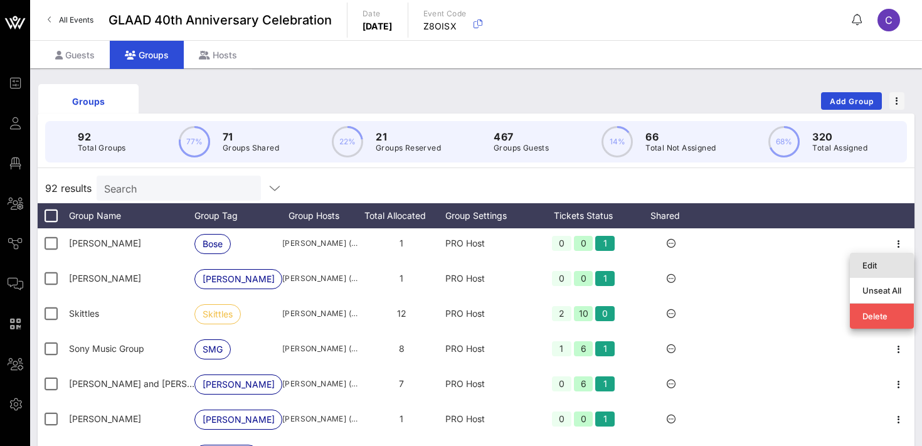
click at [868, 261] on div "Edit" at bounding box center [881, 265] width 39 height 10
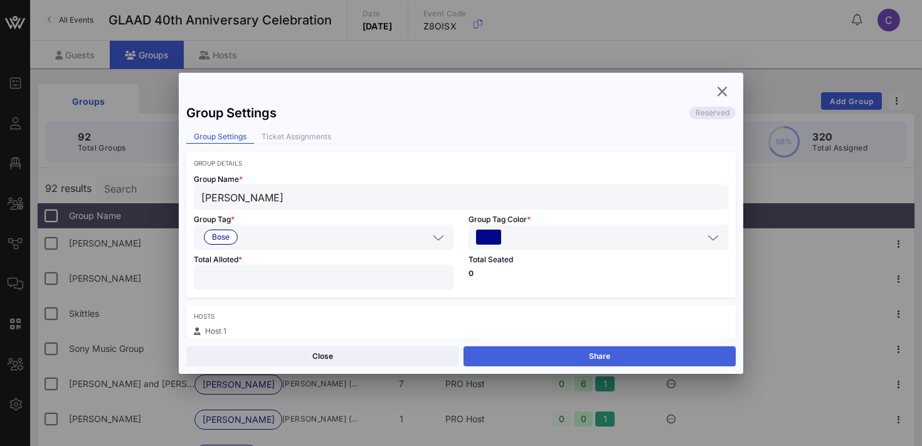
click at [600, 354] on button "Share" at bounding box center [600, 356] width 272 height 20
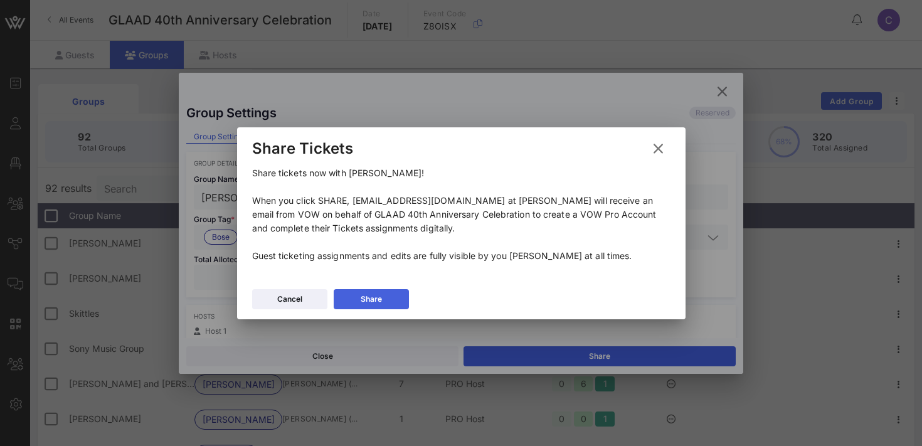
click at [364, 305] on div "Share" at bounding box center [371, 299] width 21 height 13
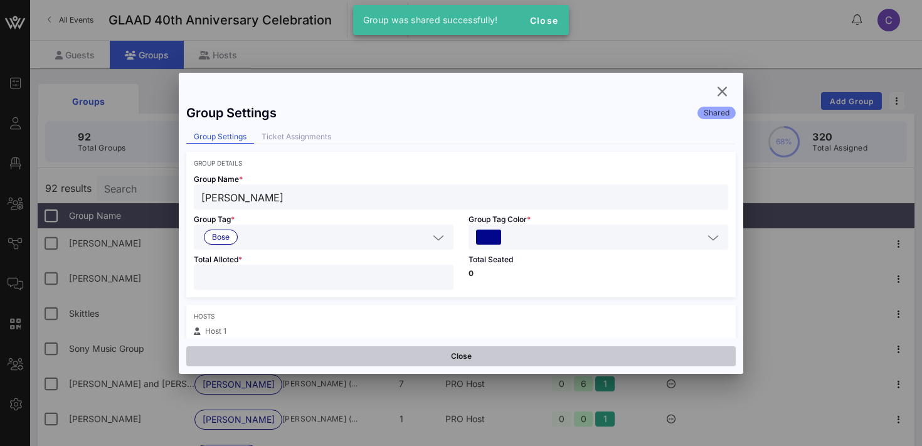
click at [386, 351] on button "Close" at bounding box center [460, 356] width 549 height 20
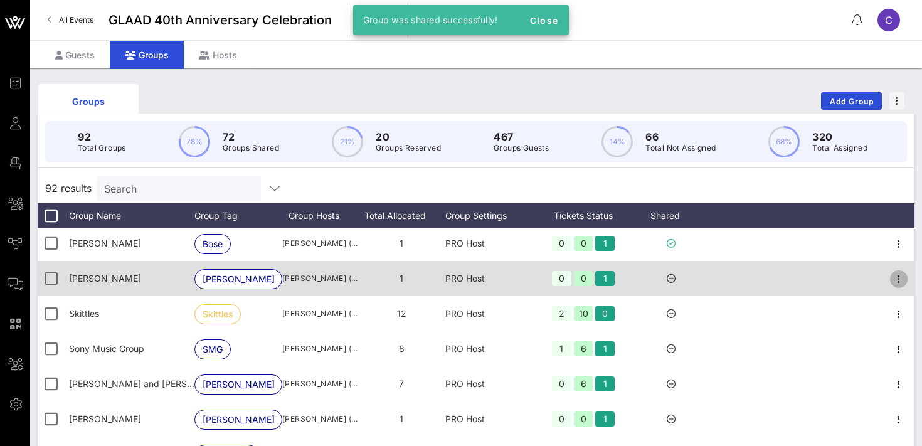
click at [899, 278] on icon "button" at bounding box center [898, 279] width 15 height 15
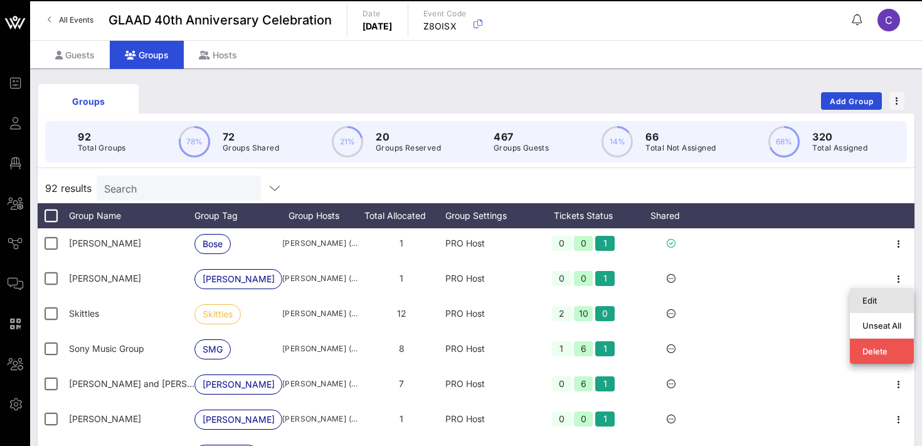
click at [877, 298] on div "Edit" at bounding box center [881, 300] width 39 height 10
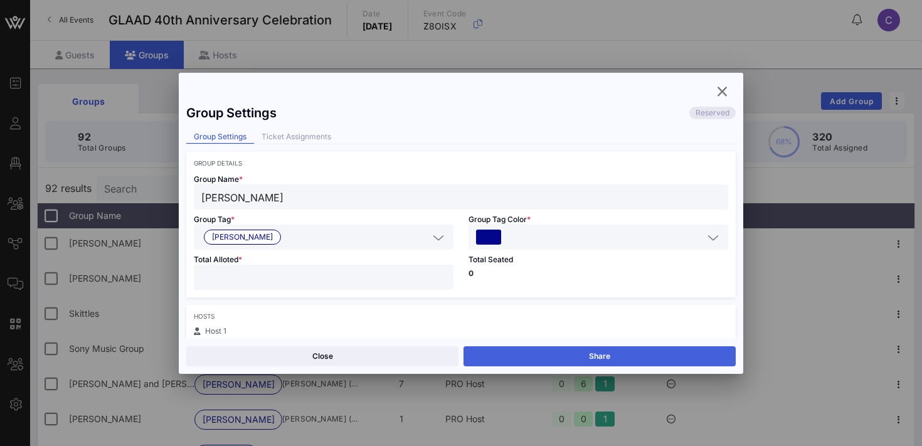
click at [670, 358] on button "Share" at bounding box center [600, 356] width 272 height 20
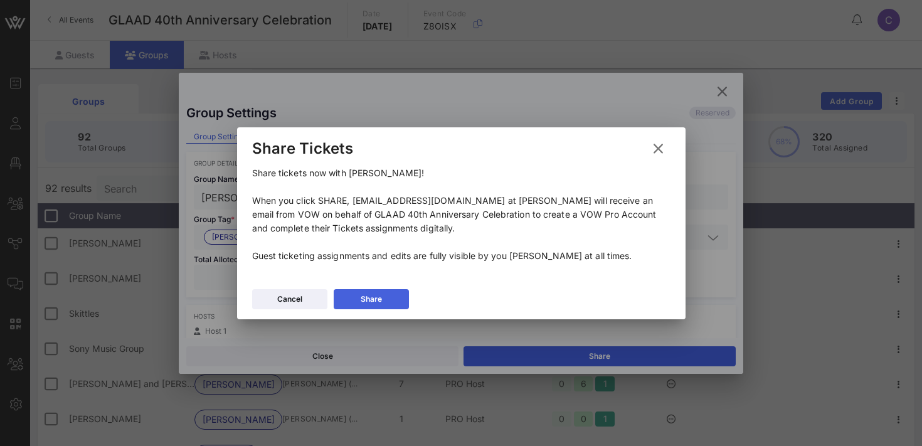
click at [373, 292] on button "Share" at bounding box center [371, 299] width 75 height 20
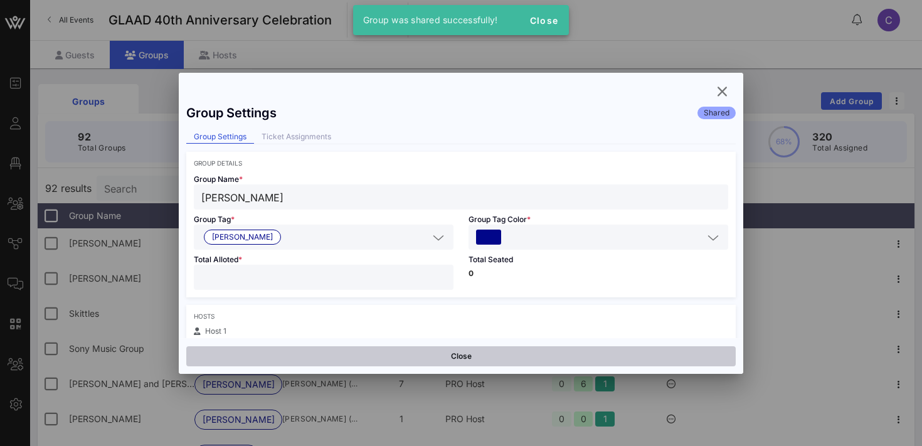
click at [379, 355] on button "Close" at bounding box center [460, 356] width 549 height 20
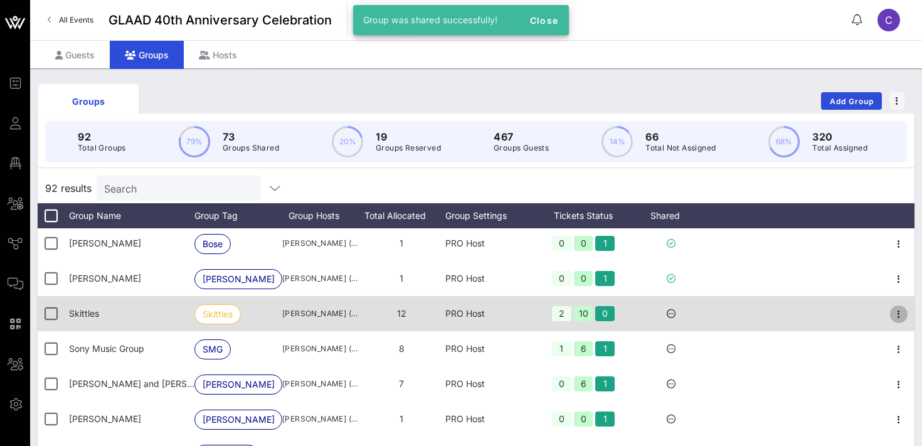
click at [901, 315] on icon "button" at bounding box center [898, 314] width 15 height 15
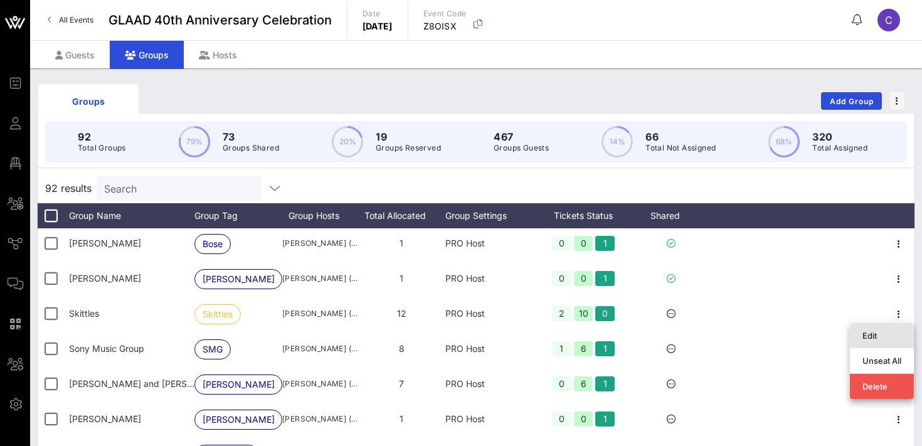
click at [876, 331] on div "Edit" at bounding box center [881, 336] width 39 height 10
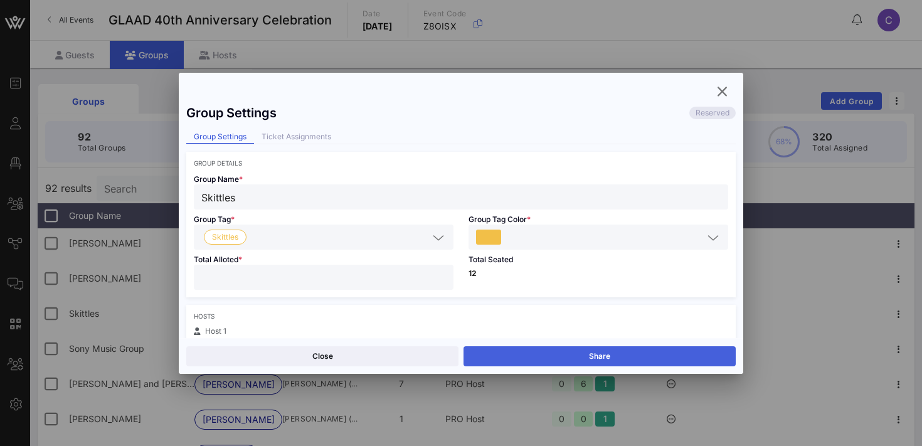
click at [665, 349] on button "Share" at bounding box center [600, 356] width 272 height 20
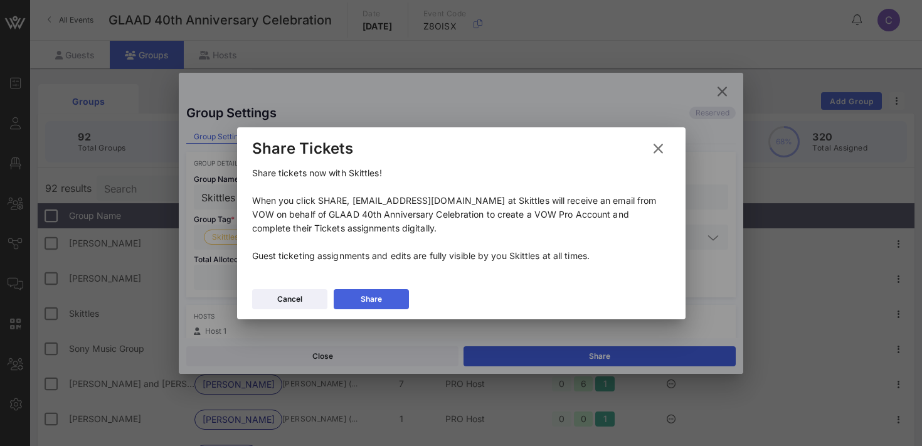
click at [361, 298] on div "Share" at bounding box center [371, 299] width 21 height 13
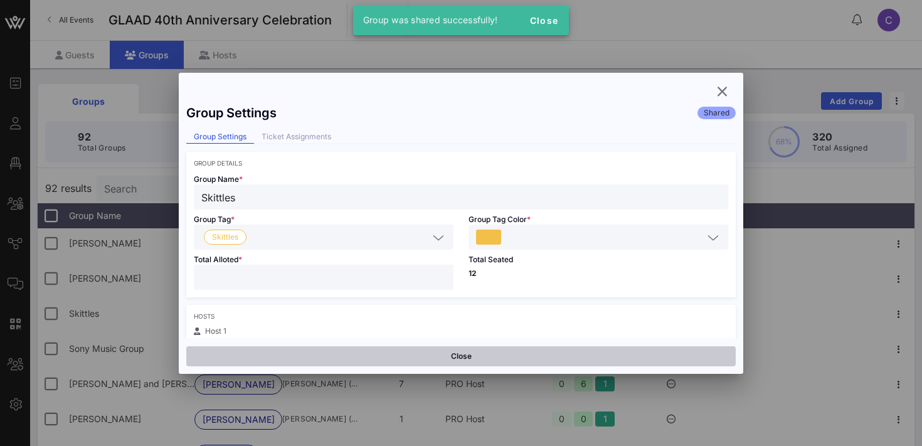
click at [384, 354] on button "Close" at bounding box center [460, 356] width 549 height 20
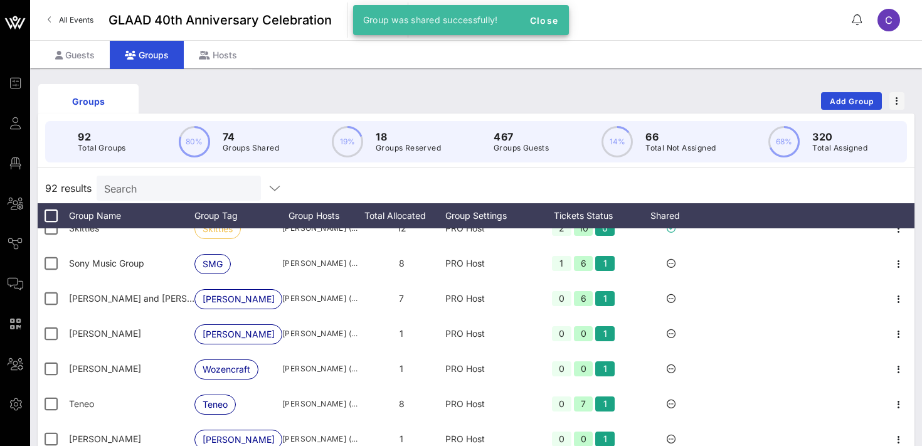
scroll to position [2620, 0]
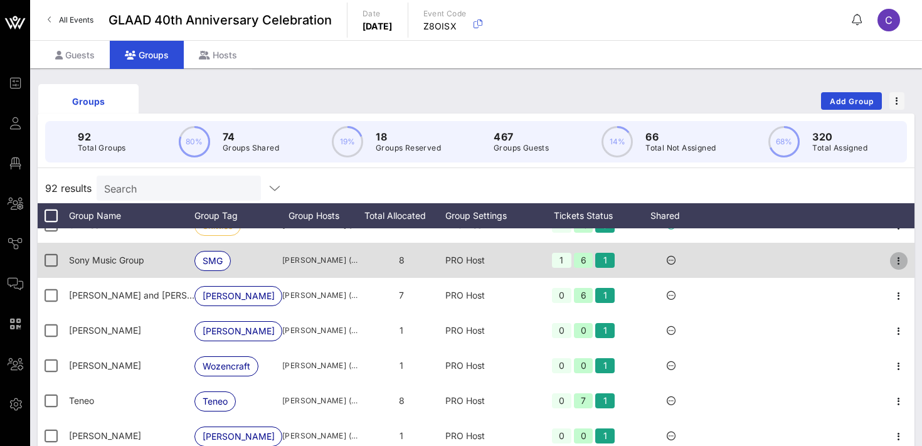
click at [902, 260] on icon "button" at bounding box center [898, 260] width 15 height 15
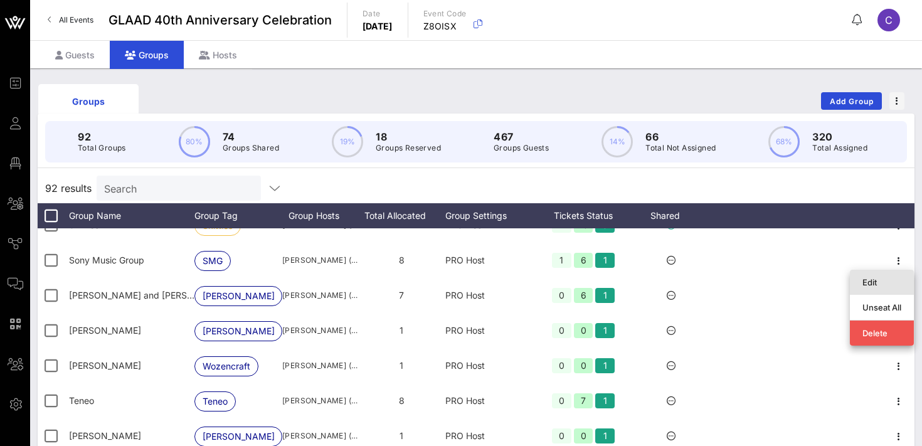
click at [866, 285] on div "Edit" at bounding box center [881, 282] width 39 height 10
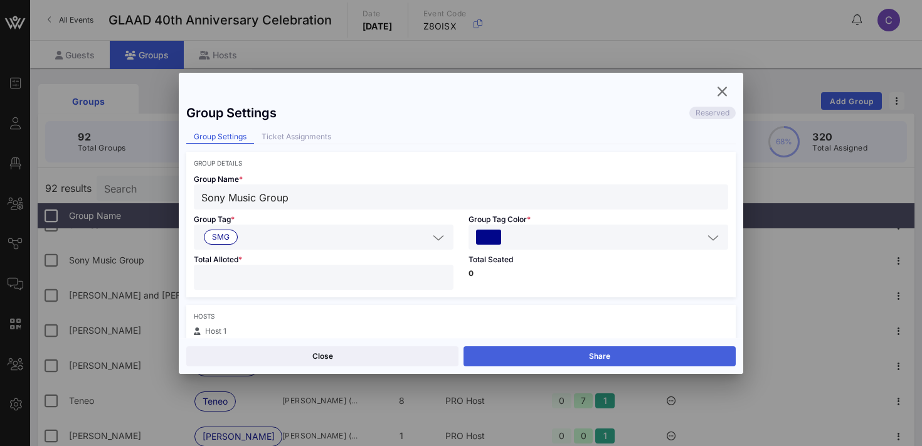
click at [598, 358] on button "Share" at bounding box center [600, 356] width 272 height 20
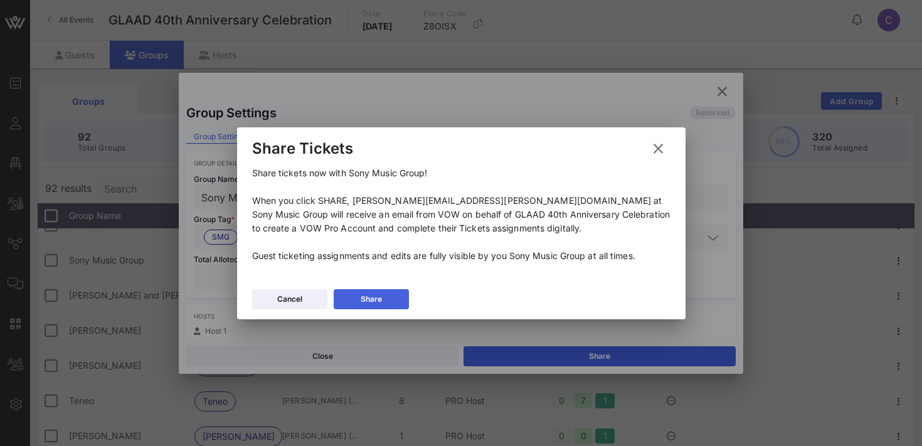
click at [381, 297] on button "Share" at bounding box center [371, 299] width 75 height 20
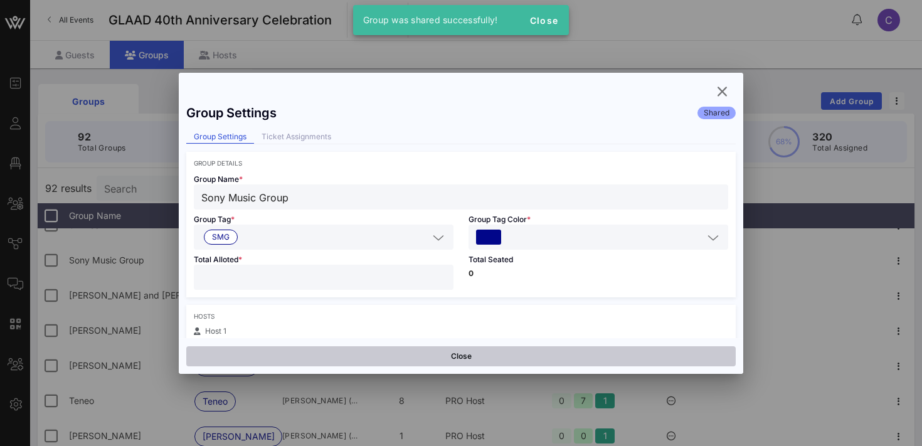
click at [391, 359] on button "Close" at bounding box center [460, 356] width 549 height 20
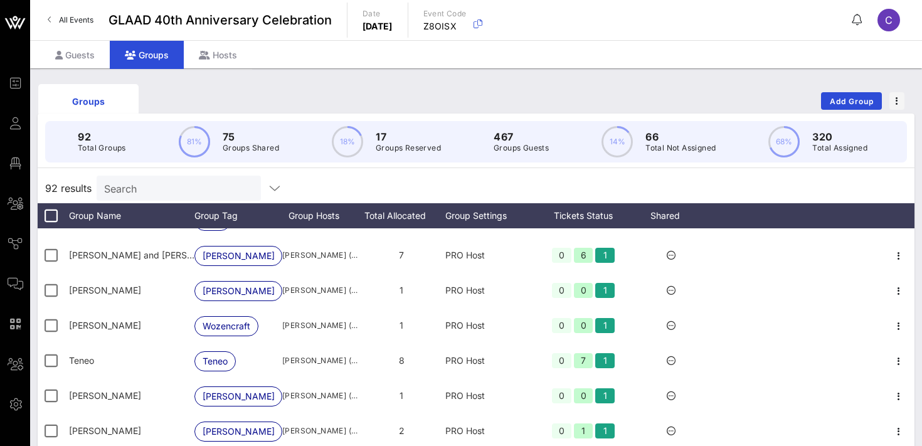
scroll to position [2664, 0]
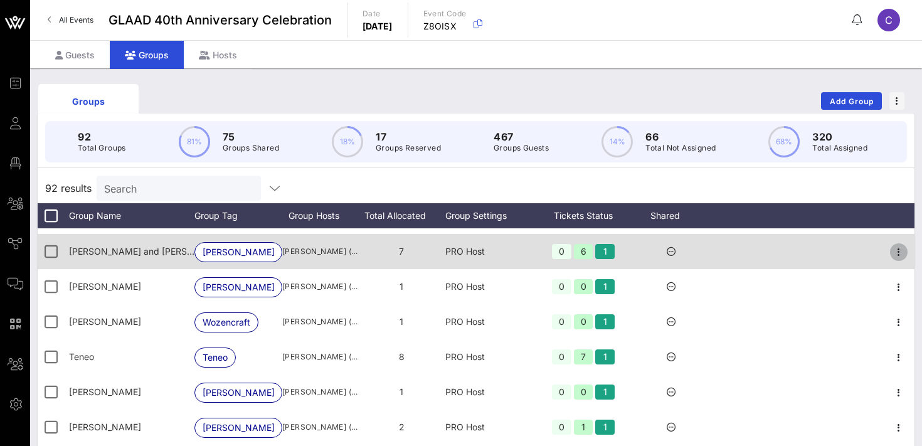
click at [898, 249] on icon "button" at bounding box center [898, 252] width 15 height 15
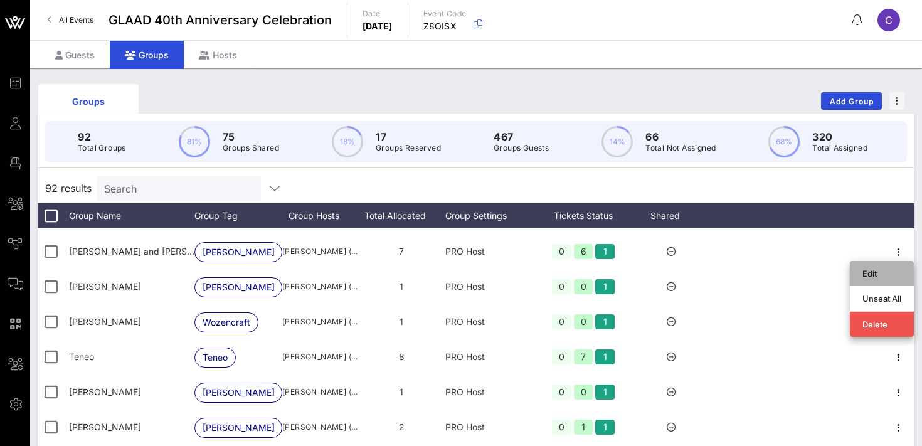
click at [879, 277] on div "Edit" at bounding box center [881, 273] width 39 height 10
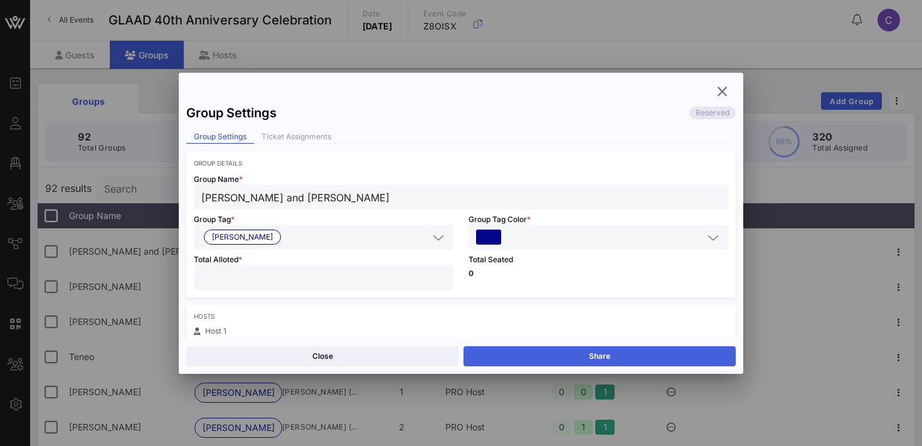
click at [613, 357] on button "Share" at bounding box center [600, 356] width 272 height 20
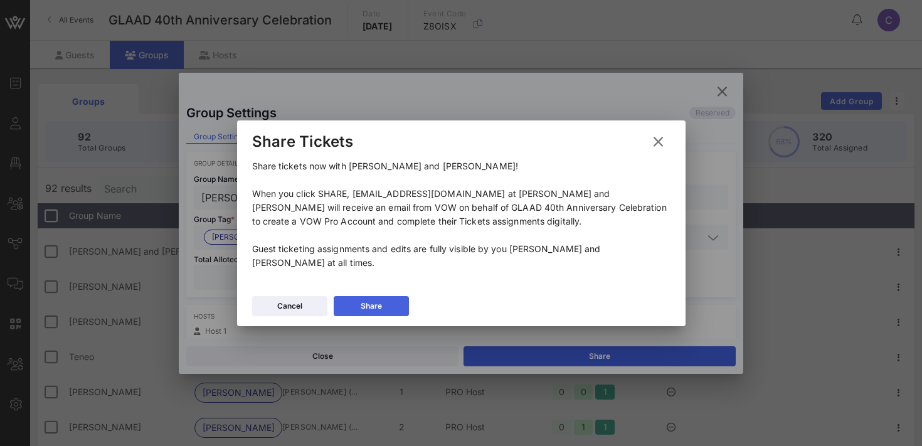
click at [379, 300] on div "Share" at bounding box center [371, 306] width 21 height 13
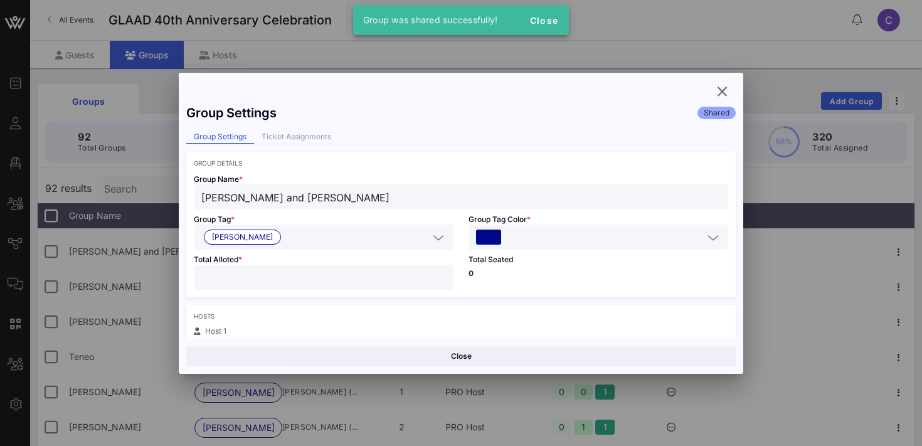
click at [403, 356] on button "Close" at bounding box center [460, 356] width 549 height 20
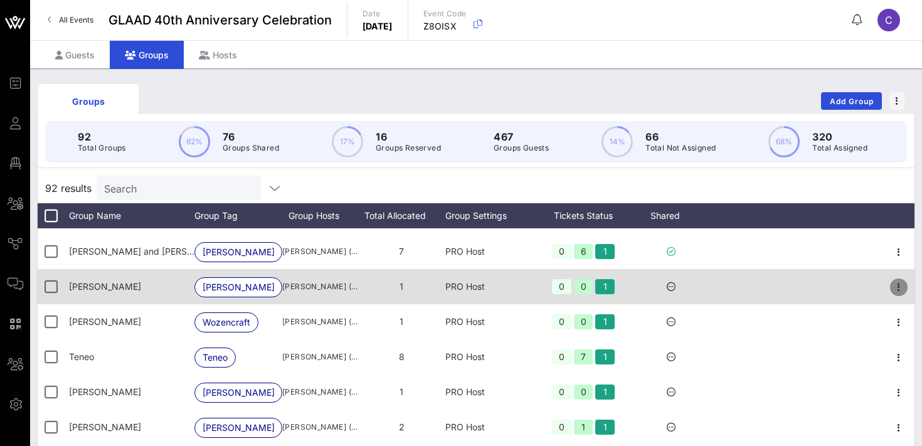
click at [903, 286] on icon "button" at bounding box center [898, 287] width 15 height 15
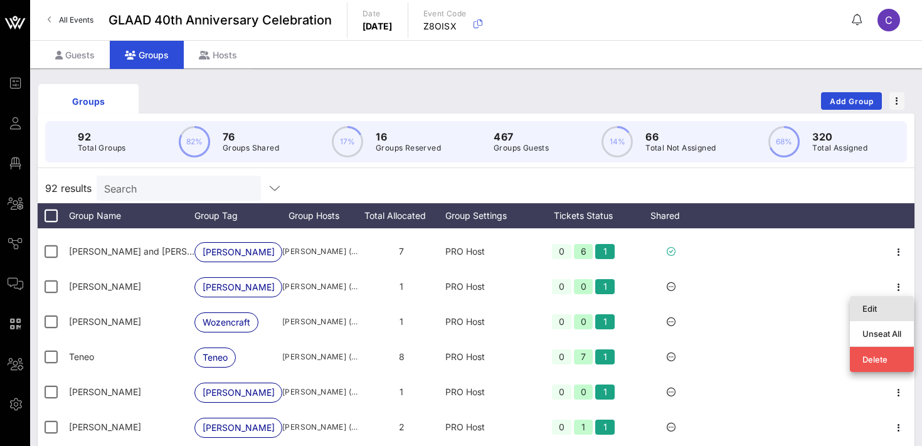
click at [872, 308] on div "Edit" at bounding box center [881, 309] width 39 height 10
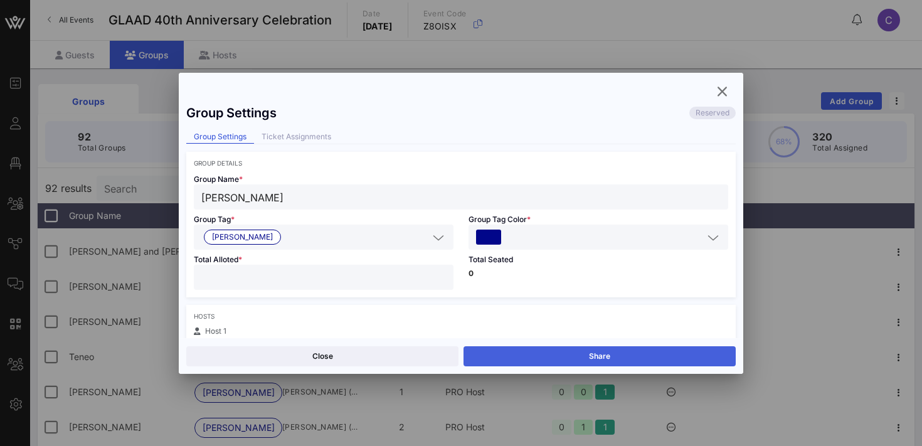
click at [630, 355] on button "Share" at bounding box center [600, 356] width 272 height 20
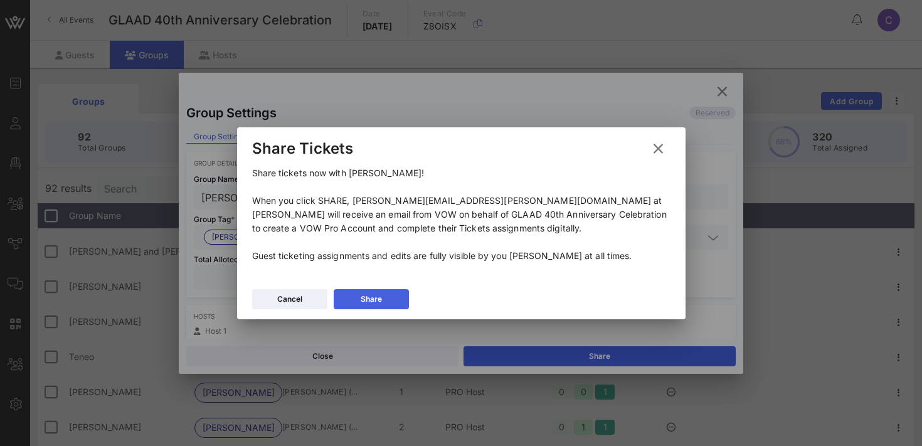
click at [373, 302] on icon at bounding box center [370, 299] width 9 height 8
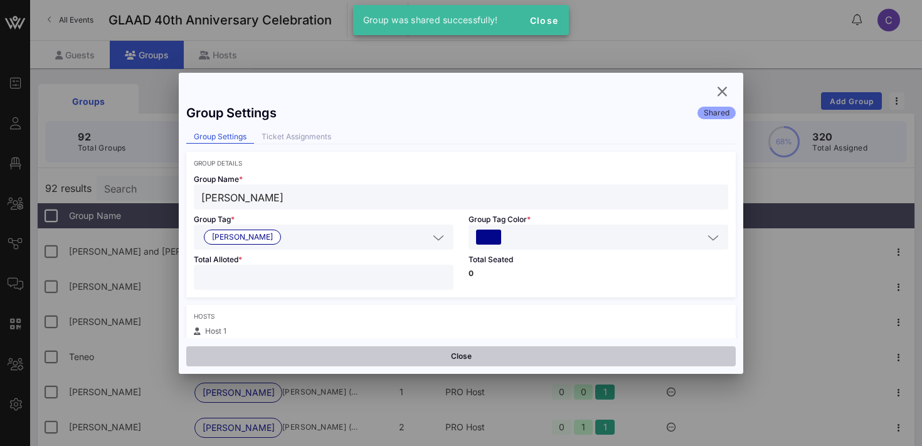
click at [405, 356] on button "Close" at bounding box center [460, 356] width 549 height 20
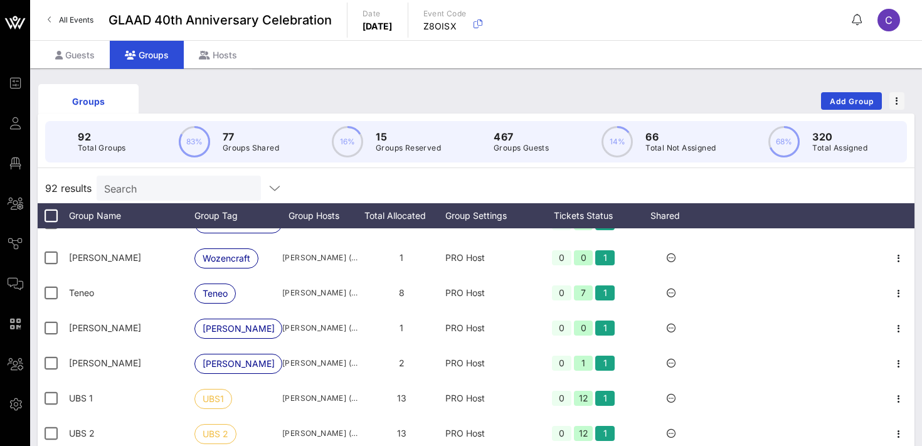
scroll to position [2730, 0]
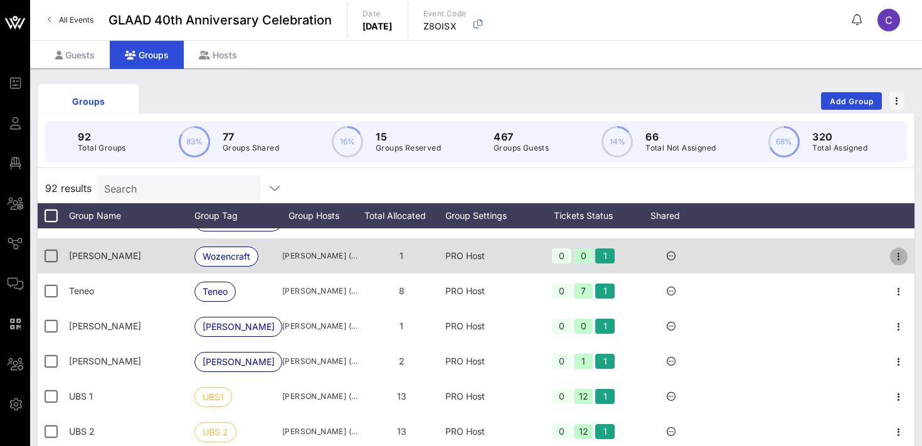
click at [903, 253] on icon "button" at bounding box center [898, 256] width 15 height 15
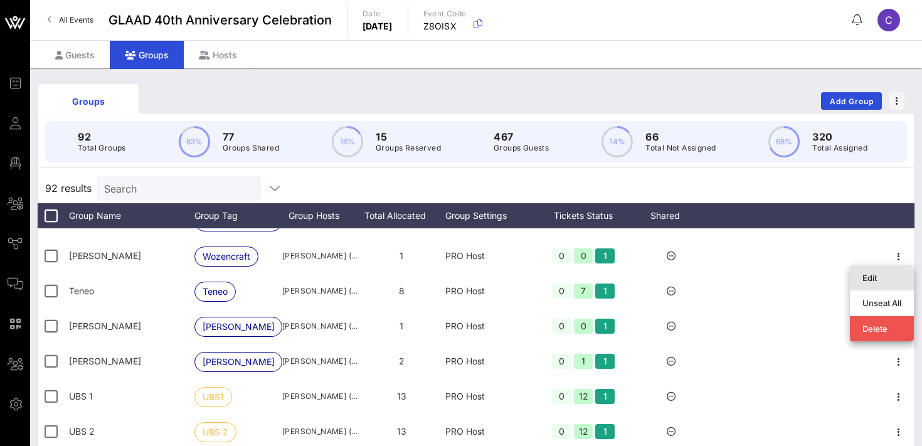
click at [867, 280] on div "Edit" at bounding box center [881, 278] width 39 height 10
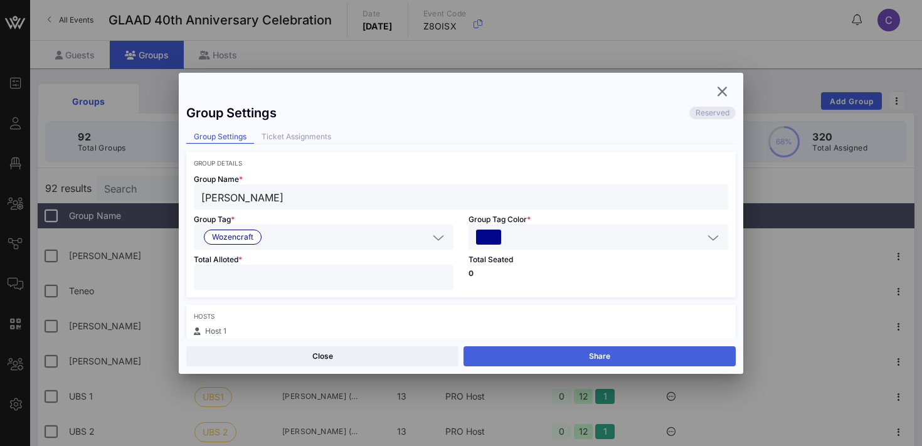
click at [645, 354] on button "Share" at bounding box center [600, 356] width 272 height 20
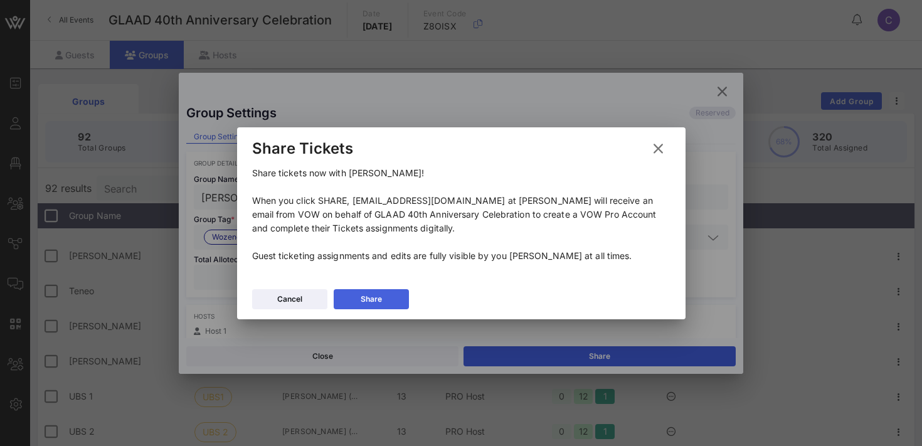
click at [376, 295] on div "Share" at bounding box center [371, 299] width 21 height 13
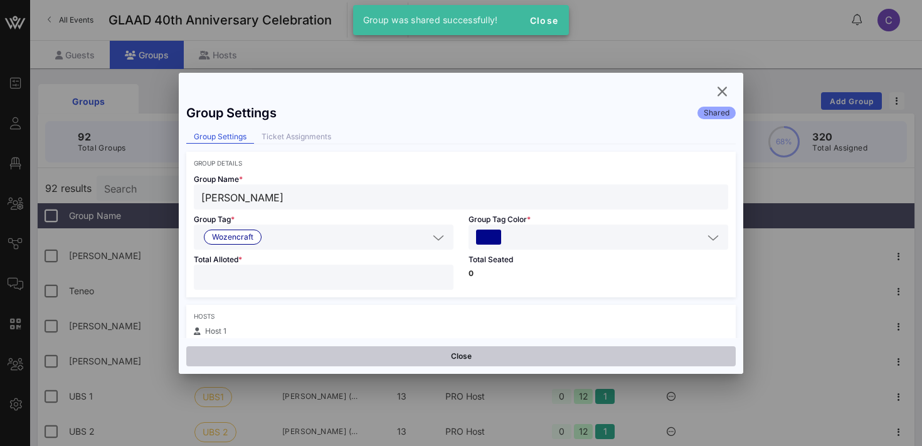
click at [415, 354] on button "Close" at bounding box center [460, 356] width 549 height 20
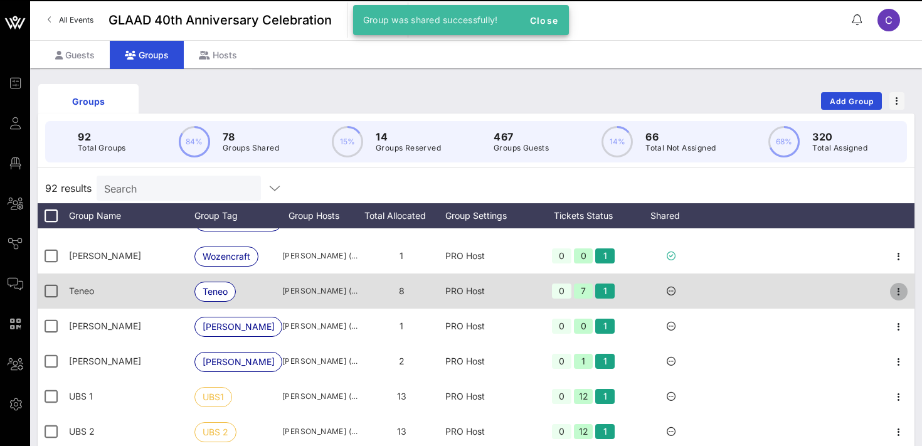
click at [902, 289] on icon "button" at bounding box center [898, 291] width 15 height 15
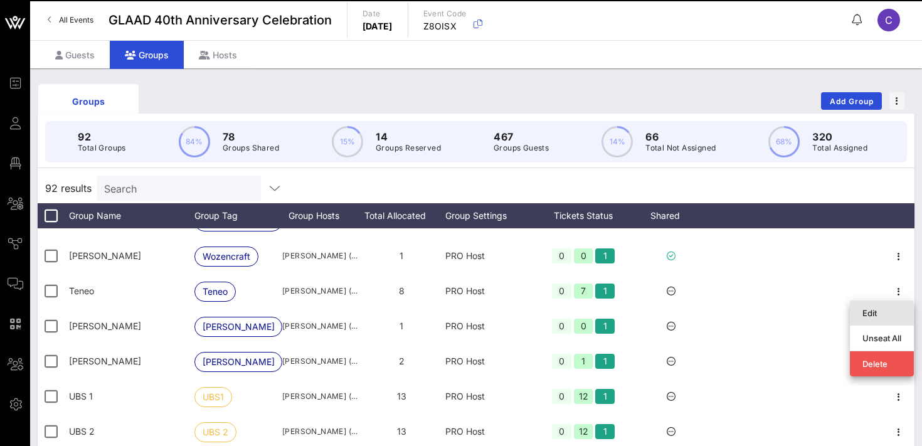
click at [872, 316] on div "Edit" at bounding box center [881, 313] width 39 height 10
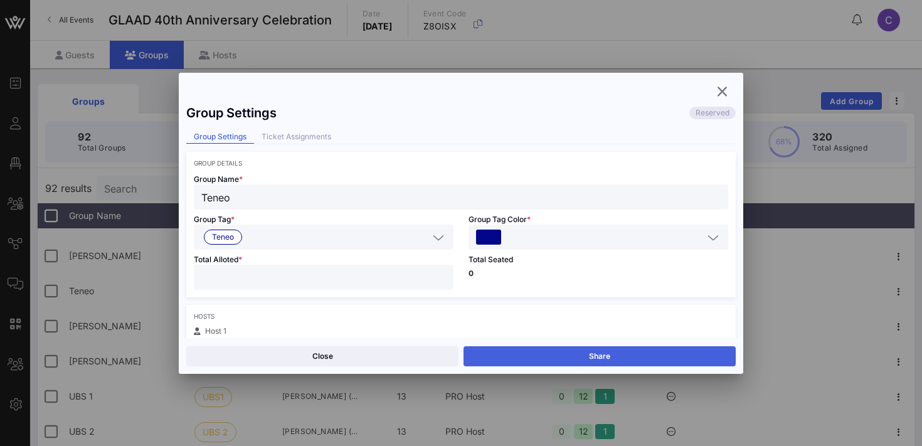
click at [662, 353] on button "Share" at bounding box center [600, 356] width 272 height 20
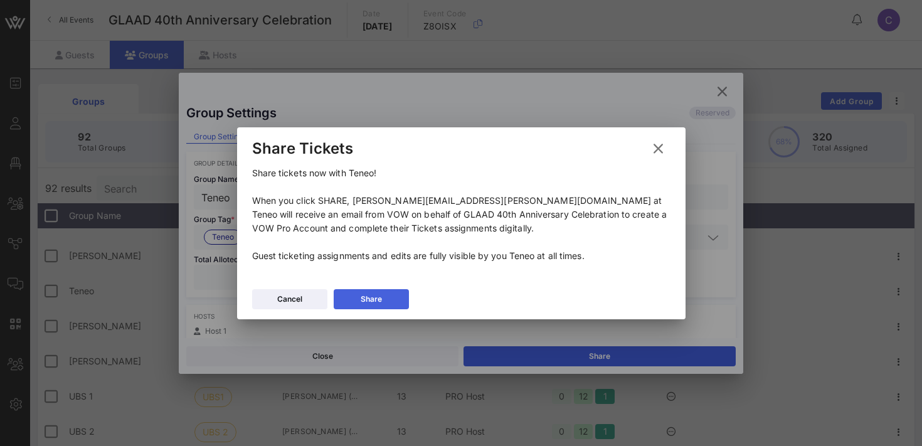
click at [388, 302] on button "Share" at bounding box center [371, 299] width 75 height 20
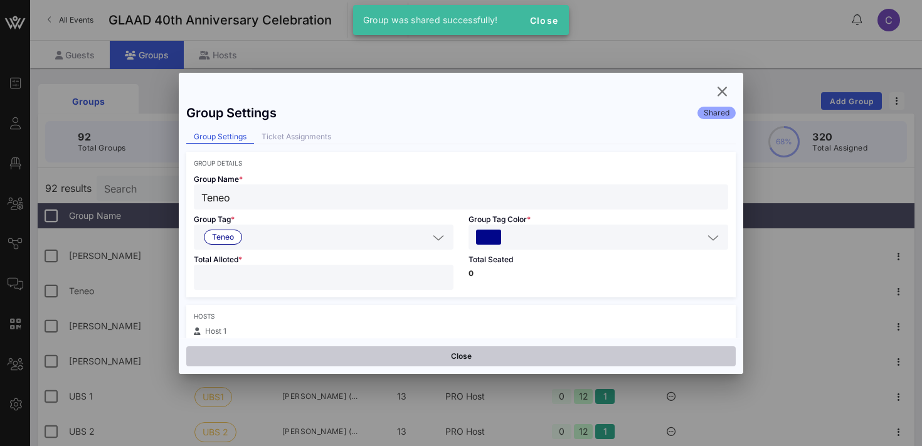
click at [411, 352] on button "Close" at bounding box center [460, 356] width 549 height 20
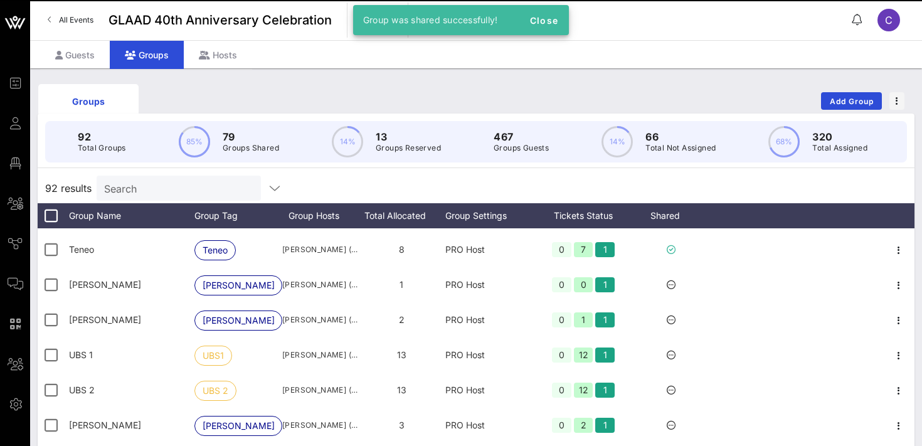
scroll to position [2788, 0]
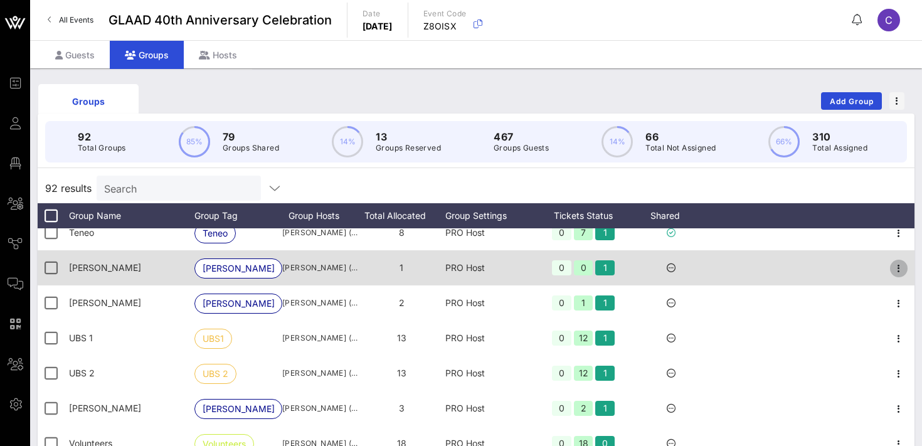
click at [898, 269] on icon "button" at bounding box center [898, 268] width 15 height 15
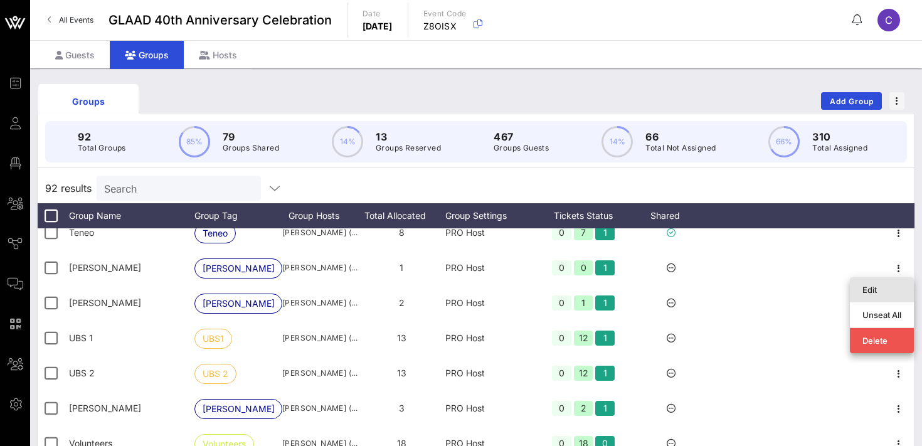
click at [881, 285] on div "Edit" at bounding box center [881, 290] width 39 height 10
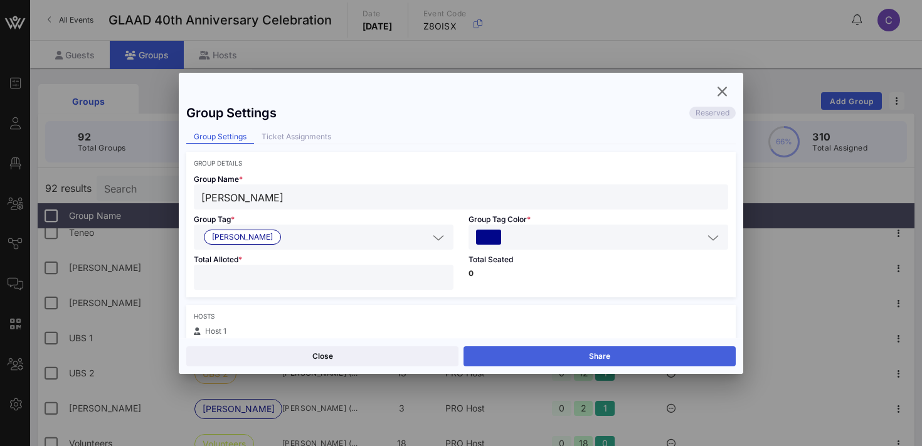
click at [612, 352] on button "Share" at bounding box center [600, 356] width 272 height 20
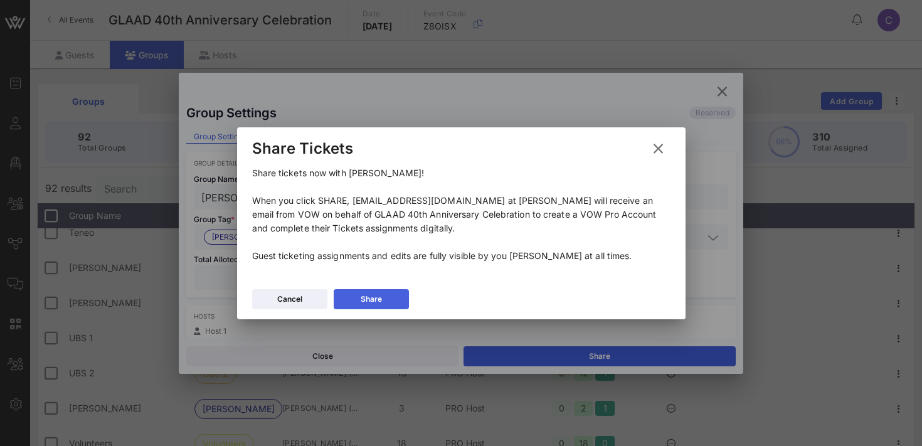
click at [390, 298] on button "Share" at bounding box center [371, 299] width 75 height 20
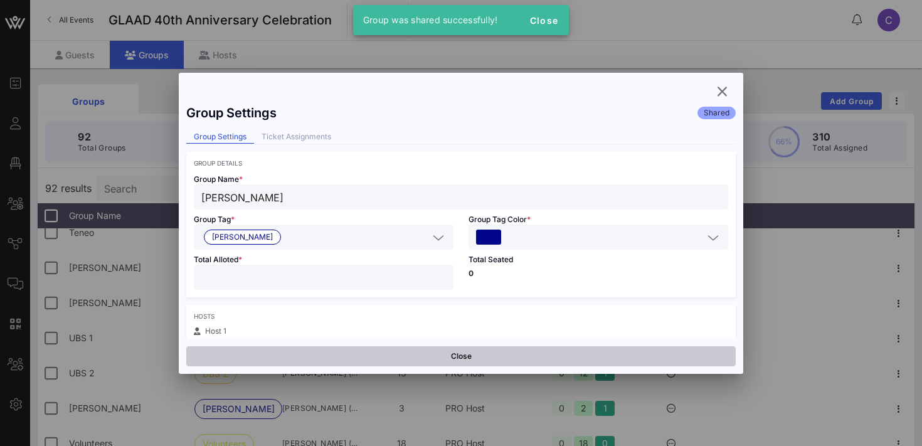
click at [564, 356] on button "Close" at bounding box center [460, 356] width 549 height 20
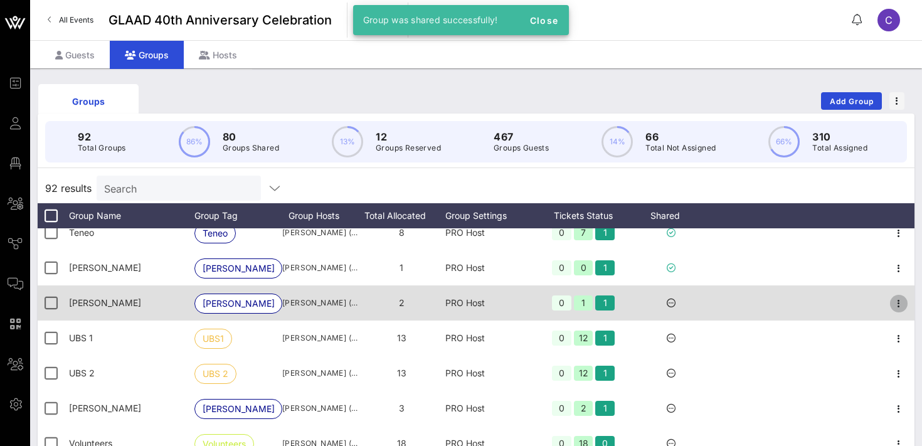
click at [894, 303] on icon "button" at bounding box center [898, 303] width 15 height 15
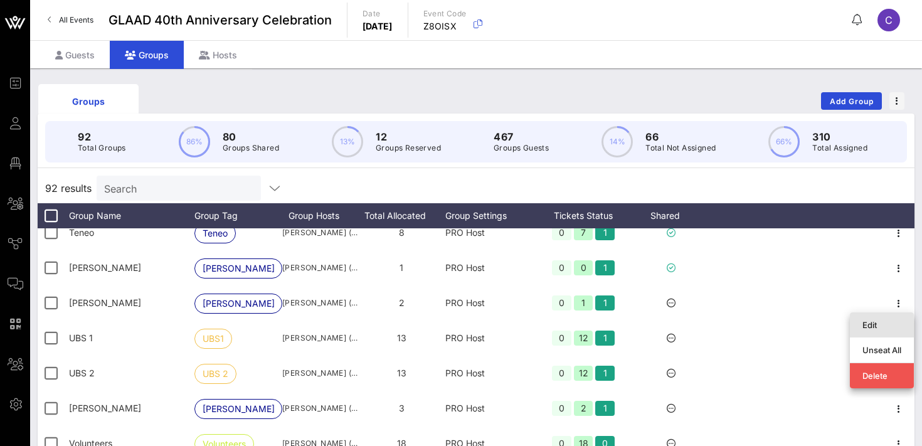
click at [869, 322] on div "Edit" at bounding box center [881, 325] width 39 height 10
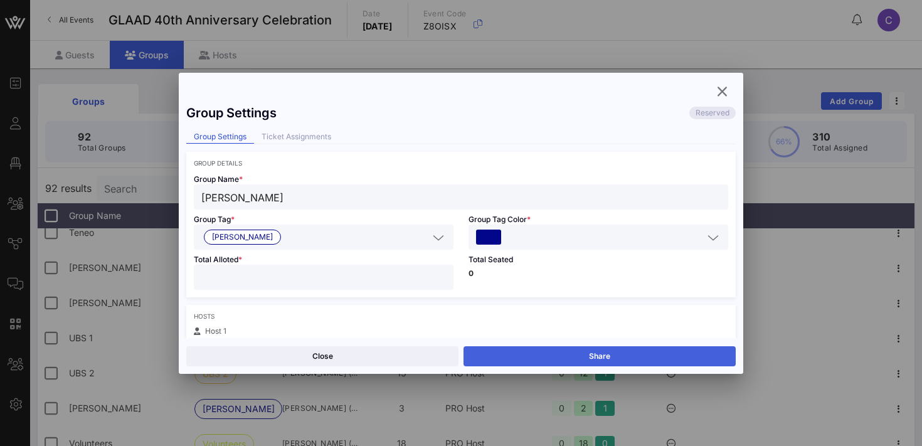
click at [556, 353] on button "Share" at bounding box center [600, 356] width 272 height 20
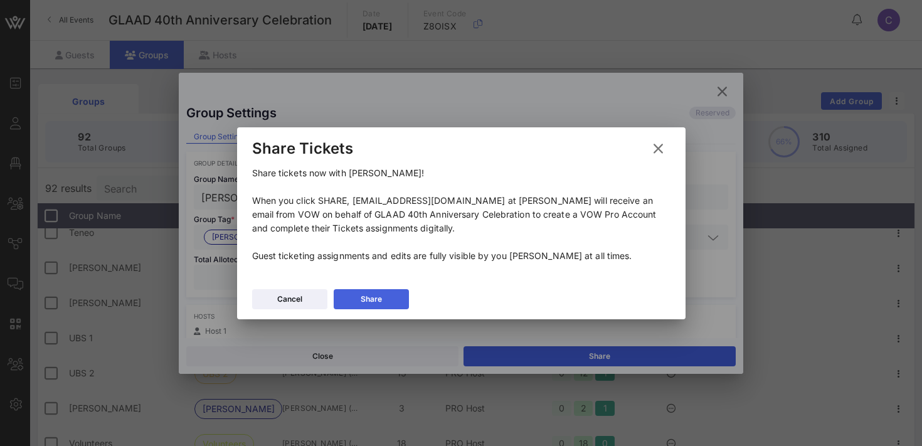
click at [378, 295] on div "Share" at bounding box center [371, 299] width 21 height 13
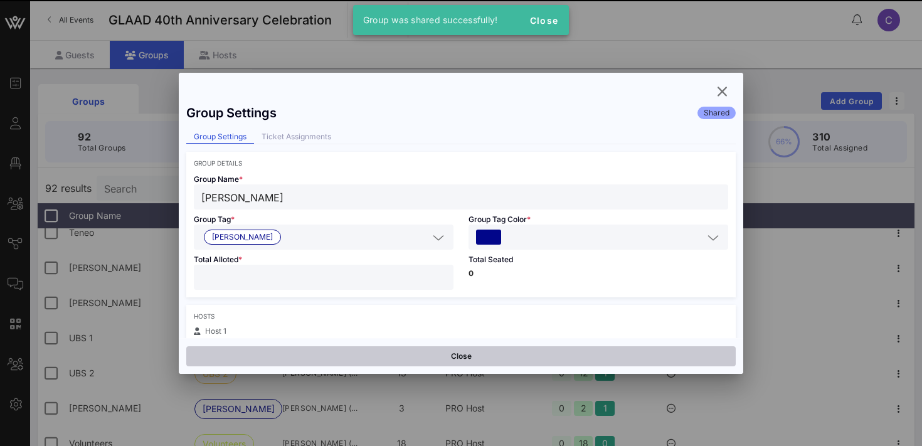
click at [398, 353] on button "Close" at bounding box center [460, 356] width 549 height 20
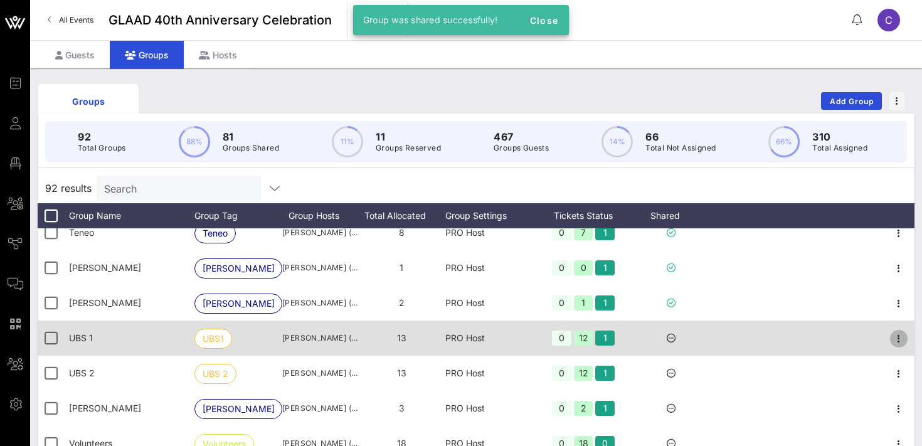
click at [899, 336] on icon "button" at bounding box center [898, 338] width 15 height 15
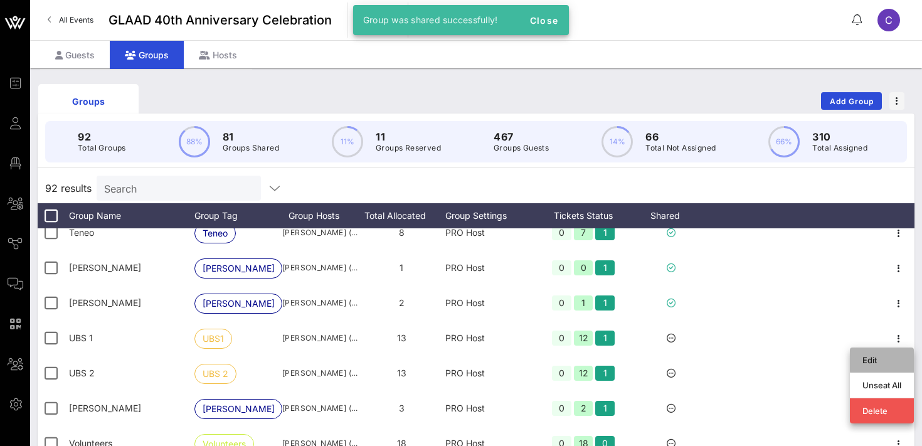
click at [883, 358] on div "Edit" at bounding box center [881, 360] width 39 height 10
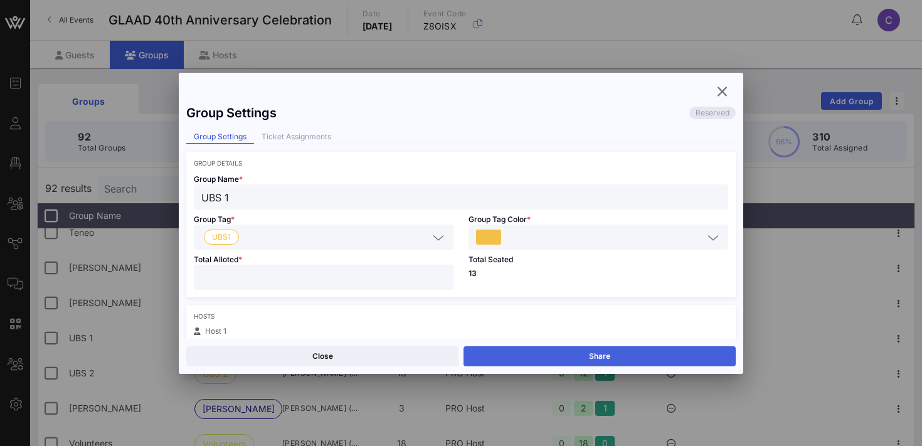
click at [556, 350] on button "Share" at bounding box center [600, 356] width 272 height 20
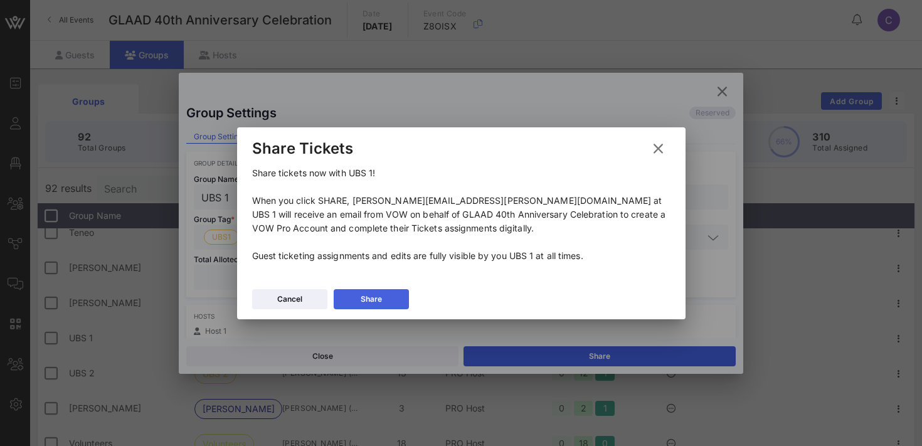
click at [384, 297] on button "Share" at bounding box center [371, 299] width 75 height 20
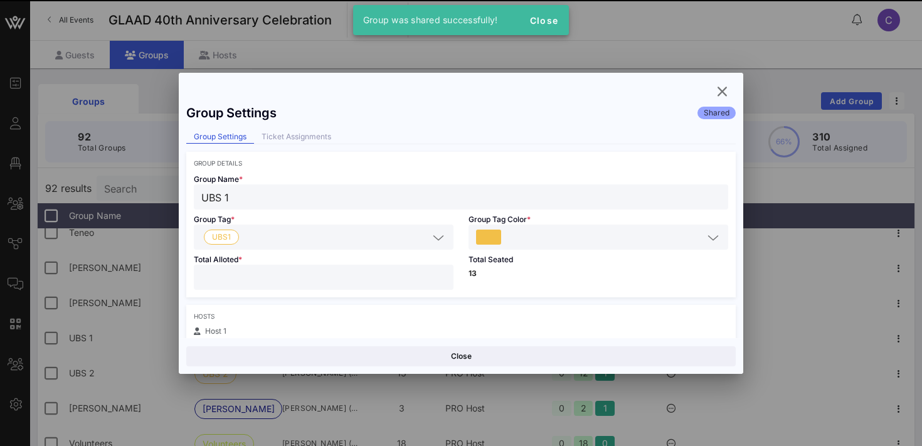
click at [408, 353] on button "Close" at bounding box center [460, 356] width 549 height 20
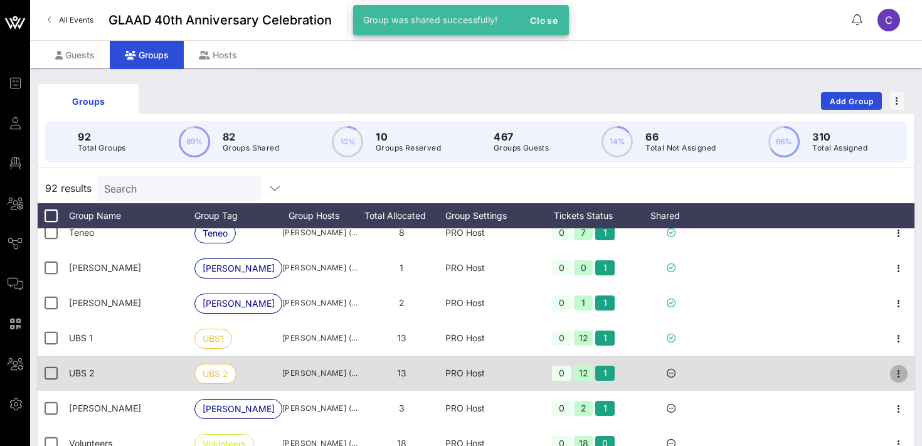
click at [900, 374] on icon "button" at bounding box center [898, 373] width 15 height 15
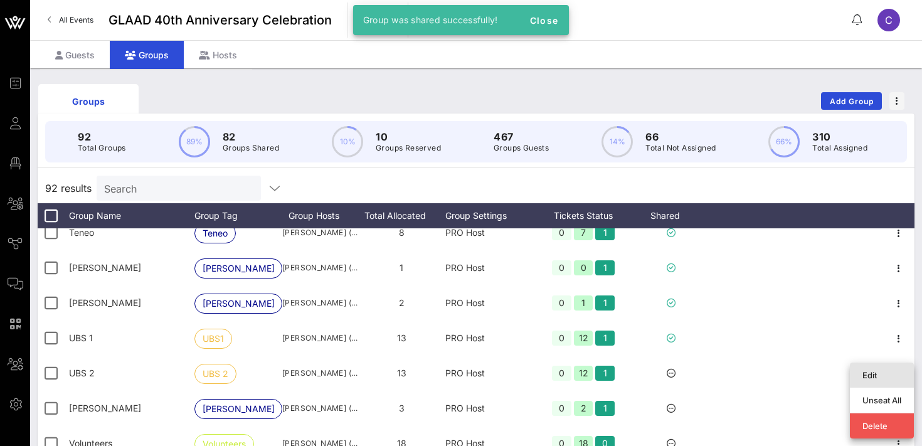
click at [876, 374] on div "Edit" at bounding box center [881, 375] width 39 height 10
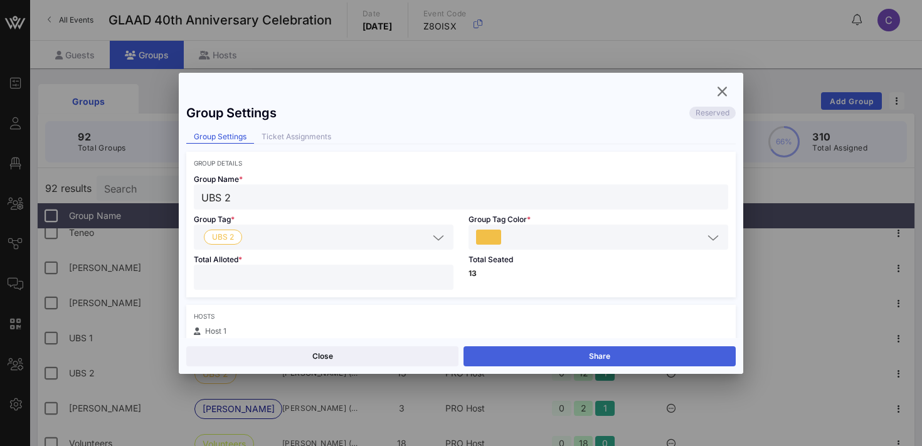
click at [639, 362] on button "Share" at bounding box center [600, 356] width 272 height 20
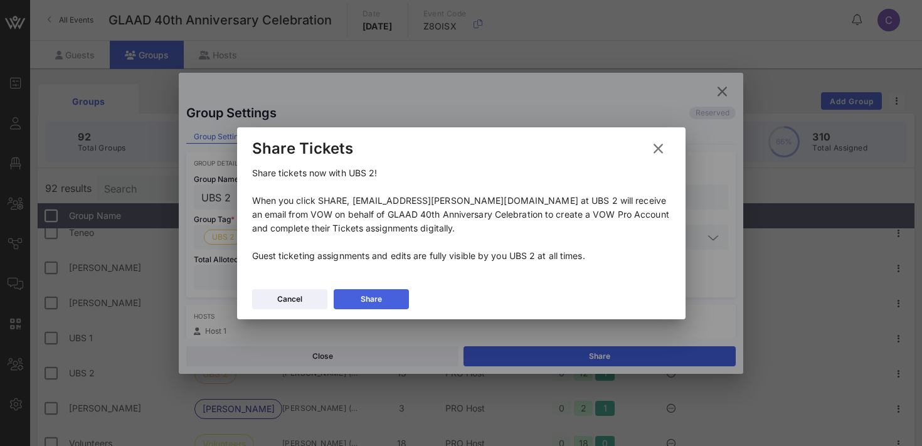
click at [375, 301] on button "Share" at bounding box center [371, 299] width 75 height 20
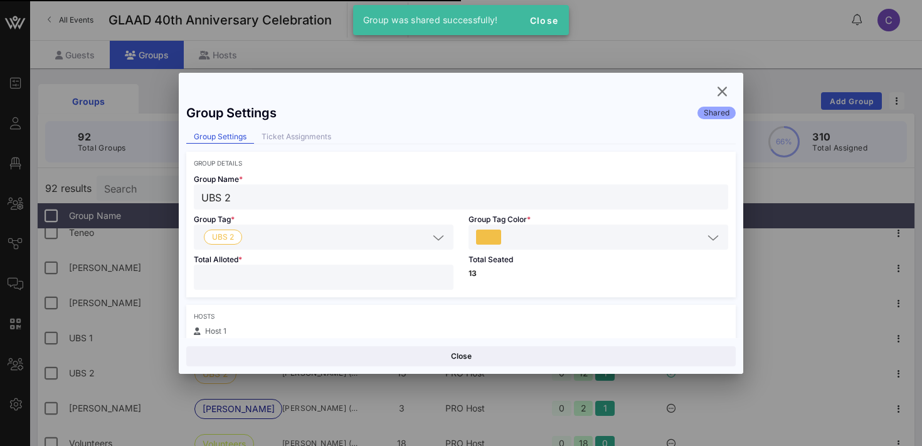
click at [383, 356] on button "Close" at bounding box center [460, 356] width 549 height 20
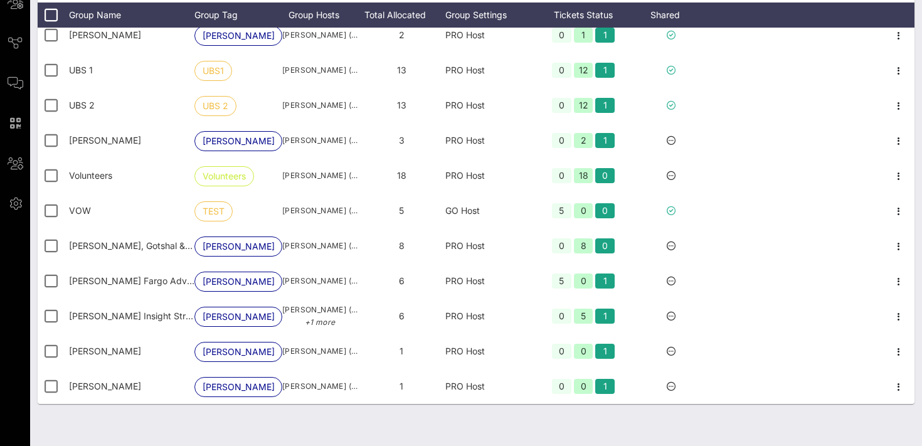
scroll to position [203, 0]
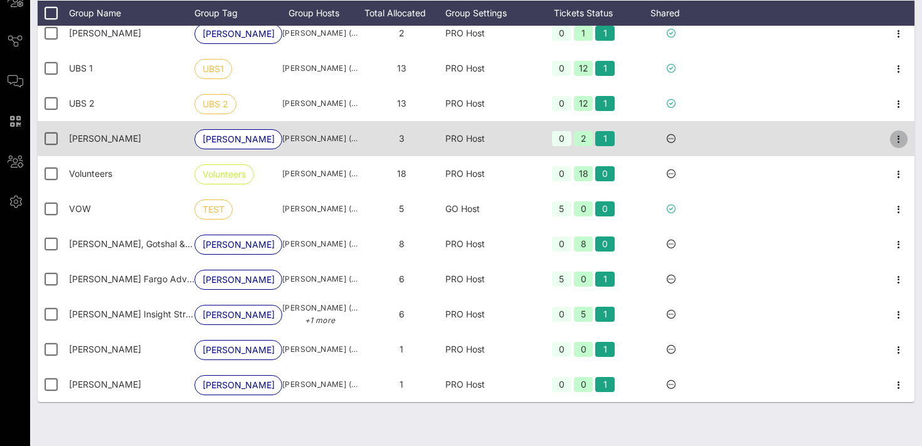
click at [898, 142] on icon "button" at bounding box center [898, 139] width 15 height 15
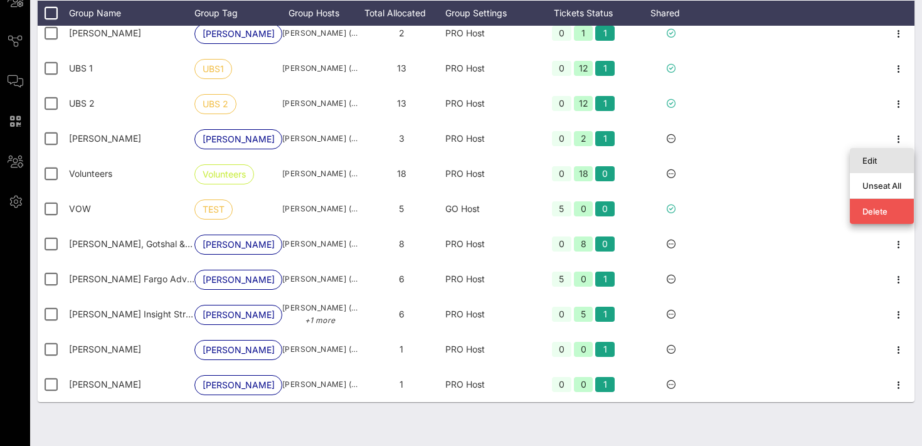
click at [878, 158] on div "Edit" at bounding box center [881, 161] width 39 height 10
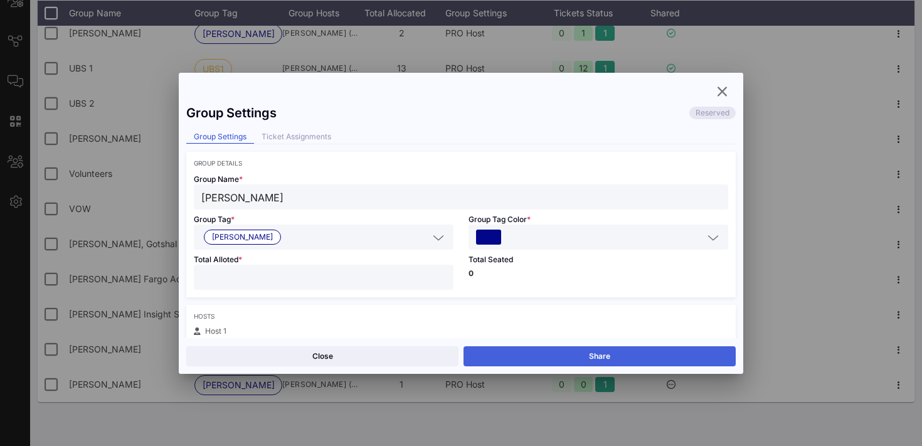
click at [550, 354] on button "Share" at bounding box center [600, 356] width 272 height 20
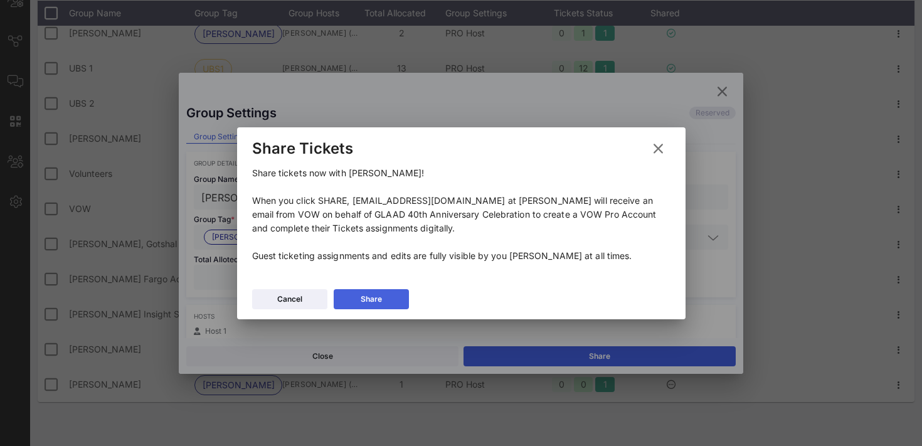
click at [364, 299] on div "Share" at bounding box center [371, 299] width 21 height 13
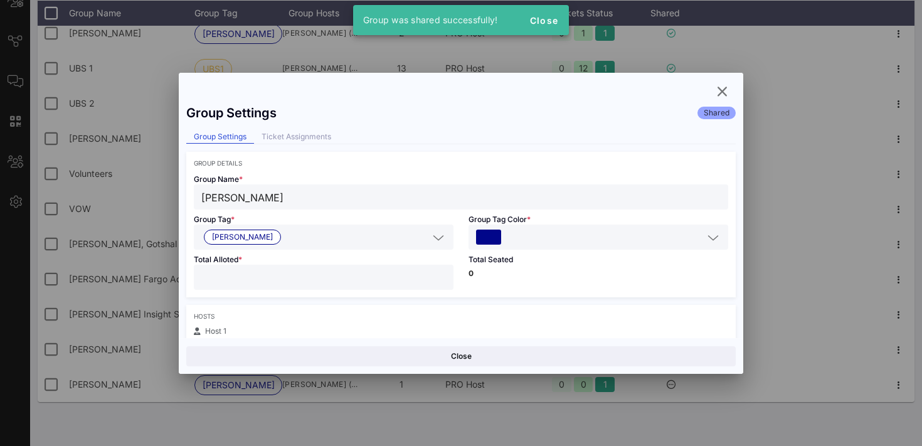
click at [356, 356] on button "Close" at bounding box center [460, 356] width 549 height 20
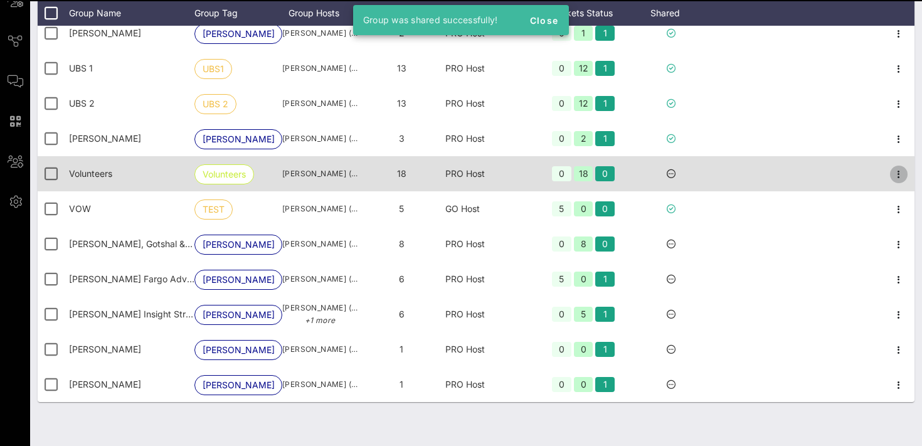
click at [895, 176] on icon "button" at bounding box center [898, 174] width 15 height 15
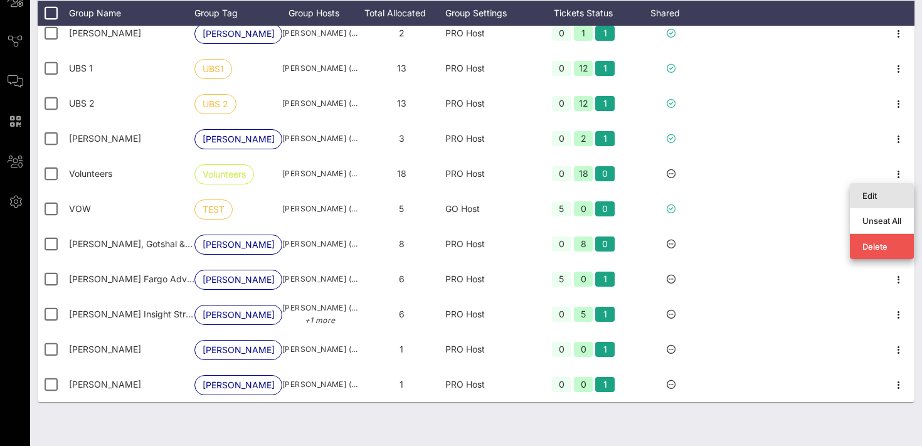
click at [872, 192] on div "Edit" at bounding box center [881, 196] width 39 height 10
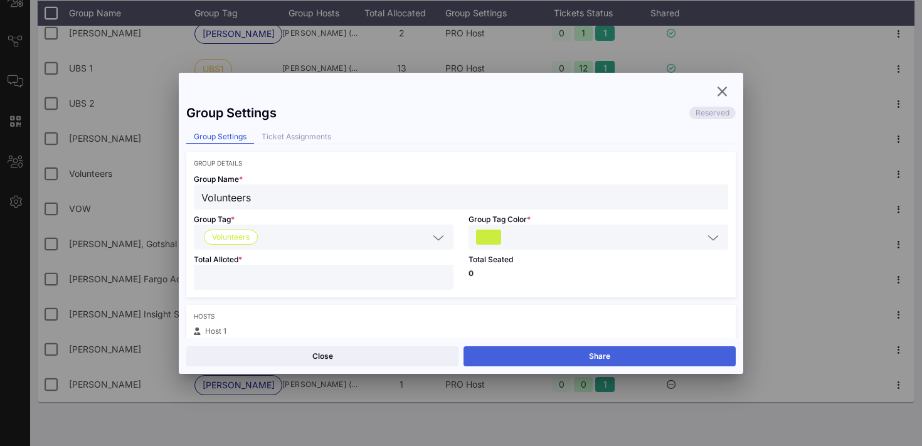
click at [578, 351] on button "Share" at bounding box center [600, 356] width 272 height 20
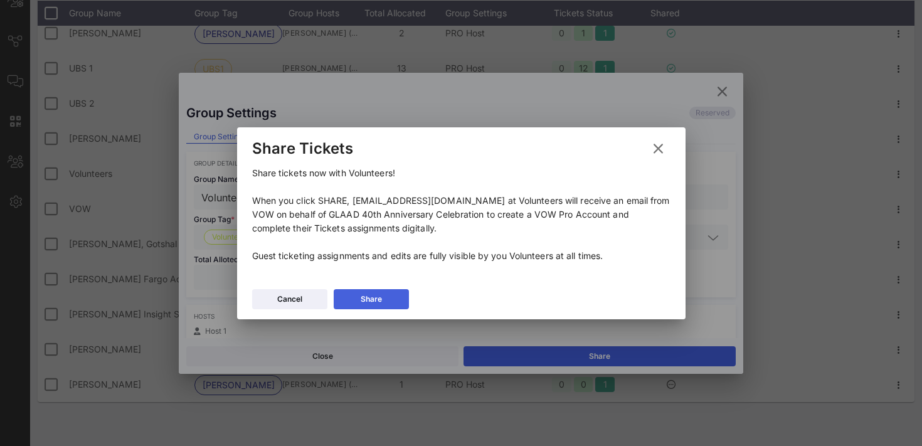
click at [379, 298] on div "Share" at bounding box center [371, 299] width 21 height 13
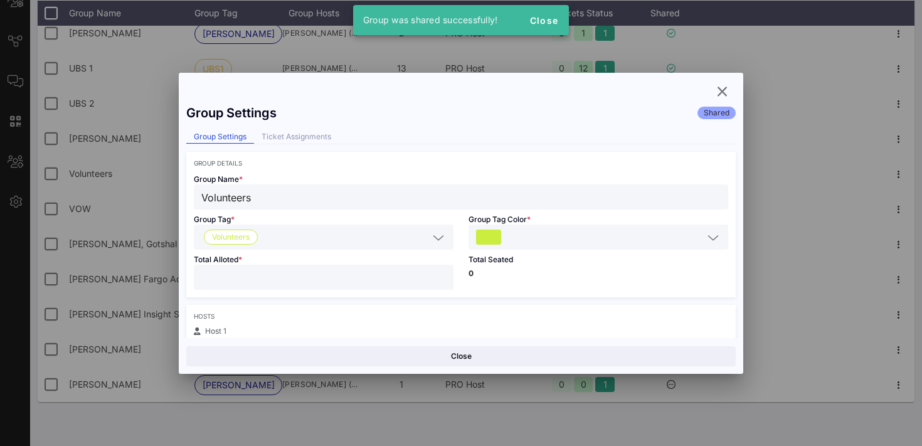
click at [378, 363] on button "Close" at bounding box center [460, 356] width 549 height 20
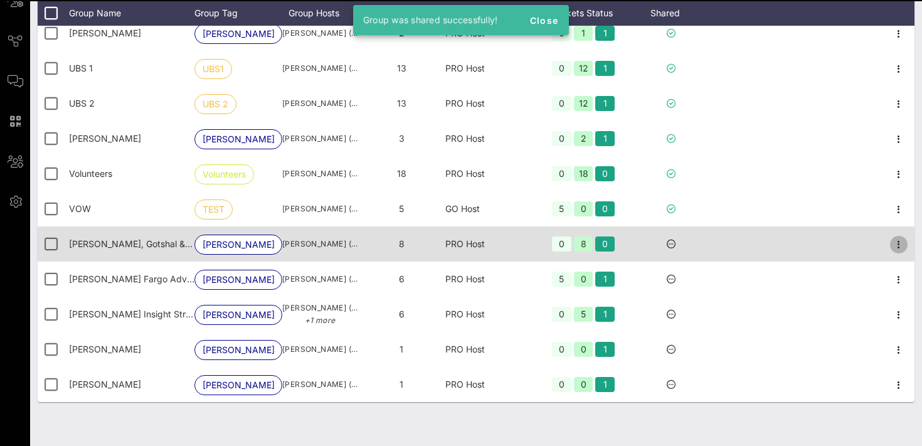
click at [896, 247] on icon "button" at bounding box center [898, 244] width 15 height 15
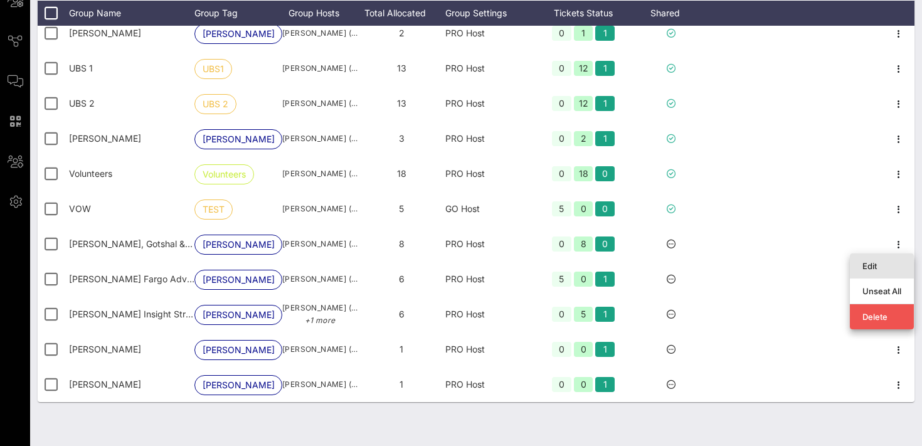
click at [875, 262] on div "Edit" at bounding box center [881, 266] width 39 height 10
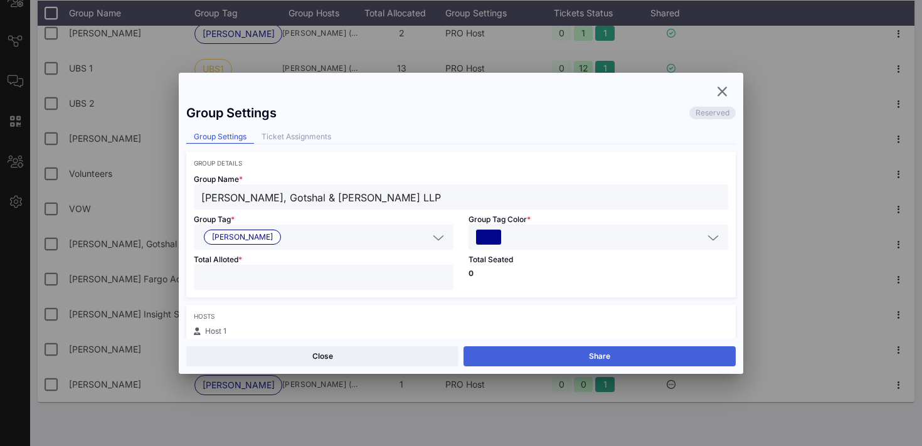
click at [653, 349] on button "Share" at bounding box center [600, 356] width 272 height 20
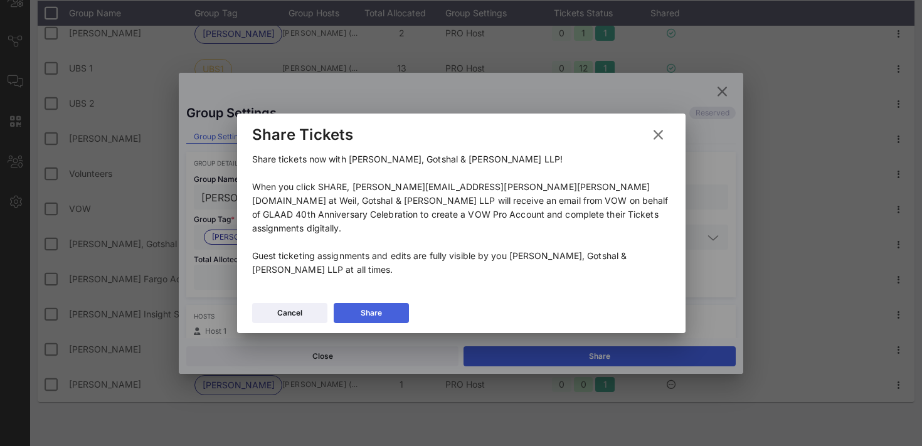
click at [359, 303] on button "Share" at bounding box center [371, 313] width 75 height 20
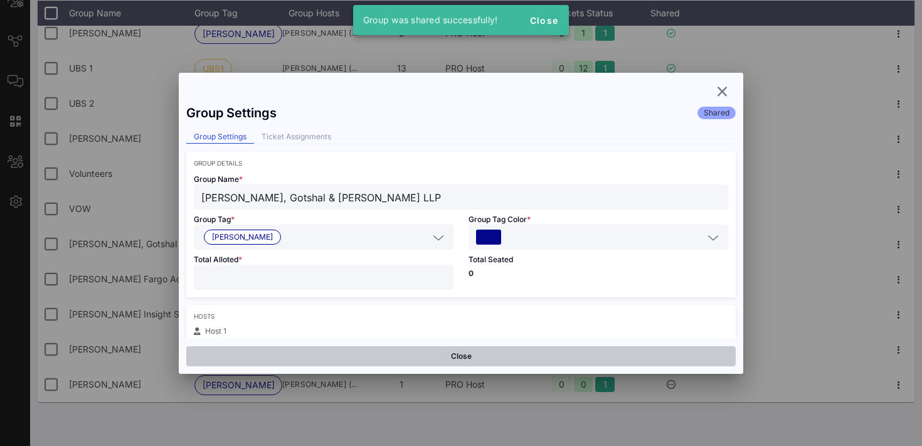
click at [351, 354] on button "Close" at bounding box center [460, 356] width 549 height 20
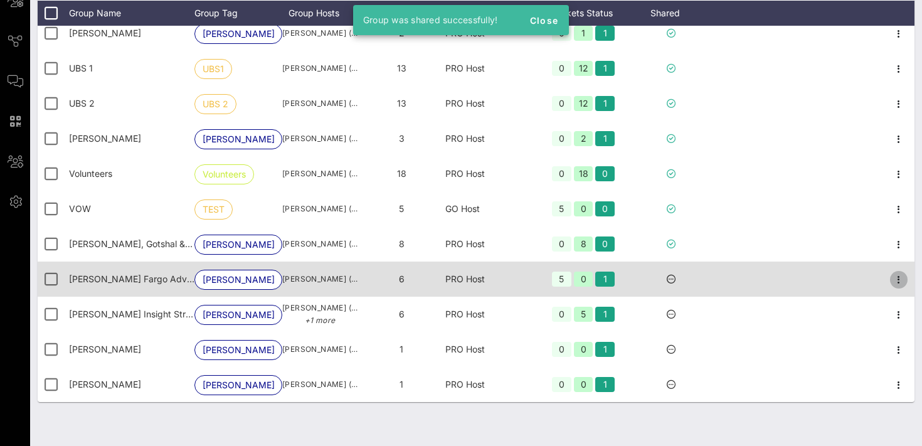
click at [901, 281] on icon "button" at bounding box center [898, 279] width 15 height 15
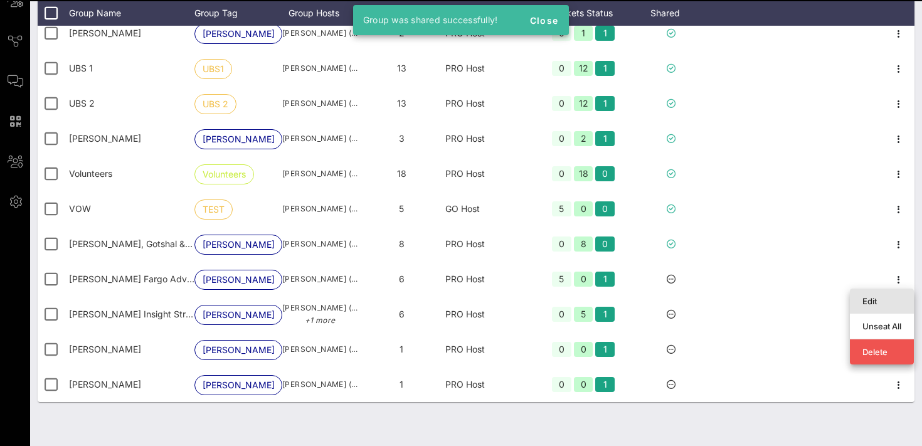
click at [864, 300] on div "Edit" at bounding box center [881, 301] width 39 height 10
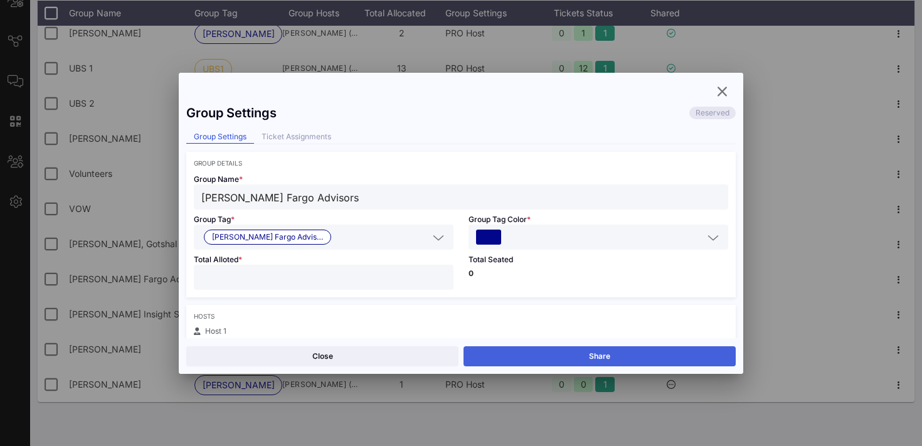
click at [531, 353] on button "Share" at bounding box center [600, 356] width 272 height 20
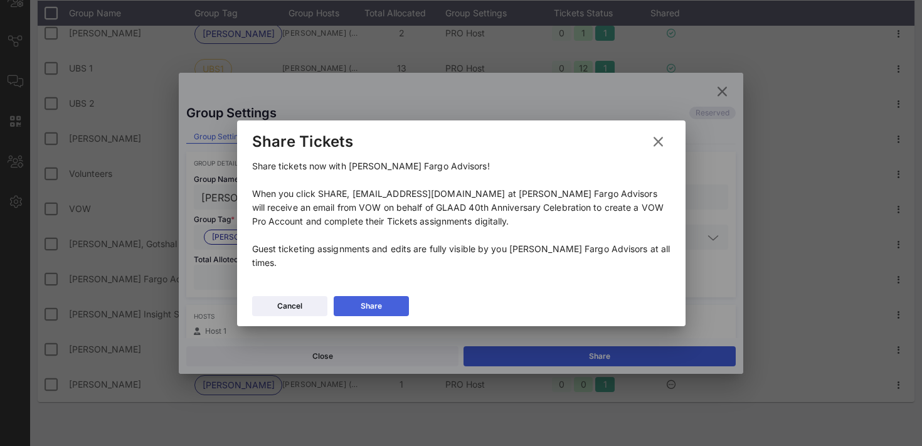
click at [355, 300] on button "Share" at bounding box center [371, 306] width 75 height 20
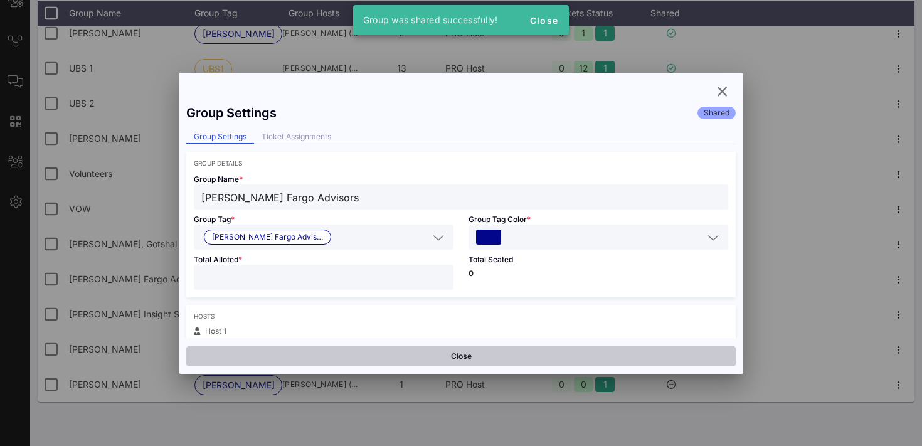
click at [379, 353] on button "Close" at bounding box center [460, 356] width 549 height 20
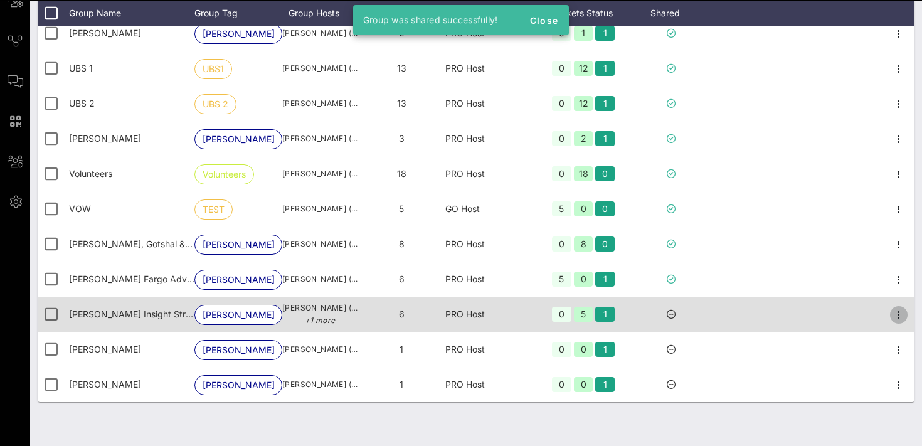
click at [899, 316] on icon "button" at bounding box center [898, 314] width 15 height 15
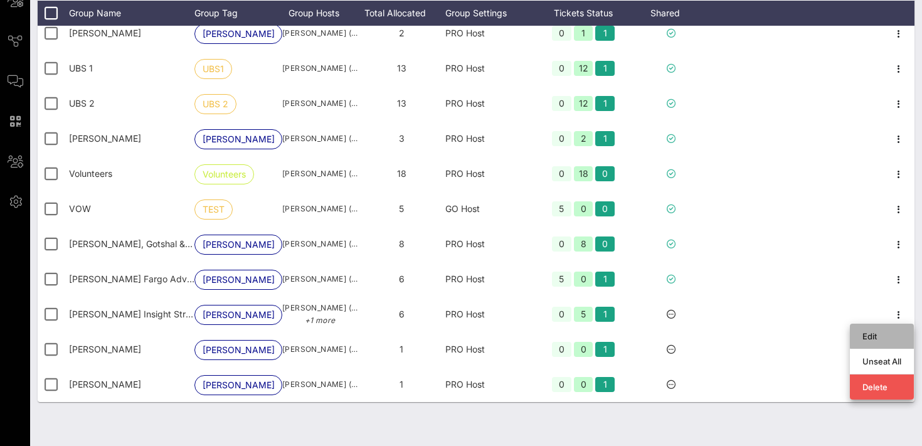
click at [885, 336] on div "Edit" at bounding box center [881, 336] width 39 height 10
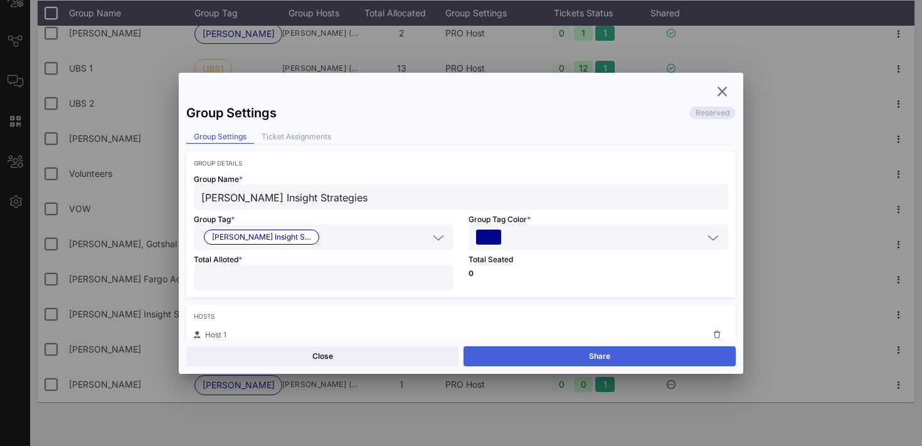
click at [597, 352] on button "Share" at bounding box center [600, 356] width 272 height 20
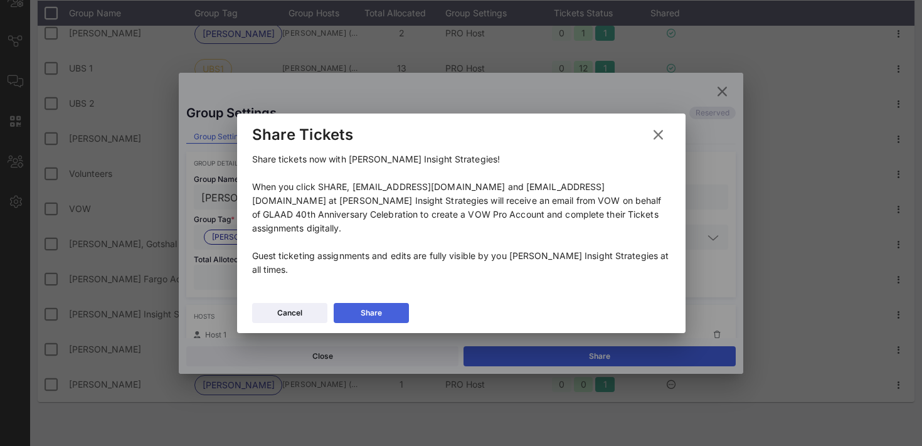
click at [363, 307] on div "Share" at bounding box center [371, 313] width 21 height 13
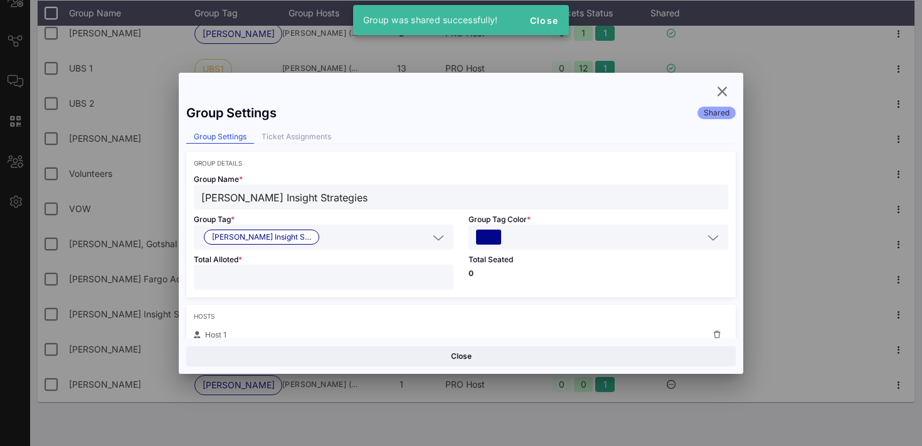
click at [356, 354] on button "Close" at bounding box center [460, 356] width 549 height 20
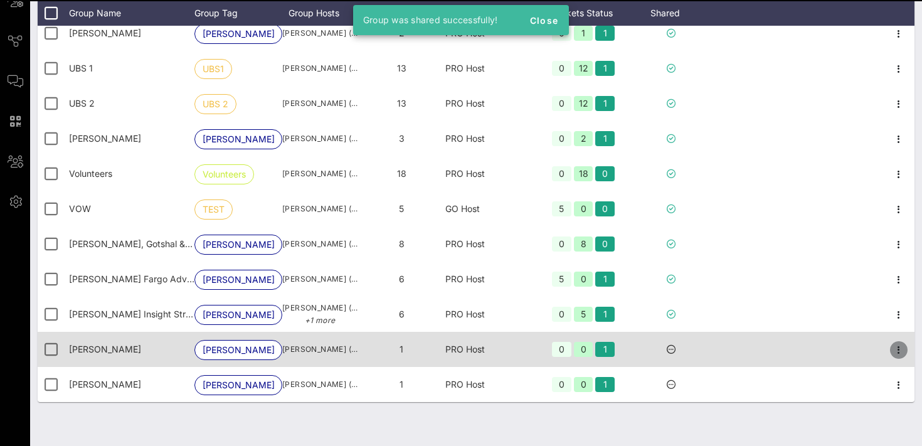
click at [899, 350] on icon "button" at bounding box center [898, 349] width 15 height 15
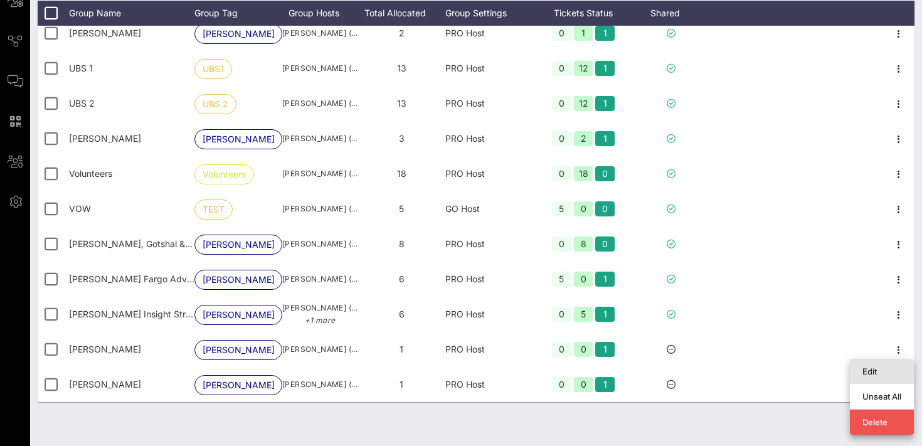
click at [876, 372] on div "Edit" at bounding box center [881, 371] width 39 height 10
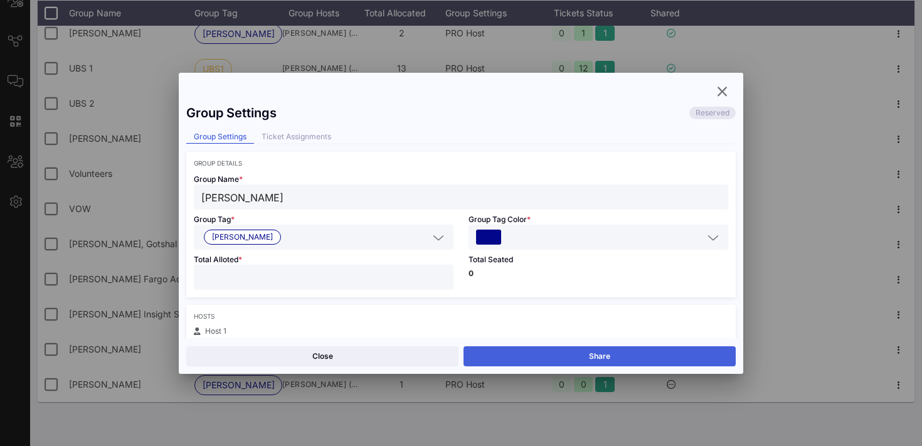
click at [664, 353] on button "Share" at bounding box center [600, 356] width 272 height 20
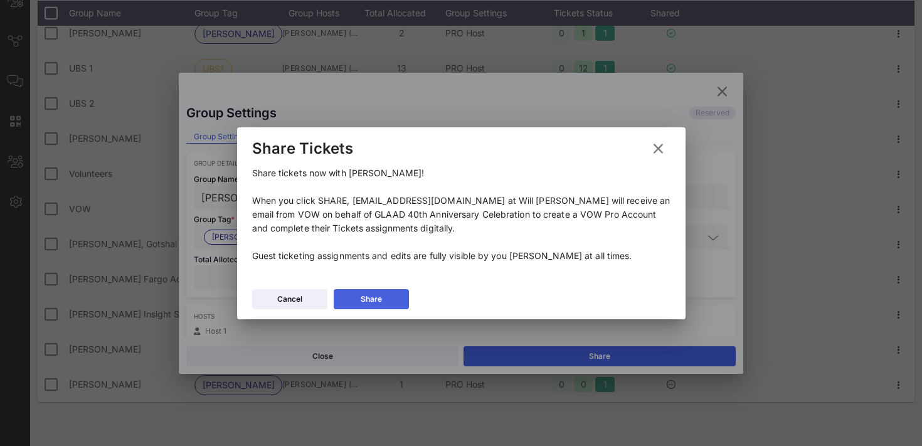
click at [388, 295] on button "Share" at bounding box center [371, 299] width 75 height 20
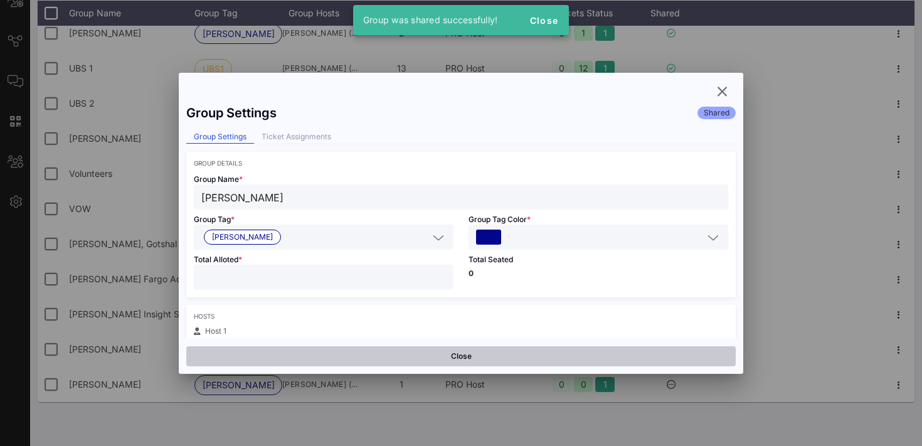
click at [369, 359] on button "Close" at bounding box center [460, 356] width 549 height 20
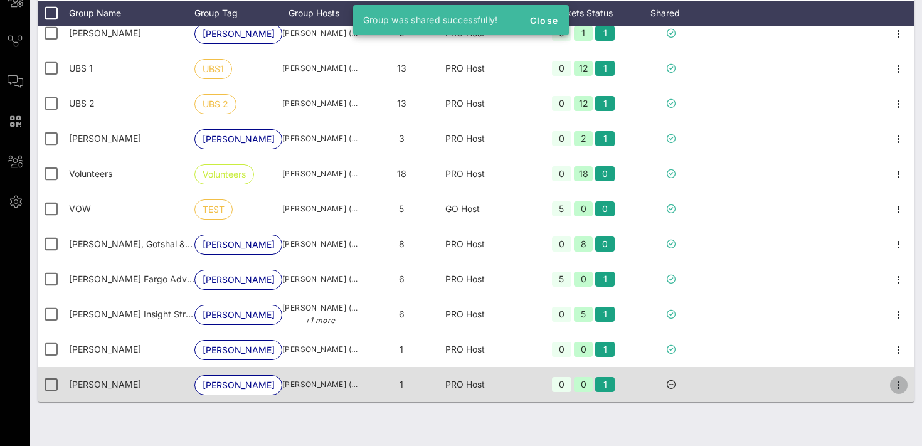
click at [900, 385] on icon "button" at bounding box center [898, 385] width 15 height 15
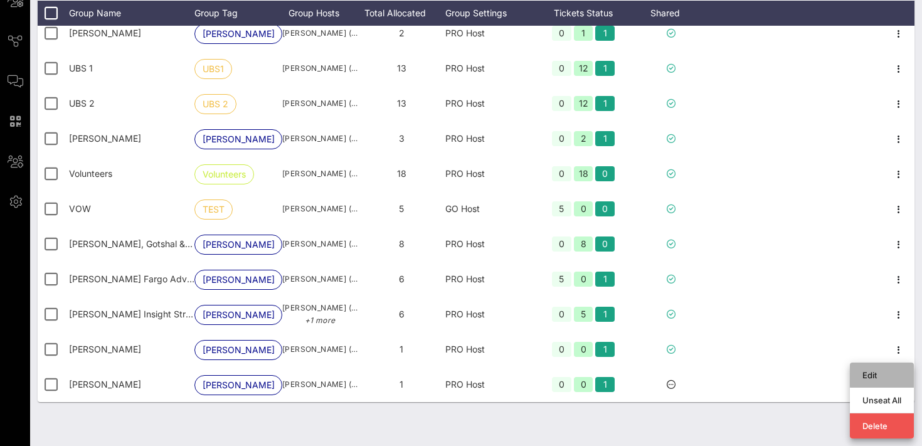
click at [875, 368] on div "Edit" at bounding box center [881, 375] width 39 height 20
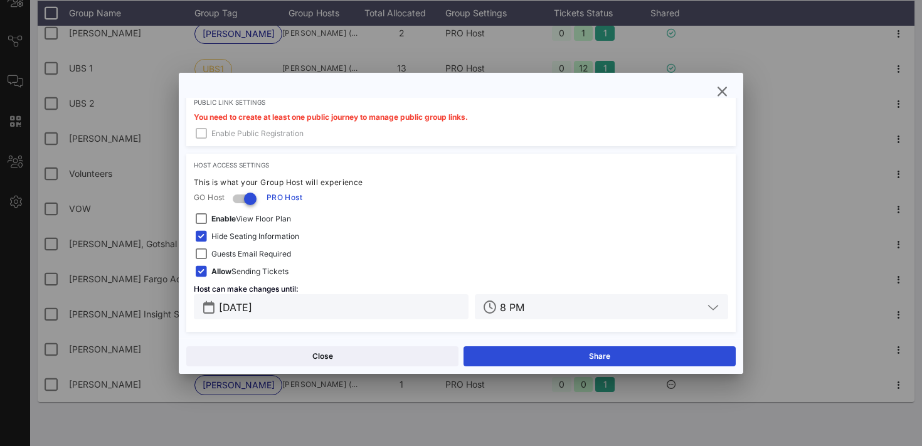
scroll to position [406, 0]
click at [300, 304] on input "[DATE]" at bounding box center [340, 305] width 242 height 16
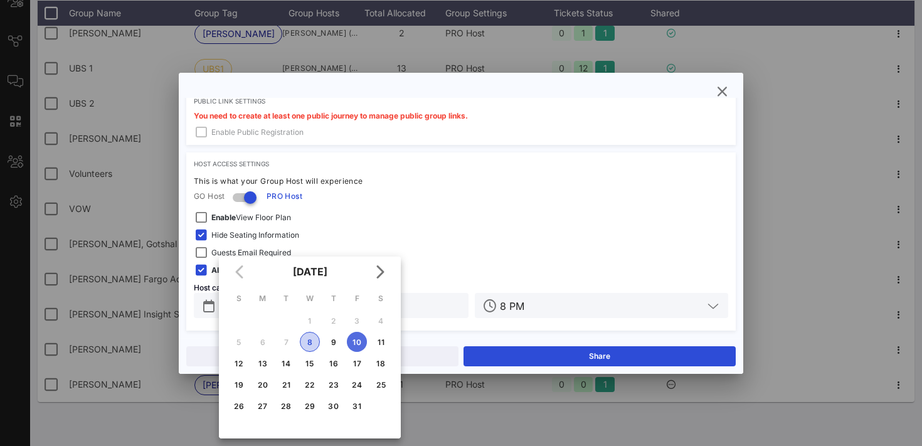
click at [310, 341] on div "8" at bounding box center [309, 341] width 19 height 9
type input "Oct 08, 2025"
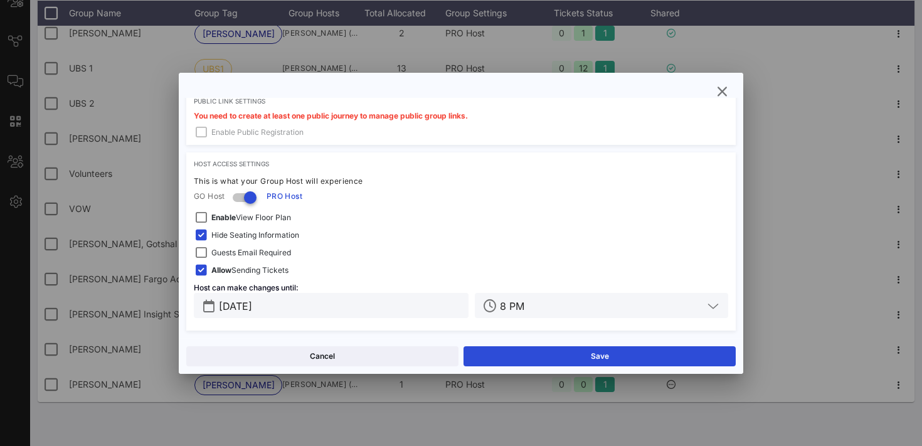
click at [551, 308] on input "8 PM" at bounding box center [601, 305] width 203 height 16
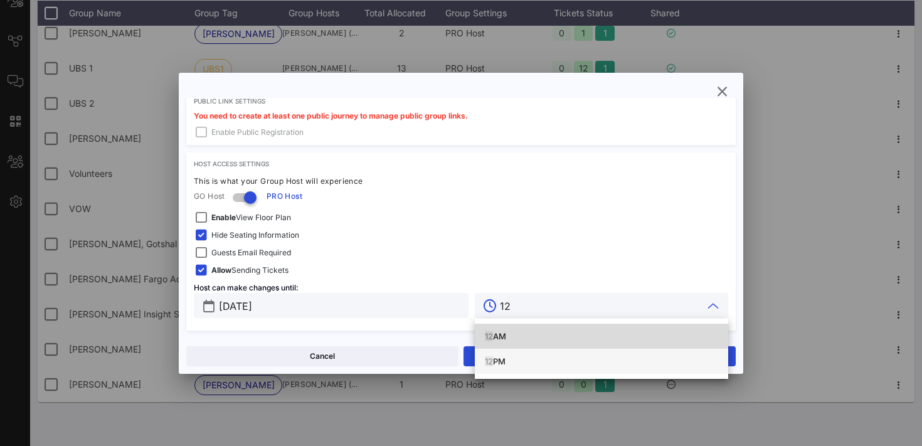
click at [504, 357] on div "12 PM" at bounding box center [601, 361] width 233 height 10
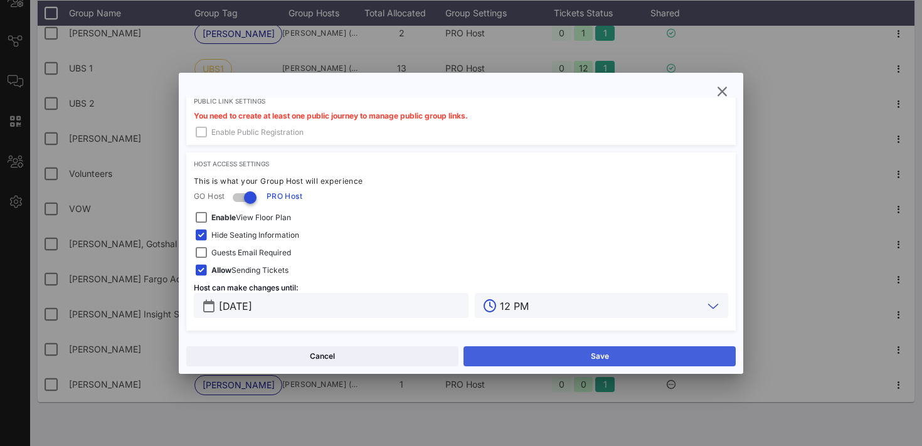
type input "12 PM"
click at [542, 358] on button "Save" at bounding box center [600, 356] width 272 height 20
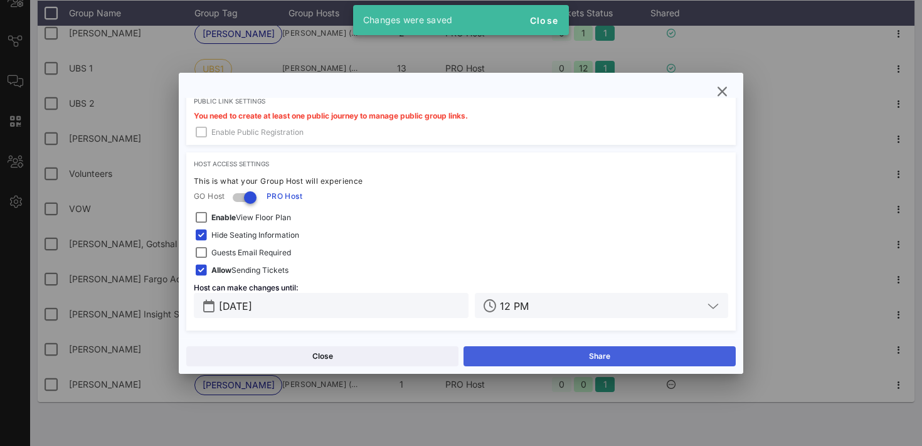
click at [514, 353] on button "Share" at bounding box center [600, 356] width 272 height 20
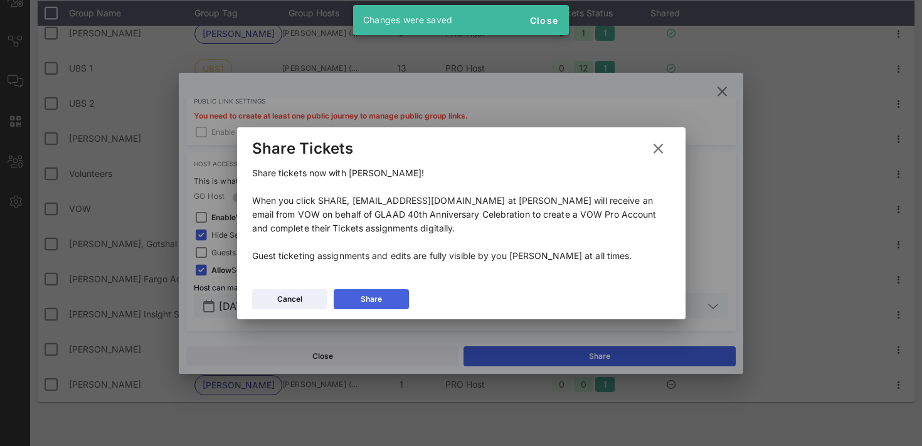
click at [353, 297] on button "Share" at bounding box center [371, 299] width 75 height 20
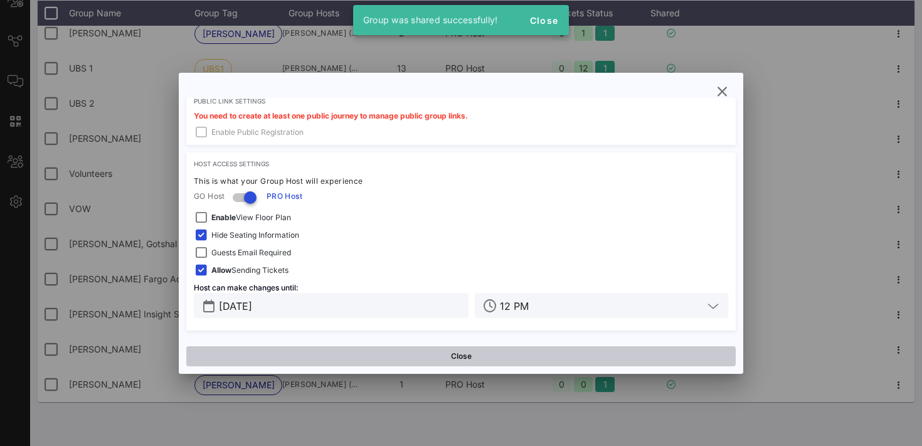
click at [361, 360] on button "Close" at bounding box center [460, 356] width 549 height 20
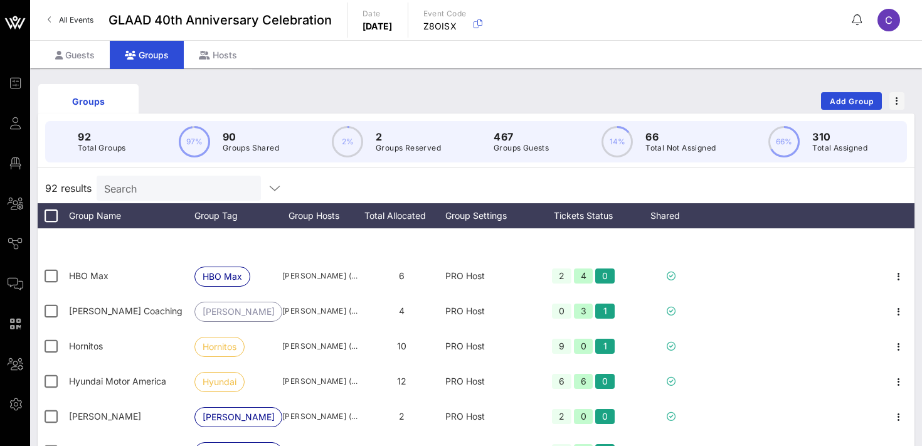
scroll to position [1095, 0]
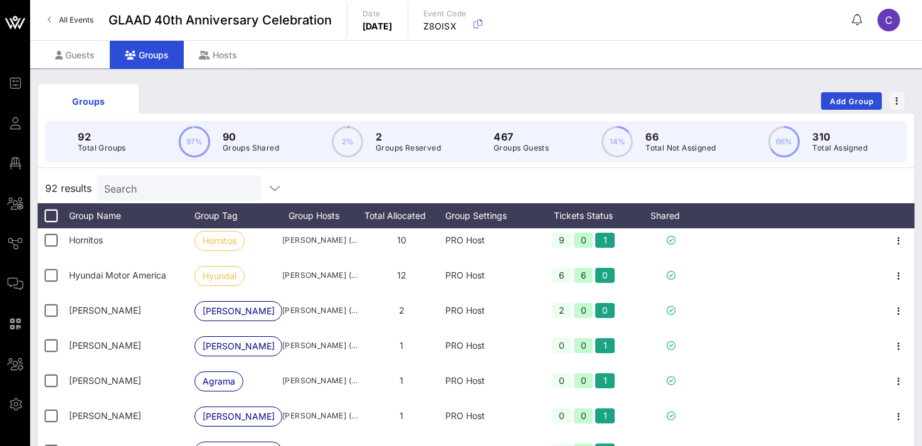
click at [179, 186] on input "Search" at bounding box center [177, 188] width 147 height 16
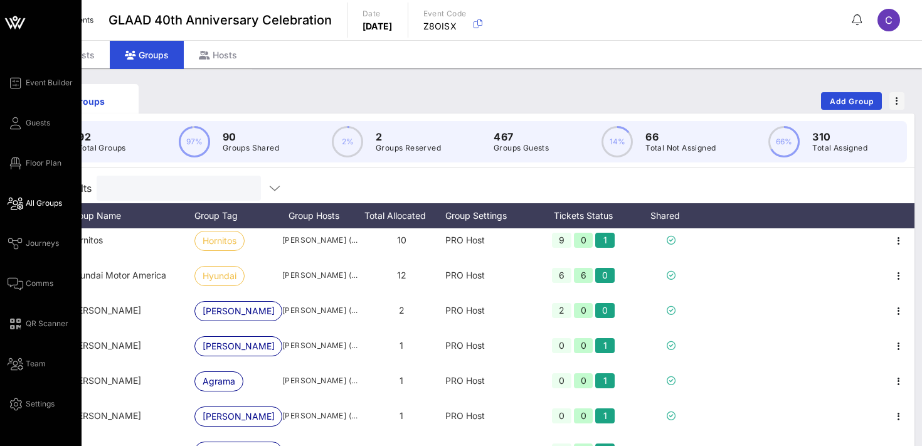
click at [39, 205] on span "All Groups" at bounding box center [44, 203] width 36 height 11
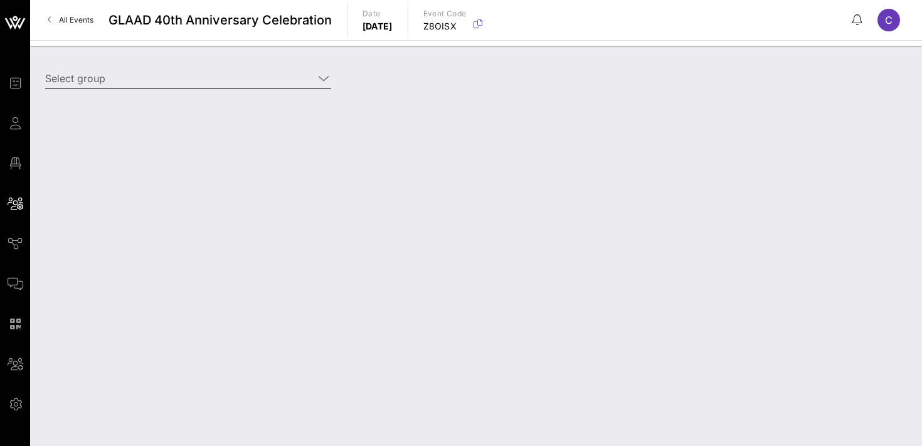
click at [157, 80] on input "Select group" at bounding box center [179, 78] width 268 height 20
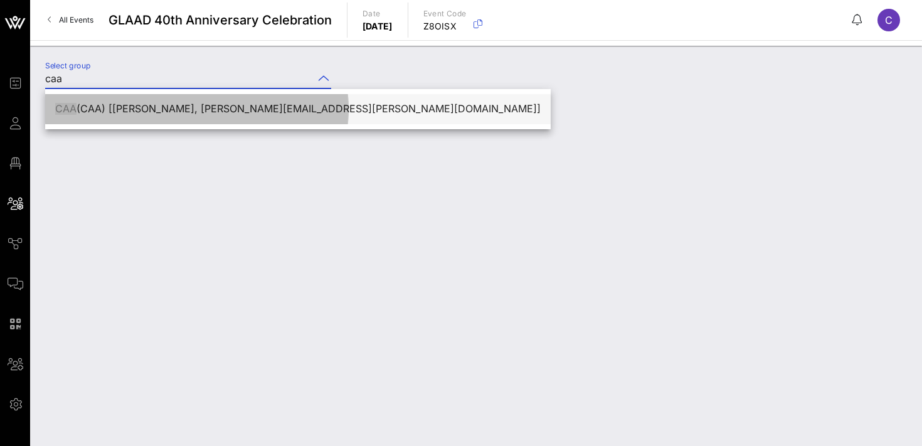
click at [202, 111] on div "CAA (CAA) [Michael Johnston, michael.johnston@caa.com]" at bounding box center [297, 109] width 485 height 12
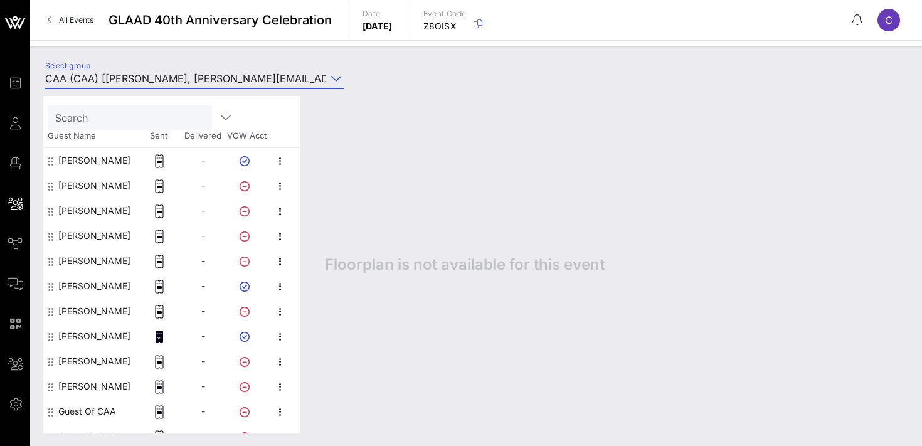
scroll to position [66, 0]
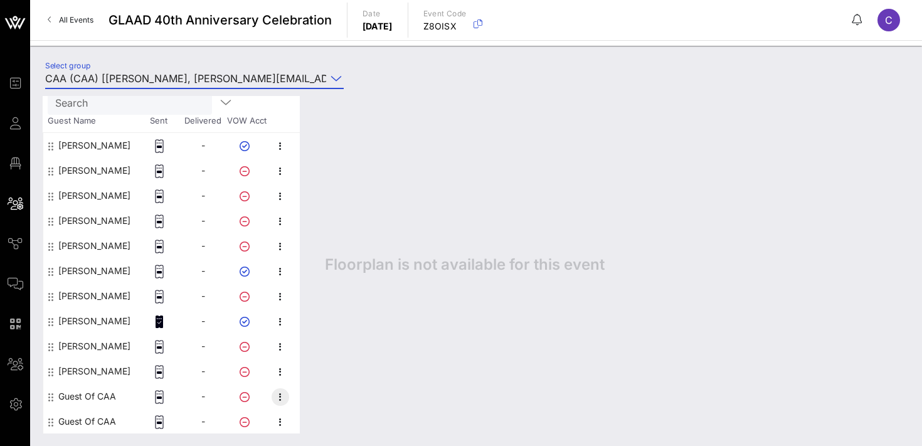
type input "CAA (CAA) [Michael Johnston, michael.johnston@caa.com]"
click at [282, 394] on icon "button" at bounding box center [280, 397] width 15 height 15
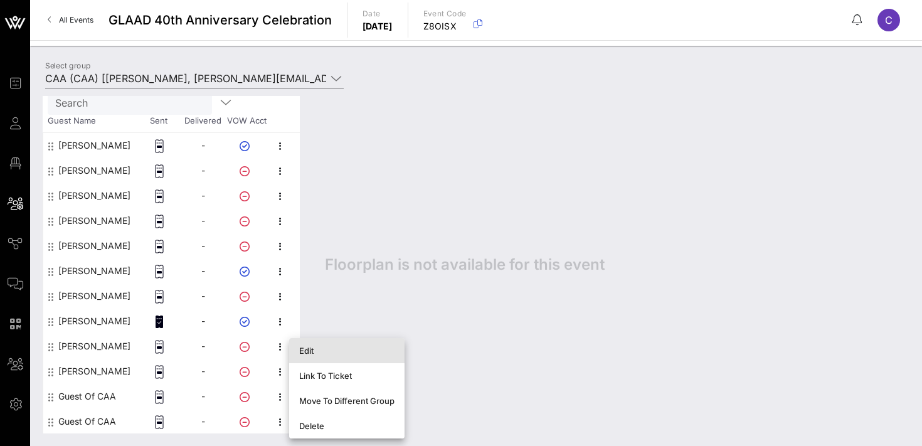
click at [314, 349] on div "Edit" at bounding box center [346, 351] width 95 height 10
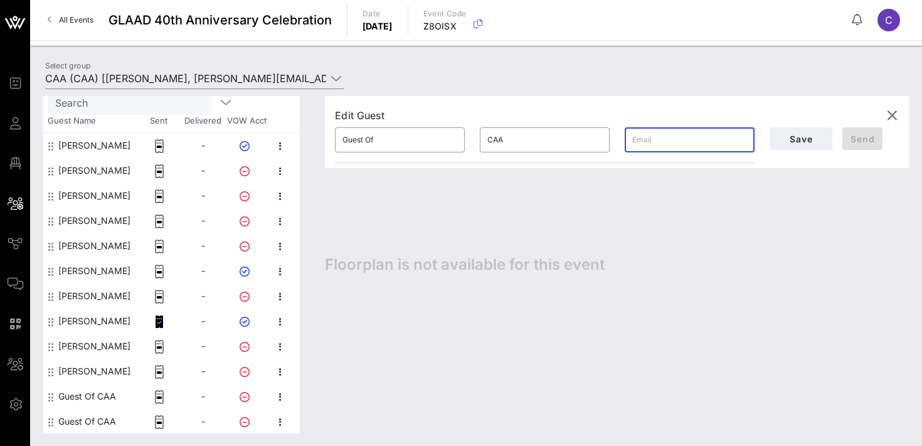
click at [665, 137] on input "text" at bounding box center [689, 140] width 115 height 20
paste input "Holmes.jalen10@gmail.com"
type input "Holmes.jalen10@gmail.com"
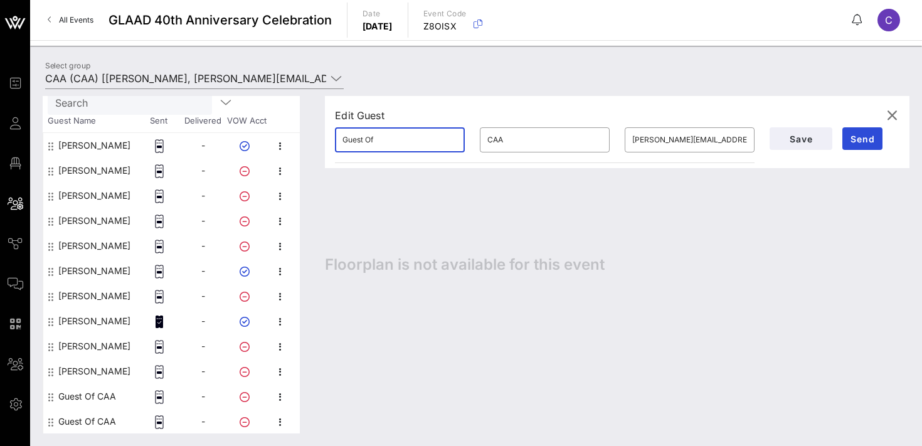
click at [404, 137] on input "Guest Of" at bounding box center [399, 140] width 115 height 20
type input "Jalen"
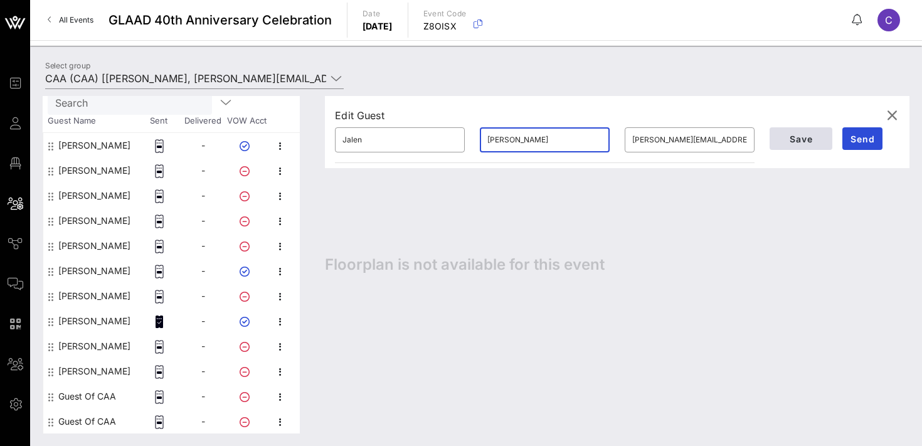
type input "Holmes"
click at [808, 135] on span "Save" at bounding box center [801, 139] width 43 height 11
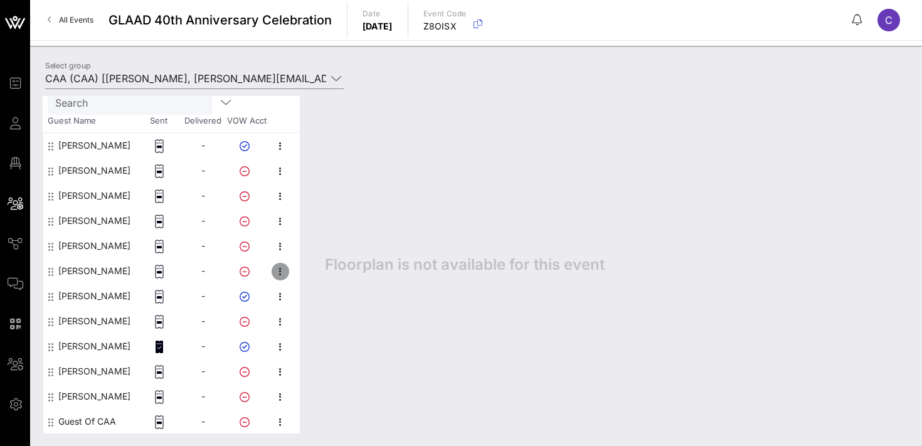
click at [281, 269] on icon "button" at bounding box center [280, 271] width 15 height 15
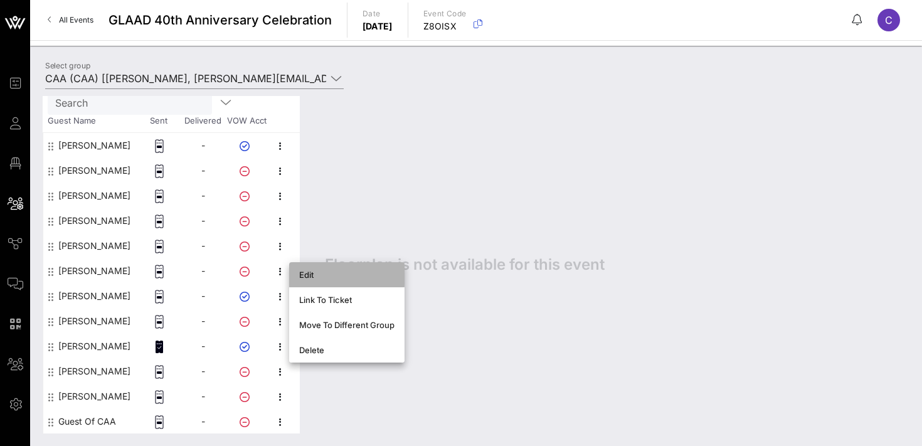
click at [310, 275] on div "Edit" at bounding box center [346, 275] width 95 height 10
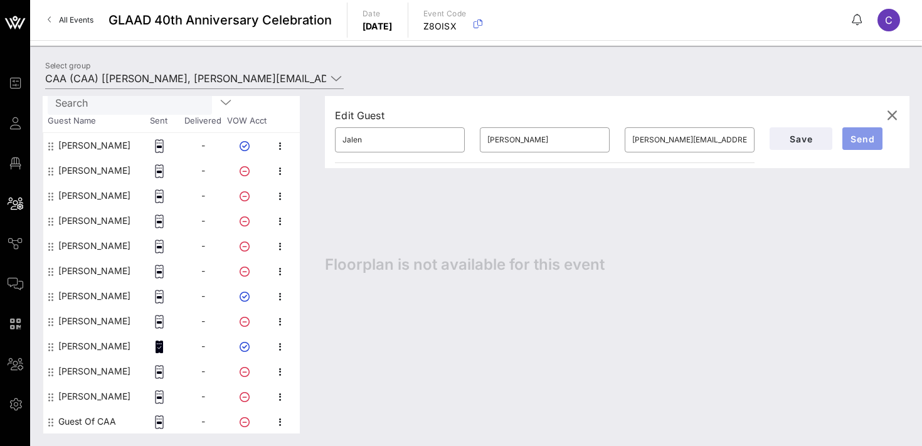
click at [857, 138] on span "Send" at bounding box center [862, 139] width 30 height 11
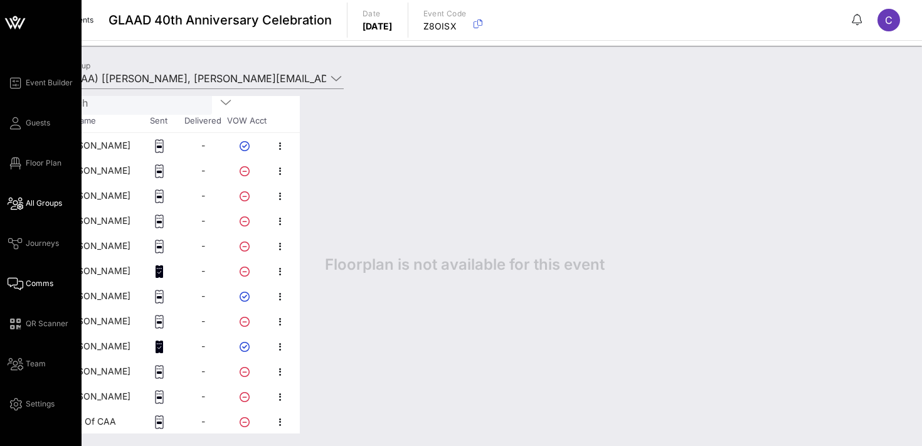
click at [38, 284] on span "Comms" at bounding box center [40, 283] width 28 height 11
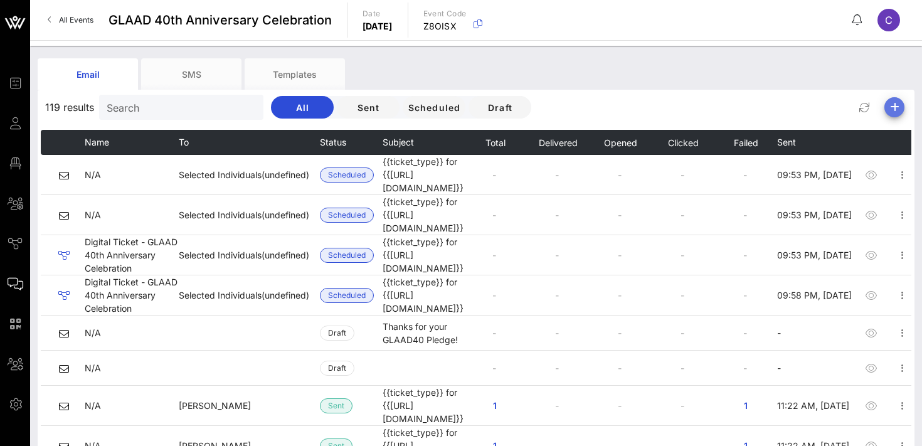
click at [894, 103] on icon "button" at bounding box center [894, 107] width 15 height 15
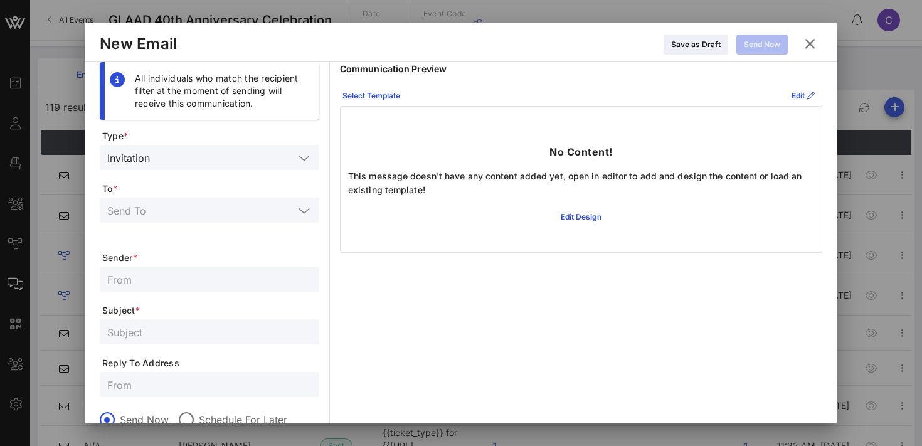
click at [252, 208] on input "text" at bounding box center [200, 210] width 187 height 16
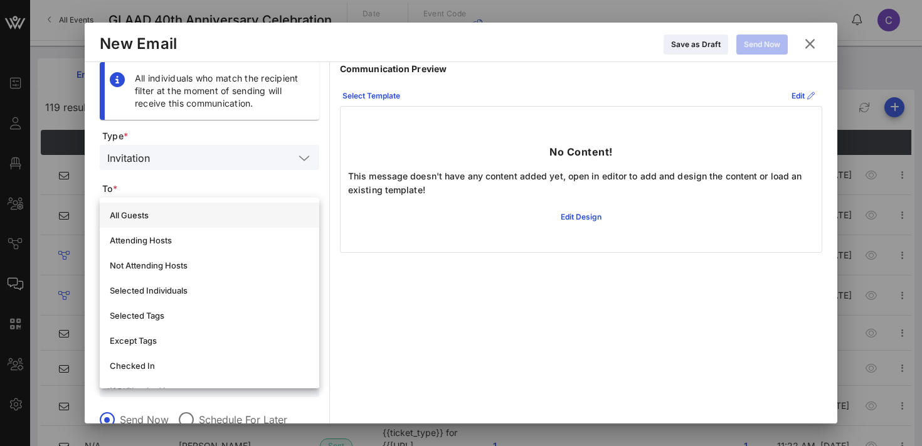
click at [138, 213] on div "All Guests" at bounding box center [209, 215] width 199 height 10
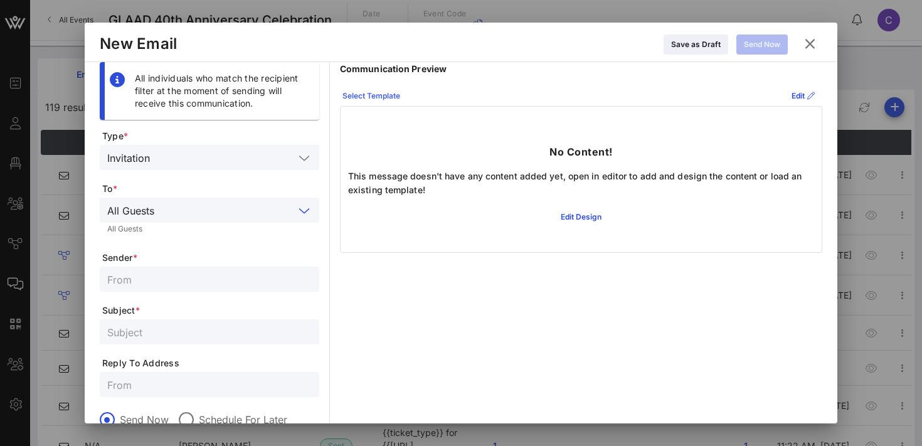
click at [359, 98] on div "Select Template" at bounding box center [371, 96] width 58 height 13
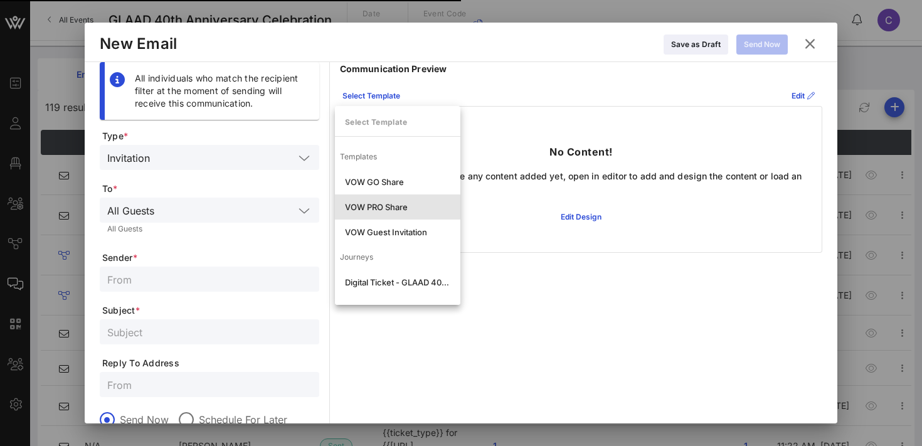
click at [405, 208] on div "VOW PRO Share" at bounding box center [397, 207] width 105 height 10
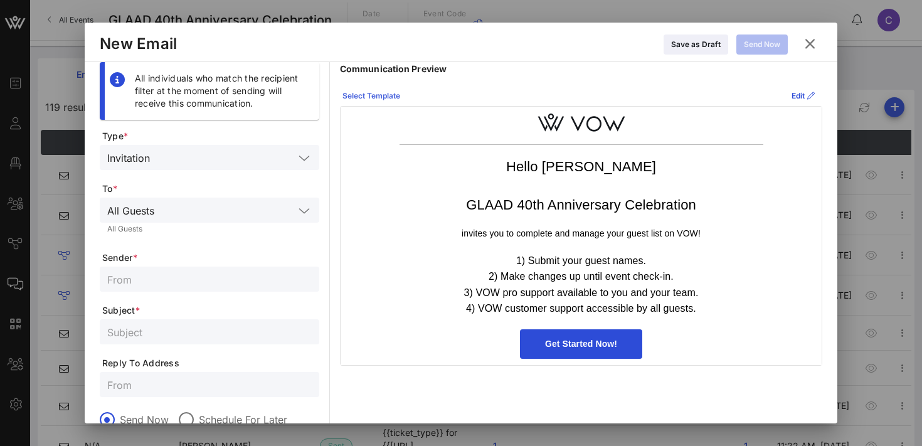
click at [384, 98] on div "Select Template" at bounding box center [371, 96] width 58 height 13
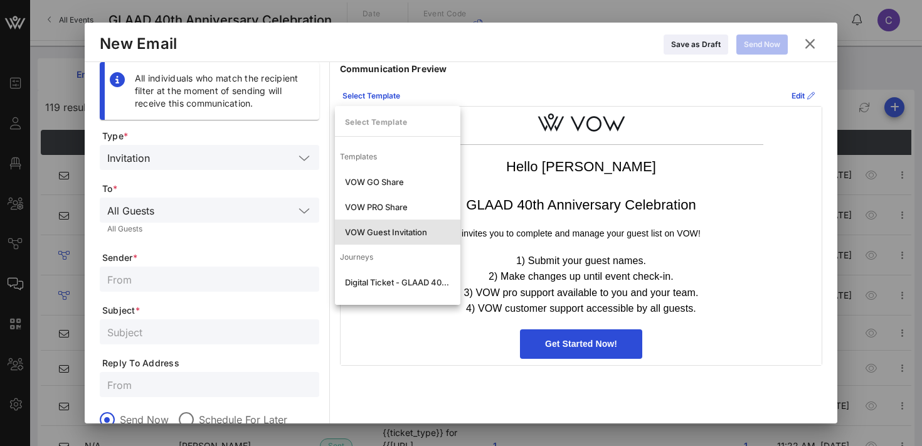
click at [398, 231] on div "VOW Guest Invitation" at bounding box center [397, 232] width 105 height 10
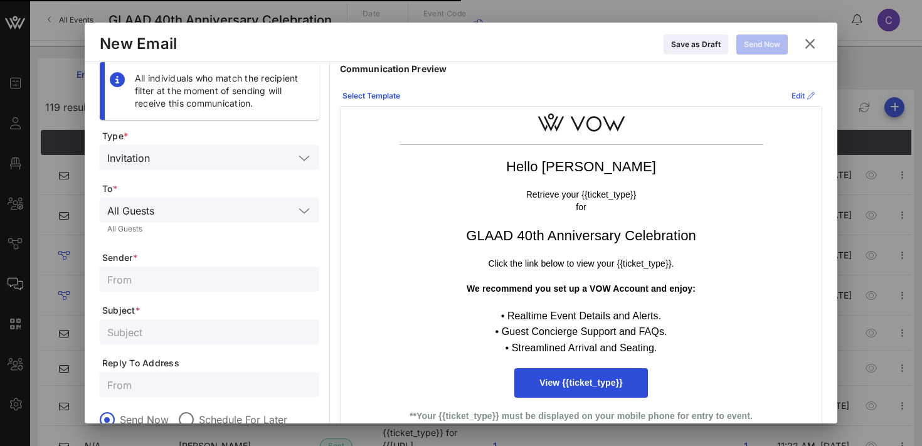
click at [796, 95] on div "Edit" at bounding box center [803, 96] width 23 height 13
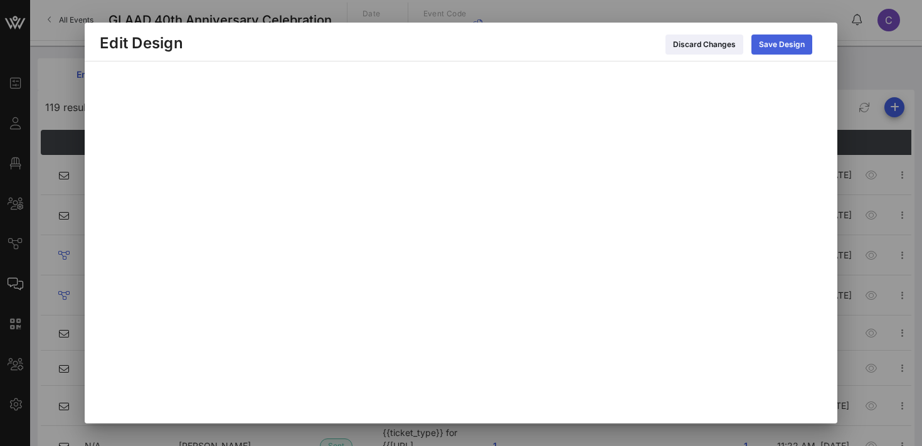
click at [776, 43] on div "Save Design" at bounding box center [782, 44] width 46 height 13
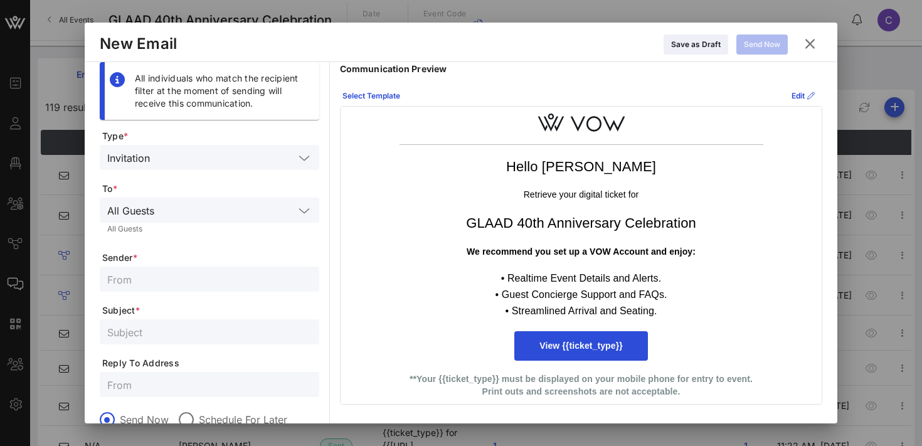
click at [182, 285] on input "text" at bounding box center [209, 279] width 204 height 16
type input "GLAAD Events Team"
click at [154, 333] on input "text" at bounding box center [209, 332] width 204 height 16
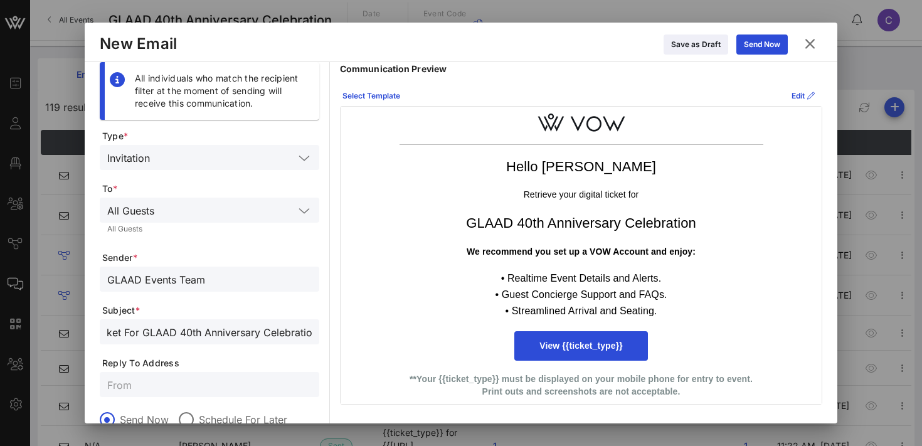
scroll to position [0, 54]
type input "Digital Ticket For GLAAD 40th Anniversary Celebration"
click at [145, 388] on input "text" at bounding box center [209, 384] width 204 height 16
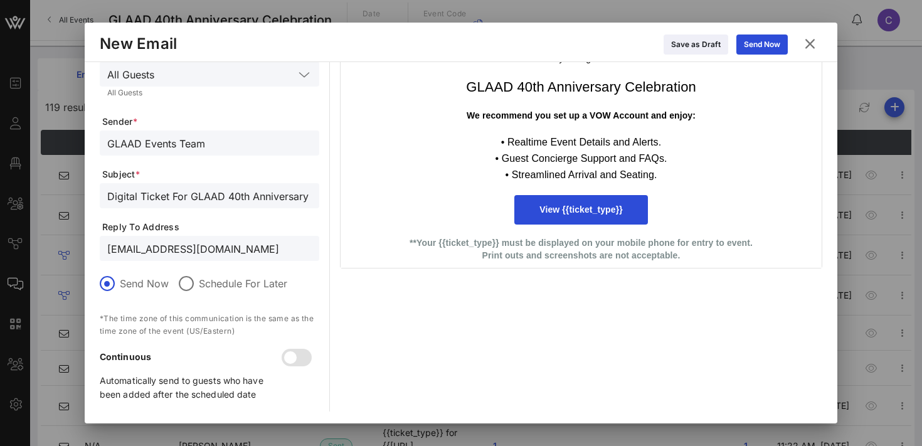
scroll to position [0, 0]
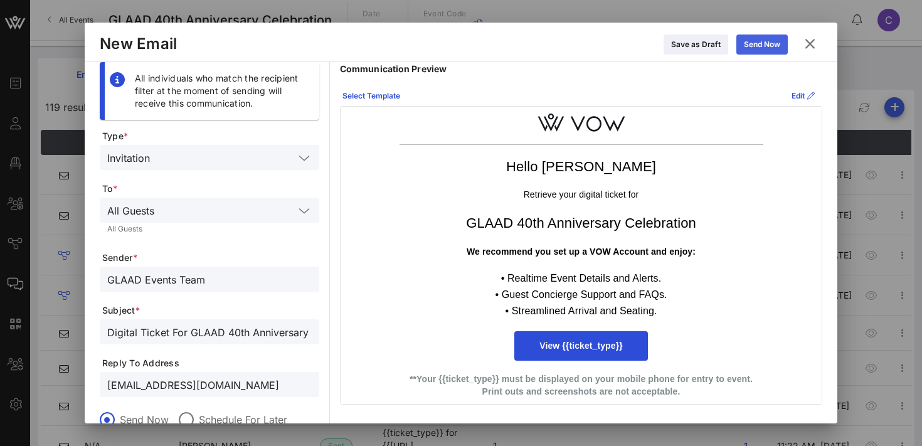
type input "rsvpevents@glaad.org"
click at [760, 43] on icon at bounding box center [762, 45] width 9 height 8
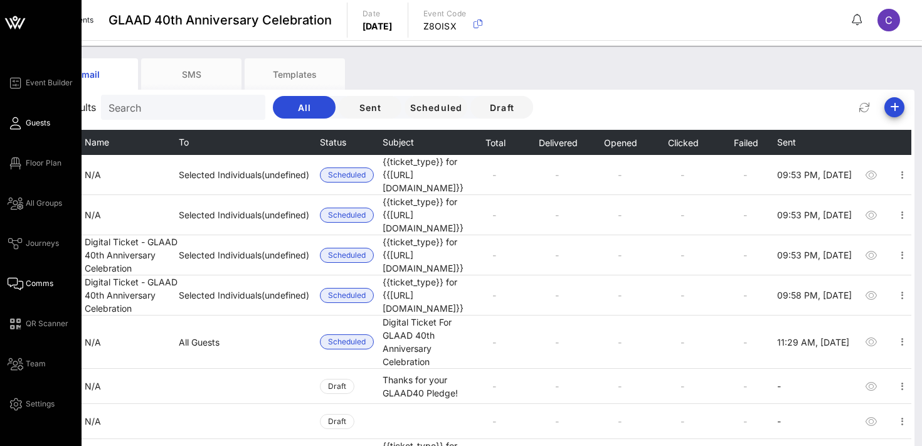
click at [16, 124] on icon at bounding box center [16, 123] width 16 height 2
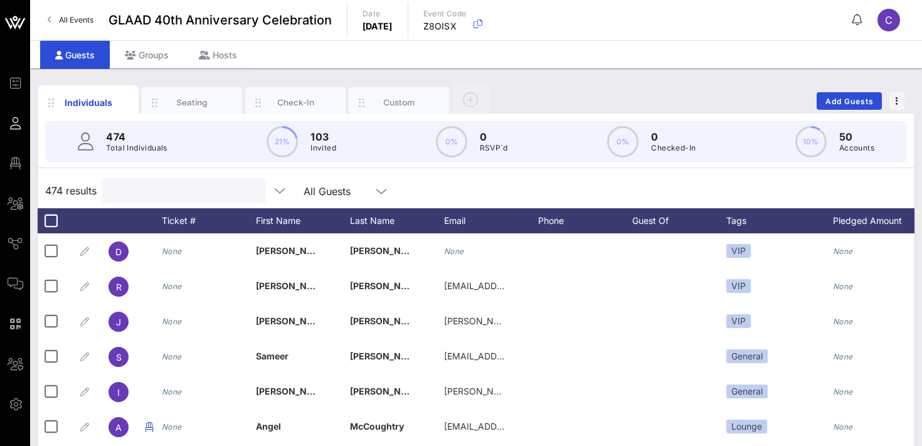
click at [156, 191] on input "text" at bounding box center [182, 191] width 147 height 16
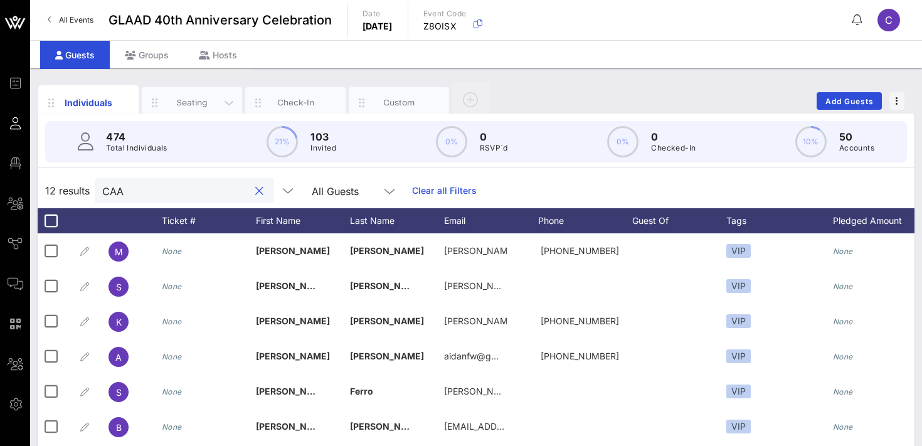
type input "CAA"
click at [191, 105] on div "Seating" at bounding box center [192, 103] width 56 height 12
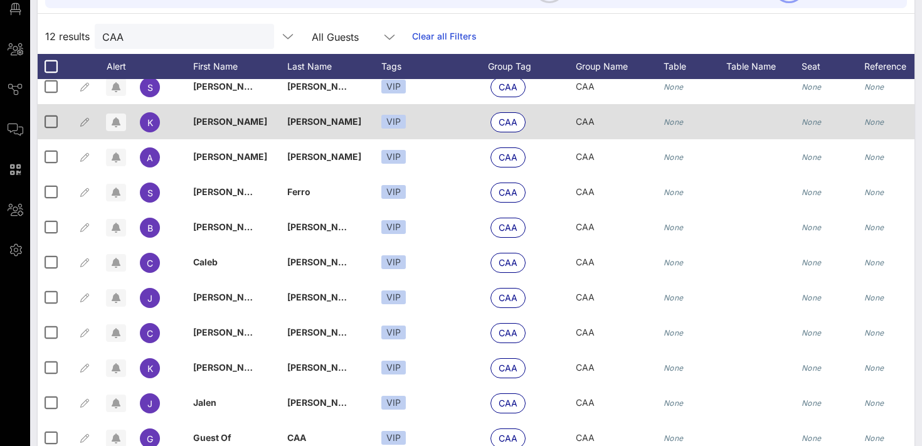
scroll to position [176, 0]
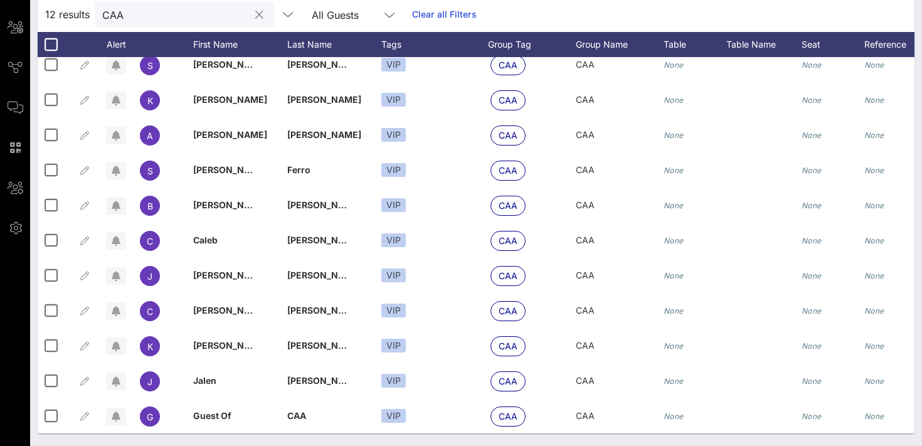
click at [255, 16] on button "clear icon" at bounding box center [259, 15] width 8 height 13
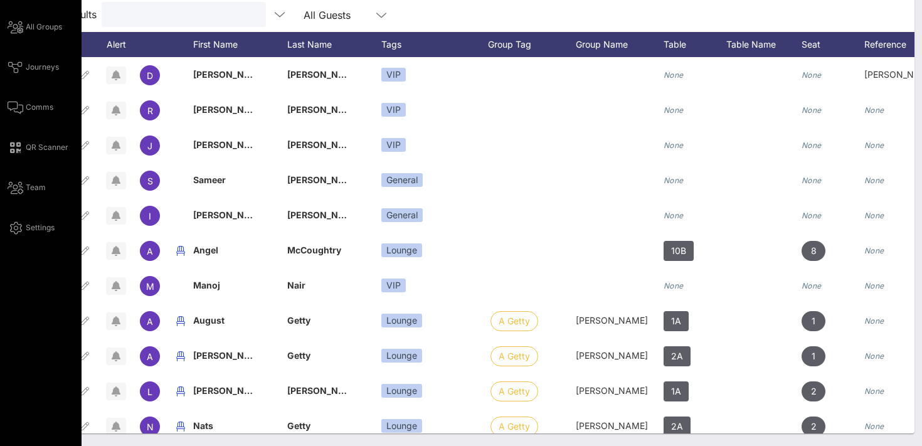
scroll to position [0, 0]
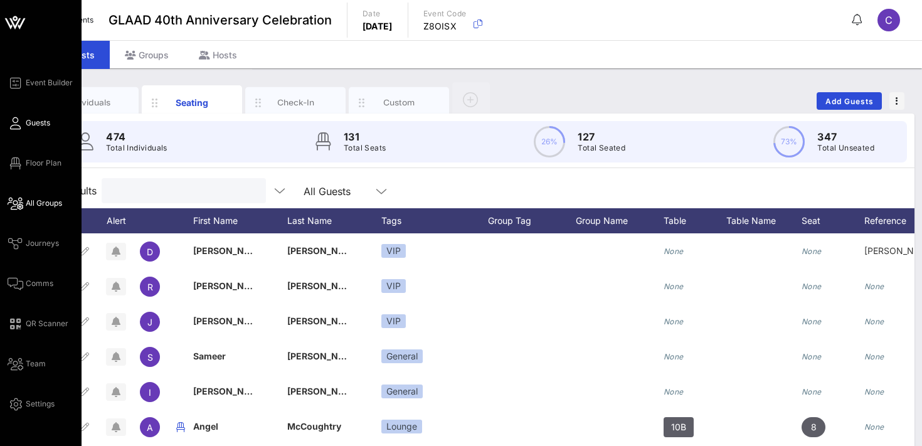
click at [48, 204] on span "All Groups" at bounding box center [44, 203] width 36 height 11
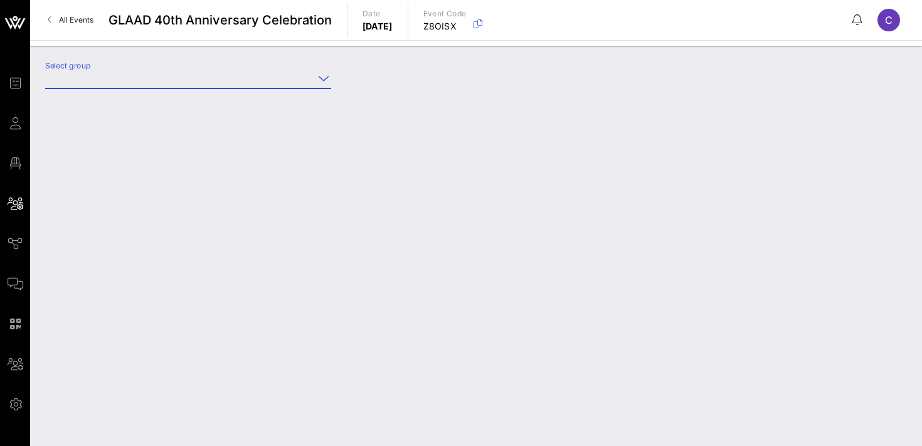
click at [179, 78] on input "Select group" at bounding box center [179, 78] width 268 height 20
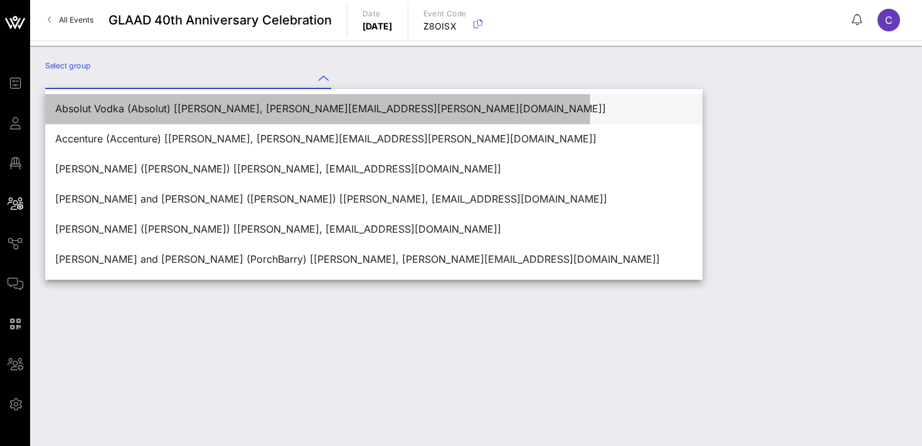
click at [174, 103] on div "Absolut Vodka (Absolut) [Bianca Wilson, bianca.wilson-ext@pernod-ricard.com]" at bounding box center [373, 109] width 637 height 12
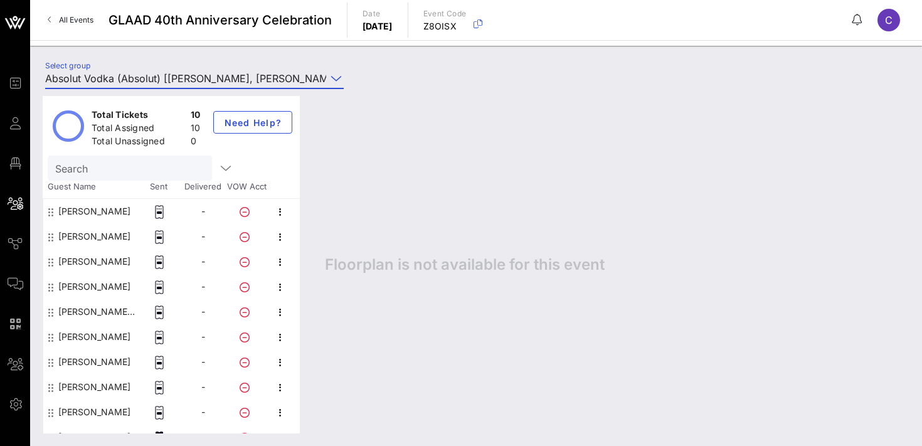
click at [234, 81] on input "Absolut Vodka (Absolut) [Bianca Wilson, bianca.wilson-ext@pernod-ricard.com]" at bounding box center [185, 78] width 281 height 20
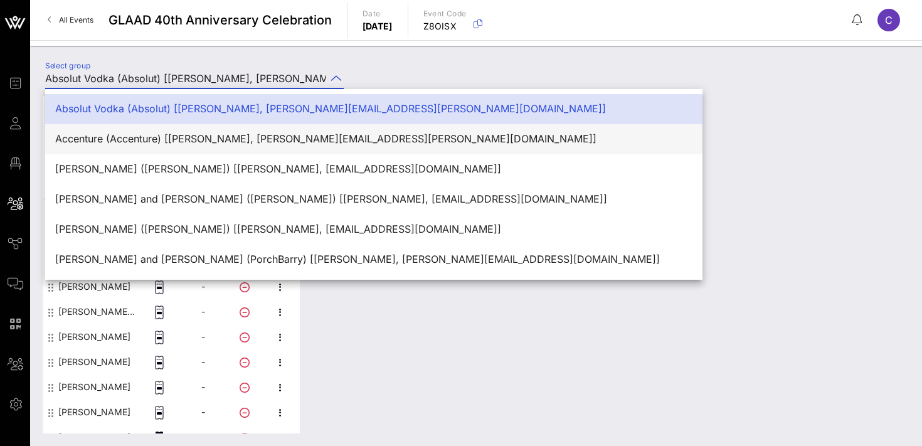
click at [237, 141] on div "Accenture (Accenture) [Beck Bailey, beck.bailey@accenture.com]" at bounding box center [373, 139] width 637 height 12
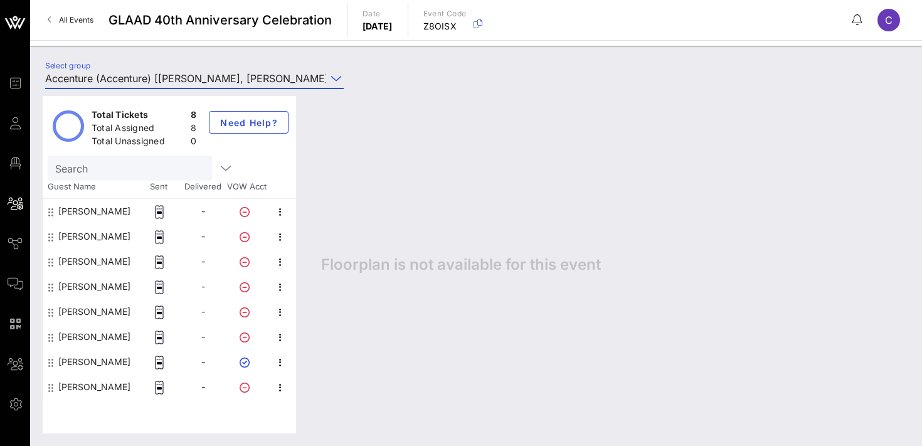
click at [241, 78] on input "Accenture (Accenture) [Beck Bailey, beck.bailey@accenture.com]" at bounding box center [185, 78] width 281 height 20
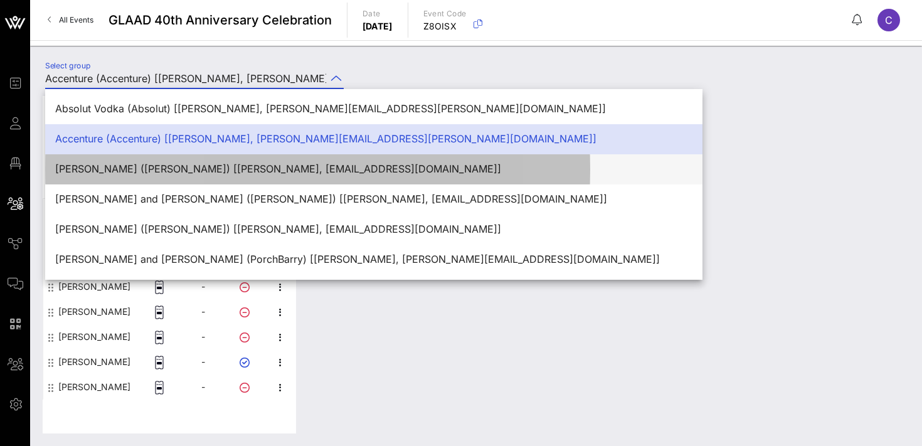
click at [248, 171] on div "Adrienne Hayes (Hayes) [Adrienne Hayes, adriennehayes219@gmail.com]" at bounding box center [373, 169] width 637 height 12
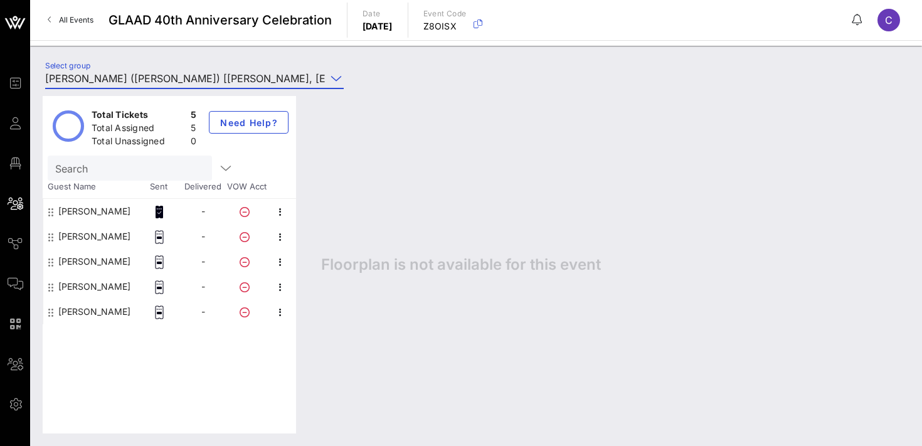
click at [252, 80] on input "Adrienne Hayes (Hayes) [Adrienne Hayes, adriennehayes219@gmail.com]" at bounding box center [185, 78] width 281 height 20
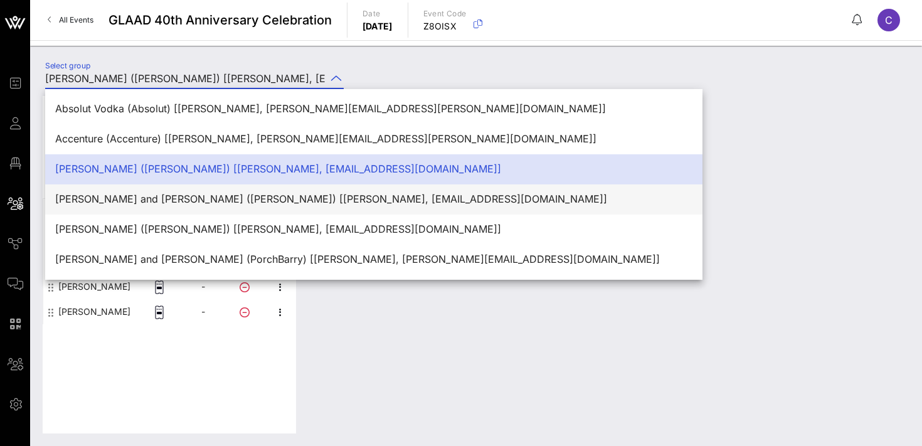
click at [257, 194] on div "Aidan and Chrystal Madigan-Curtis (Madigan-Curtis) [Aidan Madigan-Curtis, aidan…" at bounding box center [373, 199] width 637 height 12
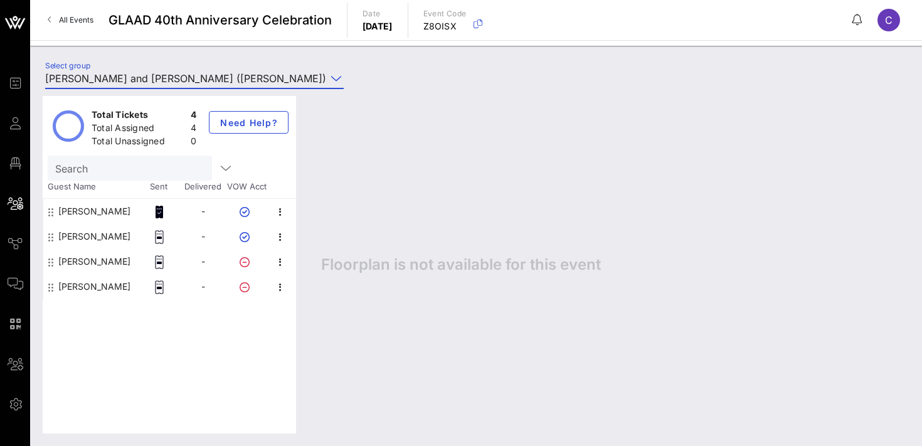
click at [276, 79] on input "Aidan and Chrystal Madigan-Curtis (Madigan-Curtis) [Aidan Madigan-Curtis, aidan…" at bounding box center [185, 78] width 281 height 20
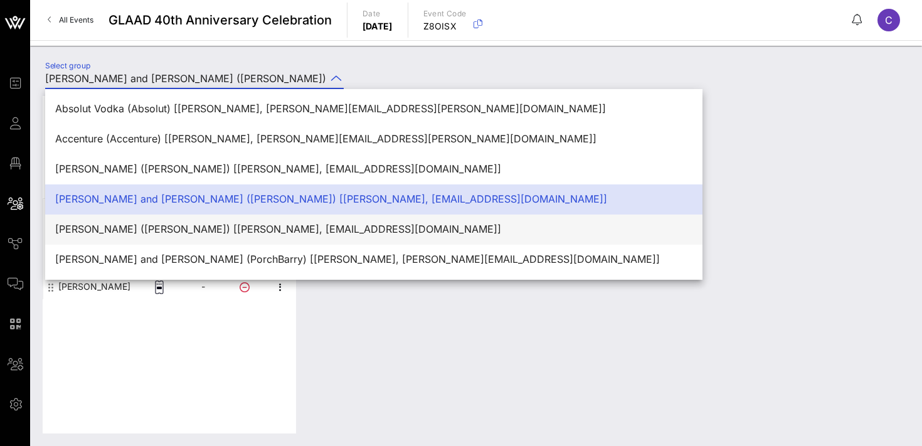
click at [277, 229] on div "Amy Lebowitz (Lebowitz) [Amy Lebowitz, amydlebowitz@gmail.com]" at bounding box center [373, 229] width 637 height 12
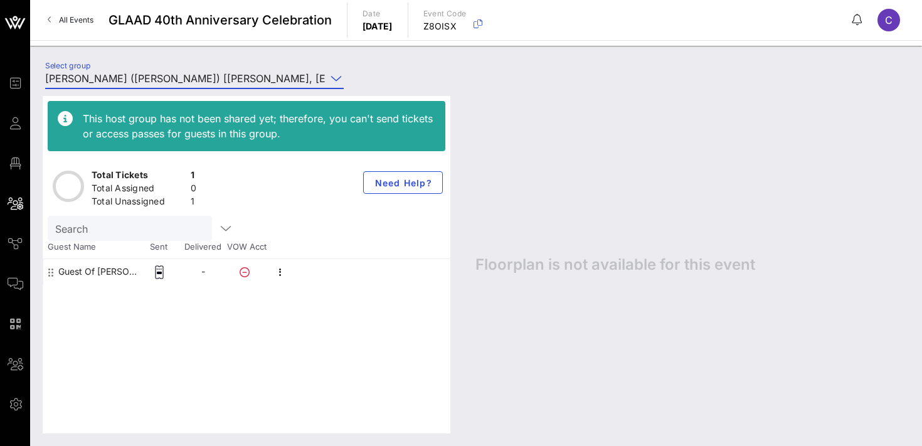
click at [289, 79] on input "Amy Lebowitz (Lebowitz) [Amy Lebowitz, amydlebowitz@gmail.com]" at bounding box center [185, 78] width 281 height 20
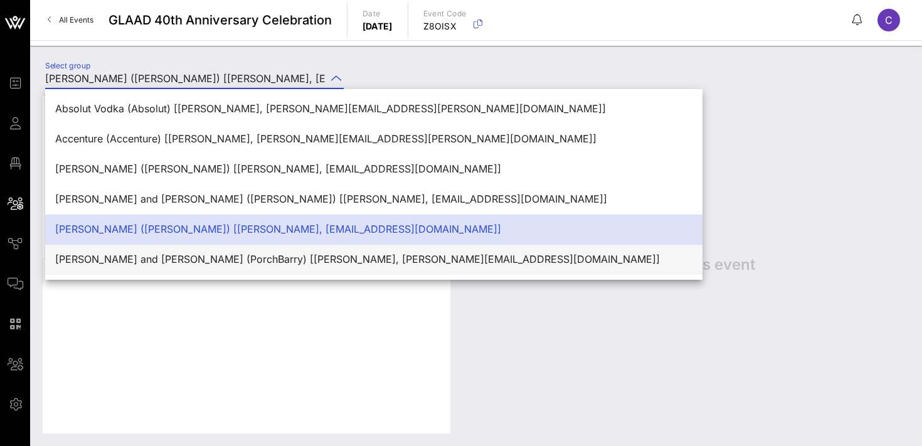
click at [262, 266] on div "Antonious Porch and Christopher Barry (PorchBarry) [Antonious Porch, antonious_…" at bounding box center [373, 259] width 637 height 27
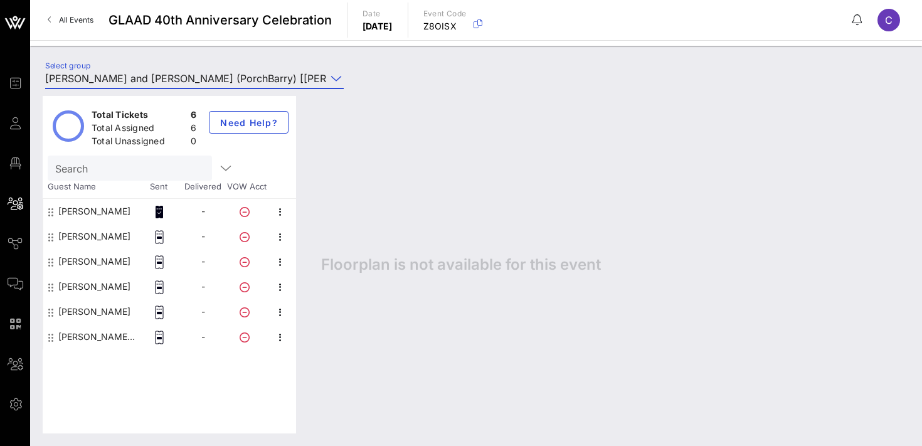
click at [177, 75] on input "Antonious Porch and Christopher Barry (PorchBarry) [Antonious Porch, antonious_…" at bounding box center [185, 78] width 281 height 20
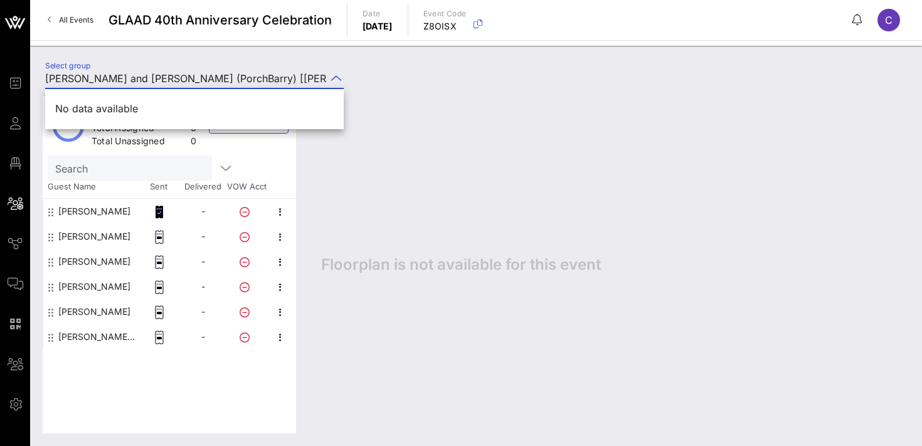
click at [465, 109] on div "Floorplan is not available for this event" at bounding box center [609, 264] width 601 height 337
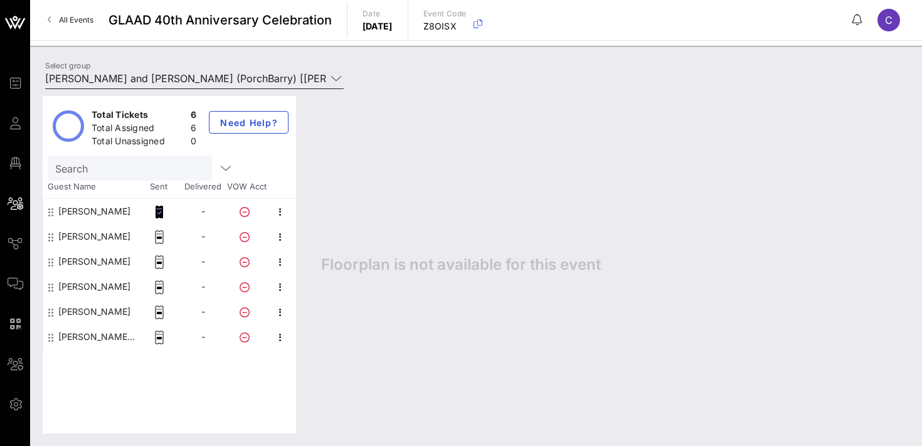
click at [211, 77] on input "Antonious Porch and Christopher Barry (PorchBarry) [Antonious Porch, antonious_…" at bounding box center [185, 78] width 281 height 20
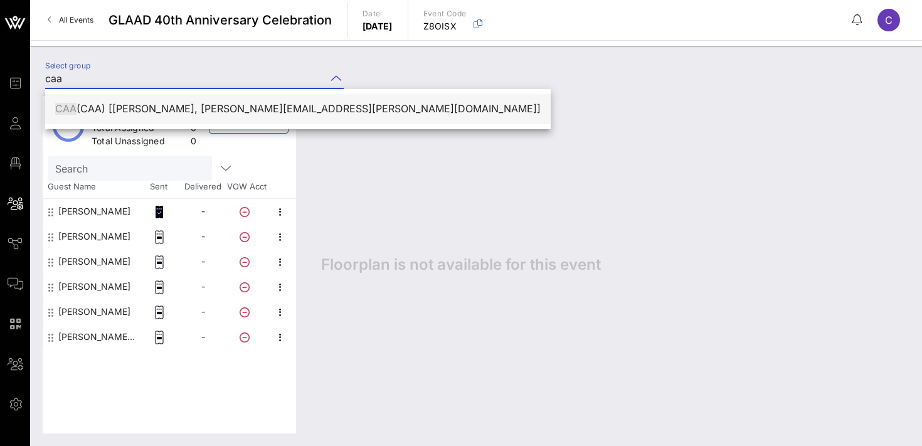
click at [247, 105] on div "CAA (CAA) [Michael Johnston, michael.johnston@caa.com]" at bounding box center [297, 109] width 485 height 12
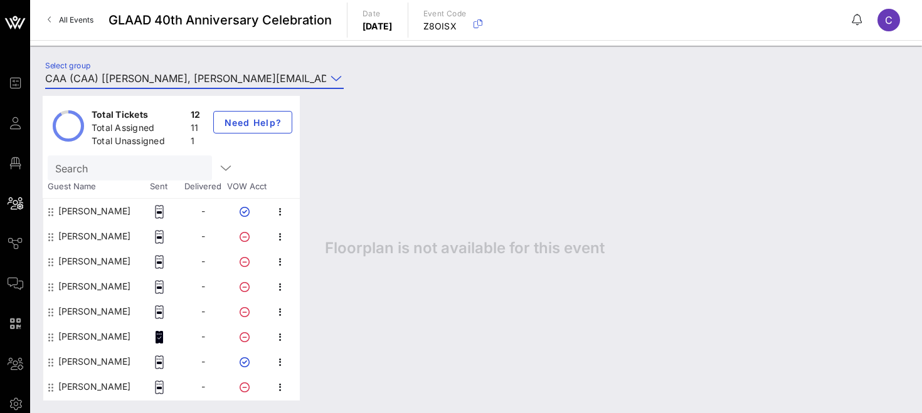
click at [161, 336] on icon at bounding box center [160, 337] width 8 height 13
click at [115, 81] on input "CAA (CAA) [Michael Johnston, michael.johnston@caa.com]" at bounding box center [185, 78] width 281 height 20
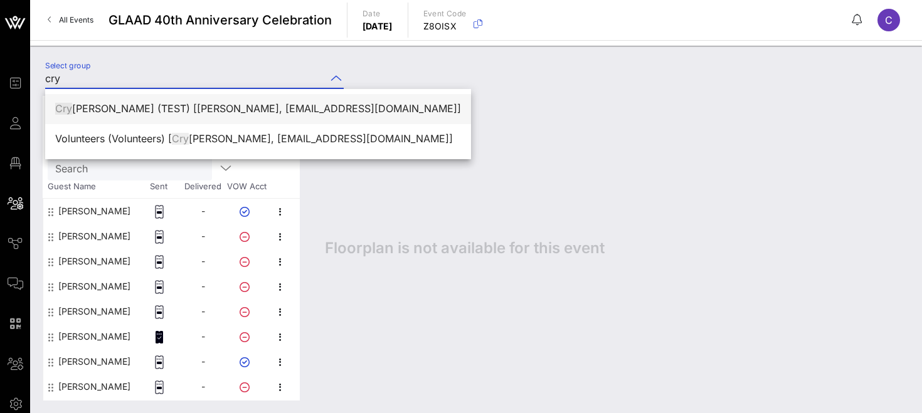
click at [162, 105] on div "Cry stal Harrell (TEST) [Crystal Harrell, crystaldharrell1@gmail.com]" at bounding box center [258, 109] width 406 height 12
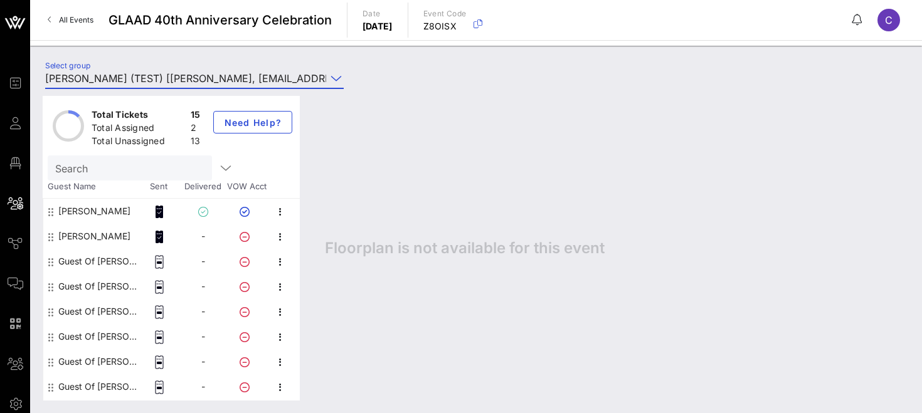
type input "Crystal Harrell (TEST) [Crystal Harrell, crystaldharrell1@gmail.com]"
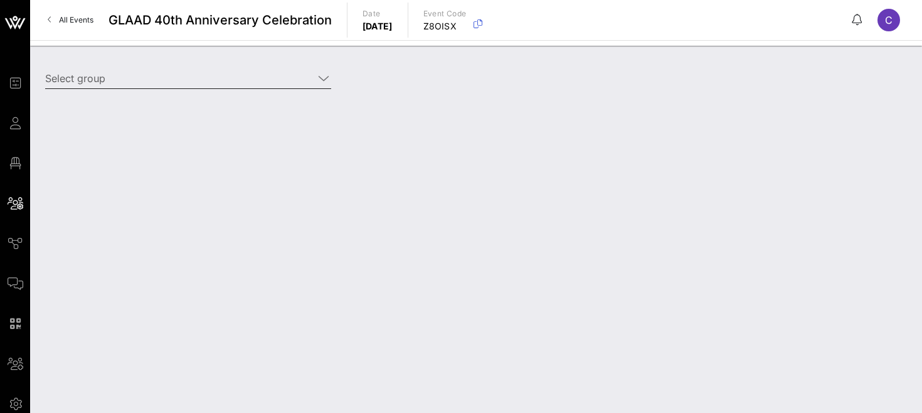
click at [232, 77] on input "Select group" at bounding box center [179, 78] width 268 height 20
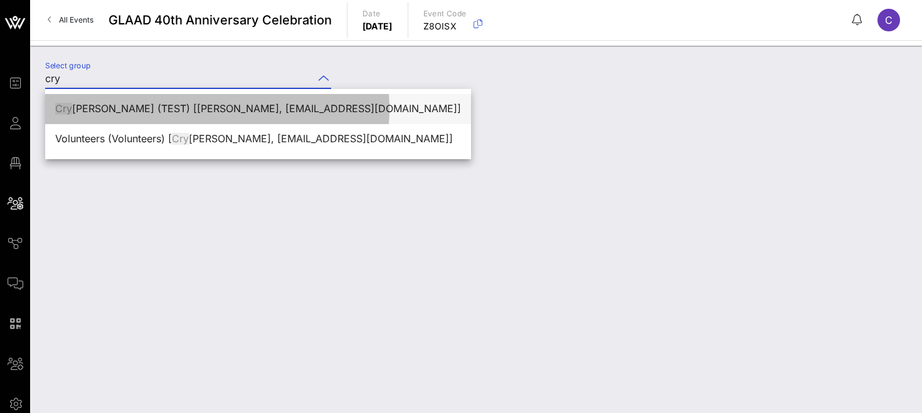
click at [235, 109] on div "Cry stal Harrell (TEST) [Crystal Harrell, crystaldharrell1@gmail.com]" at bounding box center [258, 109] width 406 height 12
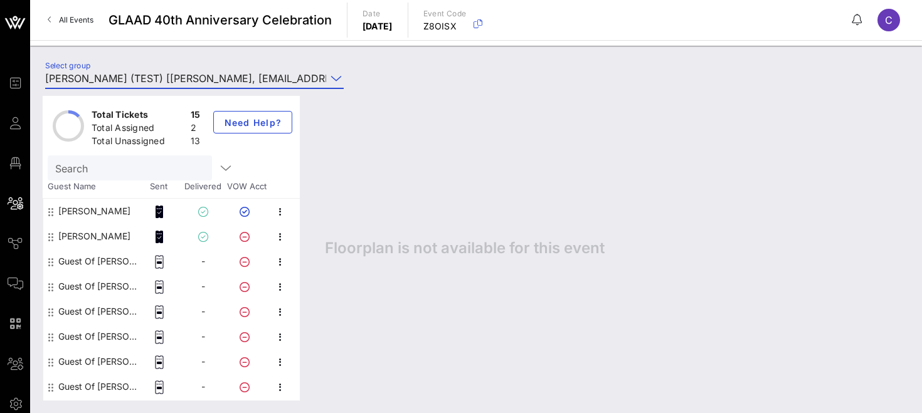
click at [160, 238] on icon at bounding box center [160, 237] width 8 height 13
click at [189, 81] on input "[PERSON_NAME] (TEST) [[PERSON_NAME], [EMAIL_ADDRESS][DOMAIN_NAME]]" at bounding box center [185, 78] width 281 height 20
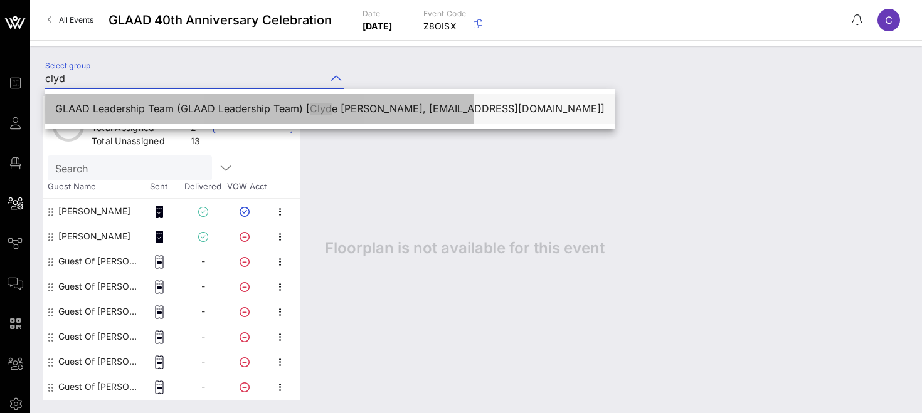
click at [207, 108] on div "GLAAD Leadership Team (GLAAD Leadership Team) [ Clyd e Jones, cjones@glaad.org]" at bounding box center [329, 109] width 549 height 12
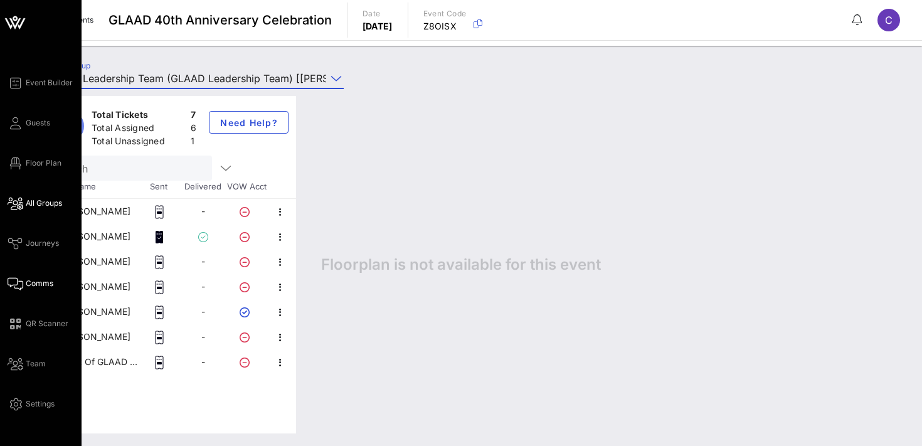
type input "GLAAD Leadership Team (GLAAD Leadership Team) [Clyde Jones, cjones@glaad.org]"
click at [38, 282] on span "Comms" at bounding box center [40, 283] width 28 height 11
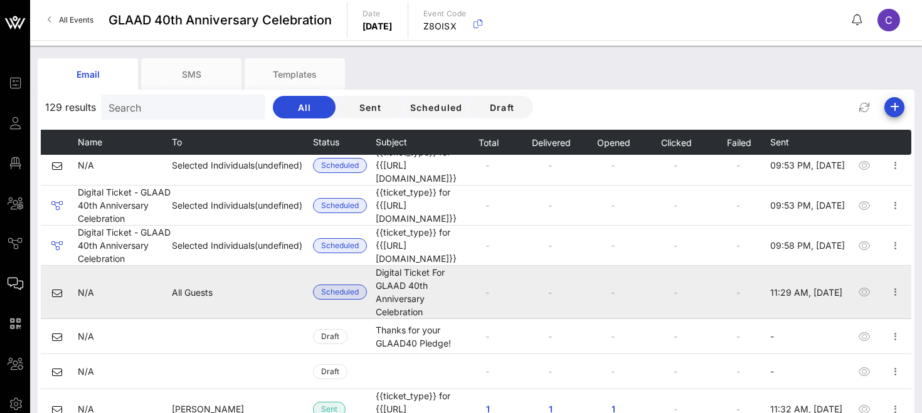
scroll to position [48, 18]
click at [901, 286] on icon "button" at bounding box center [895, 293] width 15 height 15
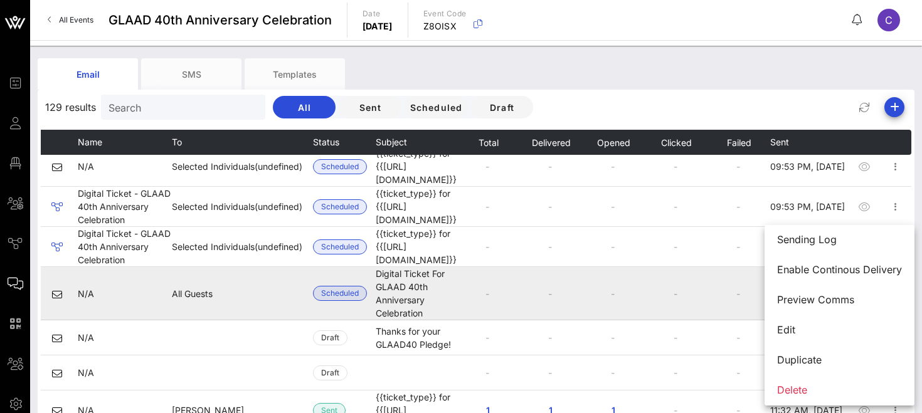
click at [731, 289] on td "-" at bounding box center [739, 293] width 63 height 53
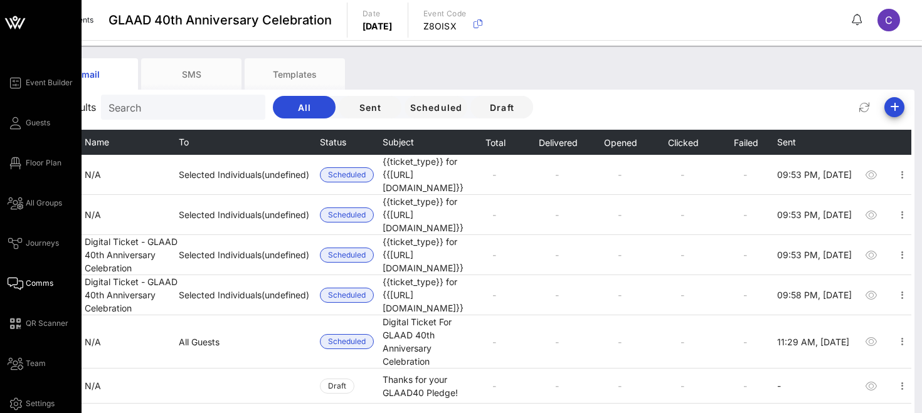
click at [35, 282] on span "Comms" at bounding box center [40, 283] width 28 height 11
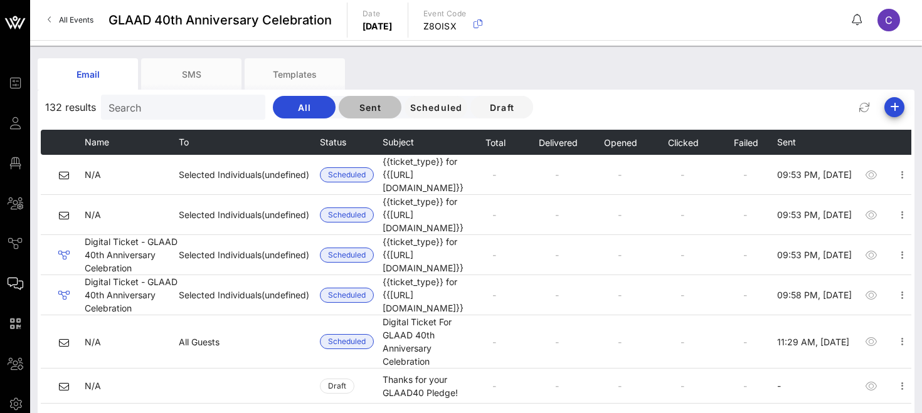
click at [349, 110] on span "Sent" at bounding box center [370, 107] width 43 height 11
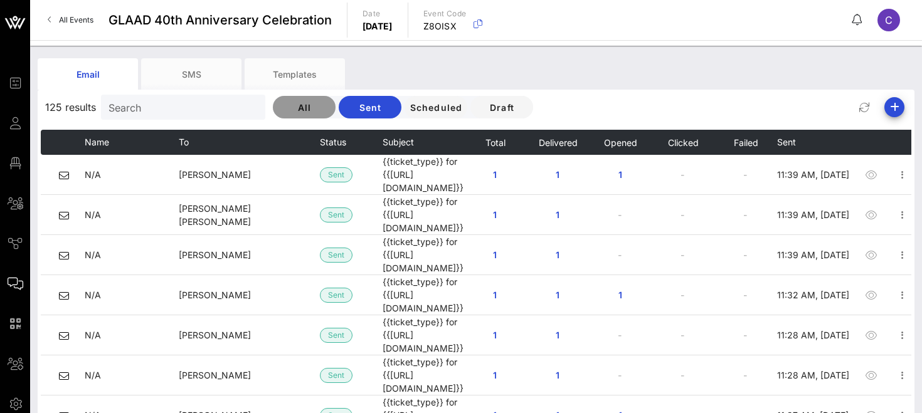
click at [283, 109] on span "All" at bounding box center [304, 107] width 43 height 11
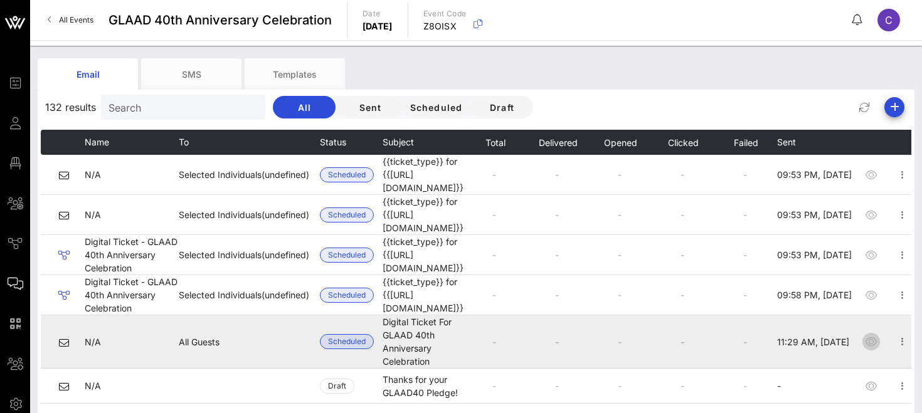
click at [879, 334] on icon "button" at bounding box center [871, 341] width 15 height 15
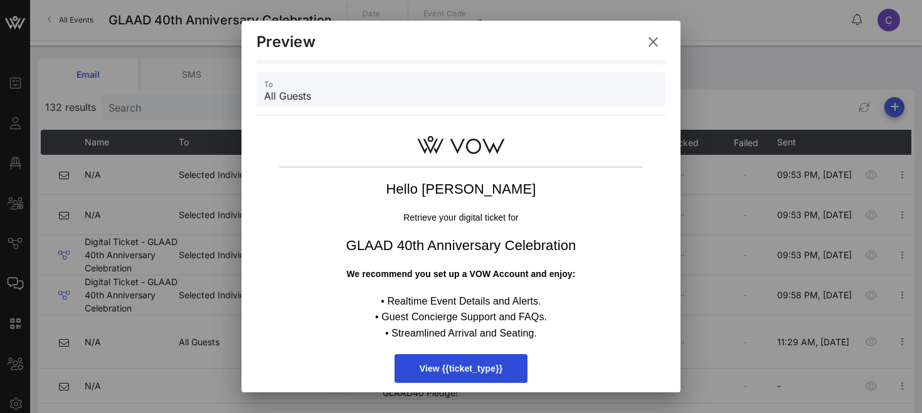
scroll to position [98, 0]
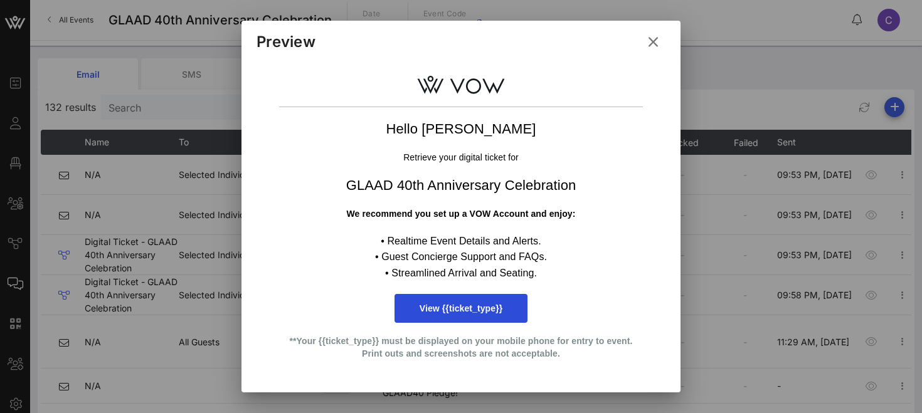
click at [652, 47] on icon at bounding box center [653, 42] width 19 height 18
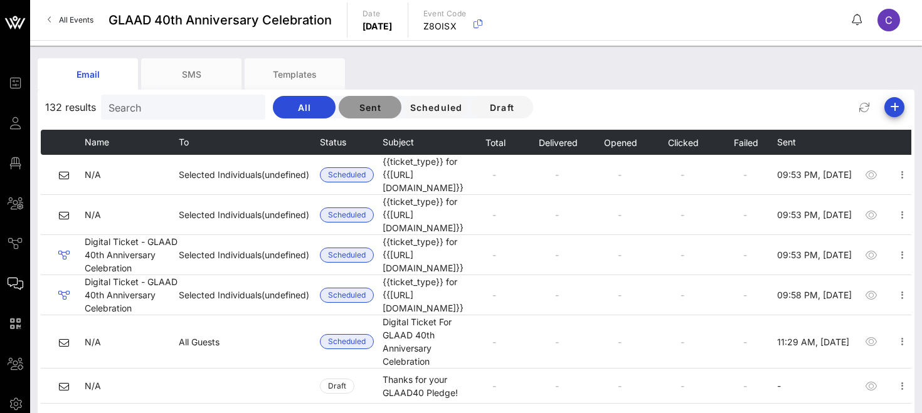
click at [339, 100] on button "Sent" at bounding box center [370, 107] width 63 height 23
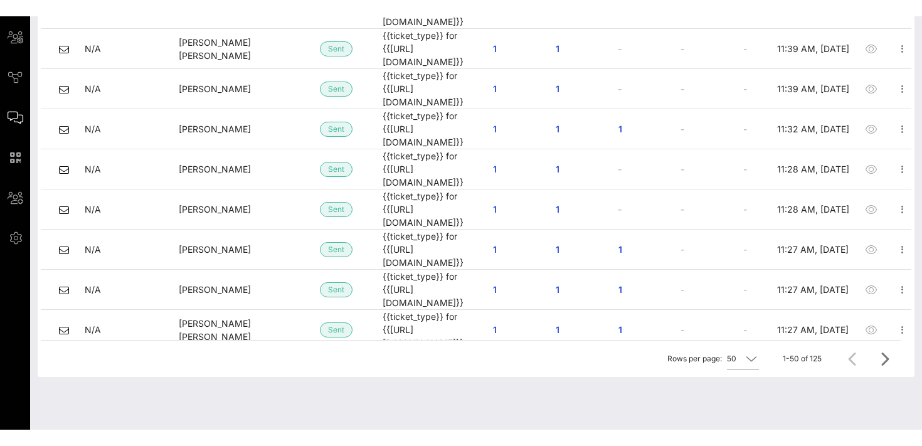
scroll to position [0, 0]
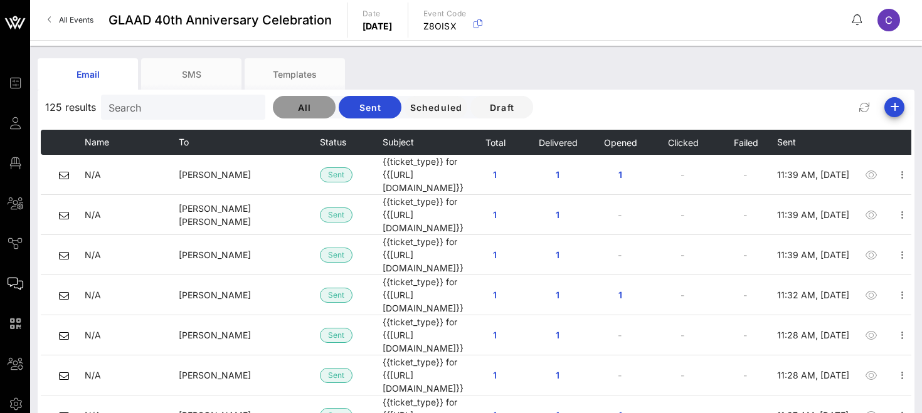
click at [283, 112] on span "All" at bounding box center [304, 107] width 43 height 11
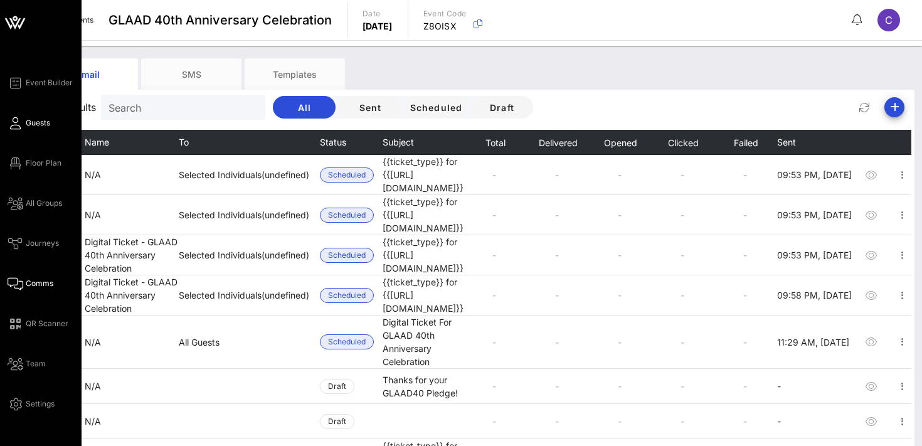
click at [33, 123] on span "Guests" at bounding box center [38, 122] width 24 height 11
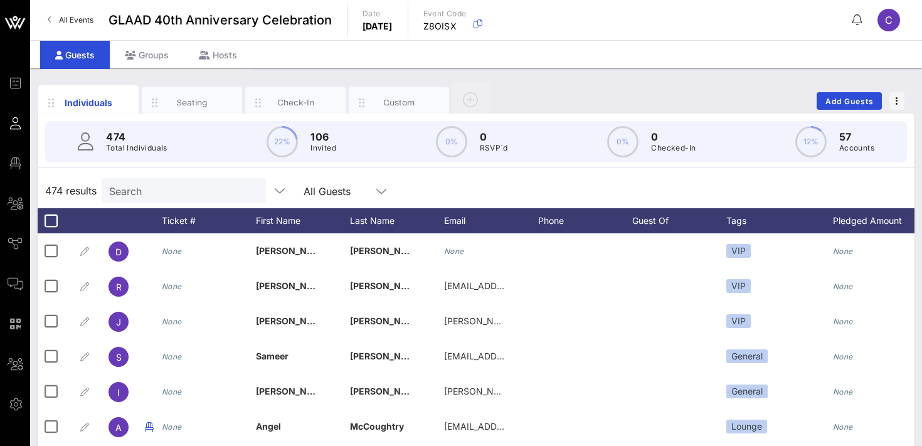
click at [155, 191] on input "Search" at bounding box center [182, 191] width 147 height 16
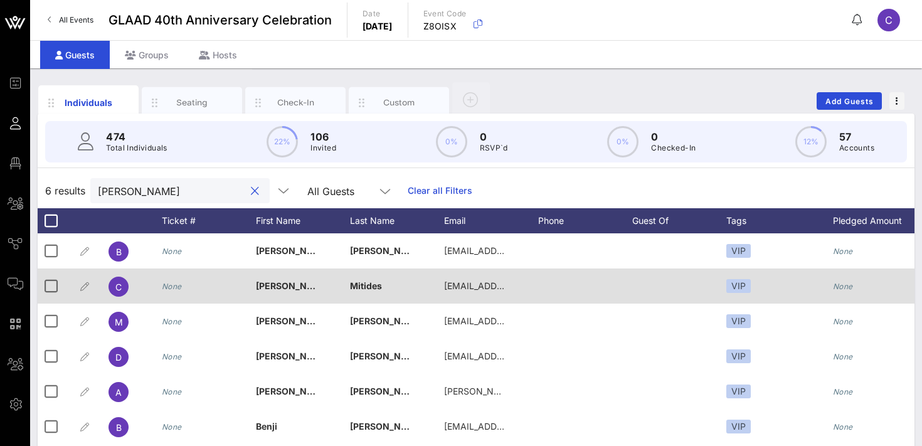
type input "[PERSON_NAME]"
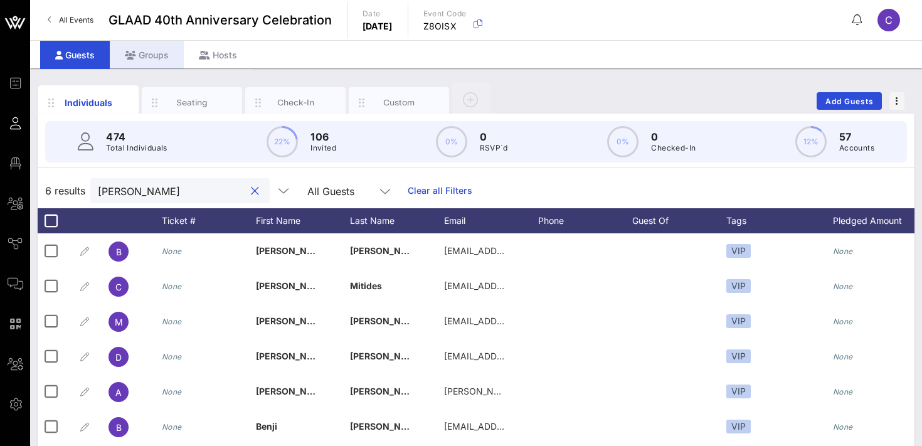
click at [151, 53] on div "Groups" at bounding box center [147, 55] width 74 height 28
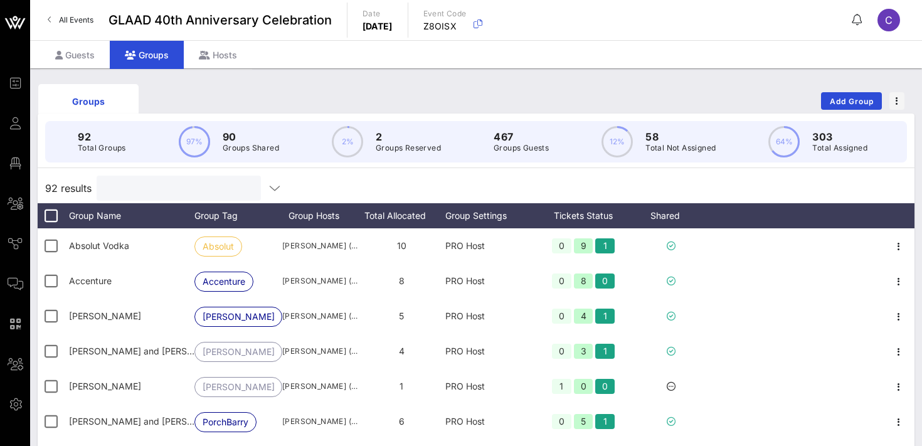
click at [154, 187] on input "text" at bounding box center [177, 188] width 147 height 16
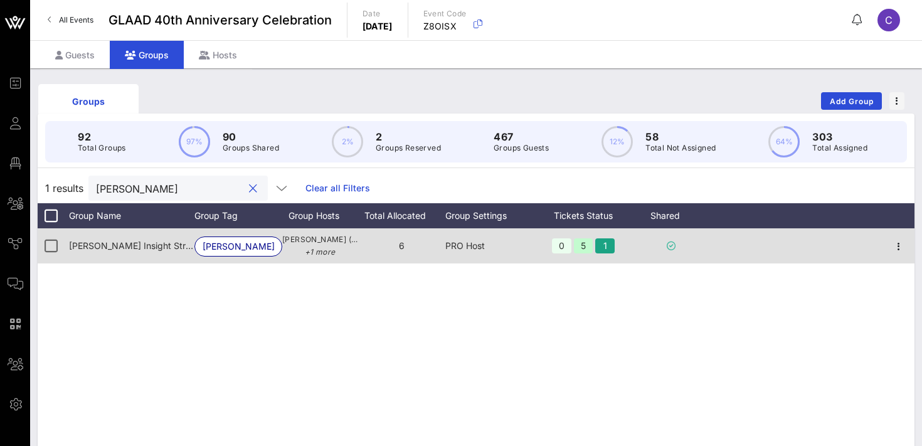
type input "[PERSON_NAME]"
click at [143, 250] on span "[PERSON_NAME] Insight Strategies" at bounding box center [142, 245] width 147 height 11
click at [896, 246] on icon "button" at bounding box center [898, 246] width 15 height 15
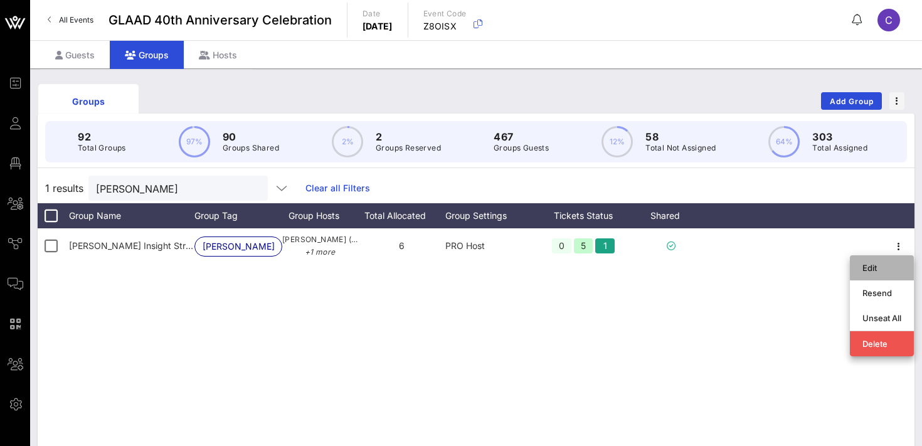
click at [868, 268] on div "Edit" at bounding box center [881, 268] width 39 height 10
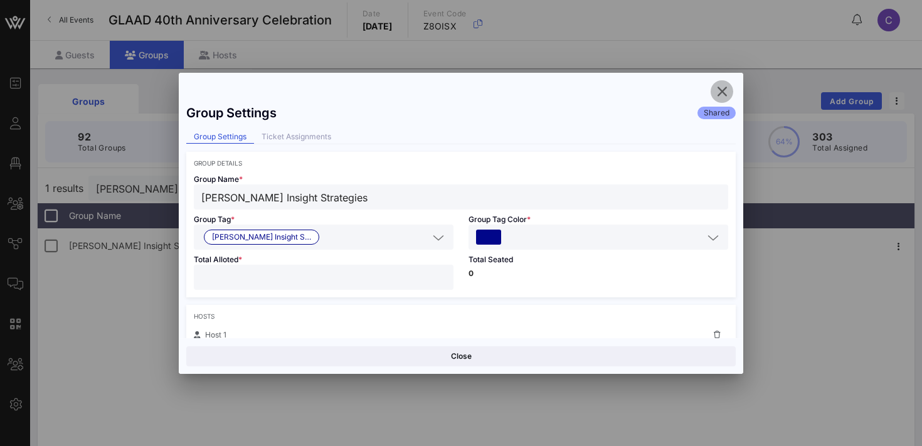
click at [721, 90] on icon "button" at bounding box center [721, 91] width 15 height 15
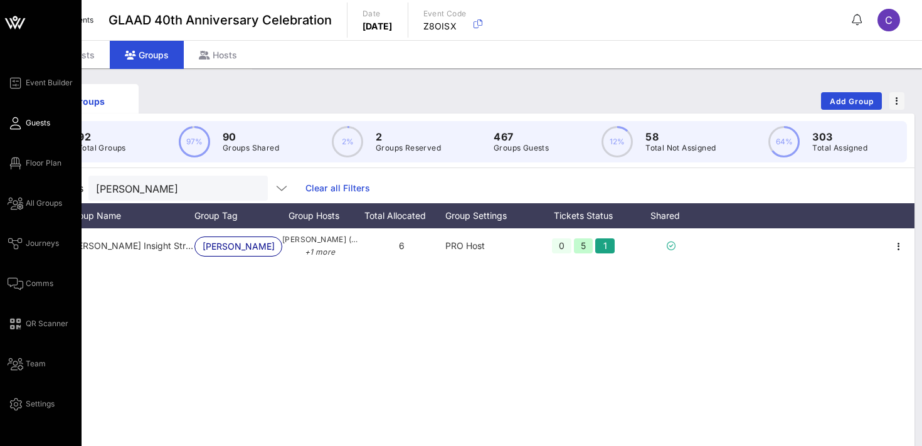
click at [36, 128] on span "Guests" at bounding box center [38, 122] width 24 height 11
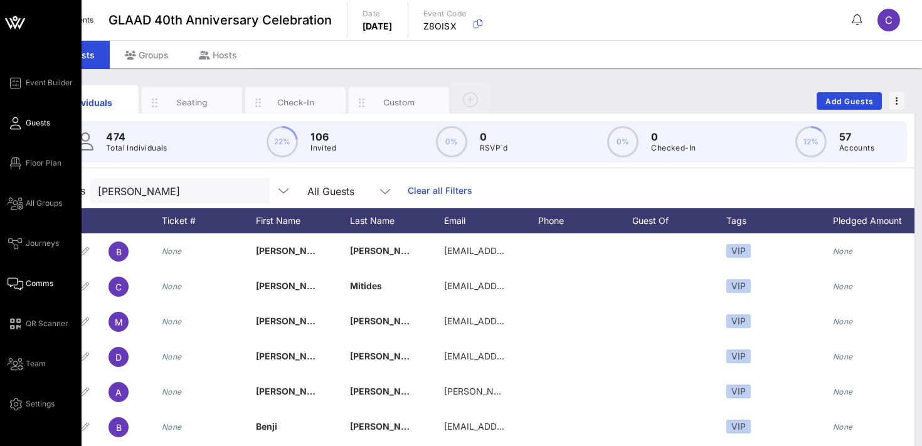
click at [44, 287] on span "Comms" at bounding box center [40, 283] width 28 height 11
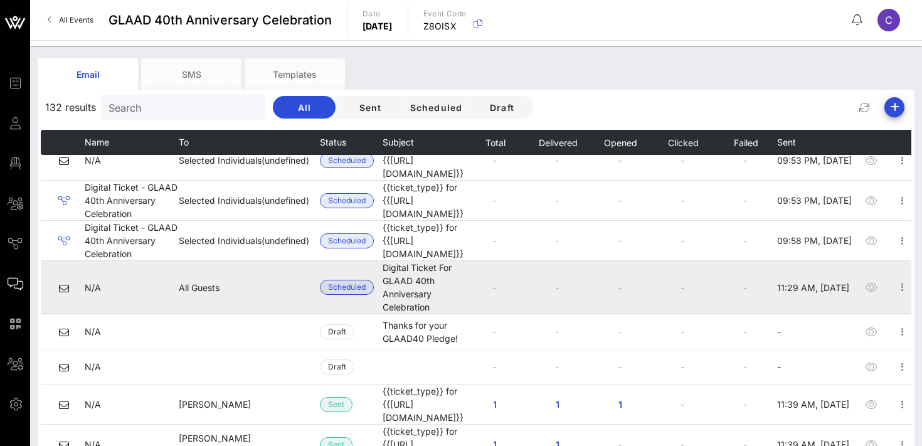
scroll to position [61, 0]
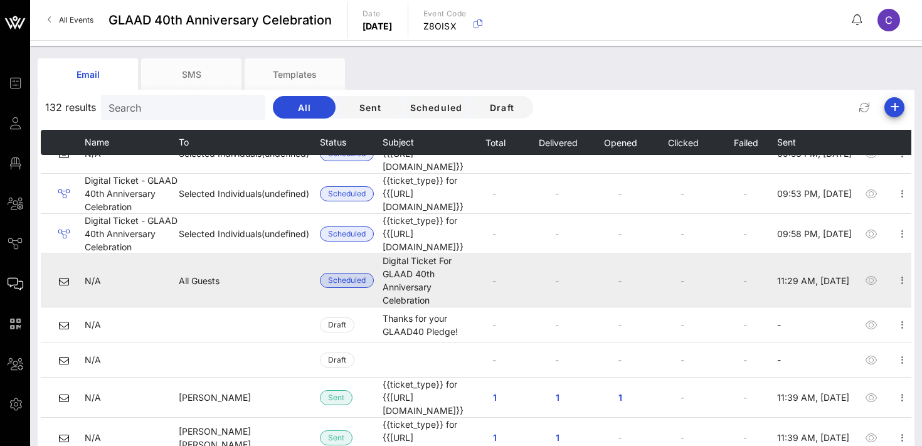
click at [342, 273] on span "Scheduled" at bounding box center [347, 280] width 38 height 14
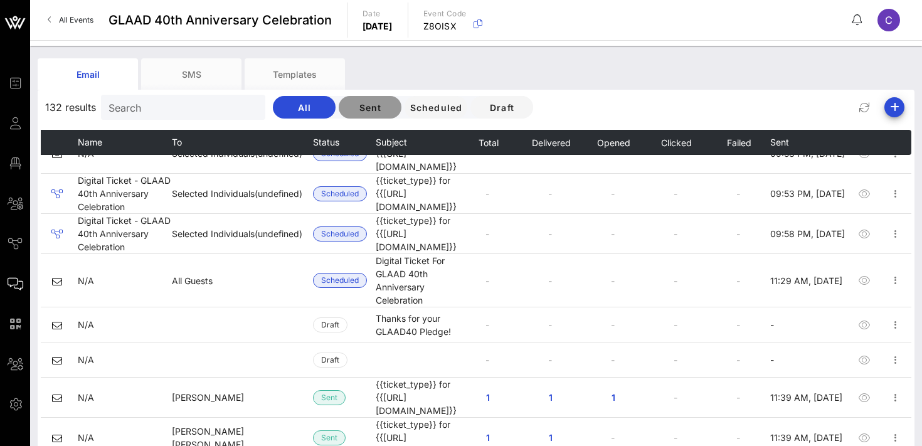
click at [349, 108] on span "Sent" at bounding box center [370, 107] width 43 height 11
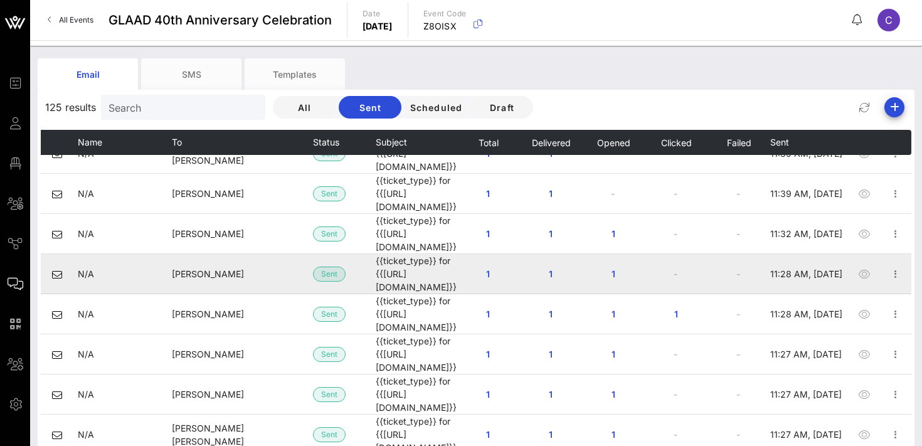
scroll to position [0, 20]
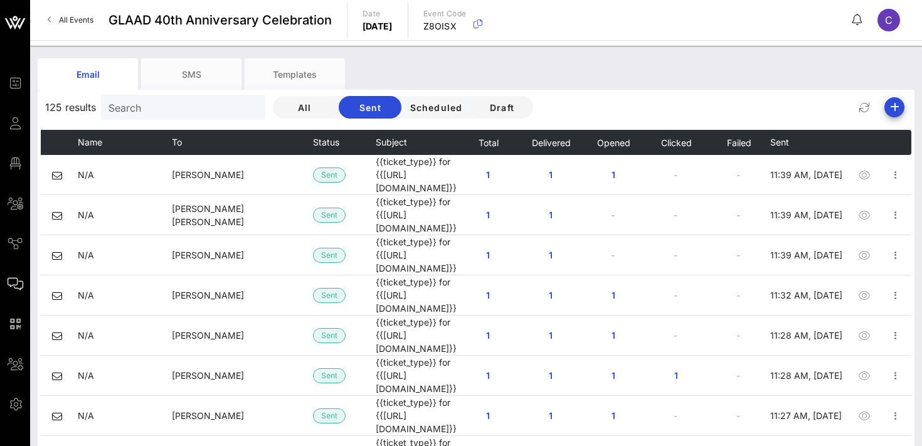
click at [664, 104] on div "125 results Search All Sent Scheduled Draft" at bounding box center [476, 107] width 877 height 30
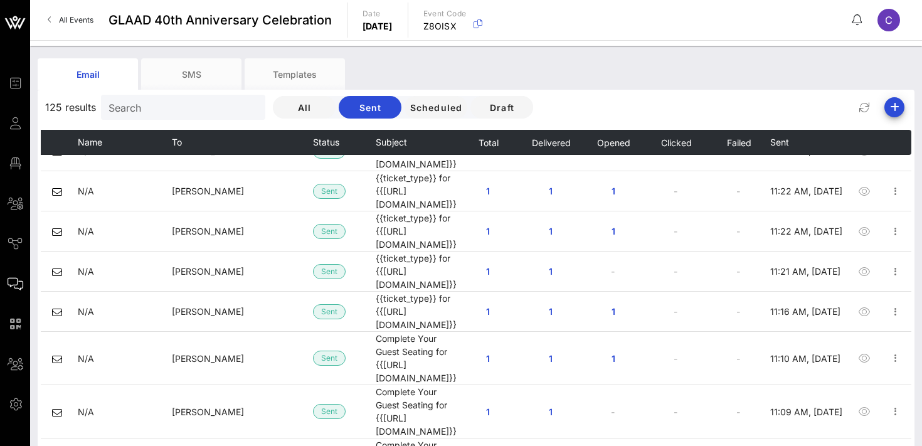
scroll to position [463, 20]
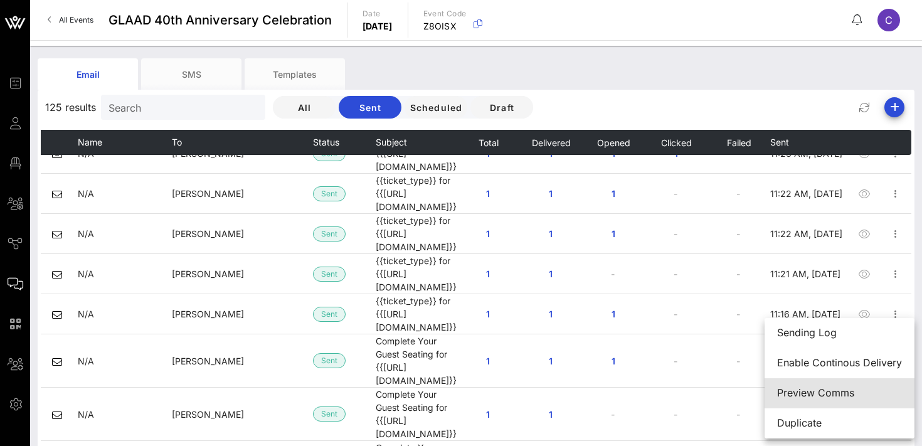
click at [816, 394] on div "Preview Comms" at bounding box center [839, 393] width 125 height 12
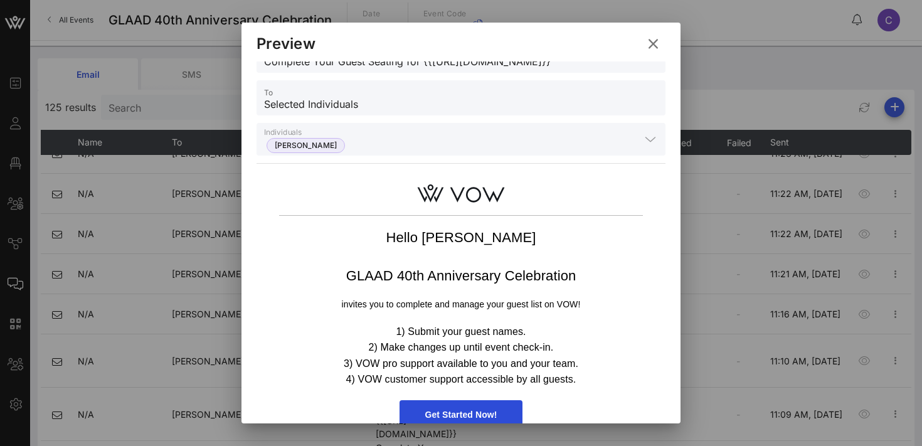
scroll to position [70, 0]
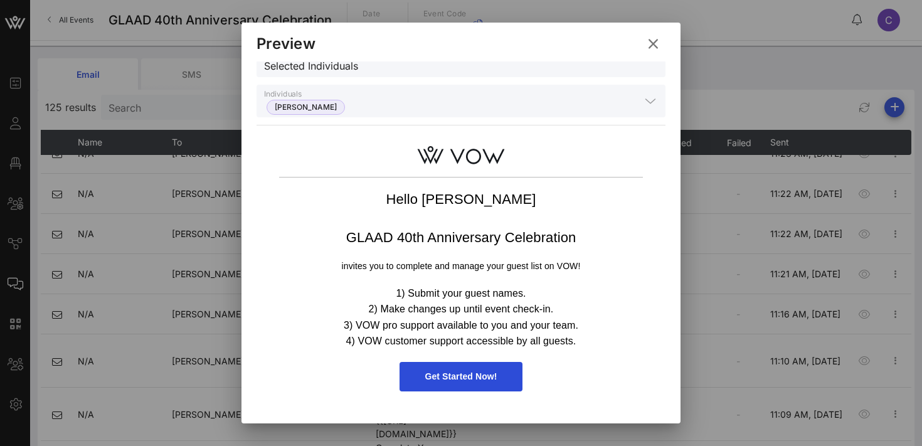
click at [655, 41] on icon at bounding box center [653, 44] width 18 height 16
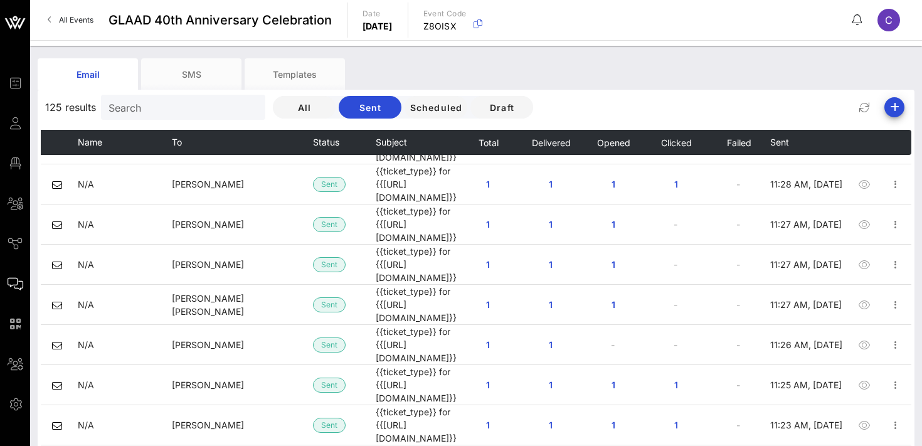
scroll to position [0, 20]
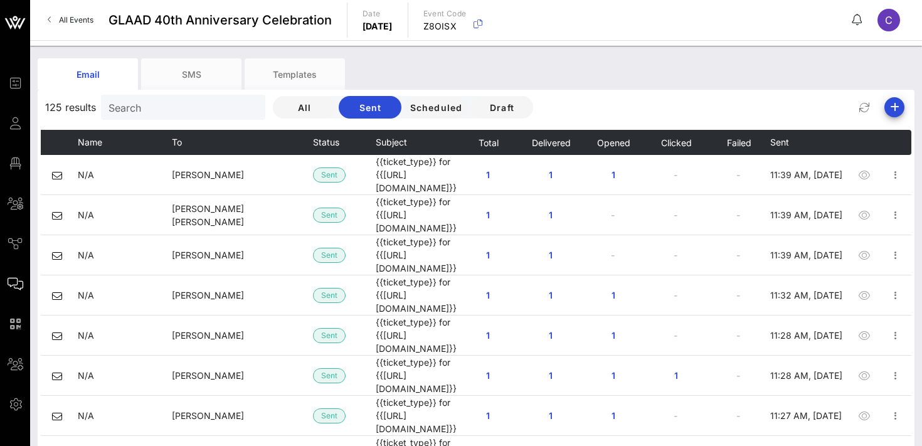
click at [167, 105] on input "Search" at bounding box center [182, 107] width 147 height 16
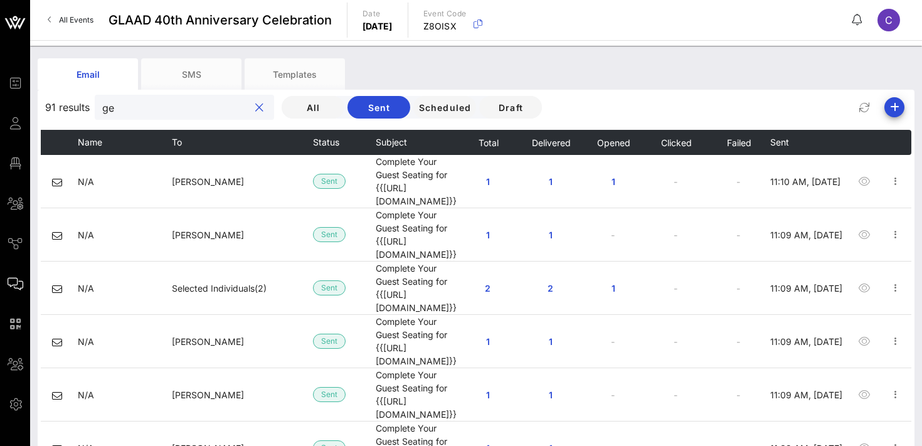
scroll to position [0, 0]
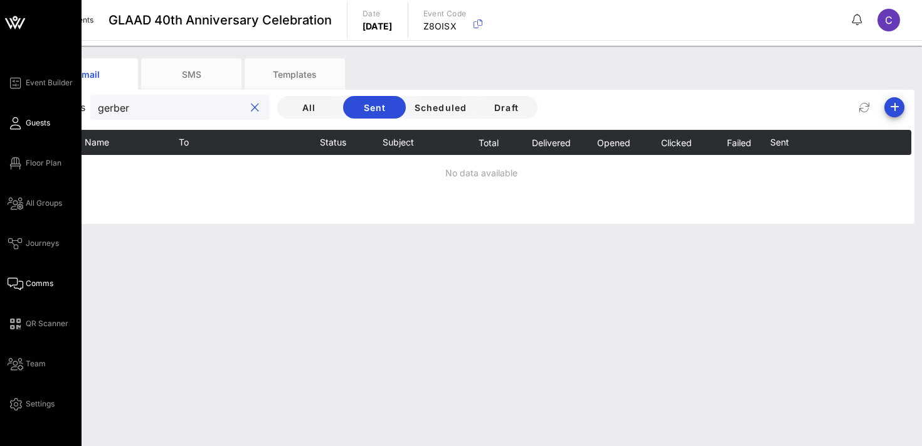
type input "gerber"
click at [23, 129] on link "Guests" at bounding box center [29, 122] width 43 height 15
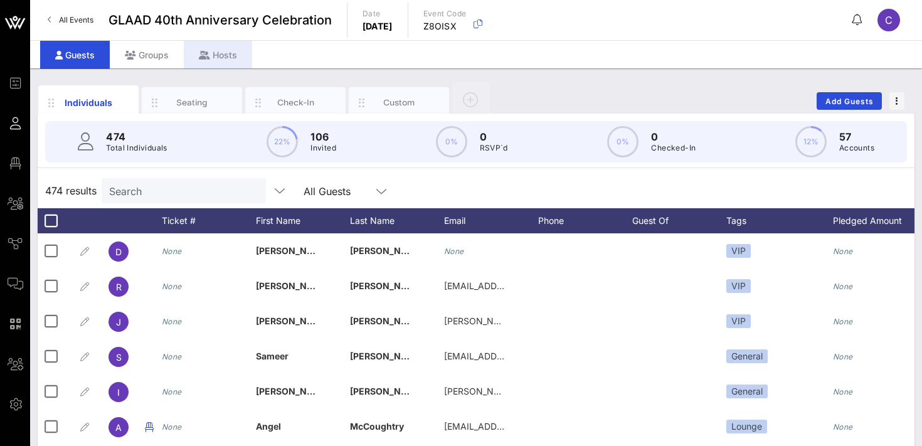
click at [219, 53] on div "Hosts" at bounding box center [218, 55] width 68 height 28
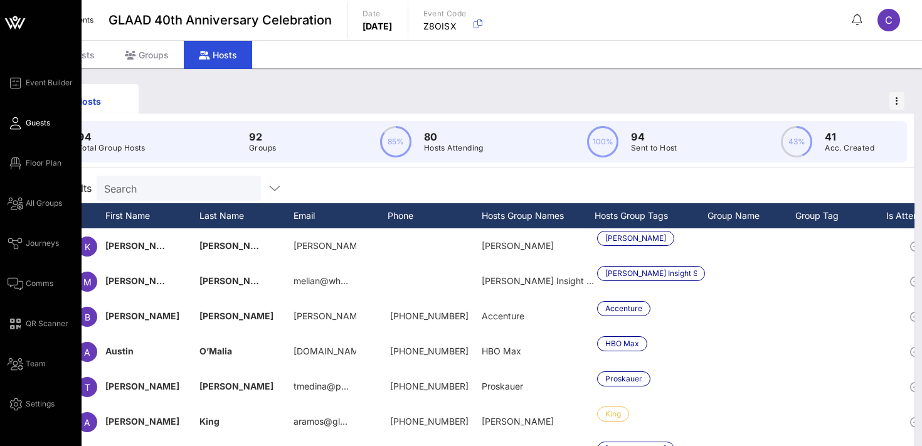
click at [42, 121] on span "Guests" at bounding box center [38, 122] width 24 height 11
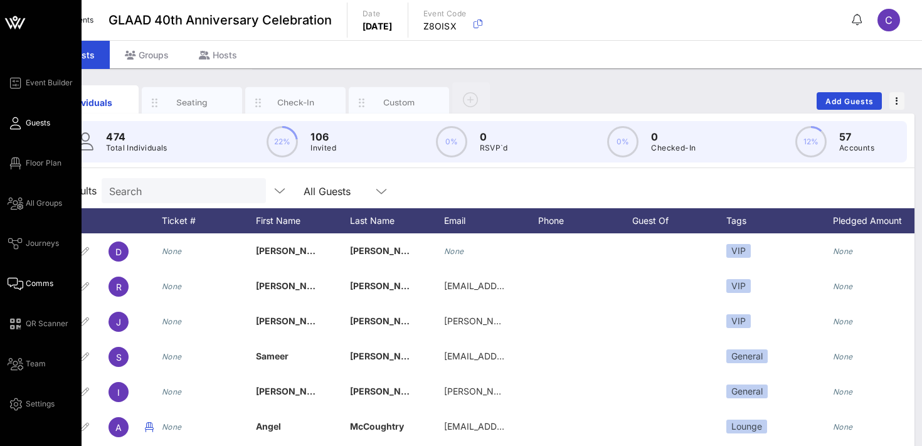
click at [43, 289] on span "Comms" at bounding box center [40, 283] width 28 height 11
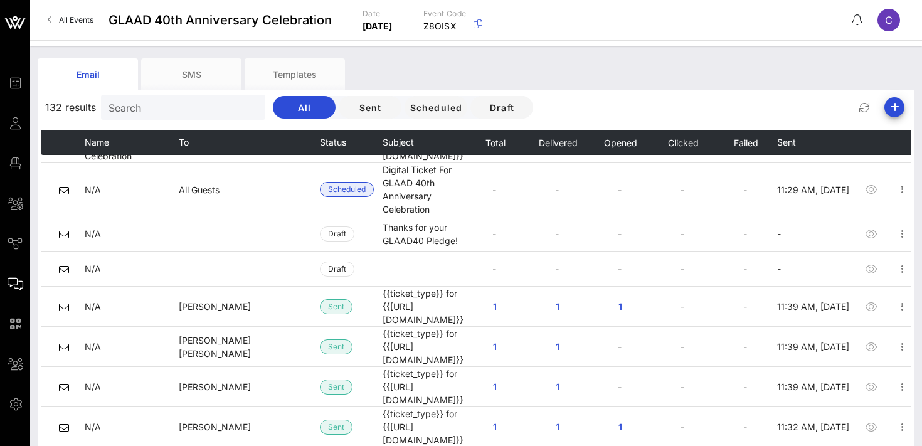
scroll to position [152, 20]
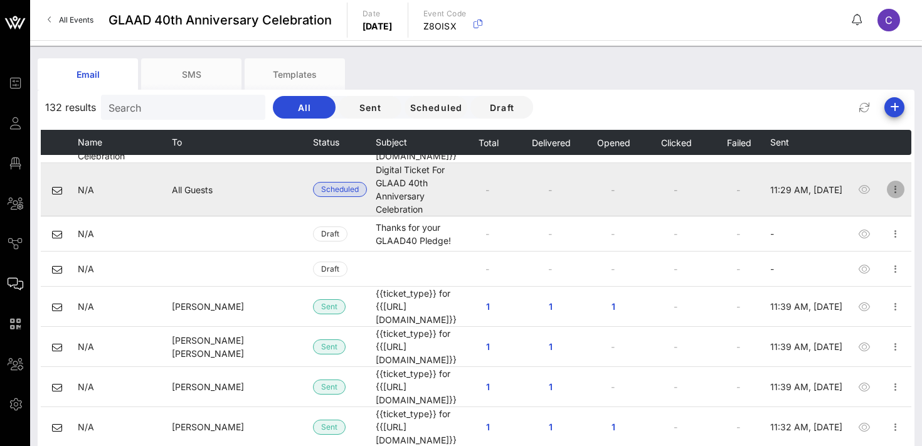
click at [895, 182] on icon "button" at bounding box center [895, 189] width 15 height 15
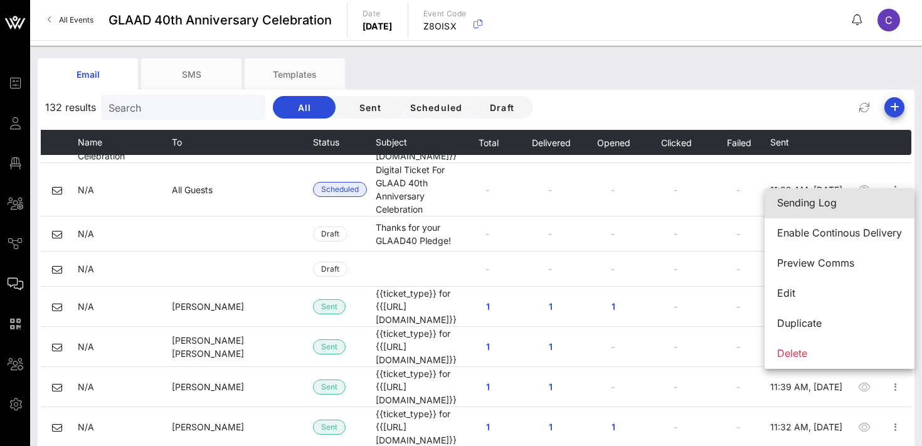
click at [808, 201] on div "Sending Log" at bounding box center [839, 203] width 125 height 12
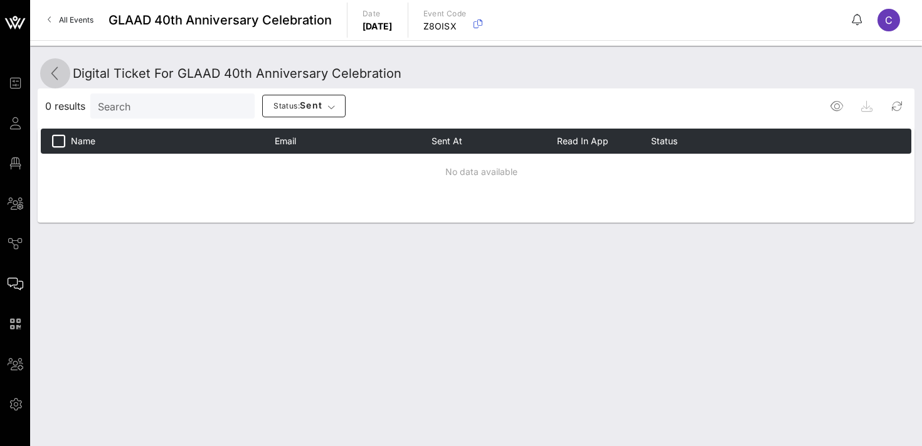
click at [58, 73] on icon at bounding box center [55, 73] width 15 height 15
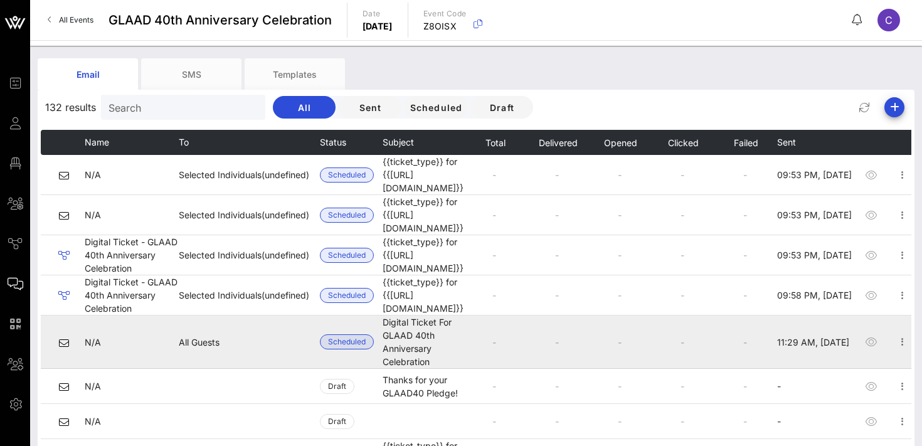
scroll to position [0, 20]
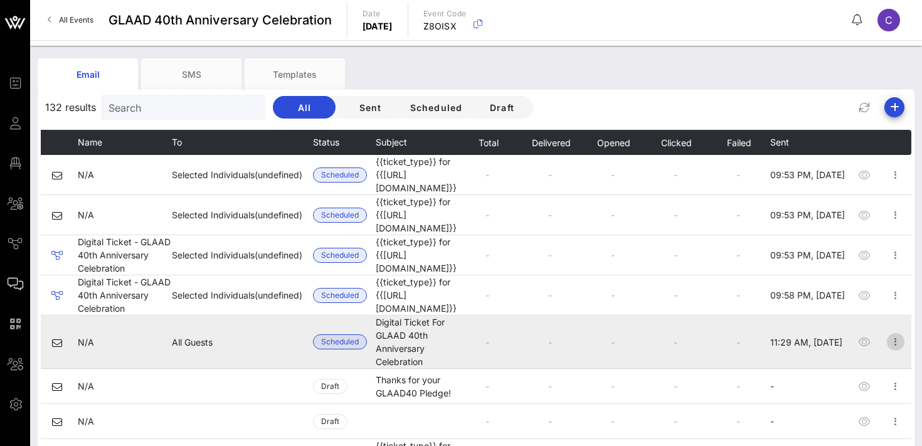
click at [898, 334] on icon "button" at bounding box center [895, 341] width 15 height 15
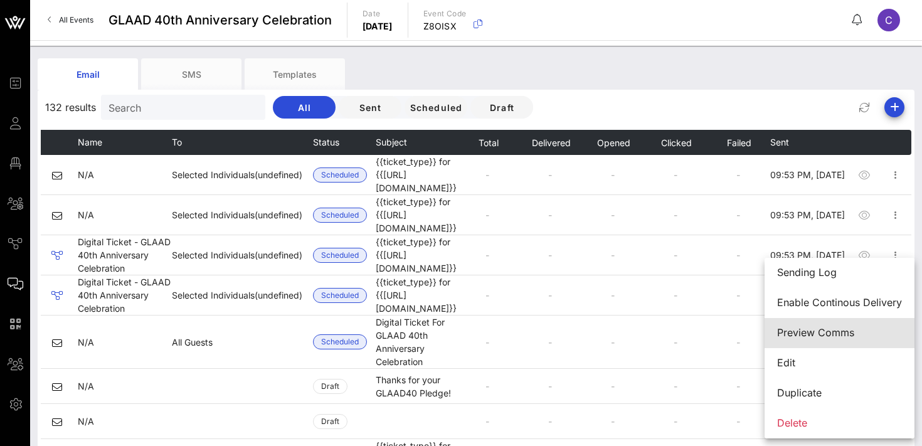
click at [828, 331] on div "Preview Comms" at bounding box center [839, 333] width 125 height 12
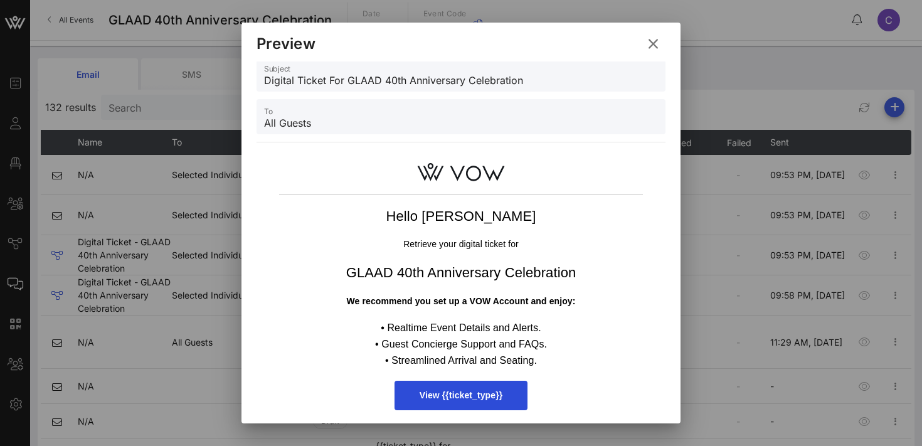
scroll to position [0, 0]
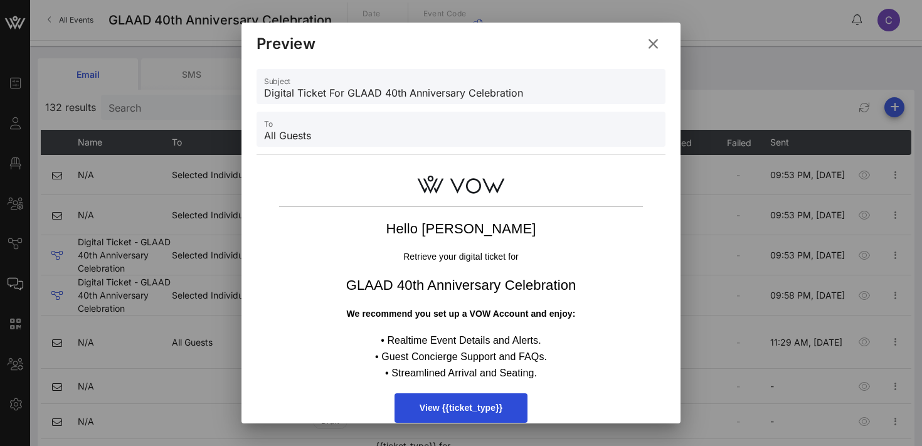
click at [654, 45] on icon at bounding box center [653, 44] width 18 height 16
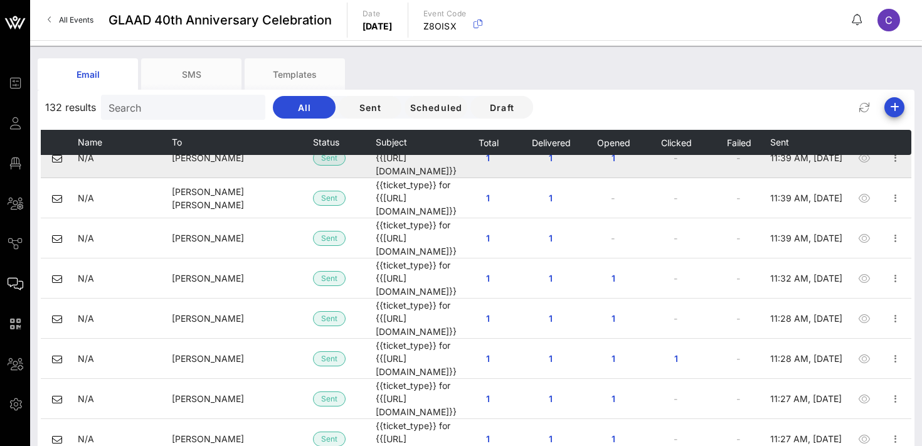
scroll to position [304, 20]
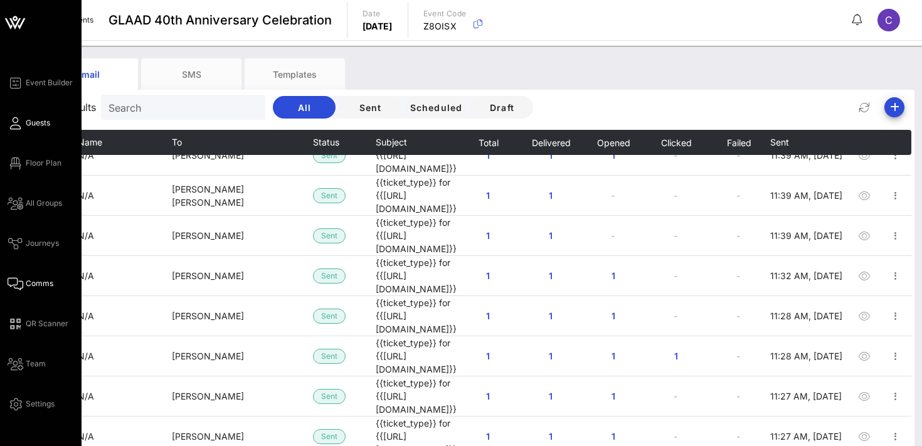
click at [41, 122] on span "Guests" at bounding box center [38, 122] width 24 height 11
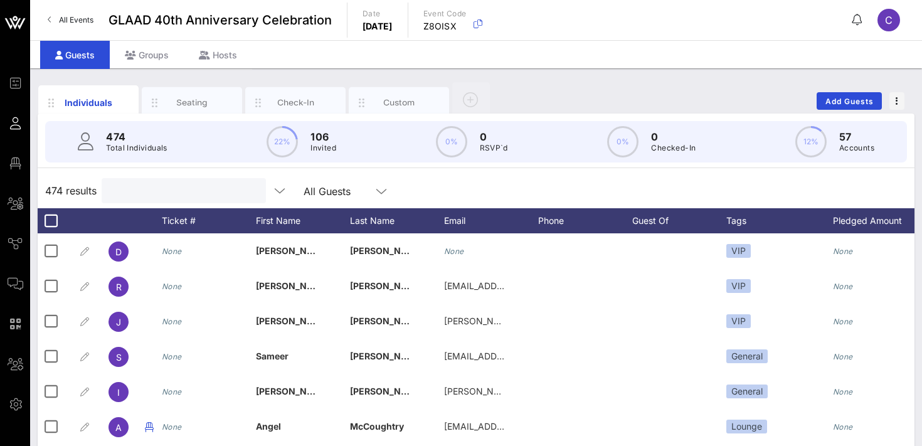
click at [164, 191] on input "text" at bounding box center [182, 191] width 147 height 16
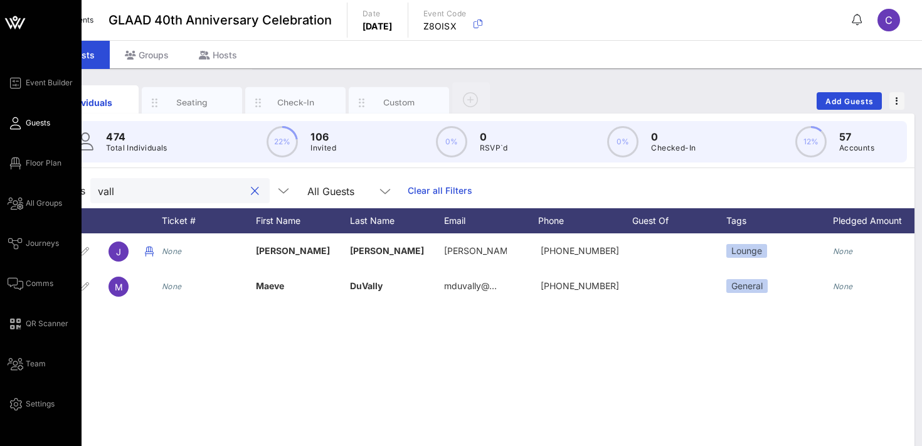
type input "vall"
click at [38, 120] on span "Guests" at bounding box center [38, 122] width 24 height 11
click at [45, 287] on span "Comms" at bounding box center [40, 283] width 28 height 11
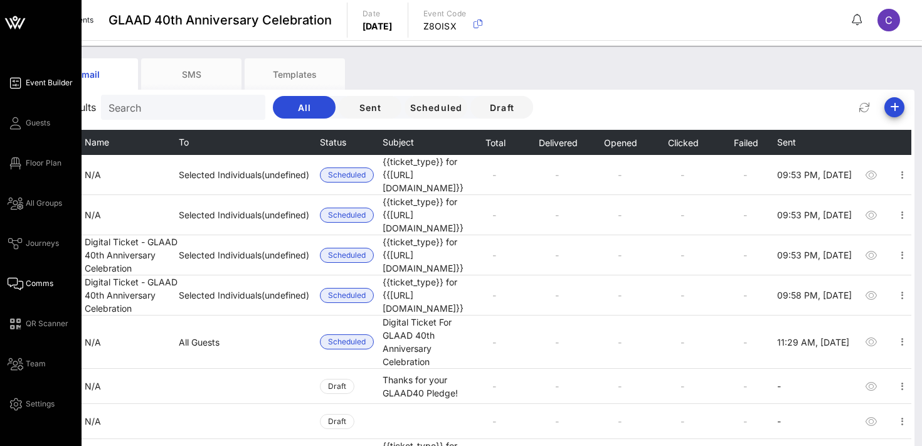
click at [38, 79] on span "Event Builder" at bounding box center [49, 82] width 47 height 11
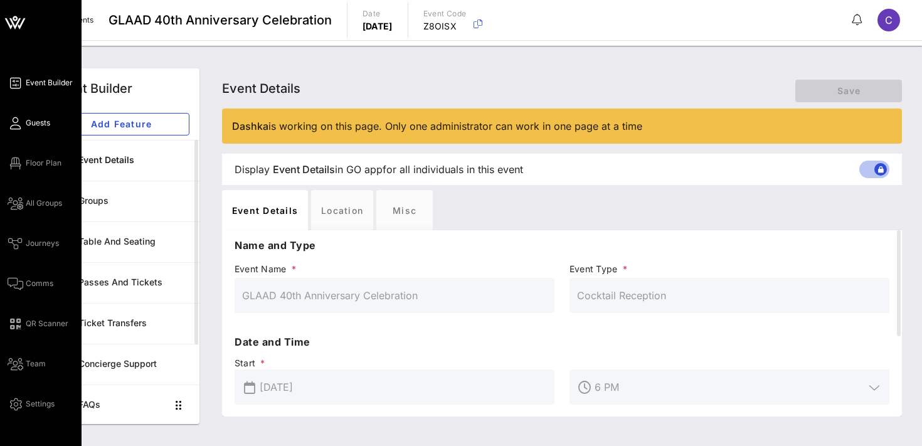
click at [40, 123] on span "Guests" at bounding box center [38, 122] width 24 height 11
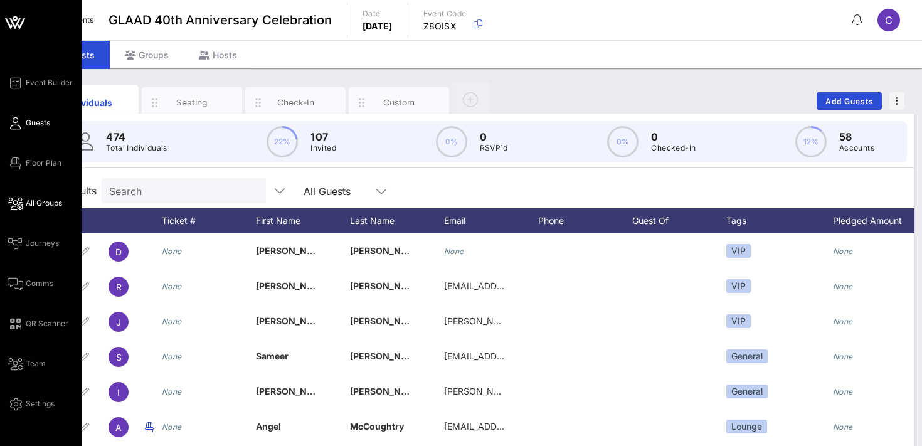
click at [19, 204] on icon at bounding box center [16, 204] width 16 height 2
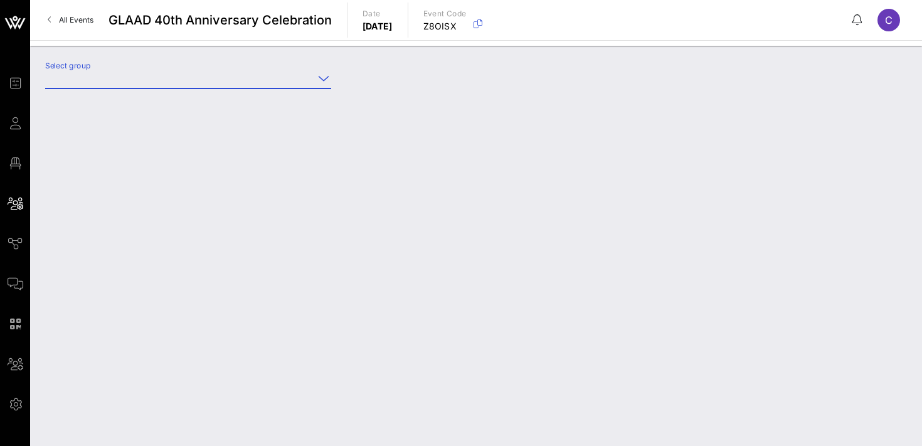
click at [149, 80] on input "Select group" at bounding box center [179, 78] width 268 height 20
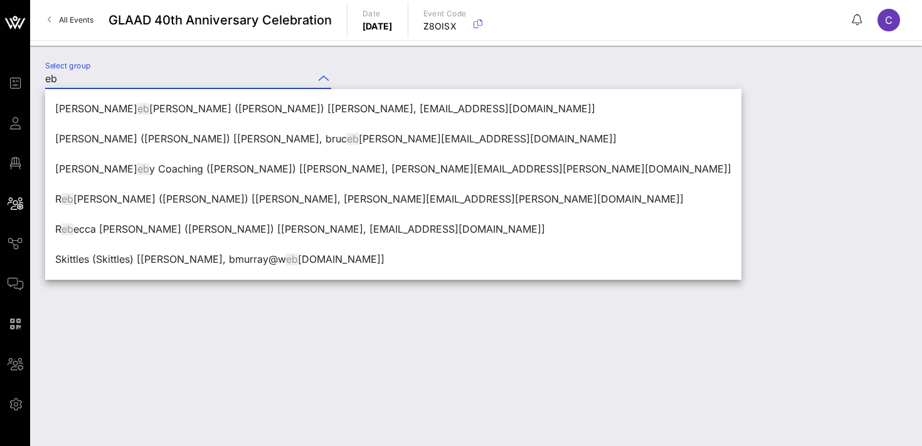
type input "e"
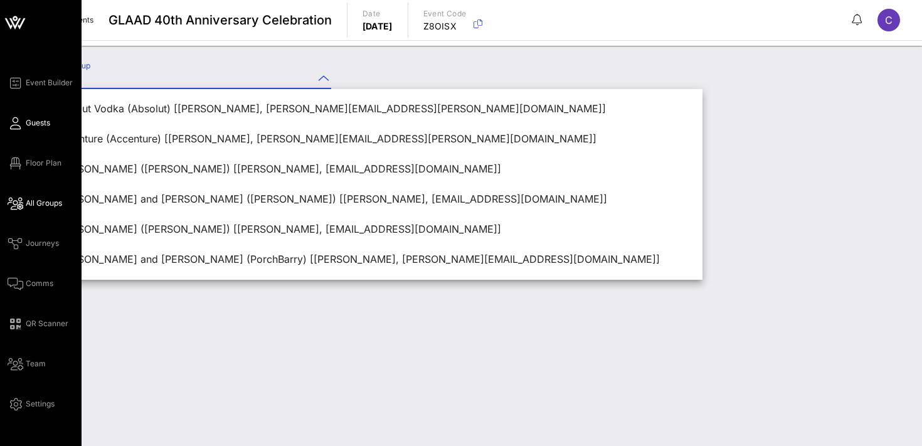
click at [34, 130] on link "Guests" at bounding box center [29, 122] width 43 height 15
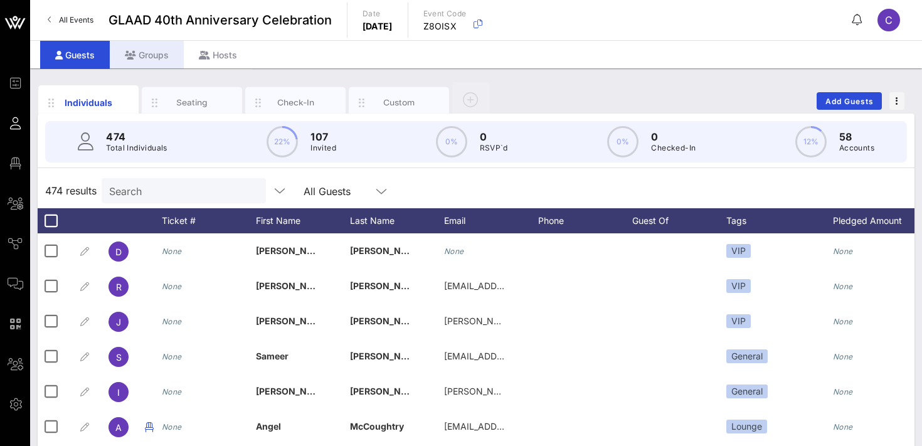
click at [154, 55] on div "Groups" at bounding box center [147, 55] width 74 height 28
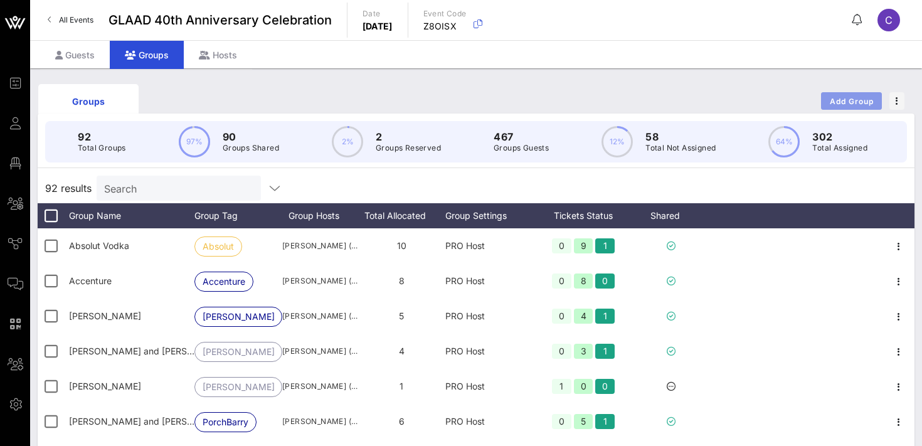
click at [841, 101] on span "Add Group" at bounding box center [851, 101] width 45 height 9
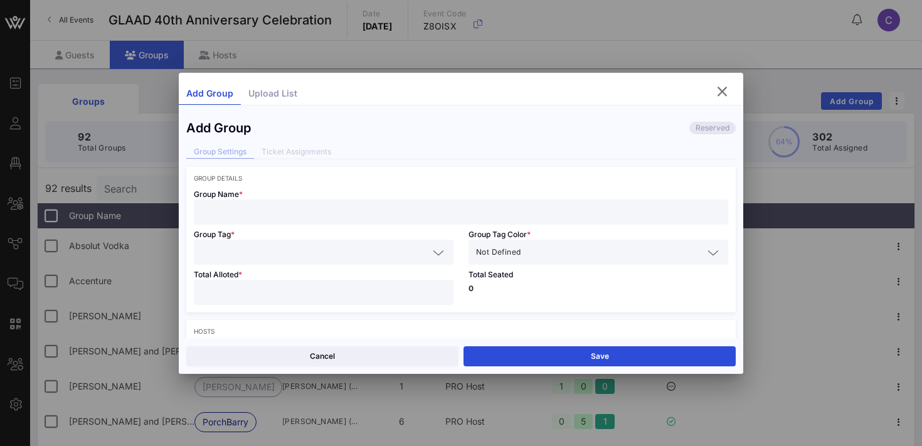
click at [319, 212] on input "text" at bounding box center [460, 212] width 519 height 16
type input "eBay"
click at [314, 255] on input "text" at bounding box center [314, 252] width 227 height 16
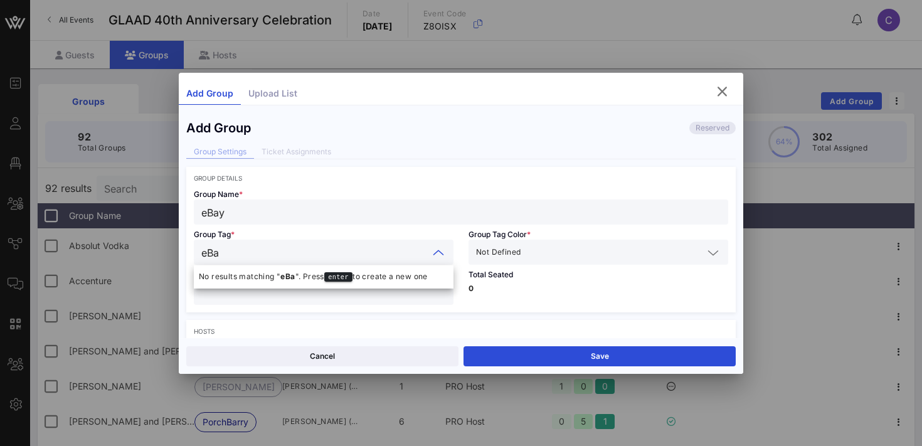
type input "eBay"
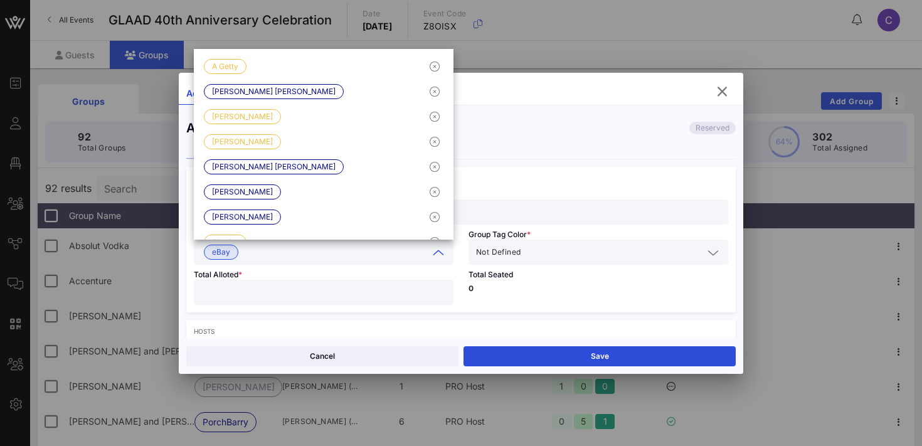
click at [317, 289] on input "number" at bounding box center [323, 292] width 245 height 16
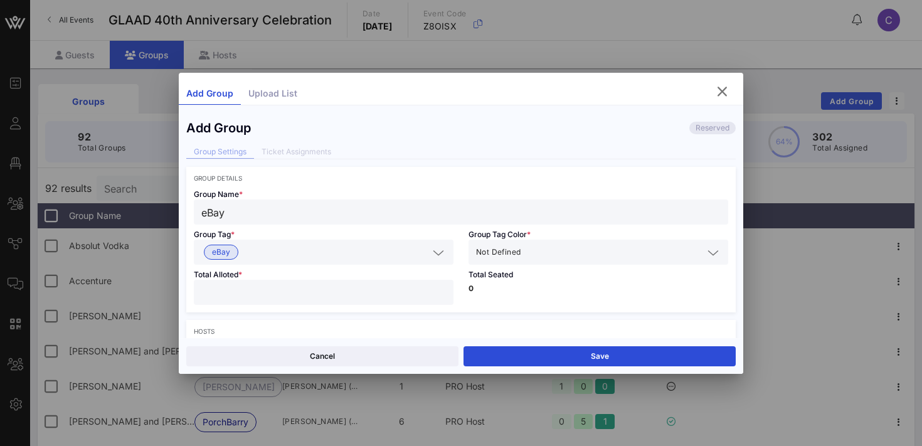
type input "*"
click at [569, 287] on p "0" at bounding box center [599, 289] width 260 height 8
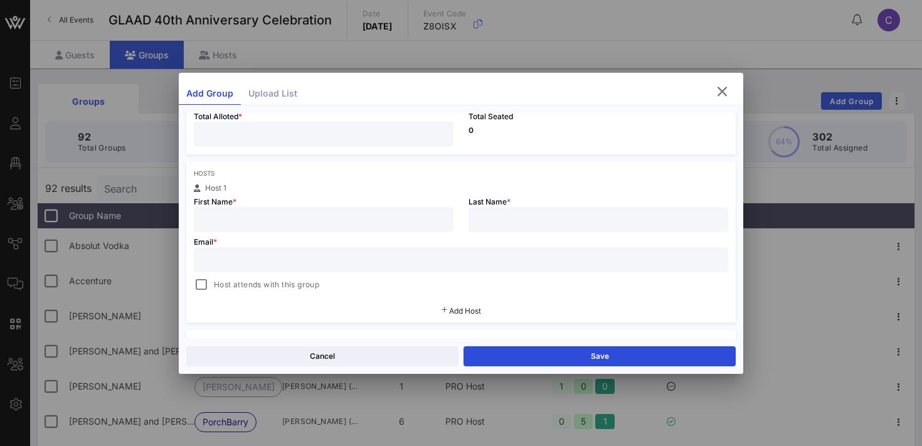
scroll to position [162, 0]
click at [259, 223] on div at bounding box center [323, 215] width 245 height 25
type input "Katie"
type input "Smith"
paste input "kathersmith@ebay.com"
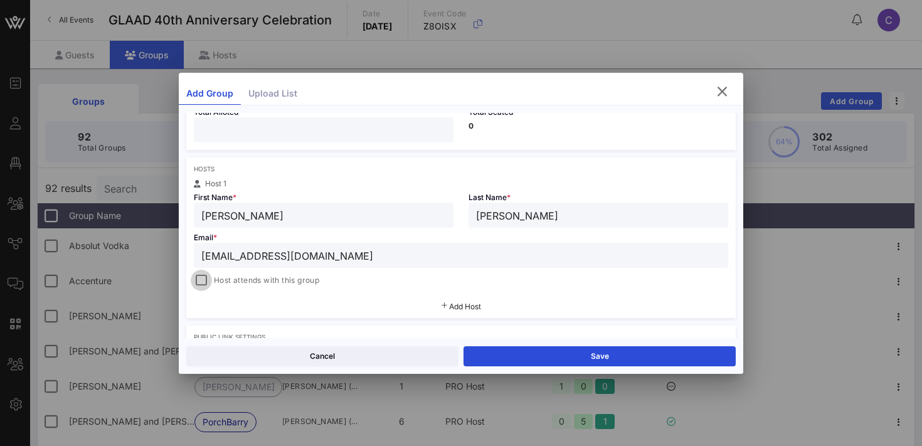
type input "kathersmith@ebay.com"
click at [204, 280] on div at bounding box center [202, 281] width 18 height 18
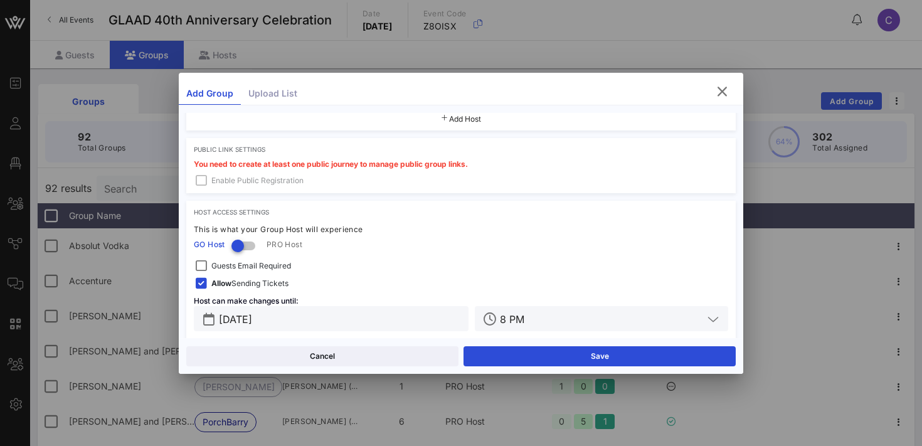
scroll to position [363, 0]
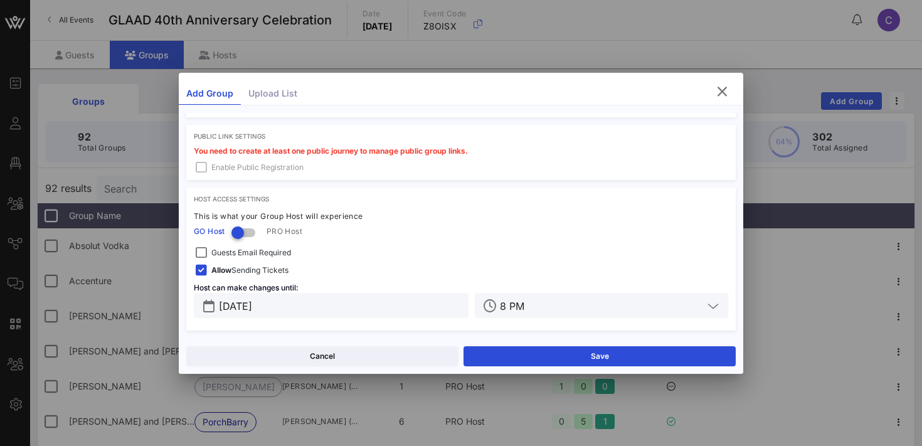
click at [247, 252] on span "Guests Email Required" at bounding box center [251, 253] width 80 height 13
click at [257, 307] on input "[DATE]" at bounding box center [340, 305] width 242 height 16
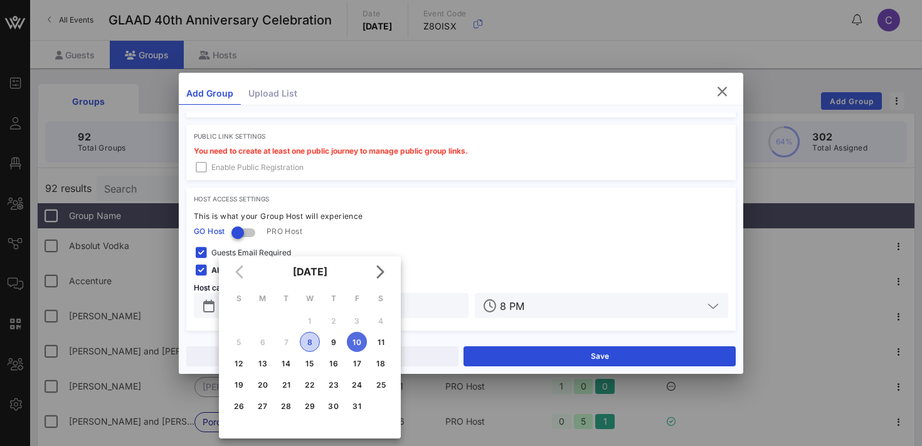
click at [311, 339] on div "8" at bounding box center [309, 341] width 19 height 9
type input "Oct 08, 2025"
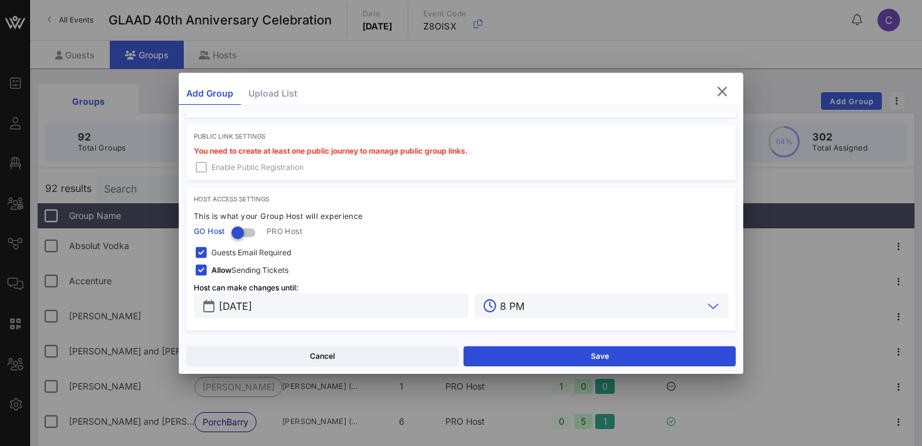
click at [554, 309] on input "8 PM" at bounding box center [601, 305] width 203 height 16
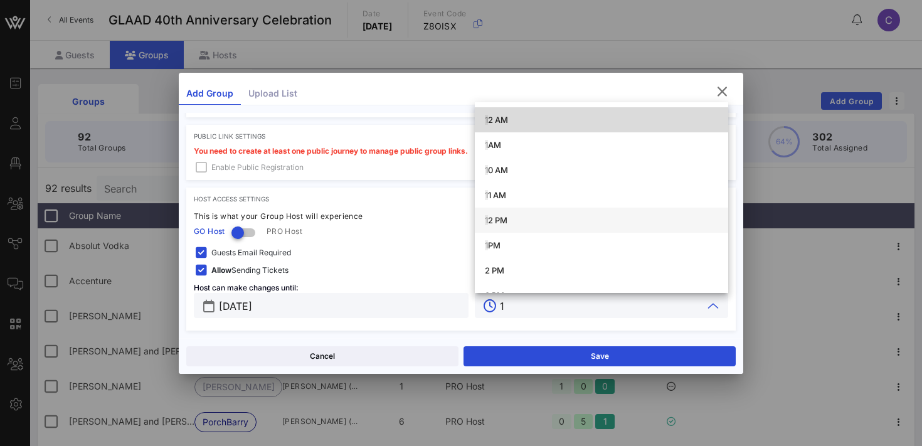
scroll to position [0, 0]
click at [495, 242] on div "1 PM" at bounding box center [601, 245] width 233 height 10
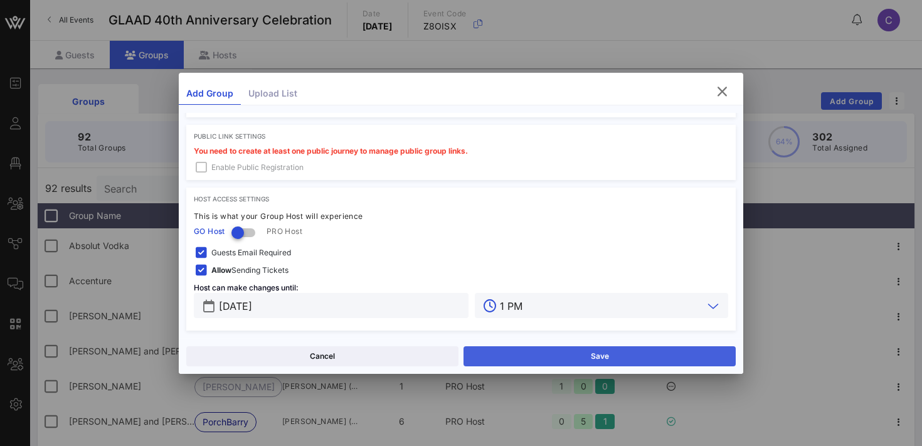
type input "1 PM"
click at [566, 357] on button "Save" at bounding box center [600, 356] width 272 height 20
click at [566, 357] on button "Share" at bounding box center [600, 356] width 272 height 20
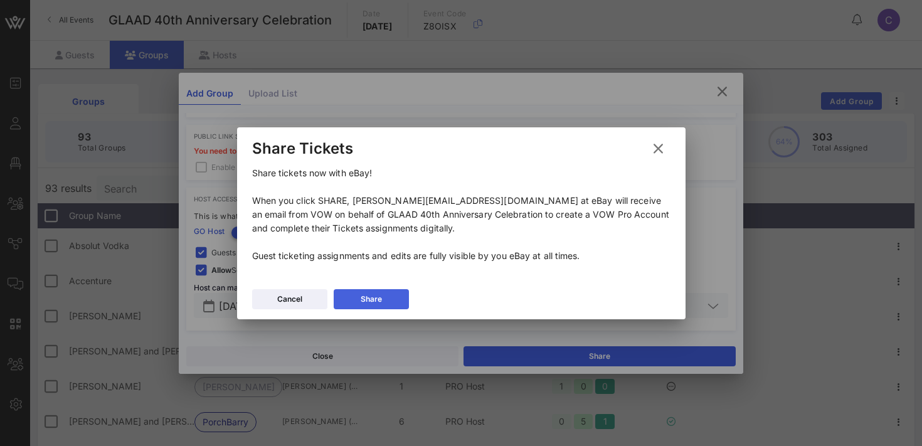
click at [373, 294] on div "Share" at bounding box center [371, 299] width 21 height 13
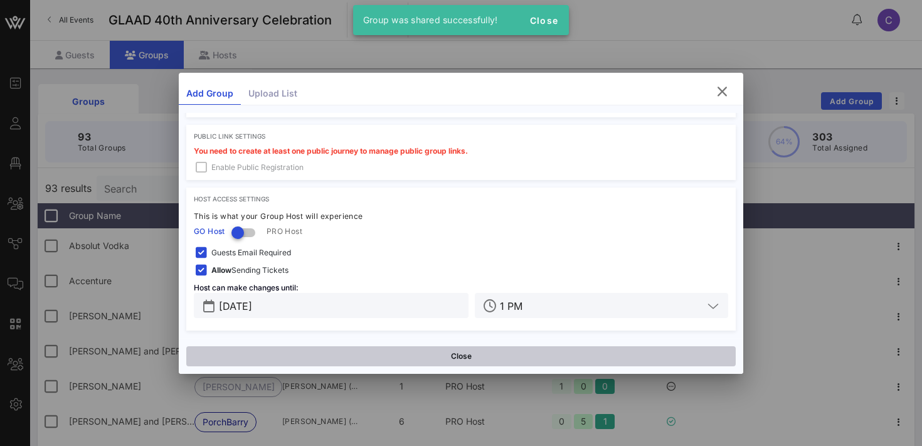
click at [352, 360] on button "Close" at bounding box center [460, 356] width 549 height 20
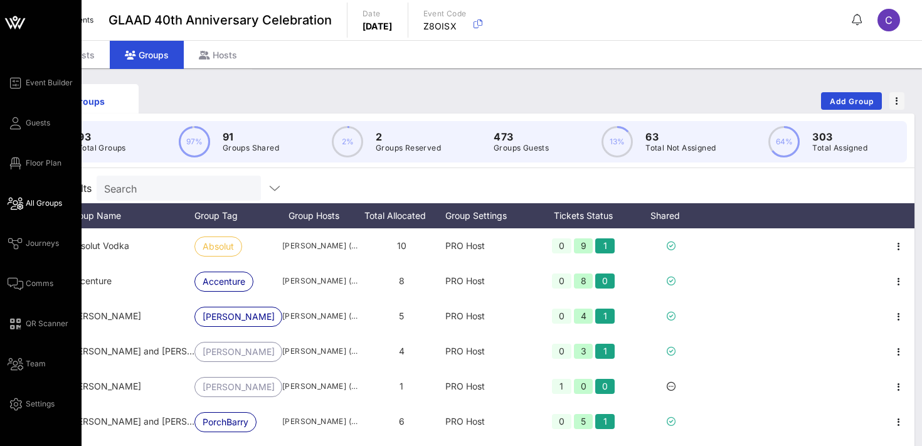
click at [38, 204] on span "All Groups" at bounding box center [44, 203] width 36 height 11
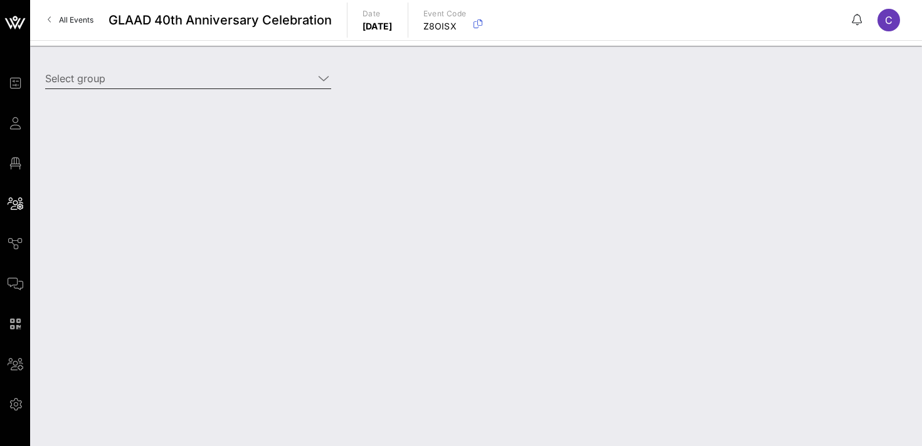
click at [151, 82] on input "Select group" at bounding box center [179, 78] width 268 height 20
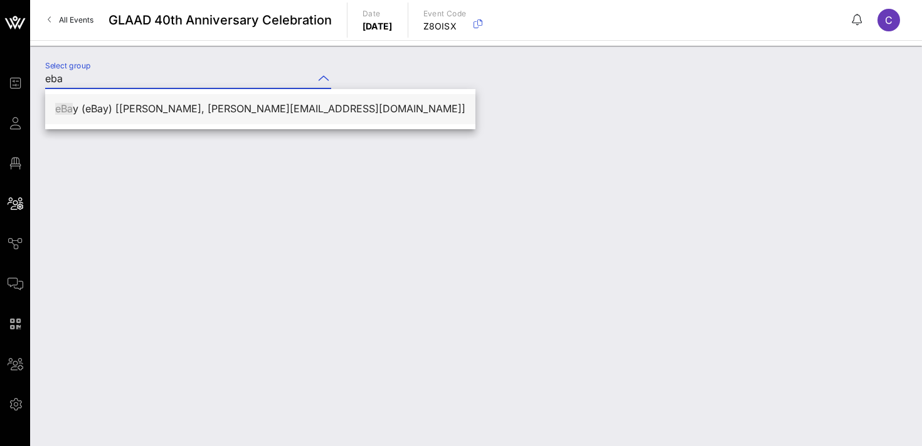
click at [148, 110] on div "eBa y (eBay) [Katie Smith, kathersmith@ebay.com]" at bounding box center [260, 109] width 410 height 12
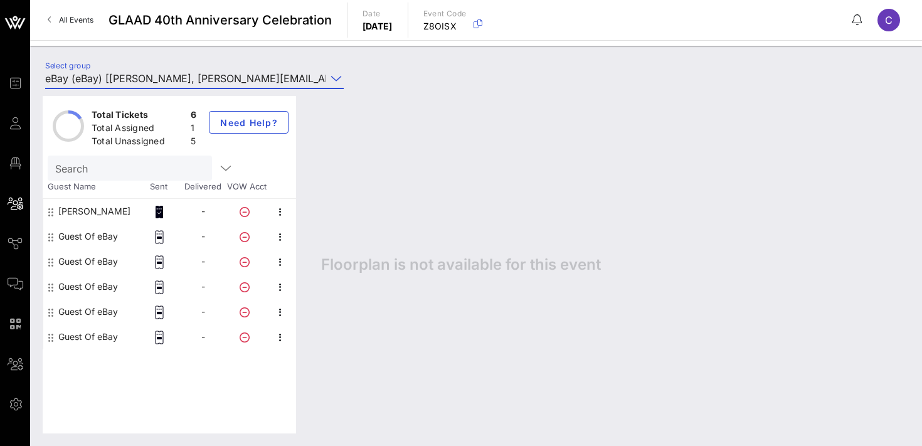
type input "eBay (eBay) [Katie Smith, kathersmith@ebay.com]"
click at [278, 236] on icon "button" at bounding box center [280, 237] width 15 height 15
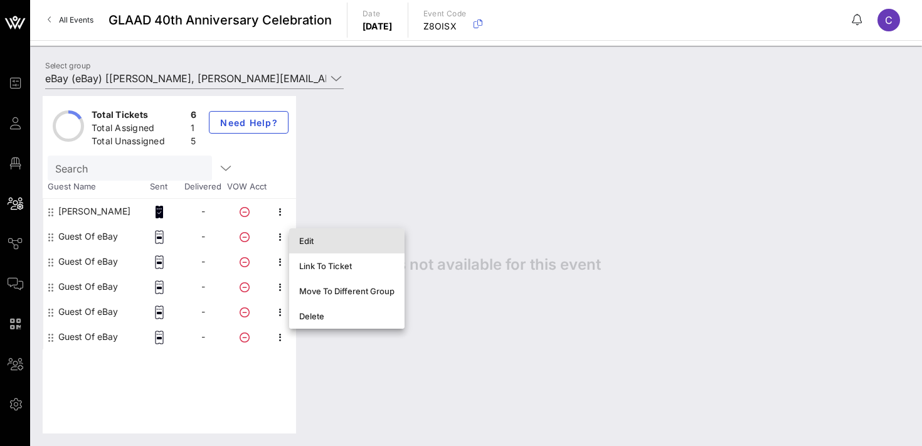
click at [305, 239] on div "Edit" at bounding box center [346, 241] width 95 height 10
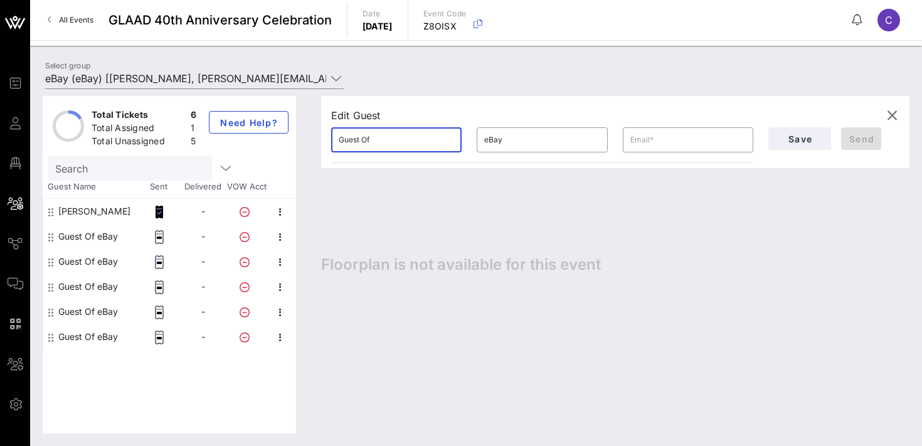
click at [416, 137] on input "Guest Of" at bounding box center [396, 140] width 115 height 20
type input "Peter"
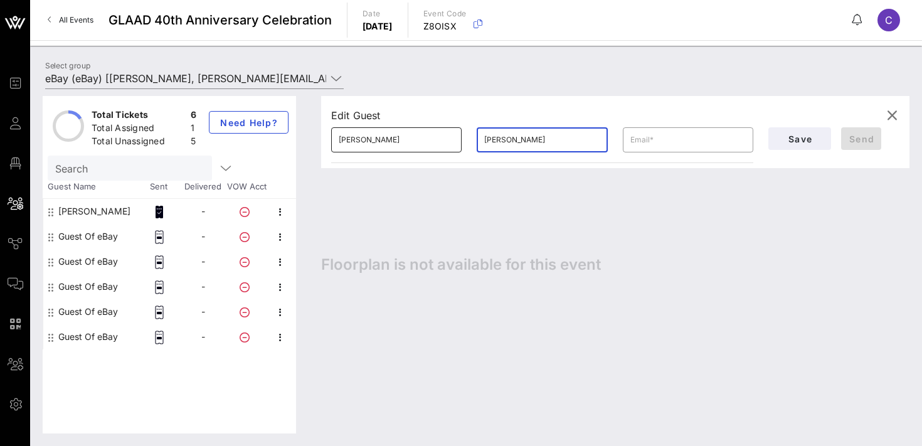
type input "Smith"
paste input "peter.t.smith528@gmail.com"
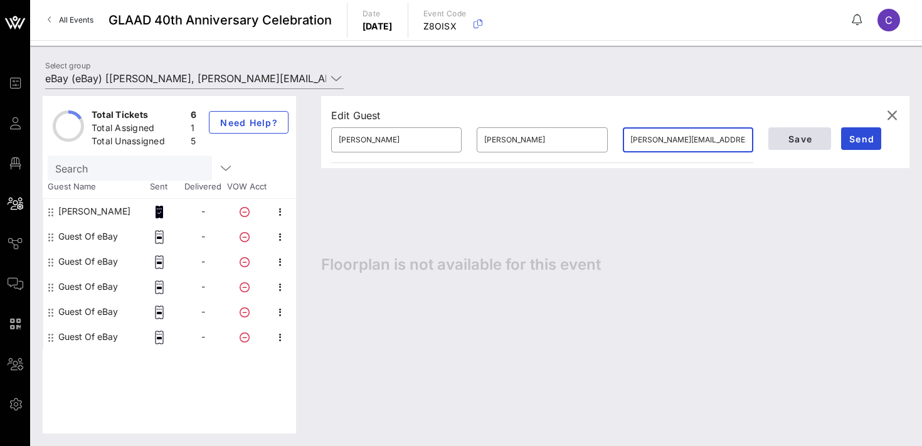
type input "peter.t.smith528@gmail.com"
click at [802, 138] on span "Save" at bounding box center [799, 139] width 43 height 11
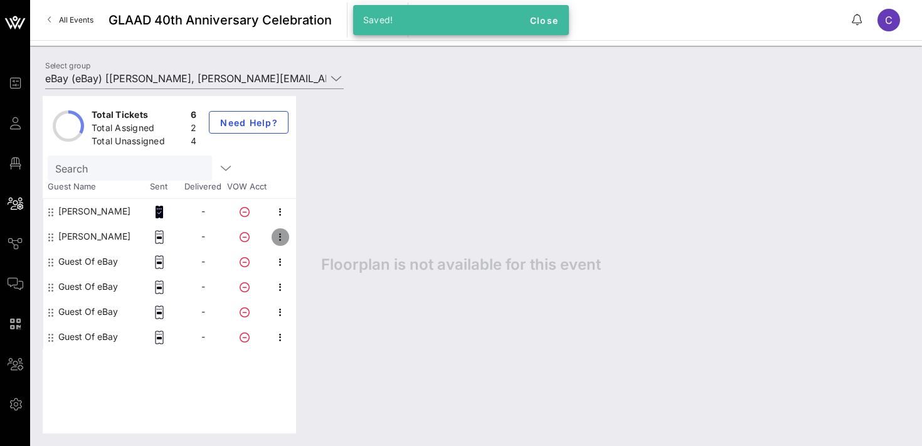
click at [282, 240] on icon "button" at bounding box center [280, 237] width 15 height 15
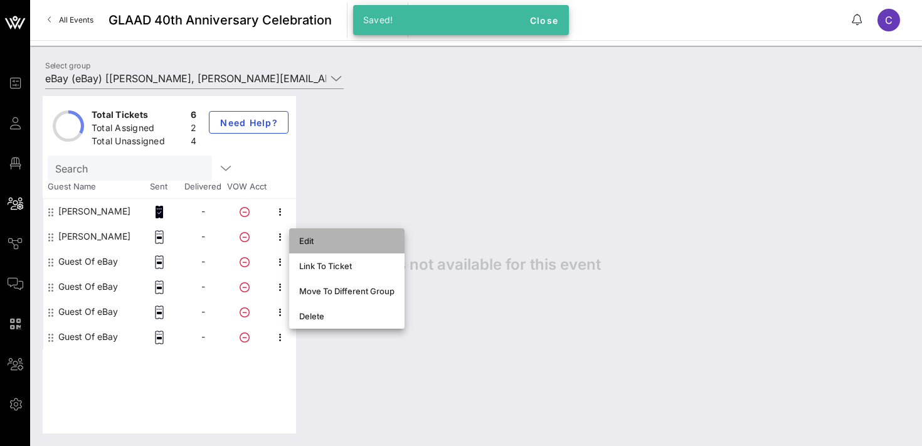
click at [307, 241] on div "Edit" at bounding box center [346, 241] width 95 height 10
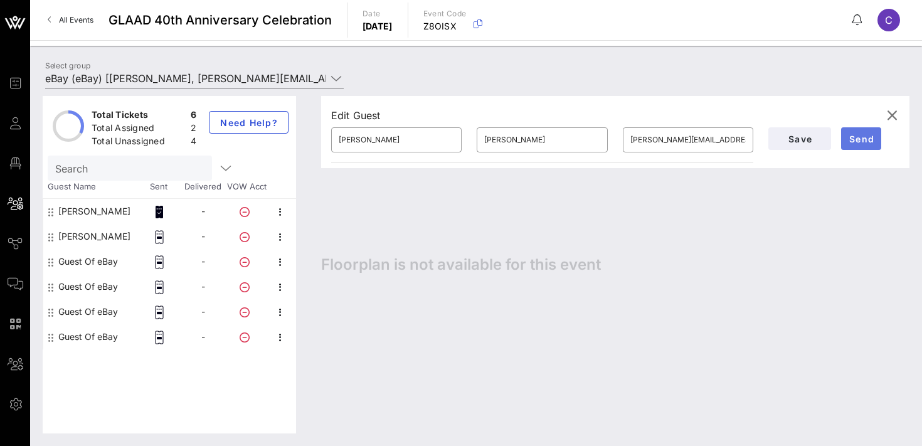
click at [858, 137] on span "Send" at bounding box center [861, 139] width 30 height 11
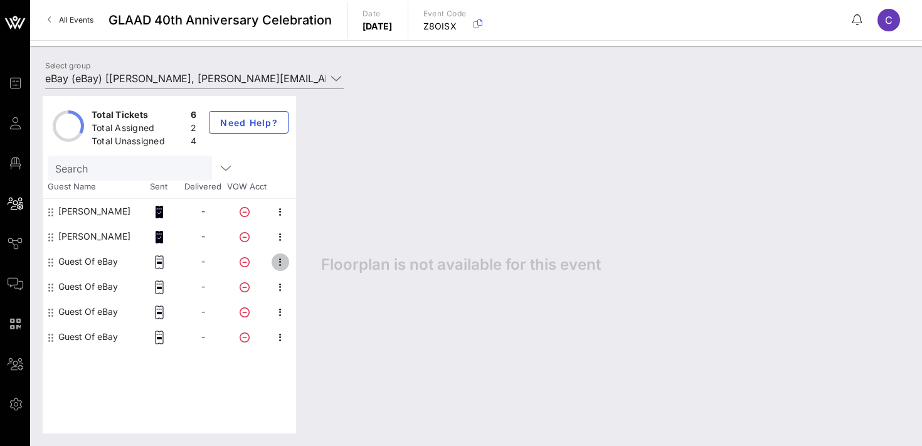
click at [280, 262] on icon "button" at bounding box center [280, 262] width 15 height 15
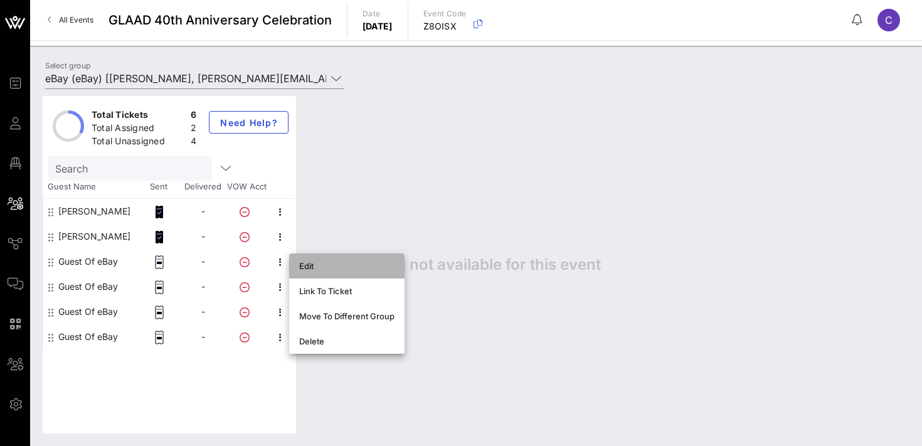
click at [314, 270] on div "Edit" at bounding box center [346, 266] width 95 height 10
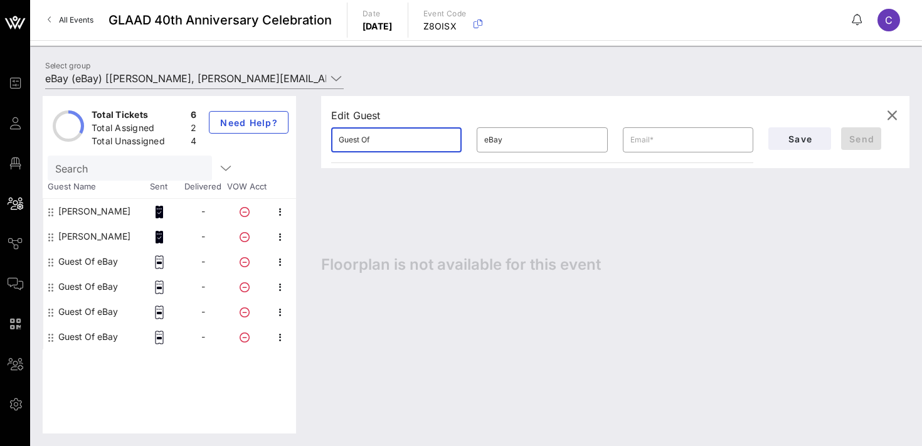
click at [411, 141] on input "Guest Of" at bounding box center [396, 140] width 115 height 20
type input "Patrick"
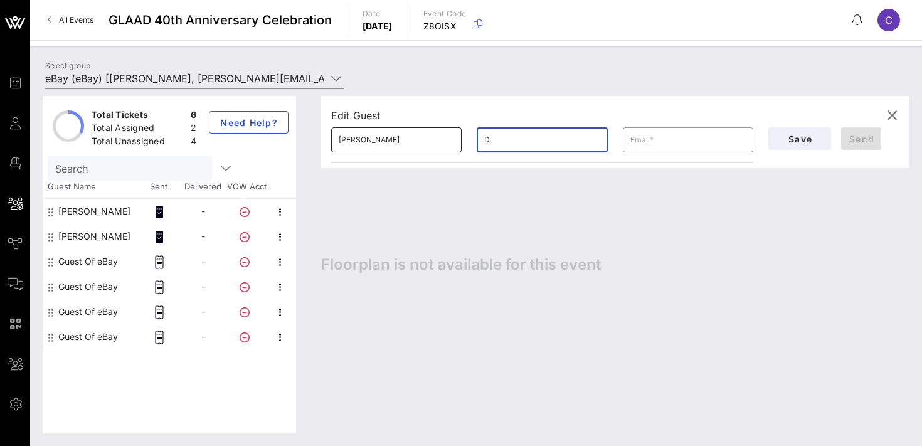
type input "D"
paste input "patdyroff@gmail.com"
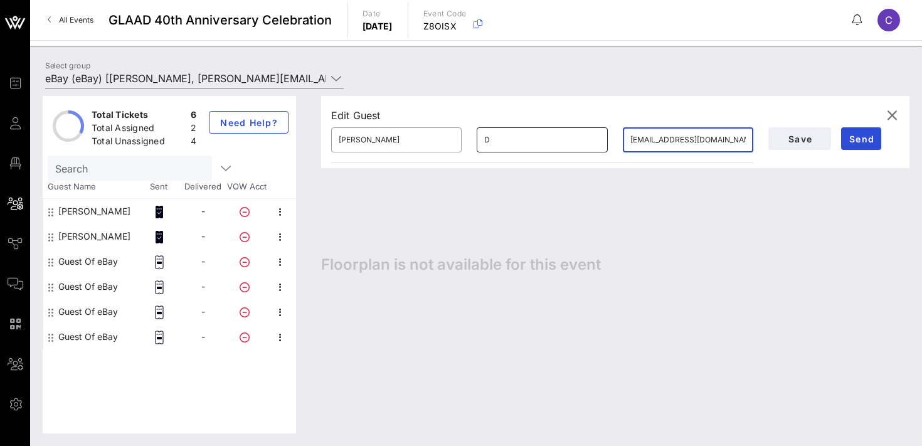
type input "patdyroff@gmail.com"
click at [515, 144] on input "D" at bounding box center [541, 140] width 115 height 20
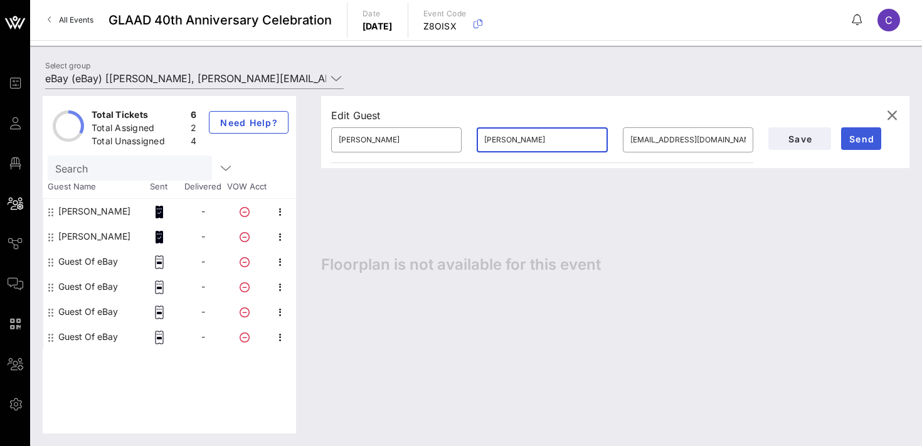
type input "Dyroff"
click at [853, 139] on span "Send" at bounding box center [861, 139] width 30 height 11
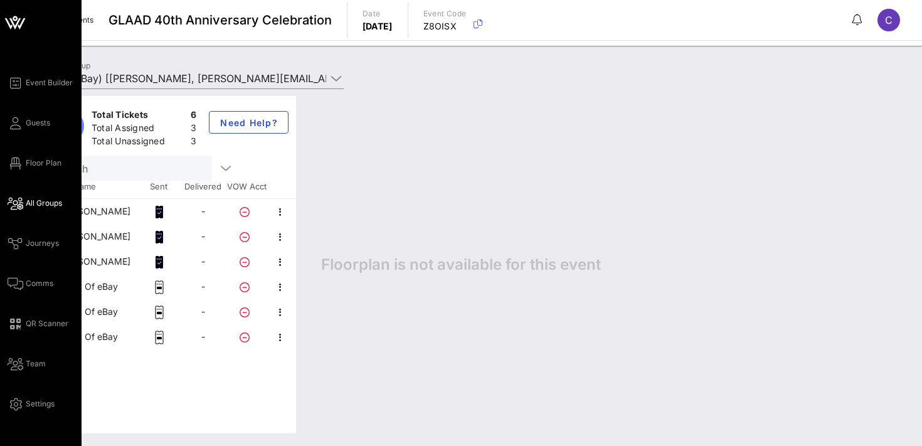
click at [43, 204] on span "All Groups" at bounding box center [44, 203] width 36 height 11
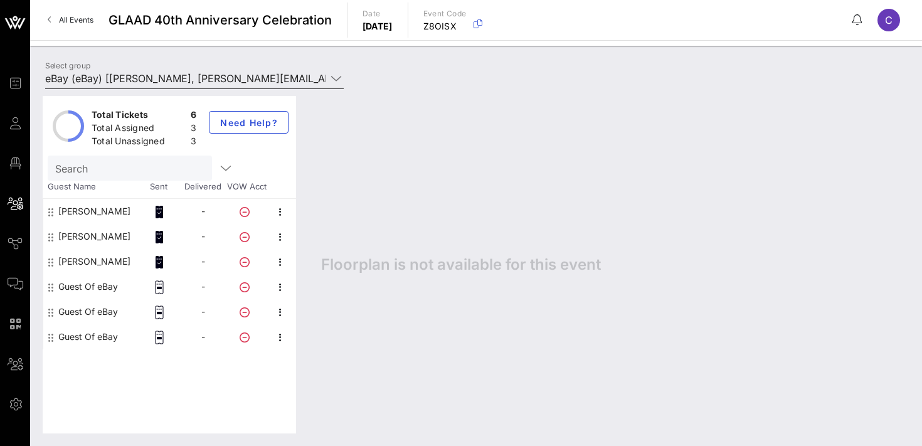
click at [152, 80] on input "eBay (eBay) [Katie Smith, kathersmith@ebay.com]" at bounding box center [185, 78] width 281 height 20
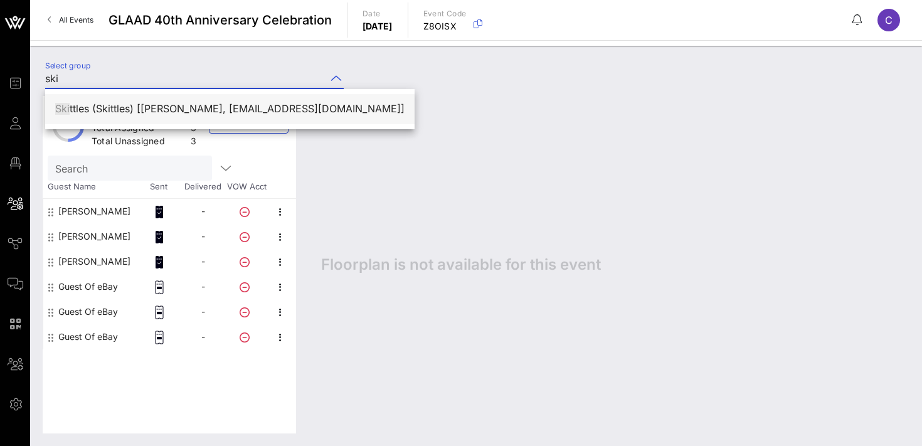
click at [157, 105] on div "Ski ttles (Skittles) [Brynn Murray, bmurray@webershandwick.com]" at bounding box center [229, 109] width 349 height 12
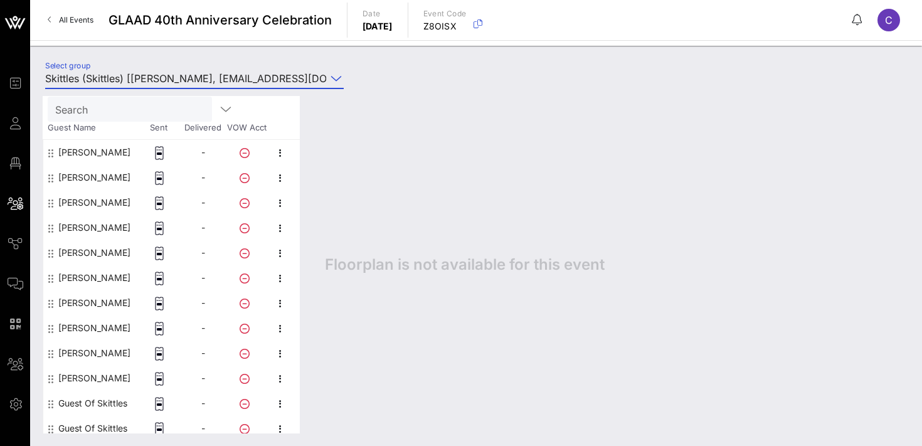
scroll to position [66, 0]
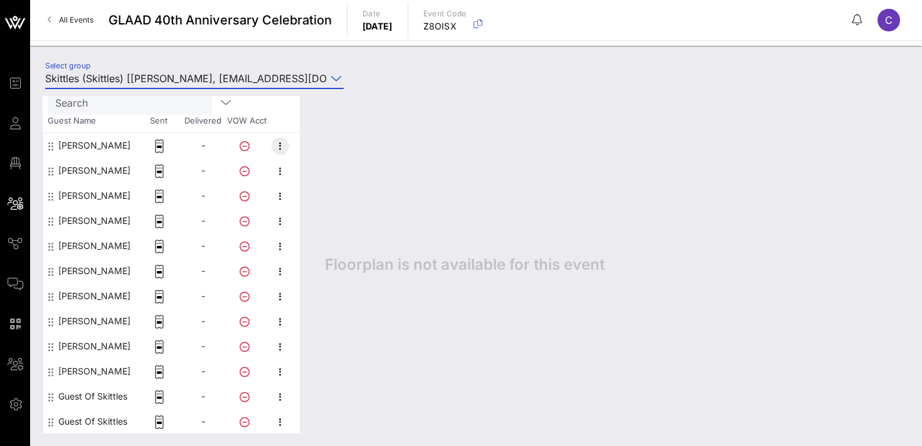
type input "Skittles (Skittles) [Brynn Murray, bmurray@webershandwick.com]"
click at [277, 147] on icon "button" at bounding box center [280, 146] width 15 height 15
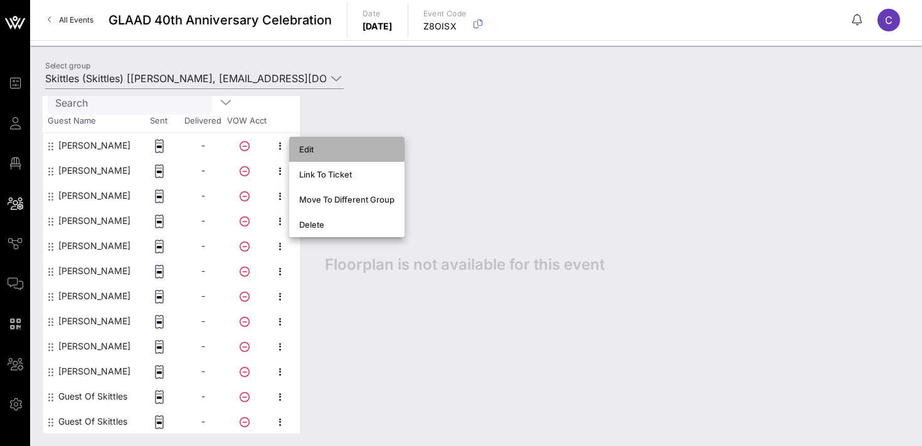
click at [299, 154] on div "Edit" at bounding box center [346, 149] width 115 height 25
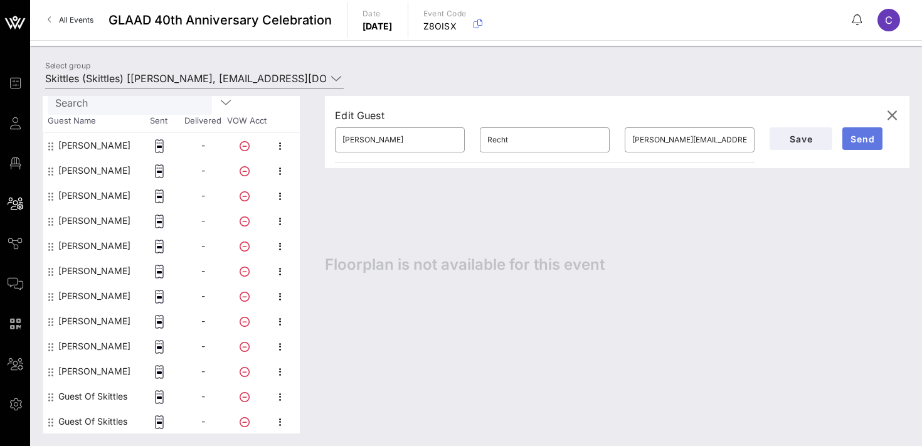
click at [861, 141] on span "Send" at bounding box center [862, 139] width 30 height 11
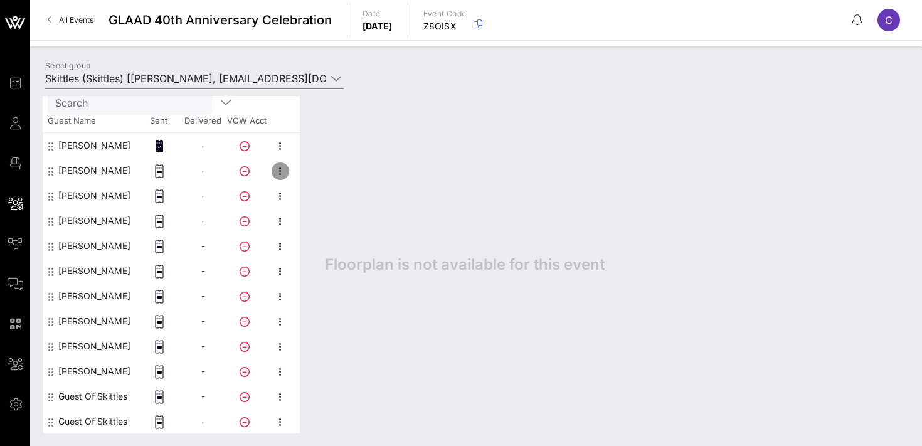
click at [277, 176] on icon "button" at bounding box center [280, 171] width 15 height 15
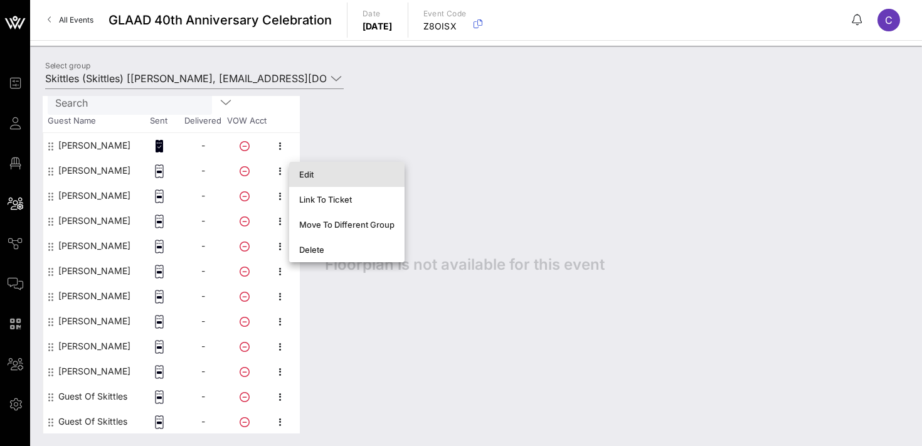
click at [300, 177] on div "Edit" at bounding box center [346, 174] width 95 height 10
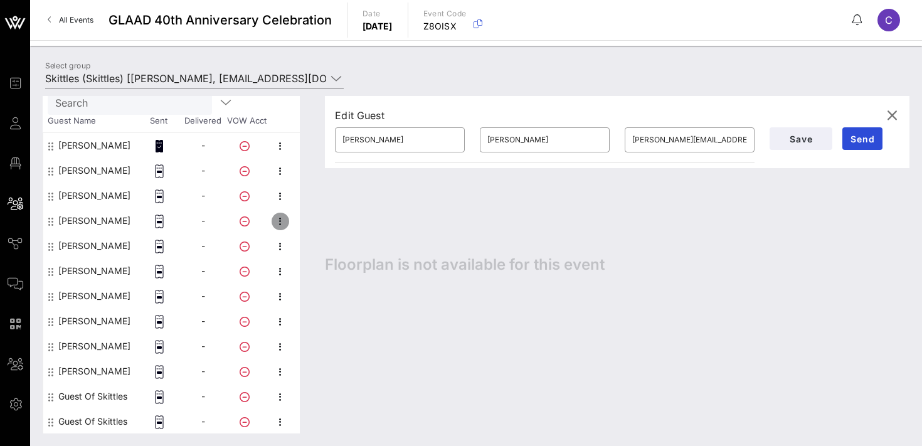
click at [286, 221] on icon "button" at bounding box center [280, 221] width 15 height 15
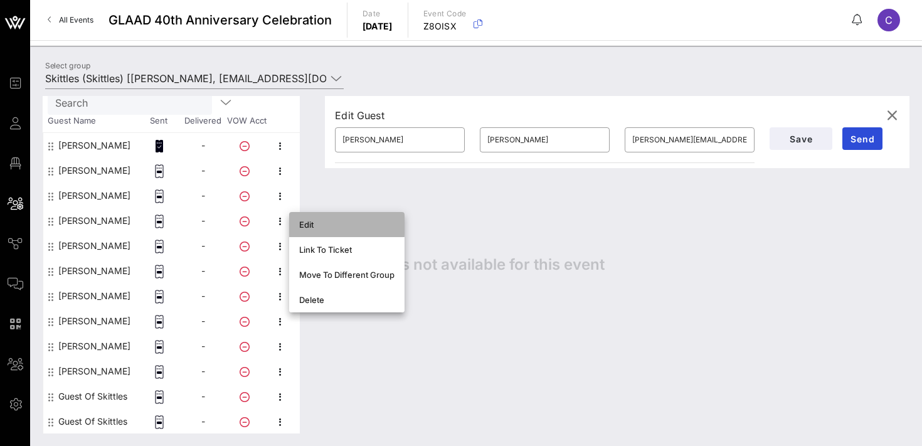
click at [309, 229] on div "Edit" at bounding box center [346, 225] width 95 height 10
type input "Osama"
type input "Hamed"
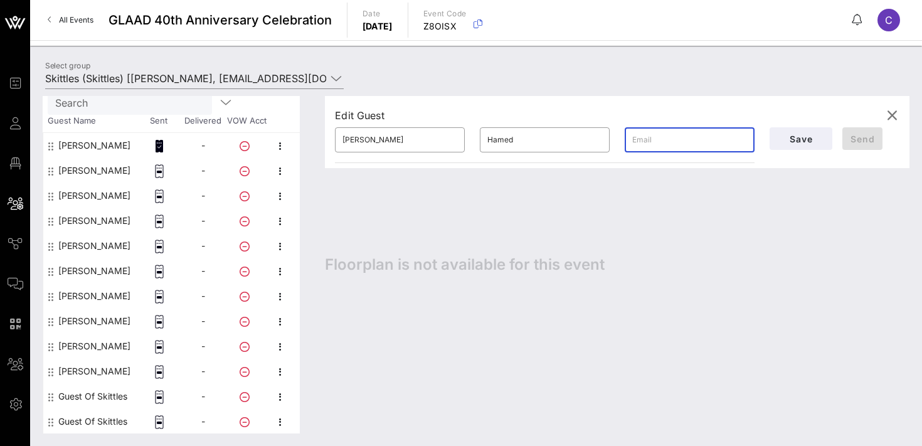
click at [647, 141] on input "text" at bounding box center [689, 140] width 115 height 20
type input "amber.lacy@effem.com"
click at [851, 139] on span "Send" at bounding box center [862, 139] width 30 height 11
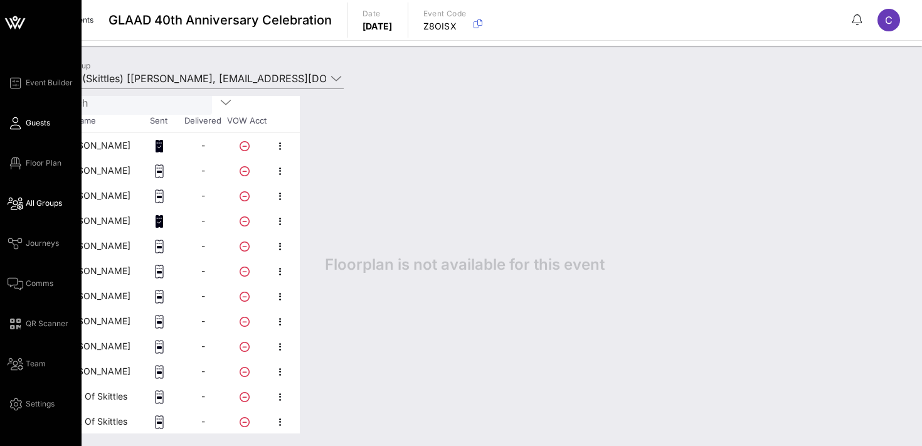
click at [34, 124] on span "Guests" at bounding box center [38, 122] width 24 height 11
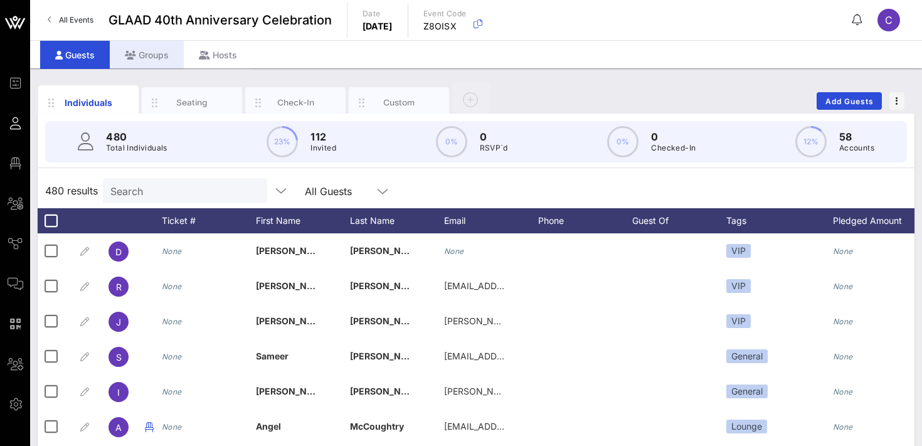
click at [150, 57] on div "Groups" at bounding box center [147, 55] width 74 height 28
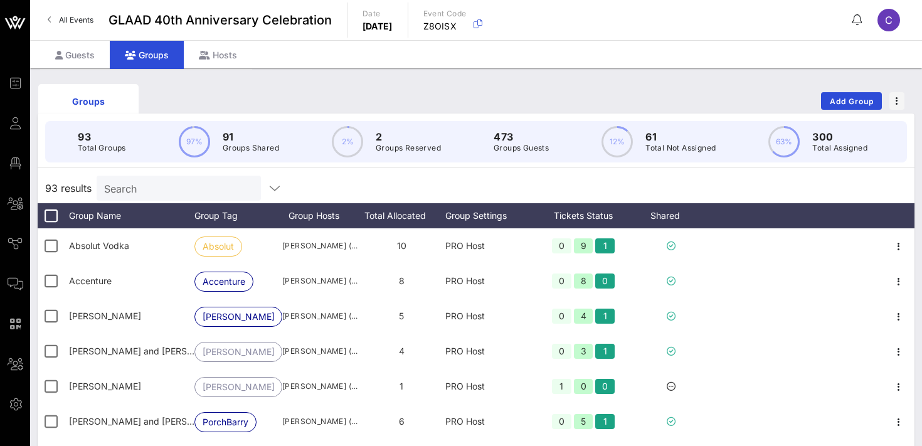
click at [151, 189] on input "Search" at bounding box center [177, 188] width 147 height 16
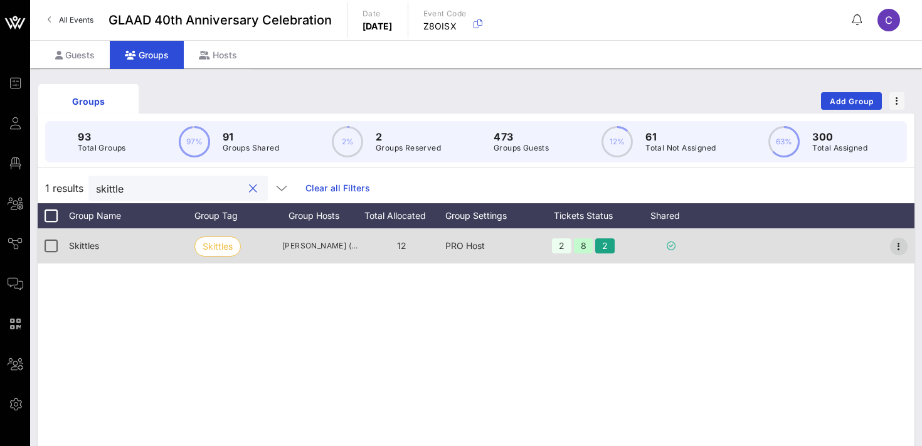
type input "skittle"
click at [894, 247] on icon "button" at bounding box center [898, 246] width 15 height 15
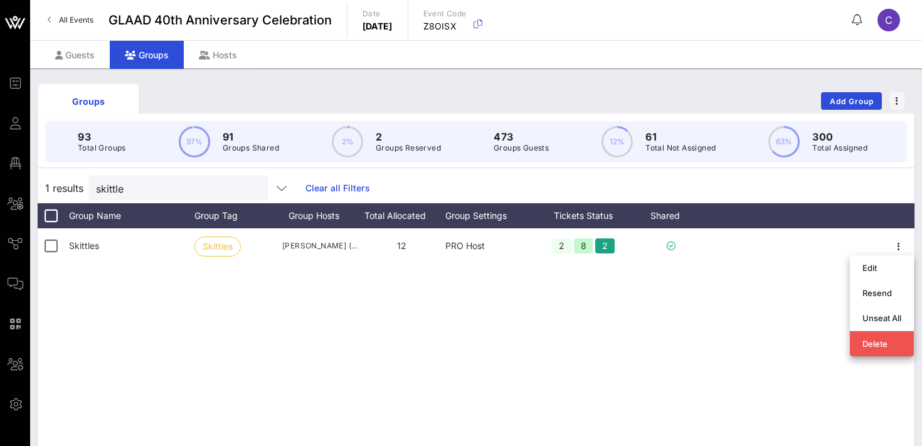
click at [668, 341] on div "Skittles Skittles Brynn Murray (bmurray@webershandwick.com) 12 PRO Host 2 8 2" at bounding box center [476, 416] width 877 height 376
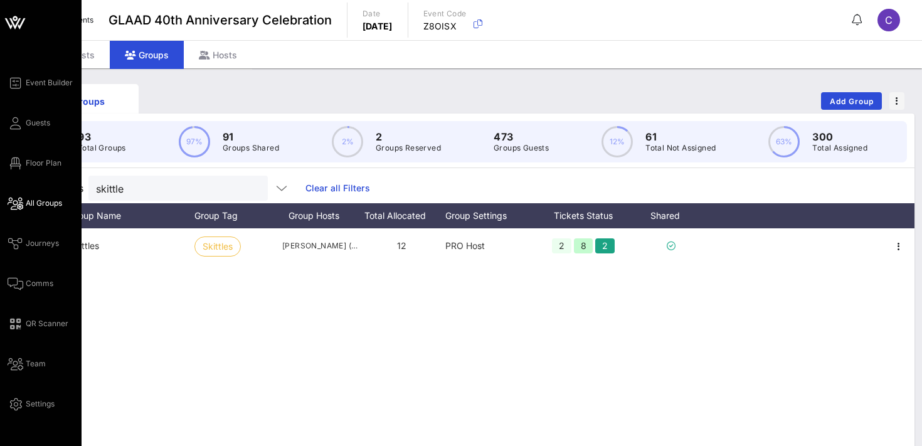
click at [30, 204] on span "All Groups" at bounding box center [44, 203] width 36 height 11
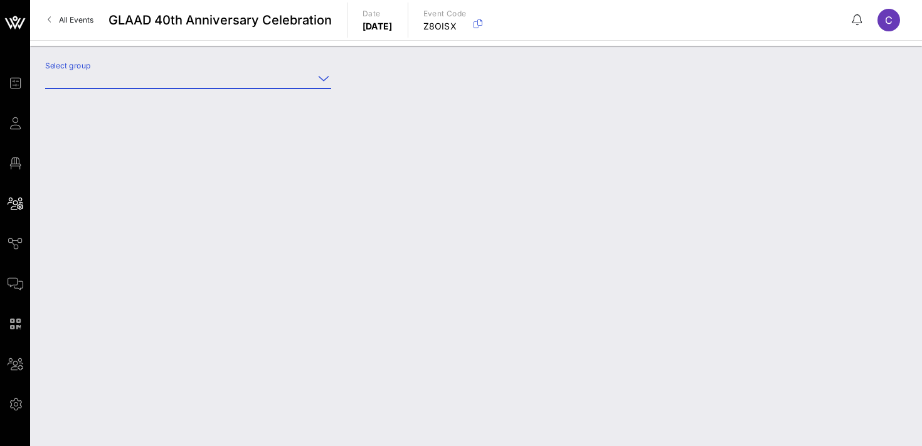
click at [133, 82] on input "Select group" at bounding box center [179, 78] width 268 height 20
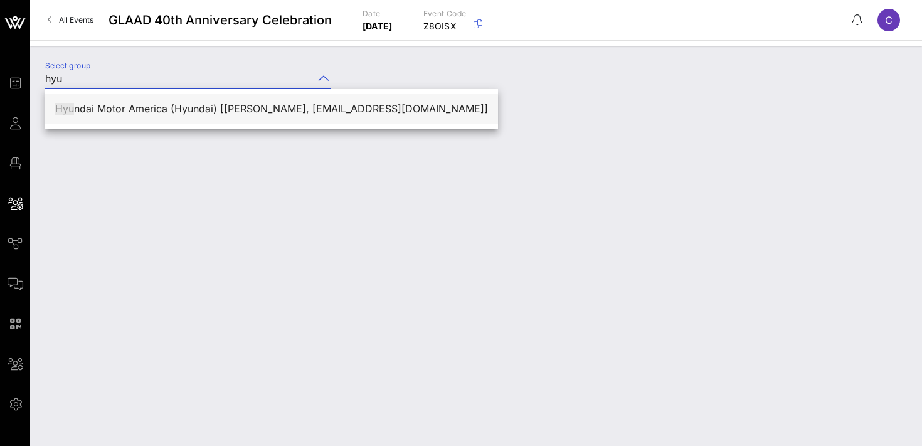
click at [159, 103] on div "Hyu ndai Motor America (Hyundai) [Erina Lightholder, elightholder@innoceanusa.c…" at bounding box center [271, 109] width 433 height 12
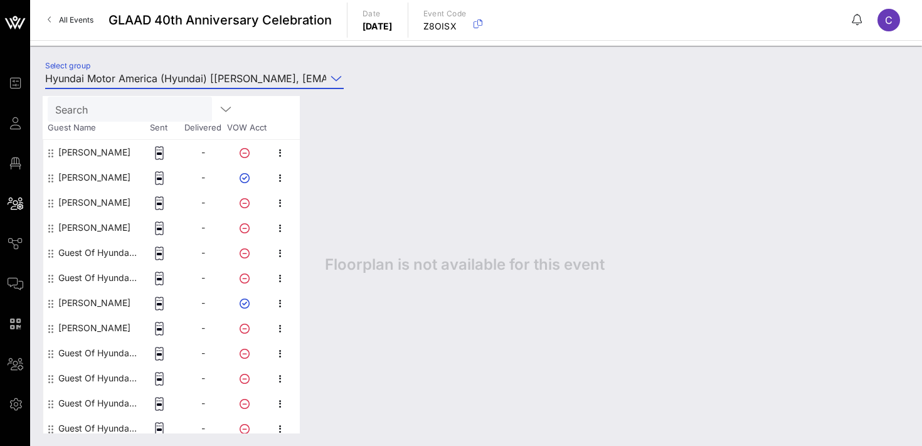
scroll to position [66, 0]
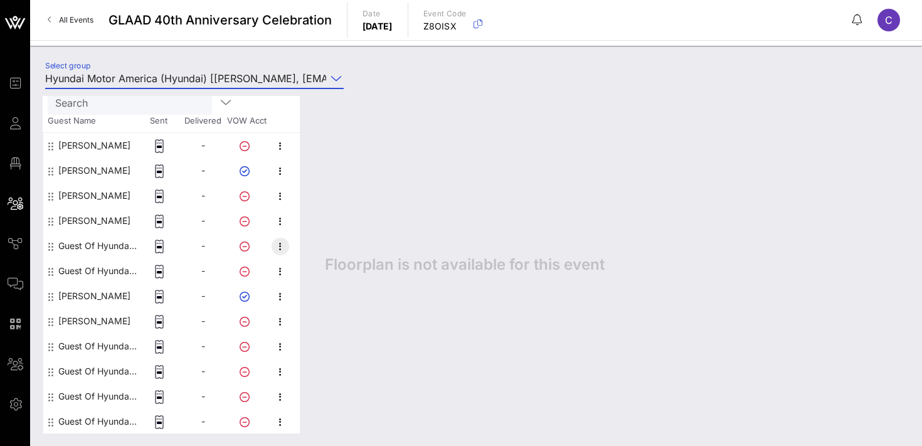
type input "Hyundai Motor America (Hyundai) [Erina Lightholder, elightholder@innoceanusa.co…"
click at [280, 243] on icon "button" at bounding box center [280, 246] width 15 height 15
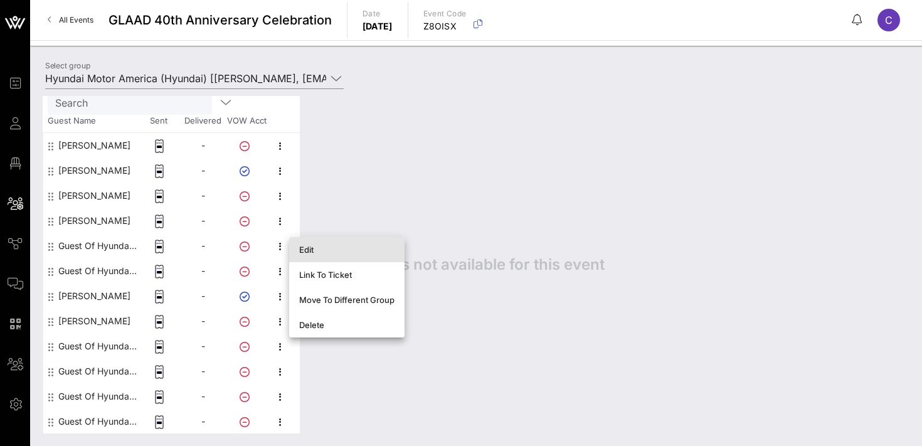
click at [309, 247] on div "Edit" at bounding box center [346, 250] width 95 height 10
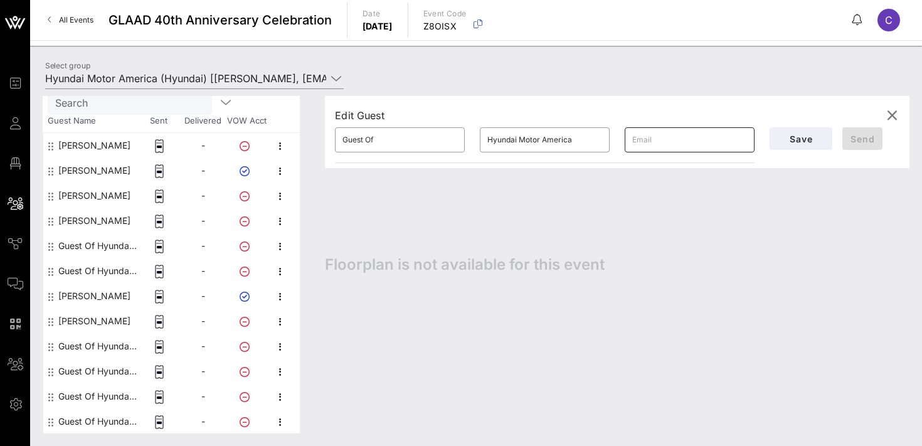
click at [647, 142] on input "text" at bounding box center [689, 140] width 115 height 20
paste input "kathryn.elizabeth.heller@gmail.com"
type input "kathryn.elizabeth.heller@gmail.com"
click at [407, 140] on input "Guest Of" at bounding box center [399, 140] width 115 height 20
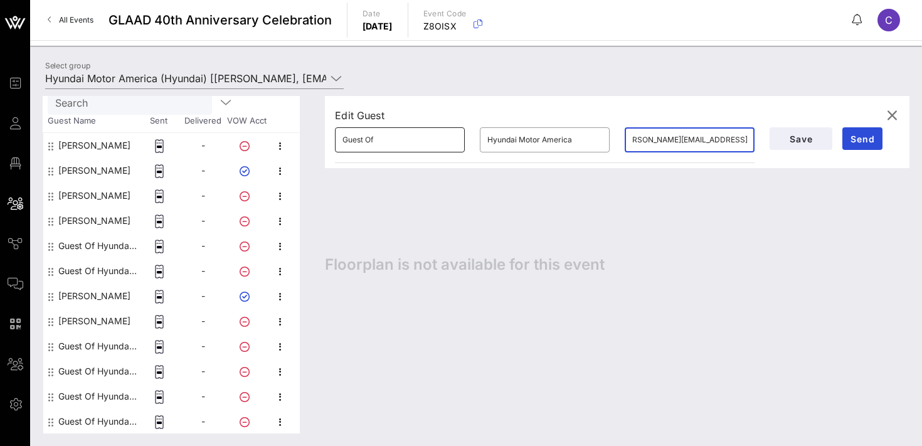
scroll to position [0, 0]
click at [407, 140] on input "Guest Of" at bounding box center [399, 140] width 115 height 20
type input "Katheryn"
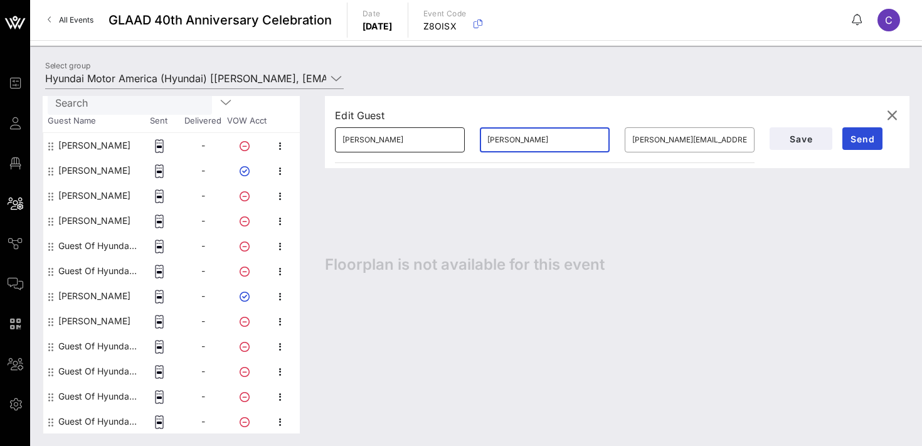
type input "Heller"
click at [398, 136] on input "Katheryn" at bounding box center [399, 140] width 115 height 20
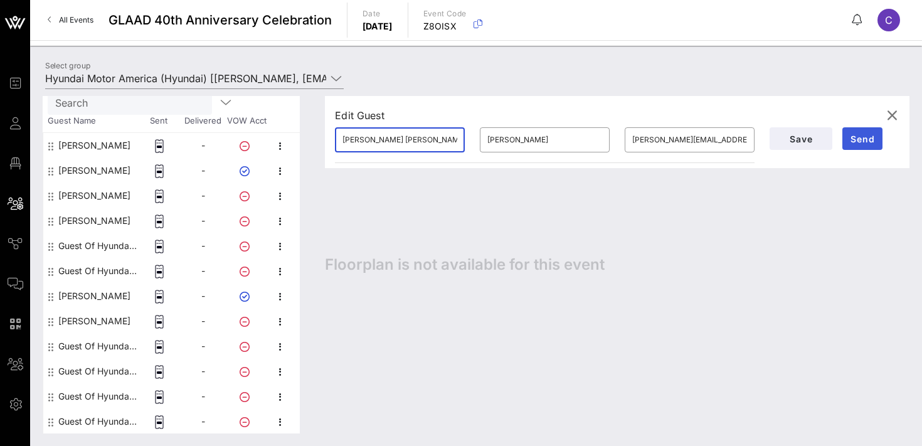
type input "Kathryn Elizabeth"
click at [864, 135] on span "Send" at bounding box center [862, 139] width 30 height 11
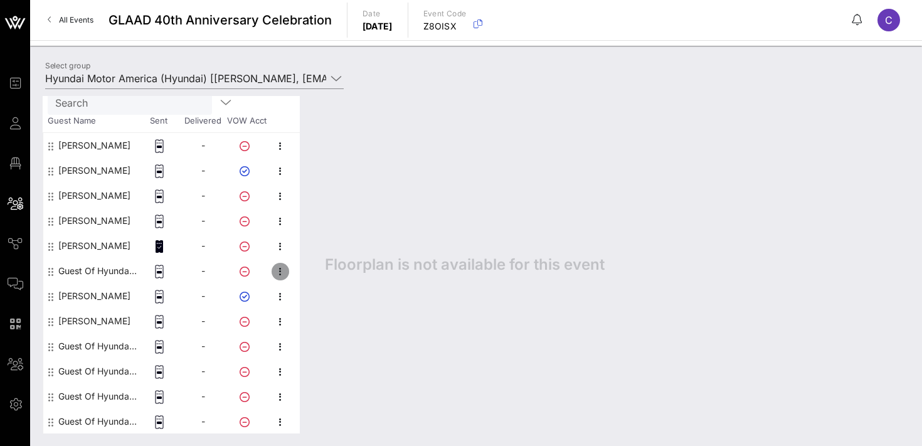
click at [278, 272] on icon "button" at bounding box center [280, 271] width 15 height 15
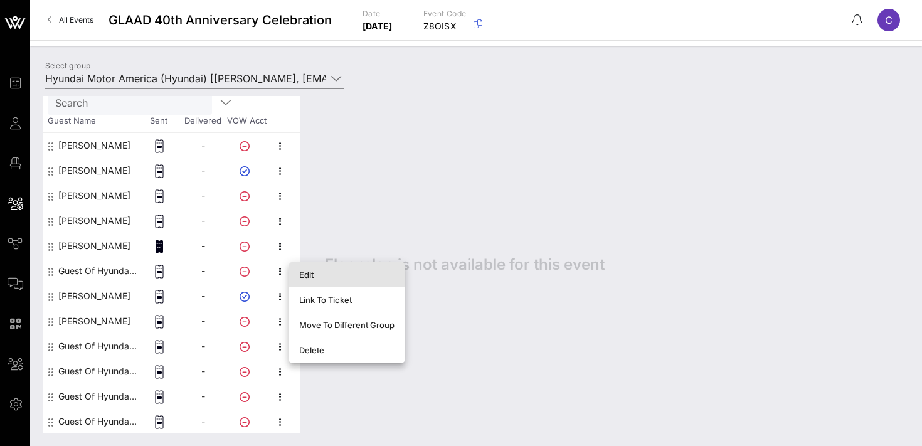
click at [314, 278] on div "Edit" at bounding box center [346, 275] width 95 height 10
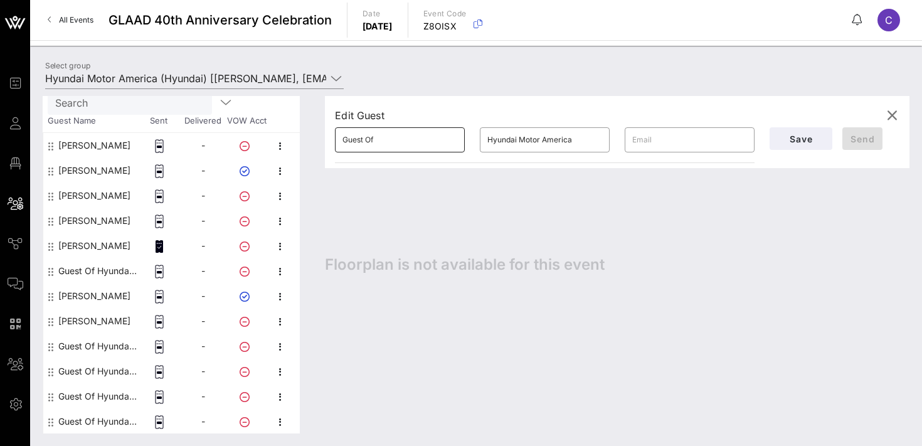
click at [405, 138] on input "Guest Of" at bounding box center [399, 140] width 115 height 20
type input "Reuben"
type input "Smith"
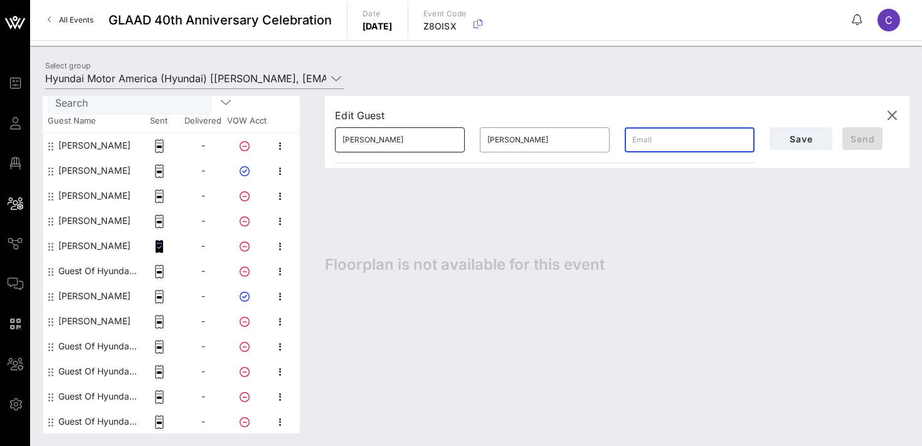
paste input "reubenscottsmith@gmail.com"
type input "reubenscottsmith@gmail.com"
click at [877, 134] on span "Send" at bounding box center [862, 139] width 30 height 11
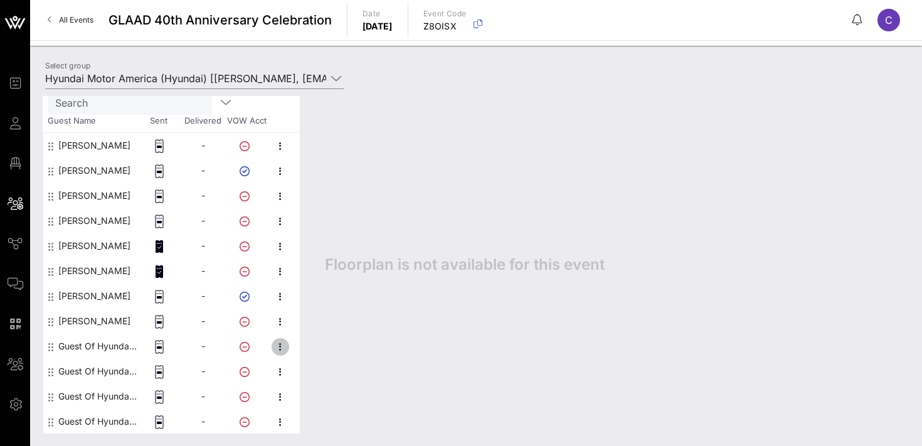
click at [281, 348] on icon "button" at bounding box center [280, 346] width 15 height 15
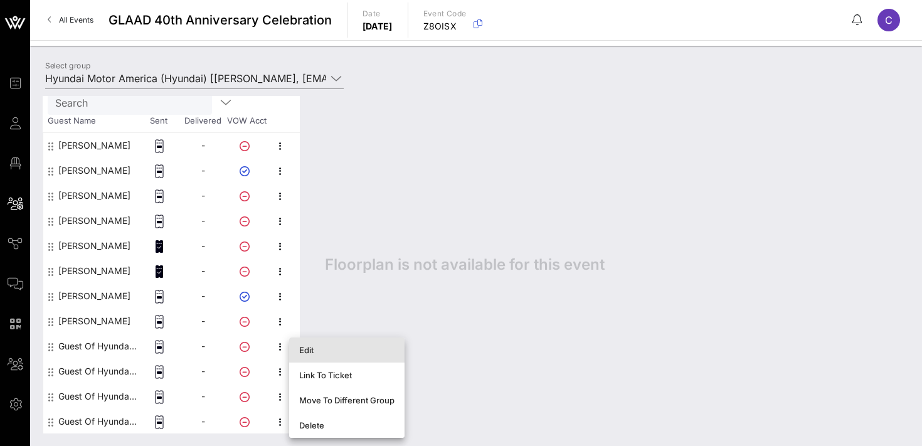
click at [312, 348] on div "Edit" at bounding box center [346, 350] width 95 height 10
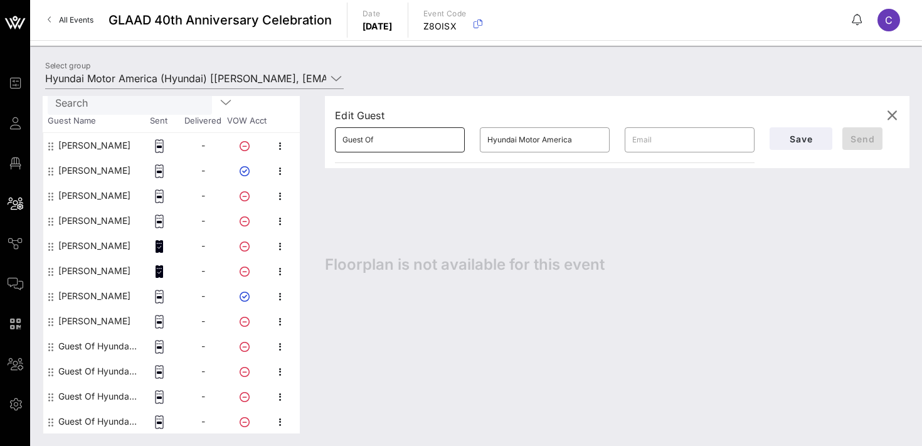
click at [403, 135] on input "Guest Of" at bounding box center [399, 140] width 115 height 20
type input "Eric"
type input "Sedeno"
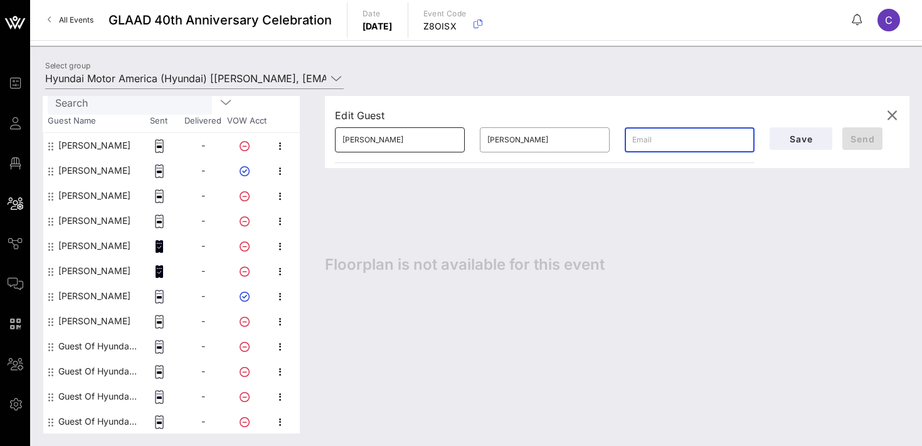
paste input "camille@ricotaquito.com"
type input "camille@ricotaquito.com"
click at [861, 144] on span "Send" at bounding box center [862, 139] width 30 height 11
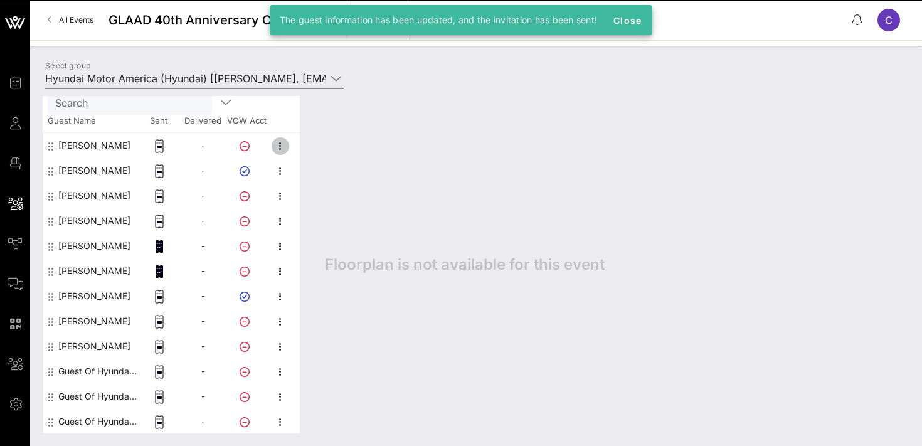
click at [278, 145] on icon "button" at bounding box center [280, 146] width 15 height 15
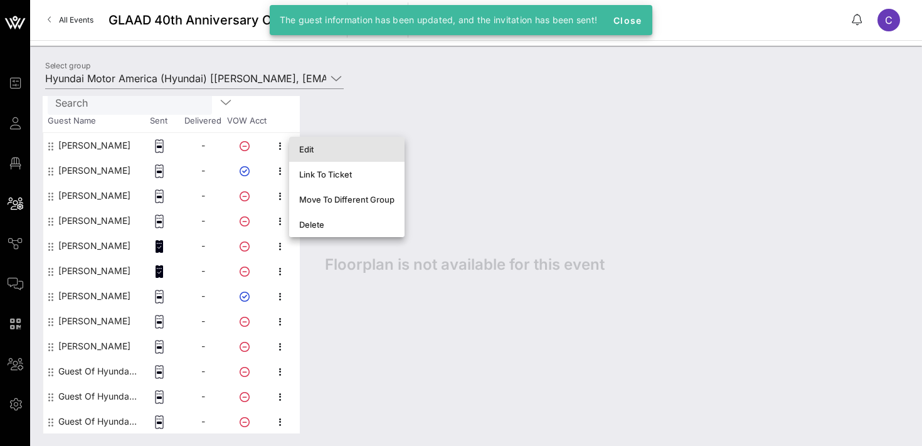
click at [322, 149] on div "Edit" at bounding box center [346, 149] width 95 height 10
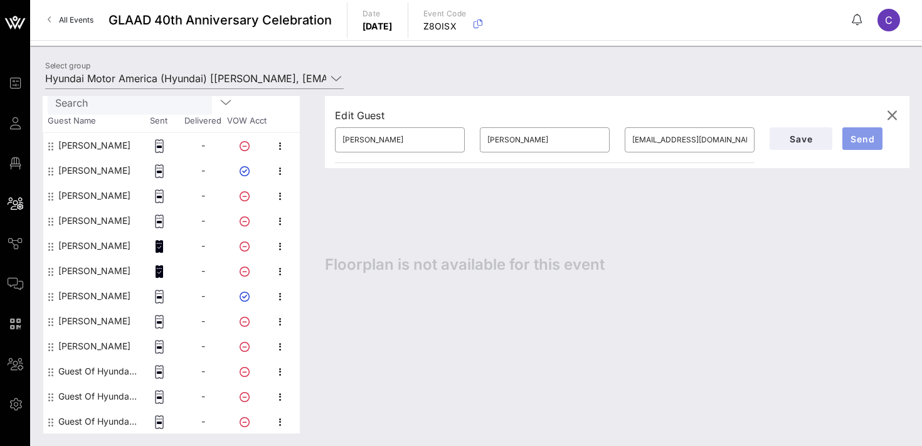
click at [861, 139] on span "Send" at bounding box center [862, 139] width 30 height 11
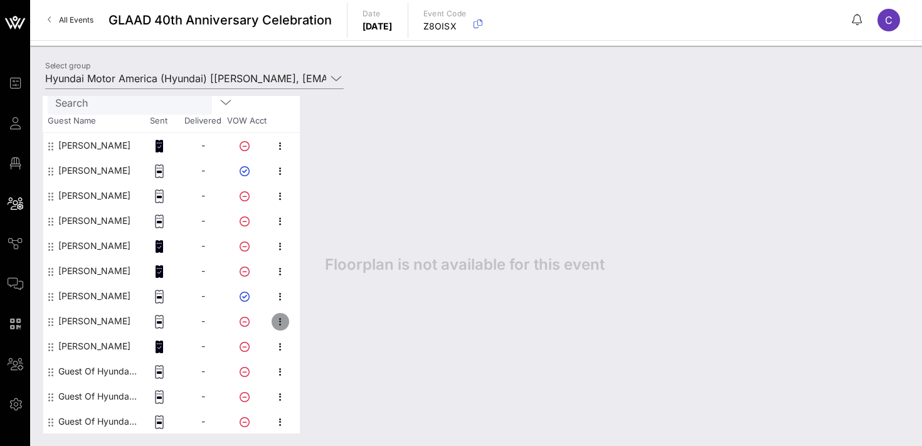
click at [282, 326] on icon "button" at bounding box center [280, 321] width 15 height 15
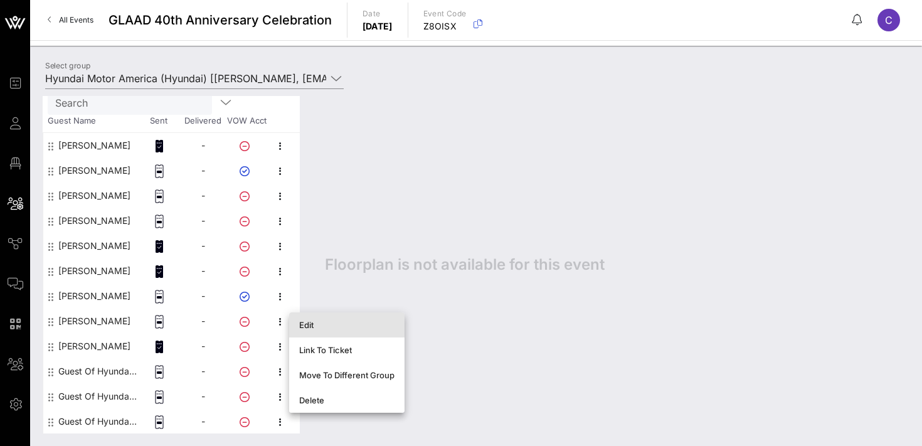
click at [328, 327] on div "Edit" at bounding box center [346, 325] width 95 height 10
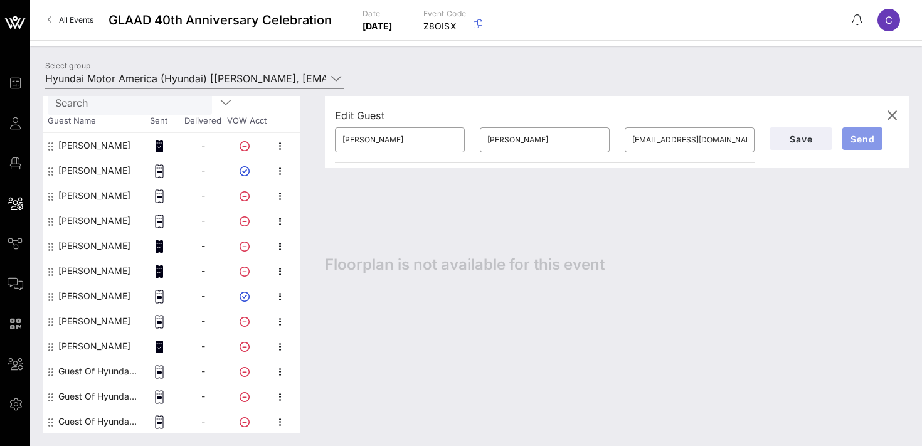
click at [869, 137] on span "Send" at bounding box center [862, 139] width 30 height 11
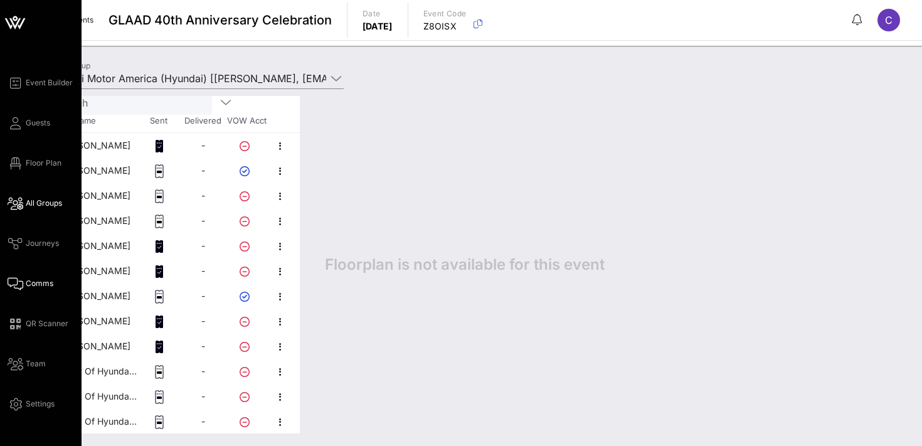
click at [43, 284] on span "Comms" at bounding box center [40, 283] width 28 height 11
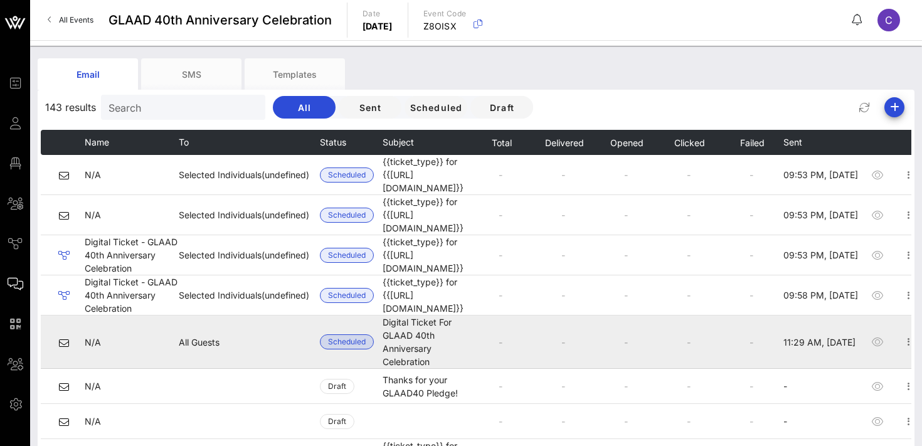
scroll to position [0, 20]
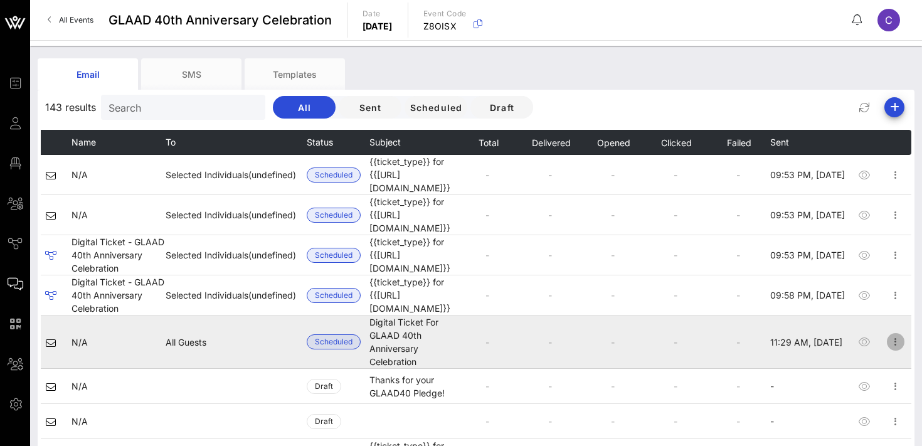
click at [891, 334] on icon "button" at bounding box center [895, 341] width 15 height 15
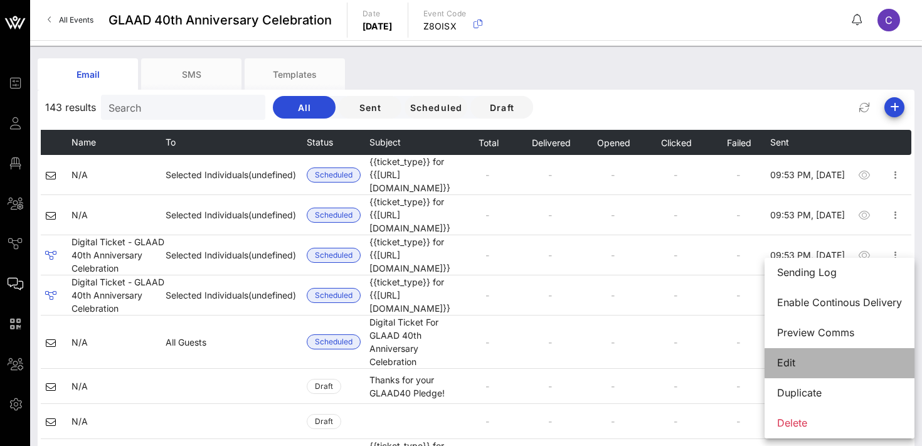
click at [793, 364] on div "Edit" at bounding box center [839, 363] width 125 height 12
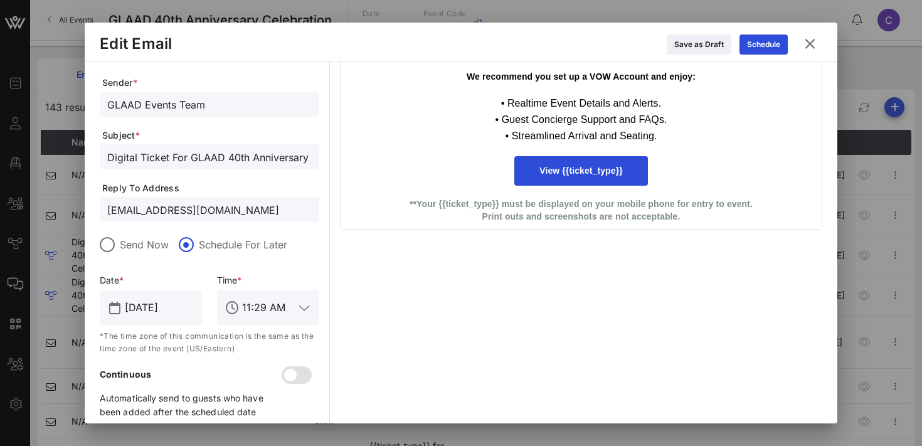
scroll to position [193, 0]
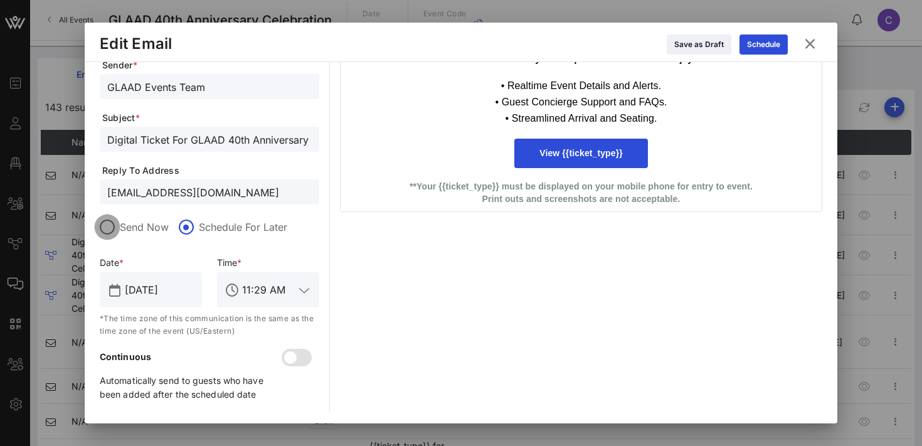
click at [114, 228] on div at bounding box center [107, 226] width 21 height 21
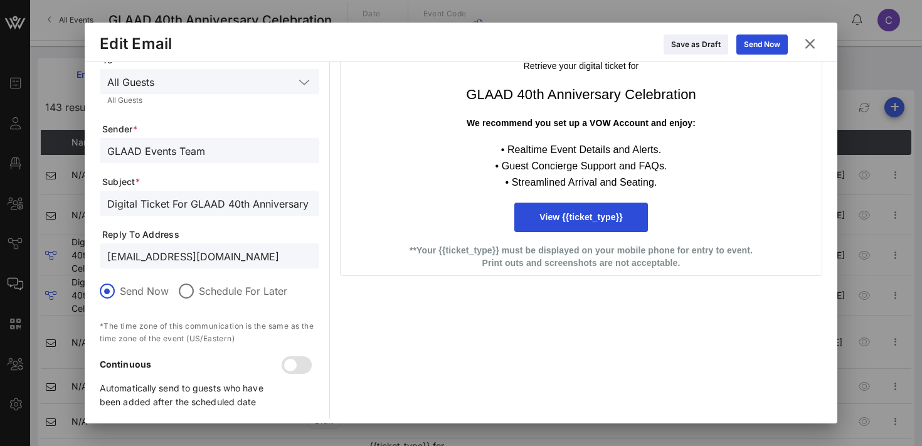
scroll to position [136, 0]
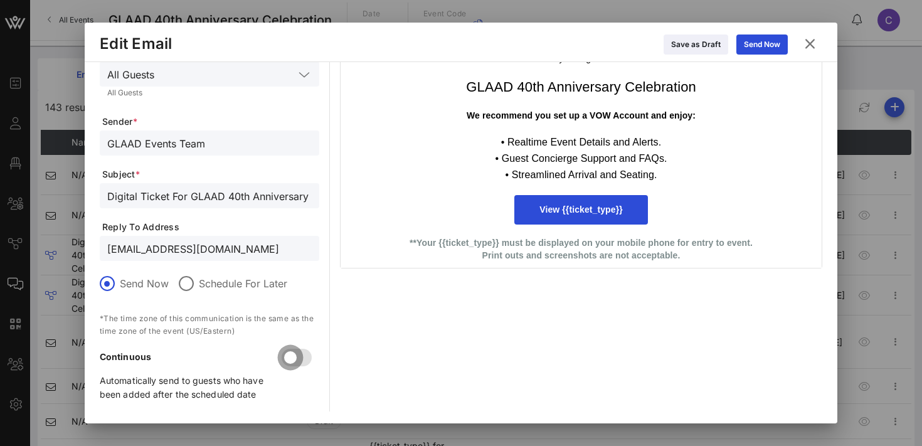
click at [299, 357] on div at bounding box center [290, 357] width 21 height 21
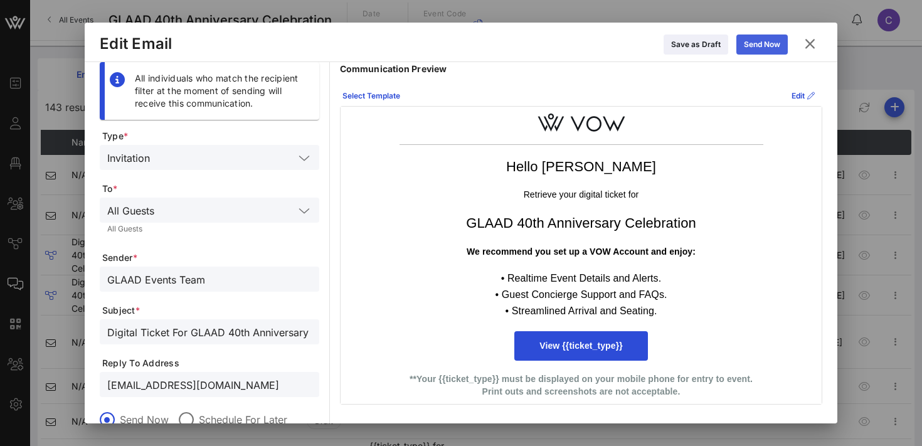
click at [755, 42] on div "Send Now" at bounding box center [762, 44] width 36 height 13
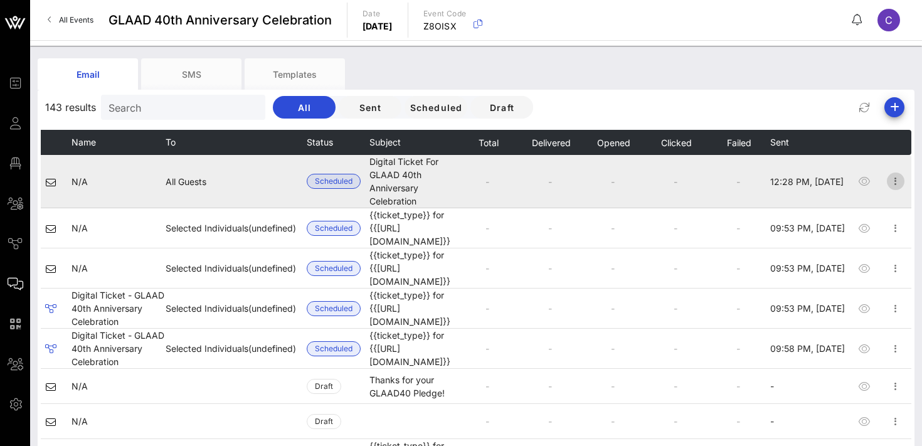
click at [897, 181] on icon "button" at bounding box center [895, 181] width 15 height 15
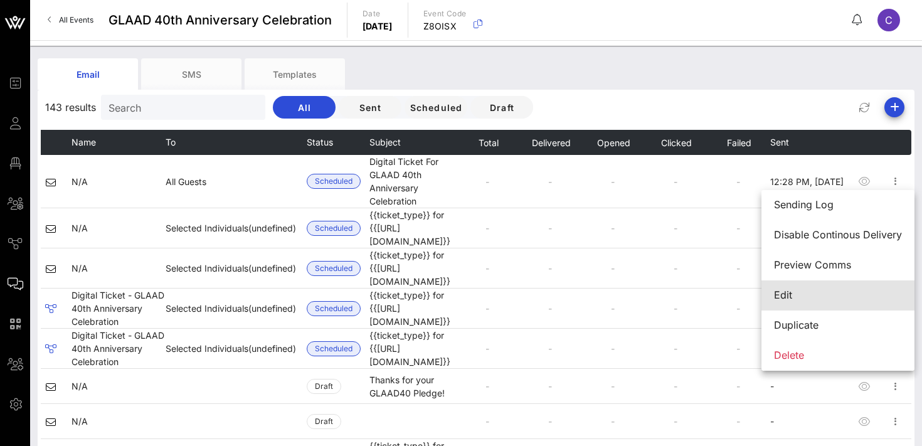
click at [812, 299] on div "Edit" at bounding box center [838, 295] width 128 height 12
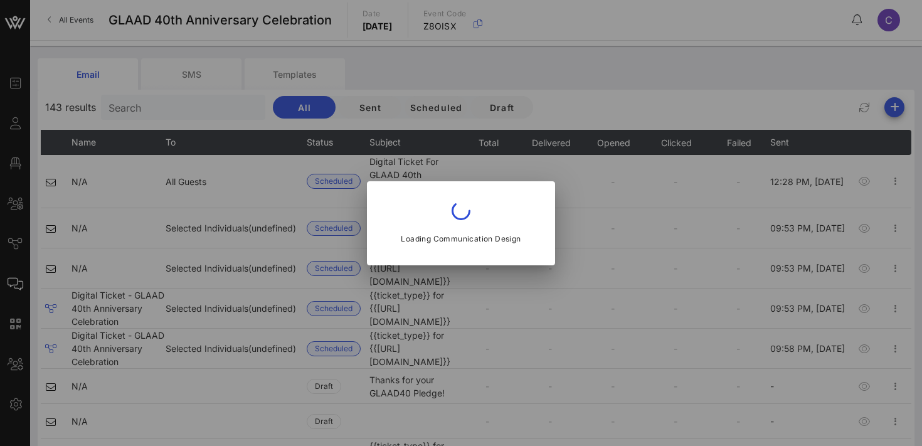
type input "GLAAD Events Team"
type input "Digital Ticket For GLAAD 40th Anniversary Celebration"
type input "rsvpevents@glaad.org"
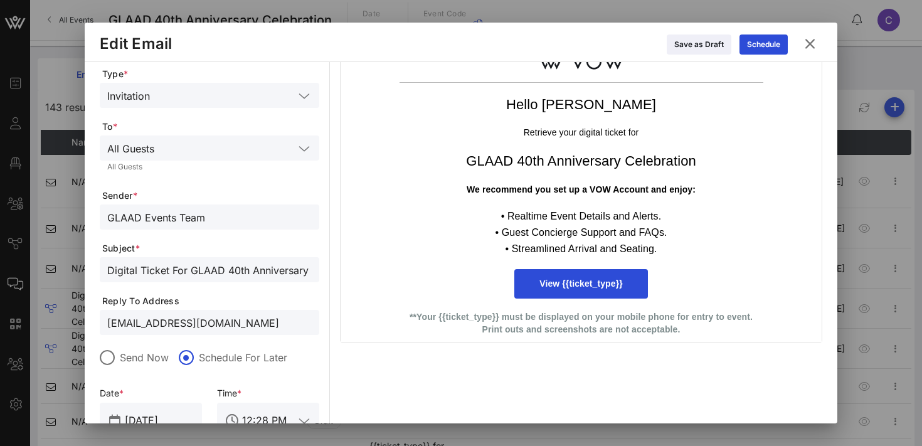
scroll to position [193, 0]
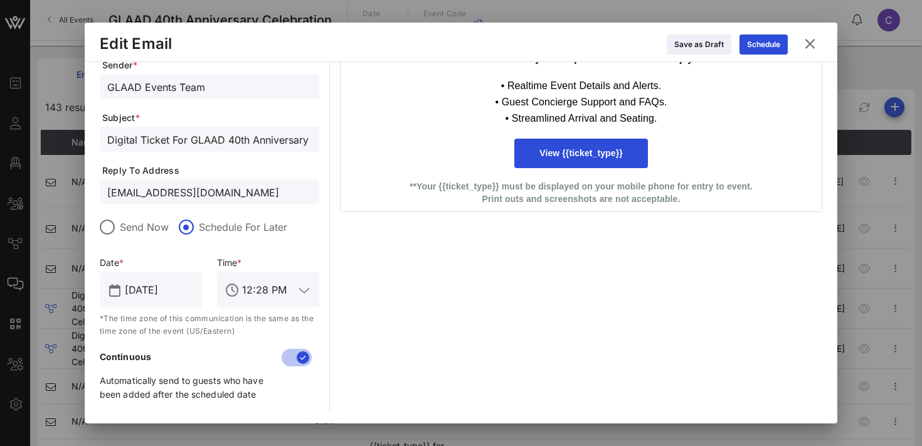
click at [812, 43] on icon at bounding box center [809, 43] width 19 height 18
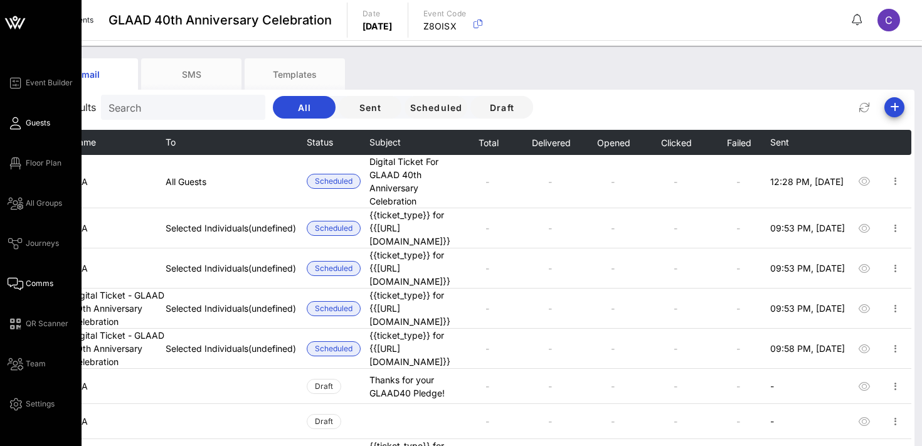
click at [34, 129] on link "Guests" at bounding box center [29, 122] width 43 height 15
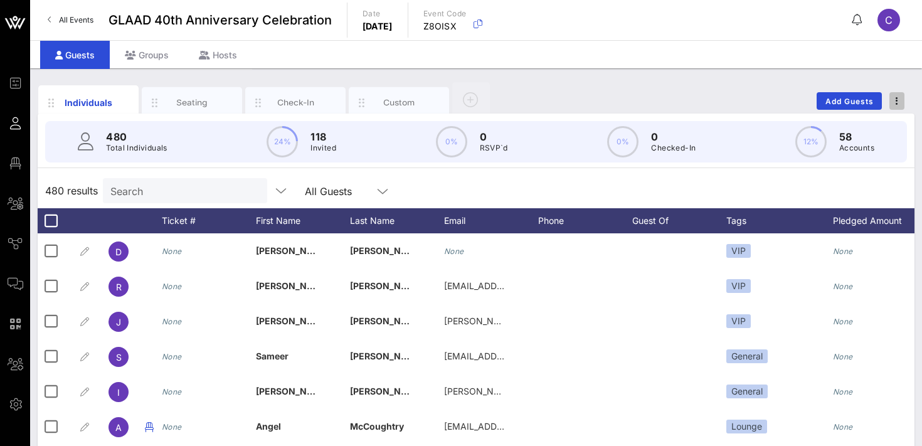
click at [902, 100] on span "button" at bounding box center [896, 101] width 15 height 9
click at [872, 124] on div "Export To CSV" at bounding box center [874, 122] width 60 height 10
click at [186, 189] on input "Search" at bounding box center [183, 191] width 147 height 16
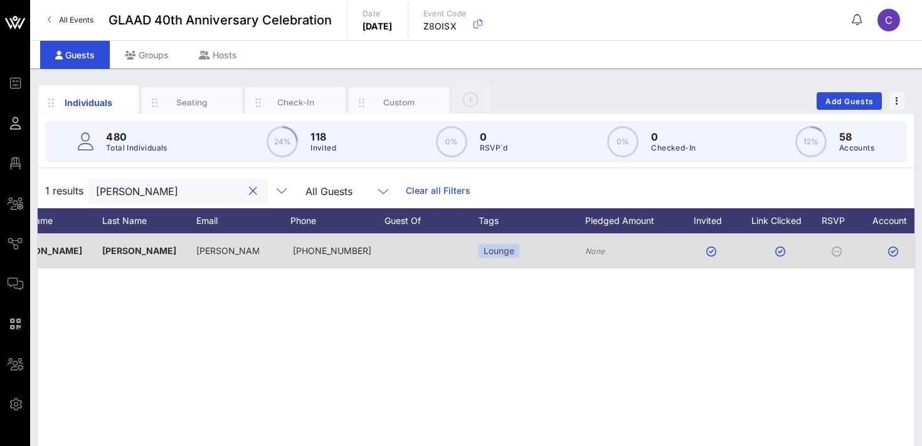
scroll to position [0, 295]
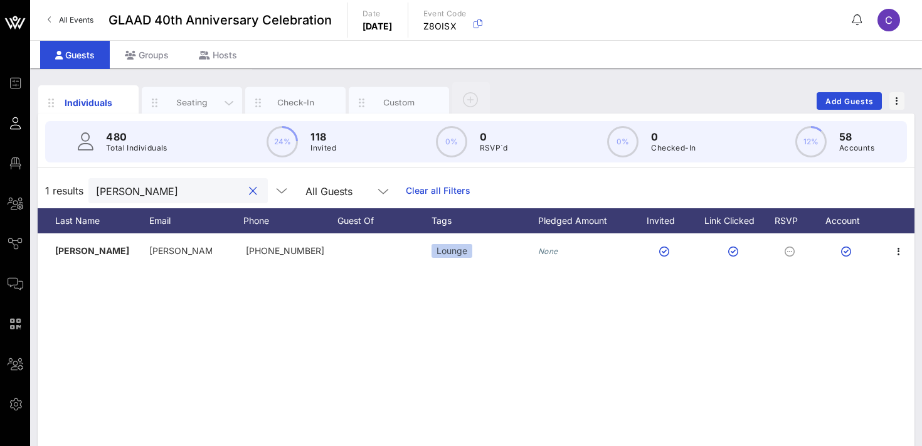
click at [169, 105] on div "Seating" at bounding box center [192, 103] width 56 height 12
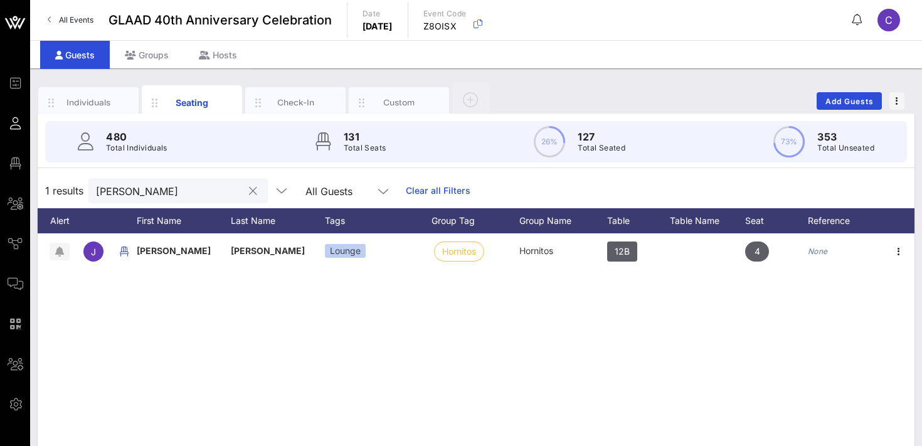
click at [155, 187] on input "valle" at bounding box center [169, 191] width 147 height 16
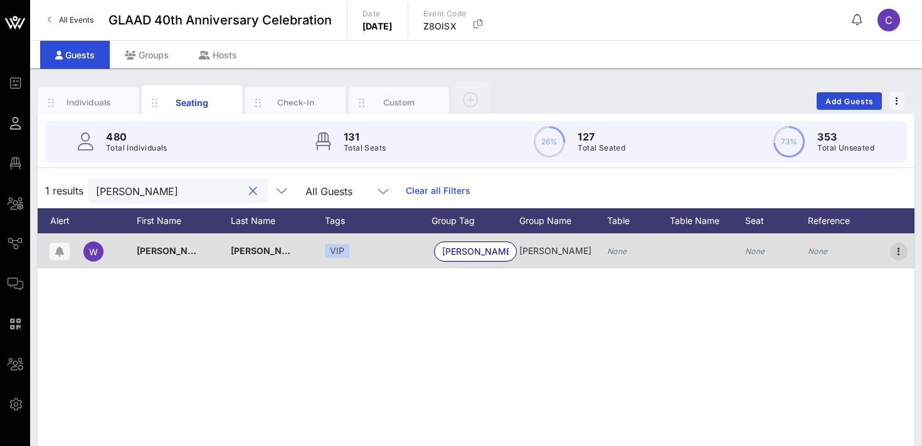
type input "ward"
click at [901, 256] on icon "button" at bounding box center [898, 251] width 15 height 15
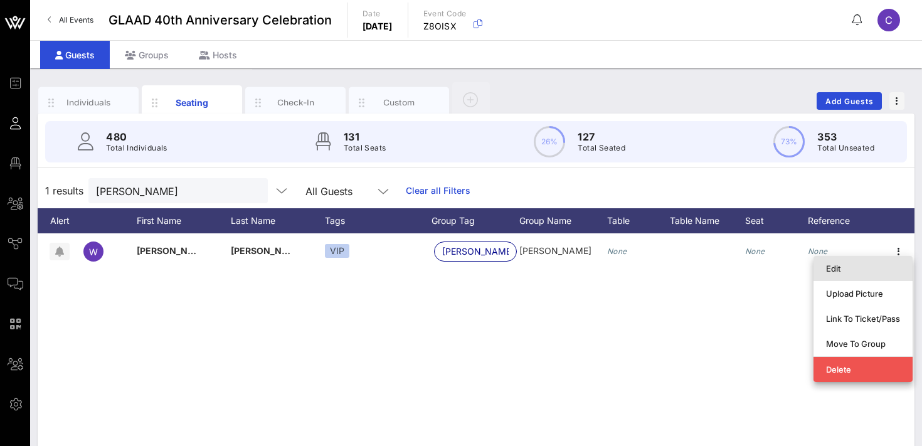
click at [854, 267] on div "Edit" at bounding box center [863, 268] width 74 height 10
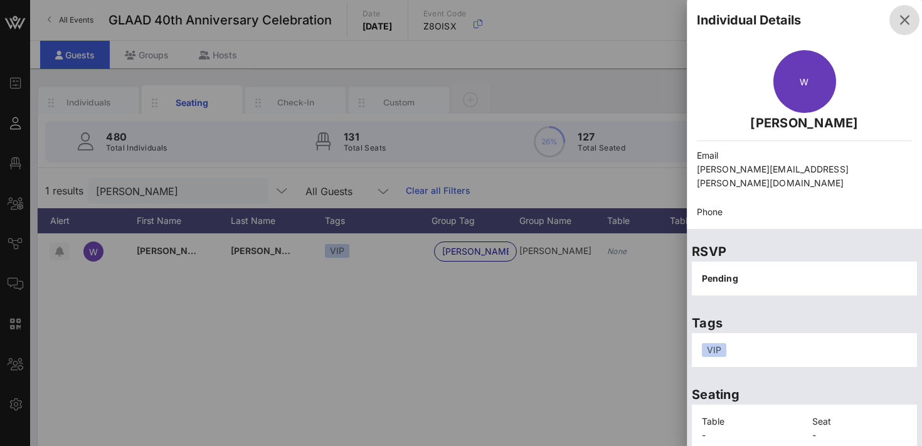
click at [907, 21] on icon "button" at bounding box center [904, 20] width 15 height 15
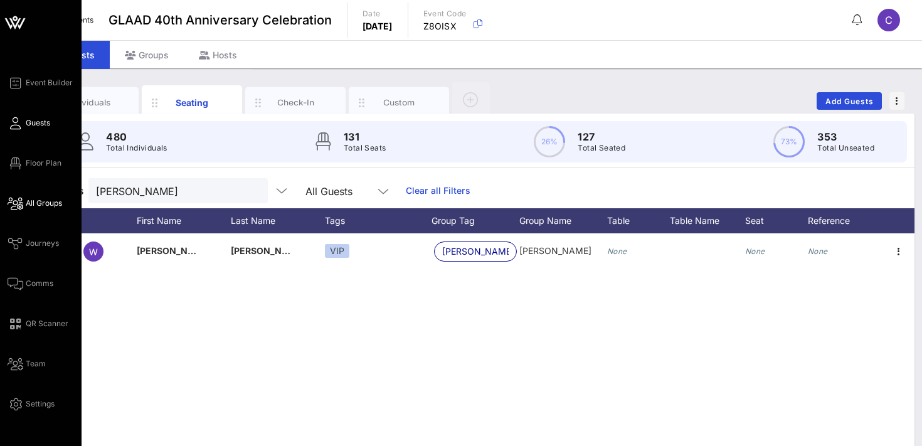
click at [49, 205] on span "All Groups" at bounding box center [44, 203] width 36 height 11
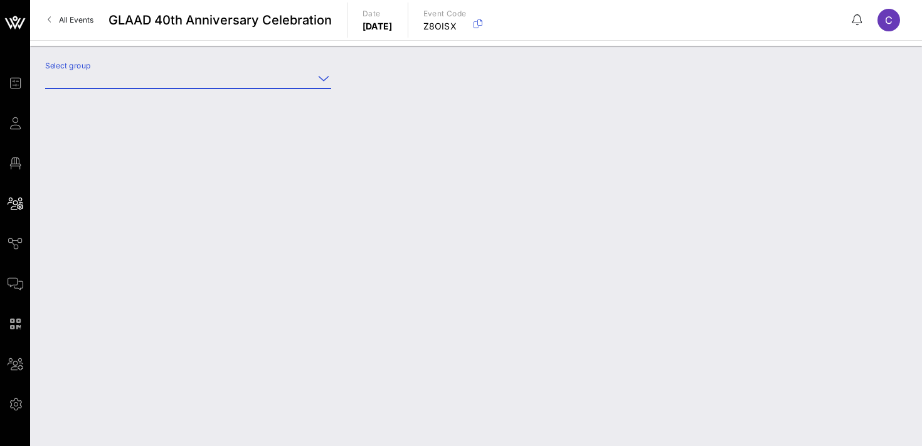
click at [157, 75] on input "Select group" at bounding box center [179, 78] width 268 height 20
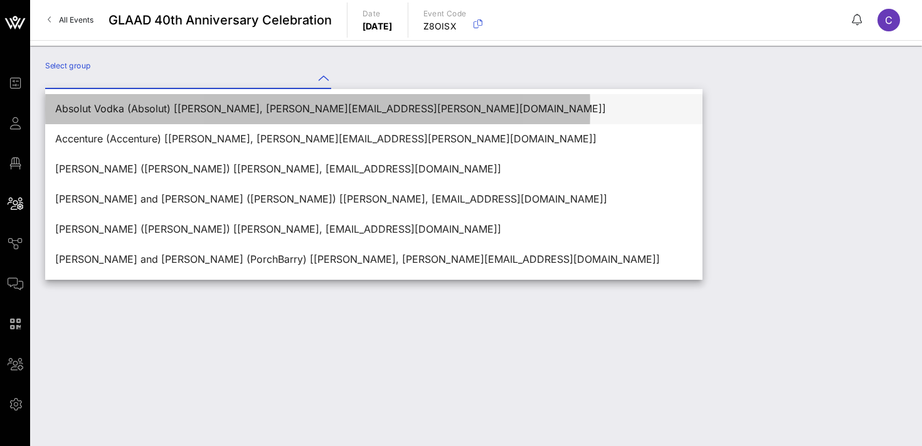
click at [181, 109] on div "Absolut Vodka (Absolut) [Bianca Wilson, bianca.wilson-ext@pernod-ricard.com]" at bounding box center [373, 109] width 637 height 12
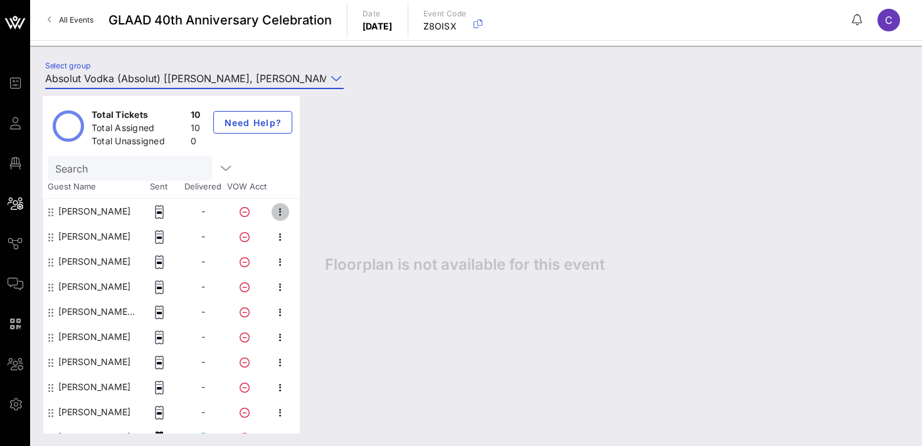
click at [281, 212] on icon "button" at bounding box center [280, 211] width 15 height 15
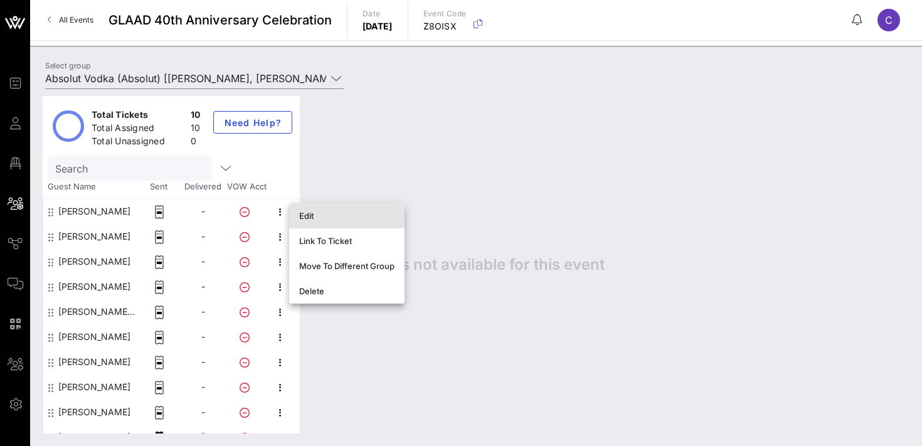
click at [313, 218] on div "Edit" at bounding box center [346, 216] width 95 height 10
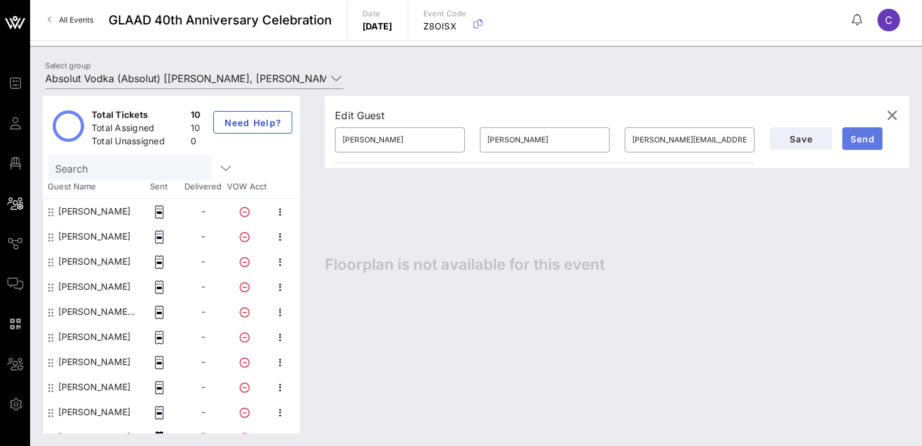
click at [864, 134] on span "Send" at bounding box center [862, 139] width 30 height 11
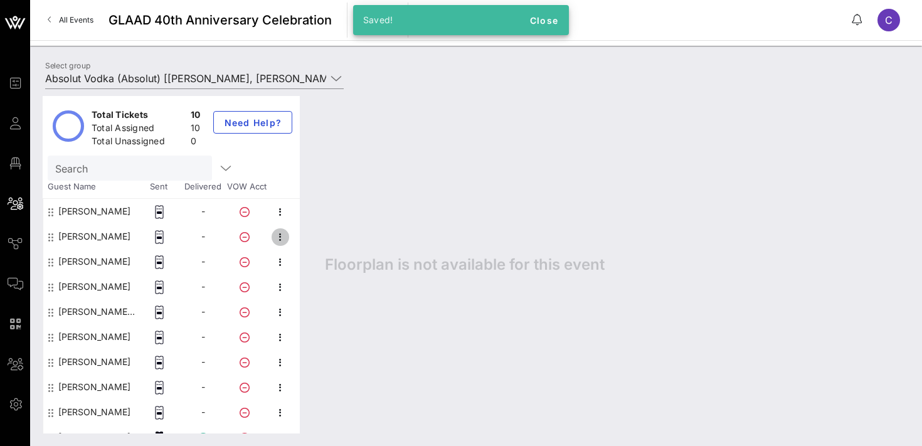
click at [282, 234] on icon "button" at bounding box center [280, 237] width 15 height 15
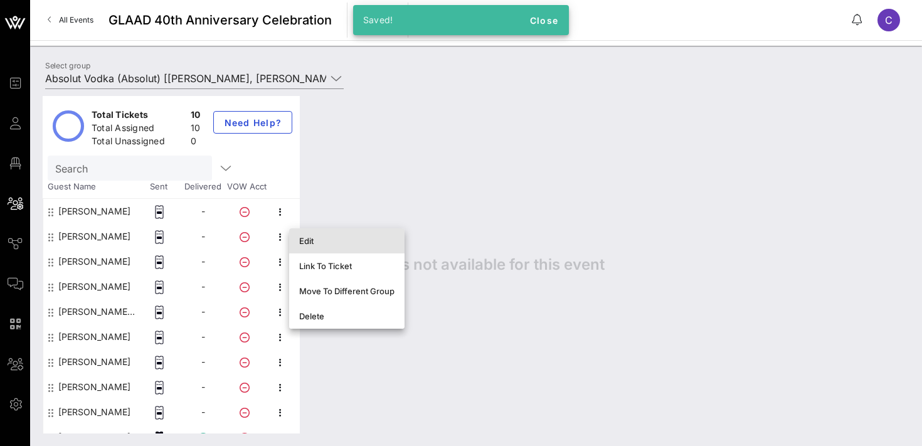
click at [312, 238] on div "Edit" at bounding box center [346, 241] width 95 height 10
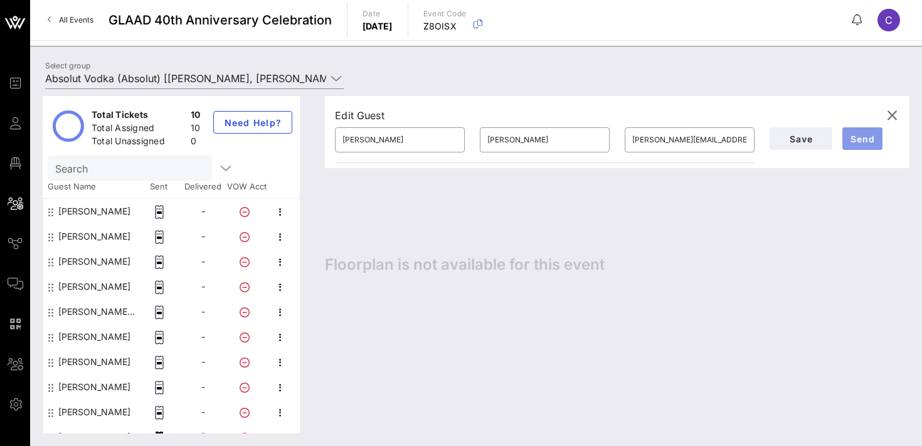
click at [863, 135] on span "Send" at bounding box center [862, 139] width 30 height 11
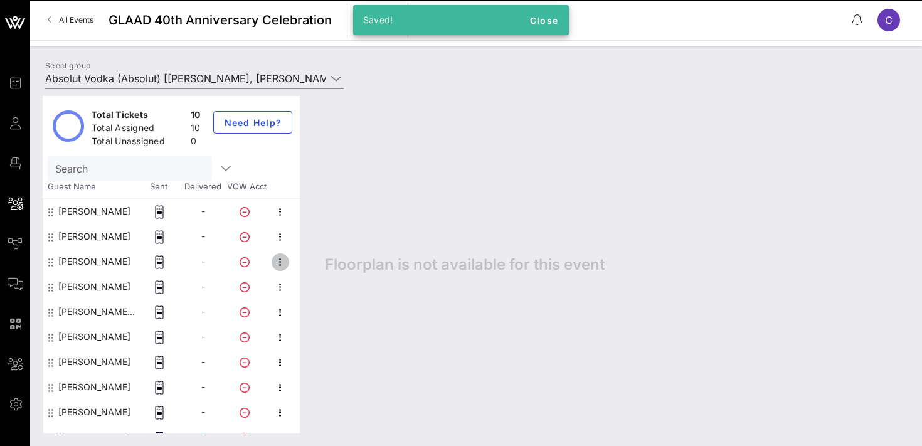
click at [279, 261] on icon "button" at bounding box center [280, 262] width 15 height 15
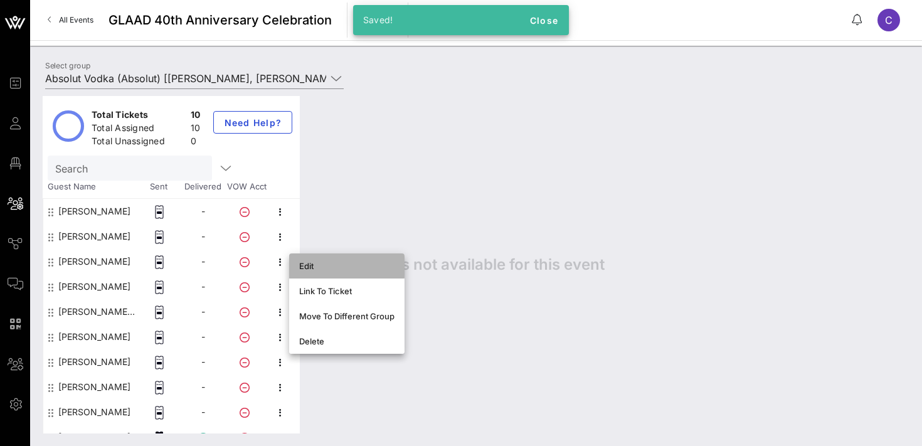
click at [309, 266] on div "Edit" at bounding box center [346, 266] width 95 height 10
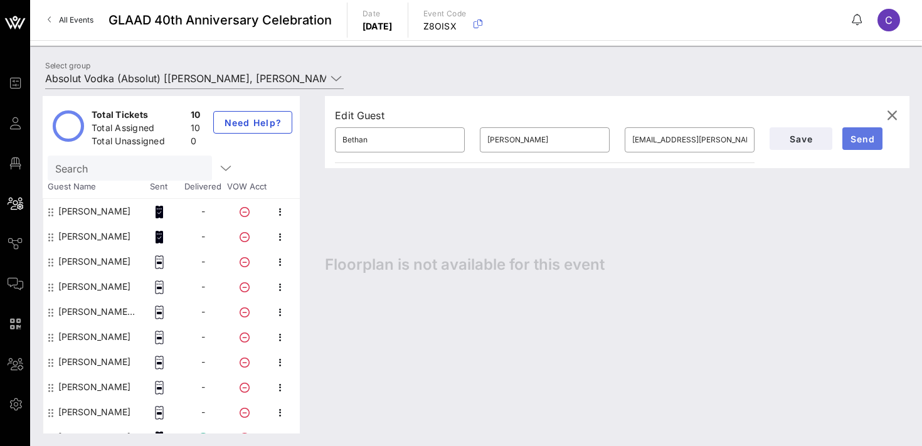
click at [859, 135] on span "Send" at bounding box center [862, 139] width 30 height 11
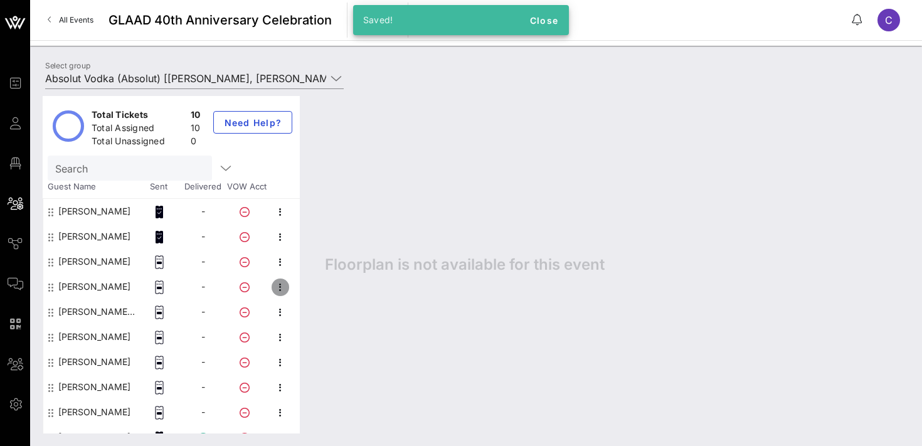
click at [282, 290] on icon "button" at bounding box center [280, 287] width 15 height 15
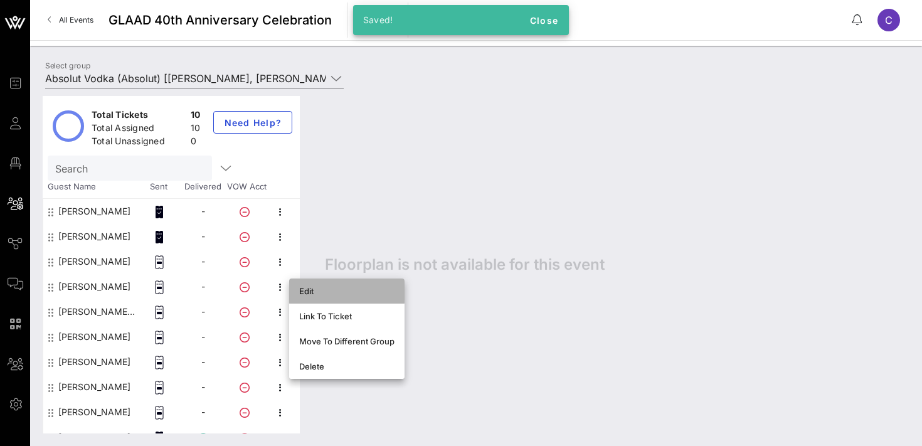
click at [309, 290] on div "Edit" at bounding box center [346, 291] width 95 height 10
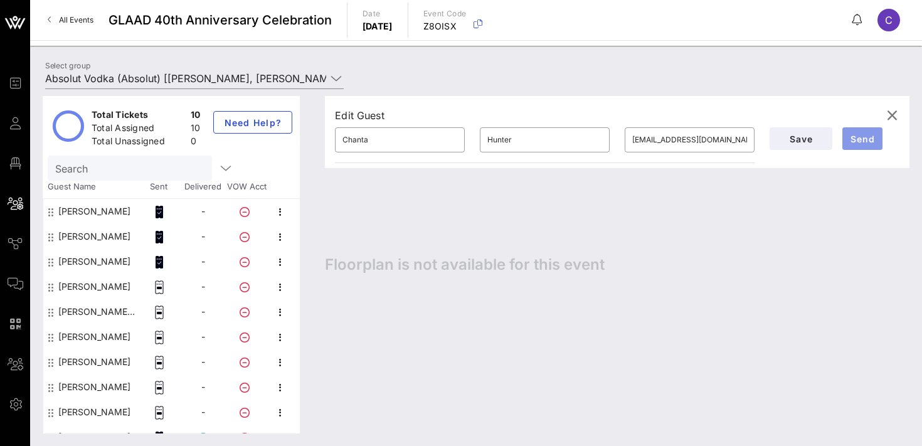
click at [862, 134] on span "Send" at bounding box center [862, 139] width 30 height 11
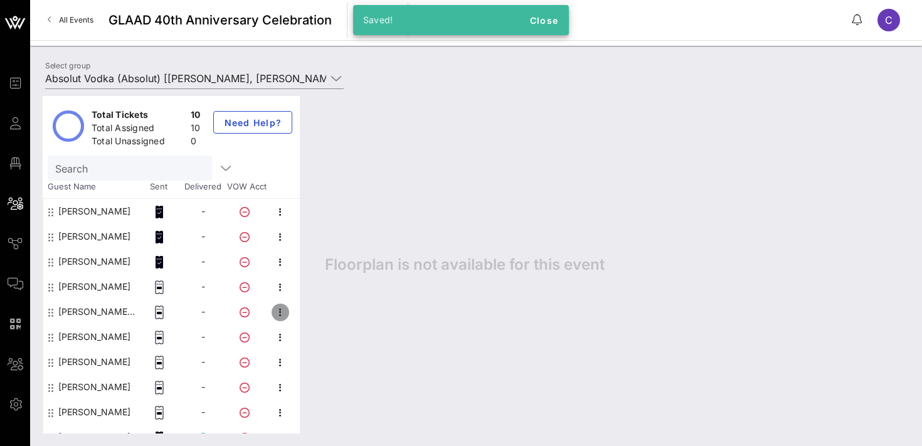
click at [282, 315] on icon "button" at bounding box center [280, 312] width 15 height 15
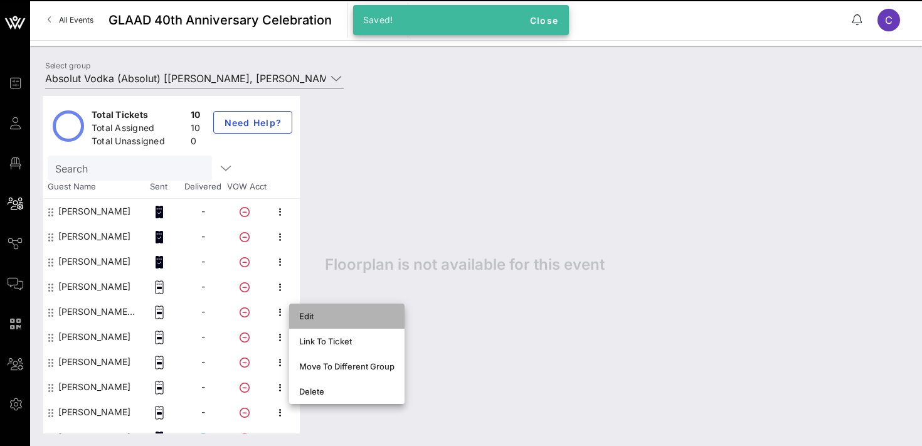
click at [320, 316] on div "Edit" at bounding box center [346, 316] width 95 height 10
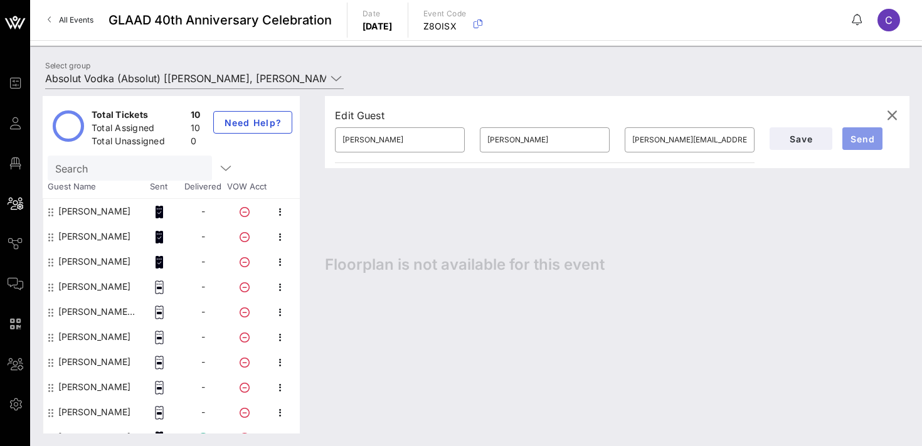
click at [865, 136] on span "Send" at bounding box center [862, 139] width 30 height 11
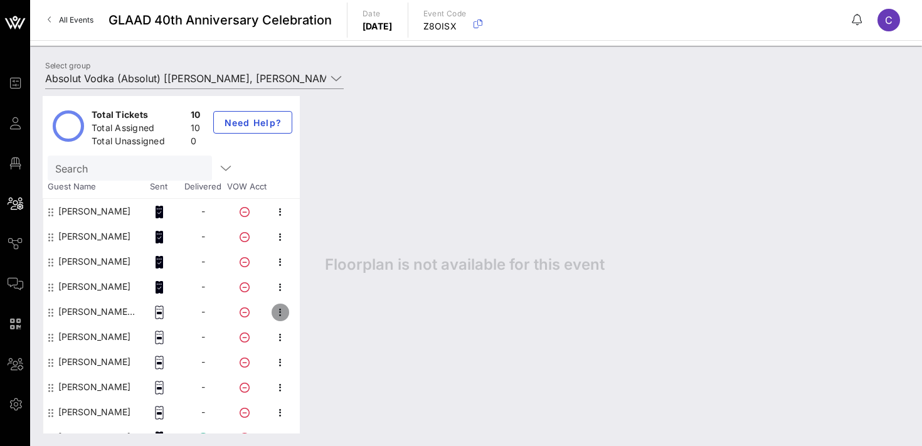
click at [278, 310] on icon "button" at bounding box center [280, 312] width 15 height 15
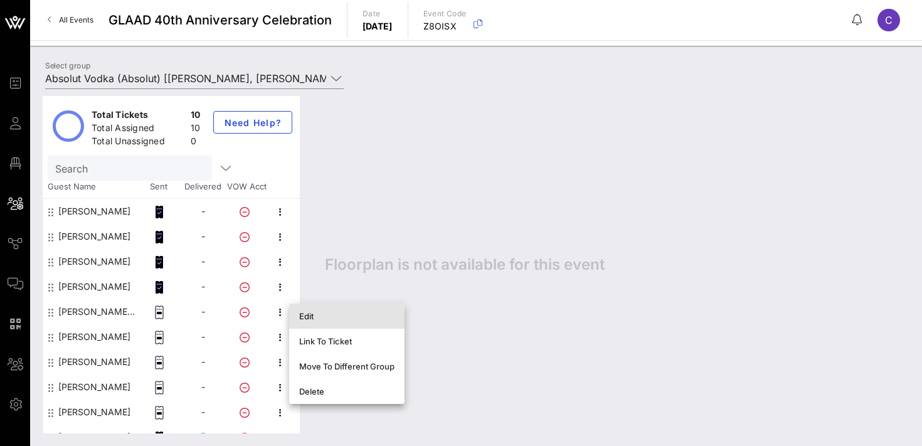
click at [303, 314] on div "Edit" at bounding box center [346, 316] width 95 height 10
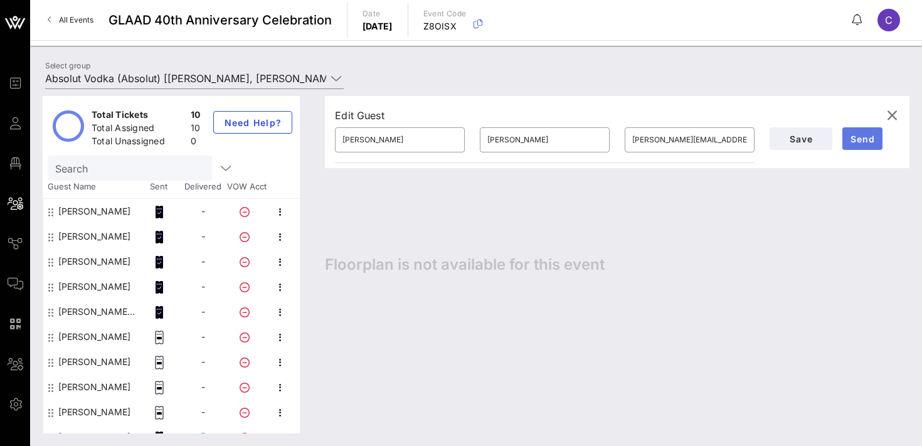
click at [856, 138] on span "Send" at bounding box center [862, 139] width 30 height 11
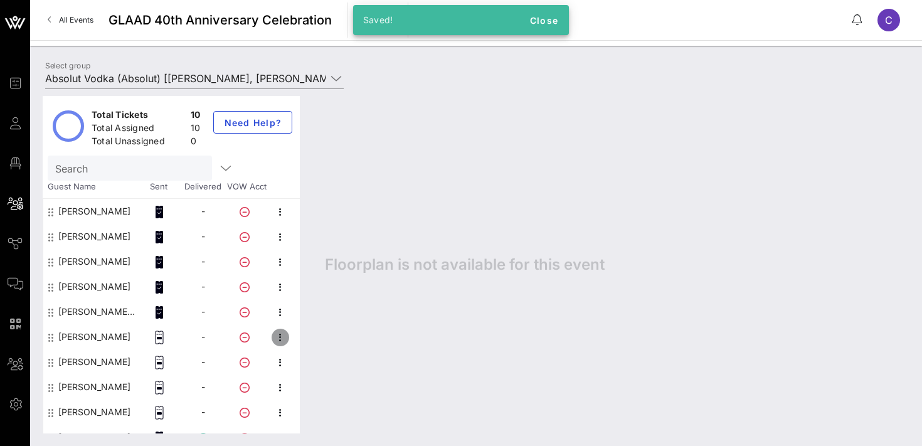
click at [281, 337] on icon "button" at bounding box center [280, 337] width 15 height 15
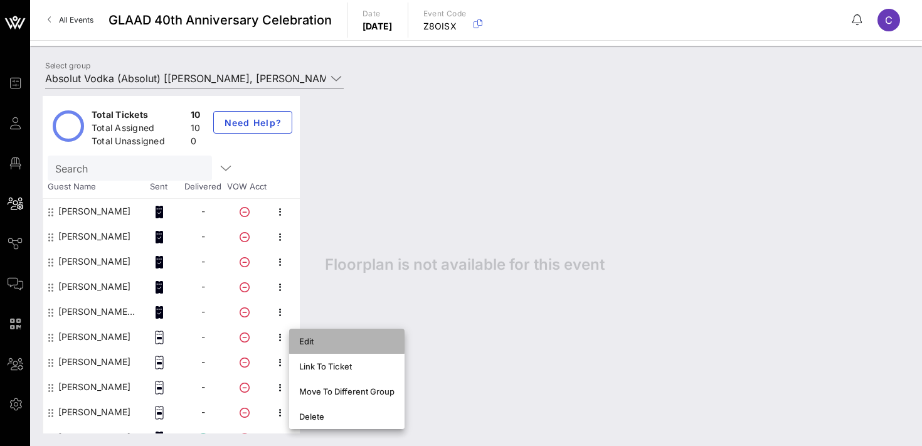
click at [306, 340] on div "Edit" at bounding box center [346, 341] width 95 height 10
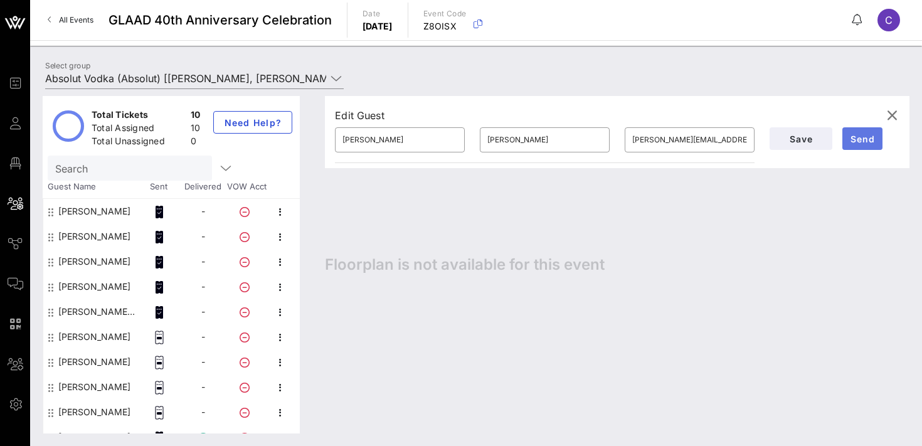
click at [865, 138] on span "Send" at bounding box center [862, 139] width 30 height 11
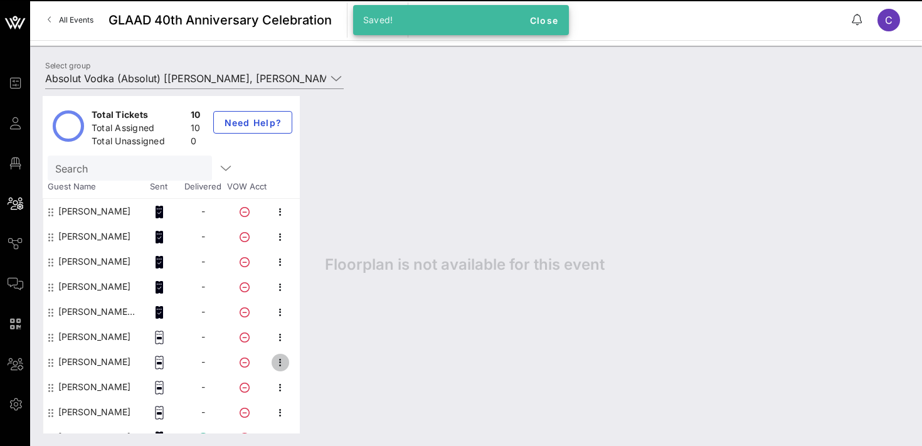
click at [282, 362] on icon "button" at bounding box center [280, 362] width 15 height 15
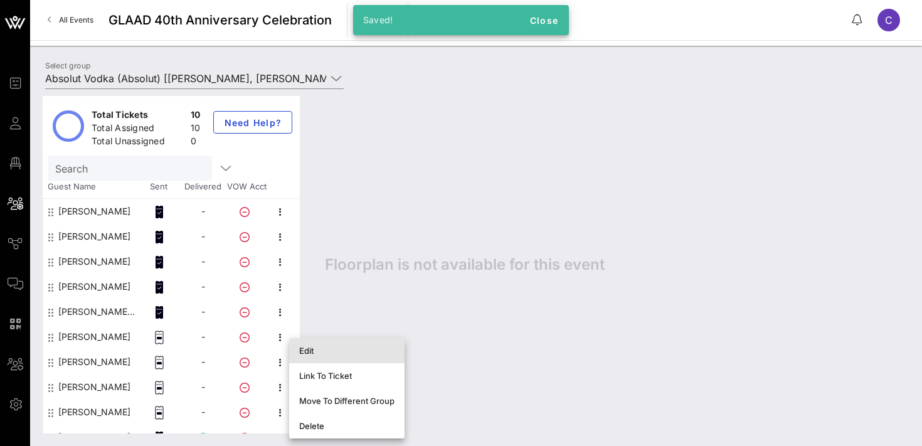
click at [319, 350] on div "Edit" at bounding box center [346, 351] width 95 height 10
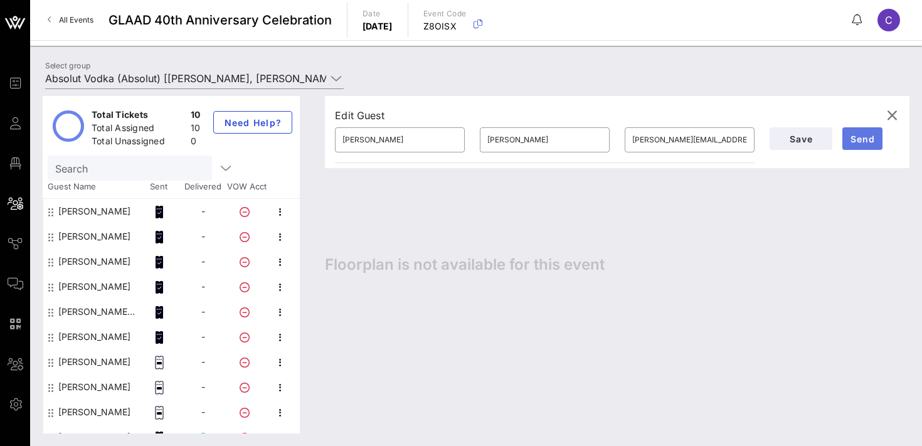
click at [858, 135] on span "Send" at bounding box center [862, 139] width 30 height 11
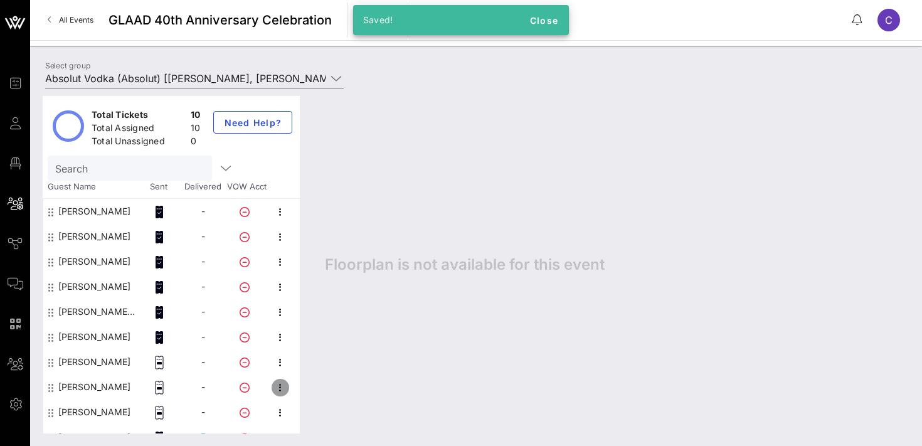
click at [282, 382] on icon "button" at bounding box center [280, 387] width 15 height 15
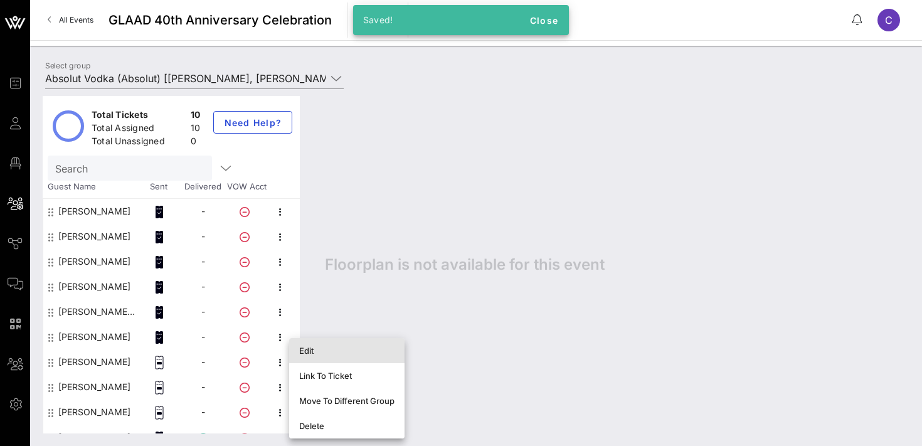
click at [331, 350] on div "Edit" at bounding box center [346, 351] width 95 height 10
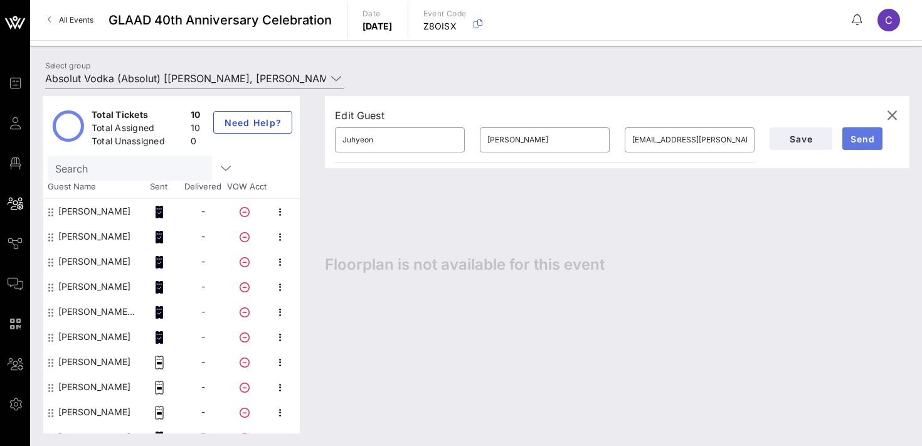
click at [862, 137] on span "Send" at bounding box center [862, 139] width 30 height 11
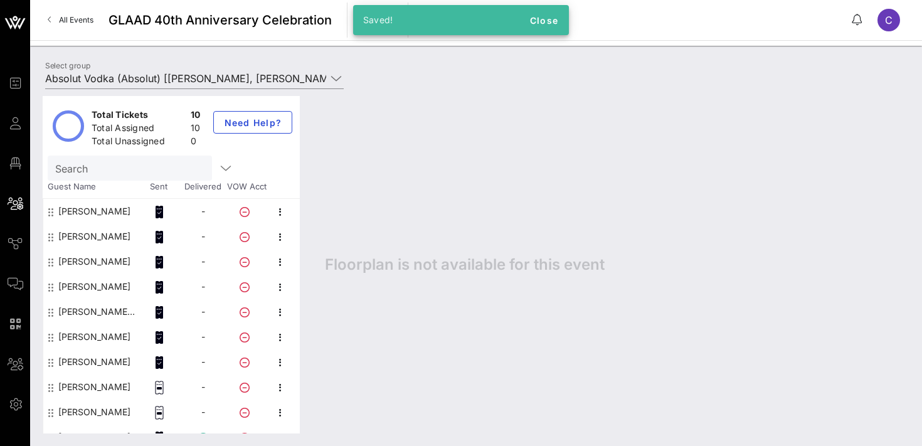
scroll to position [16, 0]
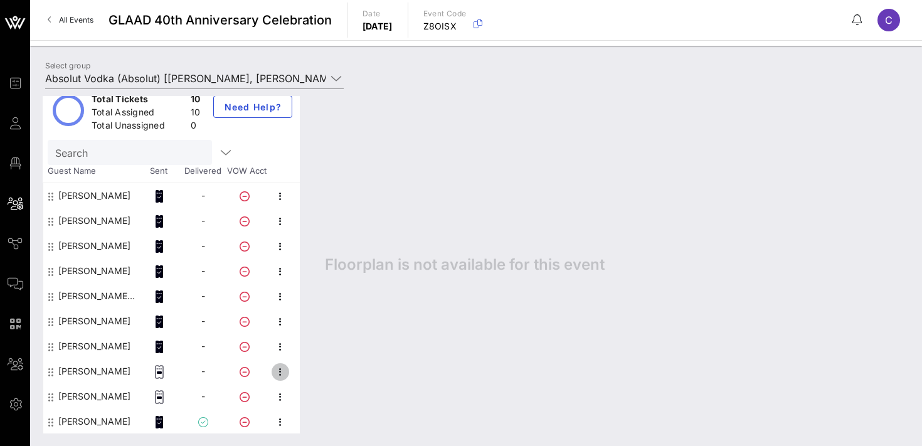
click at [285, 374] on icon "button" at bounding box center [280, 371] width 15 height 15
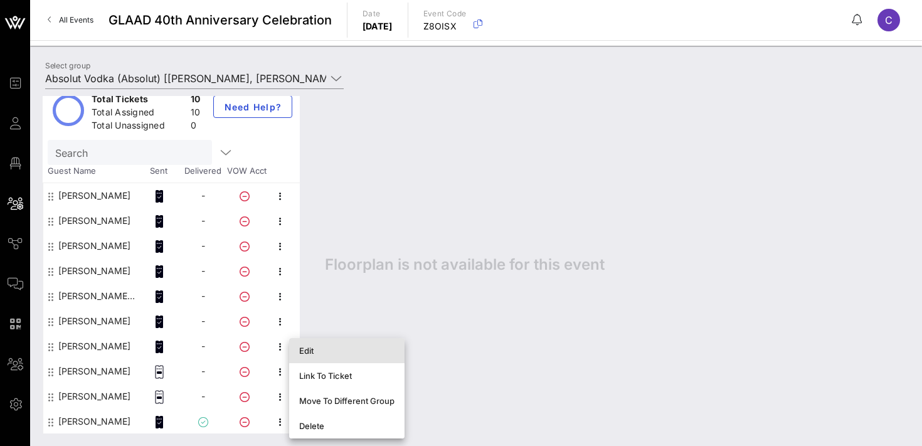
click at [330, 348] on div "Edit" at bounding box center [346, 351] width 95 height 10
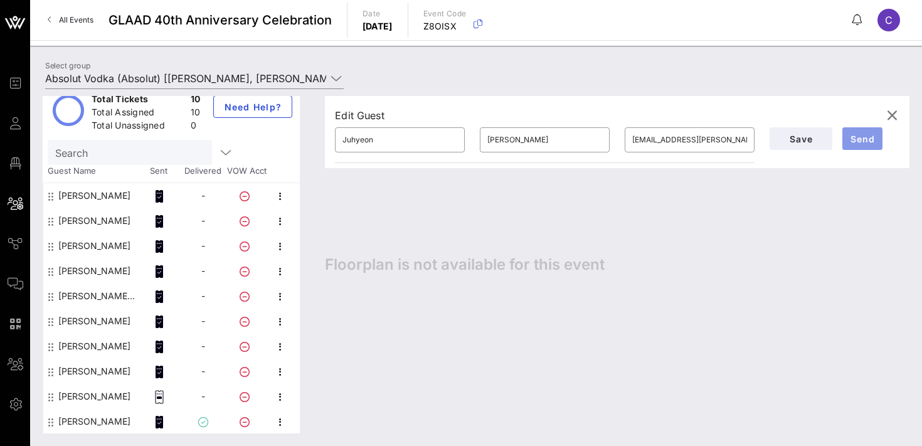
click at [861, 144] on span "Send" at bounding box center [862, 139] width 30 height 11
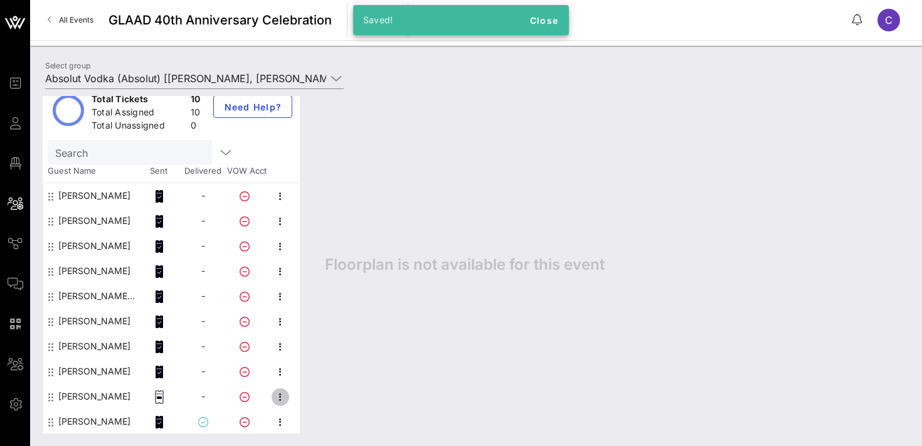
click at [285, 395] on icon "button" at bounding box center [280, 397] width 15 height 15
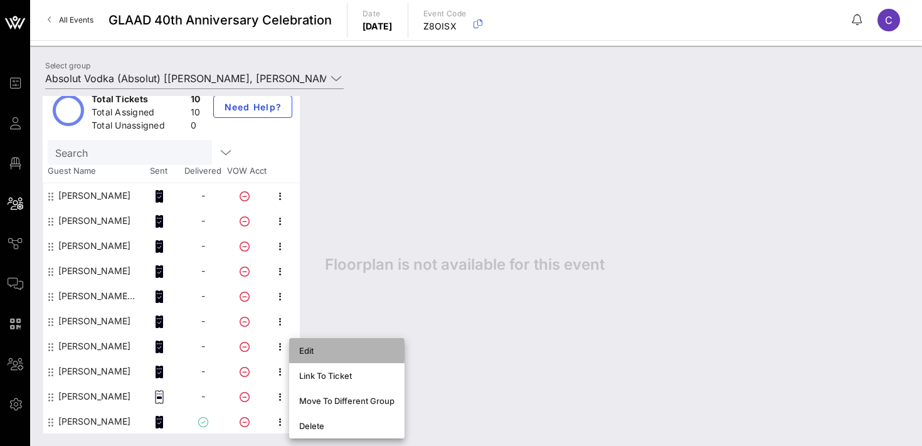
click at [343, 350] on div "Edit" at bounding box center [346, 351] width 95 height 10
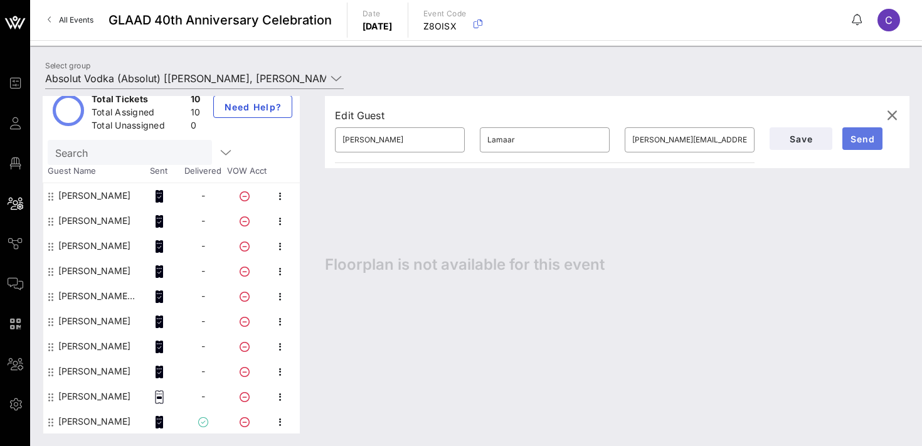
click at [872, 142] on span "Send" at bounding box center [862, 139] width 30 height 11
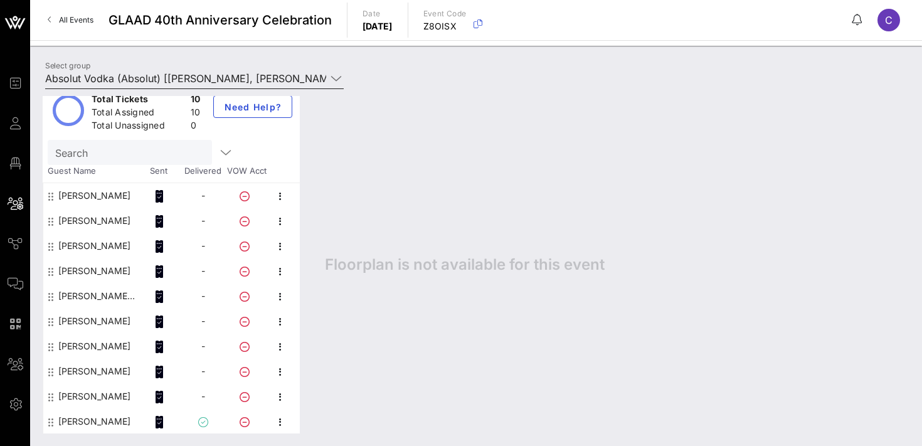
click at [252, 78] on input "Absolut Vodka (Absolut) [Bianca Wilson, bianca.wilson-ext@pernod-ricard.com]" at bounding box center [185, 78] width 281 height 20
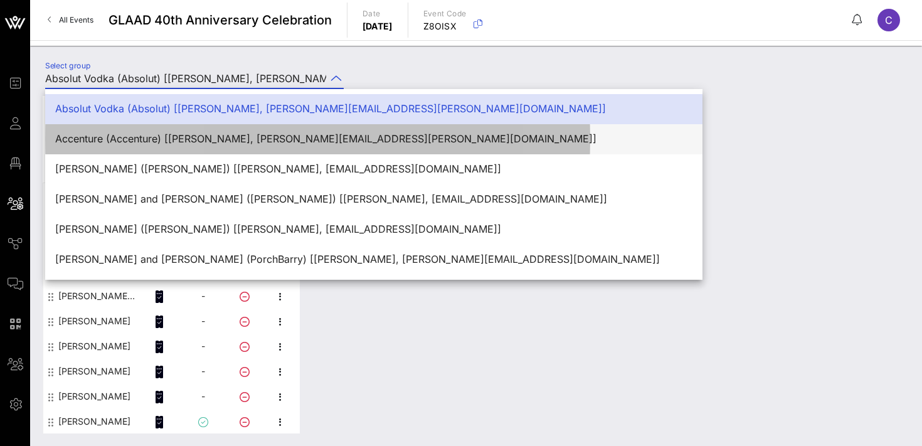
click at [246, 136] on div "Accenture (Accenture) [Beck Bailey, beck.bailey@accenture.com]" at bounding box center [373, 139] width 637 height 12
type input "Accenture (Accenture) [Beck Bailey, beck.bailey@accenture.com]"
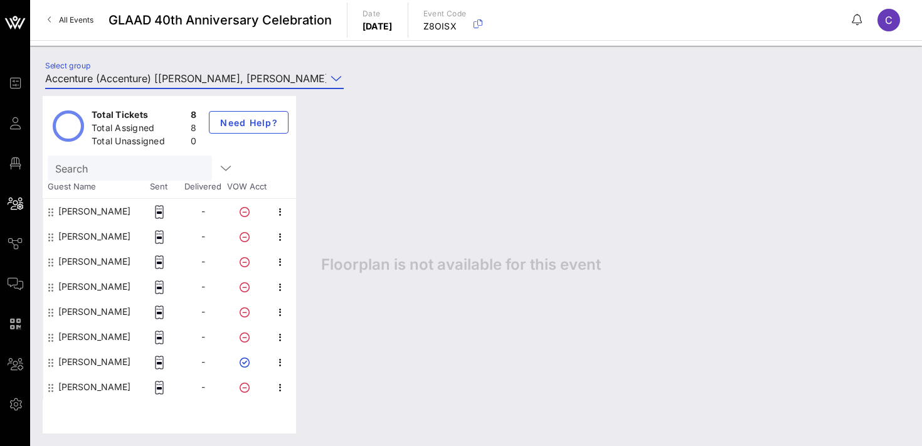
click at [289, 209] on div at bounding box center [280, 211] width 22 height 25
click at [284, 211] on icon "button" at bounding box center [280, 211] width 15 height 15
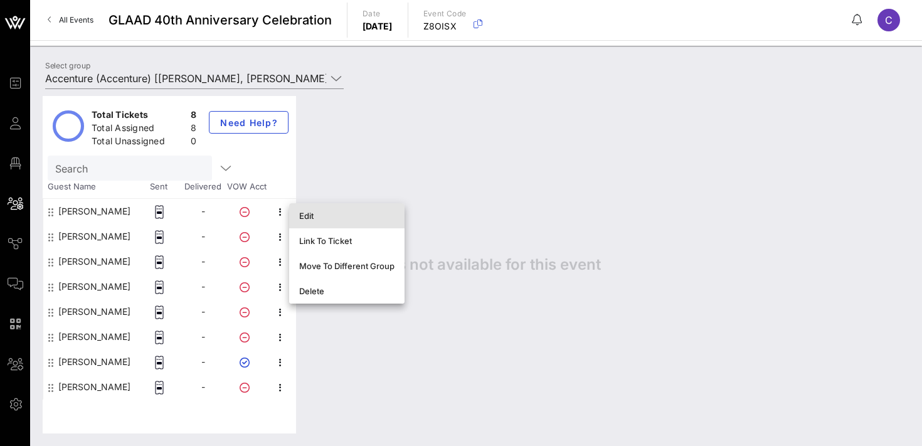
click at [312, 213] on div "Edit" at bounding box center [346, 216] width 95 height 10
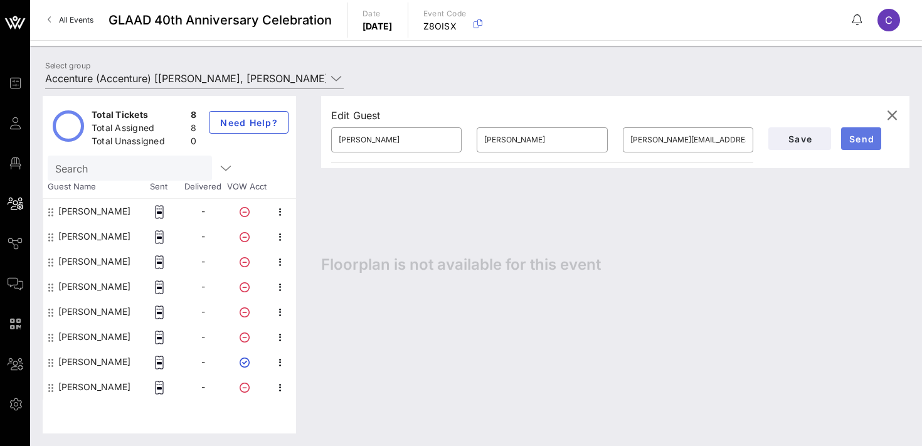
click at [874, 137] on span "Send" at bounding box center [861, 139] width 30 height 11
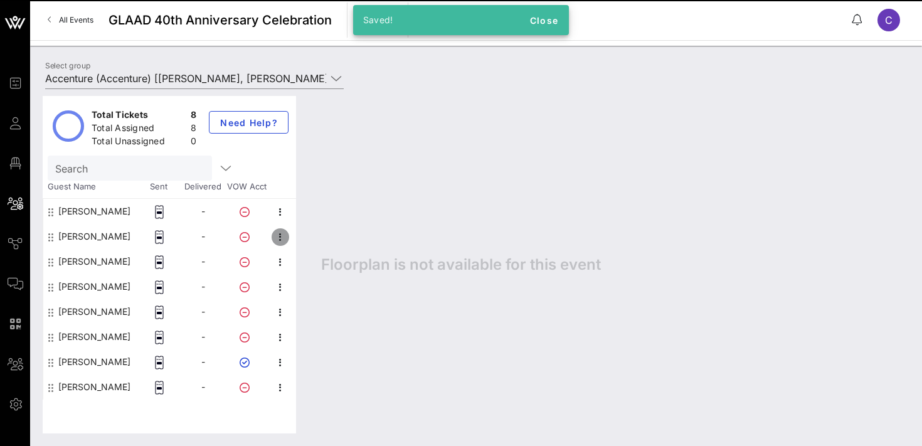
click at [282, 236] on icon "button" at bounding box center [280, 237] width 15 height 15
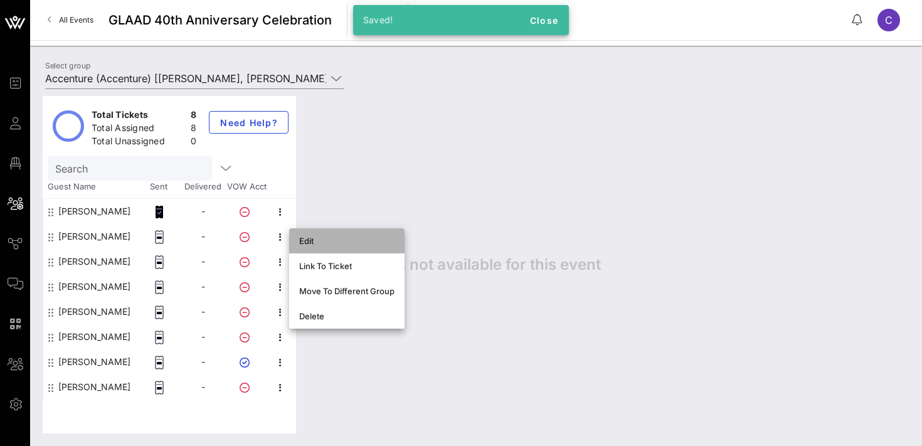
click at [311, 240] on div "Edit" at bounding box center [346, 241] width 95 height 10
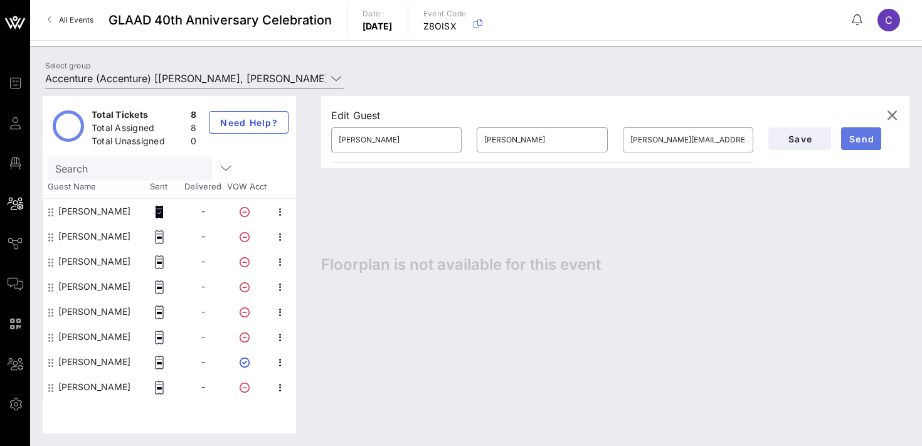
click at [846, 141] on button "Send" at bounding box center [861, 138] width 40 height 23
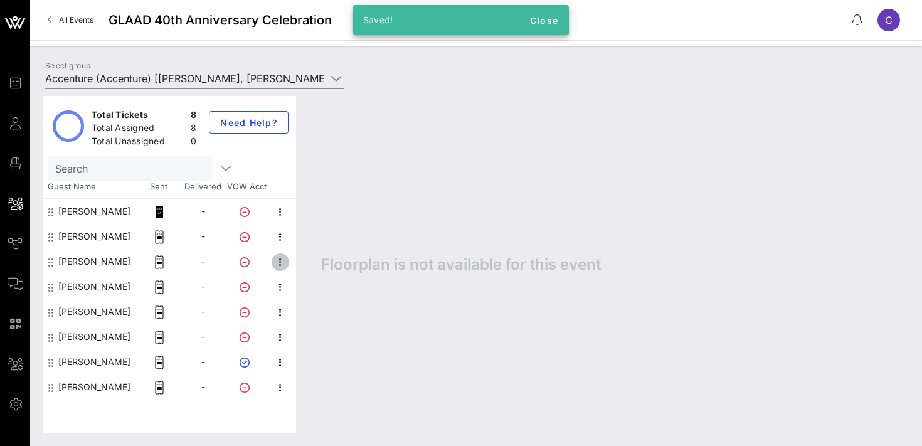
click at [284, 258] on icon "button" at bounding box center [280, 262] width 15 height 15
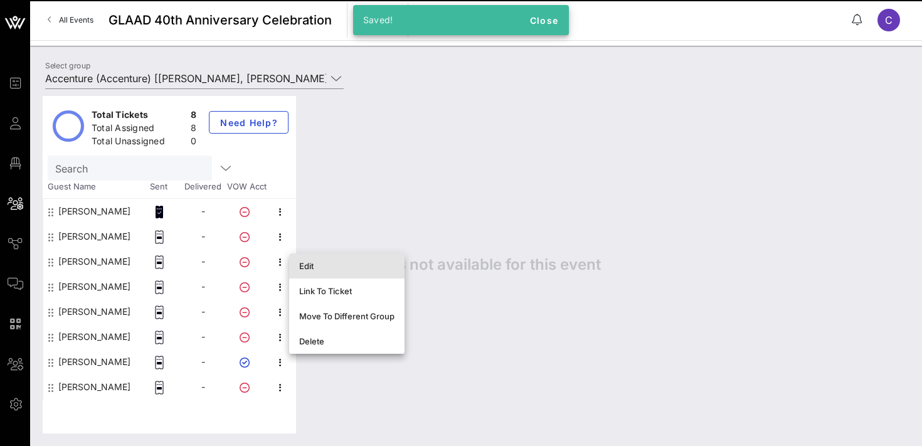
click at [312, 265] on div "Edit" at bounding box center [346, 266] width 95 height 10
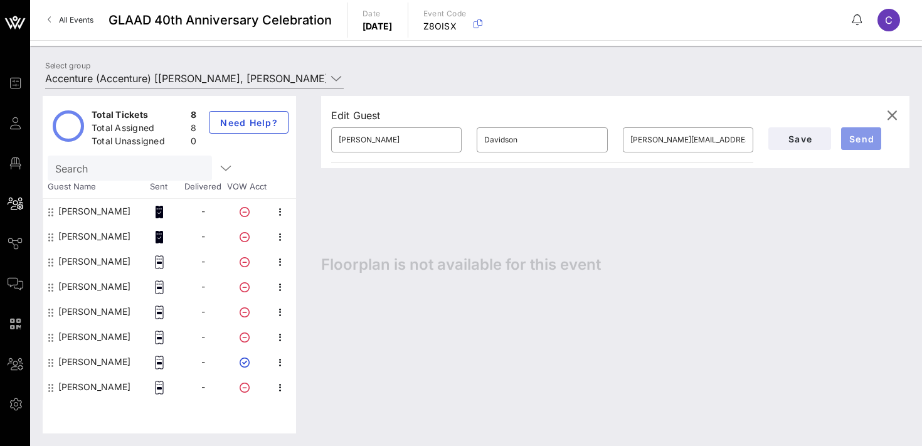
click at [863, 139] on span "Send" at bounding box center [861, 139] width 30 height 11
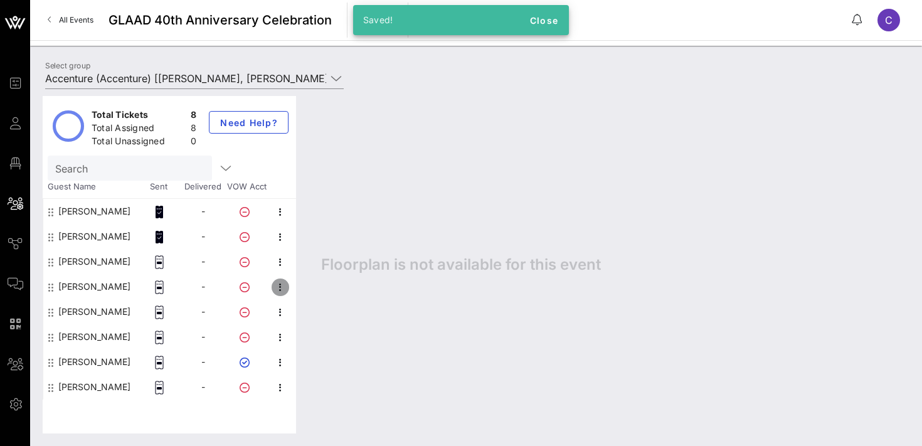
click at [283, 287] on icon "button" at bounding box center [280, 287] width 15 height 15
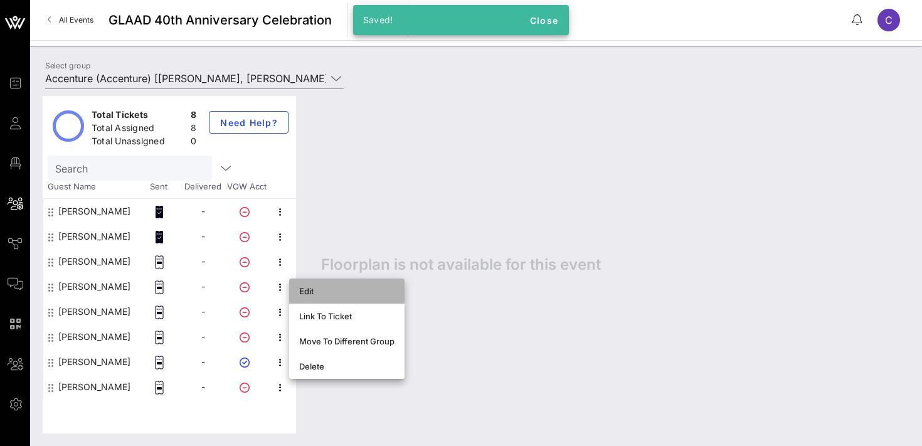
click at [316, 292] on div "Edit" at bounding box center [346, 291] width 95 height 10
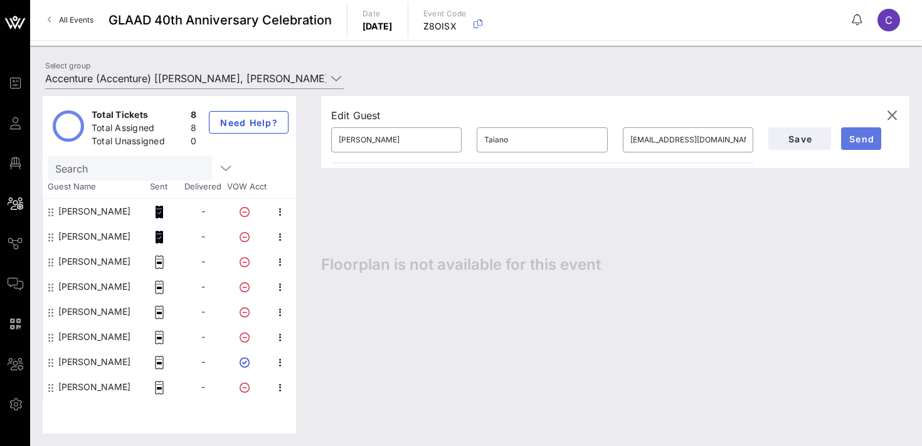
click at [850, 140] on span "Send" at bounding box center [861, 139] width 30 height 11
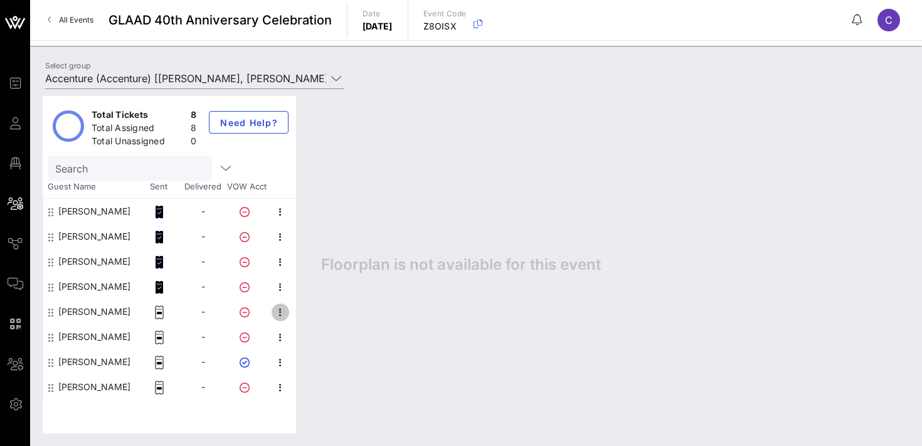
click at [280, 313] on icon "button" at bounding box center [280, 312] width 15 height 15
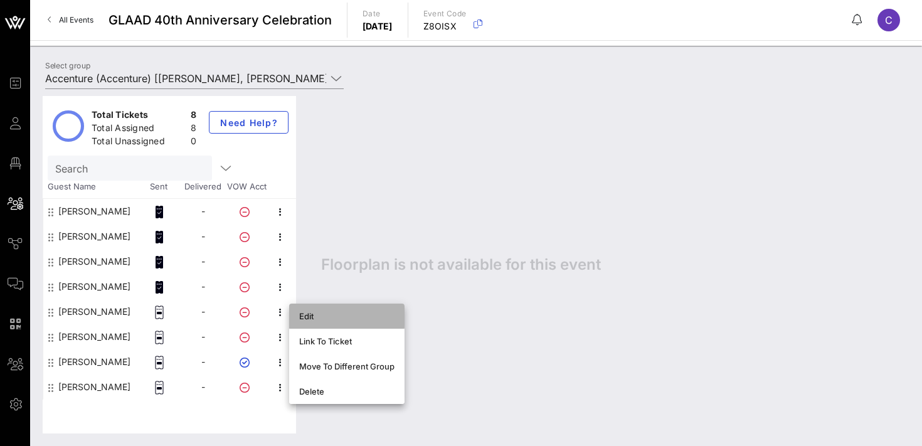
click at [319, 312] on div "Edit" at bounding box center [346, 316] width 95 height 10
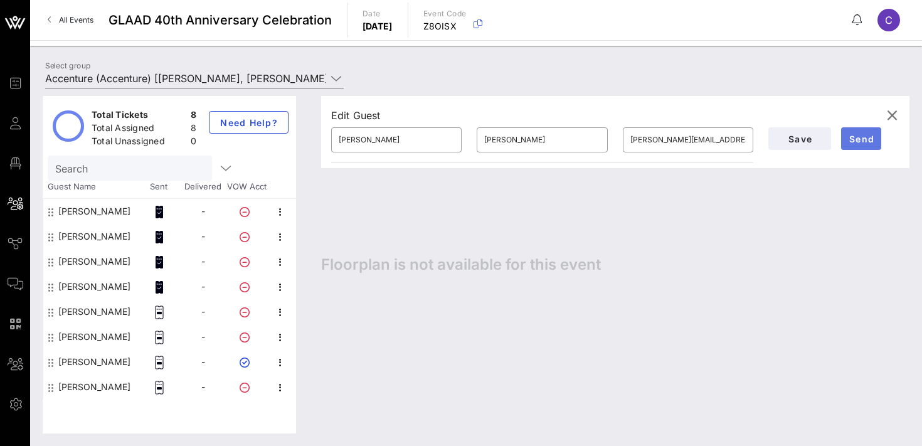
click at [852, 137] on span "Send" at bounding box center [861, 139] width 30 height 11
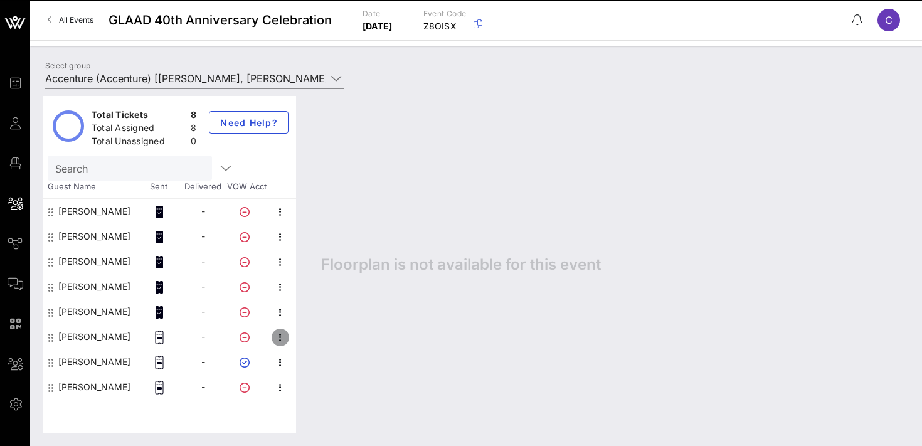
click at [279, 338] on icon "button" at bounding box center [280, 337] width 15 height 15
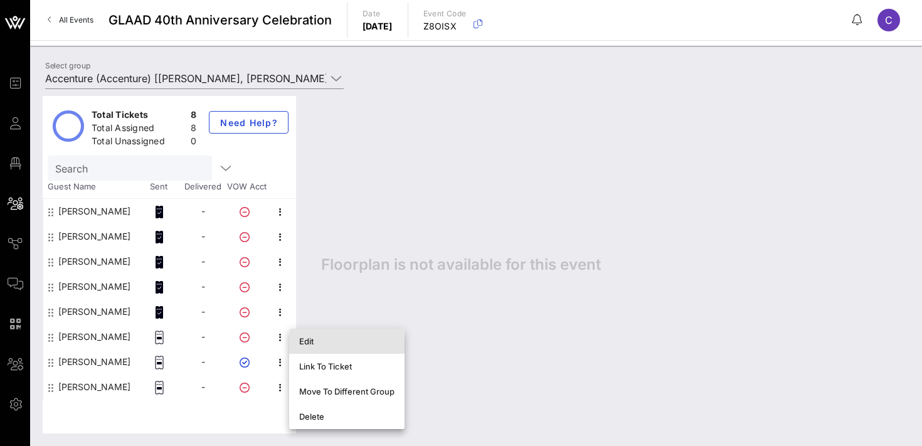
click at [322, 339] on div "Edit" at bounding box center [346, 341] width 95 height 10
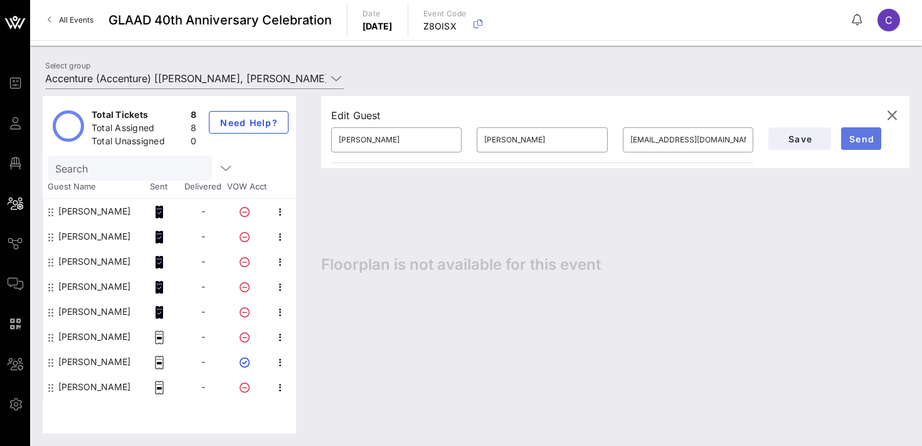
click at [861, 139] on span "Send" at bounding box center [861, 139] width 30 height 11
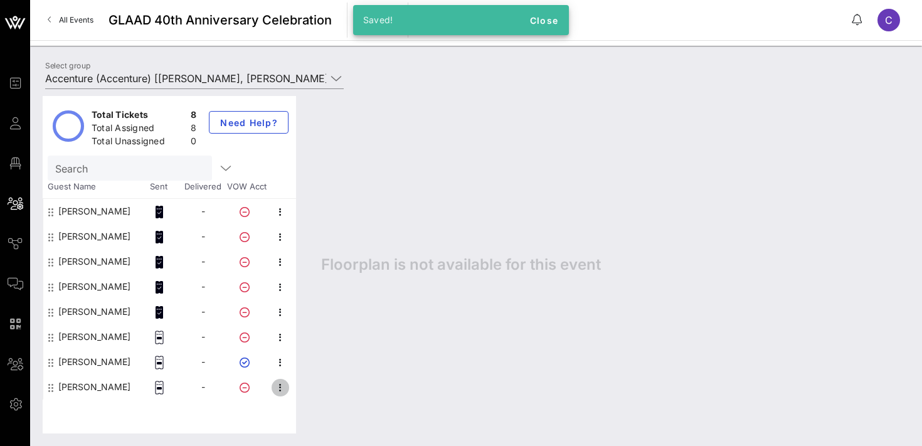
click at [280, 388] on icon "button" at bounding box center [280, 387] width 15 height 15
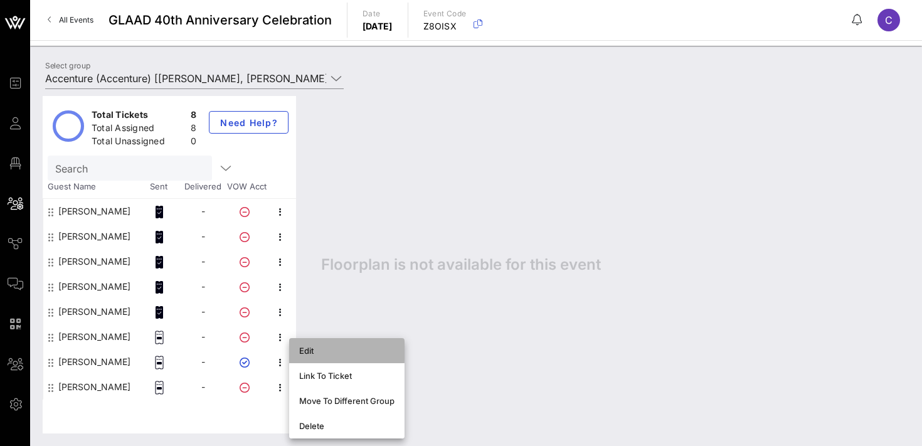
click at [333, 345] on div "Edit" at bounding box center [346, 351] width 95 height 20
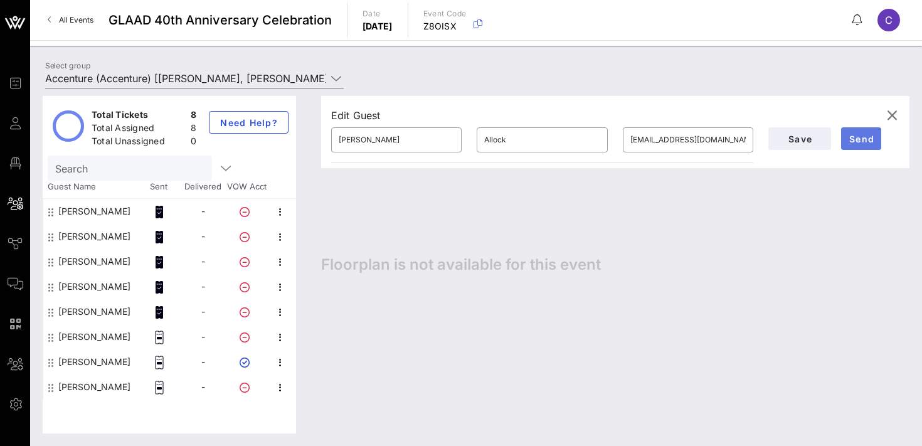
click at [862, 136] on span "Send" at bounding box center [861, 139] width 30 height 11
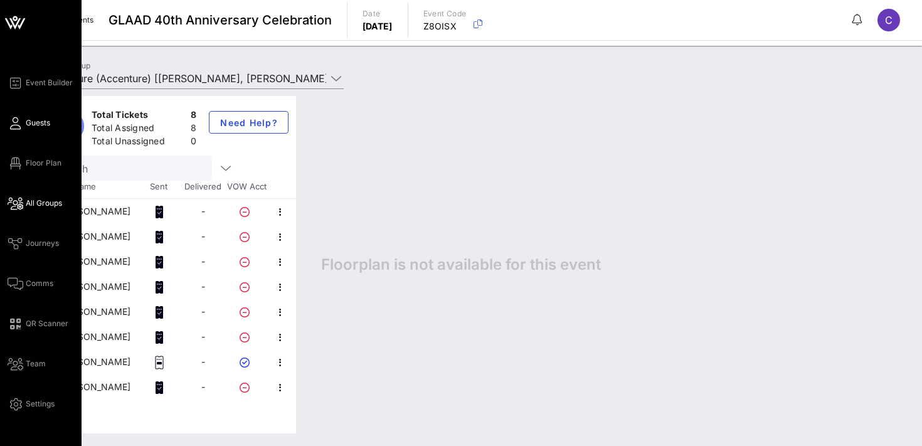
click at [43, 124] on span "Guests" at bounding box center [38, 122] width 24 height 11
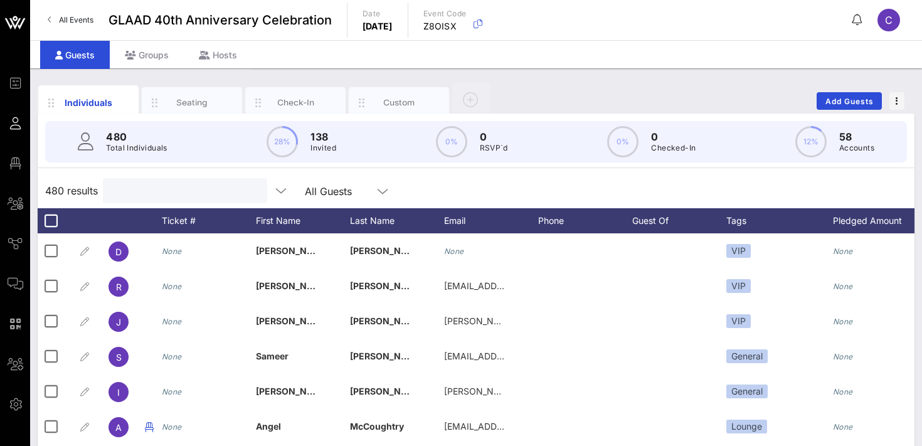
click at [151, 191] on input "text" at bounding box center [183, 191] width 147 height 16
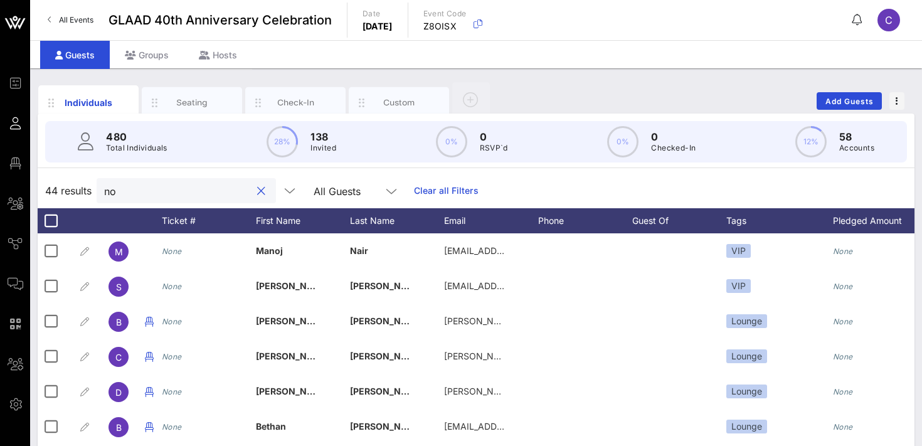
type input "n"
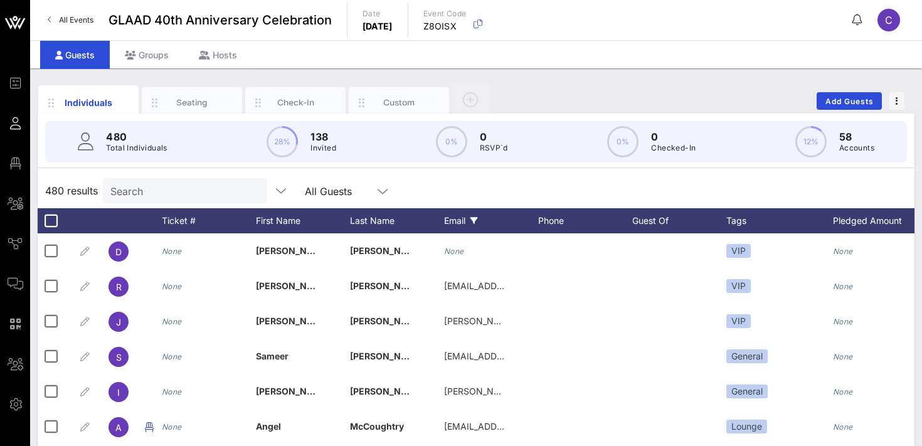
click at [457, 220] on div "Email" at bounding box center [491, 220] width 94 height 25
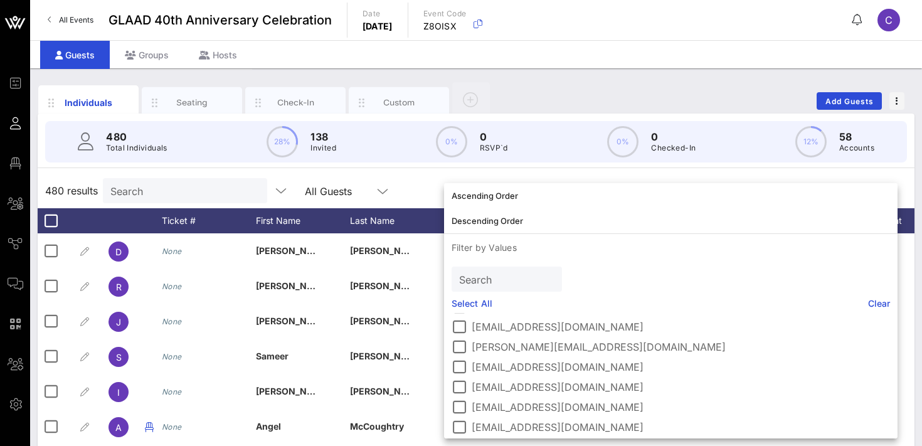
scroll to position [2348, 0]
click at [457, 366] on div at bounding box center [458, 365] width 21 height 21
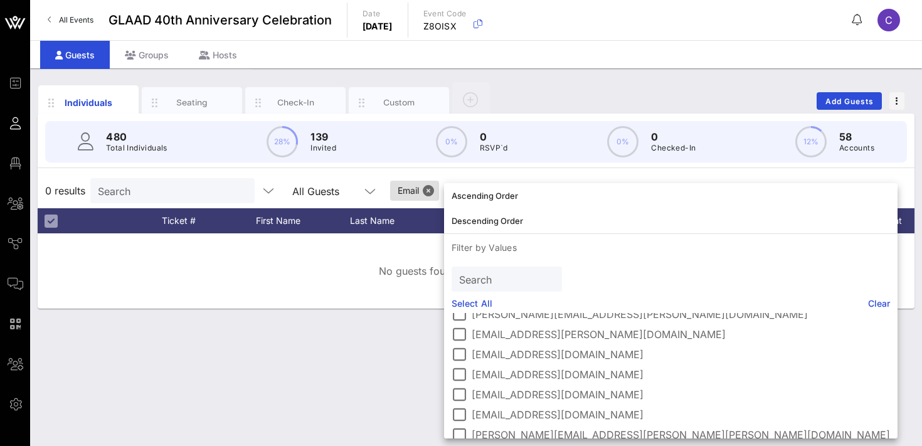
scroll to position [2500, 0]
click at [457, 376] on div at bounding box center [458, 374] width 21 height 21
click at [457, 395] on div at bounding box center [458, 394] width 21 height 21
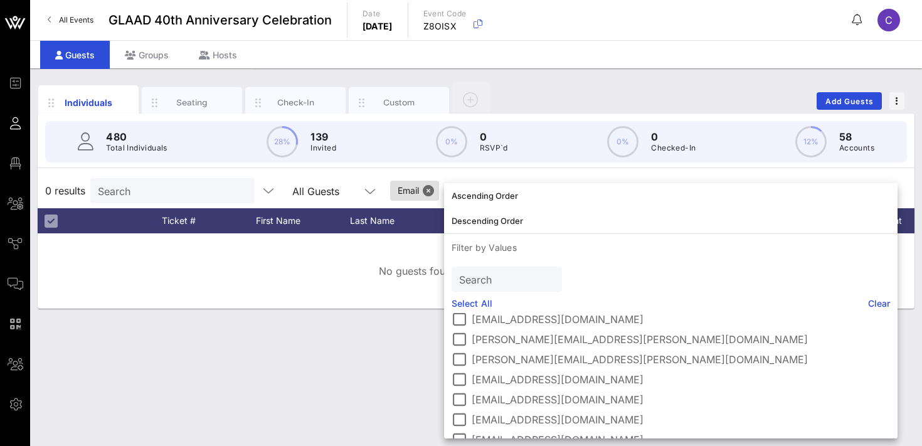
scroll to position [7312, 0]
click at [336, 381] on div "Individuals Seating Check-In Custom Add Guests 480 Total Individuals 28% 139 In…" at bounding box center [476, 257] width 892 height 378
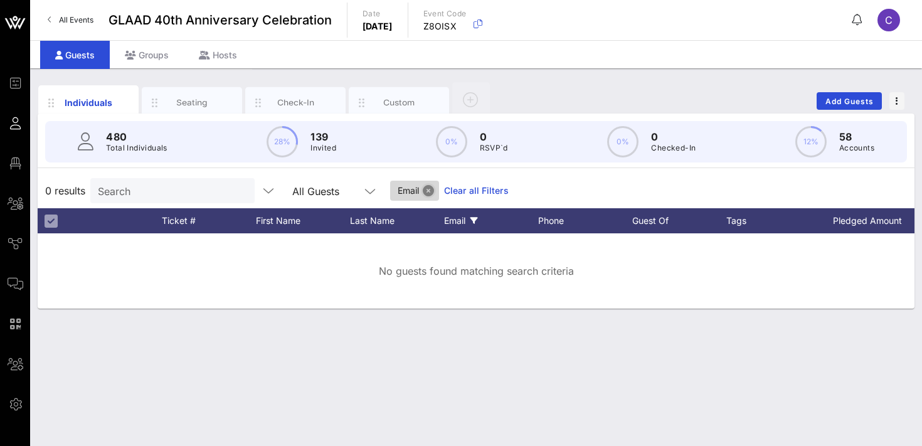
click at [423, 189] on button "Close" at bounding box center [428, 190] width 11 height 11
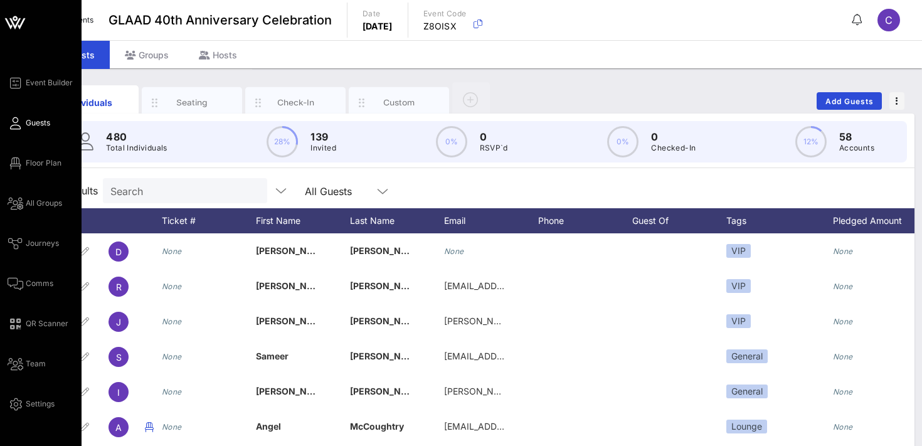
click at [38, 127] on span "Guests" at bounding box center [38, 122] width 24 height 11
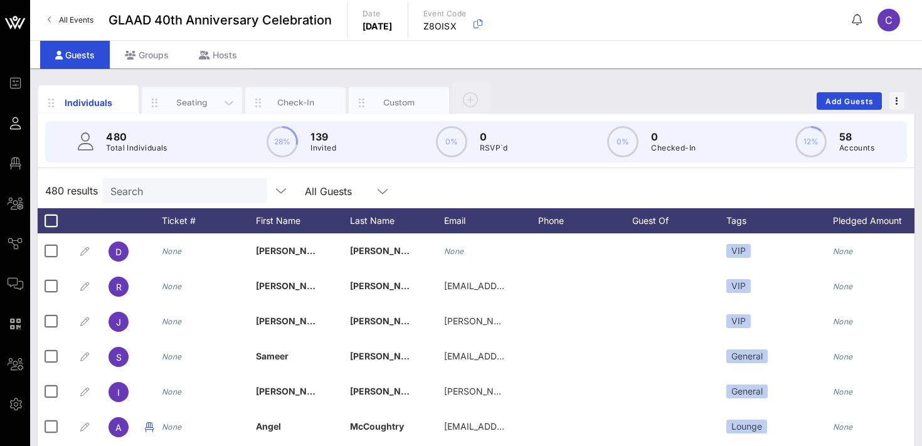
click at [181, 111] on div "Seating" at bounding box center [192, 102] width 100 height 31
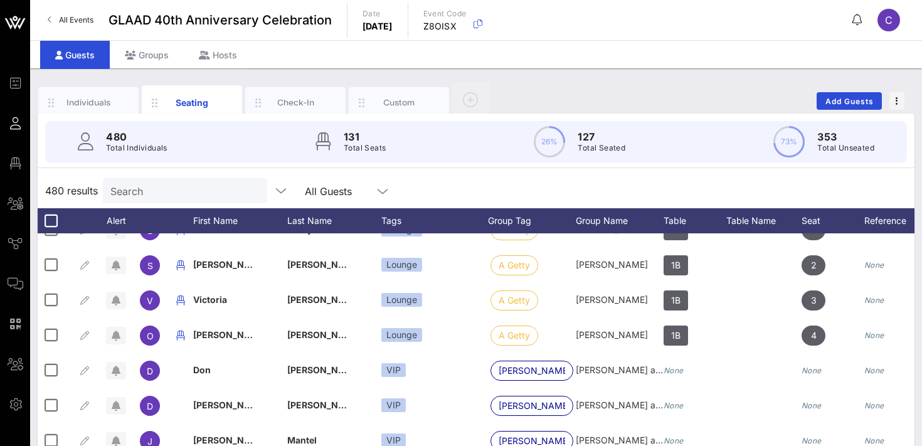
scroll to position [486, 0]
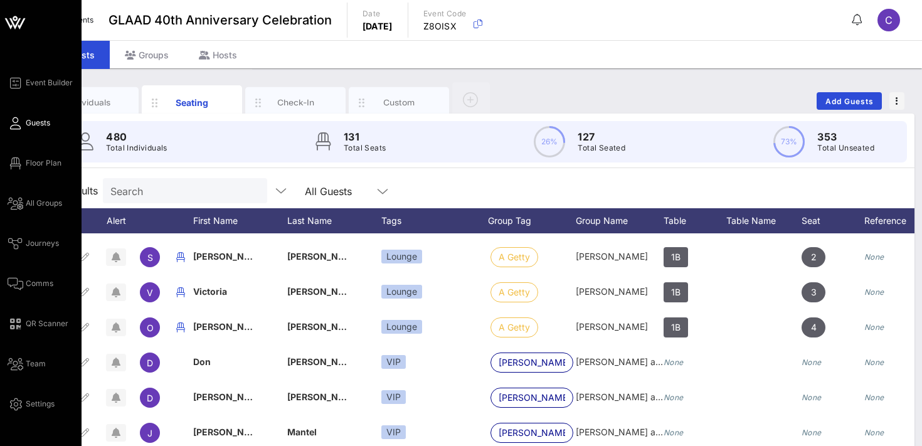
click at [34, 120] on span "Guests" at bounding box center [38, 122] width 24 height 11
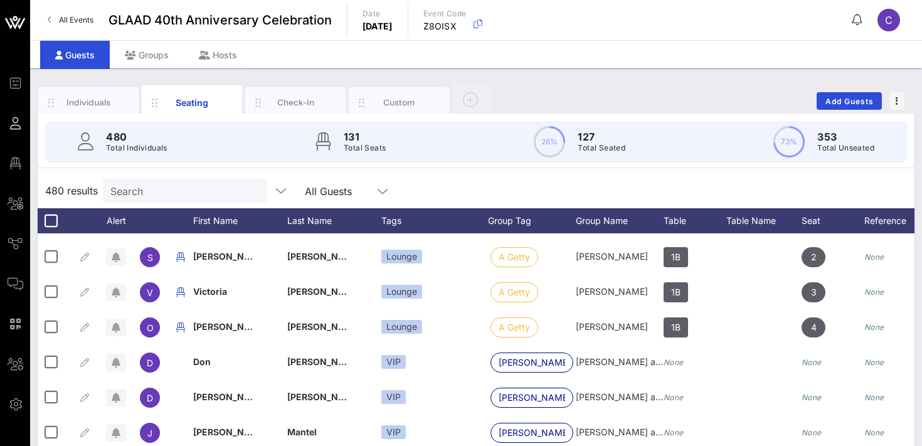
click at [135, 192] on input "Search" at bounding box center [183, 191] width 147 height 16
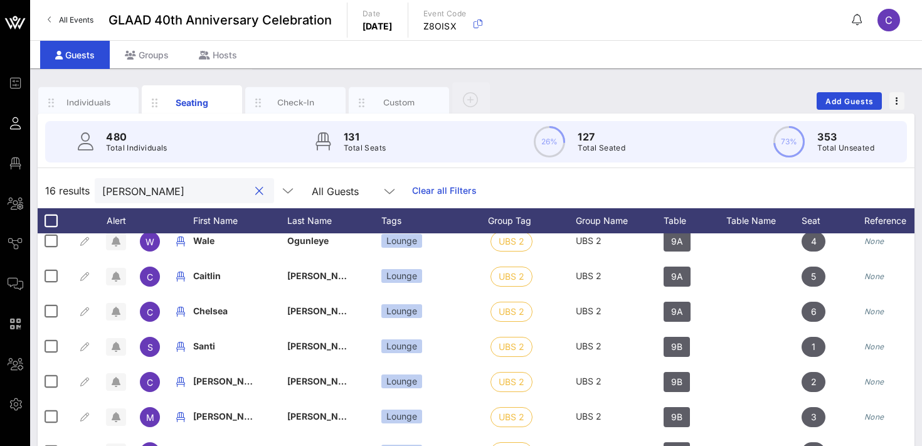
scroll to position [0, 0]
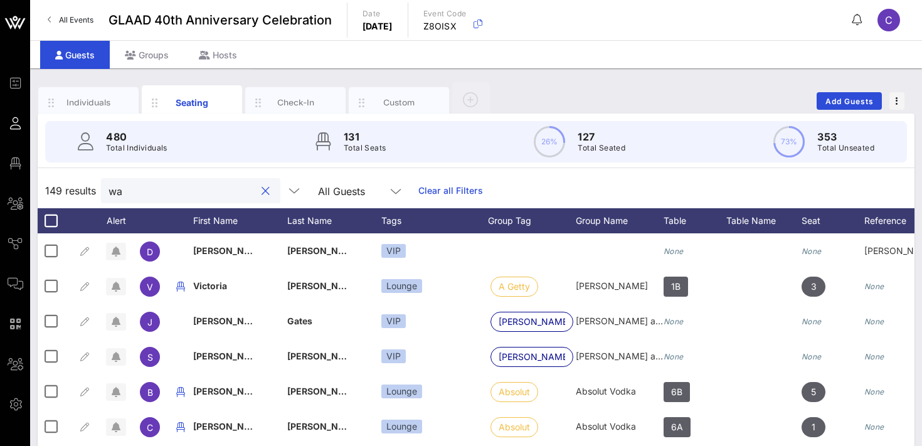
type input "w"
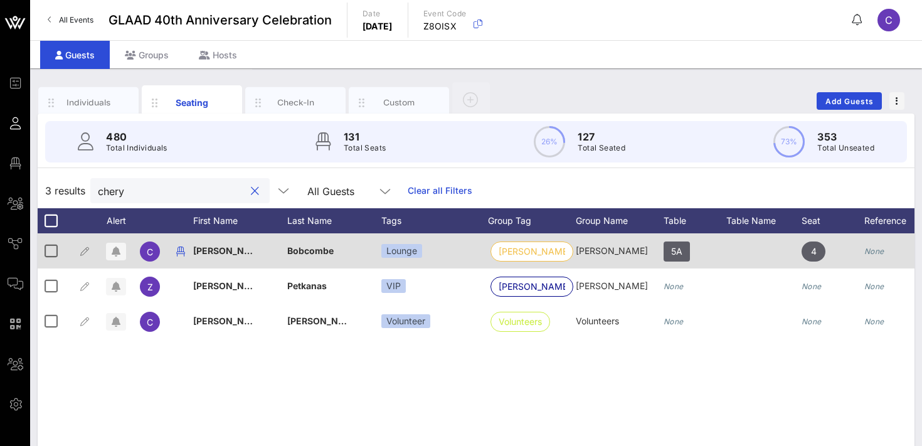
scroll to position [0, 56]
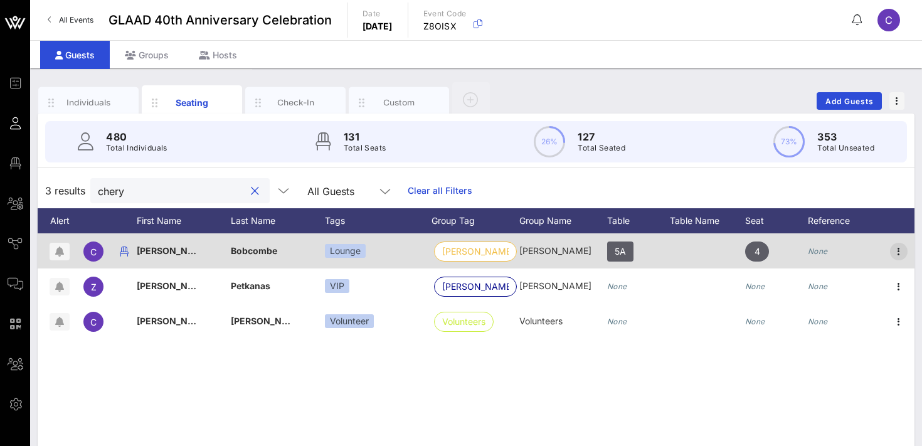
type input "chery"
click at [897, 248] on icon "button" at bounding box center [898, 251] width 15 height 15
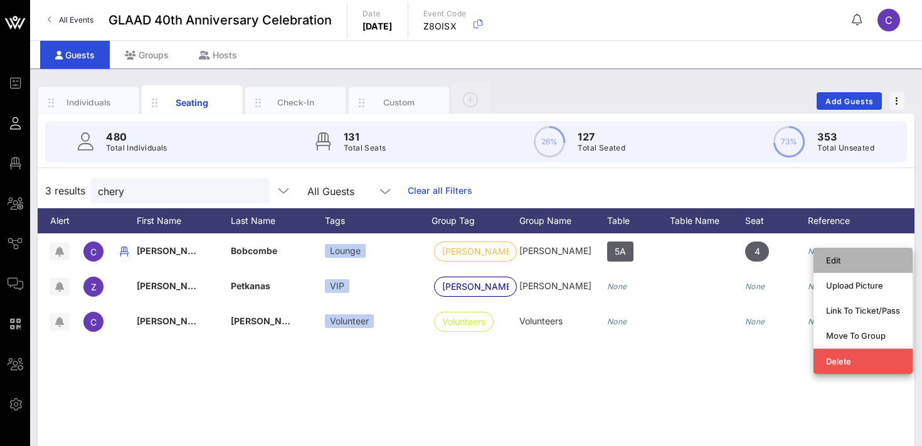
click at [861, 262] on div "Edit" at bounding box center [863, 260] width 74 height 10
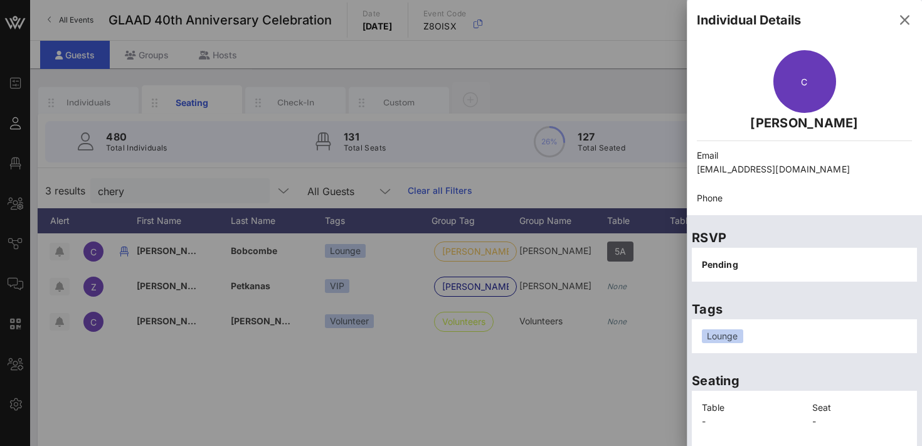
scroll to position [75, 0]
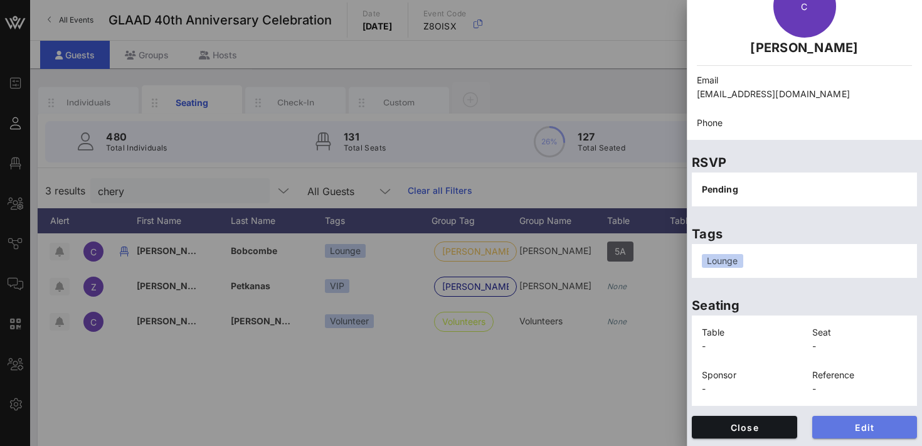
click at [842, 413] on span "Edit" at bounding box center [864, 427] width 85 height 11
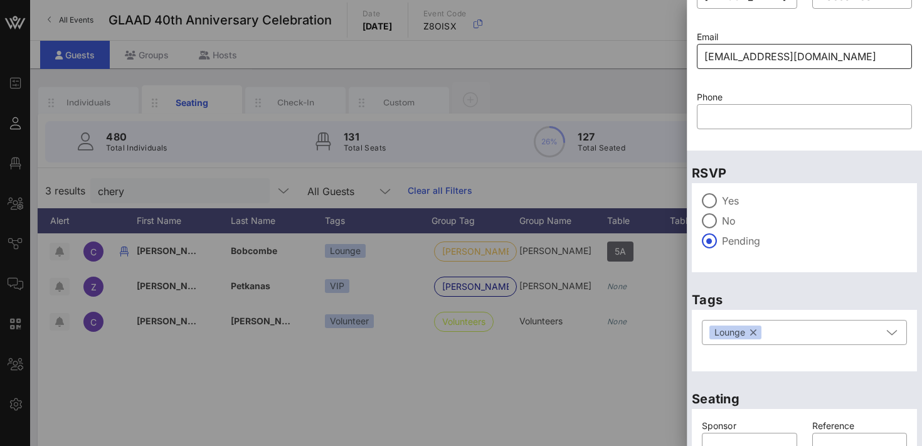
click at [734, 57] on input "cherlyanninc@gmail.com" at bounding box center [804, 56] width 200 height 20
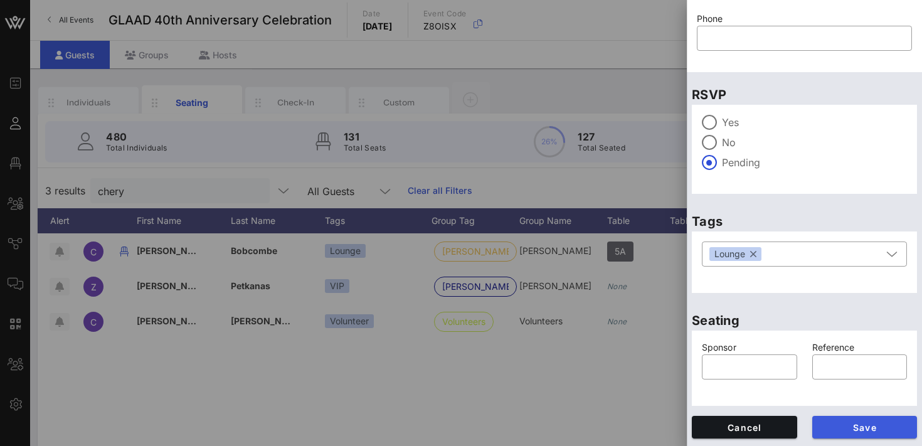
type input "cherylanninc@gmail.com"
click at [847, 413] on span "Save" at bounding box center [864, 427] width 85 height 11
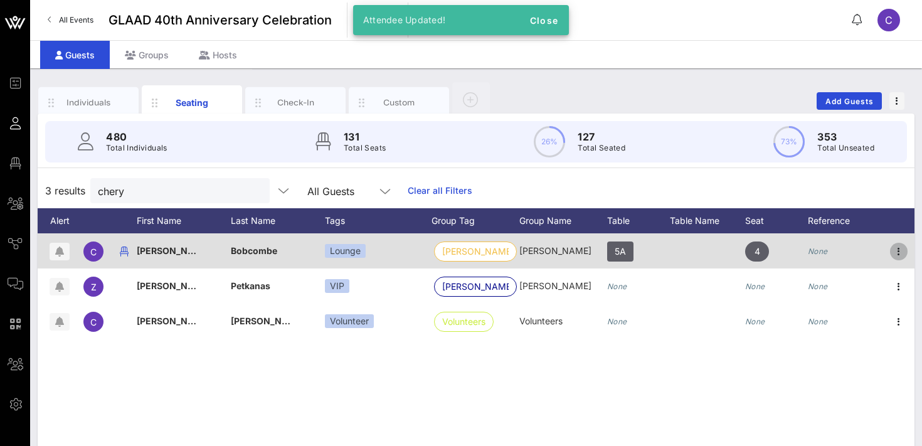
click at [904, 249] on icon "button" at bounding box center [898, 251] width 15 height 15
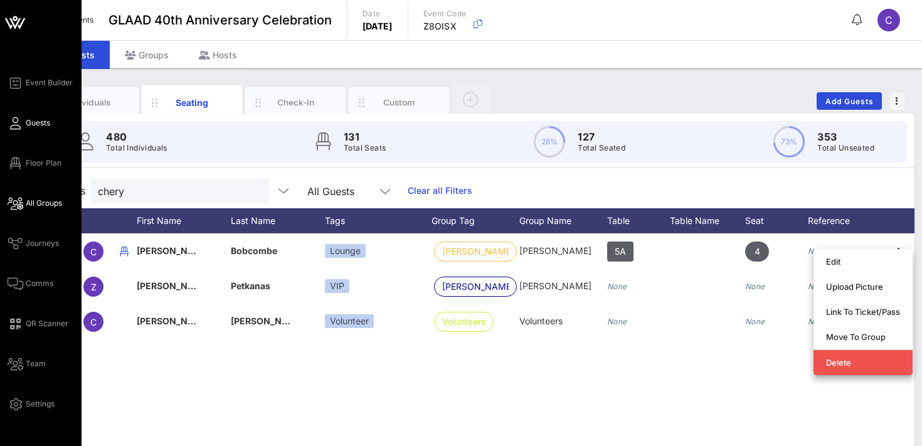
click at [42, 203] on span "All Groups" at bounding box center [44, 203] width 36 height 11
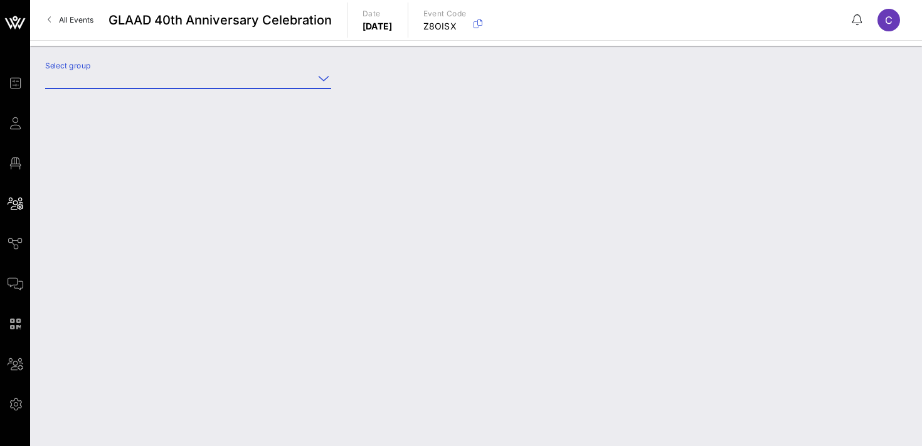
click at [147, 86] on input "Select group" at bounding box center [179, 78] width 268 height 20
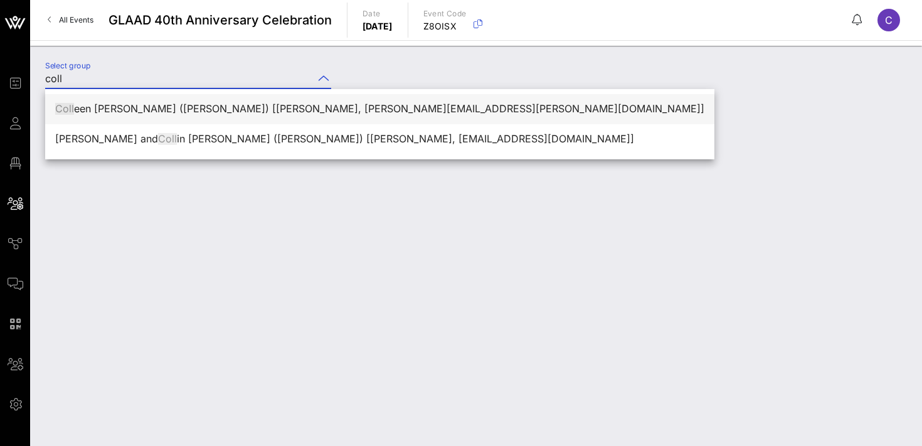
click at [149, 104] on div "Coll een J. Taylor (C Taylor) [Colleen Taylor, colleen.j.taylor@aexp.com]" at bounding box center [379, 109] width 649 height 12
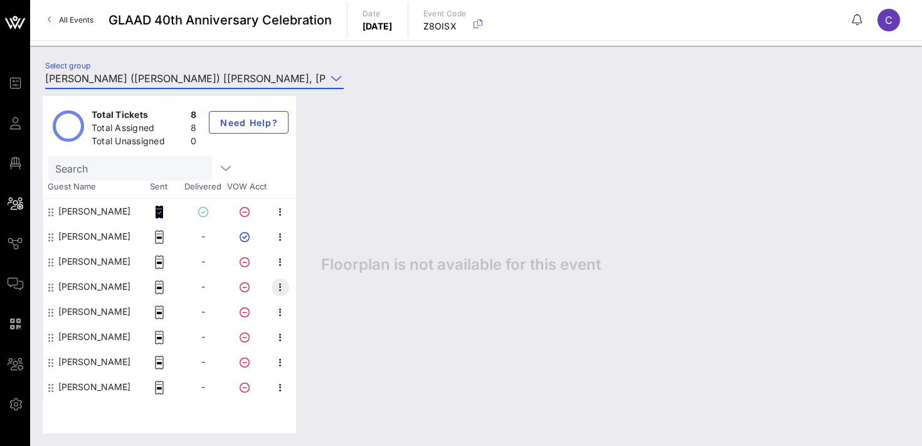
type input "Colleen J. Taylor (C Taylor) [Colleen Taylor, colleen.j.taylor@aexp.com]"
click at [282, 286] on icon "button" at bounding box center [280, 287] width 15 height 15
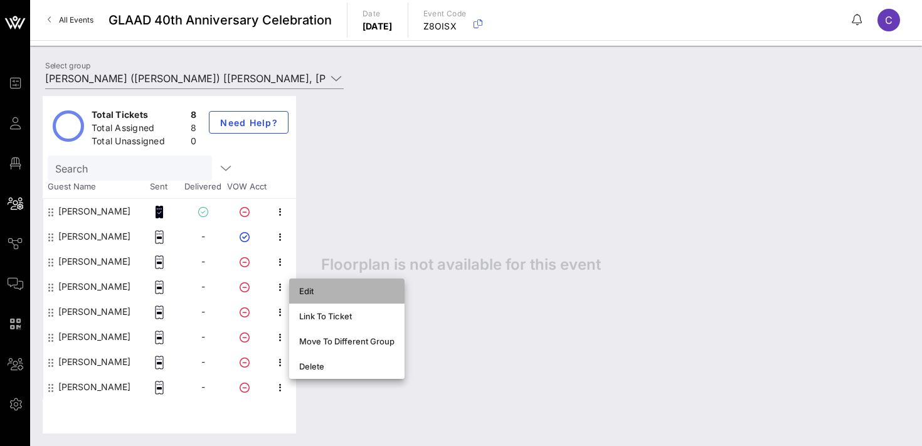
click at [307, 288] on div "Edit" at bounding box center [346, 291] width 95 height 10
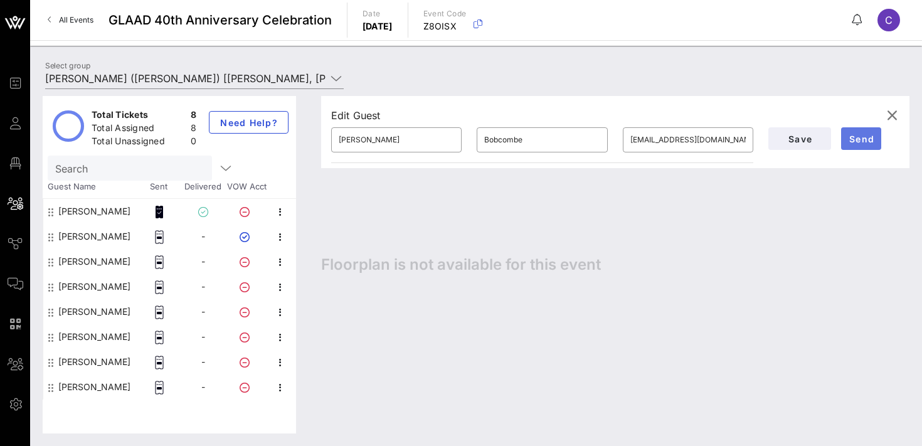
click at [865, 137] on span "Send" at bounding box center [861, 139] width 30 height 11
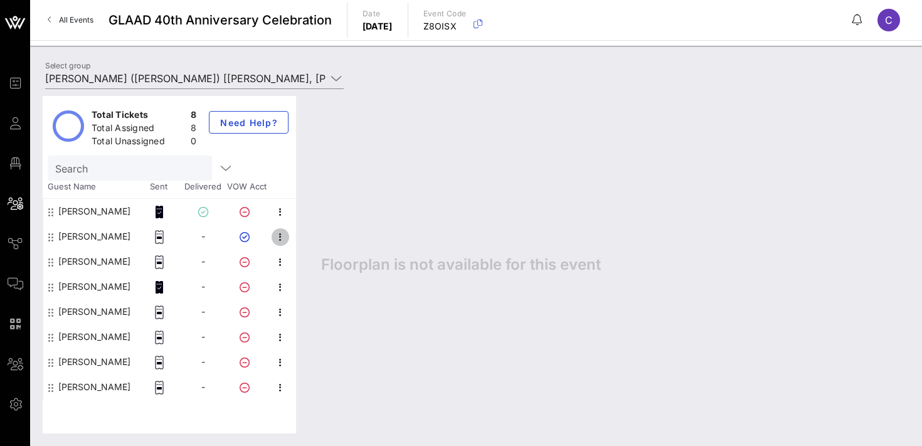
click at [280, 236] on icon "button" at bounding box center [280, 237] width 15 height 15
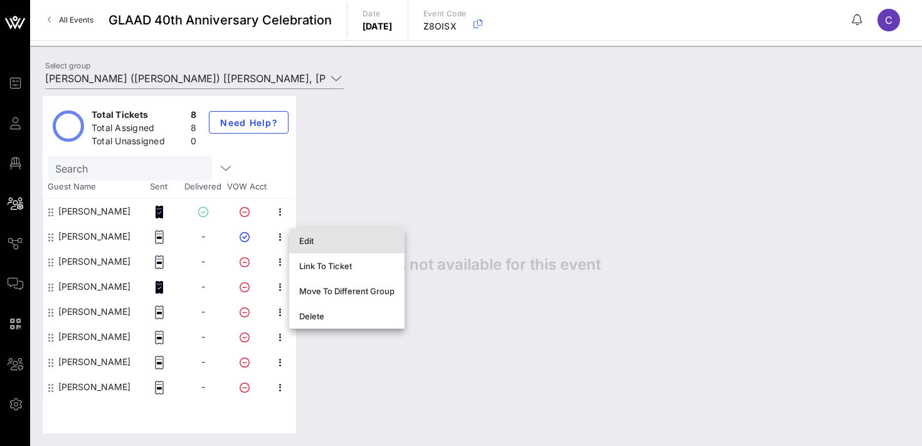
click at [316, 239] on div "Edit" at bounding box center [346, 241] width 95 height 10
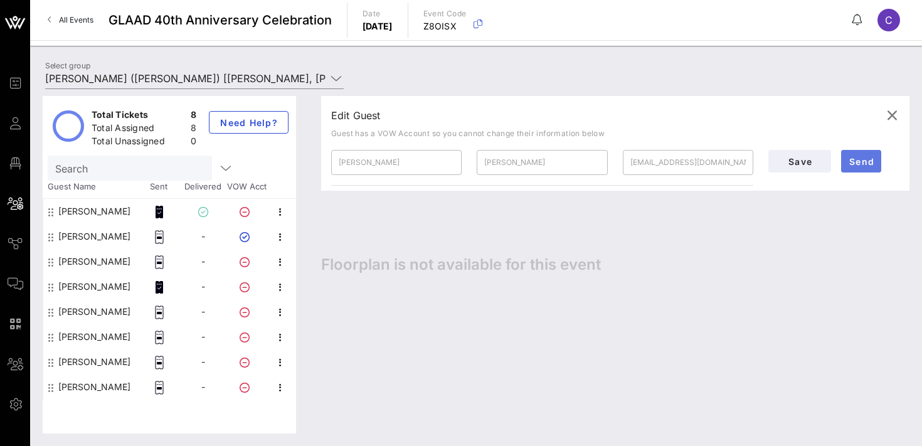
click at [865, 166] on span "Send" at bounding box center [861, 161] width 30 height 11
click at [862, 162] on span "Send" at bounding box center [861, 161] width 30 height 11
click at [893, 114] on icon "button" at bounding box center [891, 115] width 15 height 15
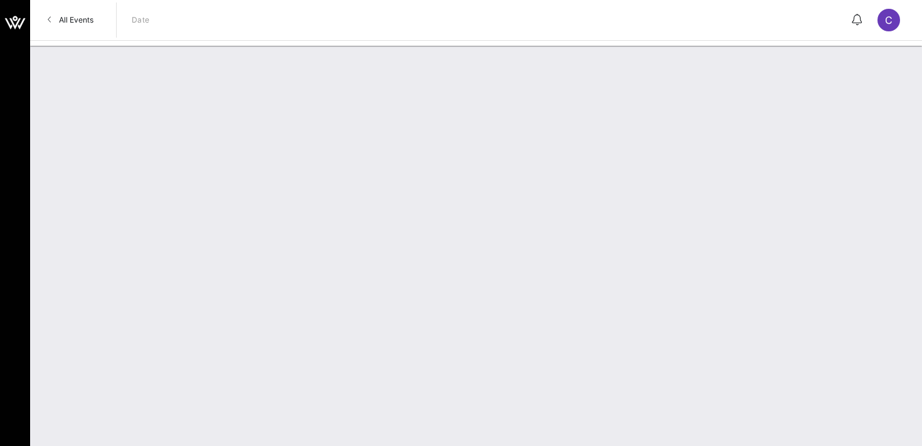
click at [60, 21] on span "All Events" at bounding box center [76, 19] width 34 height 9
